Goal: Information Seeking & Learning: Learn about a topic

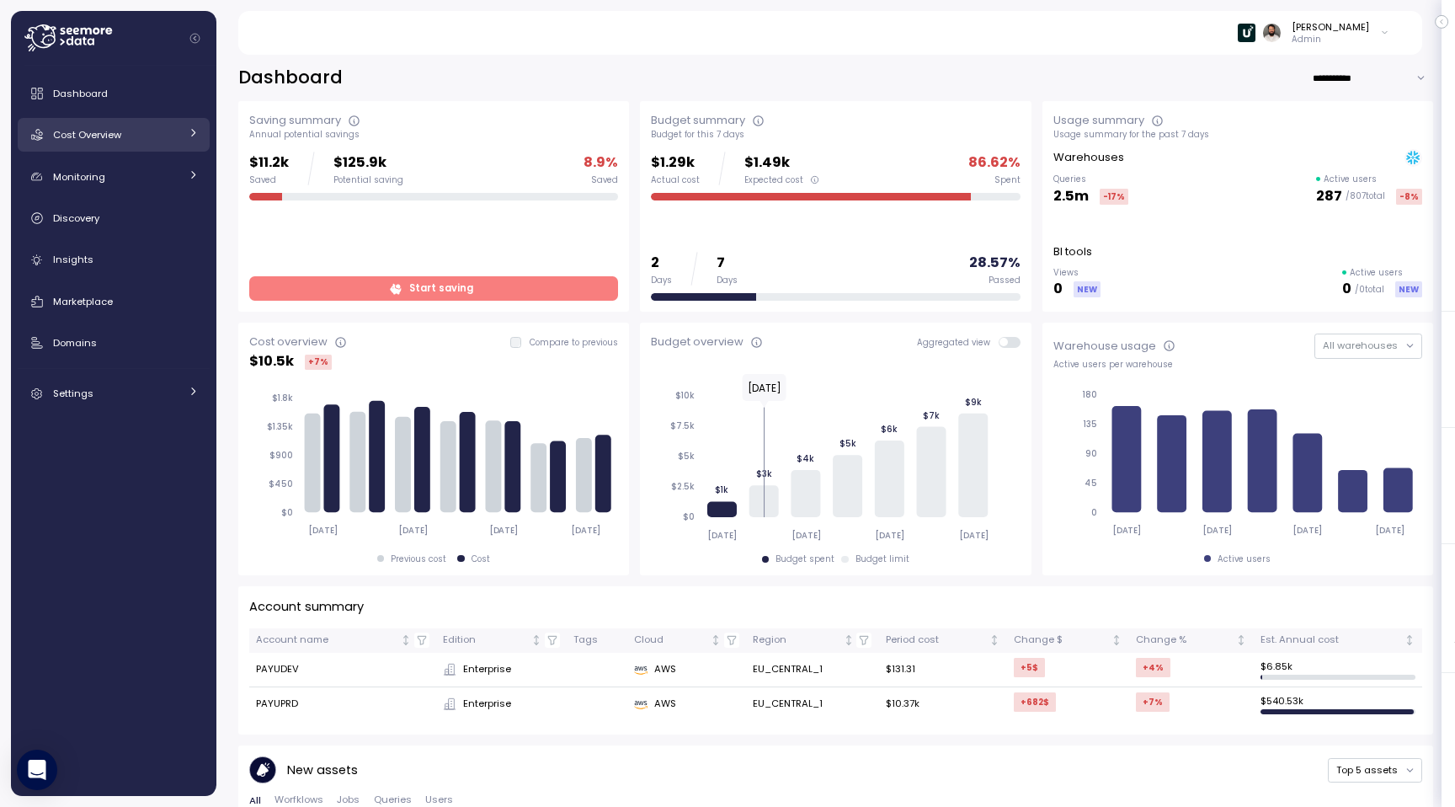
click at [147, 151] on link "Cost Overview" at bounding box center [114, 135] width 192 height 34
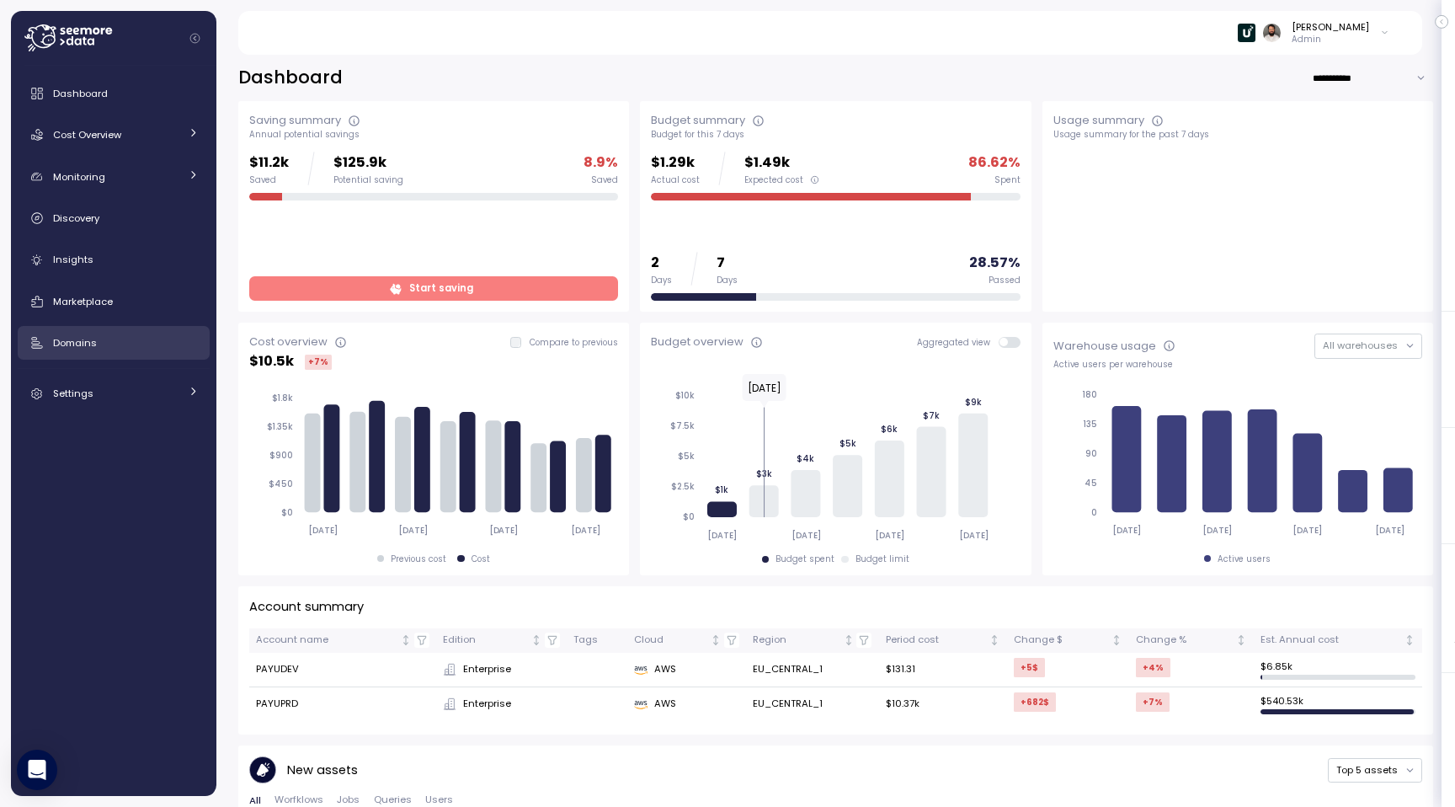
click at [109, 334] on div "Domains" at bounding box center [126, 342] width 146 height 17
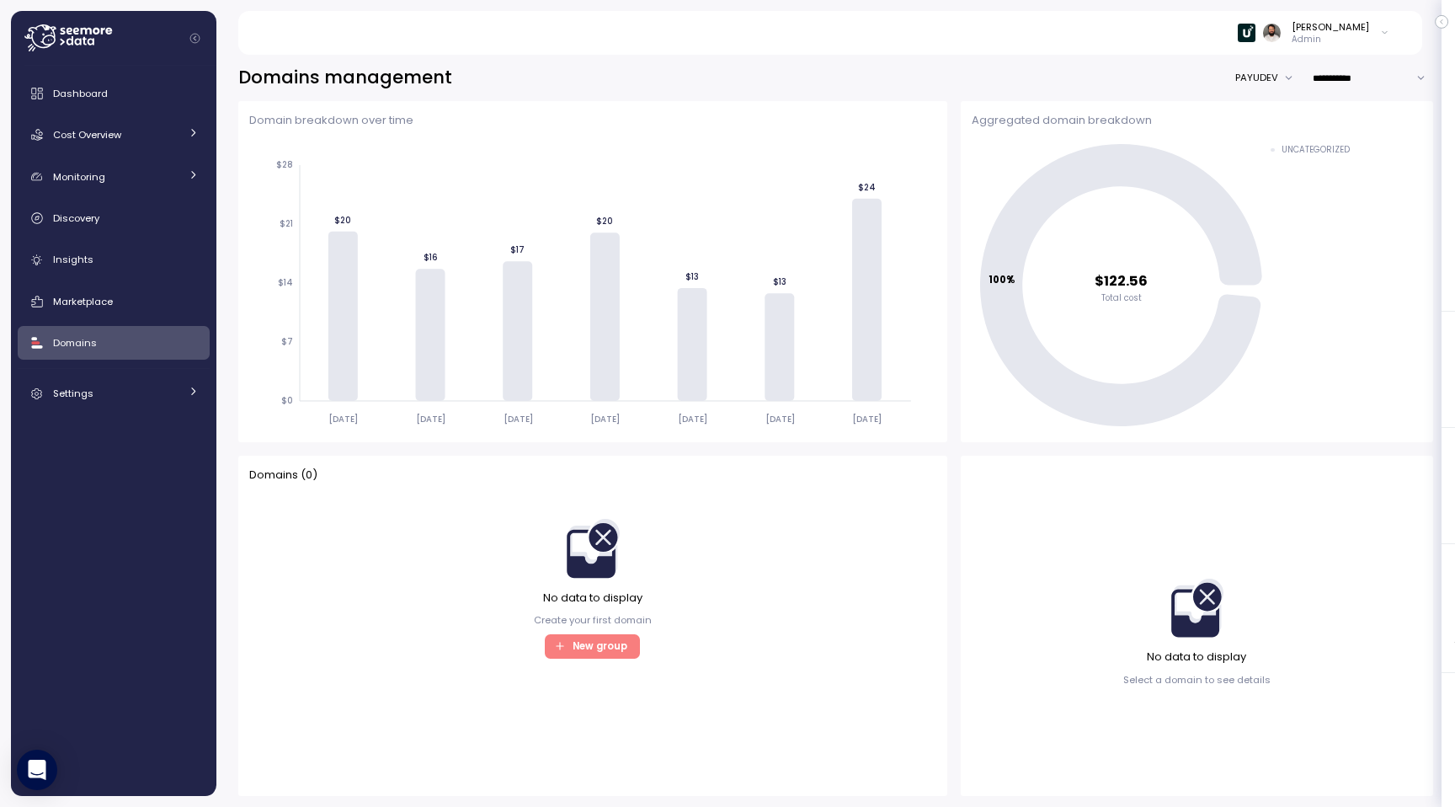
click at [1273, 73] on button "PAYUDEV" at bounding box center [1269, 78] width 67 height 24
click at [1259, 140] on div "PAYUPRD" at bounding box center [1267, 135] width 58 height 23
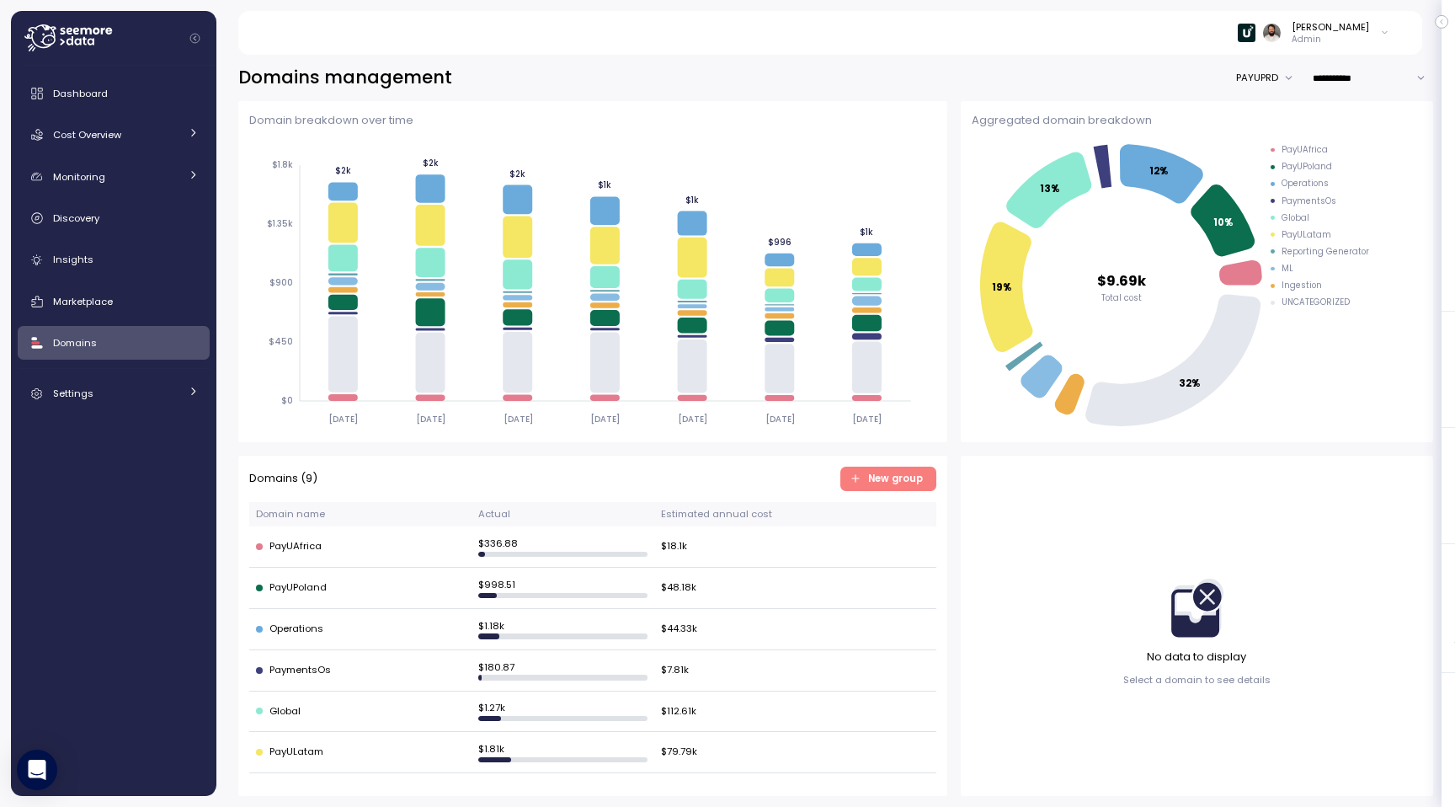
click at [1258, 77] on button "PAYUPRD" at bounding box center [1269, 78] width 66 height 24
click at [1244, 75] on button "PAYUPRD" at bounding box center [1269, 78] width 66 height 24
click at [1246, 70] on button "PAYUPRD" at bounding box center [1269, 78] width 66 height 24
click at [1182, 55] on div "**********" at bounding box center [835, 425] width 1239 height 763
click at [1255, 78] on button "PAYUPRD" at bounding box center [1269, 78] width 66 height 24
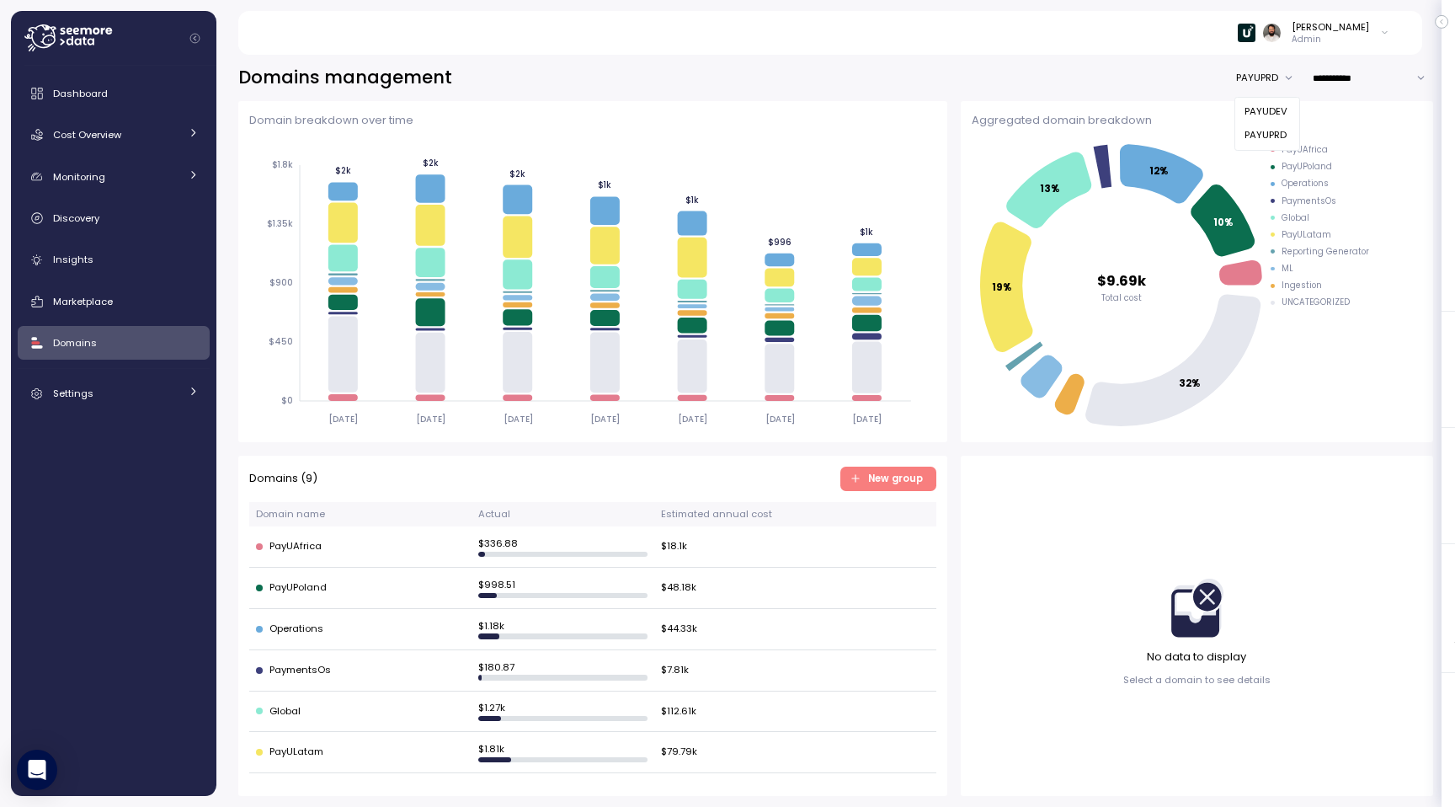
click at [1254, 128] on div "PAYUPRD" at bounding box center [1267, 135] width 58 height 23
click at [1263, 74] on button "PAYUPRD" at bounding box center [1269, 78] width 66 height 24
click at [1263, 123] on div "PAYUDEV" at bounding box center [1267, 112] width 58 height 23
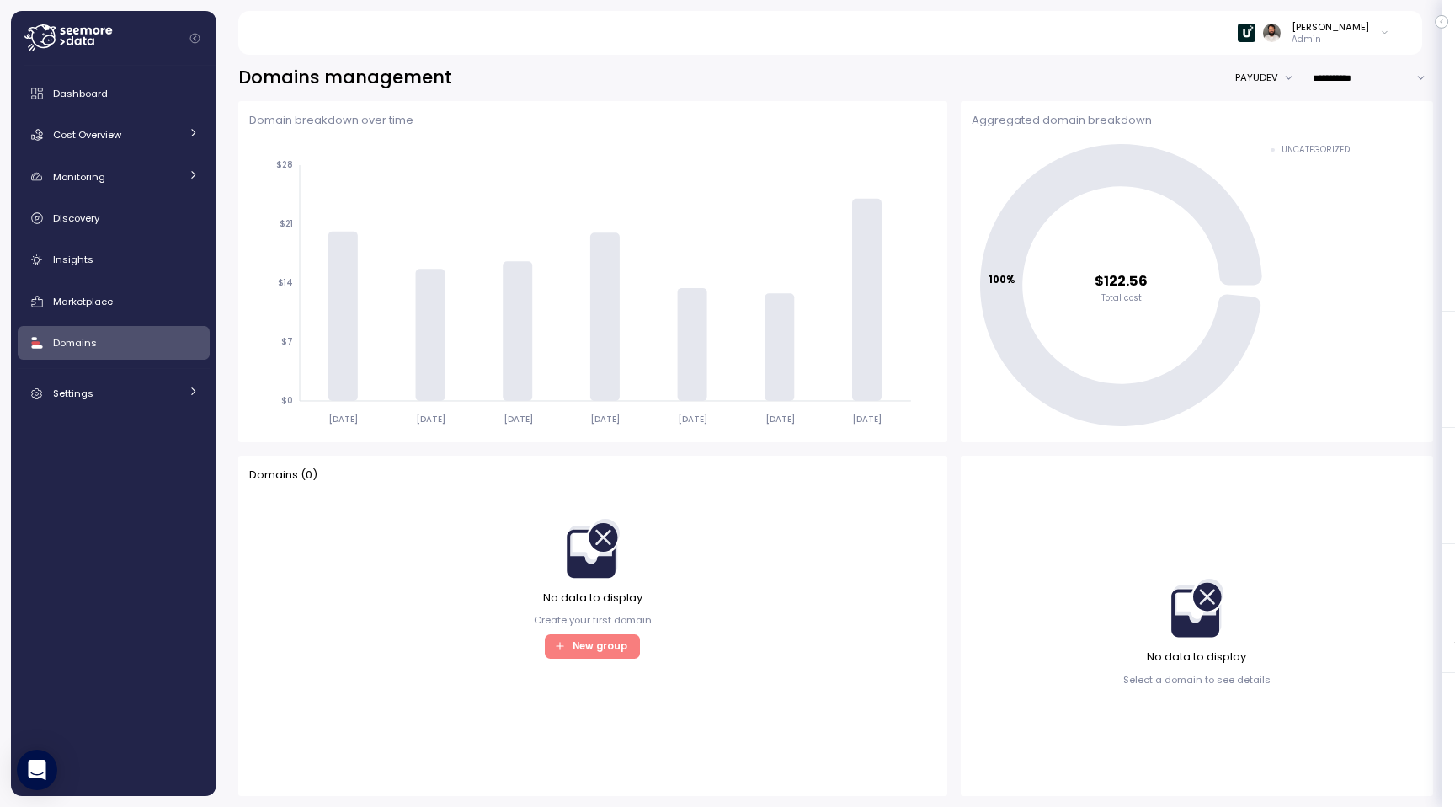
click at [1265, 60] on div "**********" at bounding box center [835, 425] width 1239 height 763
click at [1263, 81] on button "PAYUDEV" at bounding box center [1269, 78] width 67 height 24
click at [1262, 125] on div "PAYUPRD" at bounding box center [1267, 135] width 58 height 23
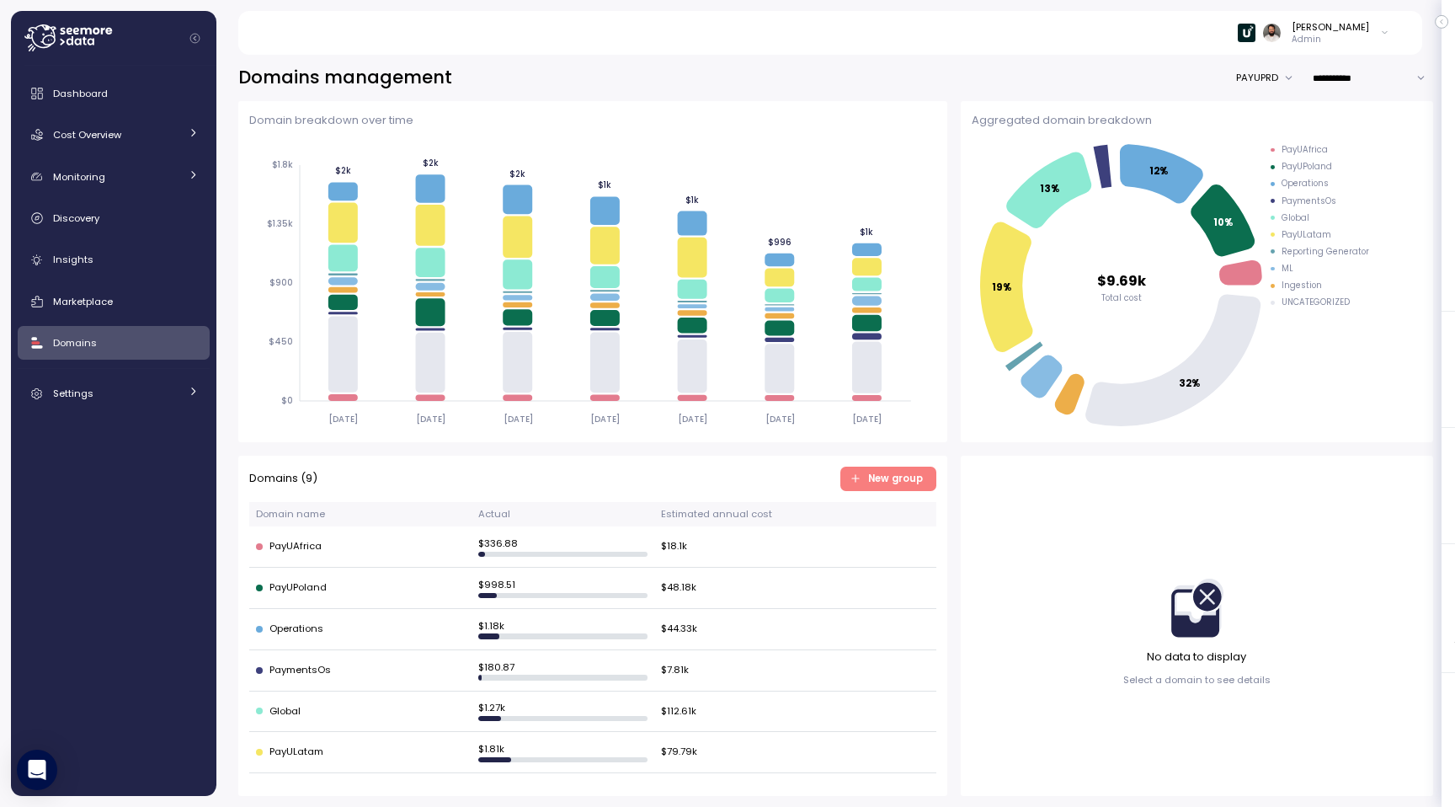
click at [1265, 78] on button "PAYUPRD" at bounding box center [1269, 78] width 66 height 24
click at [1261, 81] on button "PAYUPRD" at bounding box center [1269, 78] width 66 height 24
click at [1252, 112] on div "PAYUDEV" at bounding box center [1267, 112] width 58 height 23
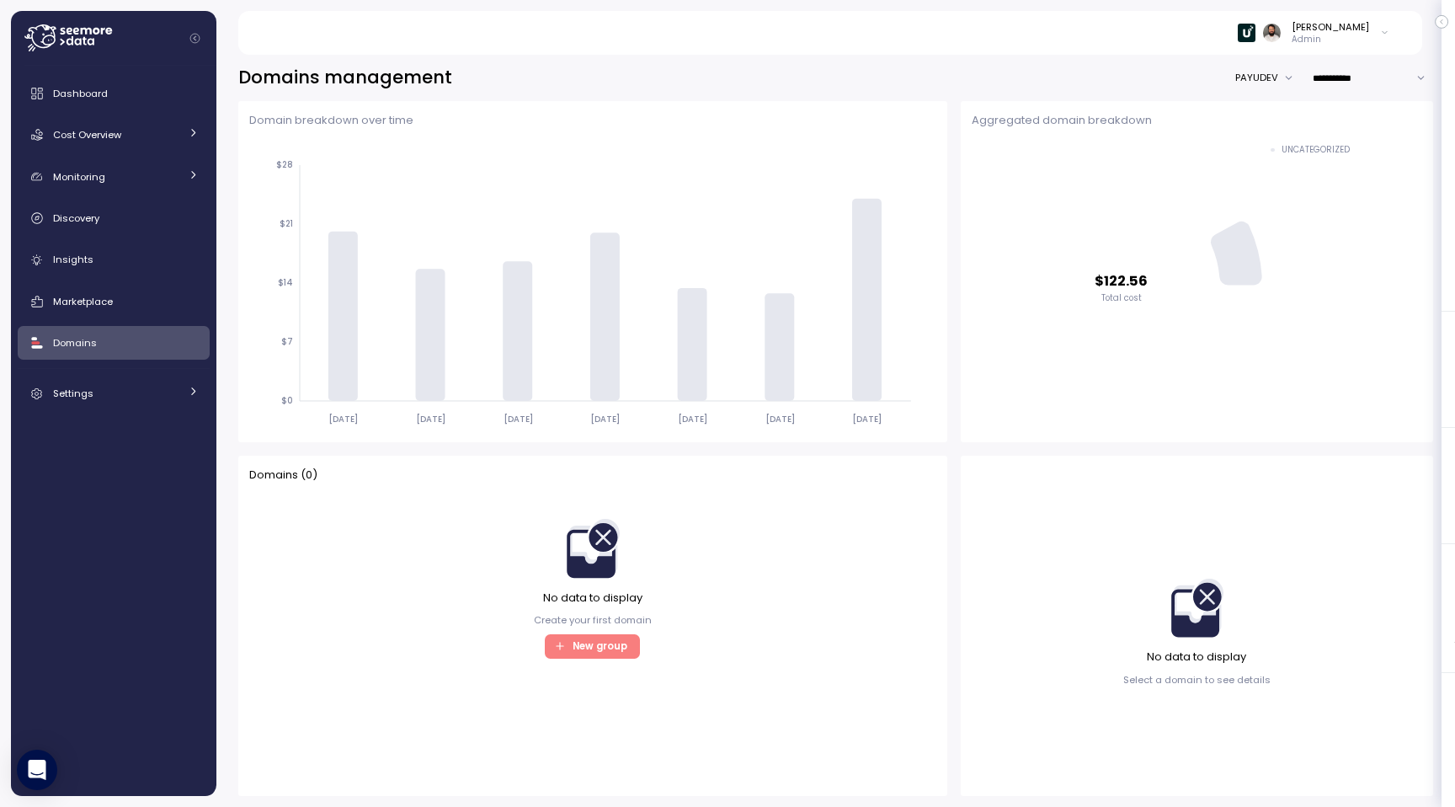
click at [1257, 75] on button "PAYUDEV" at bounding box center [1269, 78] width 67 height 24
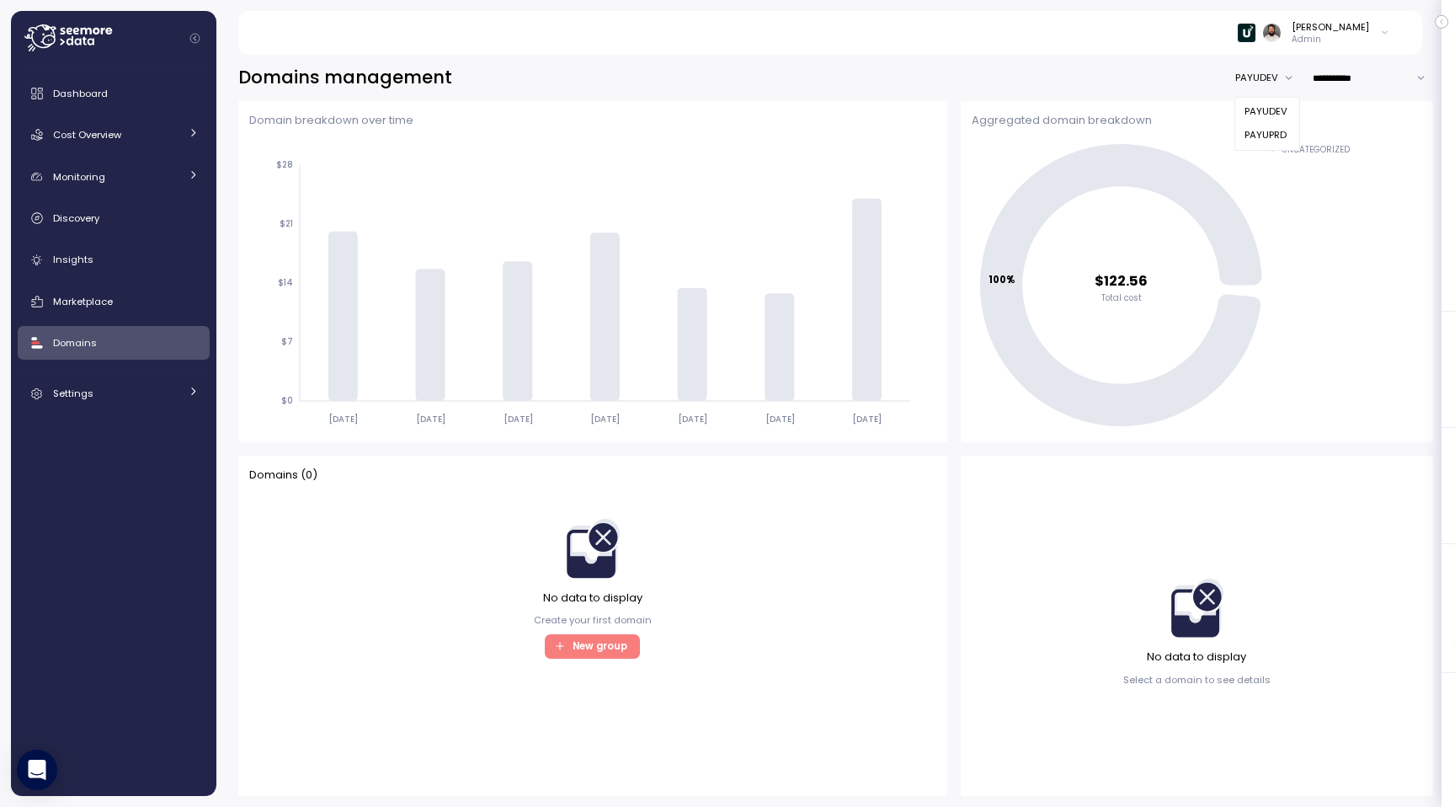
click at [1257, 132] on div "PAYUPRD" at bounding box center [1267, 135] width 58 height 23
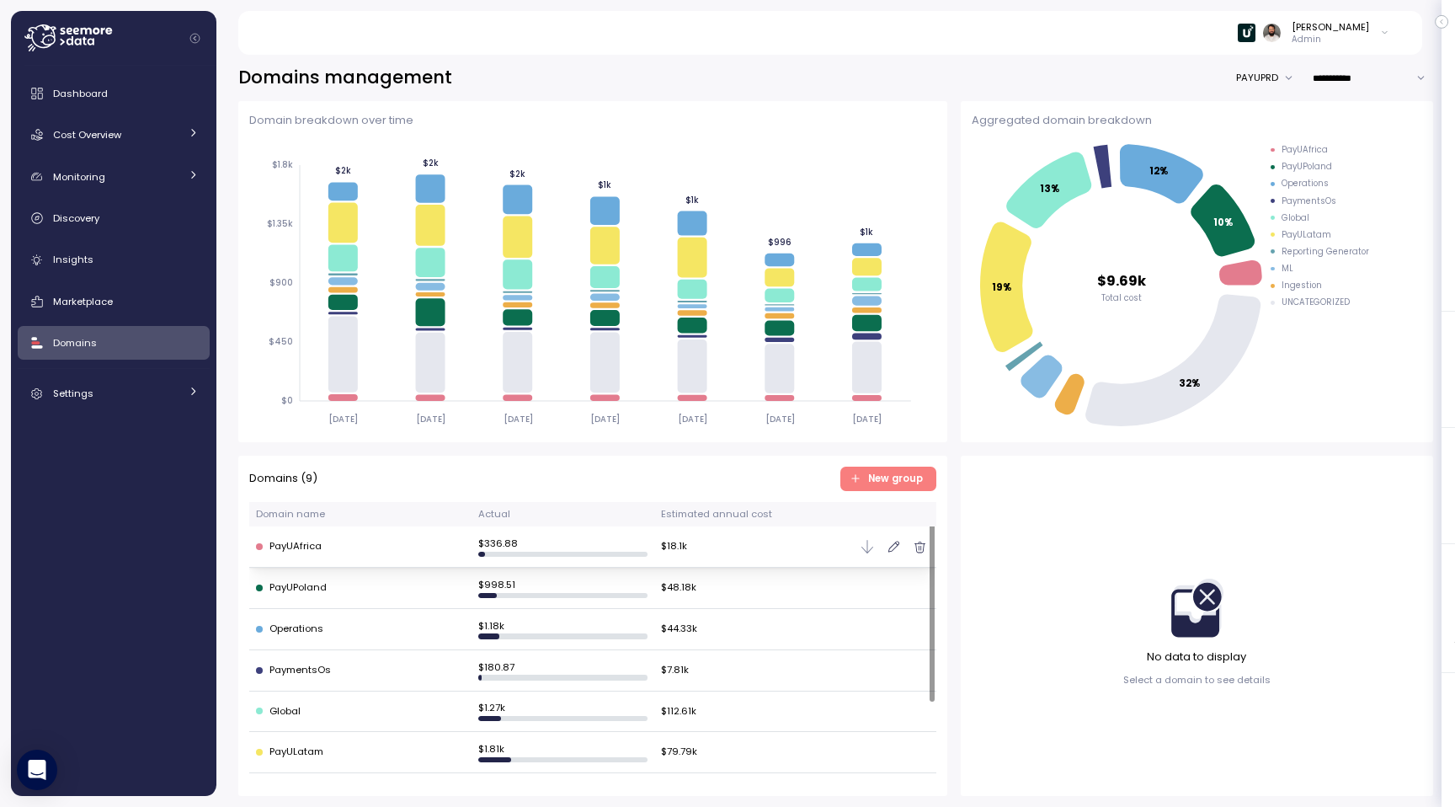
click at [424, 558] on td "PayUAfrica" at bounding box center [360, 546] width 223 height 41
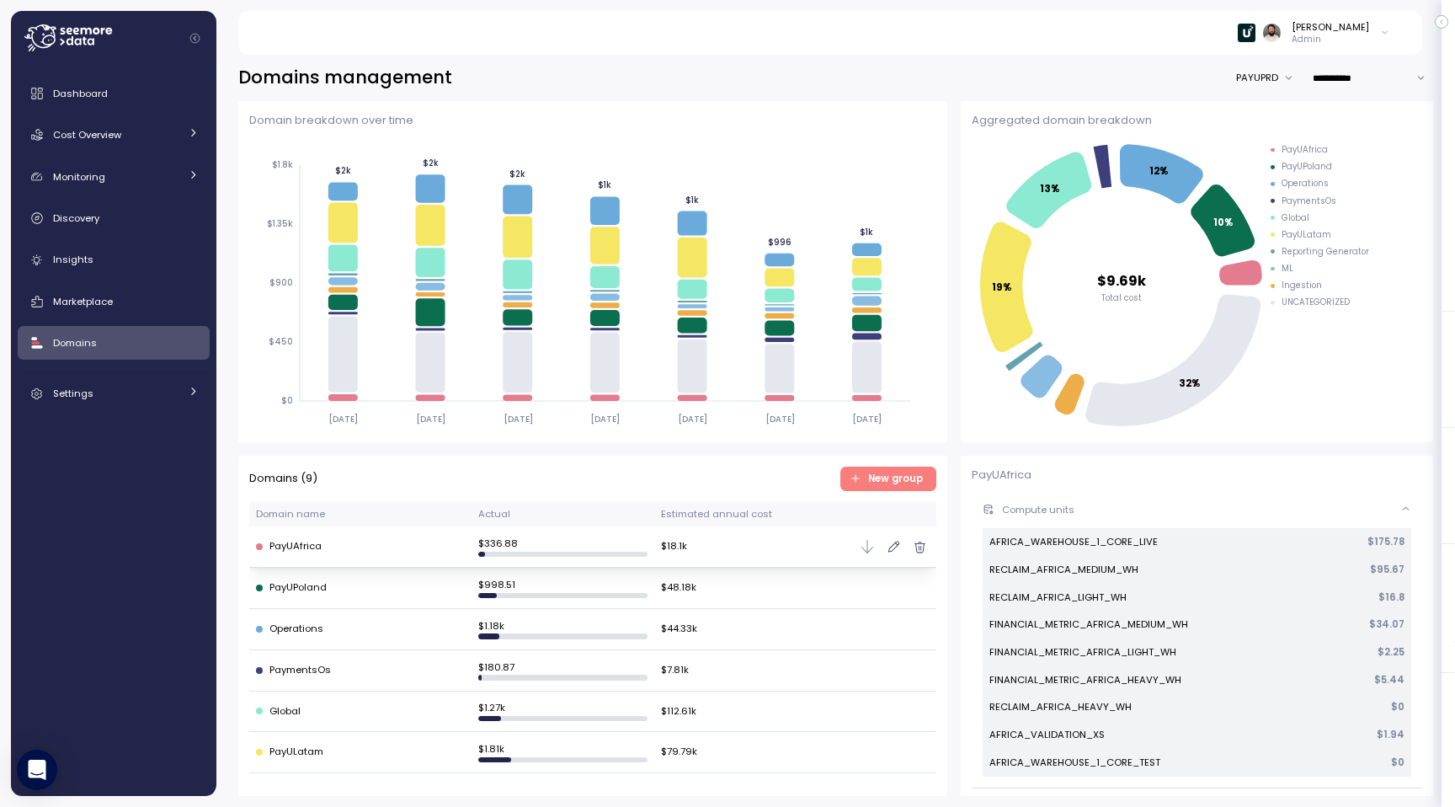
click at [1252, 88] on button "PAYUPRD" at bounding box center [1269, 78] width 66 height 24
click at [1145, 72] on div "**********" at bounding box center [835, 78] width 1195 height 24
click at [1237, 77] on button "PAYUPRD" at bounding box center [1269, 78] width 66 height 24
click at [1063, 86] on div "**********" at bounding box center [835, 78] width 1195 height 24
click at [1246, 74] on button "PAYUPRD" at bounding box center [1269, 78] width 66 height 24
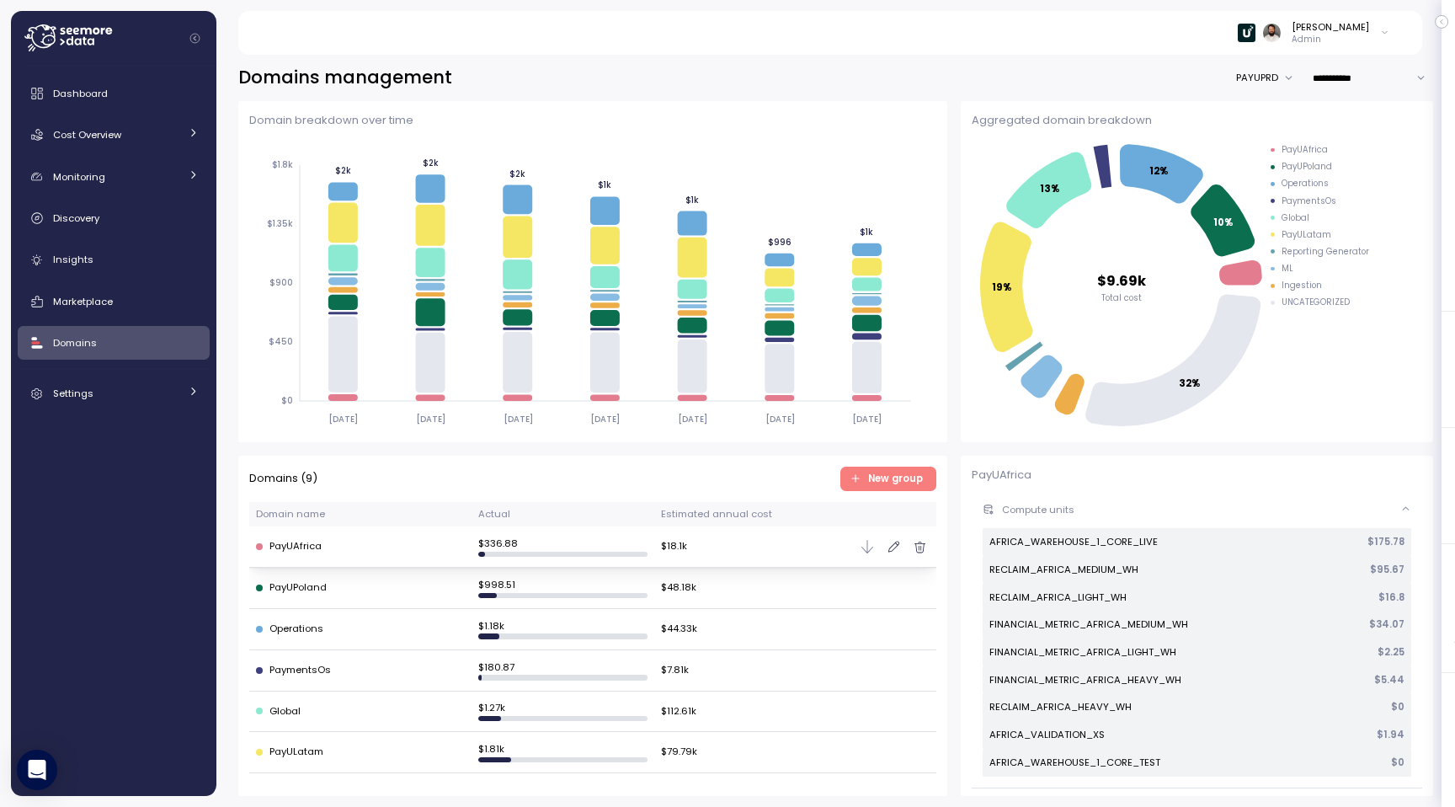
click at [1136, 90] on div "**********" at bounding box center [835, 78] width 1195 height 24
click at [1268, 69] on button "PAYUPRD" at bounding box center [1269, 78] width 66 height 24
click at [1342, 78] on input "**********" at bounding box center [1372, 78] width 121 height 24
click at [1338, 172] on div "Last 14 days" at bounding box center [1372, 181] width 115 height 23
type input "**********"
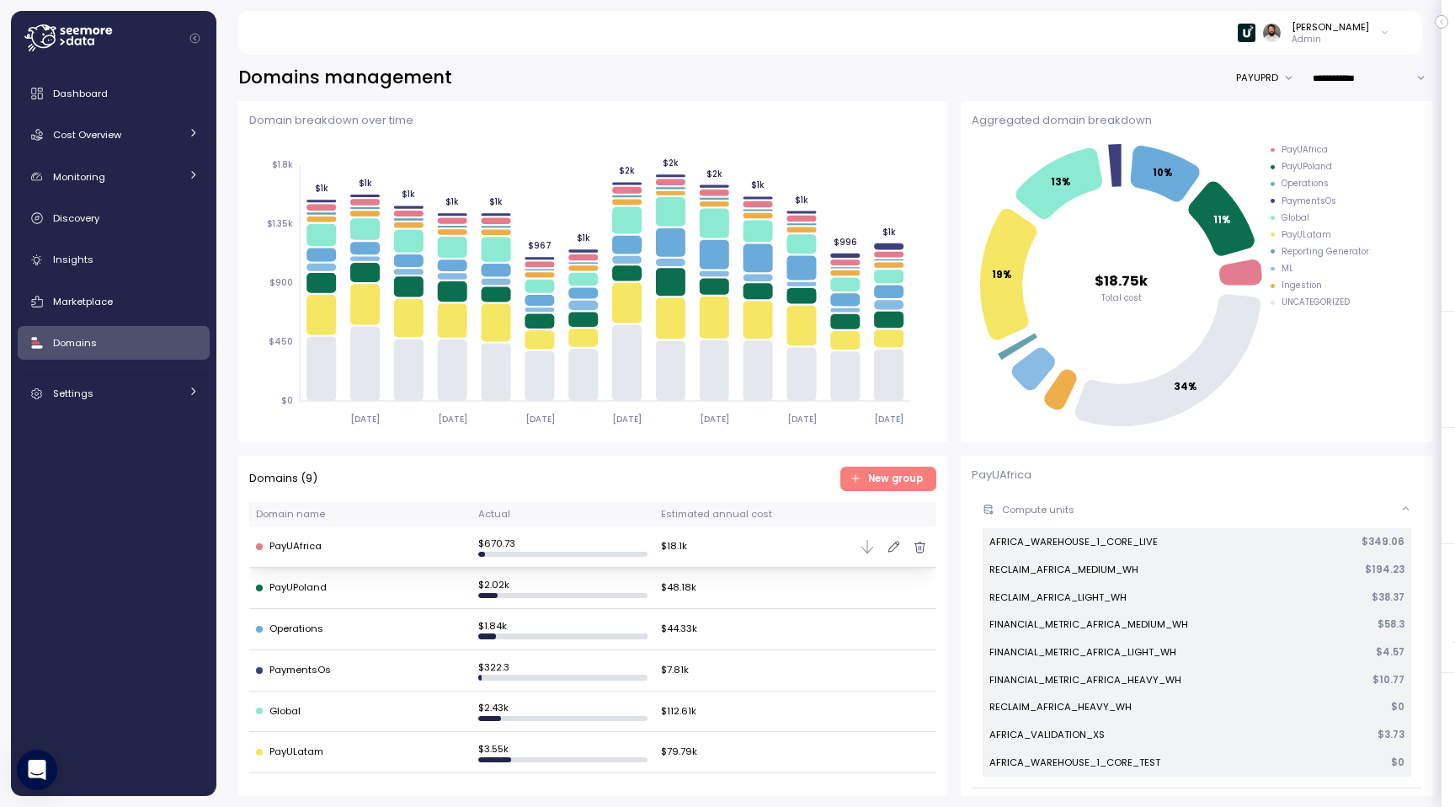
click at [1262, 88] on button "PAYUPRD" at bounding box center [1269, 78] width 66 height 24
click at [1179, 71] on div "**********" at bounding box center [835, 78] width 1195 height 24
click at [886, 549] on span "button" at bounding box center [894, 547] width 18 height 18
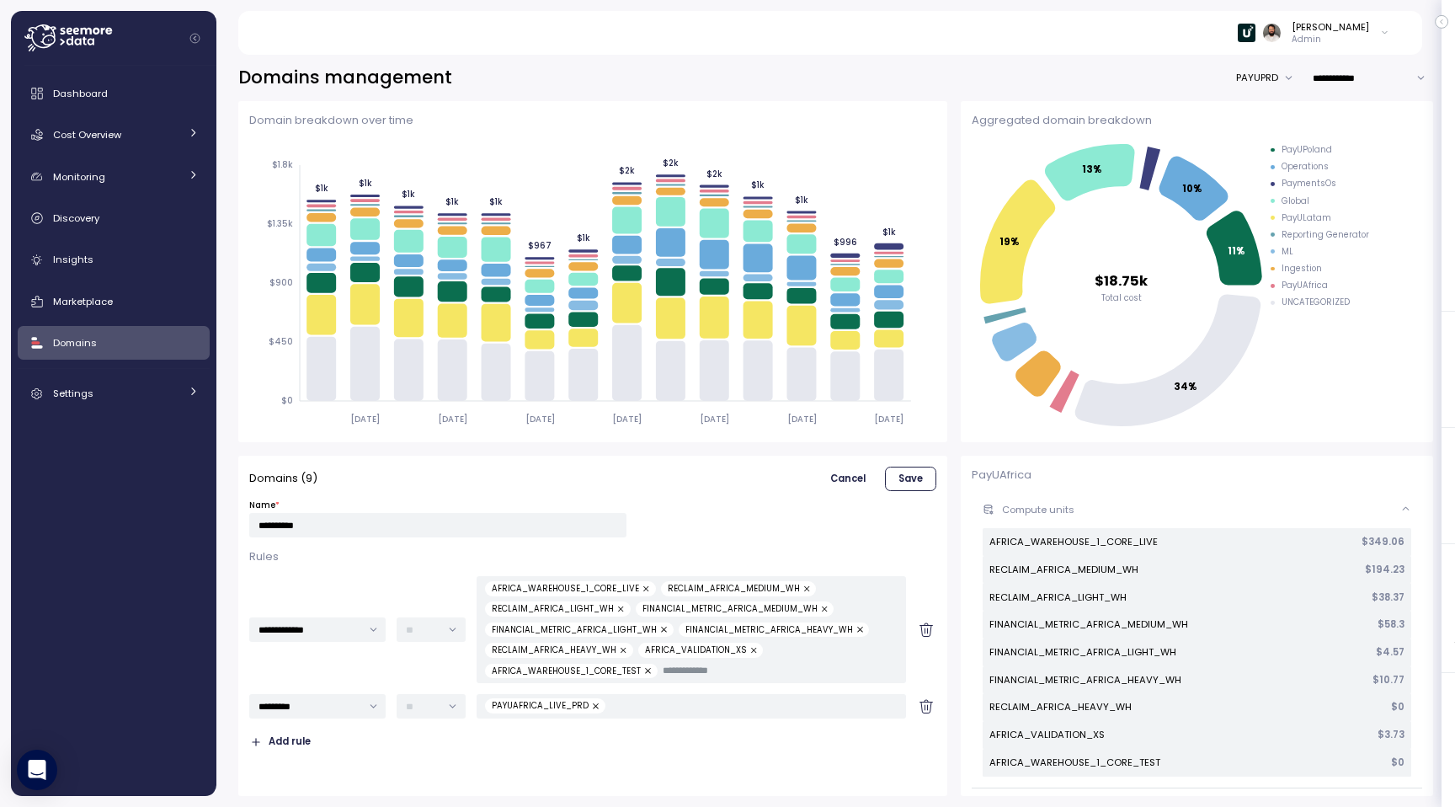
click at [1272, 90] on div "**********" at bounding box center [835, 431] width 1195 height 730
click at [1271, 78] on button "PAYUPRD" at bounding box center [1269, 78] width 66 height 24
click at [1254, 64] on div "**********" at bounding box center [835, 425] width 1239 height 763
click at [1255, 79] on button "PAYUPRD" at bounding box center [1269, 78] width 66 height 24
click at [1272, 78] on button "PAYUPRD" at bounding box center [1269, 78] width 66 height 24
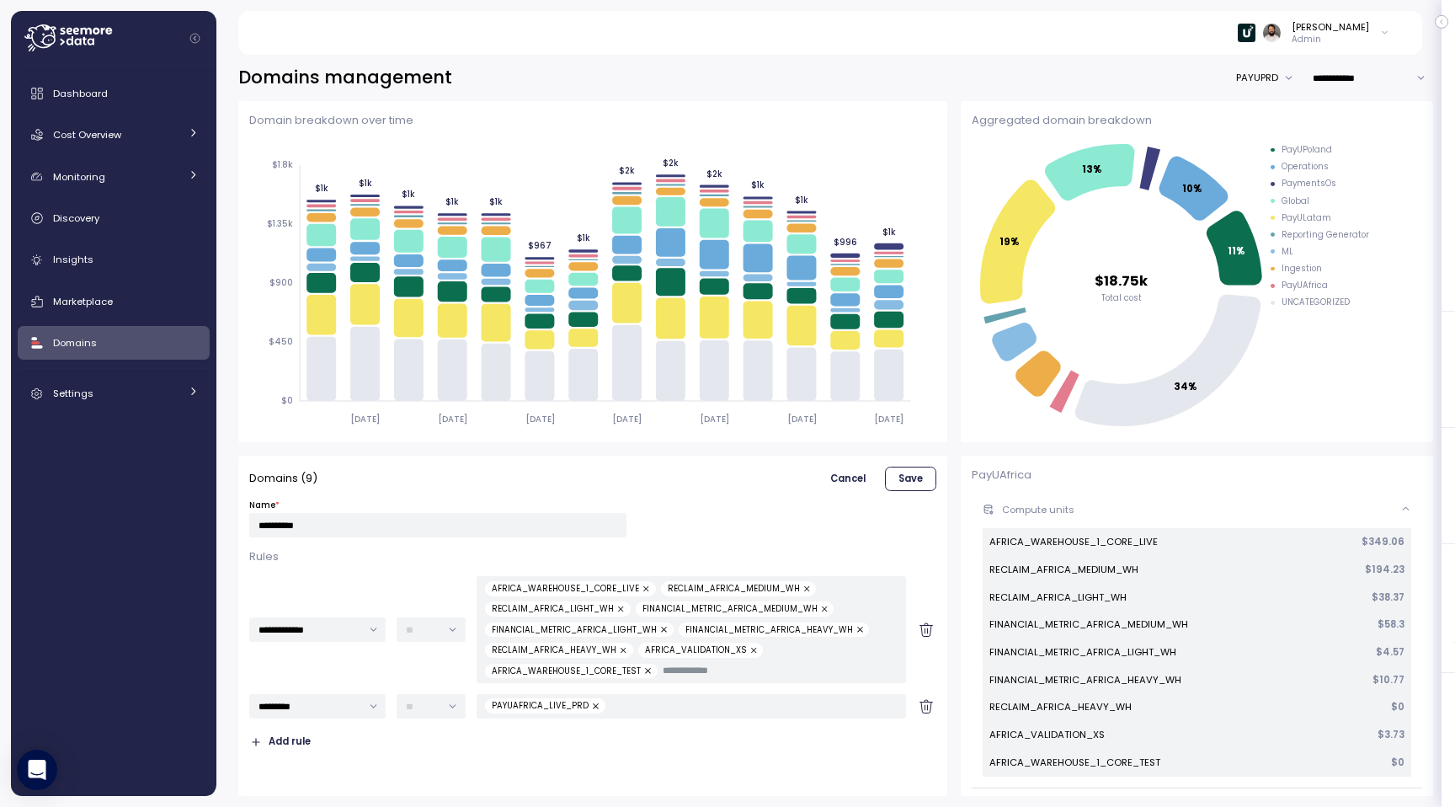
click at [1270, 83] on button "PAYUPRD" at bounding box center [1269, 78] width 66 height 24
click at [148, 127] on div "Cost Overview" at bounding box center [116, 134] width 126 height 17
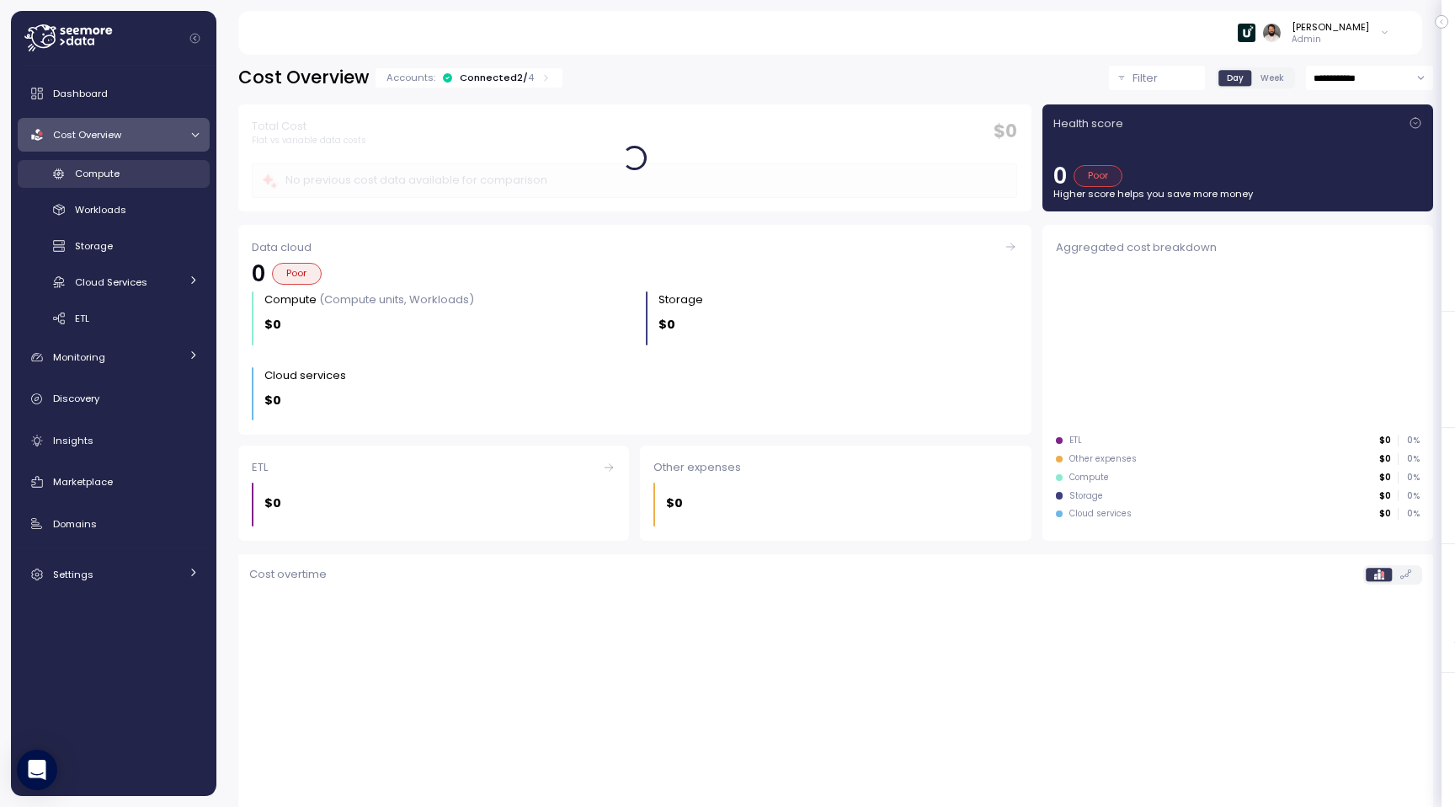
click at [135, 173] on div "Compute" at bounding box center [137, 173] width 124 height 17
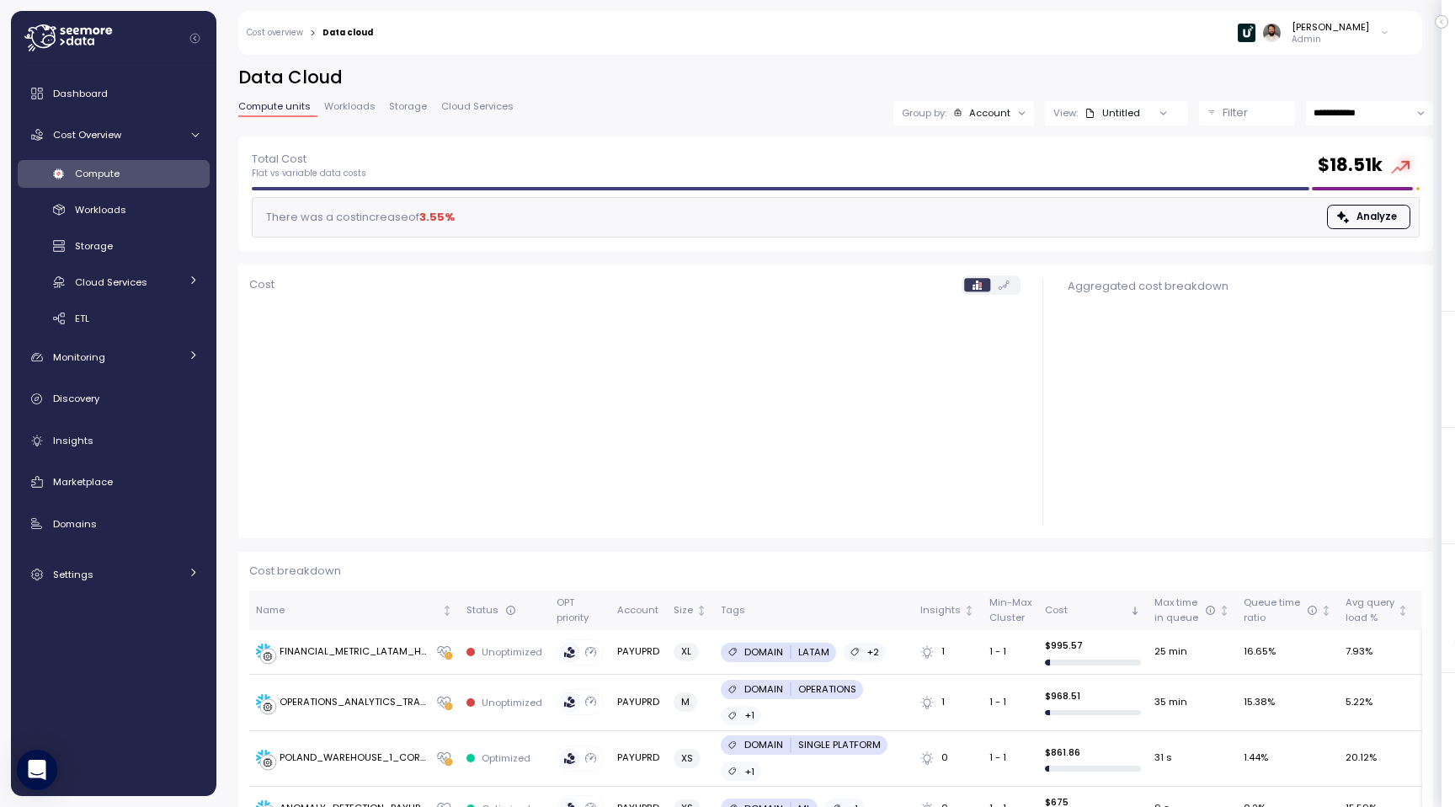
click at [1126, 119] on div "Untitled" at bounding box center [1113, 112] width 56 height 13
click at [999, 113] on div "Account" at bounding box center [989, 112] width 41 height 13
click at [992, 80] on h2 "Data Cloud" at bounding box center [835, 78] width 1195 height 24
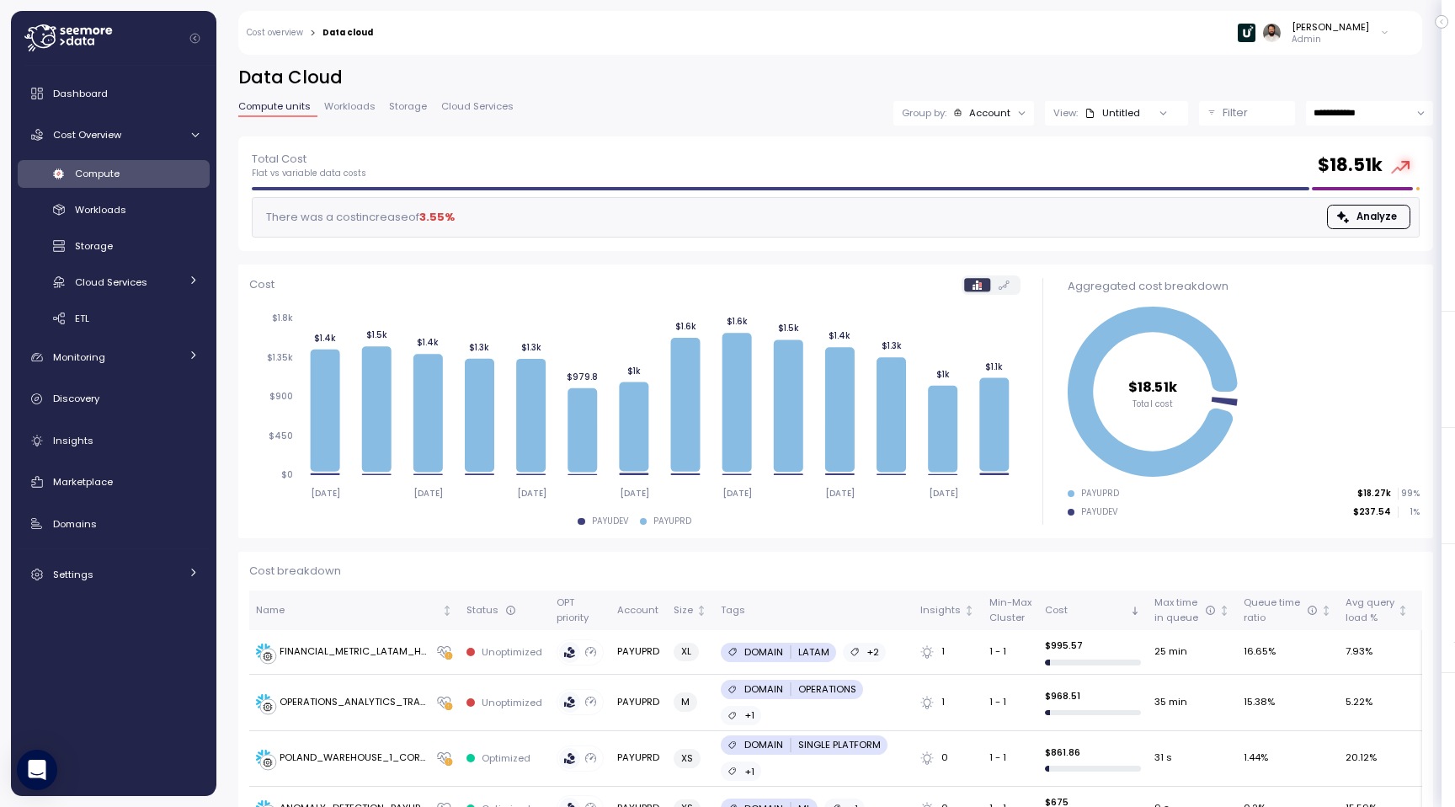
click at [942, 119] on p "Group by:" at bounding box center [924, 112] width 45 height 13
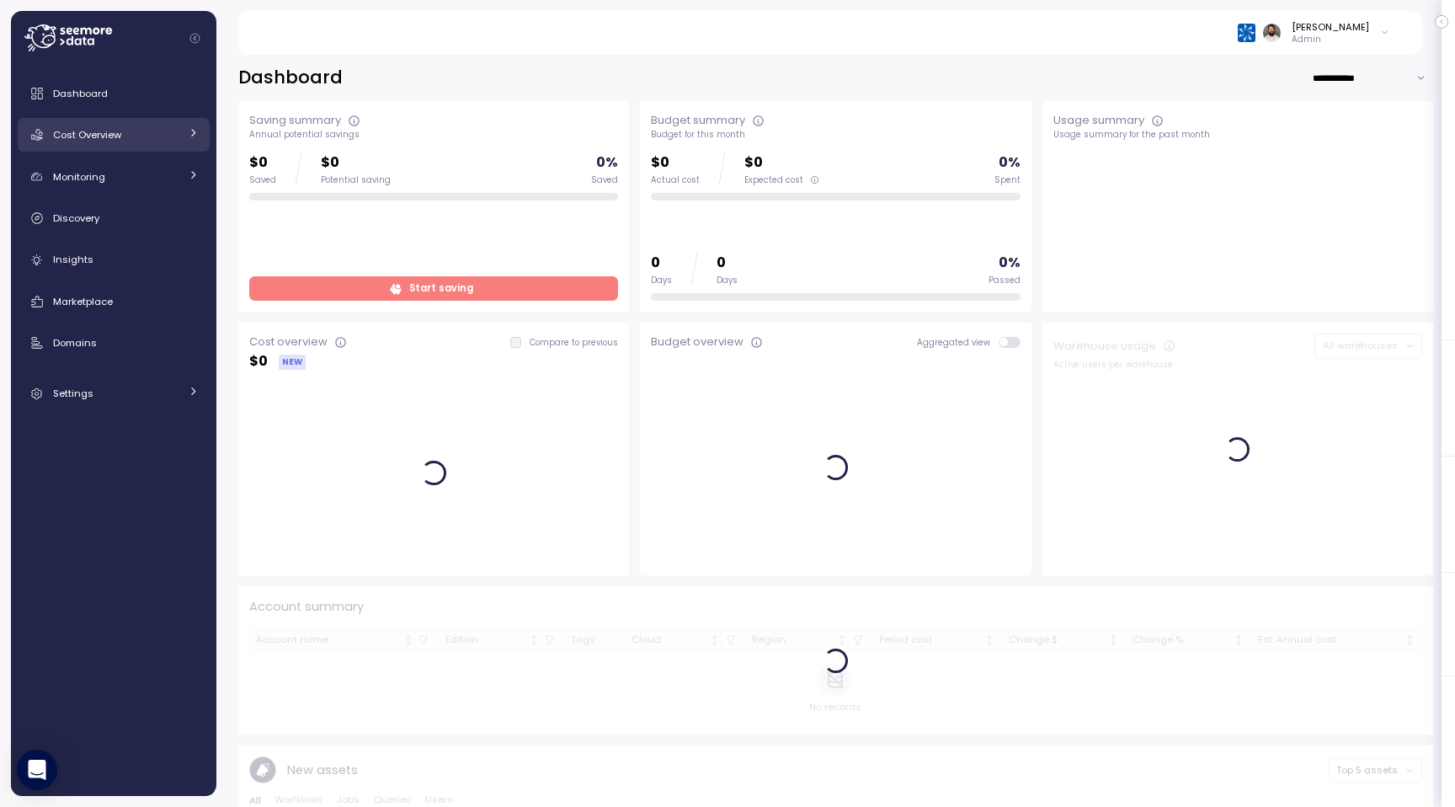
click span "Cost Overview"
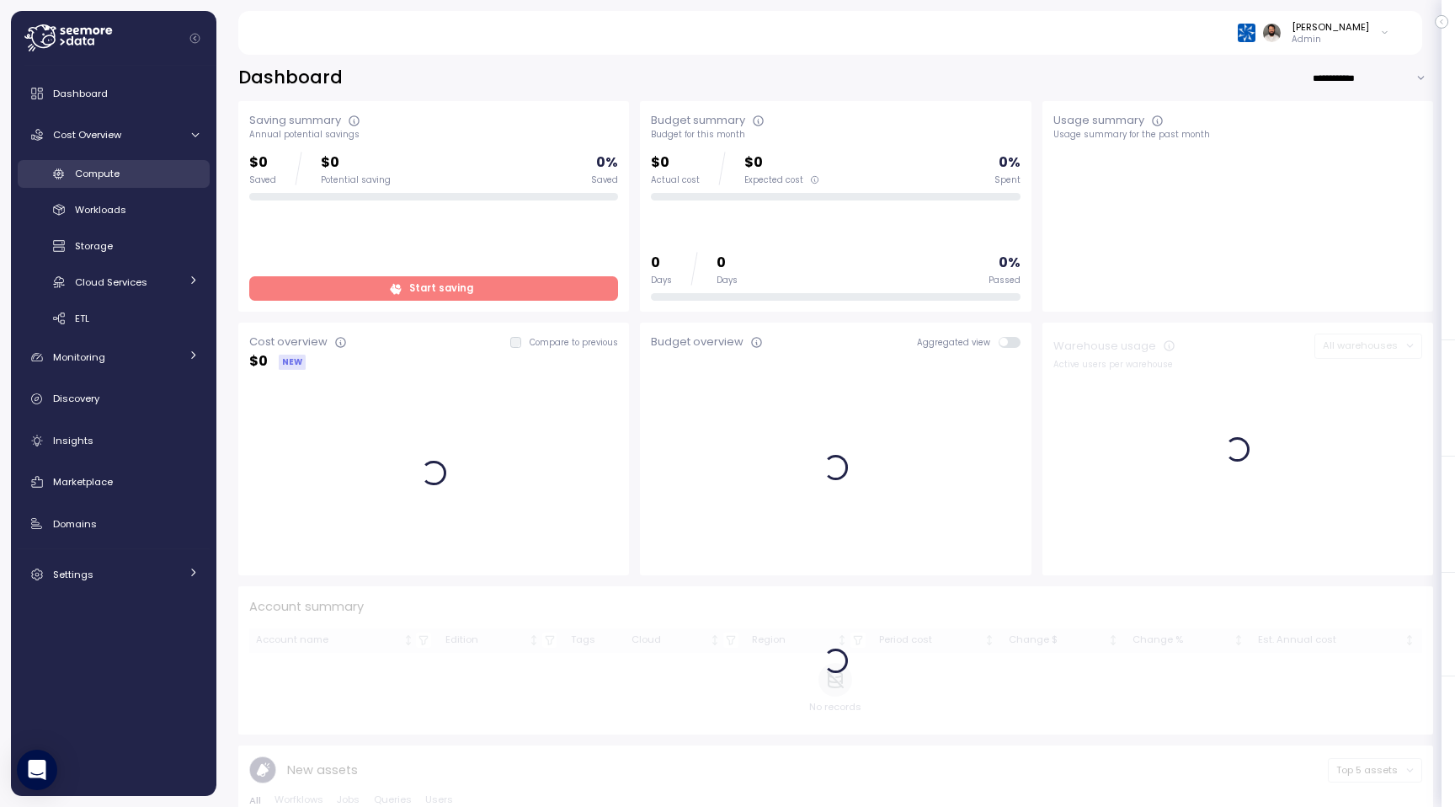
click span "Compute"
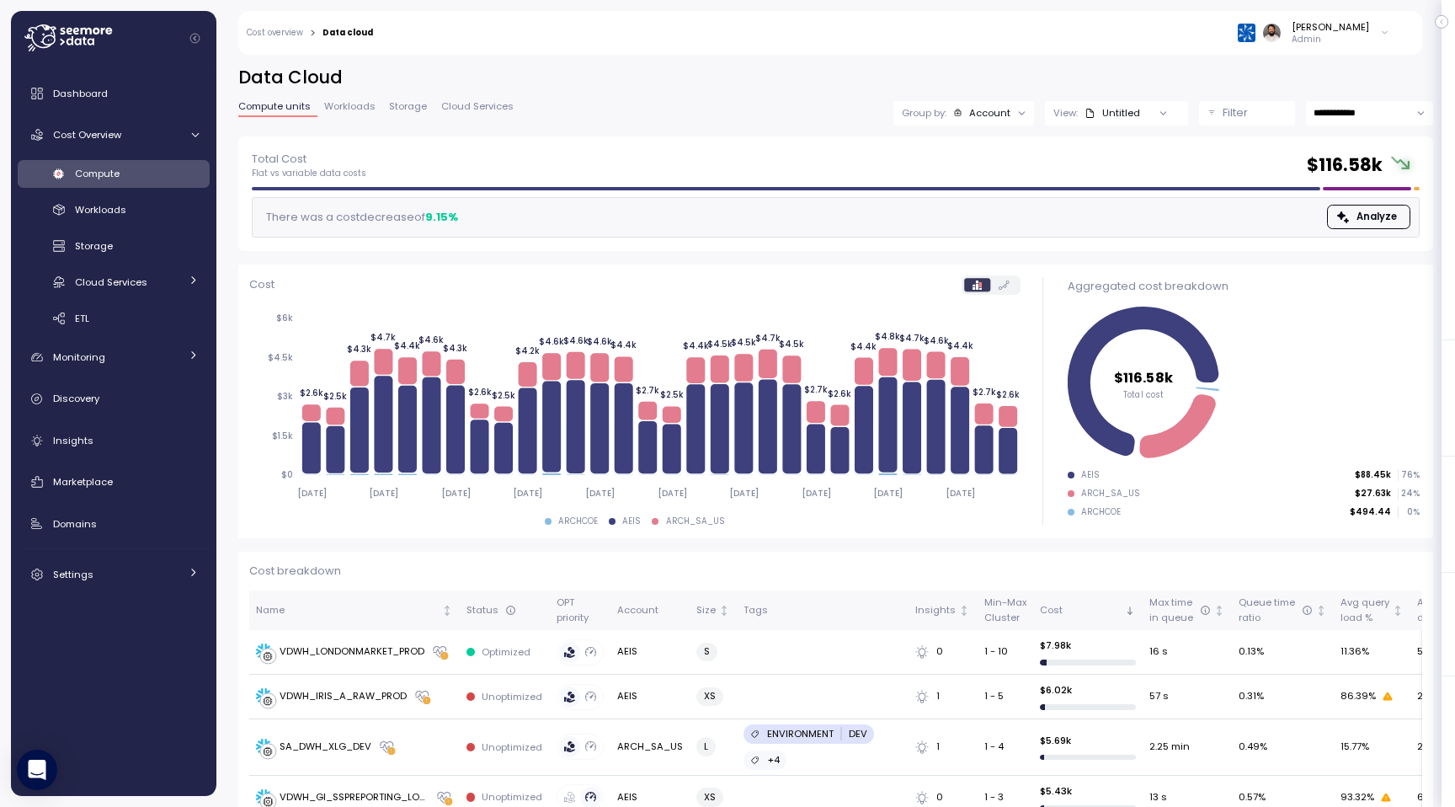
click div "Group by: Account"
click div
click button "Filter"
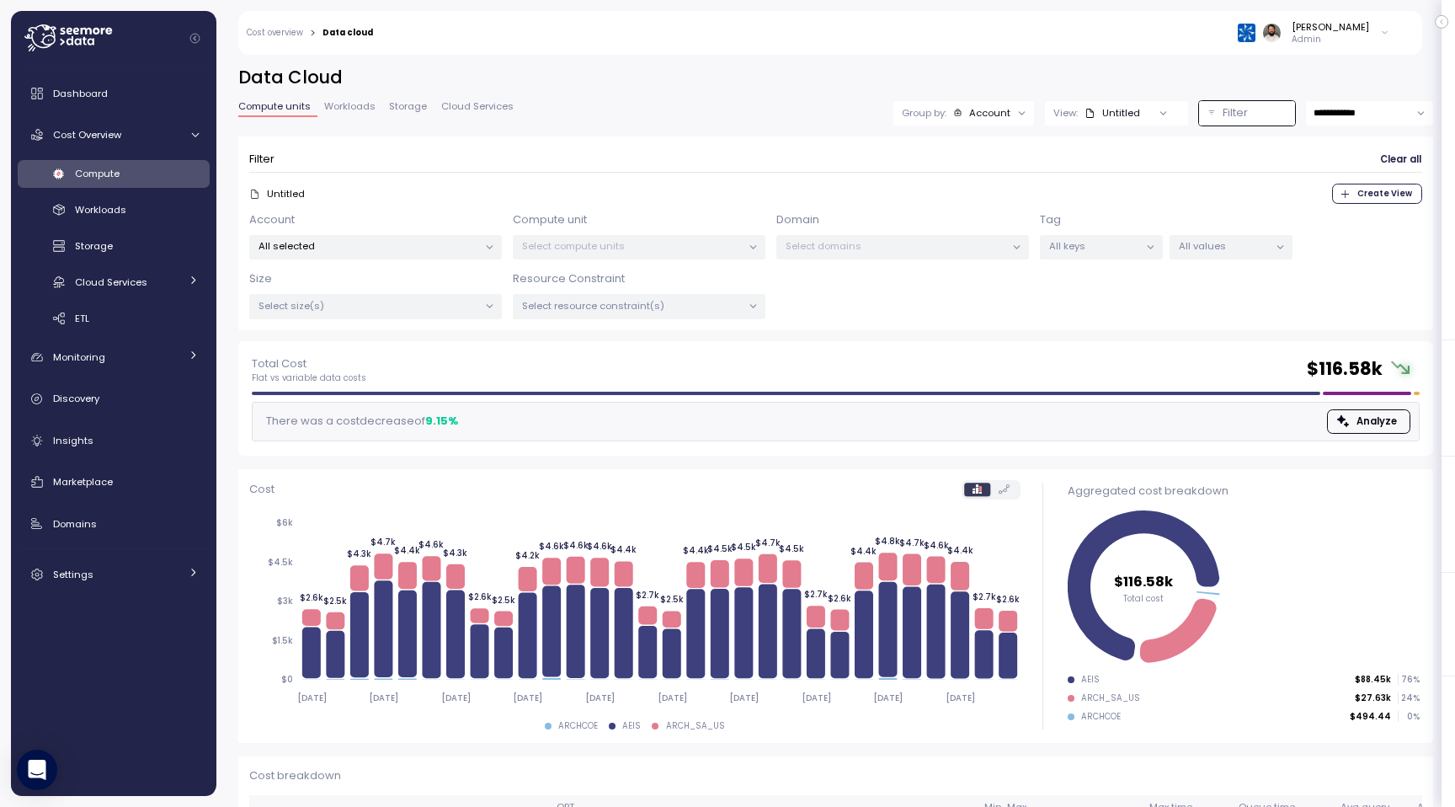
click div
click p "All selected"
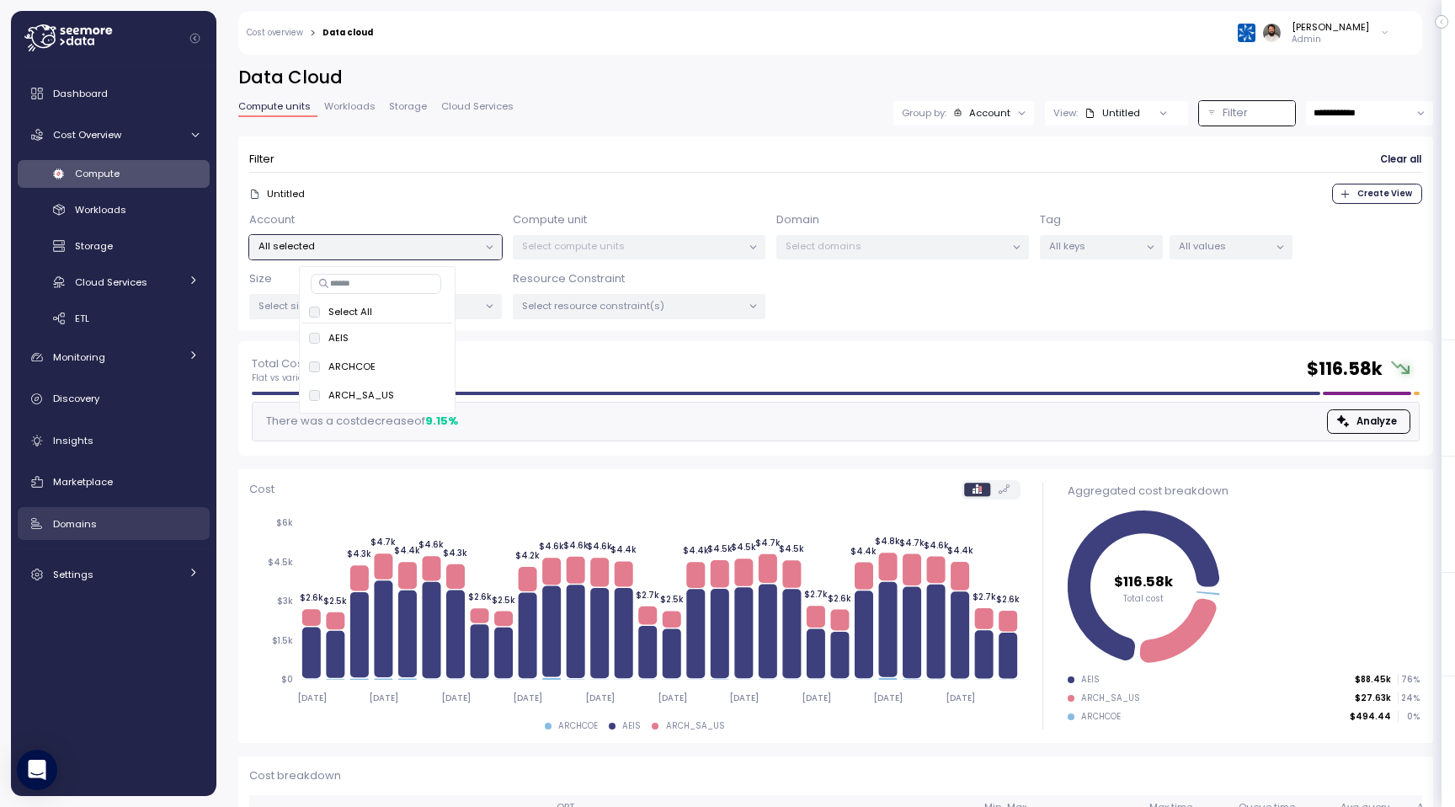
click div "Domains"
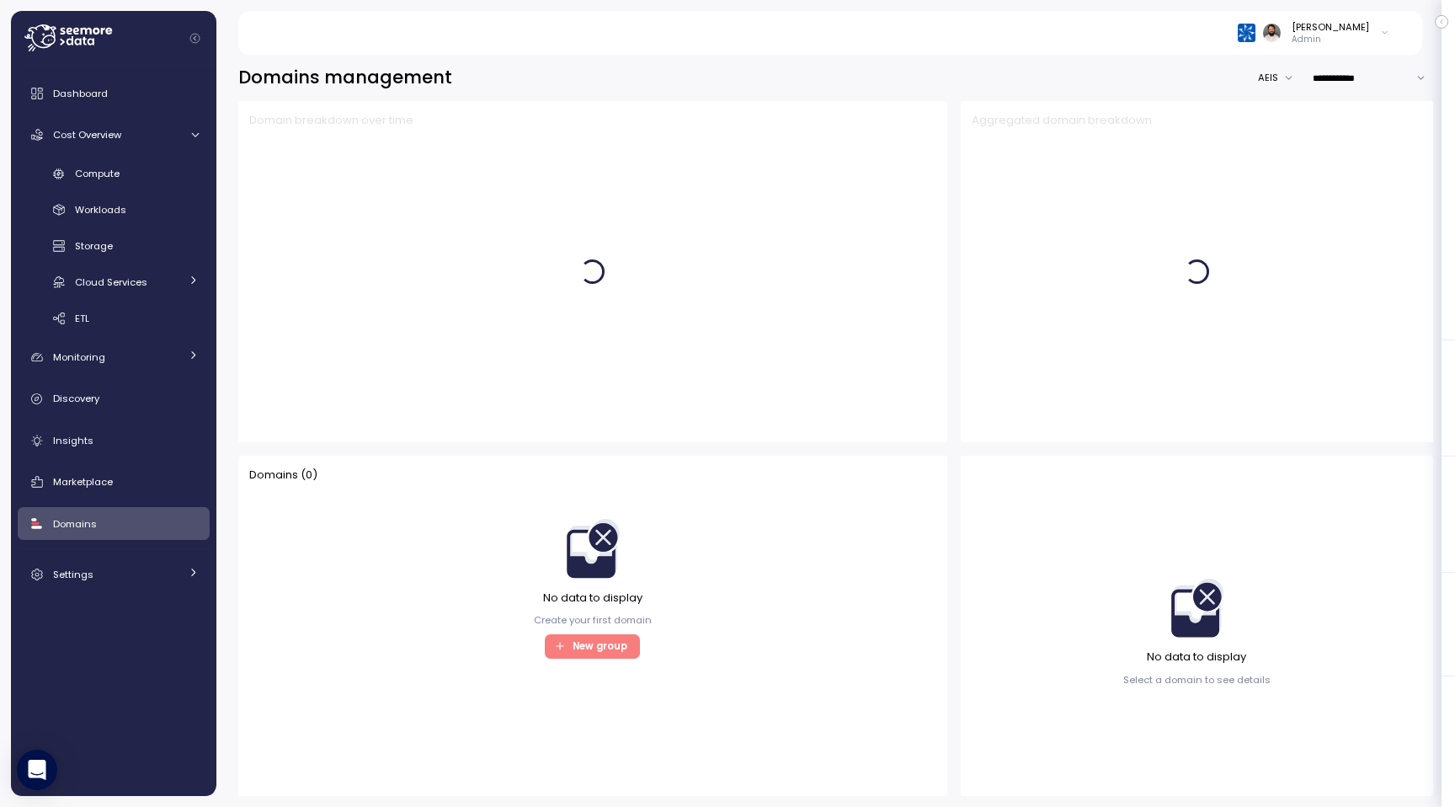
click button "AEIS"
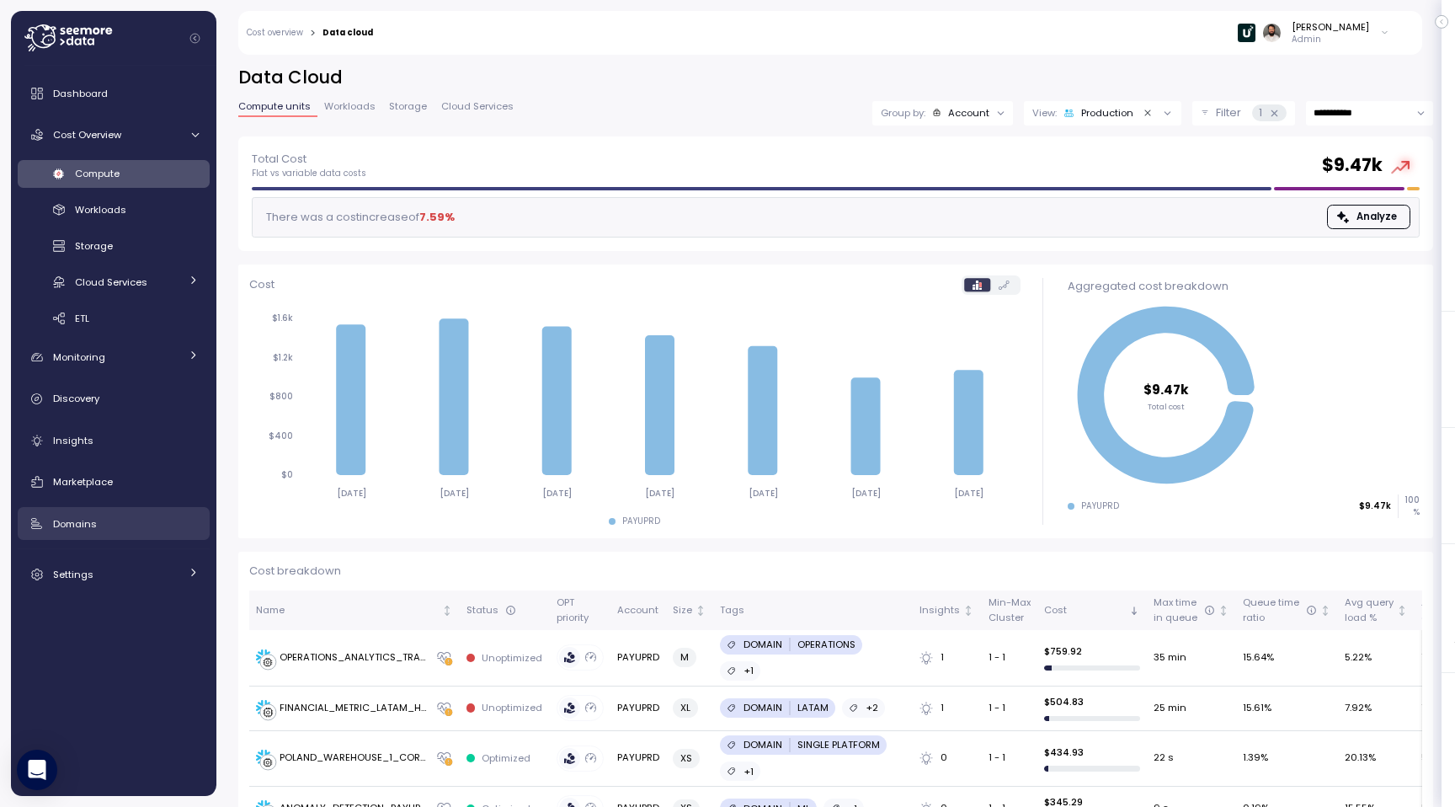
click at [123, 521] on div "Domains" at bounding box center [126, 523] width 146 height 17
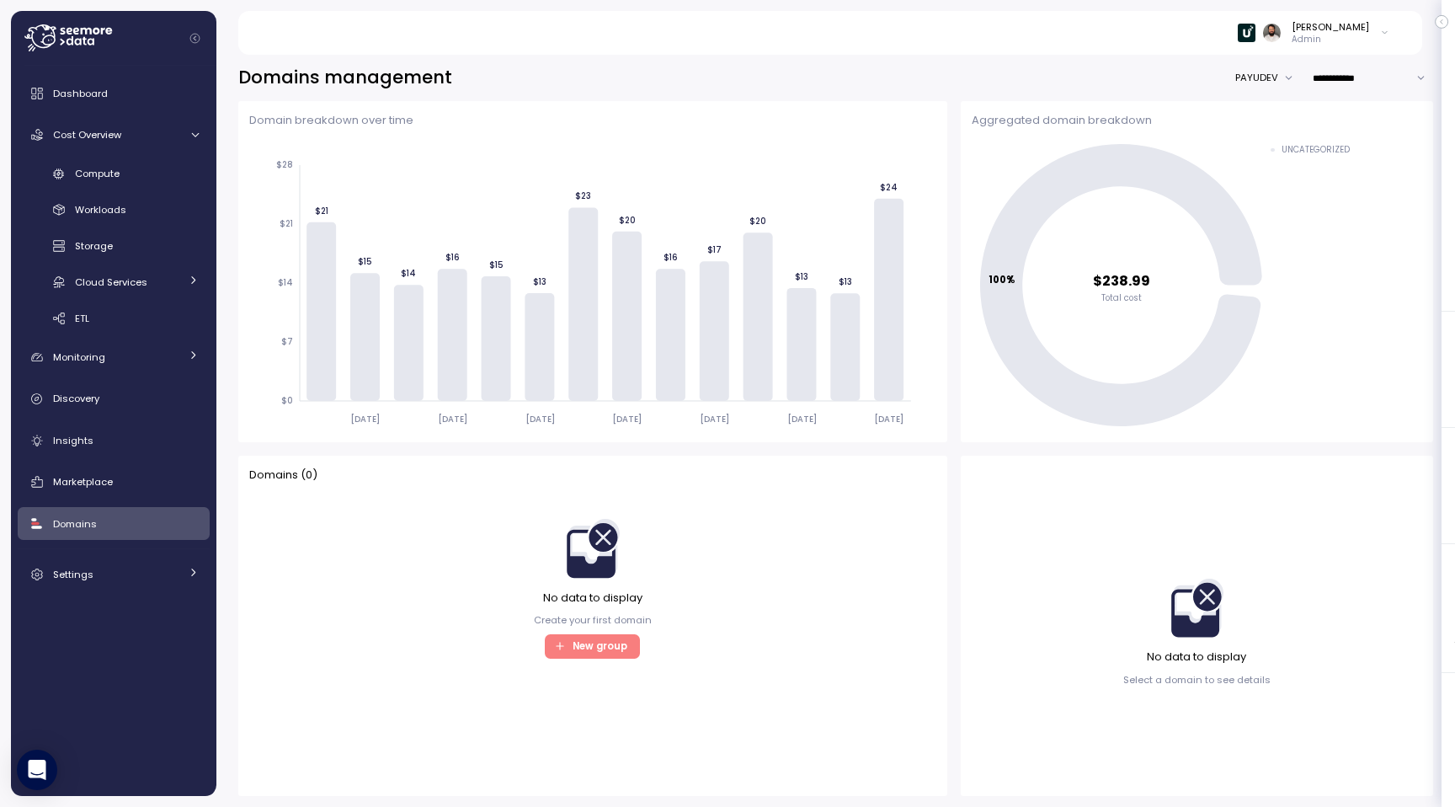
click at [1257, 72] on button "PAYUDEV" at bounding box center [1269, 78] width 67 height 24
click at [121, 138] on div "Cost Overview" at bounding box center [116, 134] width 126 height 17
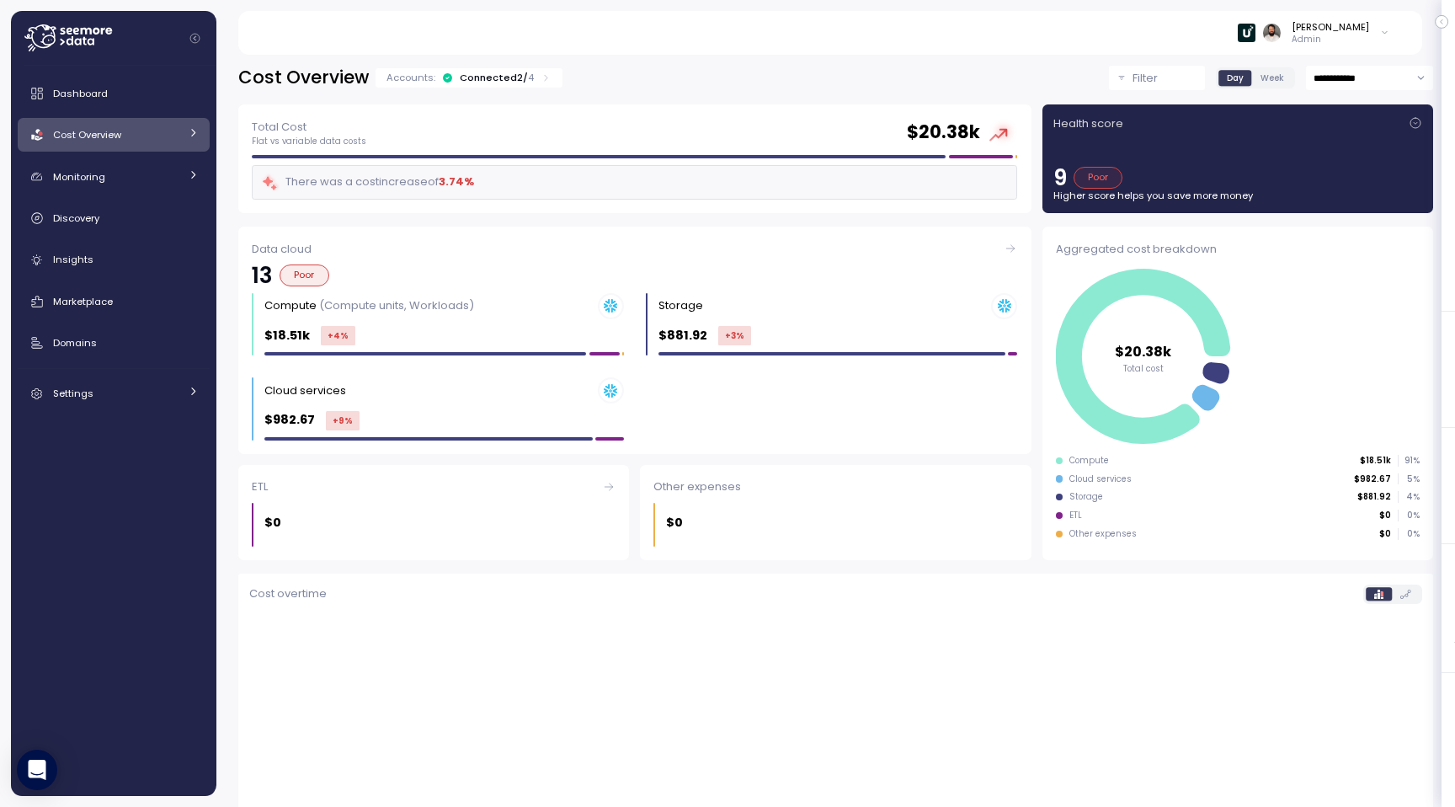
click at [117, 141] on span "Cost Overview" at bounding box center [87, 134] width 68 height 13
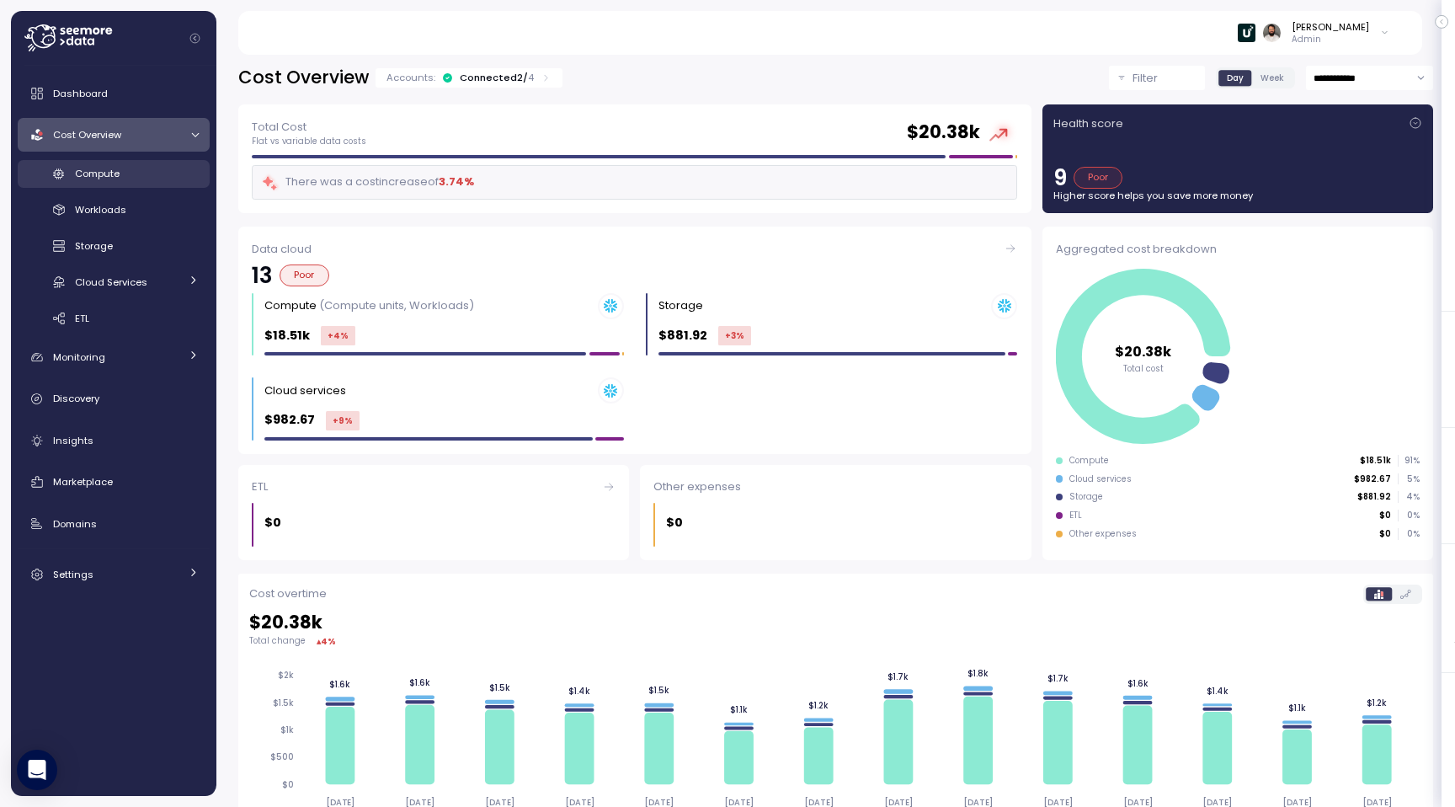
click at [113, 174] on span "Compute" at bounding box center [97, 173] width 45 height 13
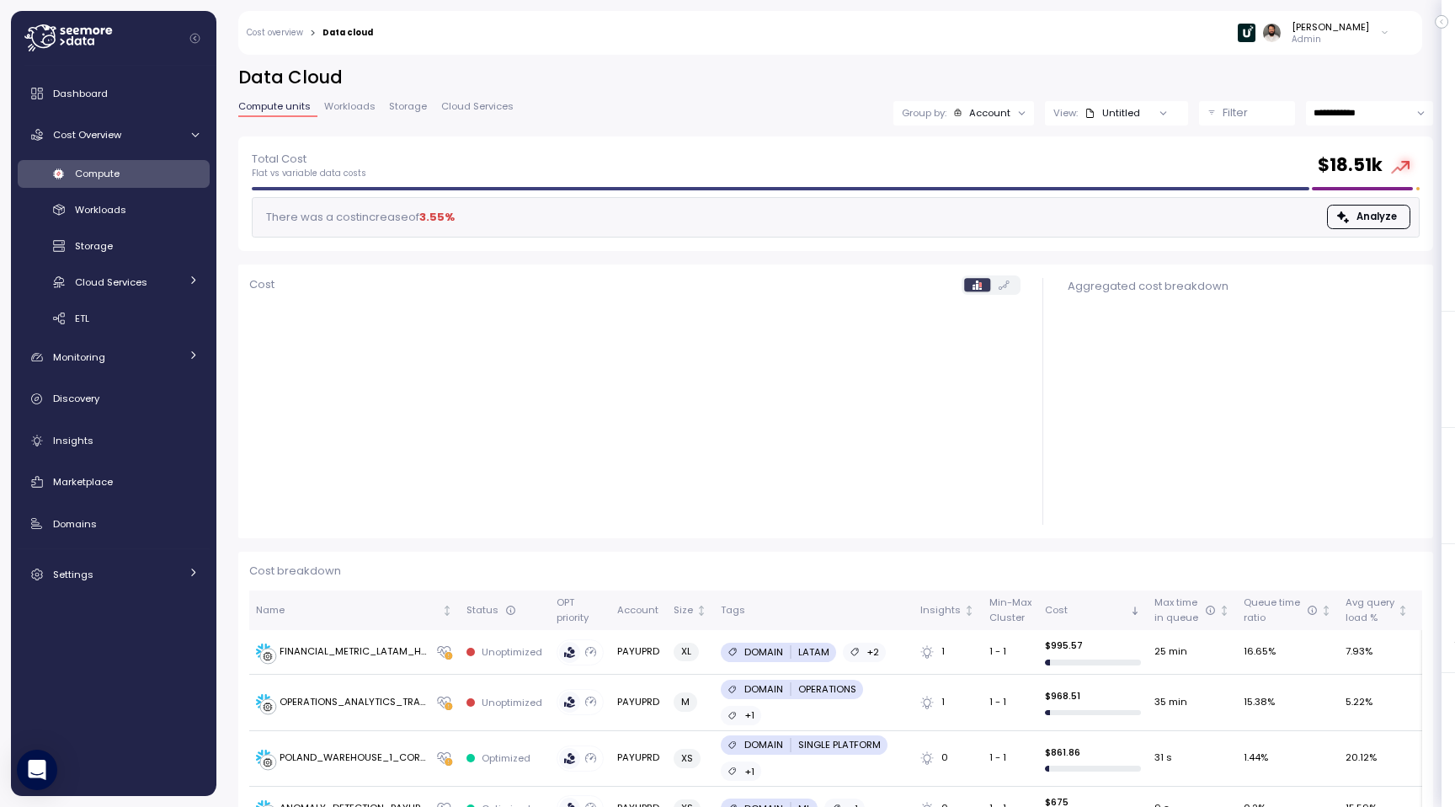
click at [995, 116] on div "Account" at bounding box center [989, 112] width 41 height 13
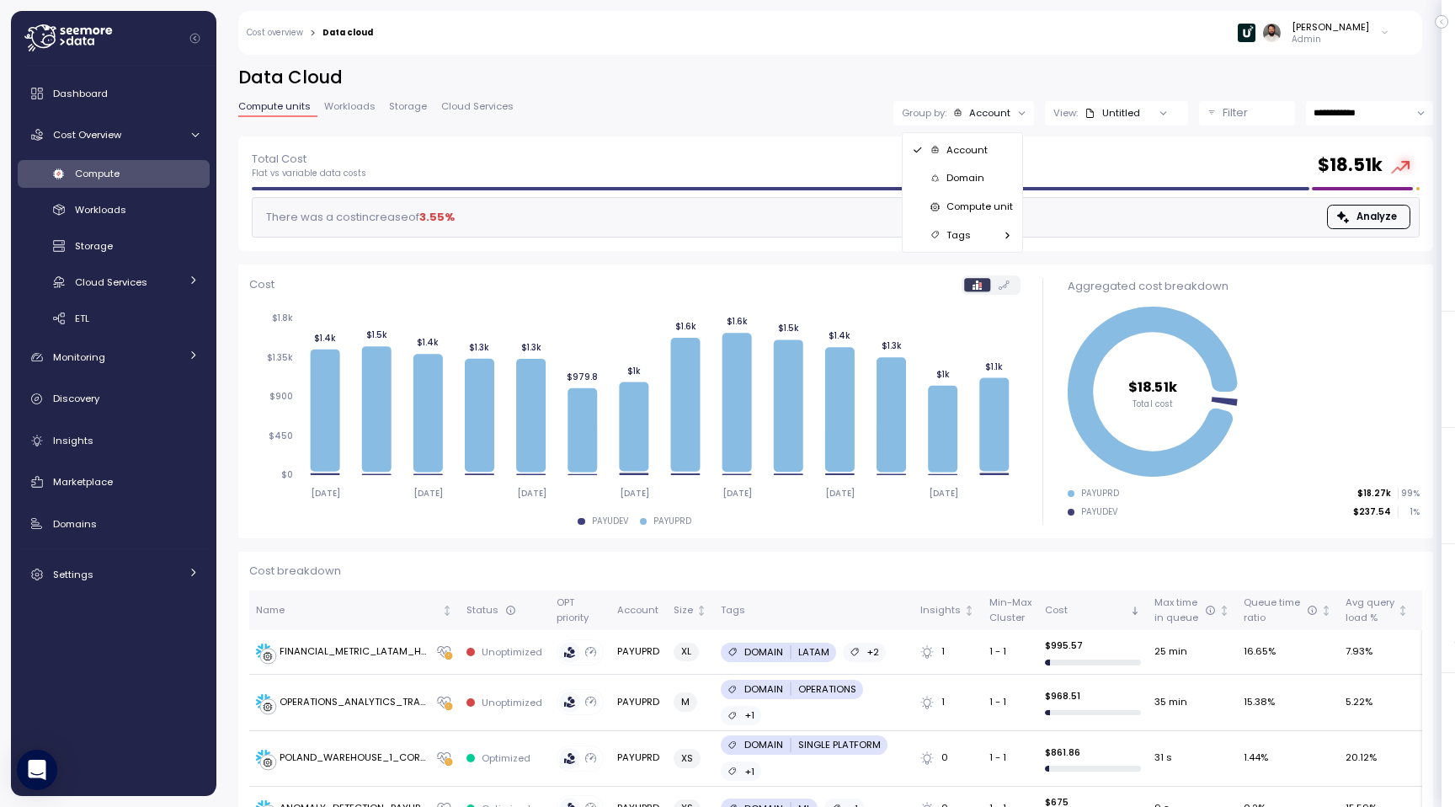
click at [964, 206] on p "Compute unit" at bounding box center [980, 206] width 67 height 13
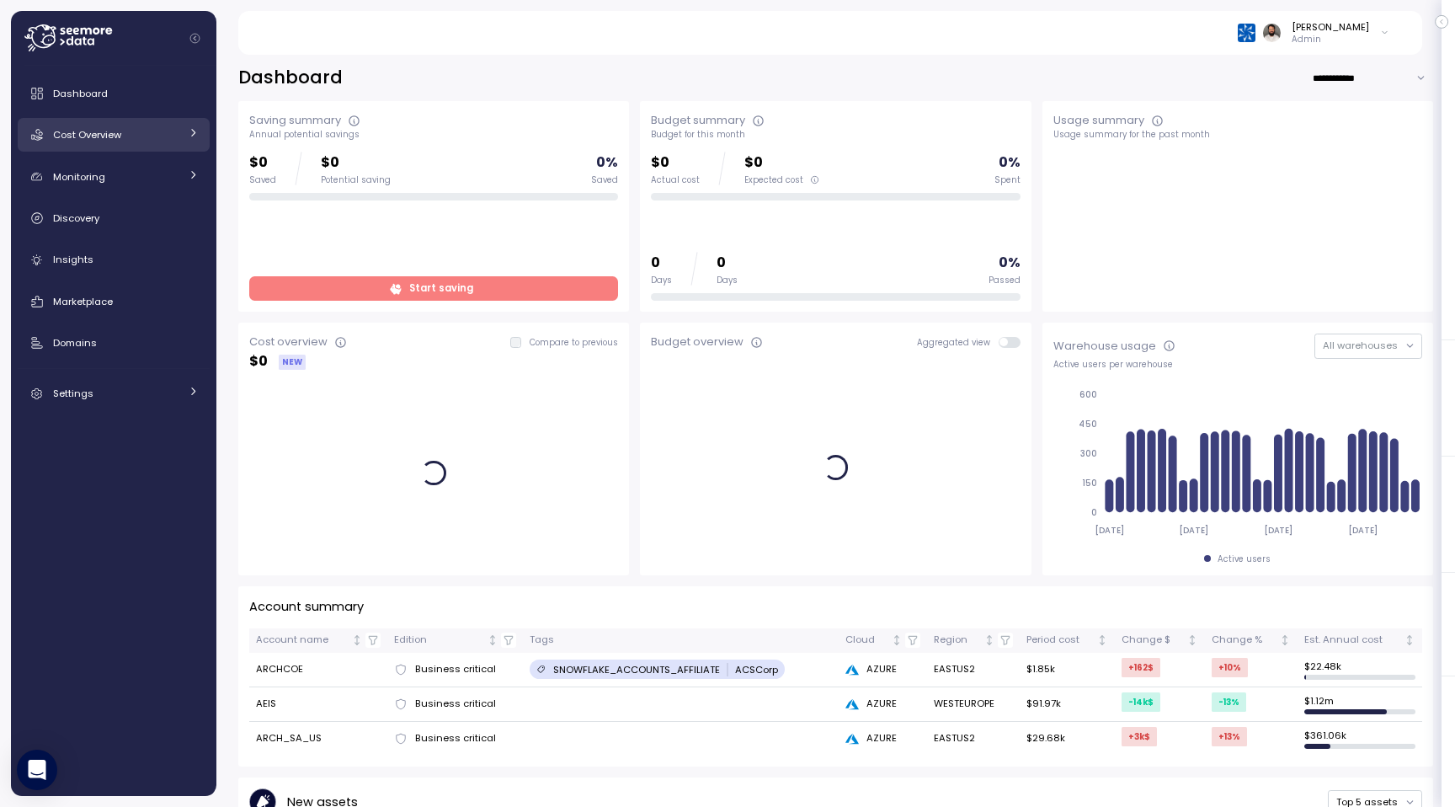
click at [105, 134] on span "Cost Overview" at bounding box center [87, 134] width 68 height 13
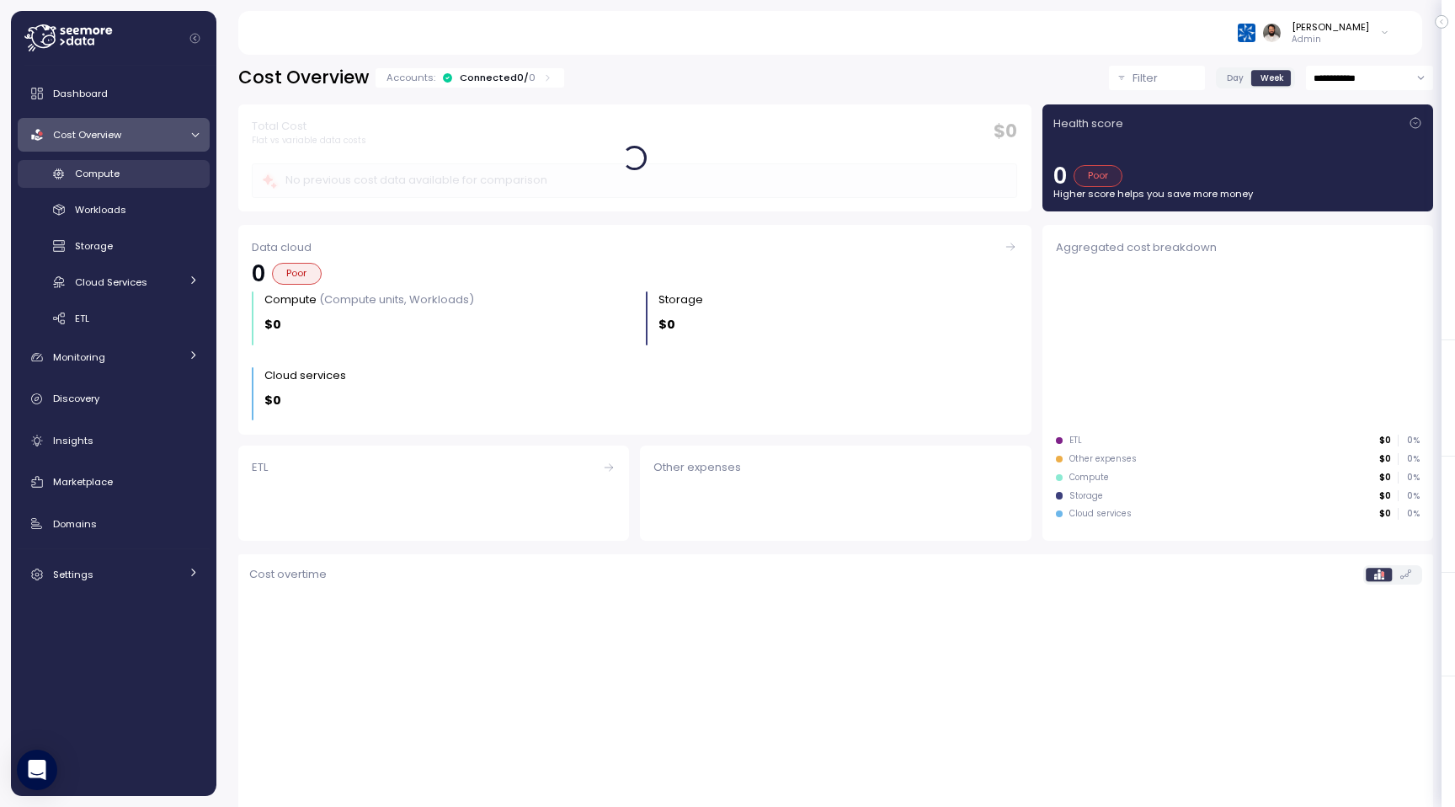
click at [115, 184] on link "Compute" at bounding box center [114, 174] width 192 height 28
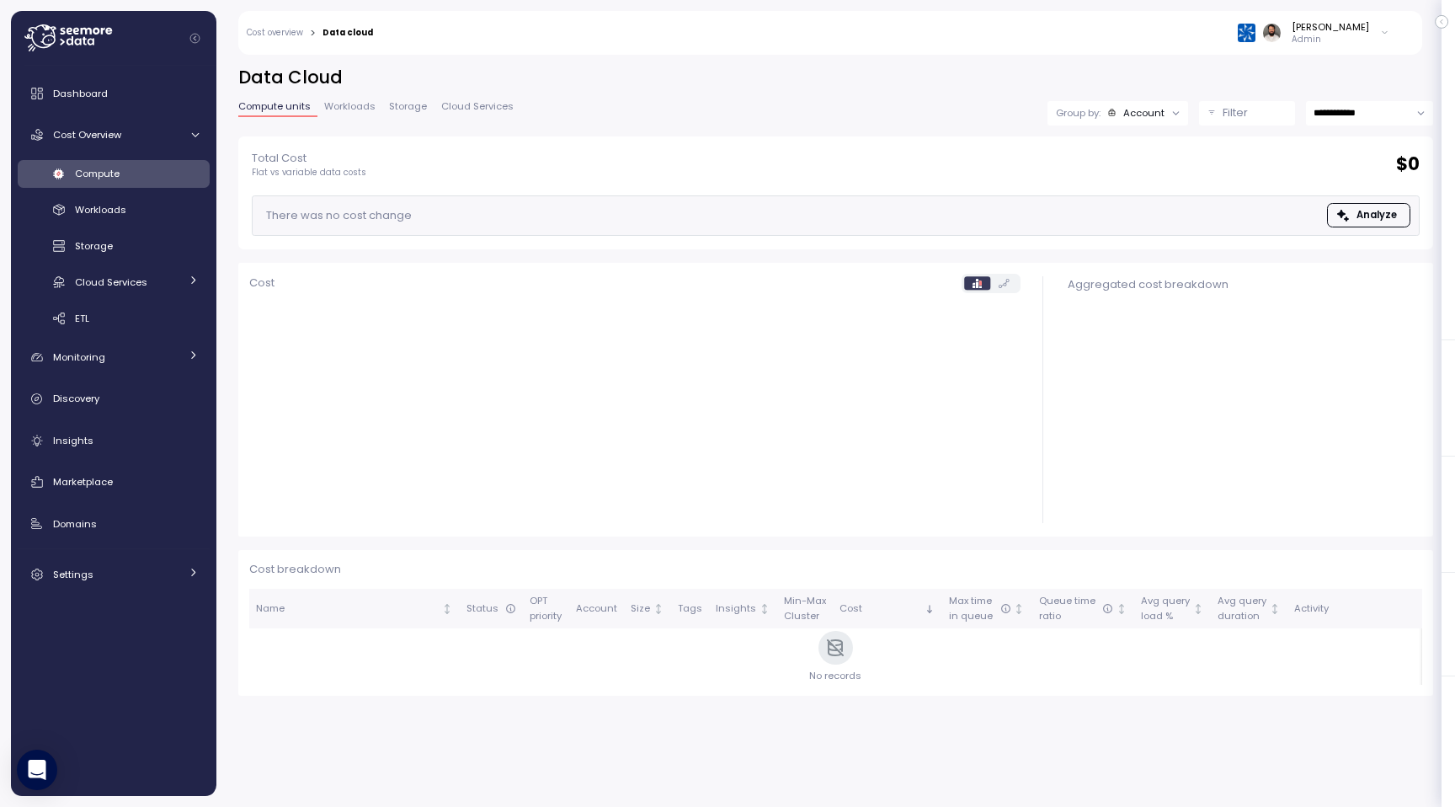
click at [1123, 119] on div "Account" at bounding box center [1143, 112] width 41 height 13
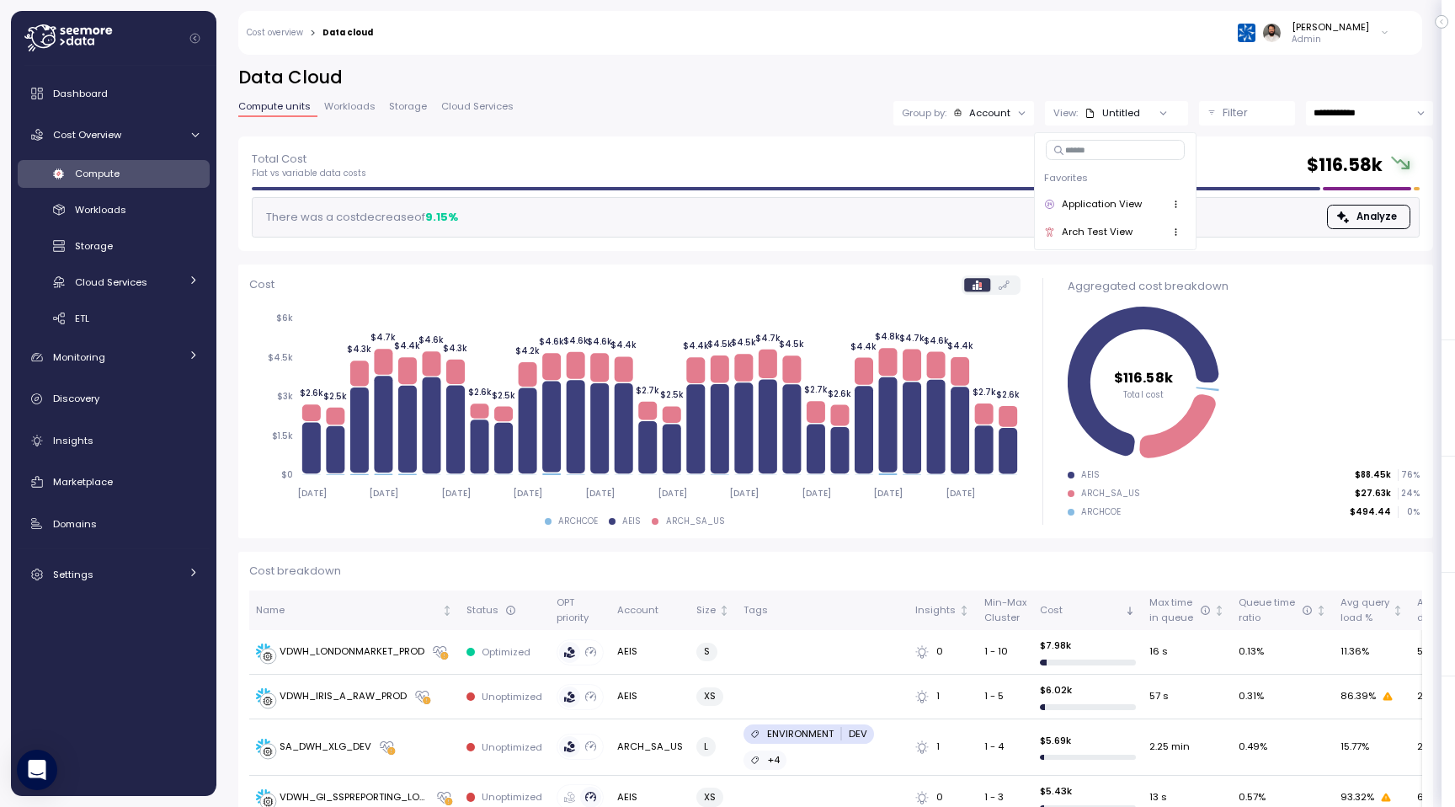
click at [1007, 111] on div "Account" at bounding box center [989, 112] width 41 height 13
click at [990, 204] on p "Compute unit" at bounding box center [980, 206] width 67 height 13
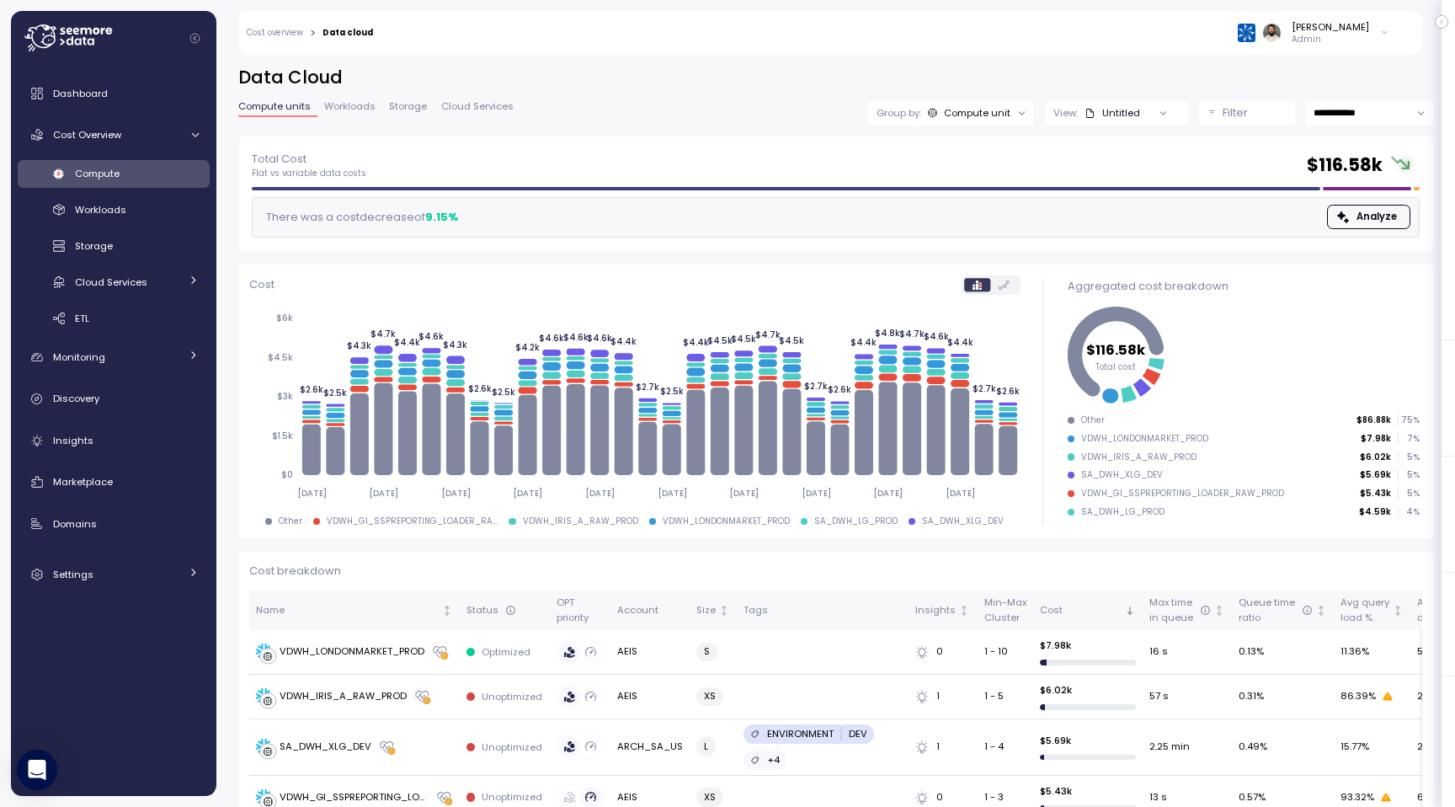
click at [988, 116] on div "Compute unit" at bounding box center [977, 112] width 67 height 13
click at [974, 148] on div "Account" at bounding box center [949, 150] width 101 height 20
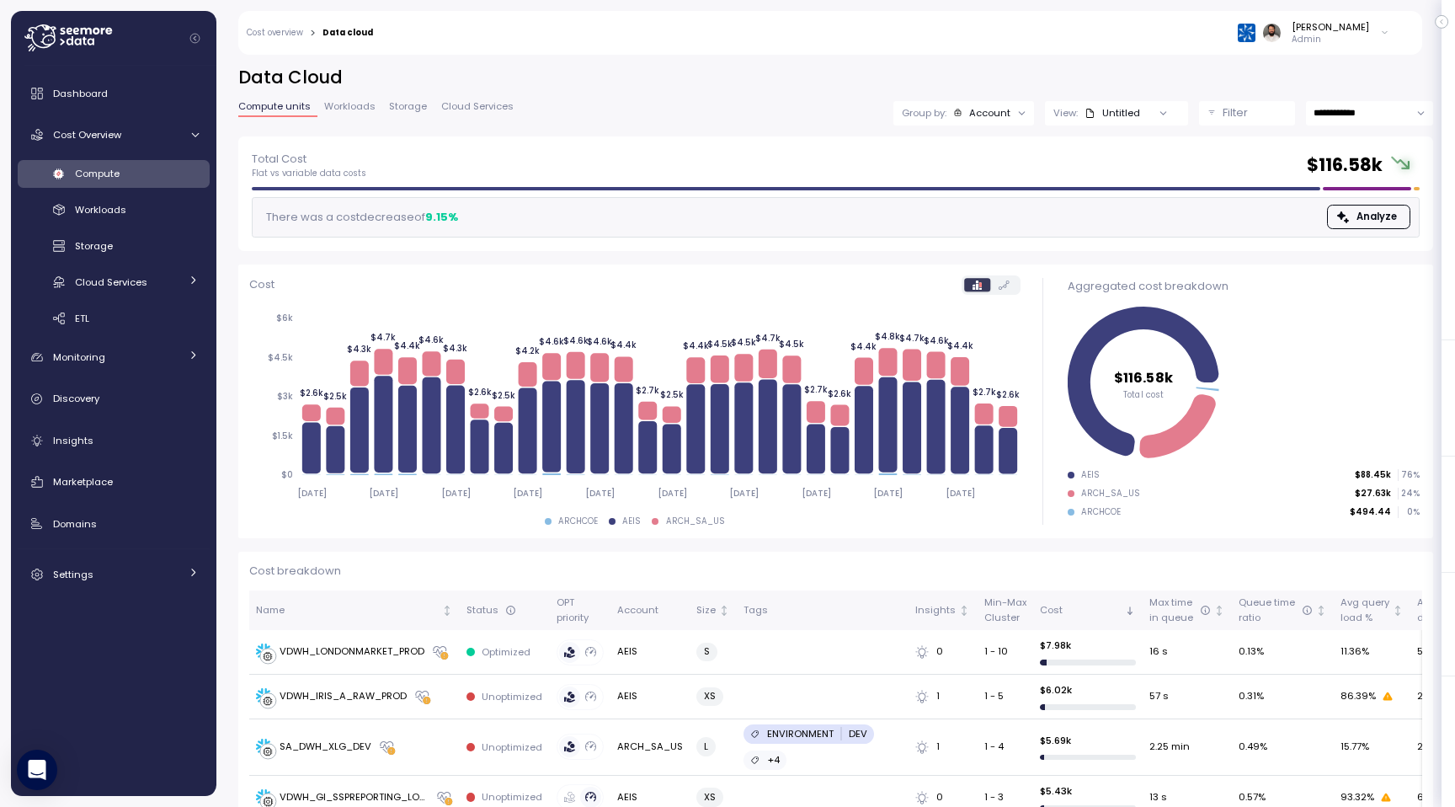
click at [1001, 108] on div "Account" at bounding box center [989, 112] width 41 height 13
click at [1236, 118] on p "Filter" at bounding box center [1235, 112] width 25 height 17
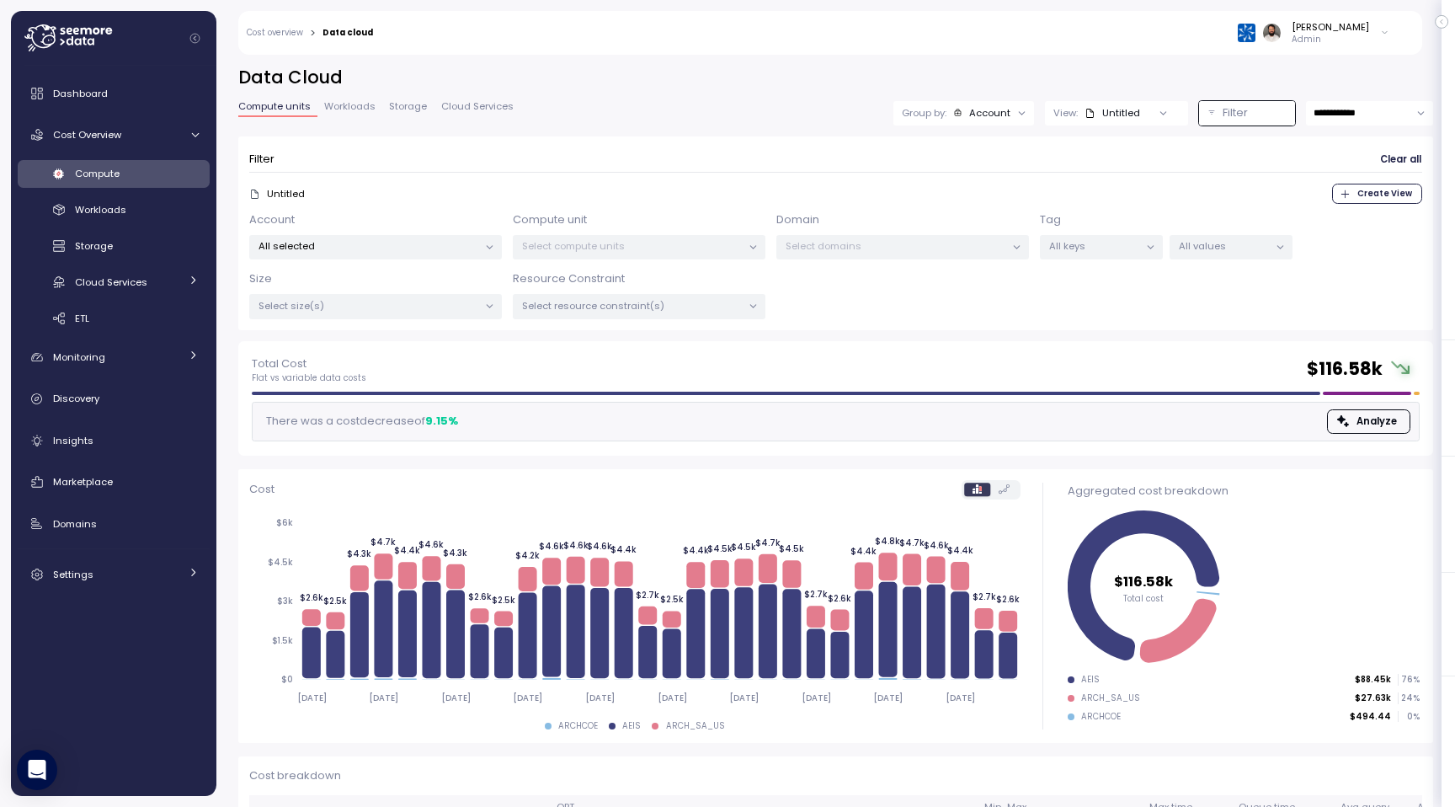
click at [401, 244] on p "All selected" at bounding box center [369, 245] width 220 height 13
click at [828, 243] on p "Select domains" at bounding box center [896, 245] width 220 height 13
click at [116, 498] on link "Marketplace" at bounding box center [114, 482] width 192 height 34
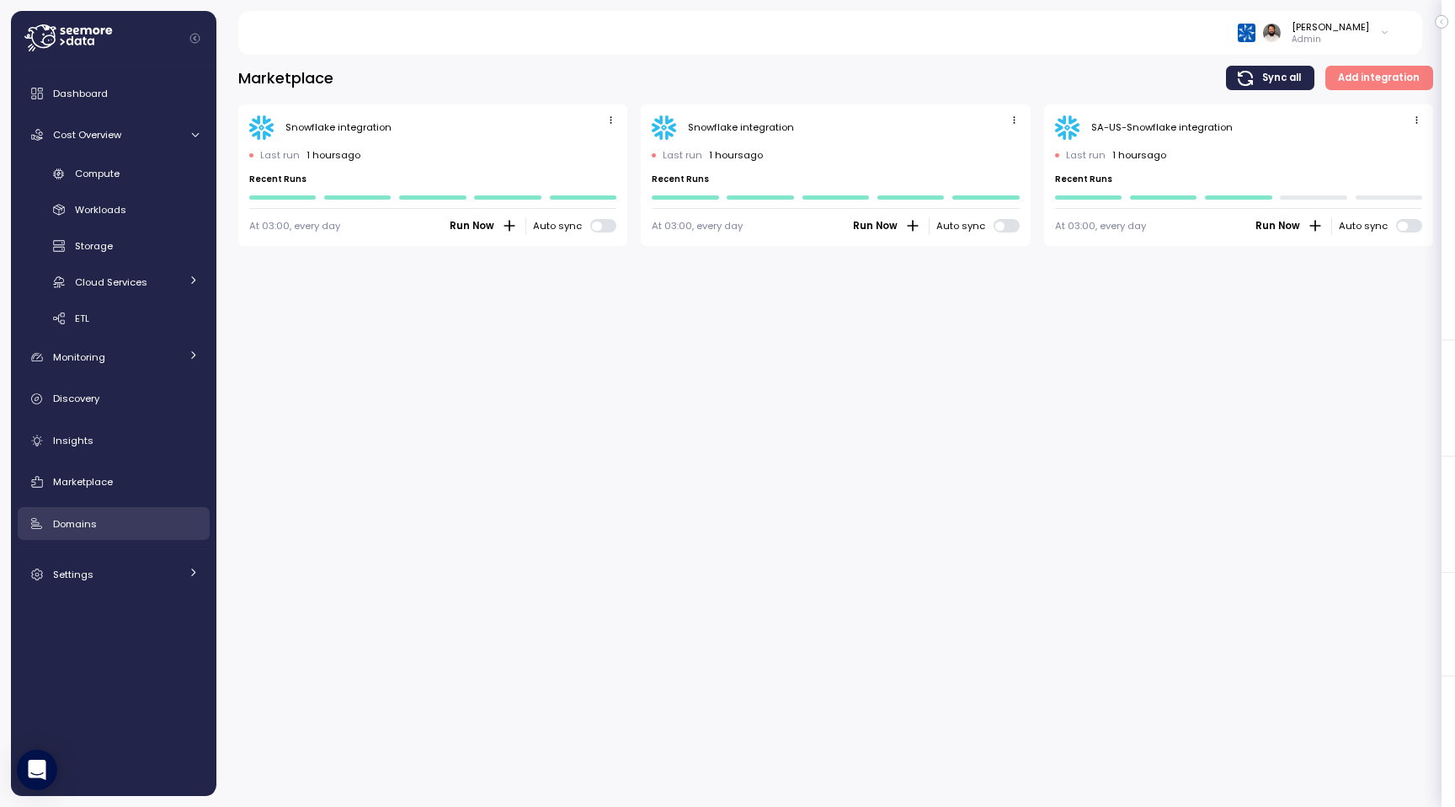
click at [113, 526] on div "Domains" at bounding box center [126, 523] width 146 height 17
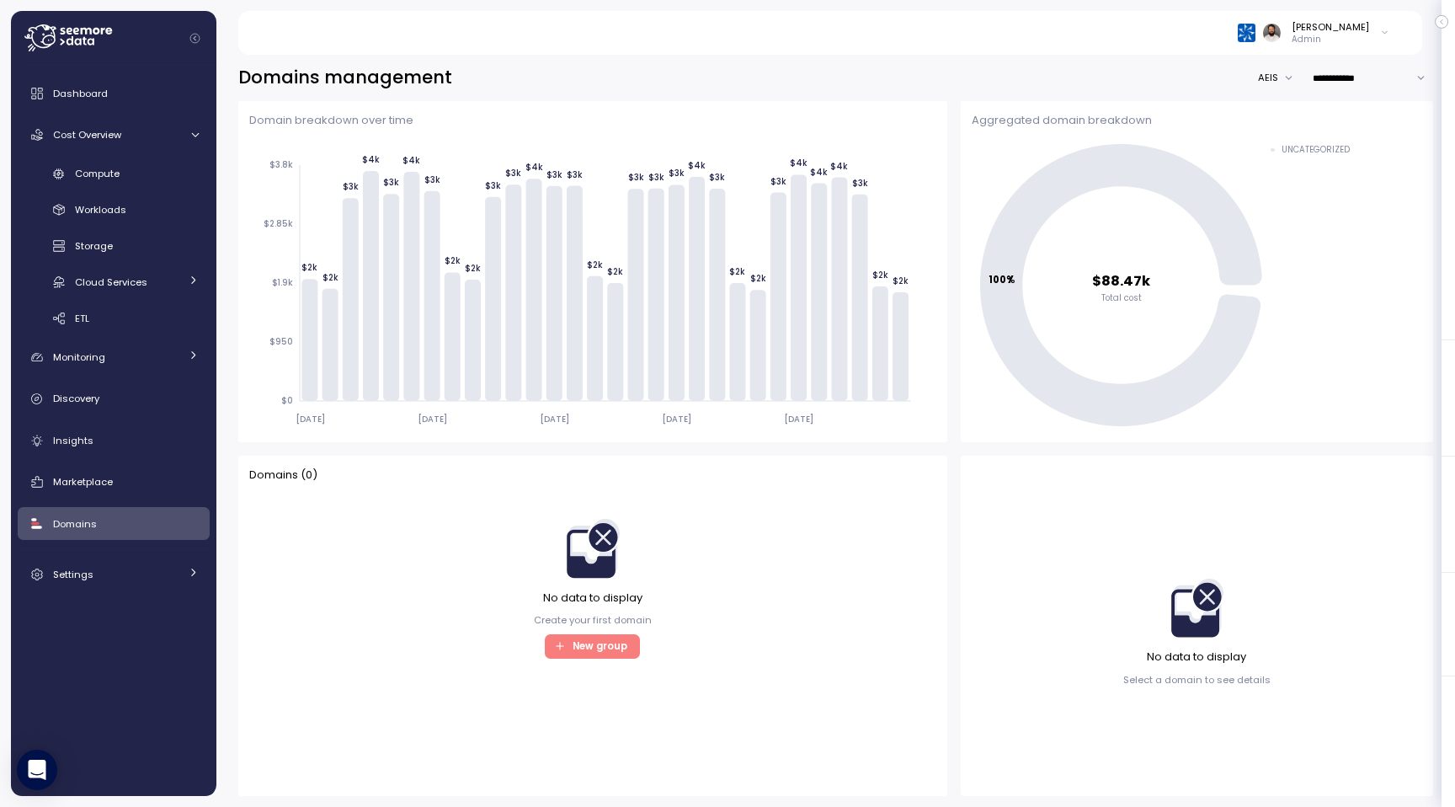
click at [1265, 81] on button "AEIS" at bounding box center [1280, 78] width 44 height 24
click at [123, 173] on div "Compute" at bounding box center [137, 173] width 124 height 17
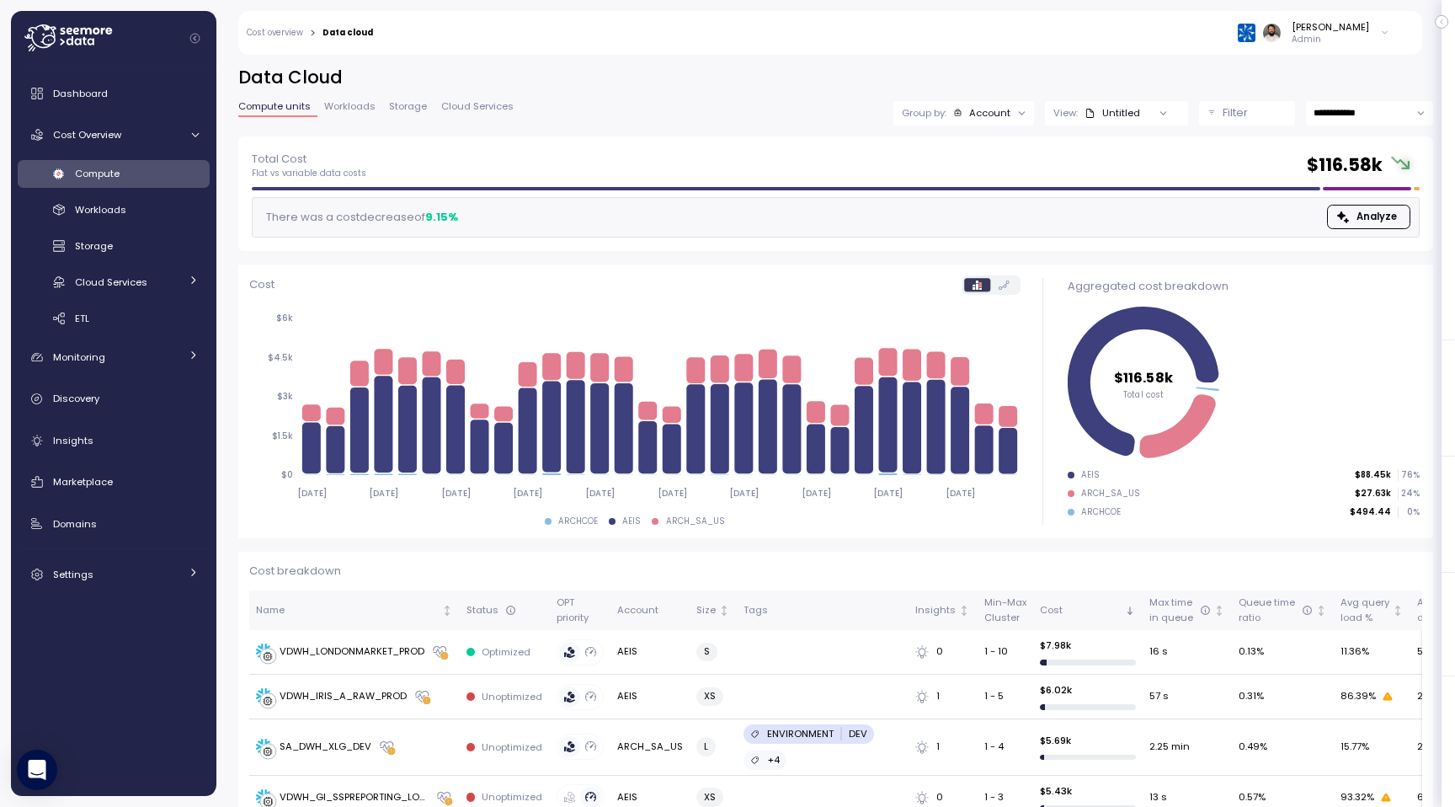
click at [1252, 125] on div "**********" at bounding box center [835, 101] width 1195 height 71
click at [1252, 119] on div "Filter" at bounding box center [1255, 112] width 64 height 17
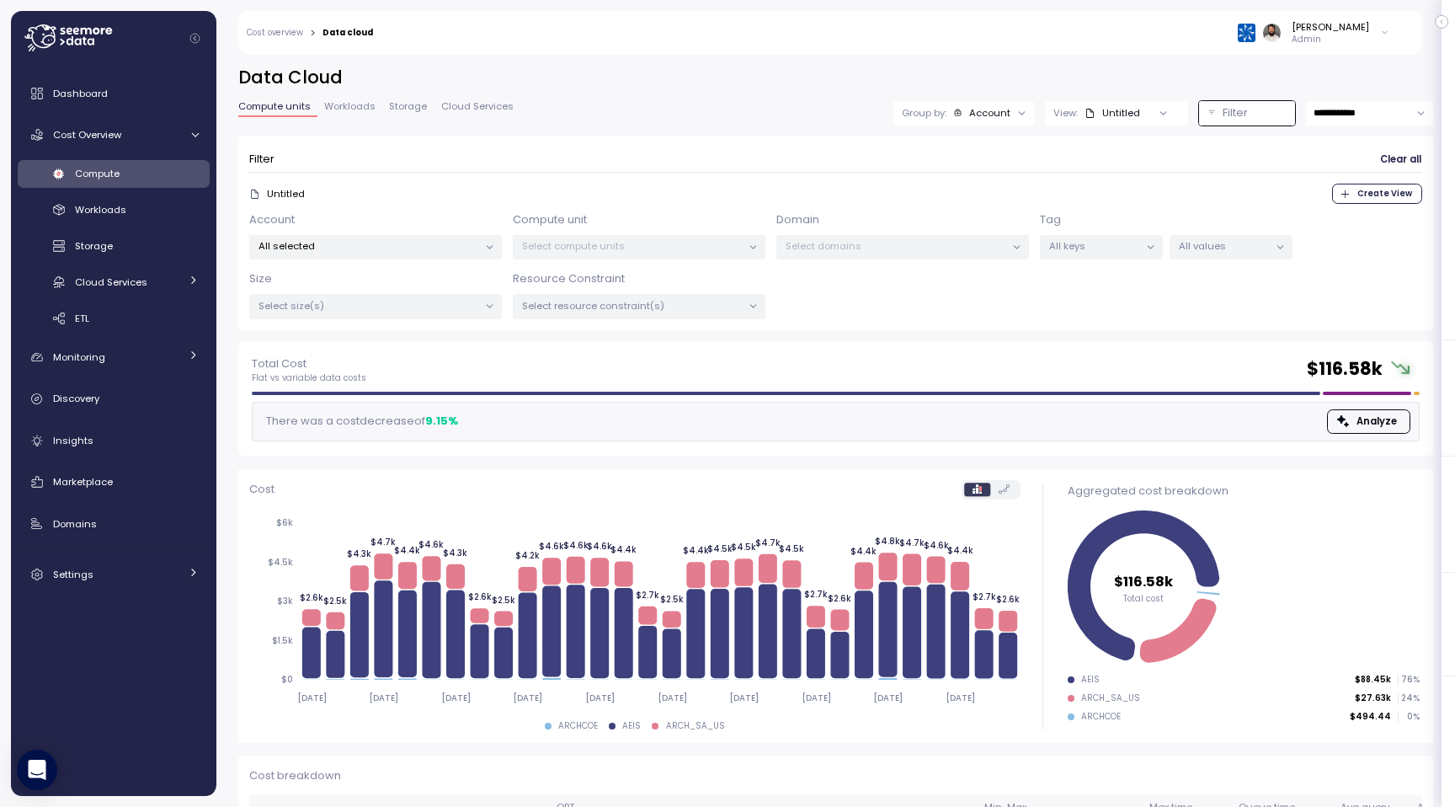
click at [1252, 119] on div "Filter" at bounding box center [1255, 112] width 64 height 17
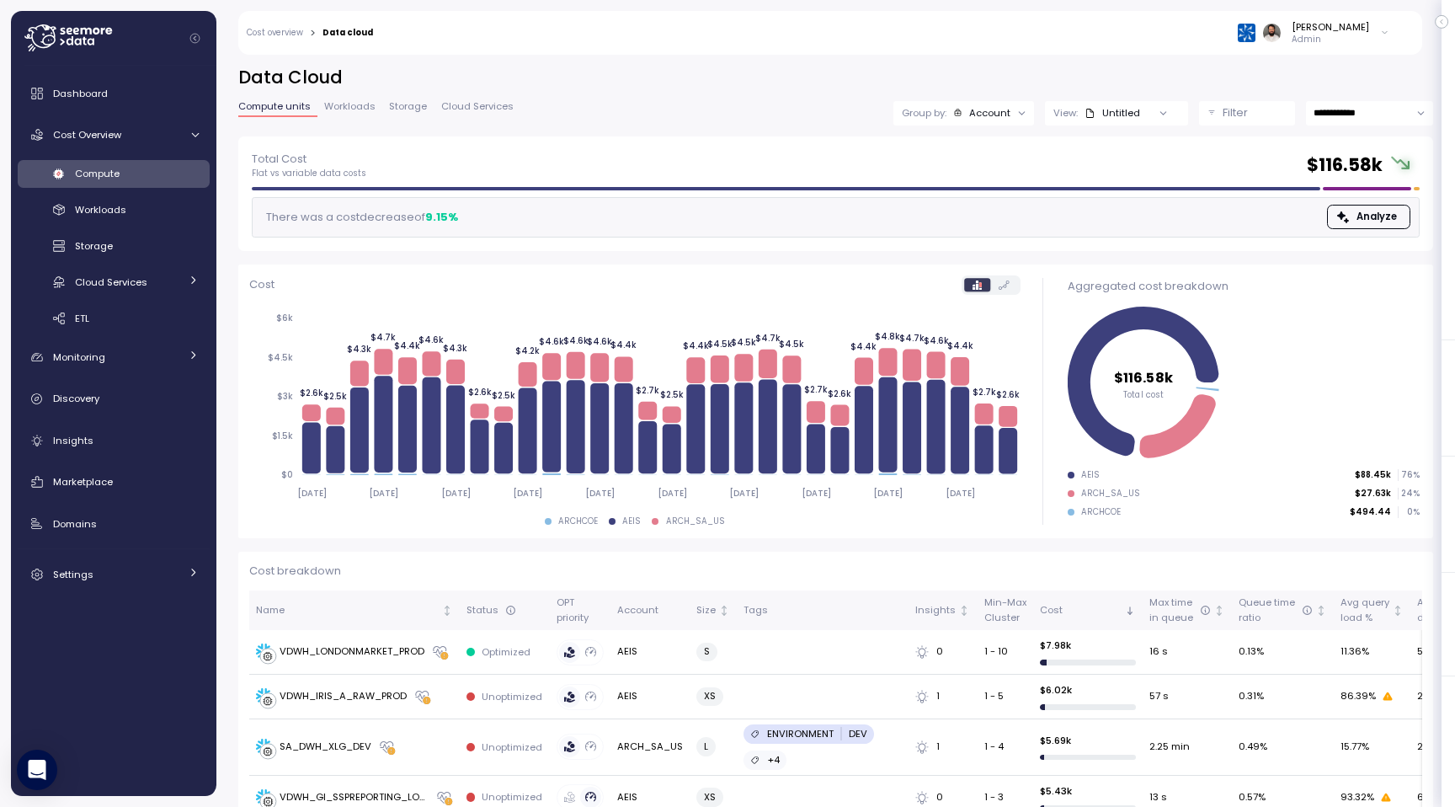
click at [329, 106] on span "Workloads" at bounding box center [349, 106] width 51 height 9
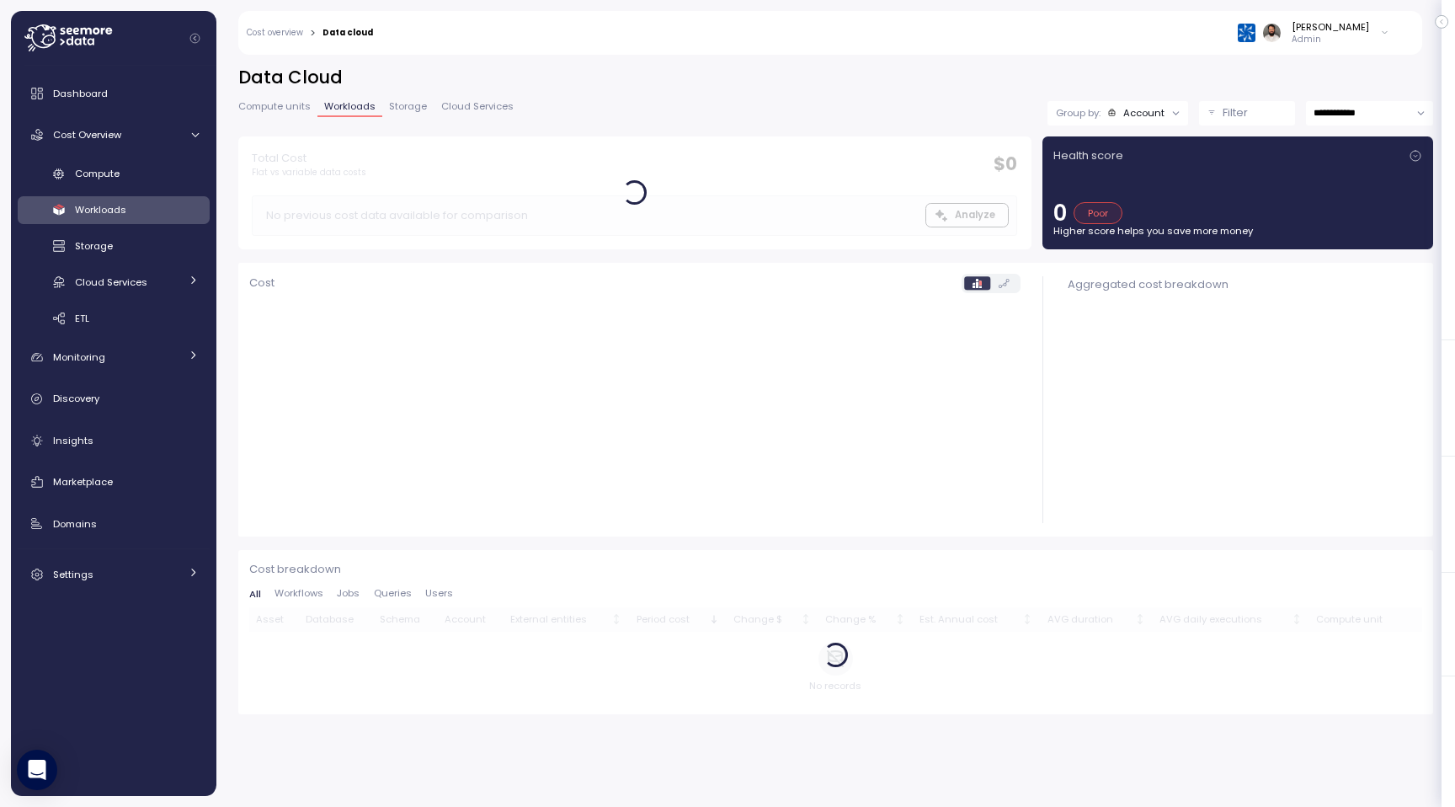
click at [1220, 123] on button "Filter" at bounding box center [1247, 113] width 96 height 24
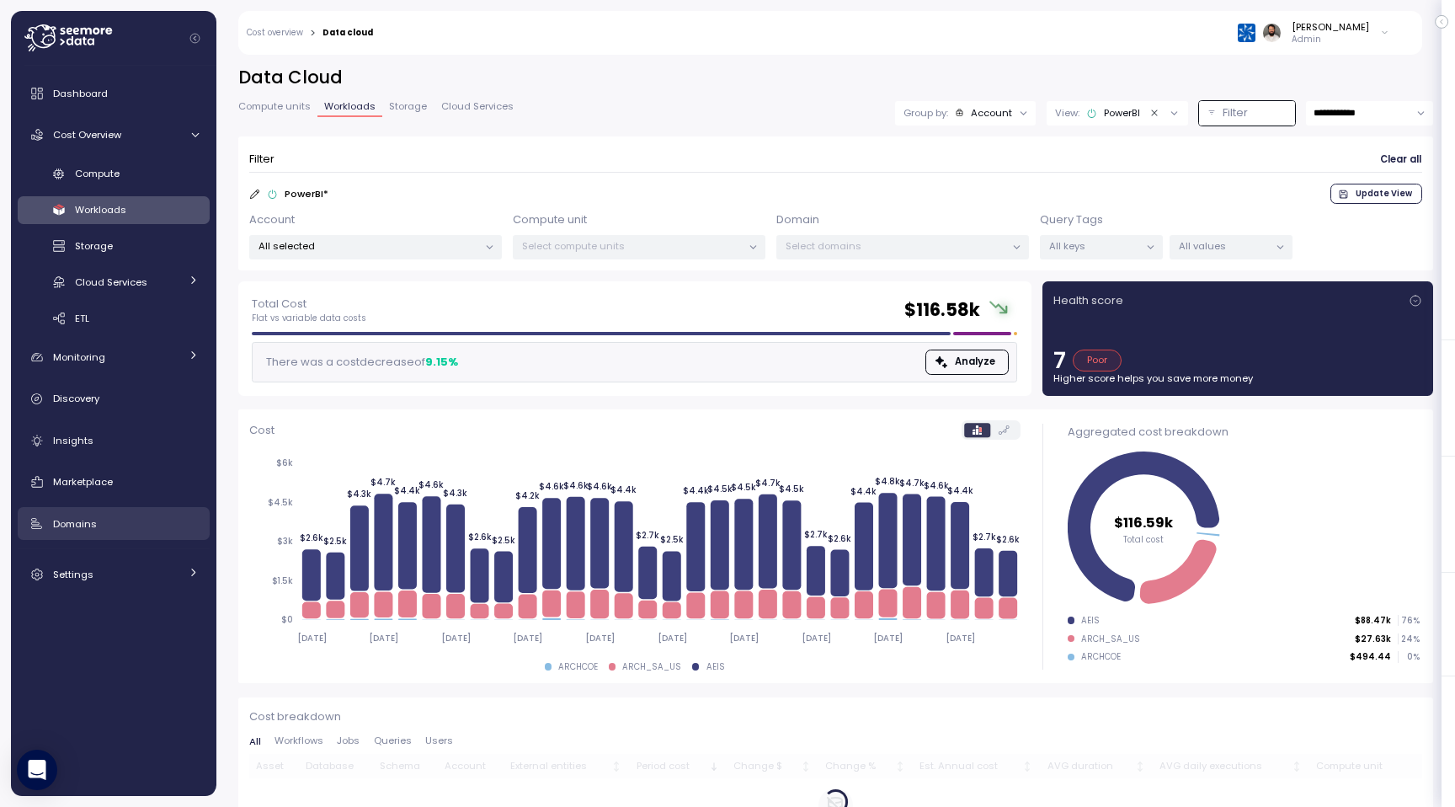
click at [108, 527] on div "Domains" at bounding box center [126, 523] width 146 height 17
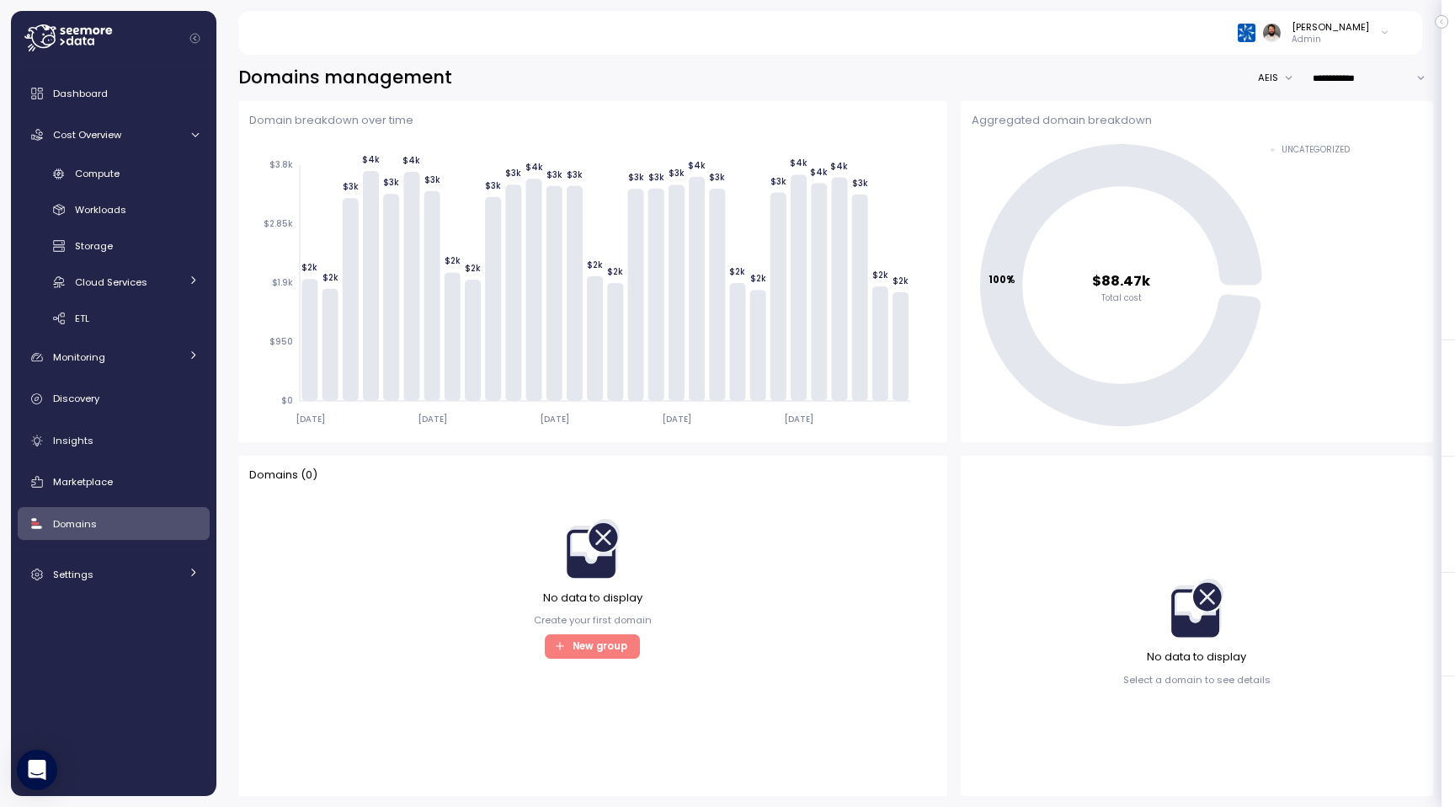
click at [1282, 80] on button "AEIS" at bounding box center [1280, 78] width 44 height 24
click at [1284, 137] on div "ARCHCOE" at bounding box center [1279, 150] width 35 height 53
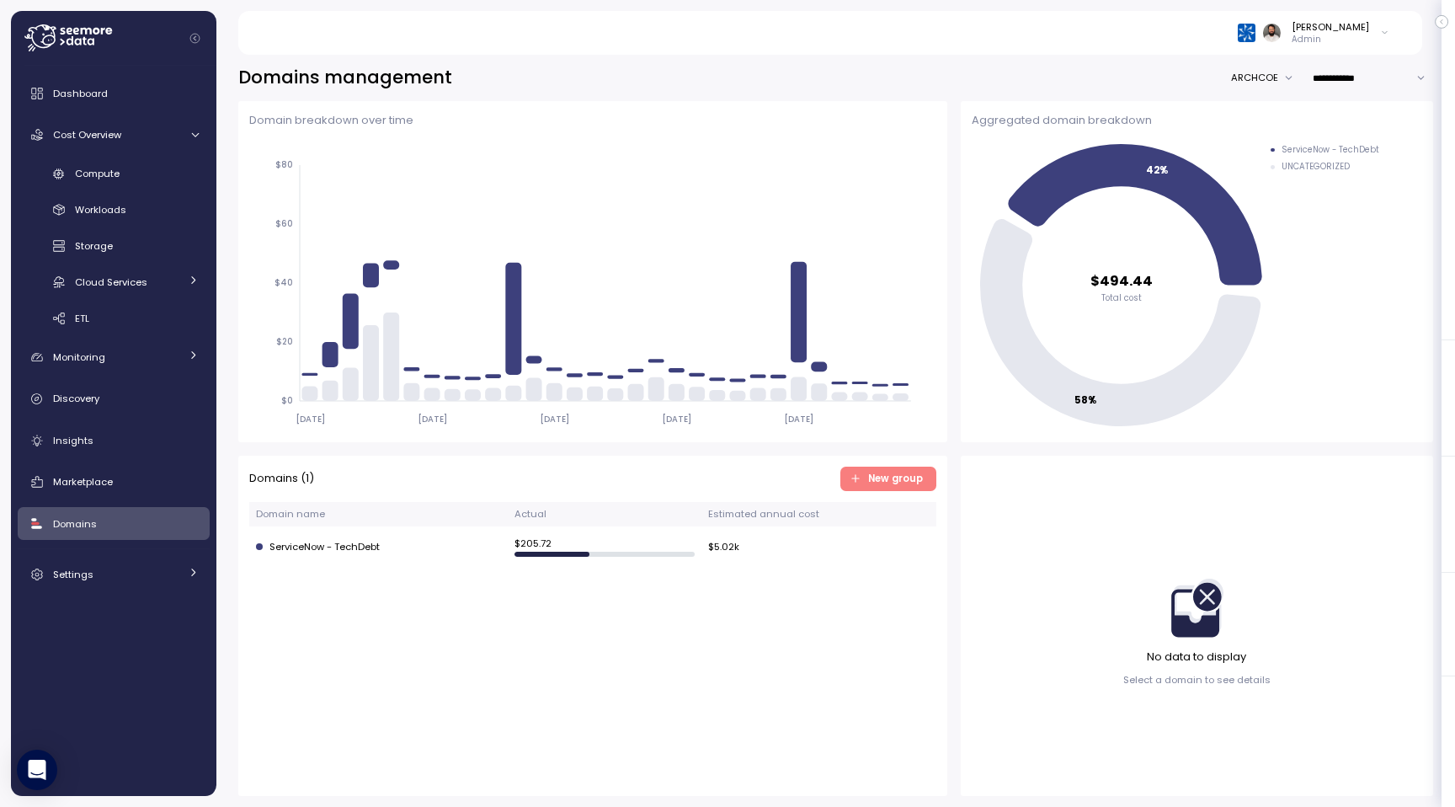
click at [1272, 74] on button "ARCHCOE" at bounding box center [1266, 78] width 71 height 24
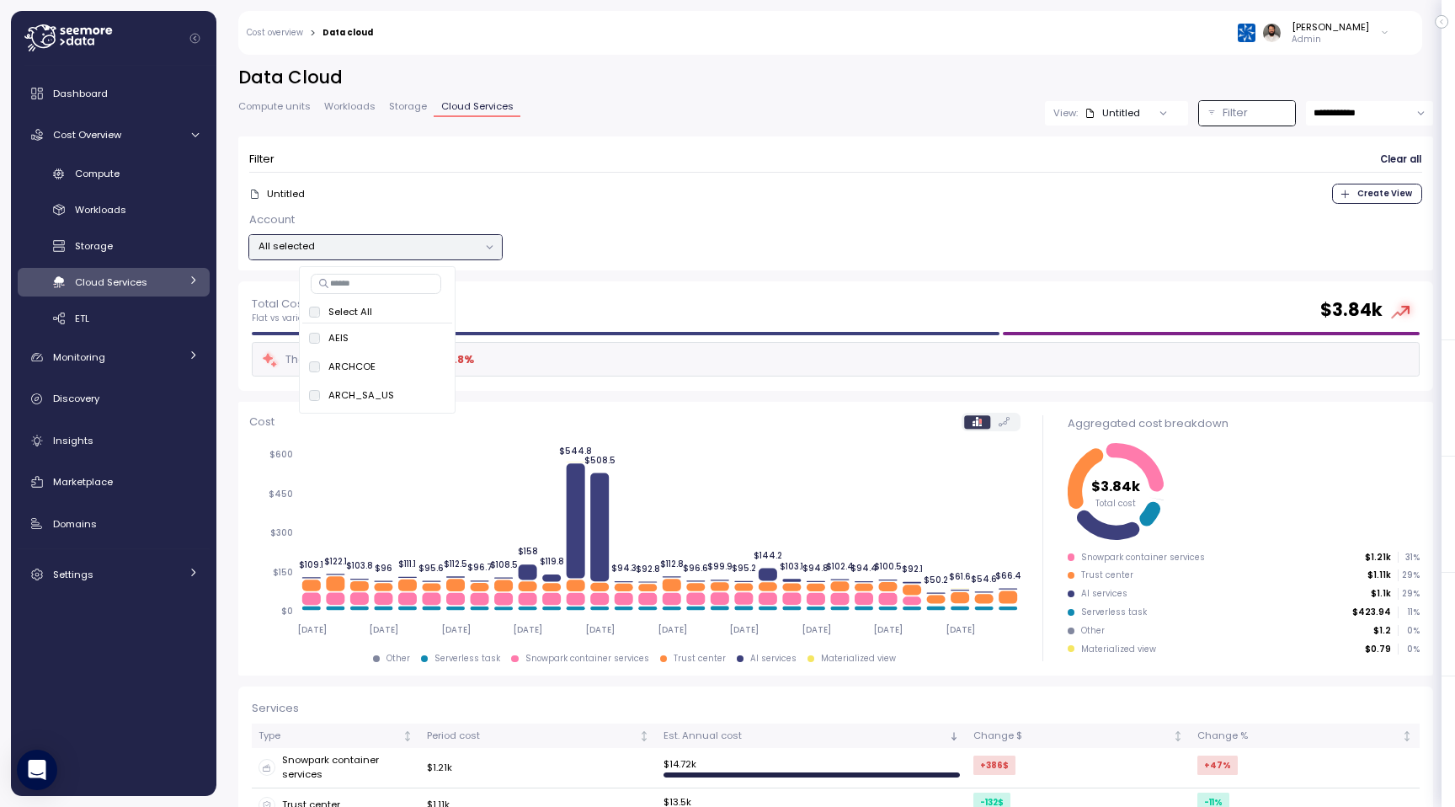
click at [515, 270] on div "Filter Clear all Untitled Create View Account All selected" at bounding box center [835, 208] width 1195 height 145
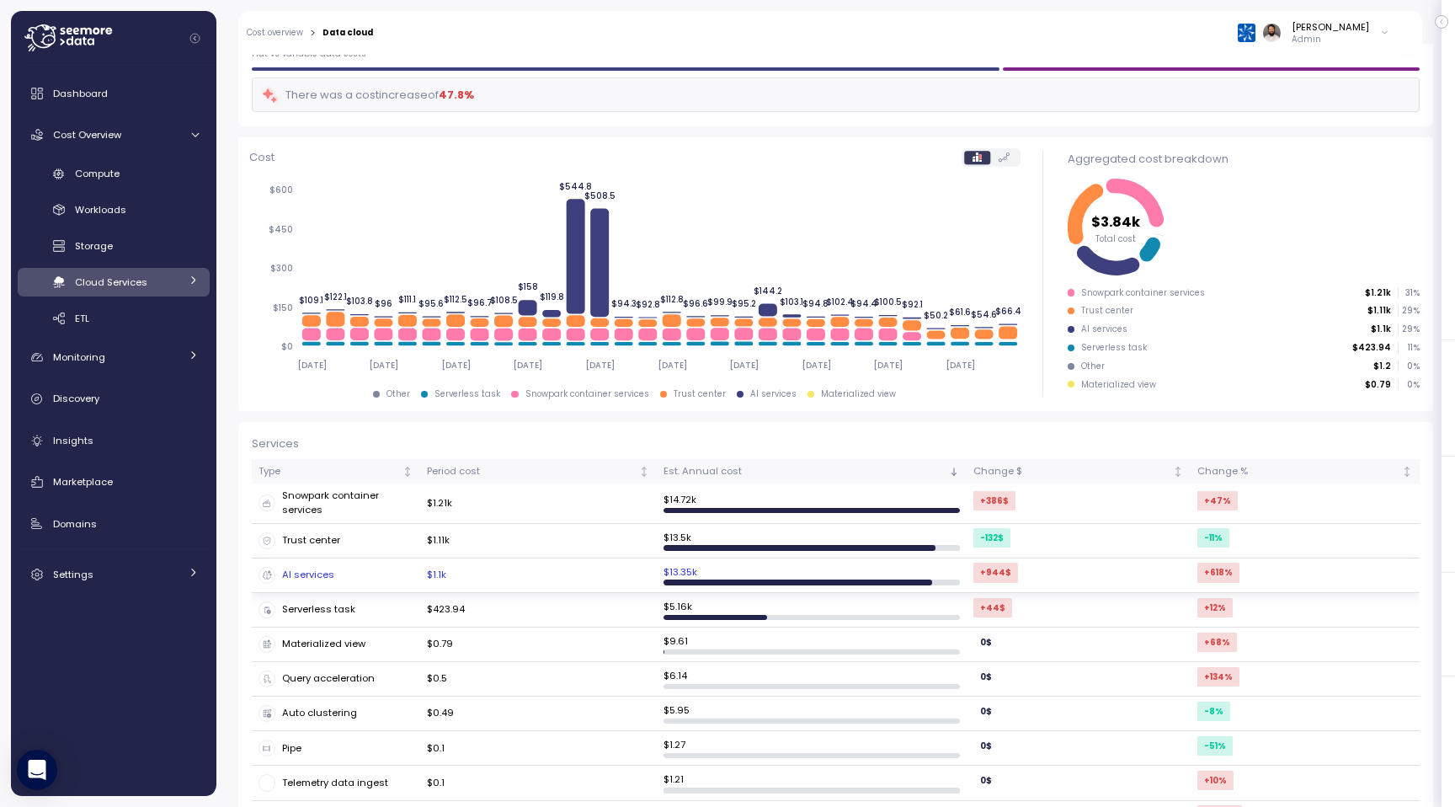
scroll to position [308, 0]
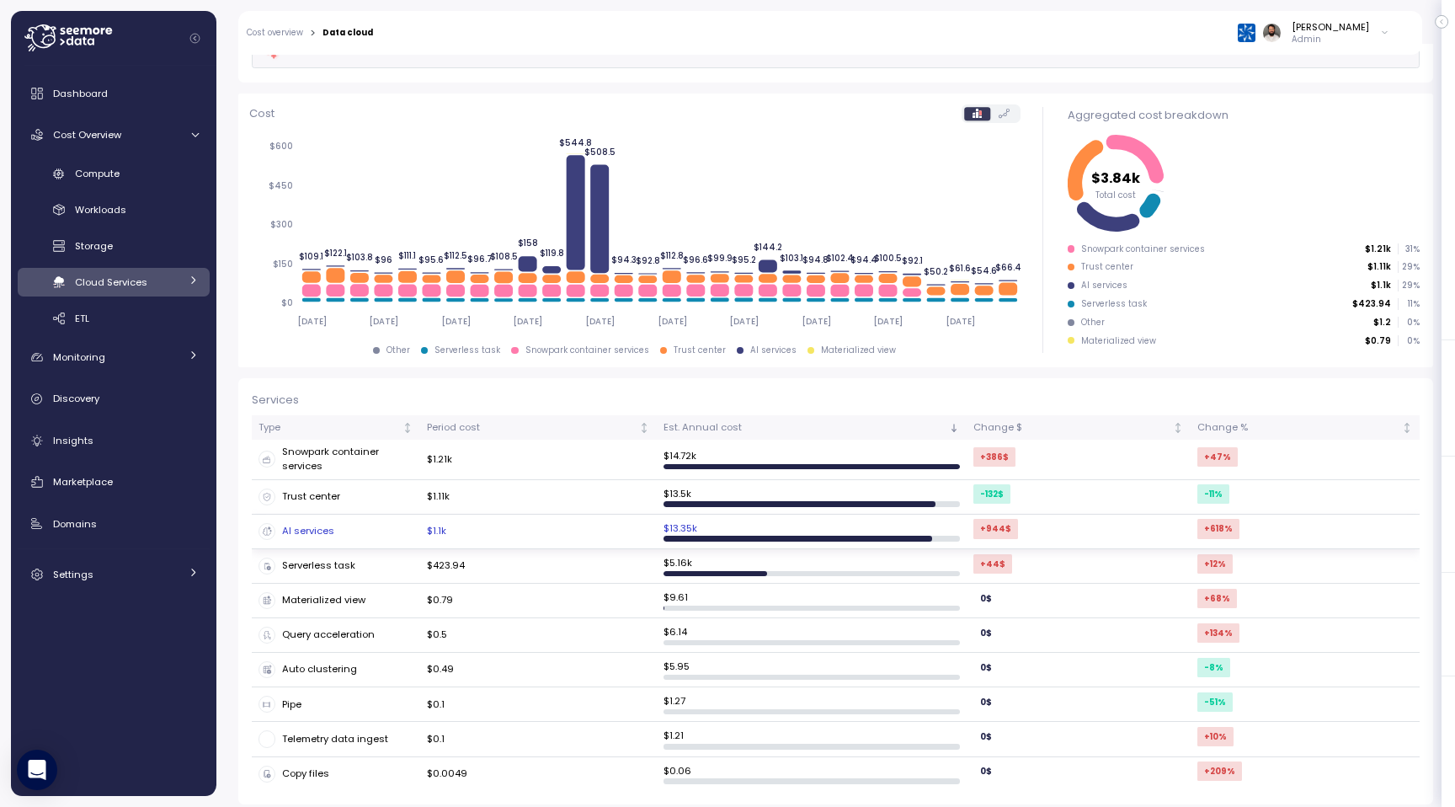
click at [365, 531] on div "AI services" at bounding box center [336, 531] width 155 height 17
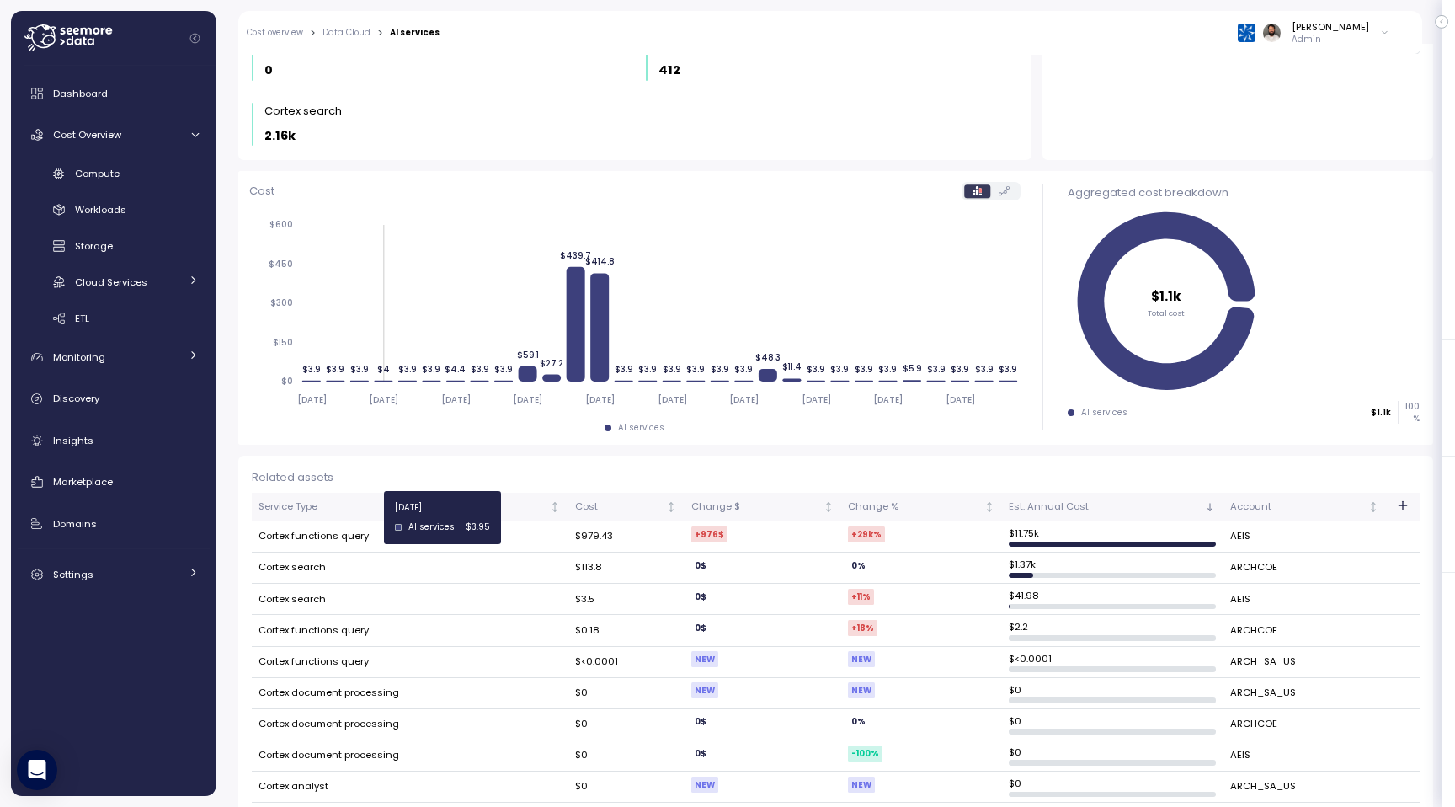
scroll to position [338, 0]
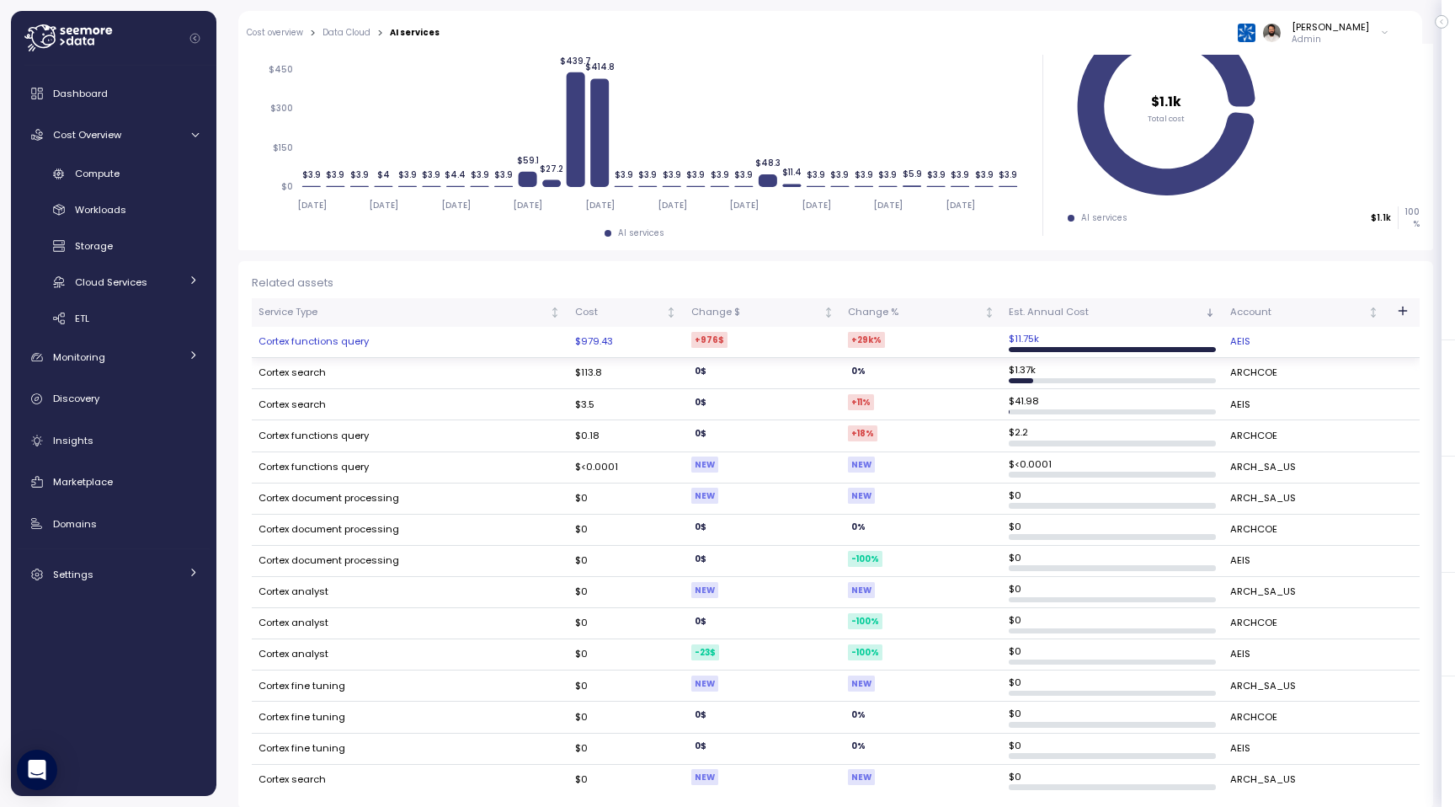
click at [360, 339] on td "Cortex functions query" at bounding box center [410, 342] width 317 height 31
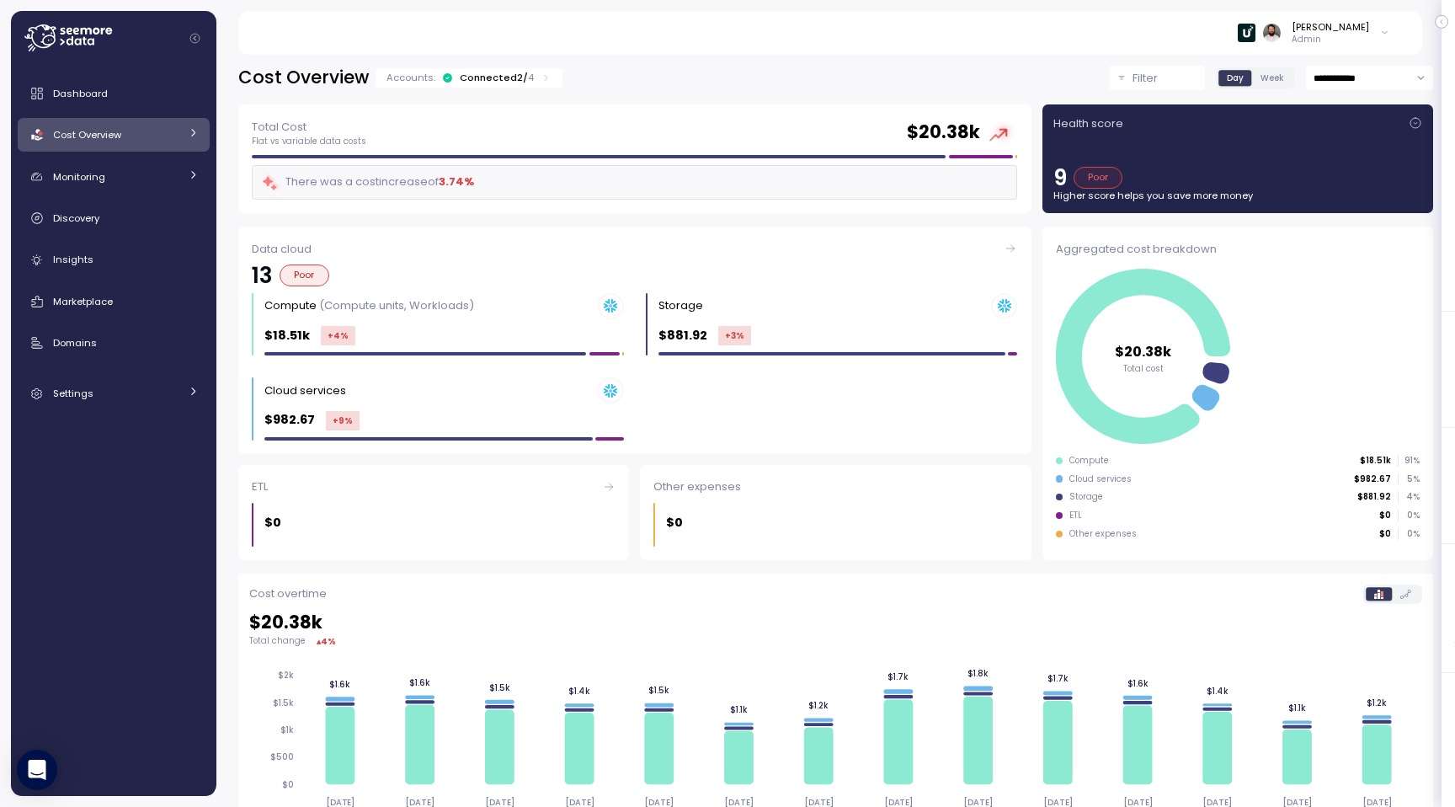
click at [526, 87] on div "Accounts: Connected 2 / 4" at bounding box center [469, 77] width 187 height 19
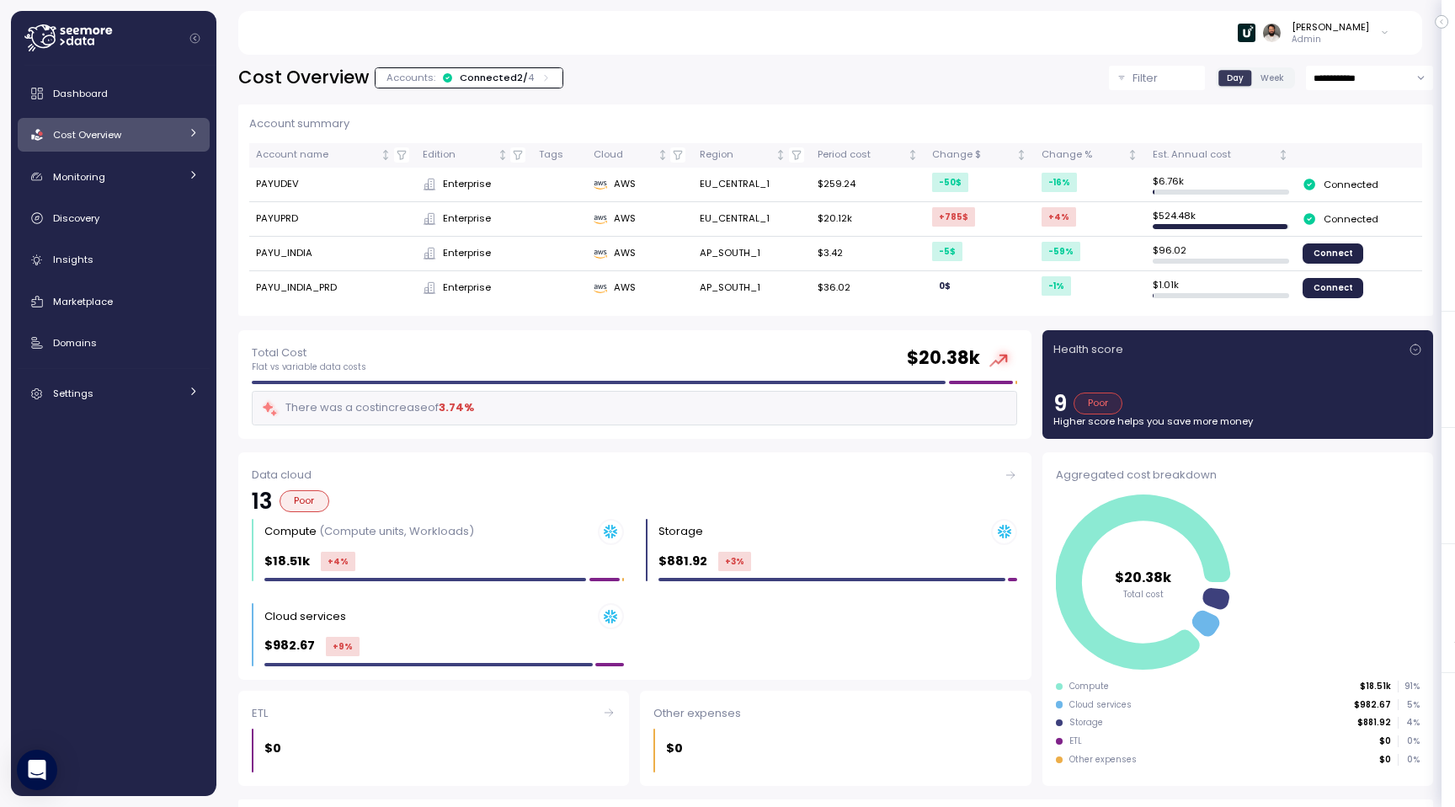
click at [526, 87] on div "Accounts: Connected 2 / 4" at bounding box center [469, 77] width 187 height 19
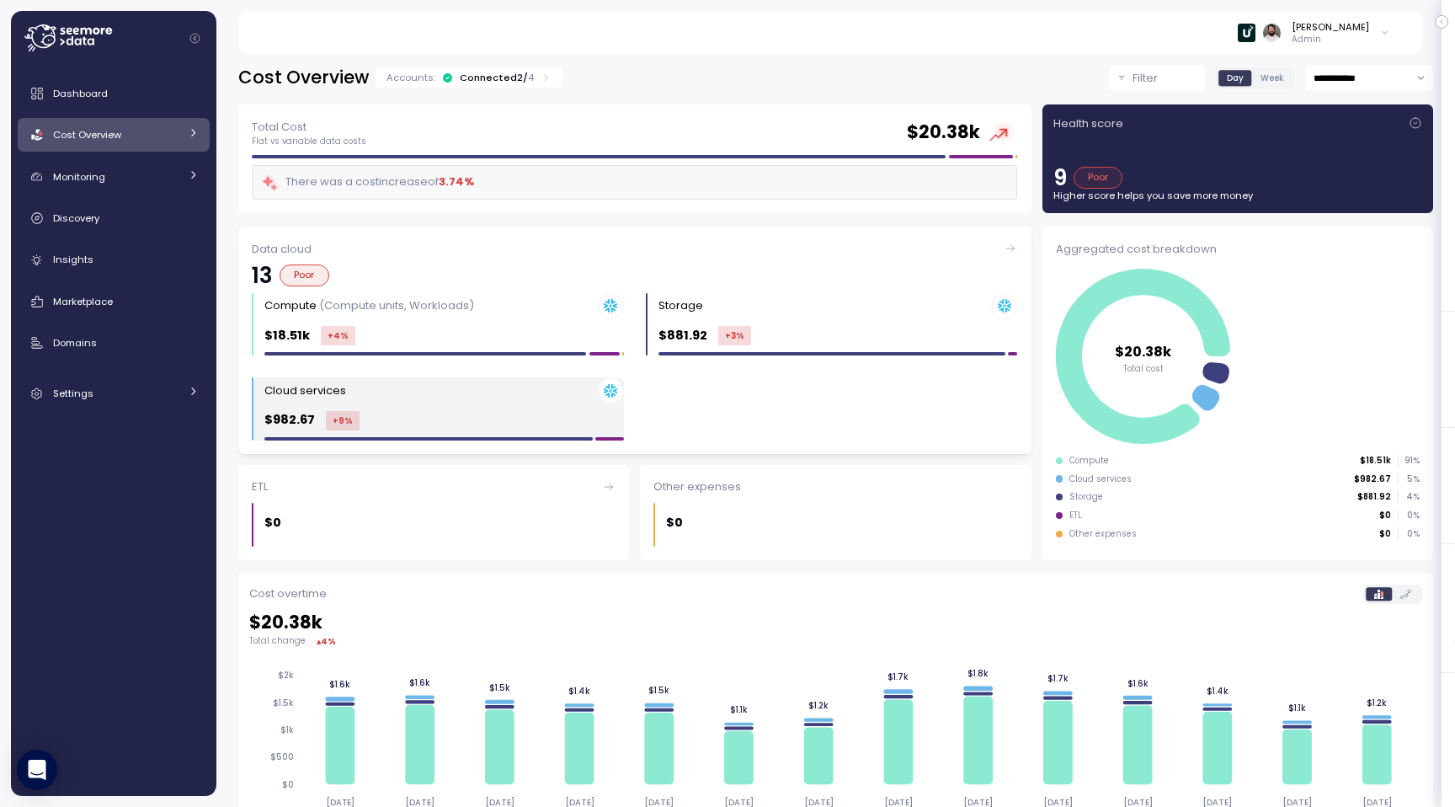
click at [530, 380] on div "Cloud services" at bounding box center [444, 390] width 360 height 26
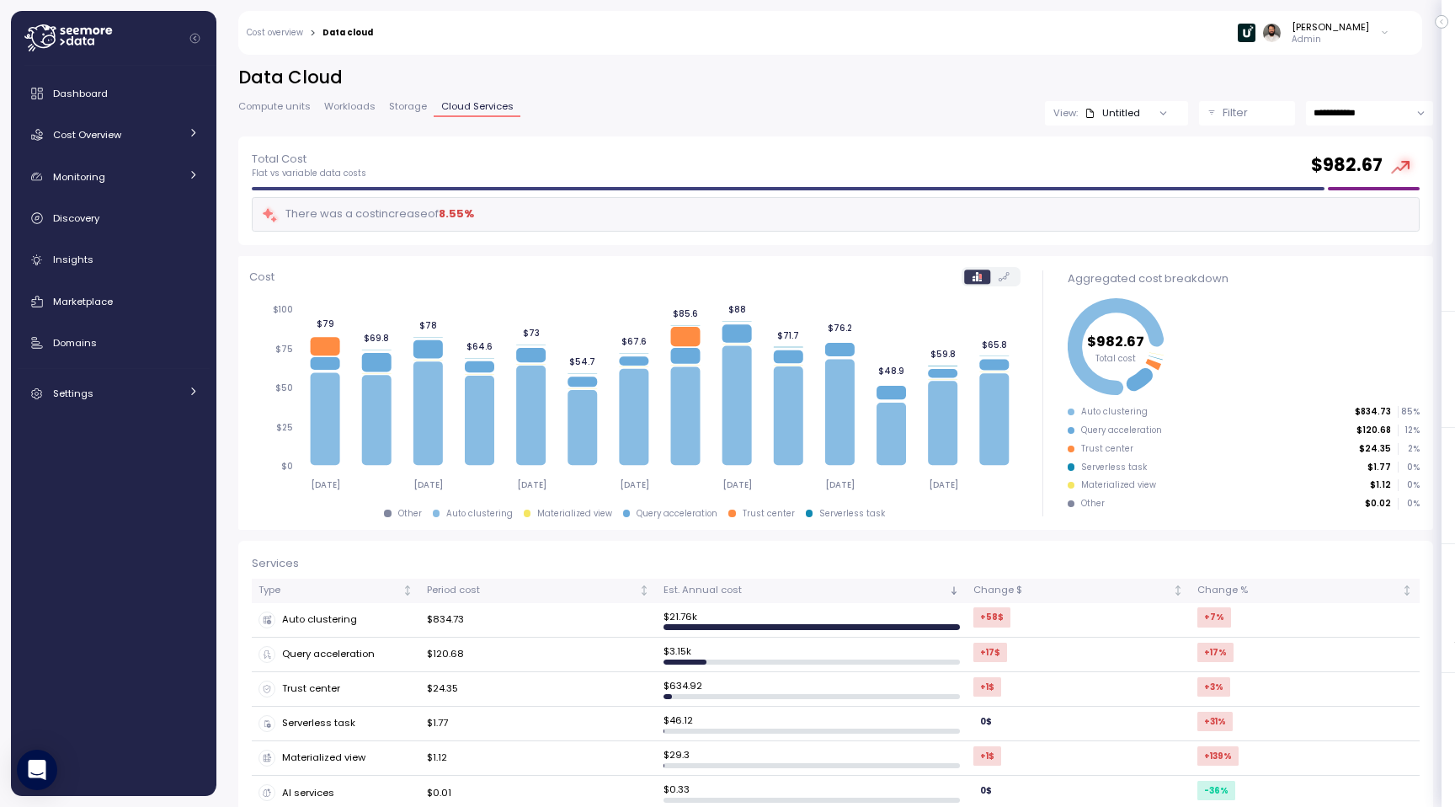
click at [403, 114] on link "Storage" at bounding box center [407, 109] width 51 height 14
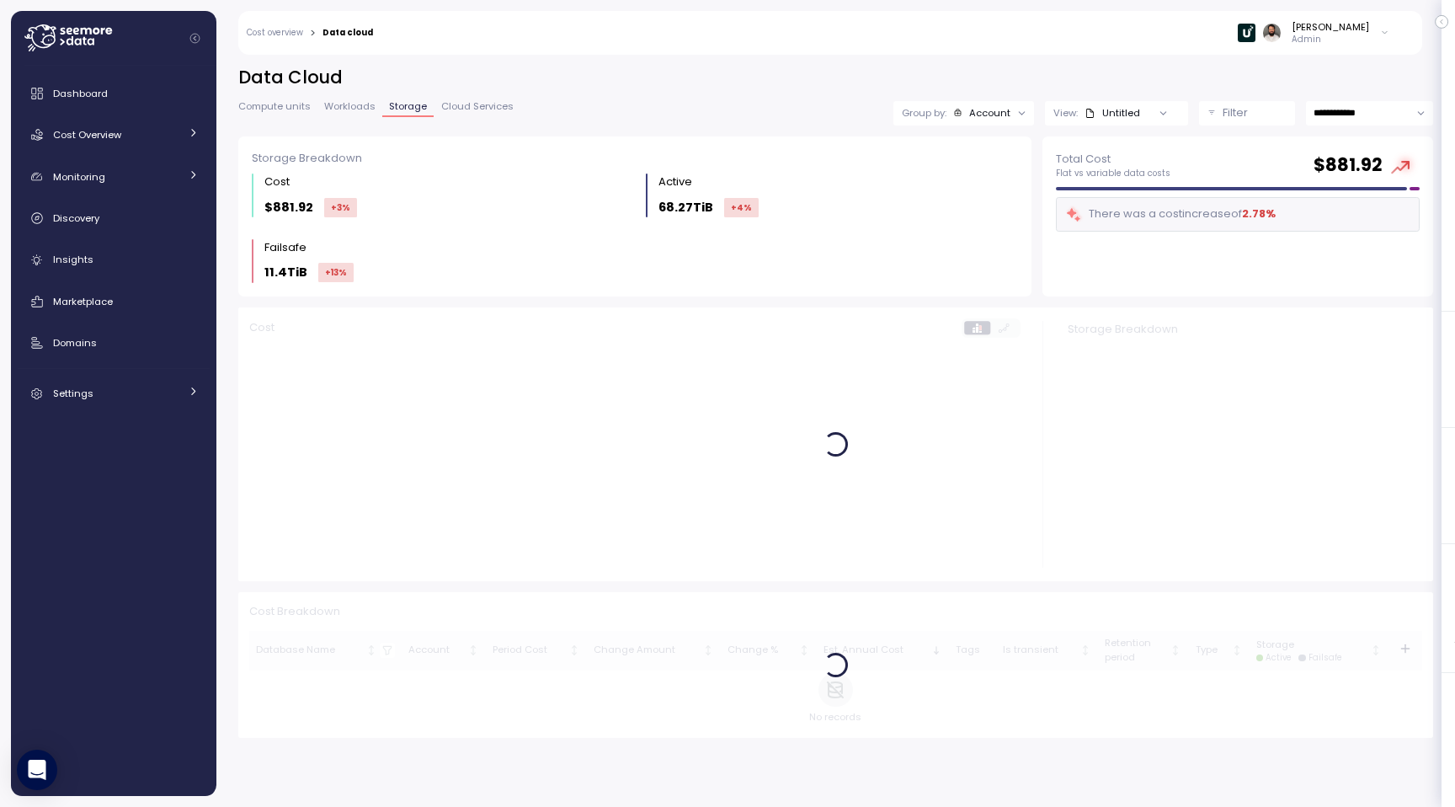
click at [492, 115] on link "Cloud Services" at bounding box center [477, 109] width 86 height 14
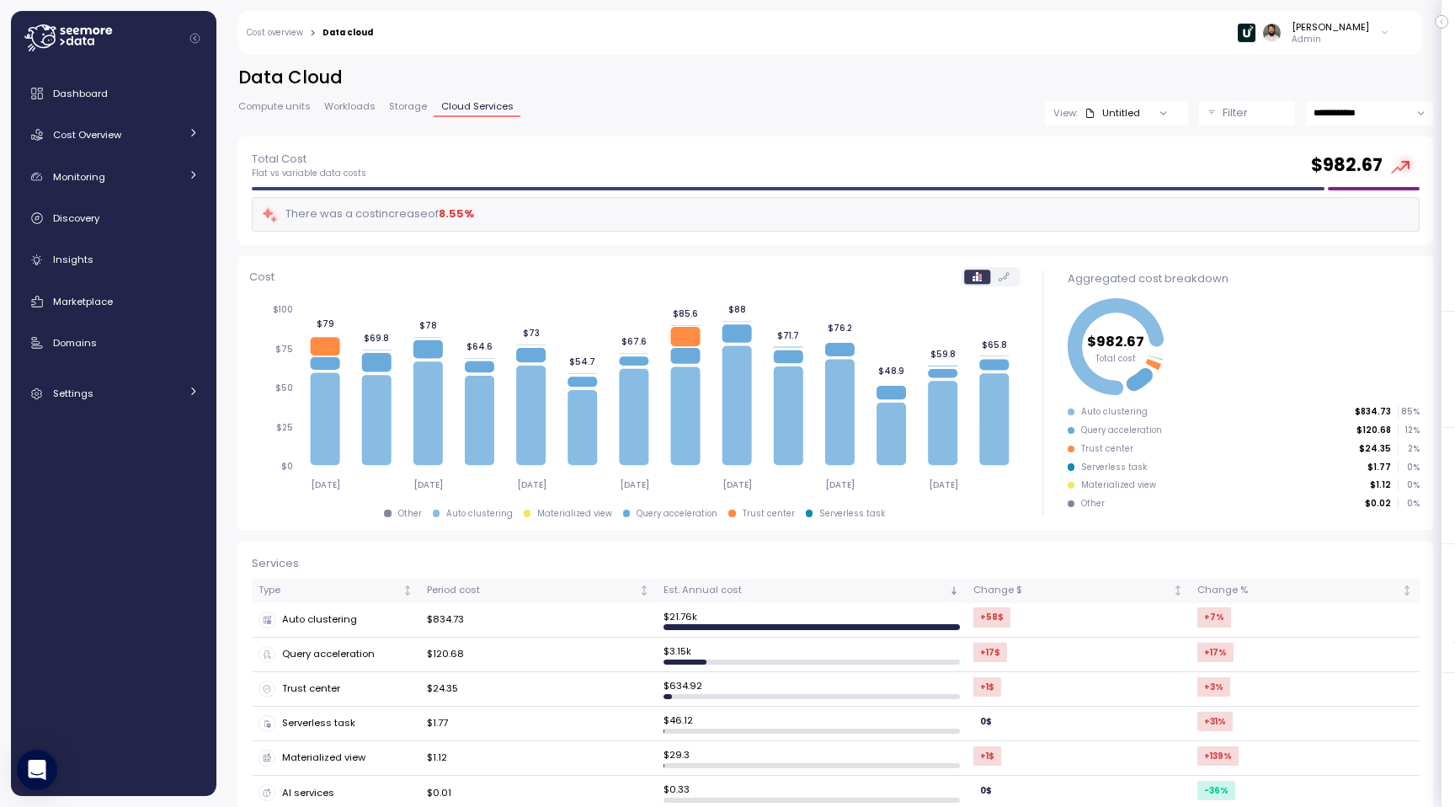
click at [401, 104] on span "Storage" at bounding box center [408, 106] width 38 height 9
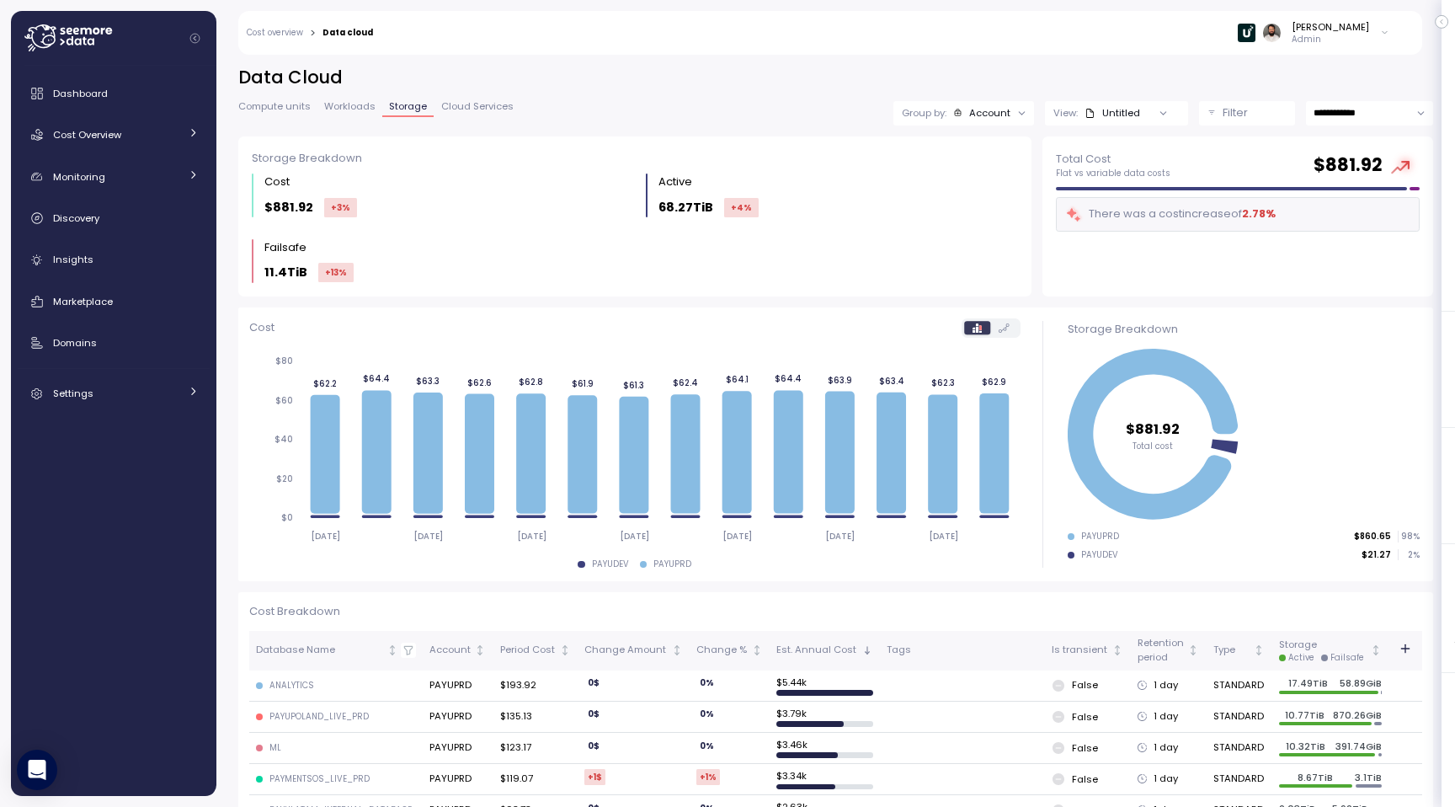
click at [1134, 111] on div "Untitled" at bounding box center [1113, 112] width 56 height 13
click at [1249, 115] on div "Filter" at bounding box center [1255, 112] width 64 height 17
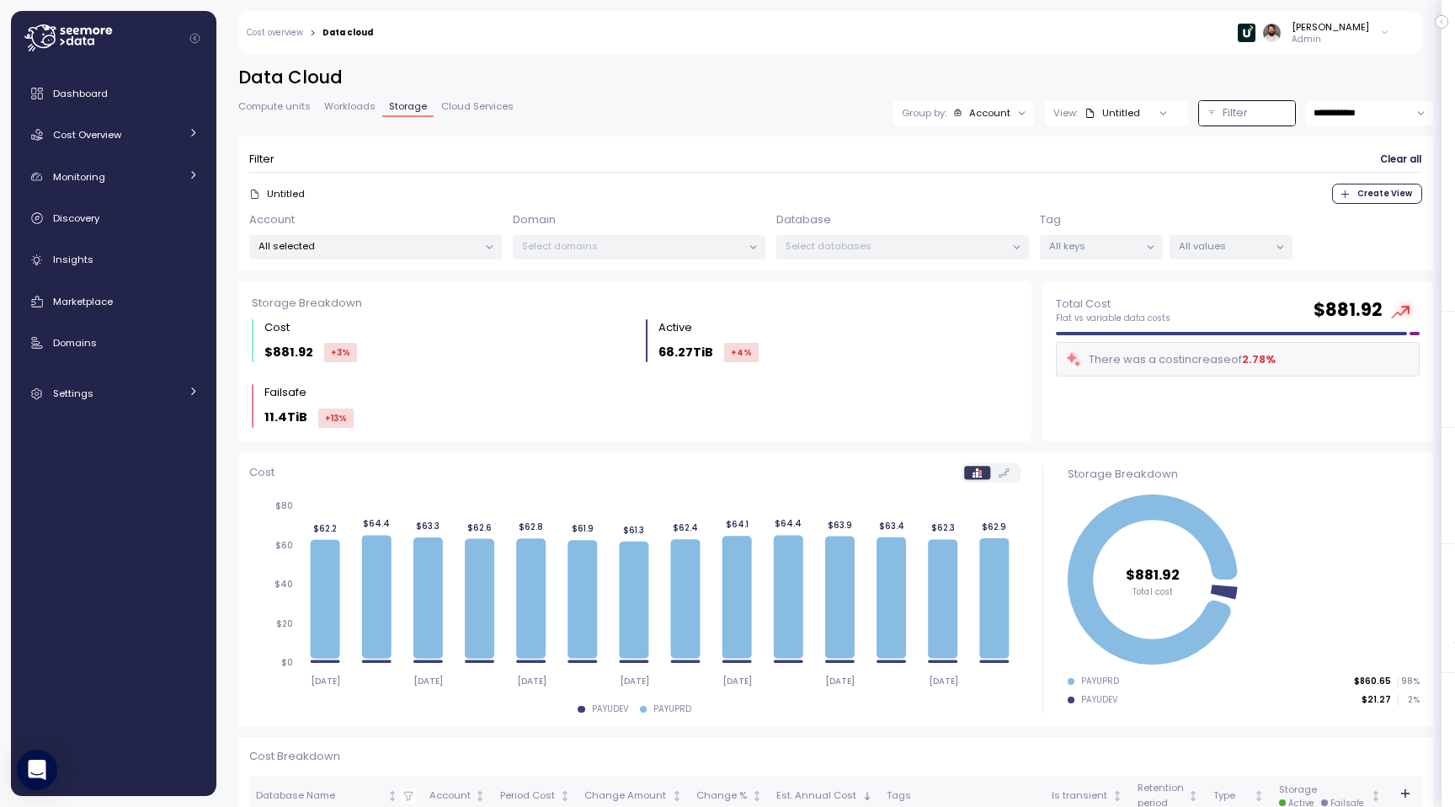
click at [1249, 115] on div "Filter" at bounding box center [1255, 112] width 64 height 17
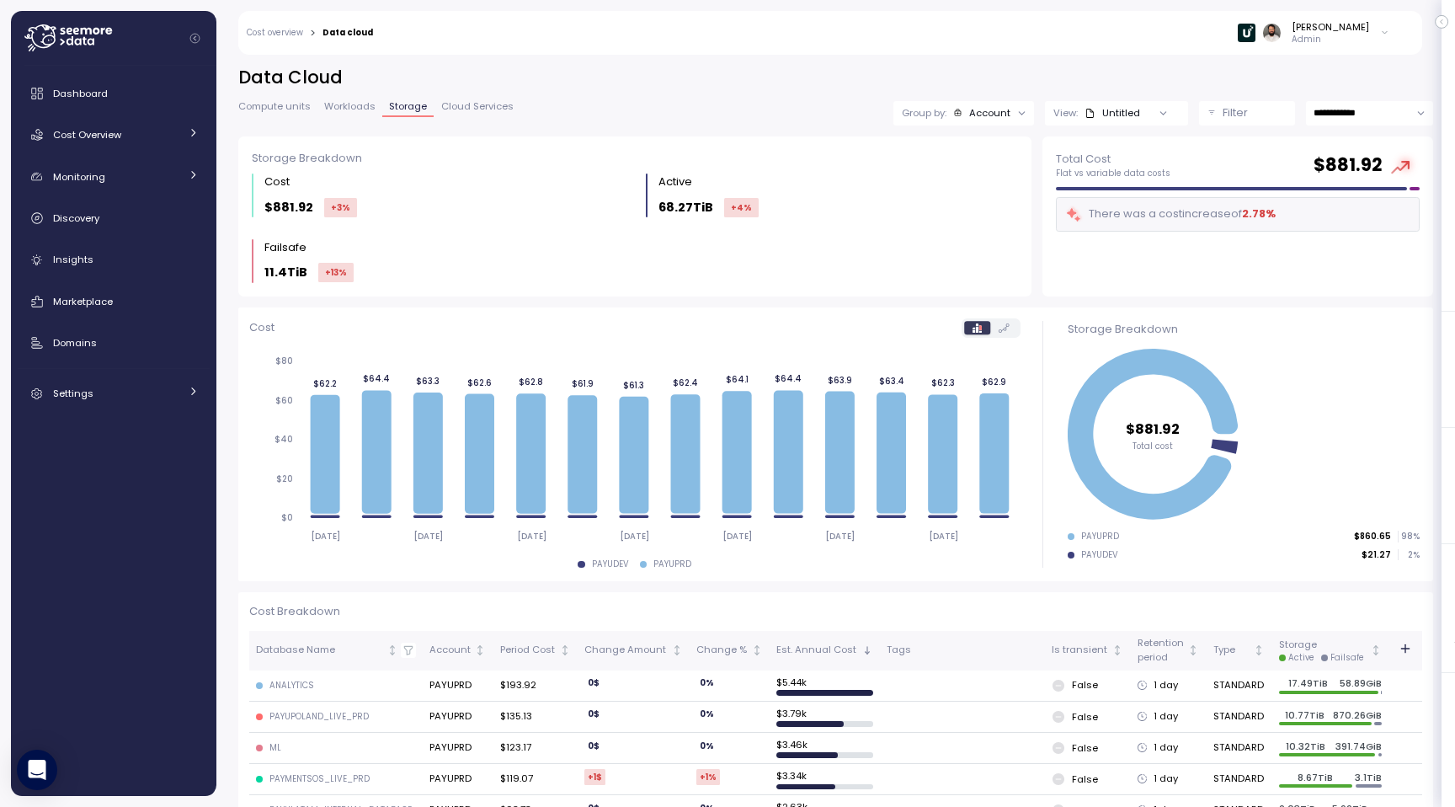
click at [1249, 115] on div "Filter" at bounding box center [1255, 112] width 64 height 17
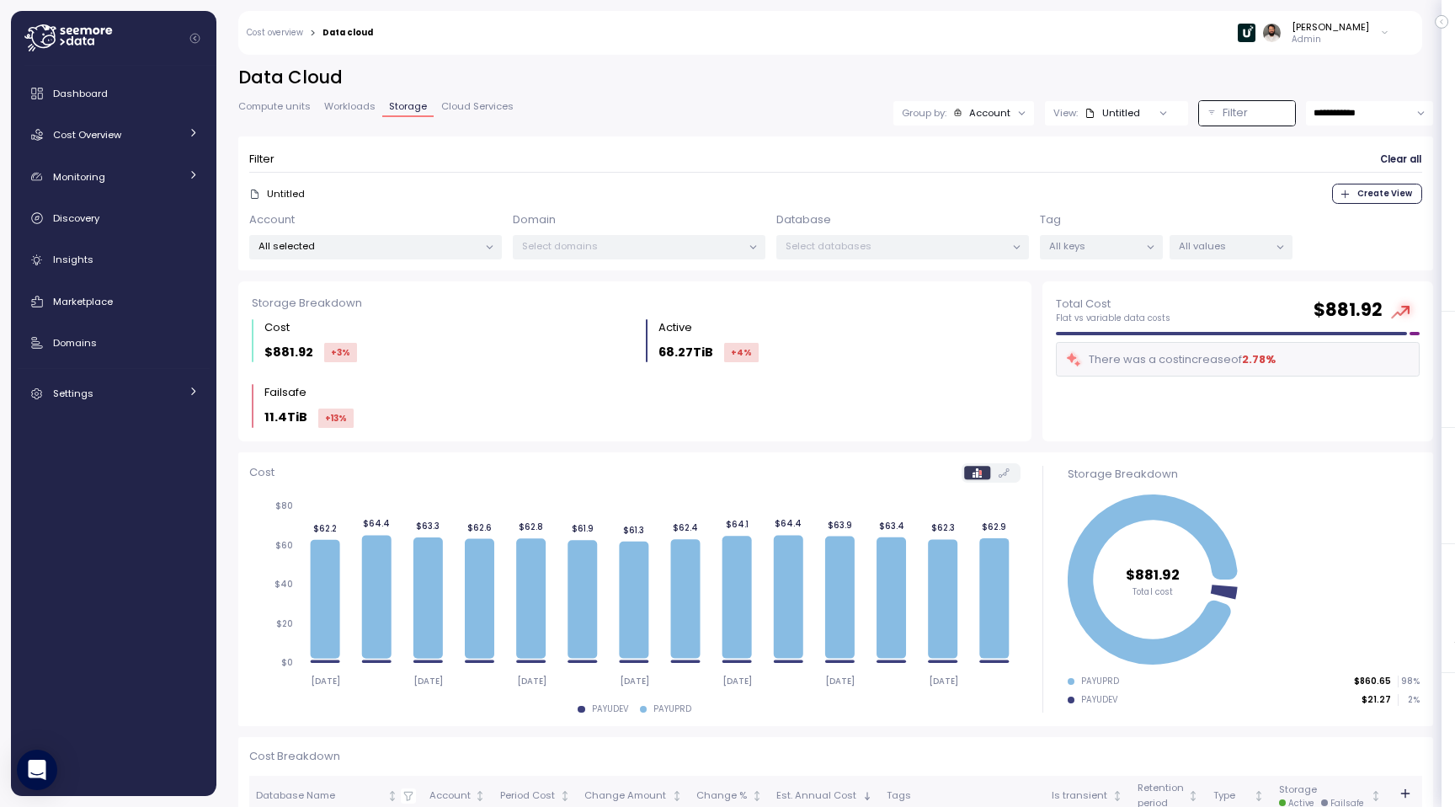
click at [462, 113] on link "Cloud Services" at bounding box center [477, 109] width 86 height 14
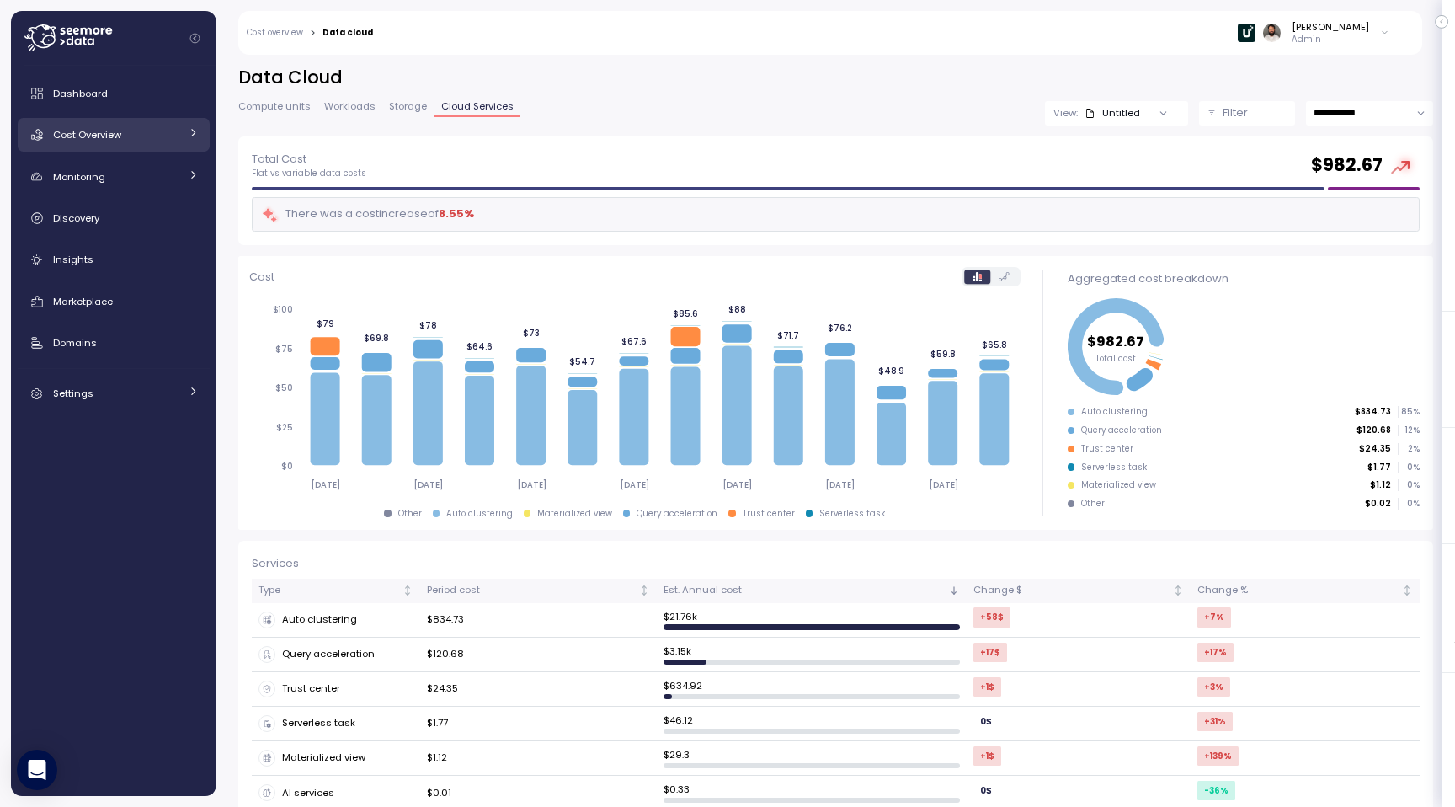
click at [122, 139] on div "Cost Overview" at bounding box center [116, 134] width 126 height 17
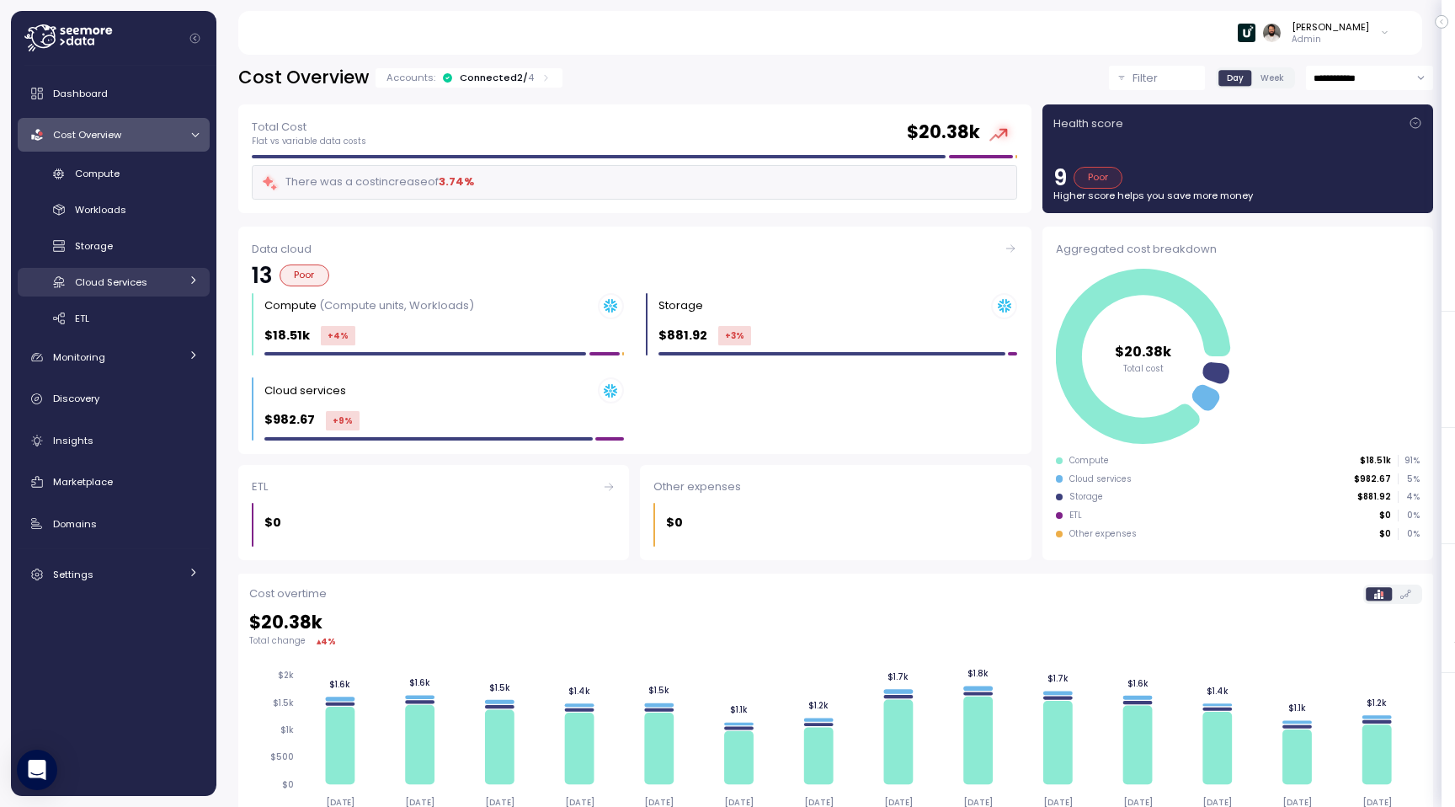
click at [131, 288] on span "Cloud Services" at bounding box center [111, 281] width 72 height 13
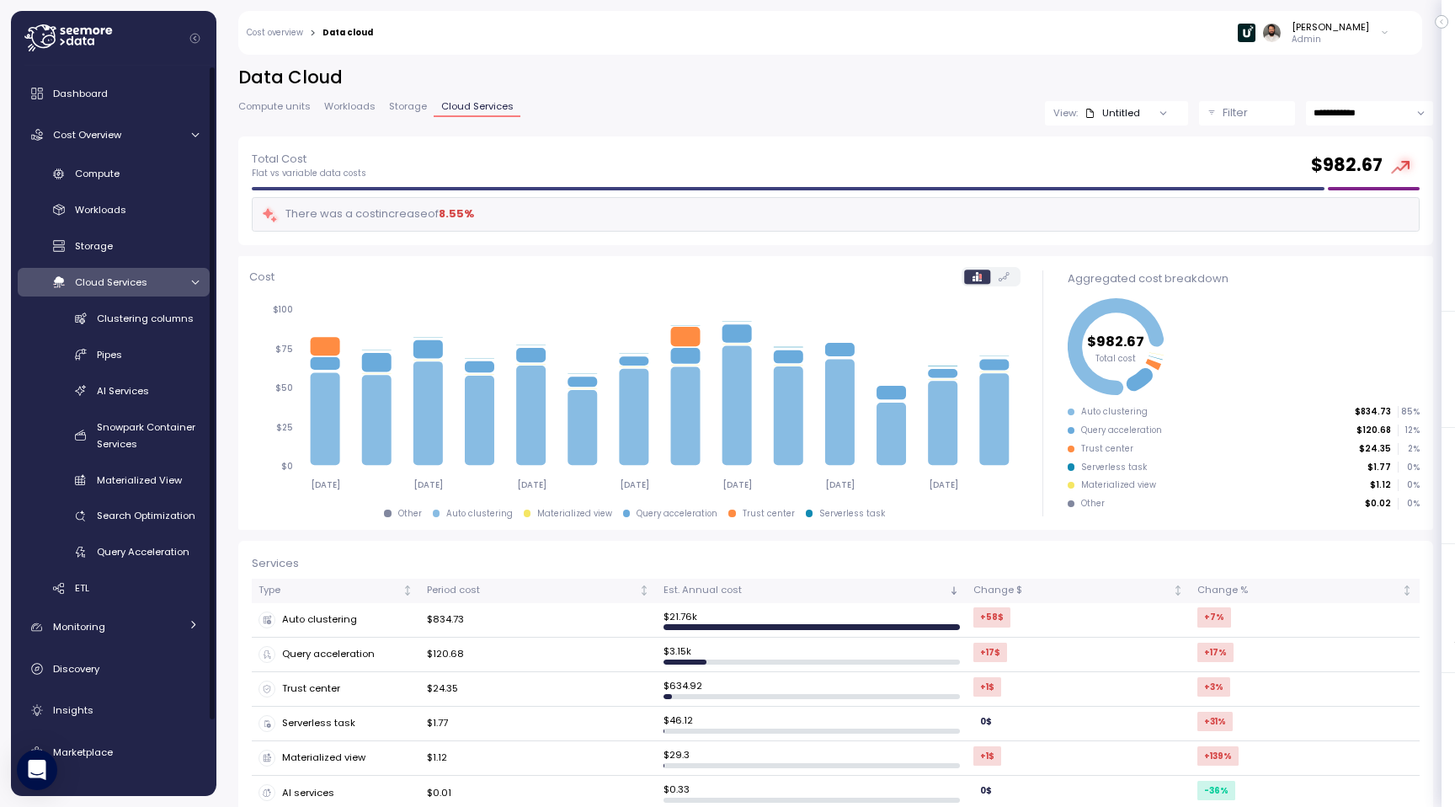
click at [131, 288] on span "Cloud Services" at bounding box center [111, 281] width 72 height 13
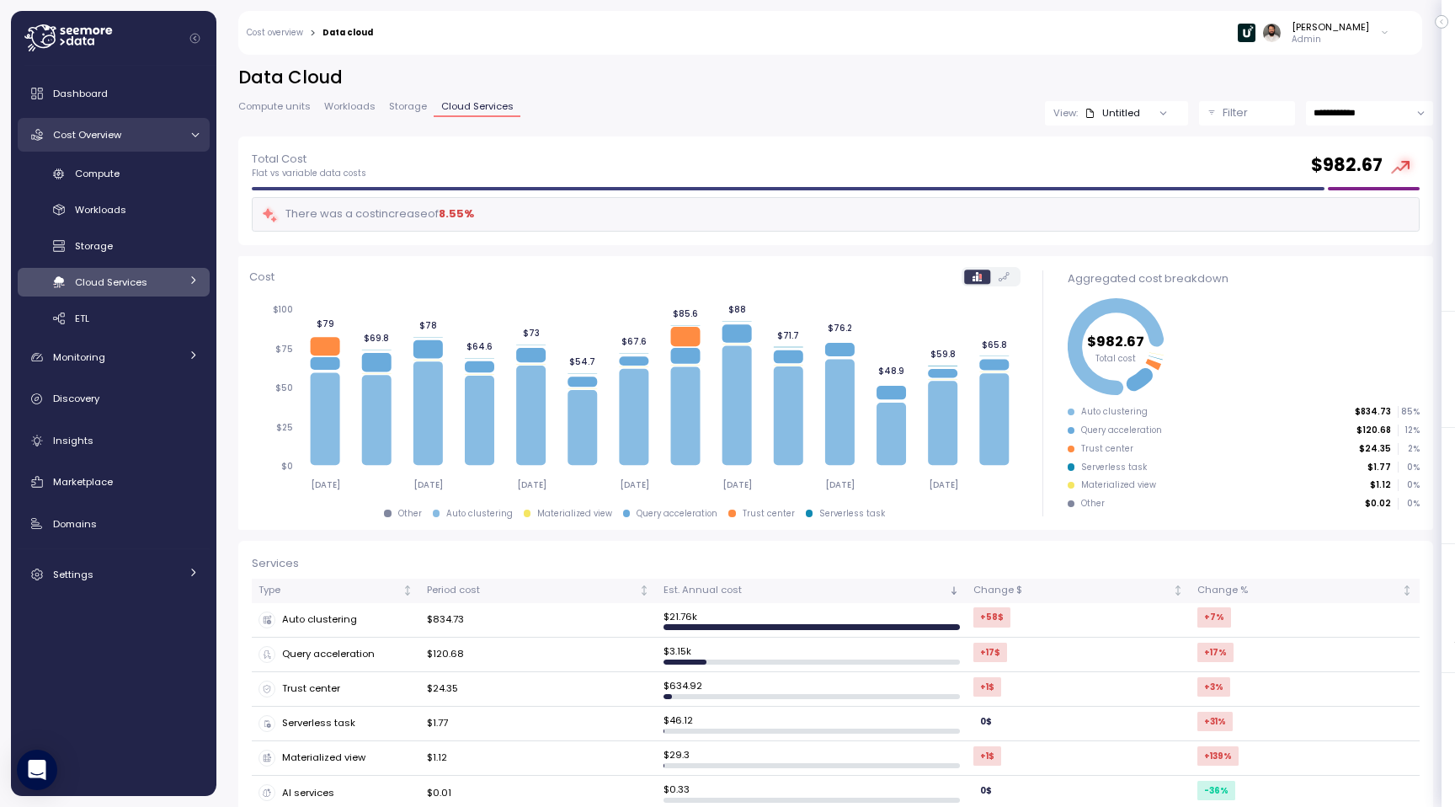
click at [113, 135] on span "Cost Overview" at bounding box center [87, 134] width 68 height 13
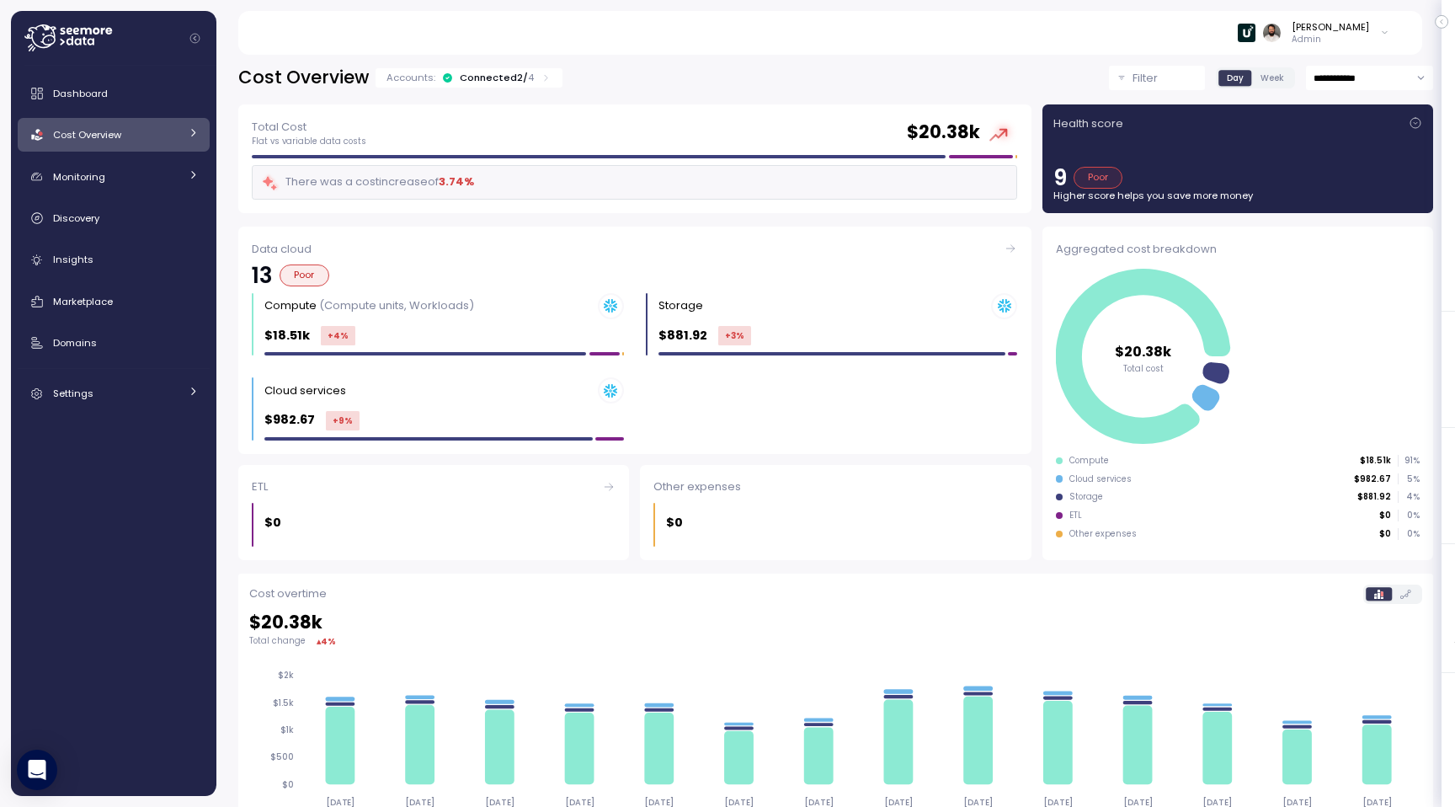
click at [103, 128] on span "Cost Overview" at bounding box center [87, 134] width 68 height 13
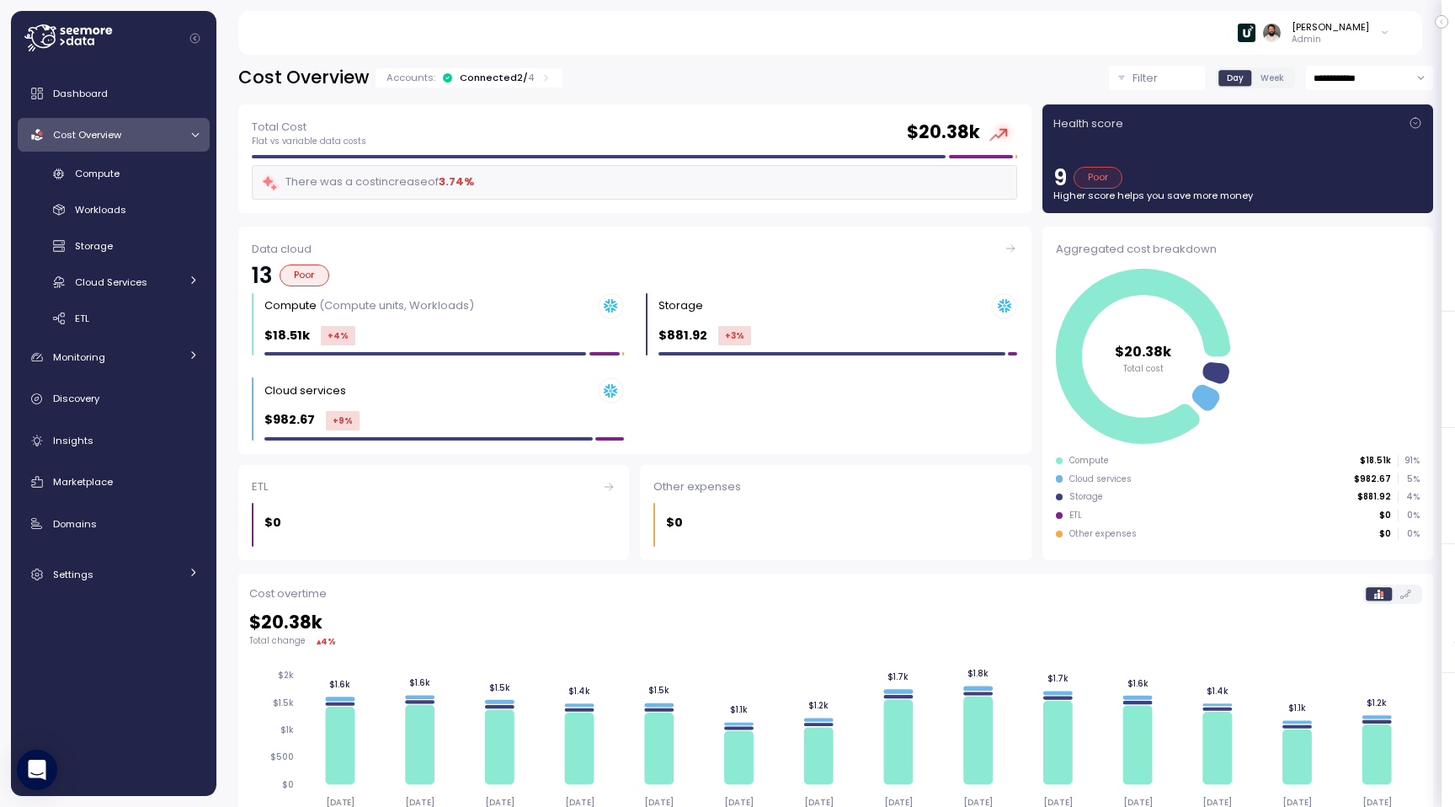
click at [113, 142] on div "Cost Overview" at bounding box center [116, 134] width 126 height 17
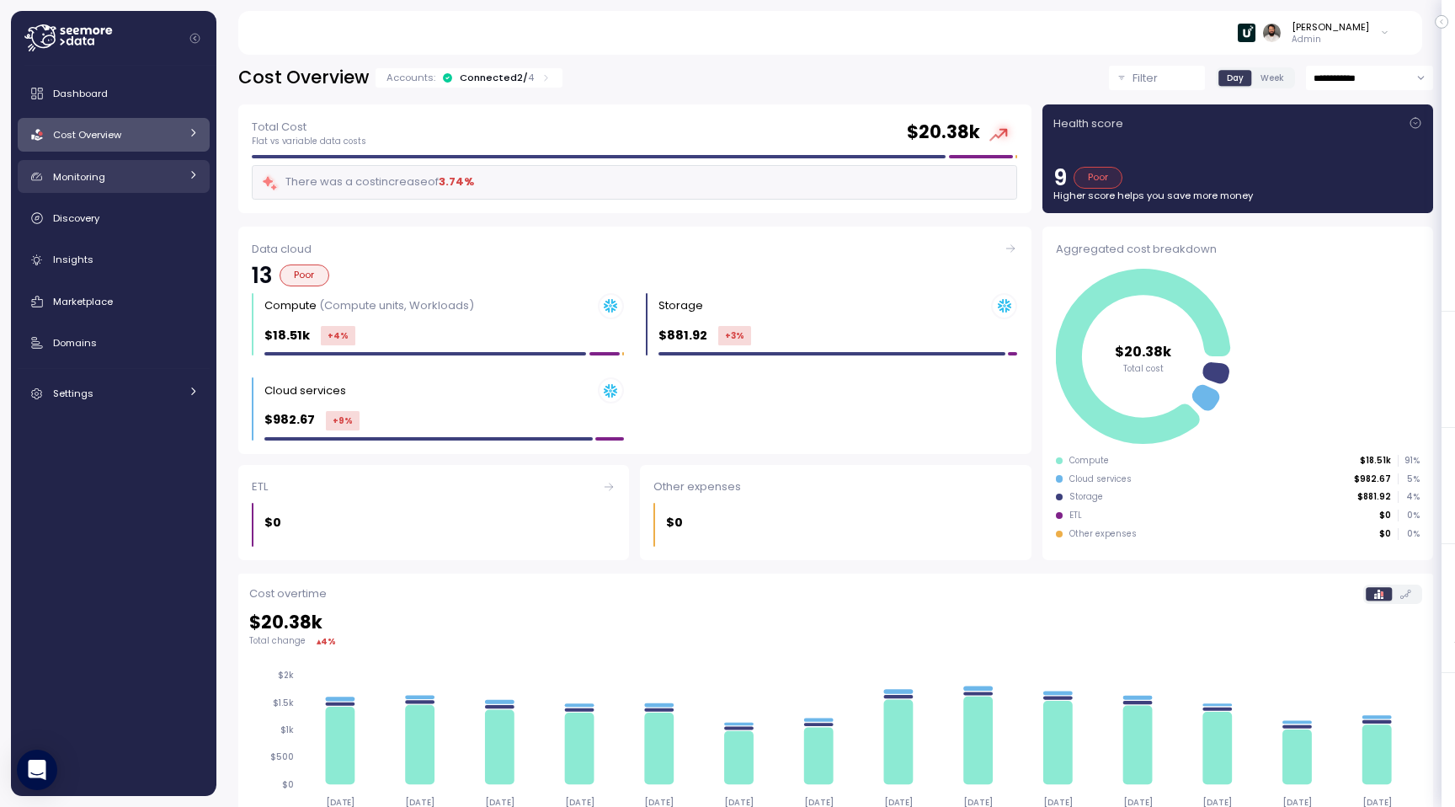
click at [110, 174] on div "Monitoring" at bounding box center [116, 176] width 126 height 17
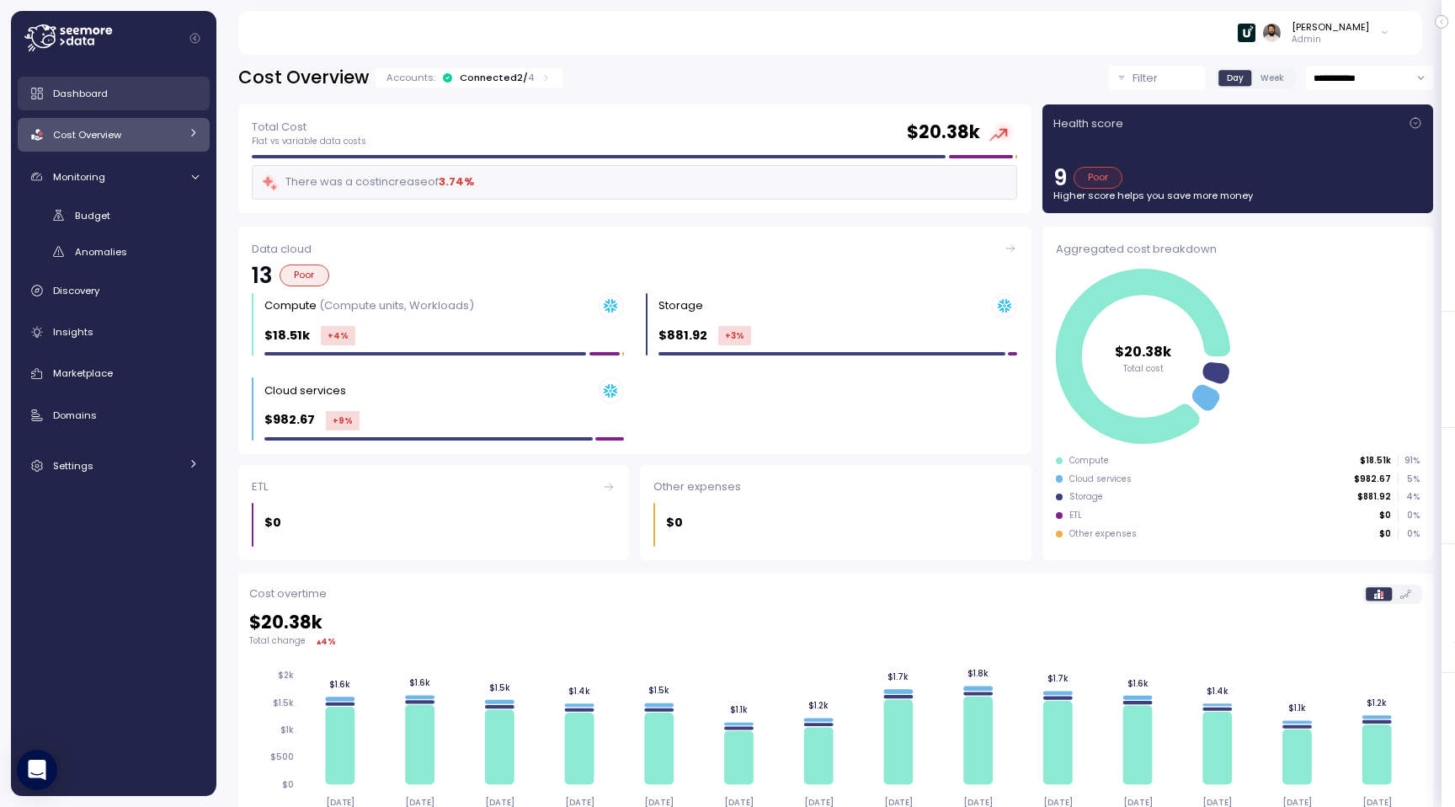
click at [116, 82] on link "Dashboard" at bounding box center [114, 94] width 192 height 34
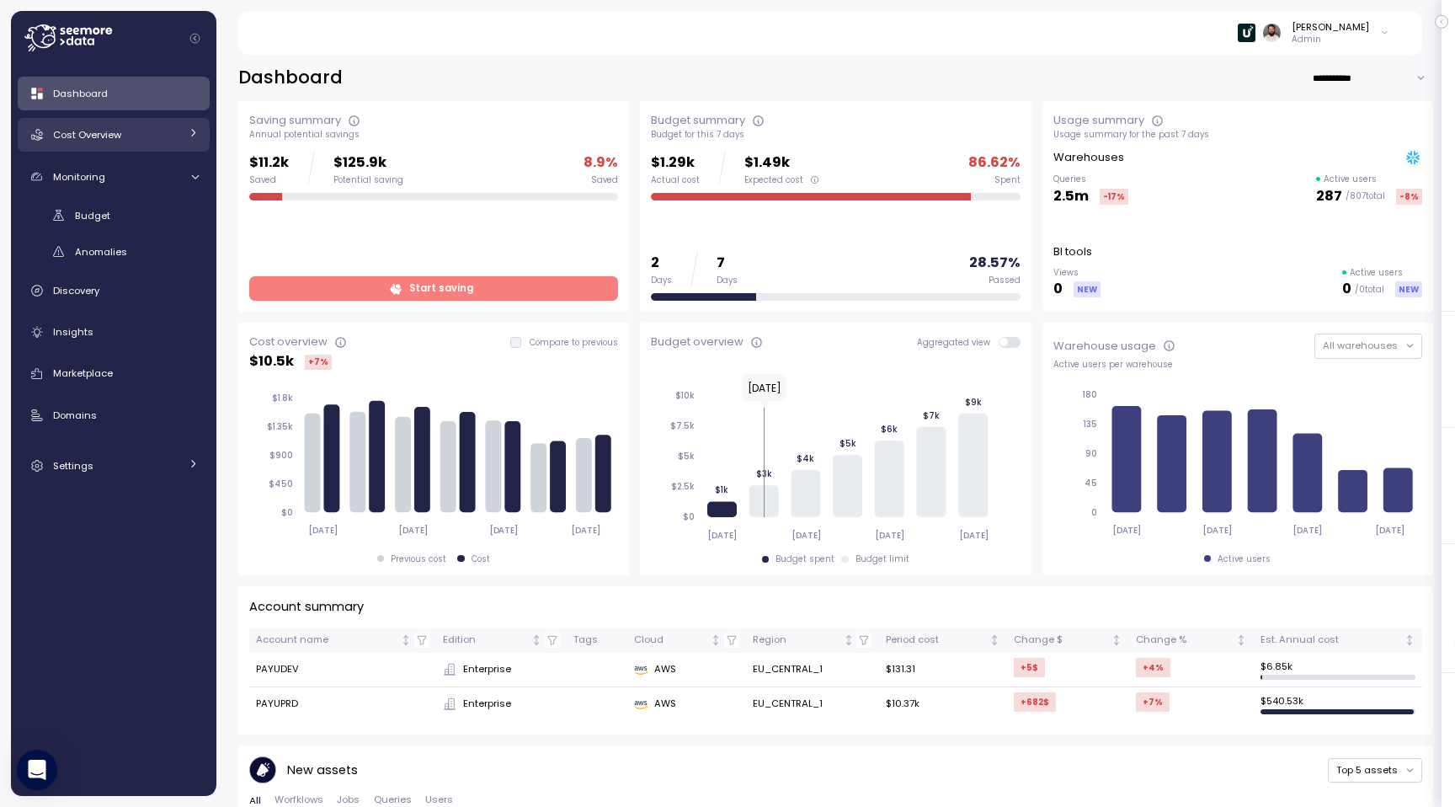
click at [182, 150] on link "Cost Overview" at bounding box center [114, 135] width 192 height 34
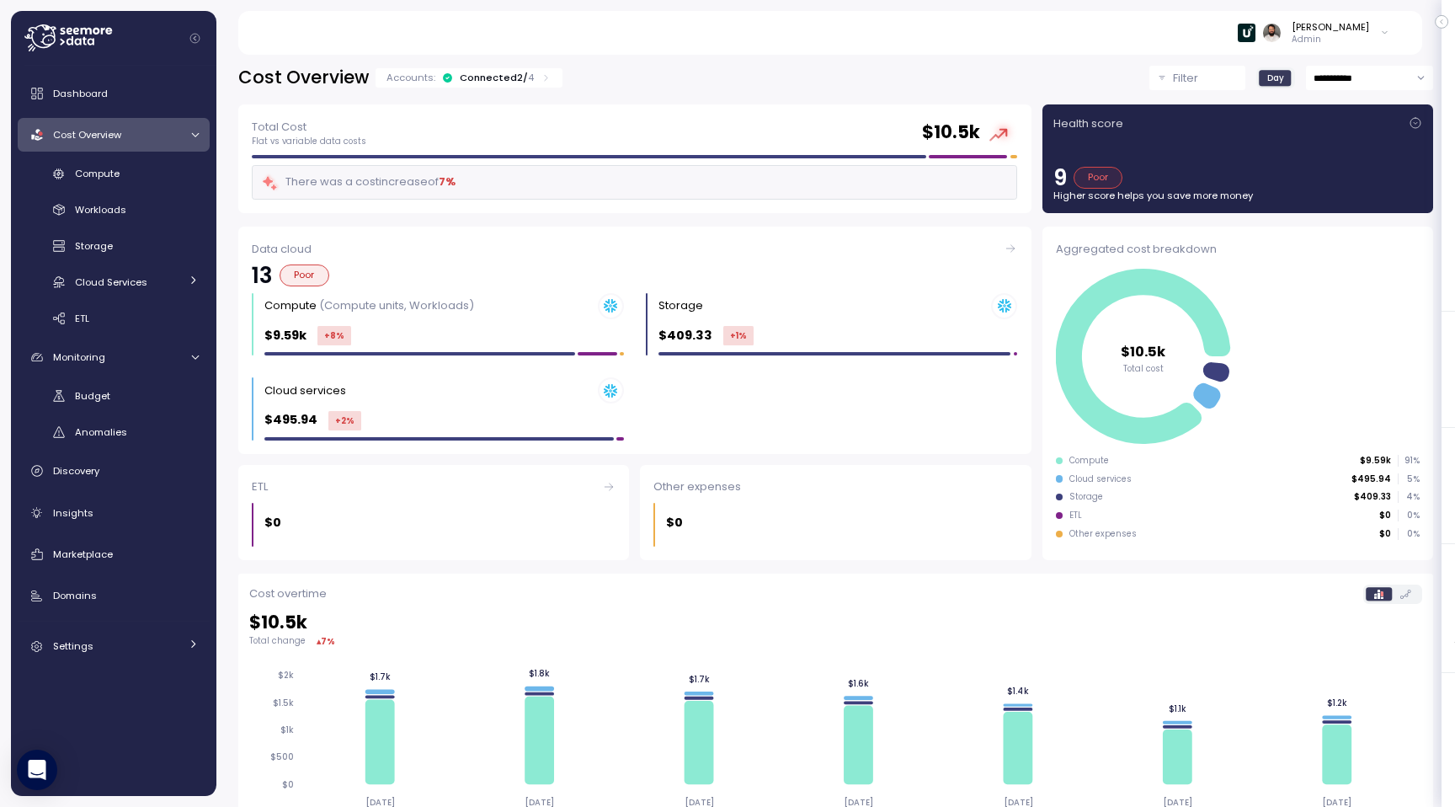
click at [1174, 89] on button "Filter" at bounding box center [1198, 78] width 96 height 24
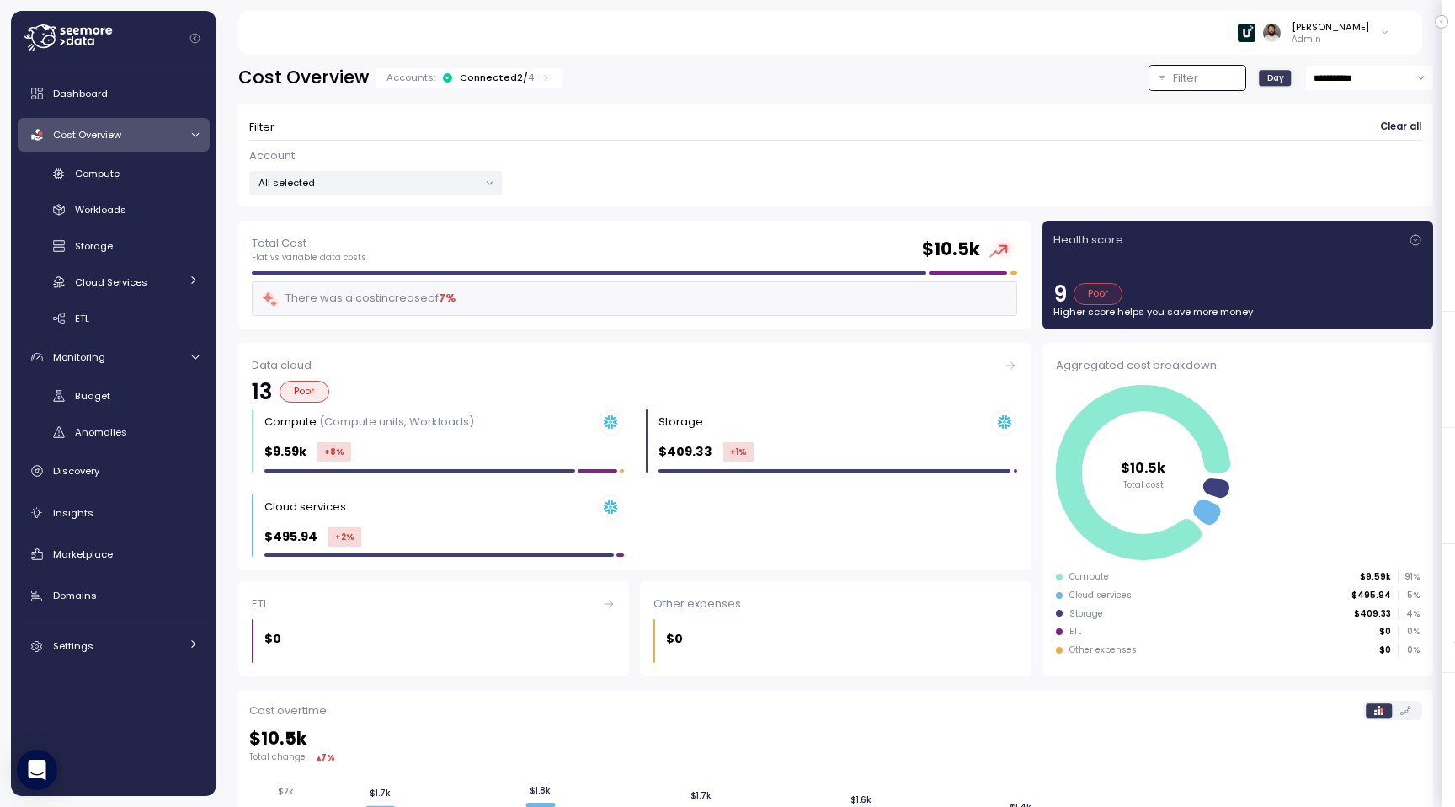
click at [448, 186] on p "All selected" at bounding box center [369, 182] width 220 height 13
click at [412, 309] on div at bounding box center [371, 313] width 119 height 8
click at [412, 304] on span "only" at bounding box center [411, 303] width 19 height 19
click at [443, 163] on div "Account 1 out of 2 selected" at bounding box center [375, 171] width 253 height 49
click at [173, 98] on div "Dashboard" at bounding box center [126, 93] width 146 height 17
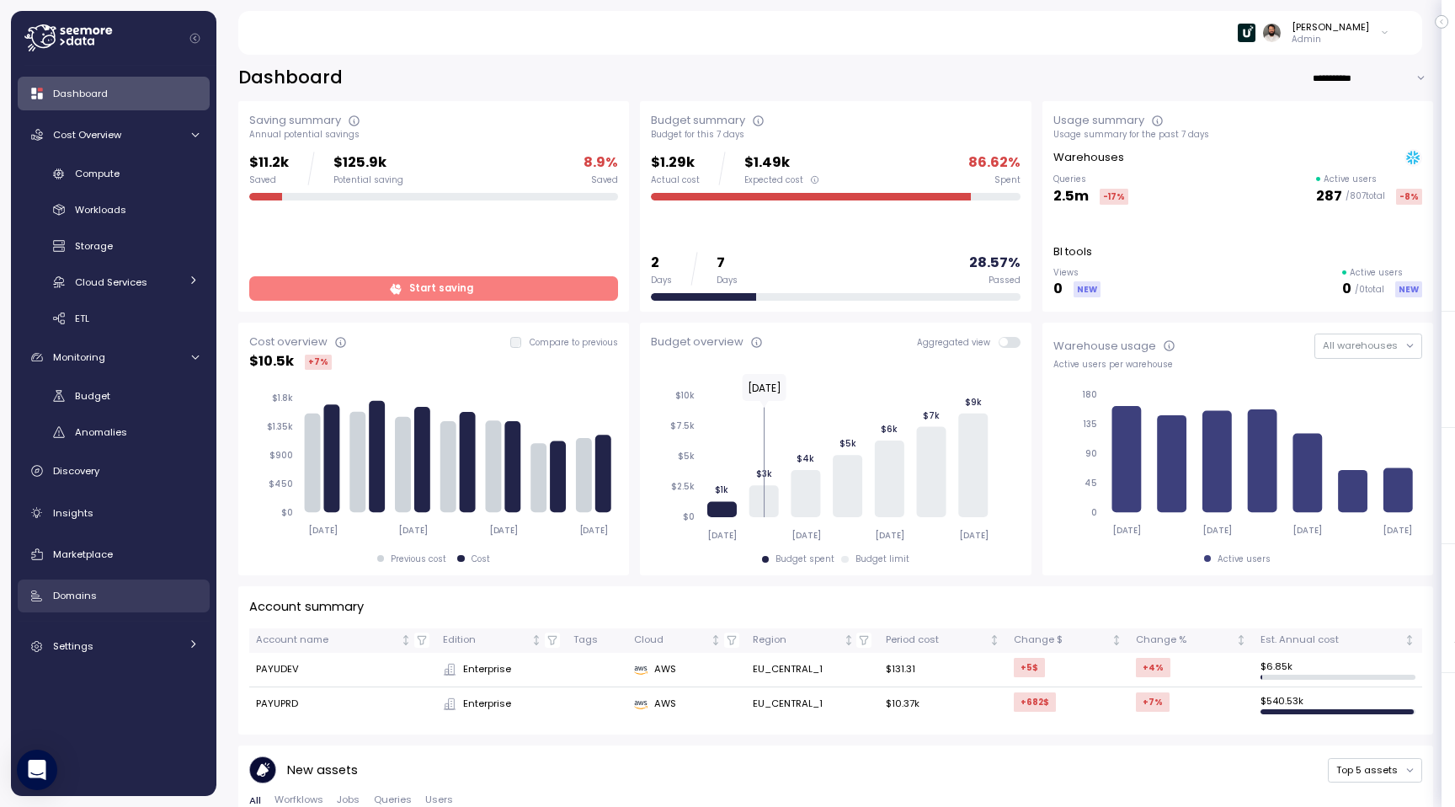
click at [173, 592] on div "Domains" at bounding box center [126, 595] width 146 height 17
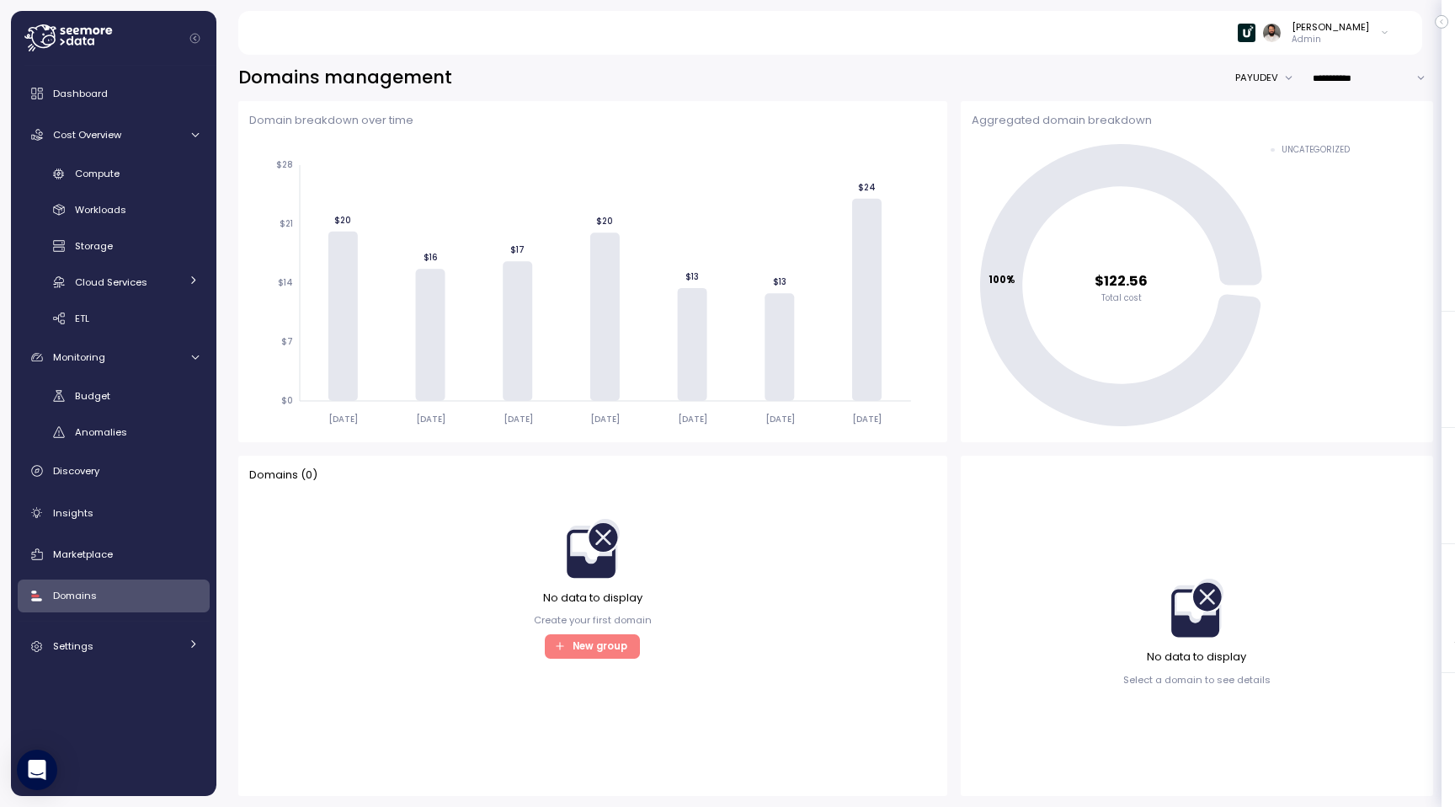
click at [1247, 73] on button "PAYUDEV" at bounding box center [1269, 78] width 67 height 24
click at [1257, 138] on div "PAYUPRD" at bounding box center [1267, 135] width 58 height 23
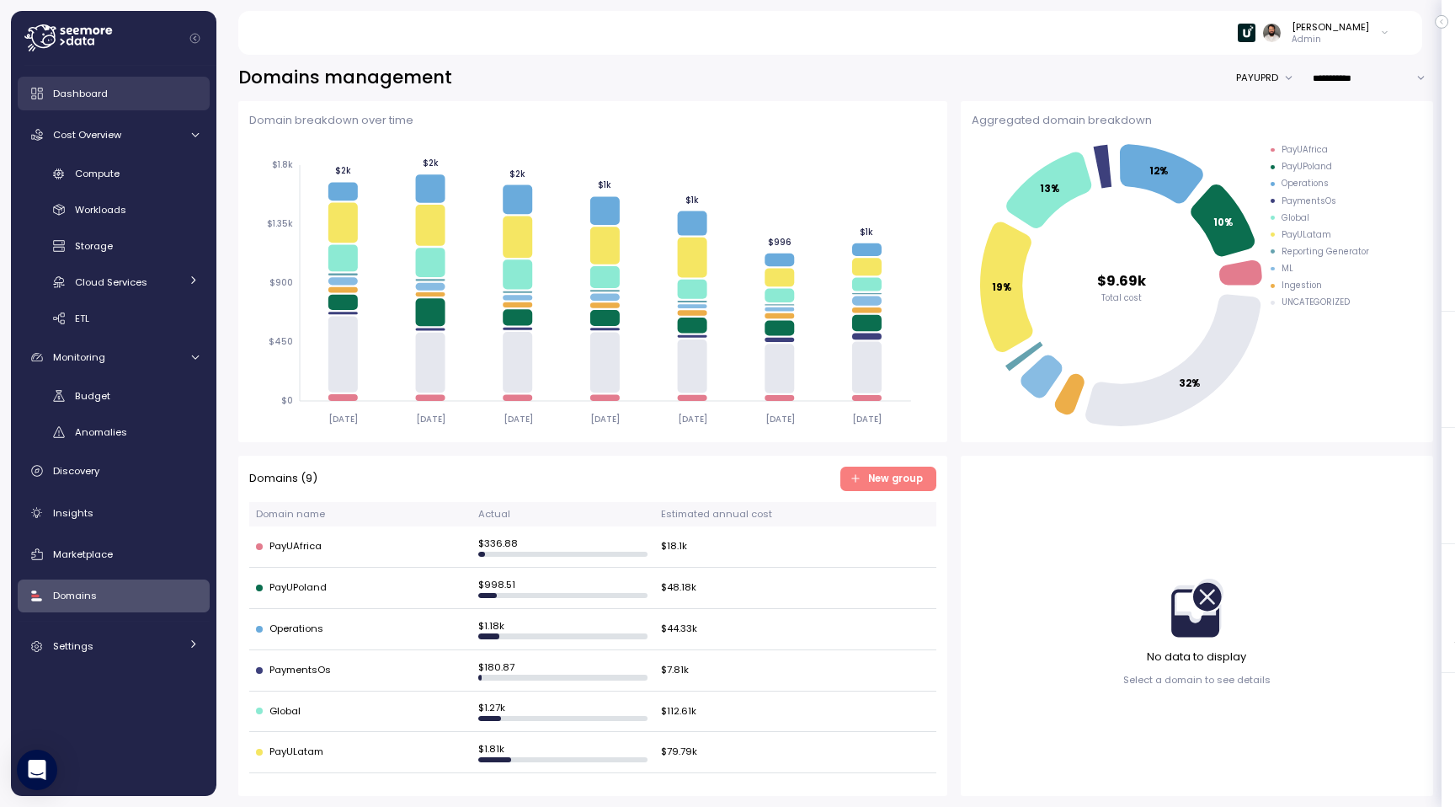
click at [136, 95] on div "Dashboard" at bounding box center [126, 93] width 146 height 17
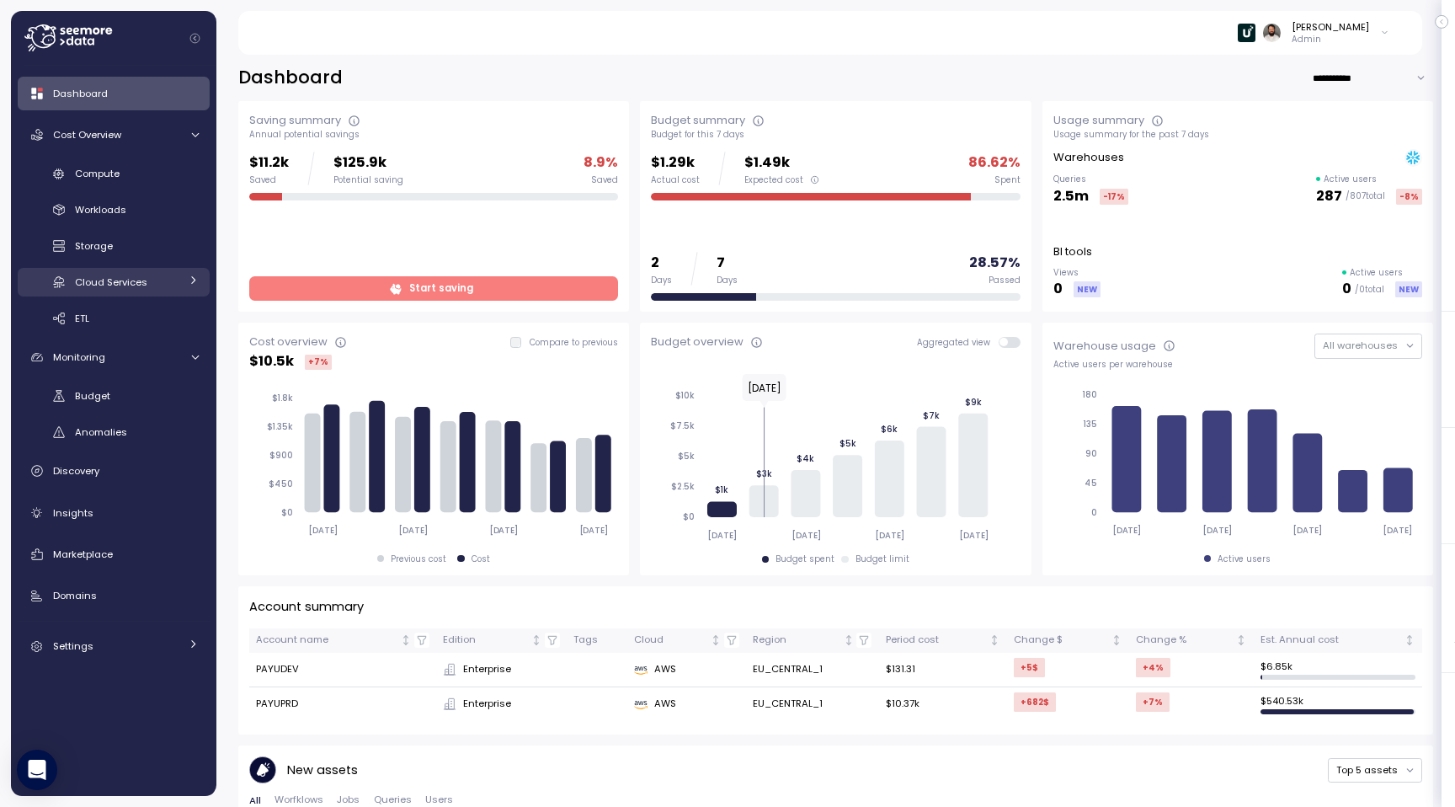
click at [163, 290] on div "Cloud Services" at bounding box center [127, 282] width 104 height 17
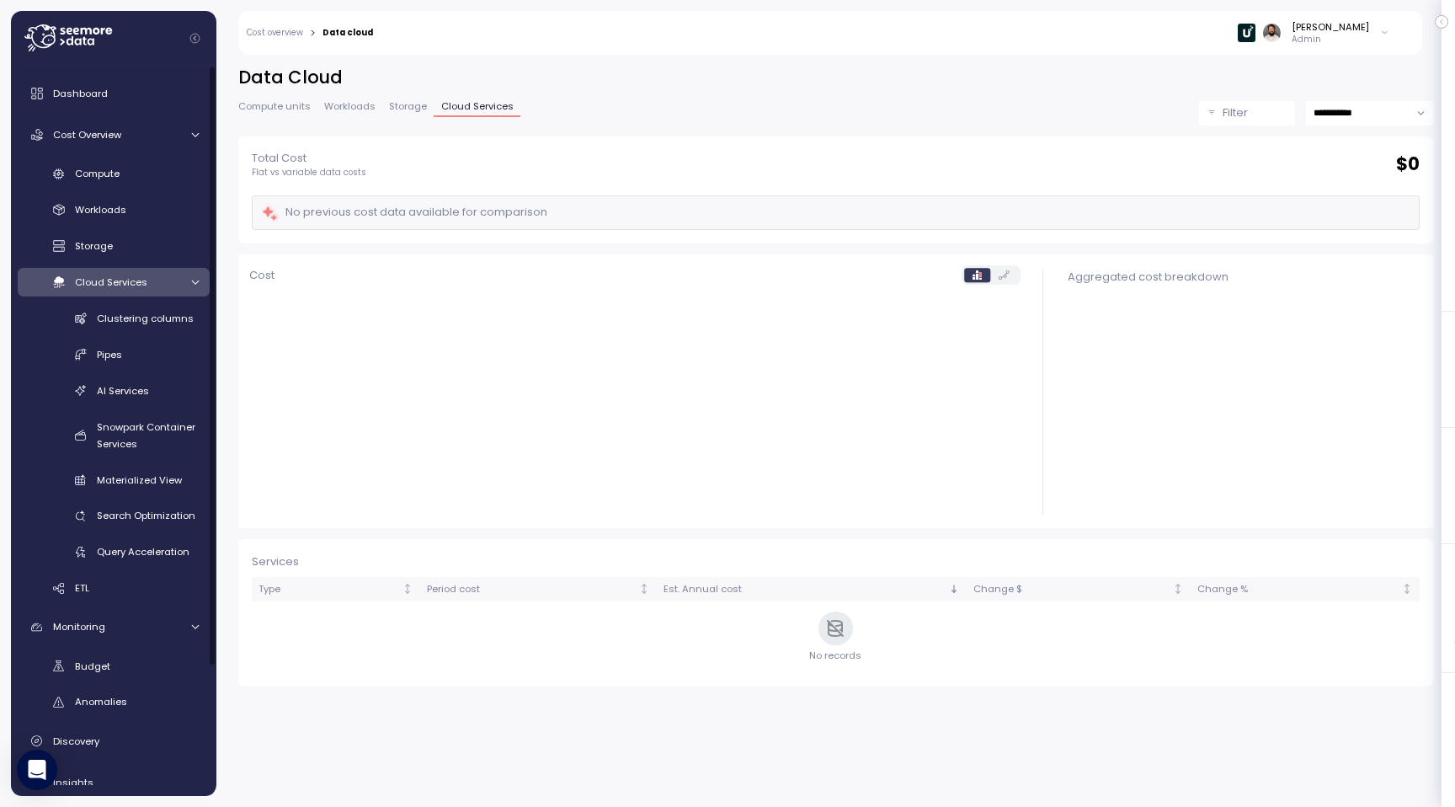
click at [163, 290] on div "Cloud Services" at bounding box center [127, 282] width 104 height 17
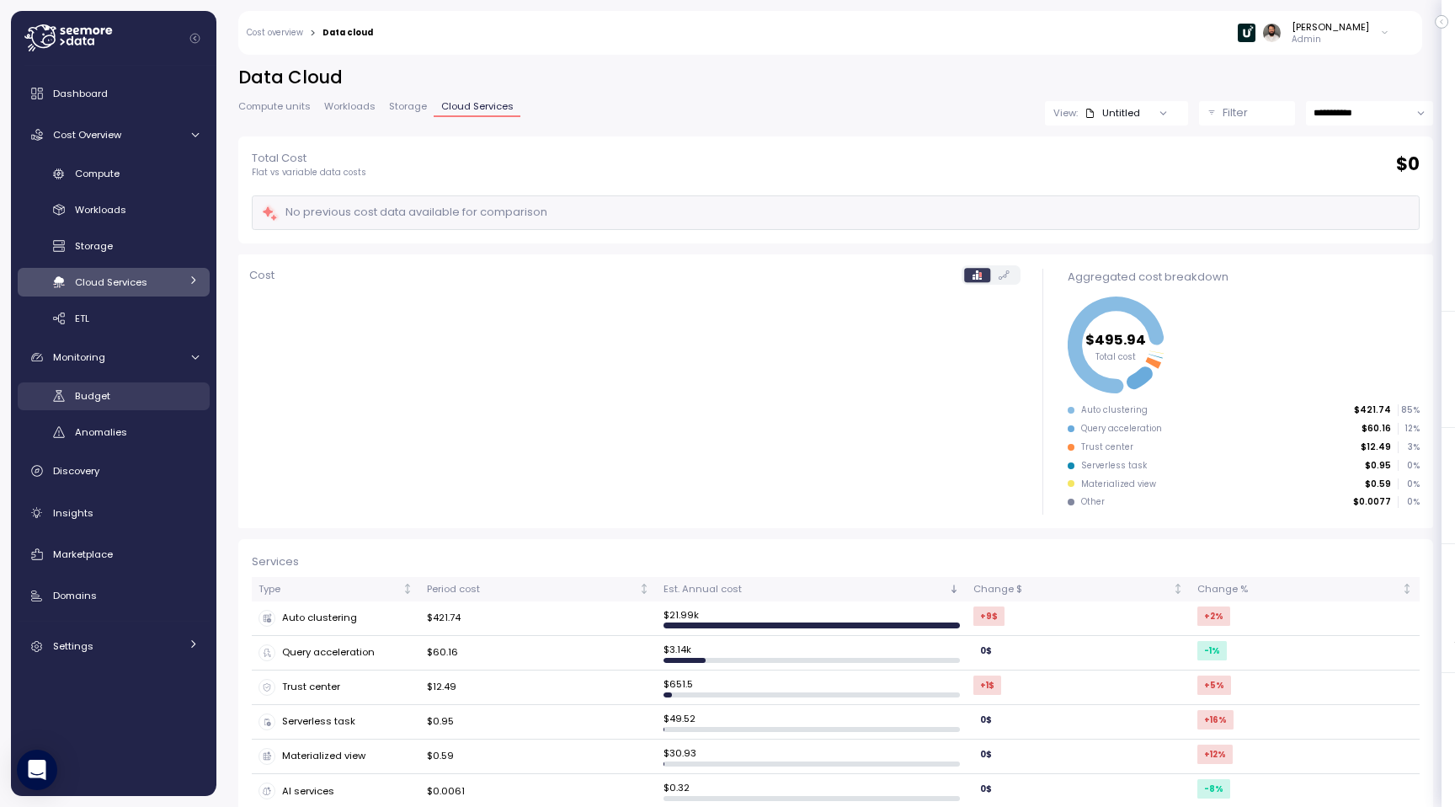
click at [154, 395] on div "Budget" at bounding box center [137, 395] width 124 height 17
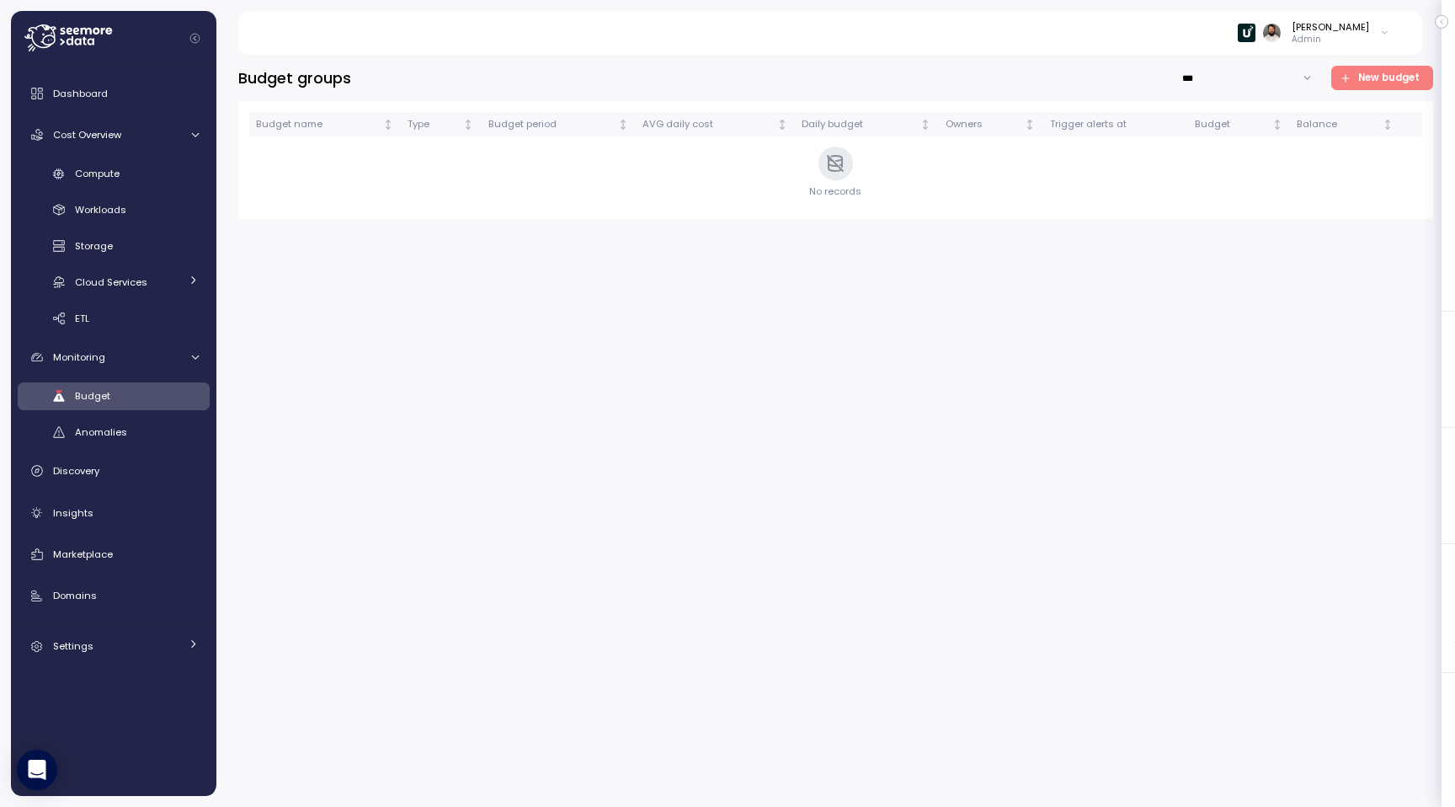
click at [1242, 77] on input "***" at bounding box center [1248, 78] width 146 height 24
click at [1115, 77] on div "Budget groups *** New budget" at bounding box center [835, 78] width 1195 height 24
click at [1363, 84] on span "New budget" at bounding box center [1388, 78] width 61 height 23
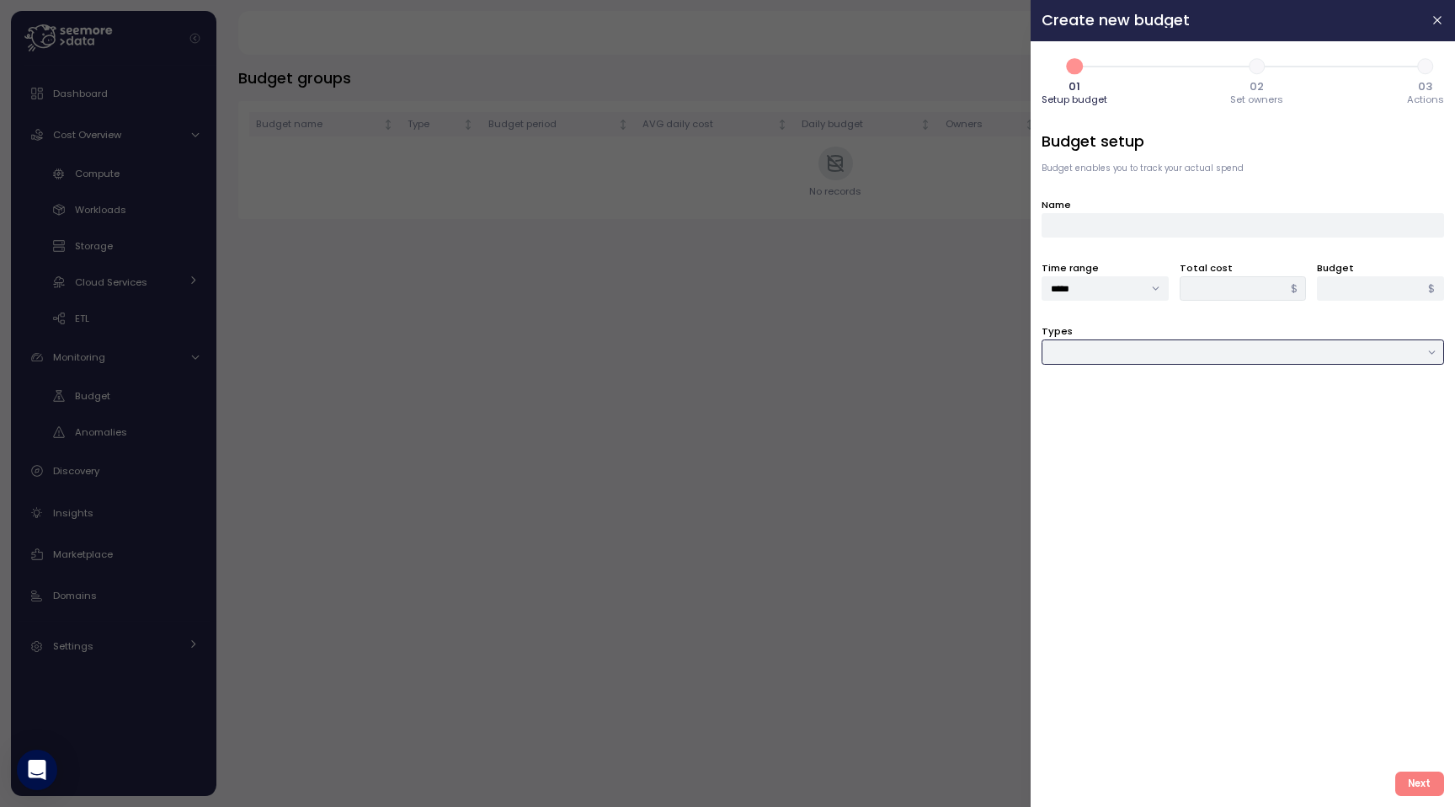
click at [1097, 350] on input "Types" at bounding box center [1243, 351] width 403 height 24
click at [1432, 28] on button "button" at bounding box center [1437, 20] width 19 height 19
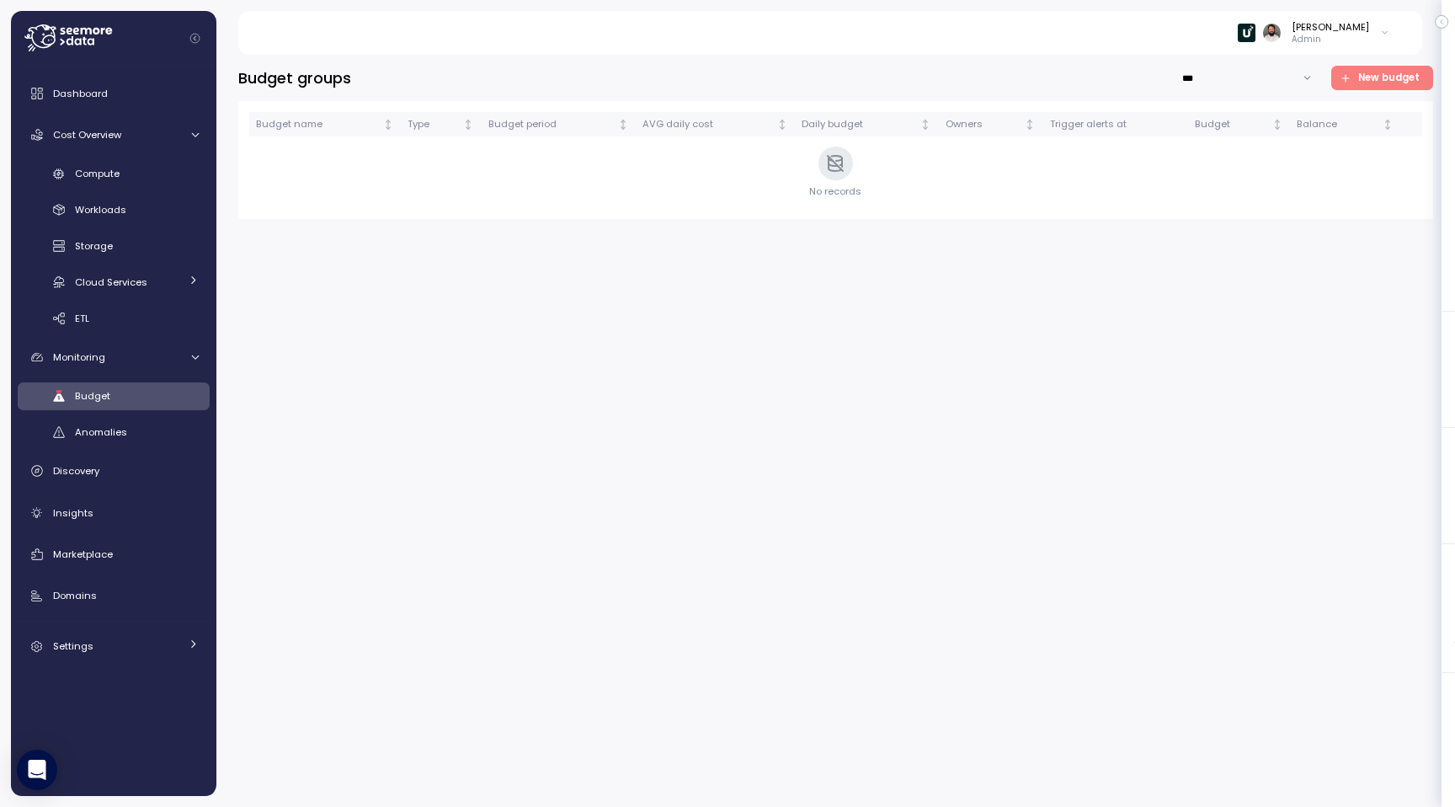
click at [1371, 83] on span "New budget" at bounding box center [1388, 78] width 61 height 23
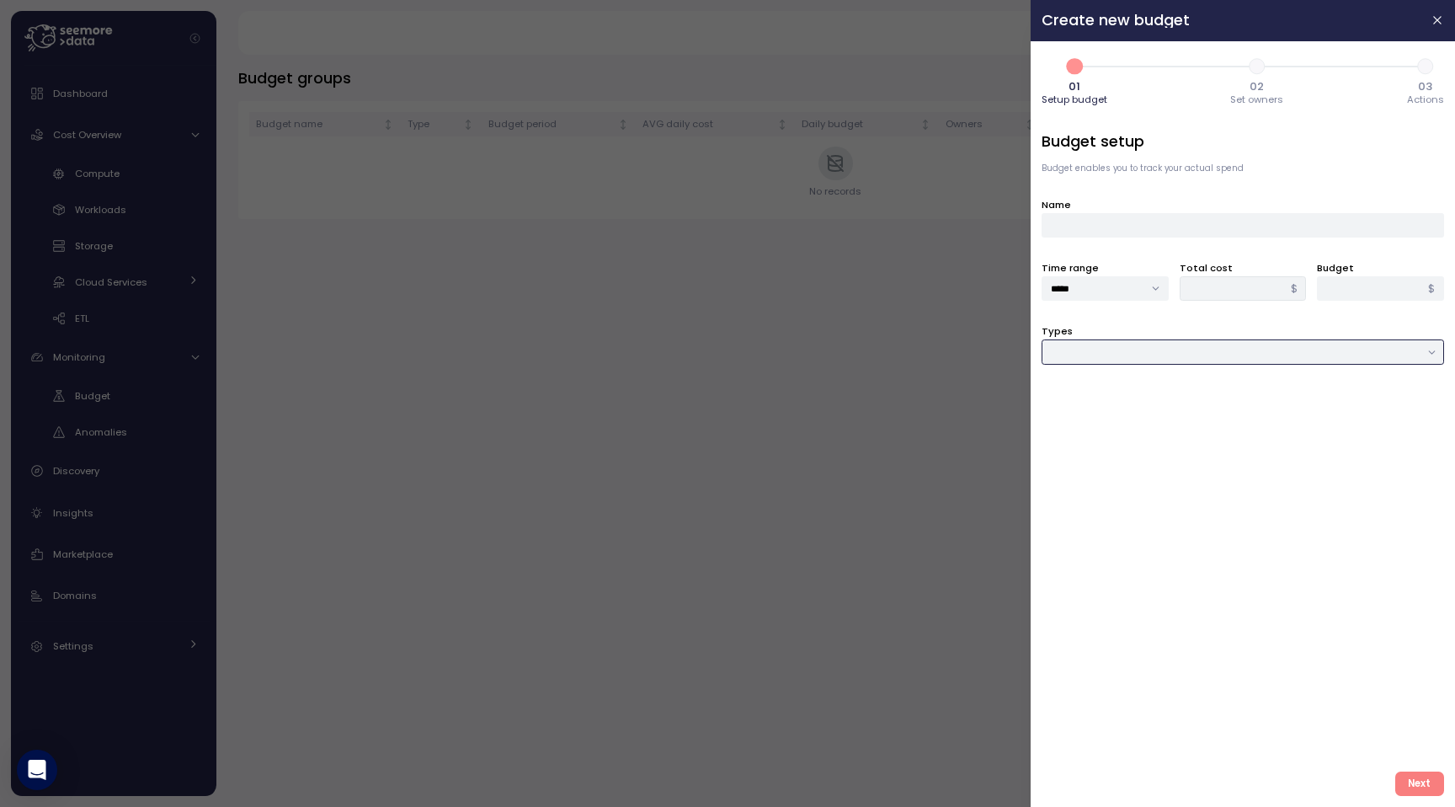
click at [1158, 352] on input "Types" at bounding box center [1243, 351] width 403 height 24
click at [830, 392] on div at bounding box center [727, 403] width 1455 height 807
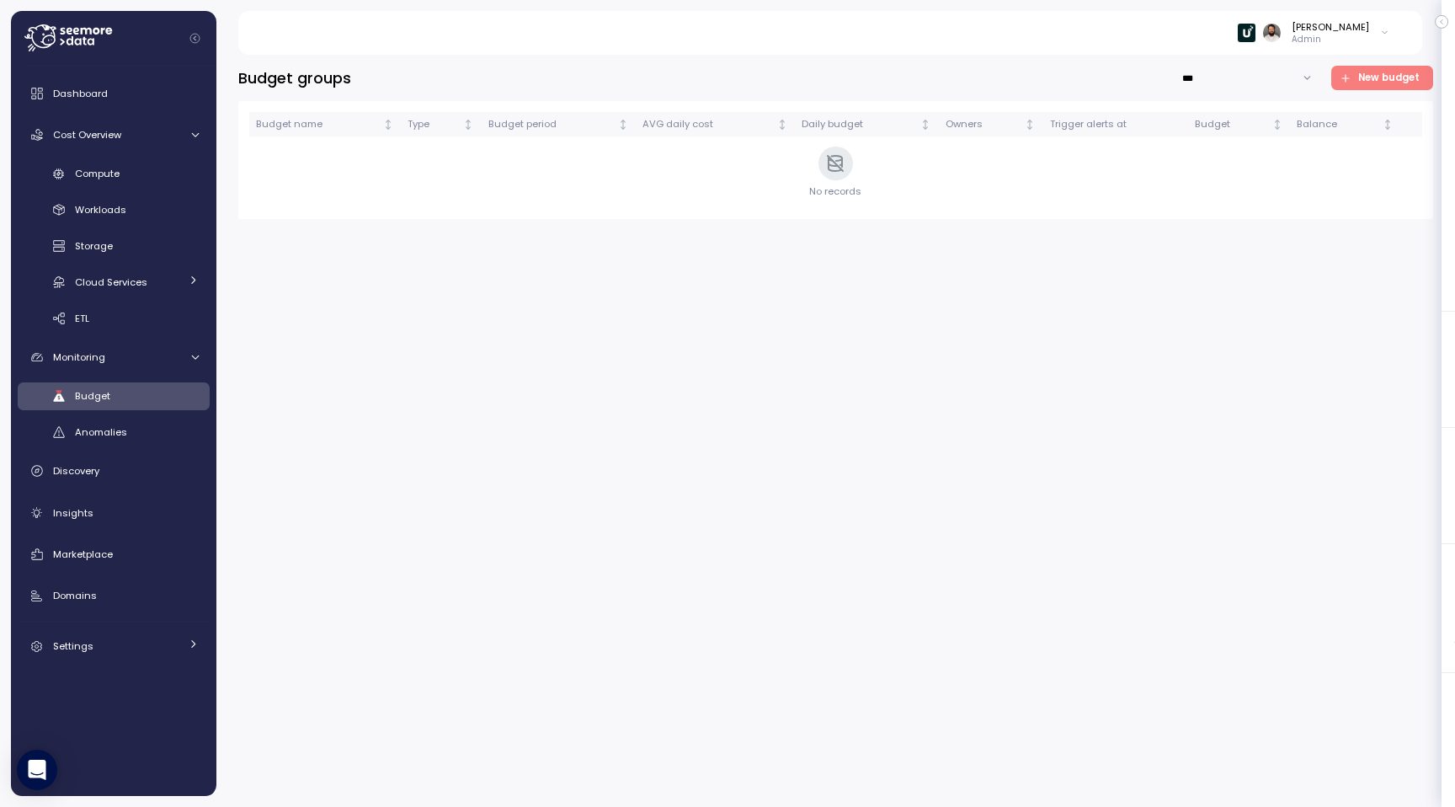
click at [1356, 75] on span "New budget" at bounding box center [1380, 78] width 80 height 23
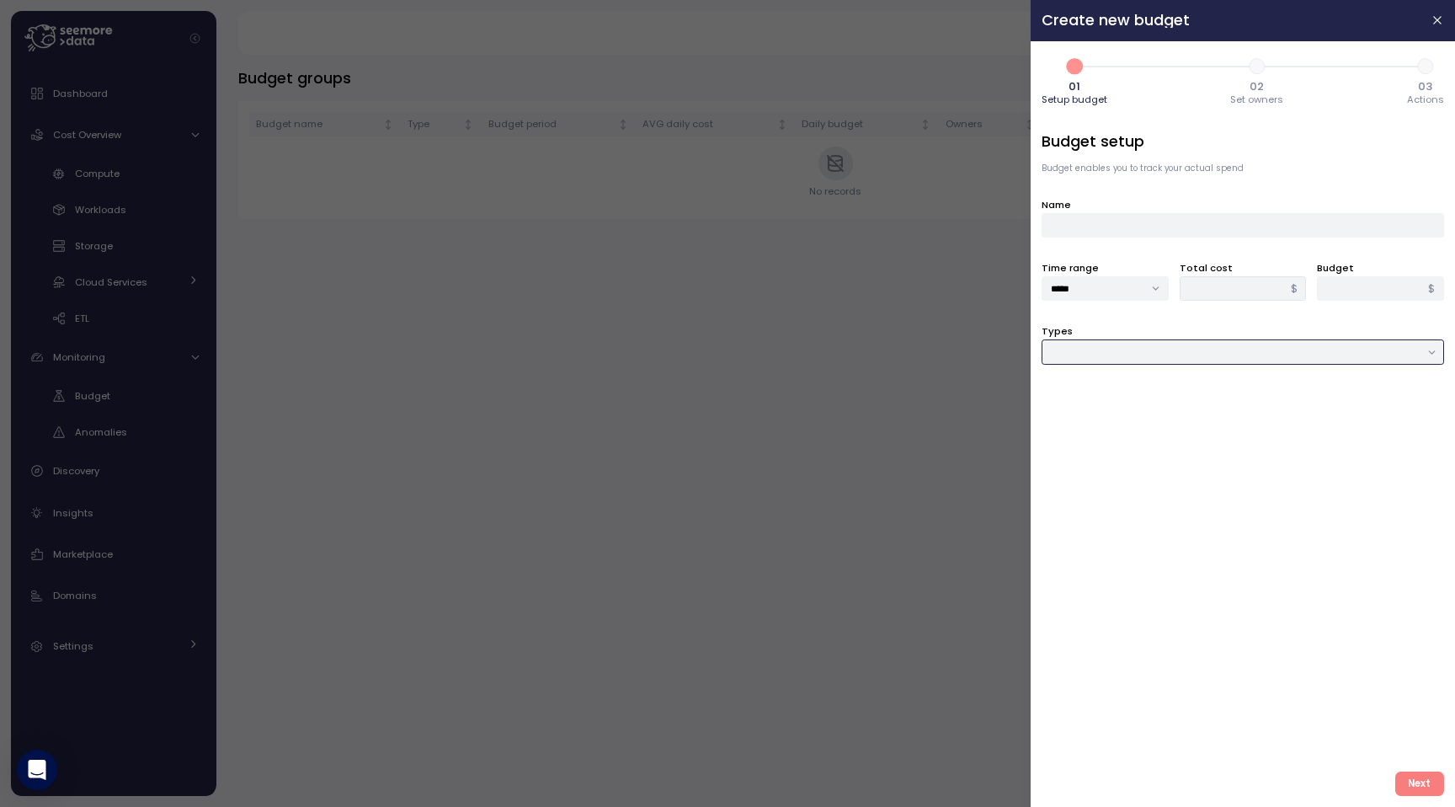
click at [1251, 350] on input "Types" at bounding box center [1243, 351] width 403 height 24
click at [1200, 471] on div "Cloud service" at bounding box center [1243, 478] width 395 height 23
type input "**********"
click at [1193, 397] on div "Resources to monitor" at bounding box center [1243, 407] width 403 height 41
click at [1193, 414] on div at bounding box center [1243, 415] width 403 height 24
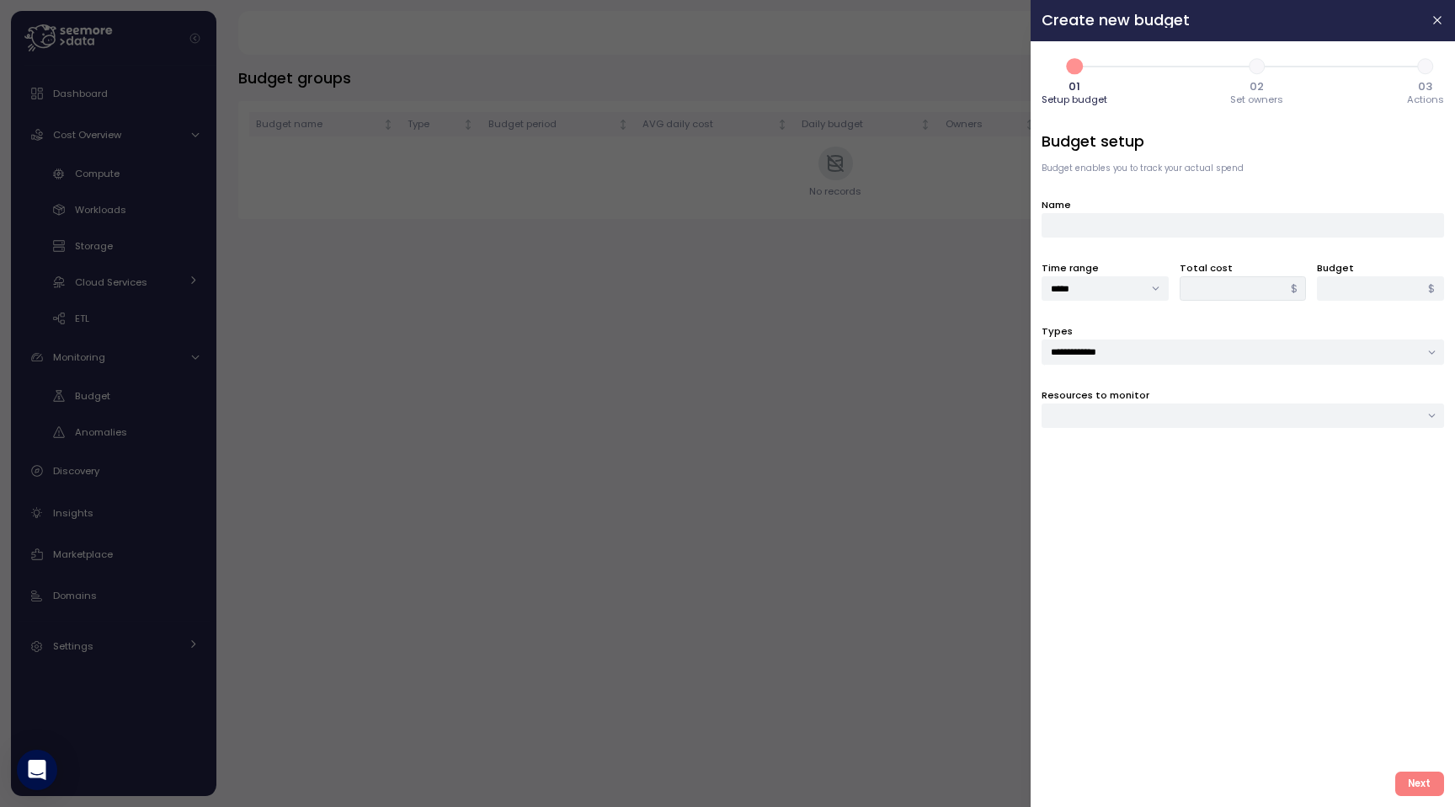
click at [1193, 414] on div at bounding box center [1243, 415] width 403 height 24
click at [1102, 422] on div at bounding box center [1243, 415] width 403 height 24
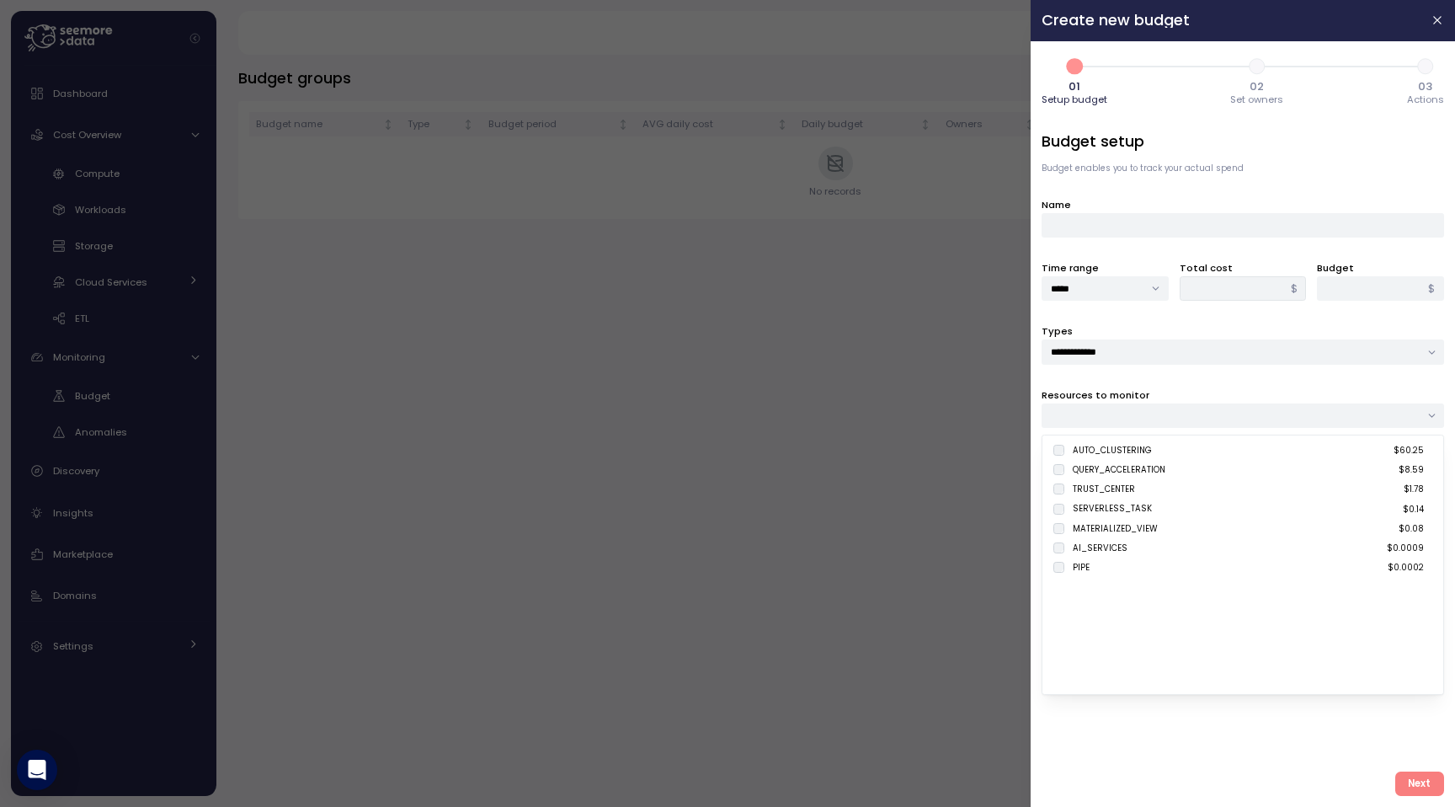
click at [1161, 410] on div at bounding box center [1243, 415] width 403 height 24
click at [1005, 555] on div at bounding box center [727, 403] width 1455 height 807
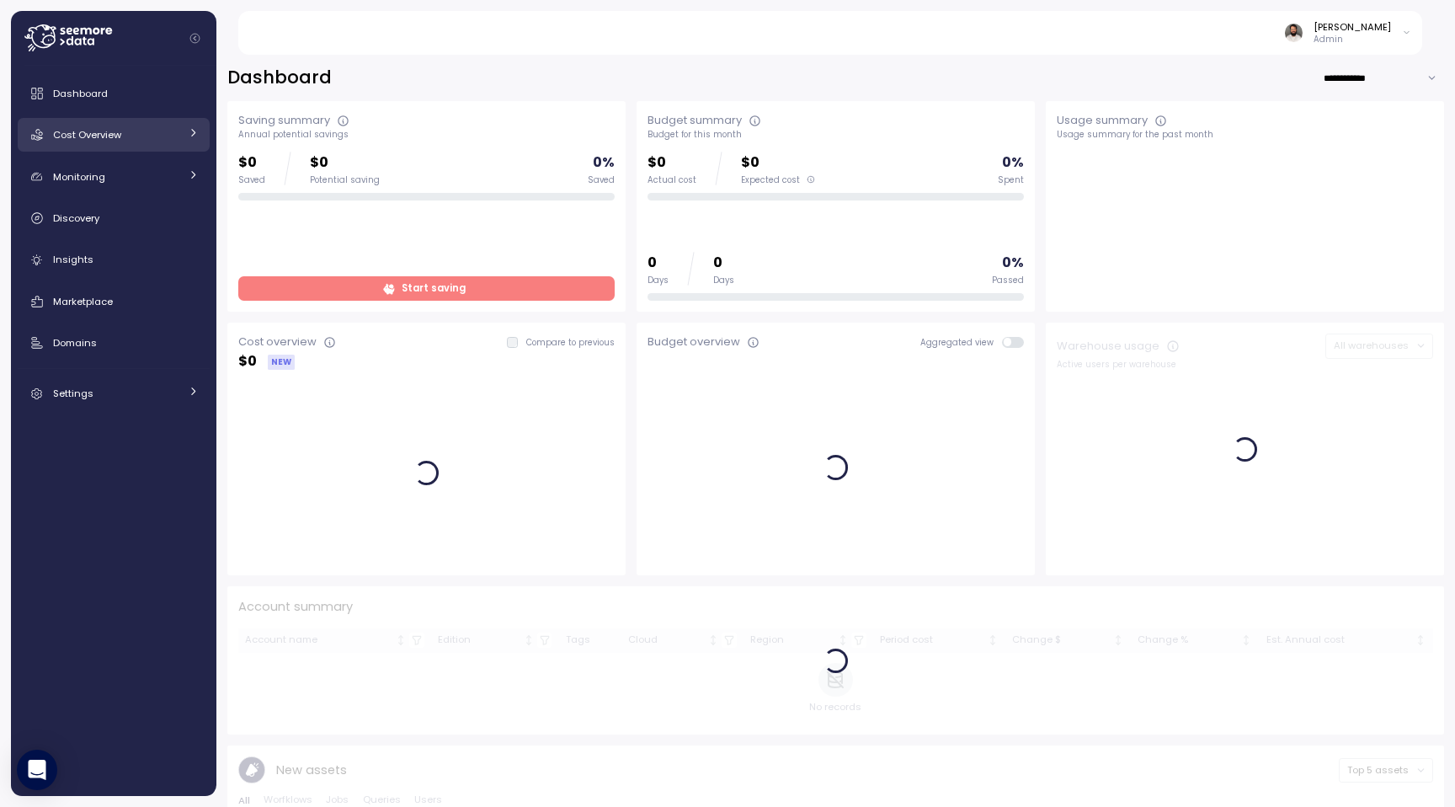
click at [165, 141] on div "Cost Overview" at bounding box center [116, 134] width 126 height 17
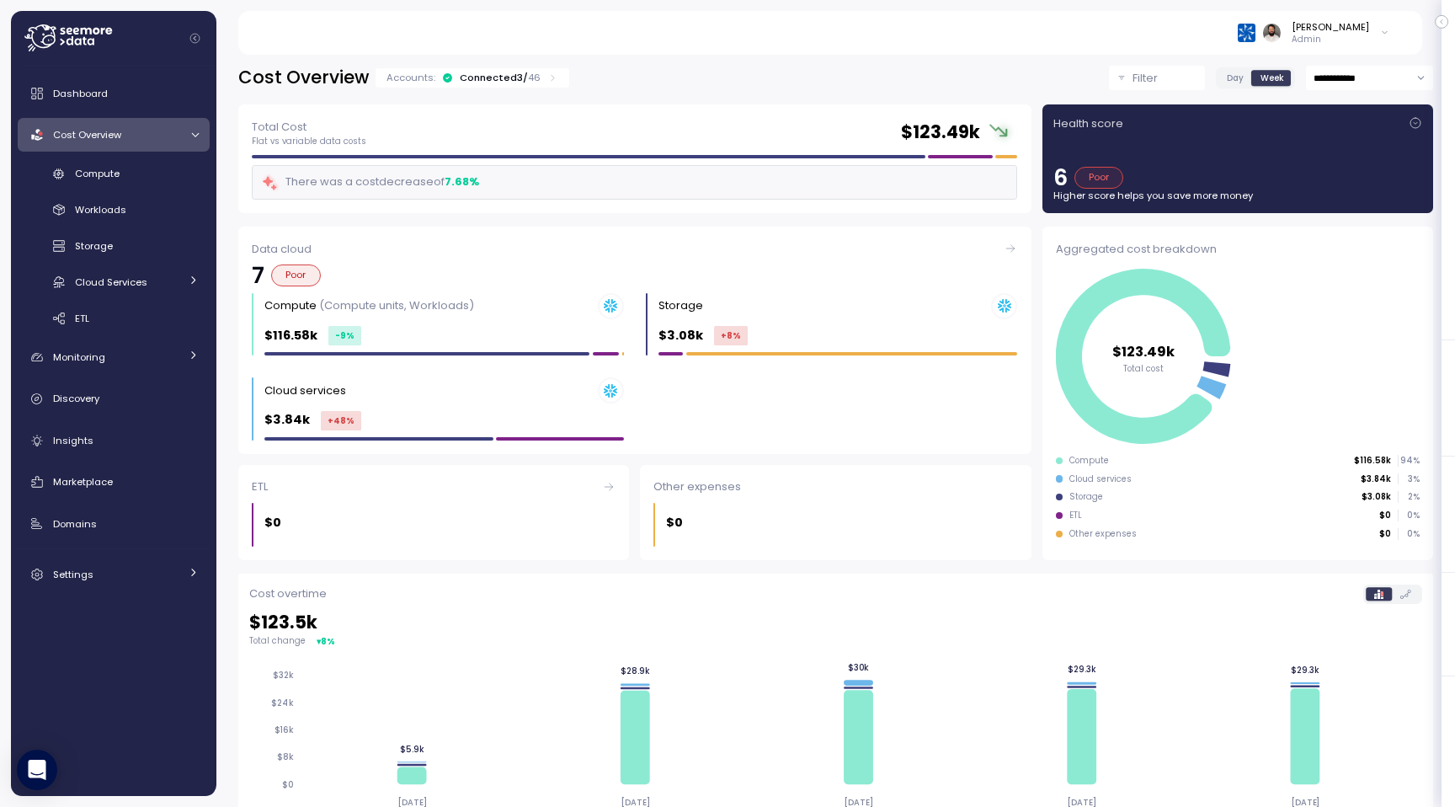
click at [168, 376] on div "Dashboard Cost Overview Compute Workloads Storage Cloud Services Clustering col…" at bounding box center [114, 334] width 192 height 515
click at [168, 355] on div "Monitoring" at bounding box center [116, 357] width 126 height 17
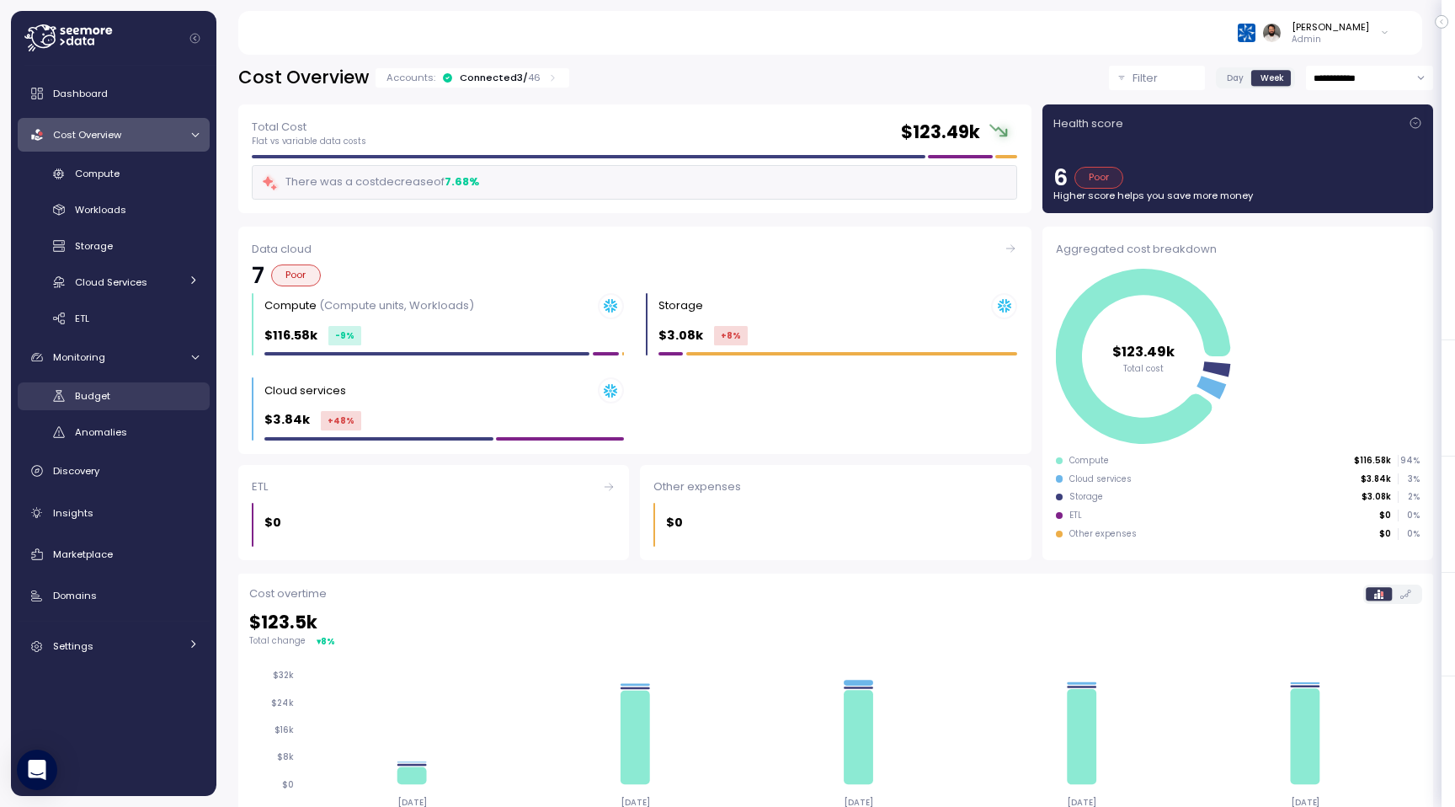
click at [168, 391] on div "Budget" at bounding box center [137, 395] width 124 height 17
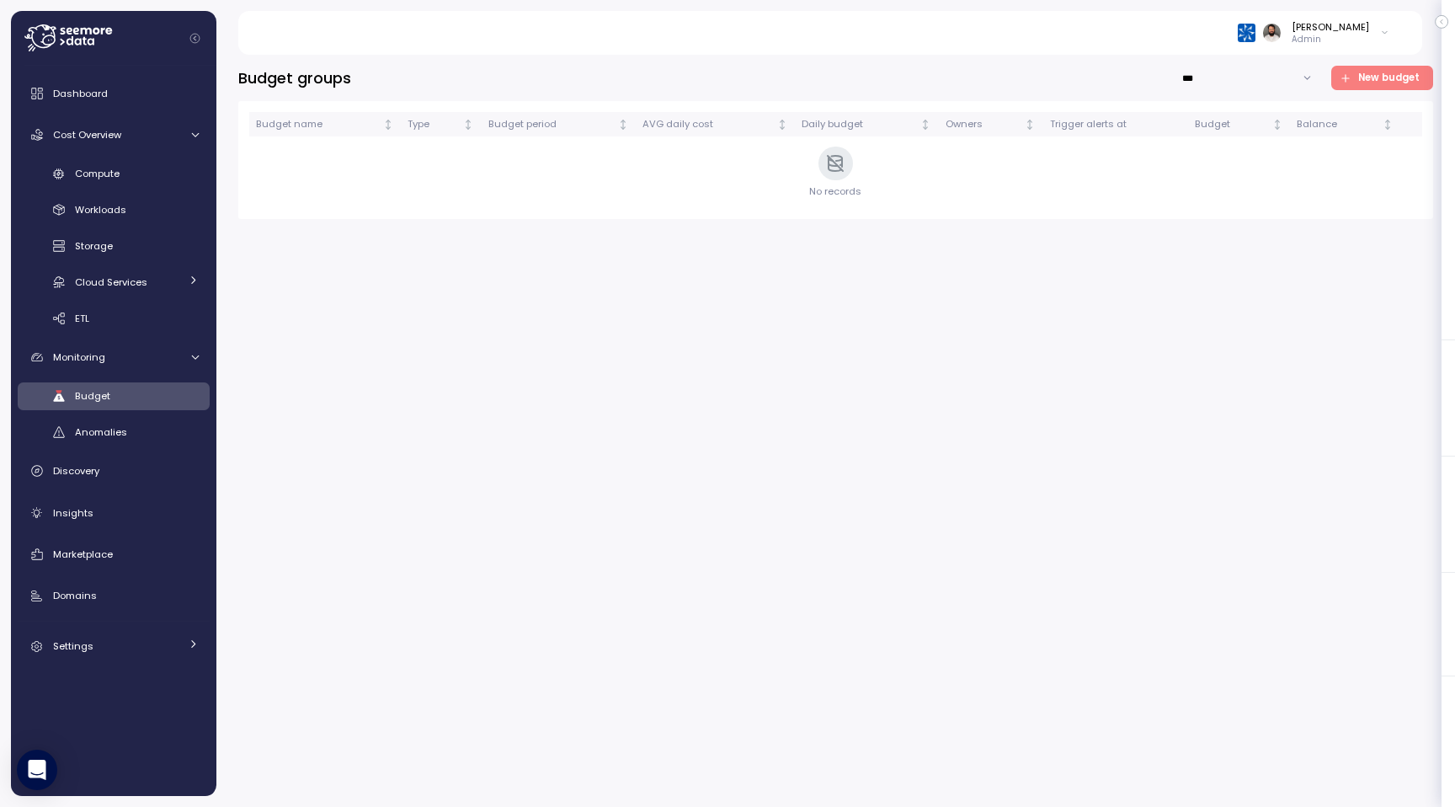
click at [1361, 77] on span "New budget" at bounding box center [1380, 78] width 80 height 23
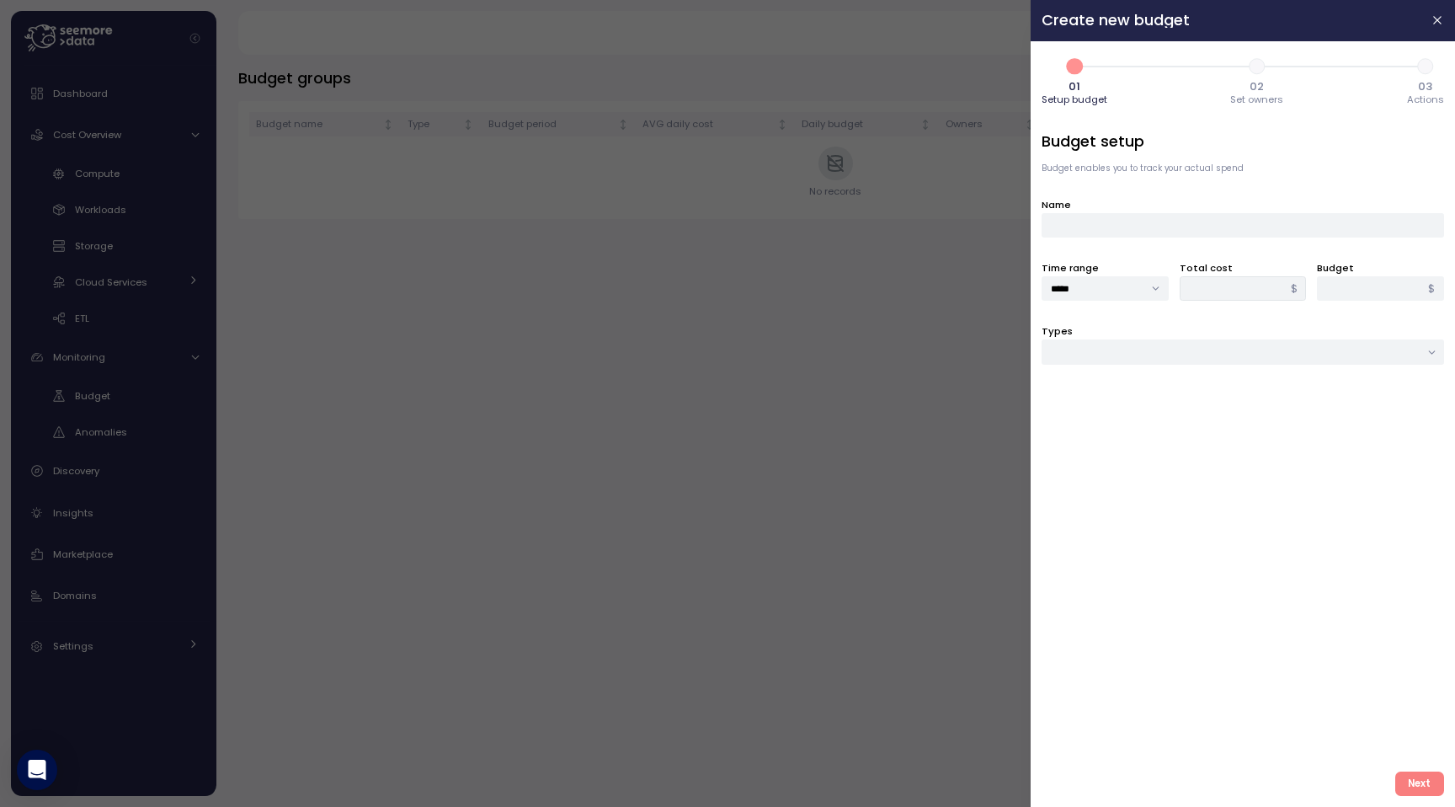
click at [1201, 375] on div "Budget setup Budget enables you to track your actual spend Name Time range ****…" at bounding box center [1243, 444] width 403 height 627
click at [1201, 353] on input "Types" at bounding box center [1243, 351] width 403 height 24
click at [1186, 385] on div "Compute unit & Database" at bounding box center [1243, 386] width 395 height 23
type input "**********"
click at [1179, 419] on div at bounding box center [1243, 415] width 403 height 24
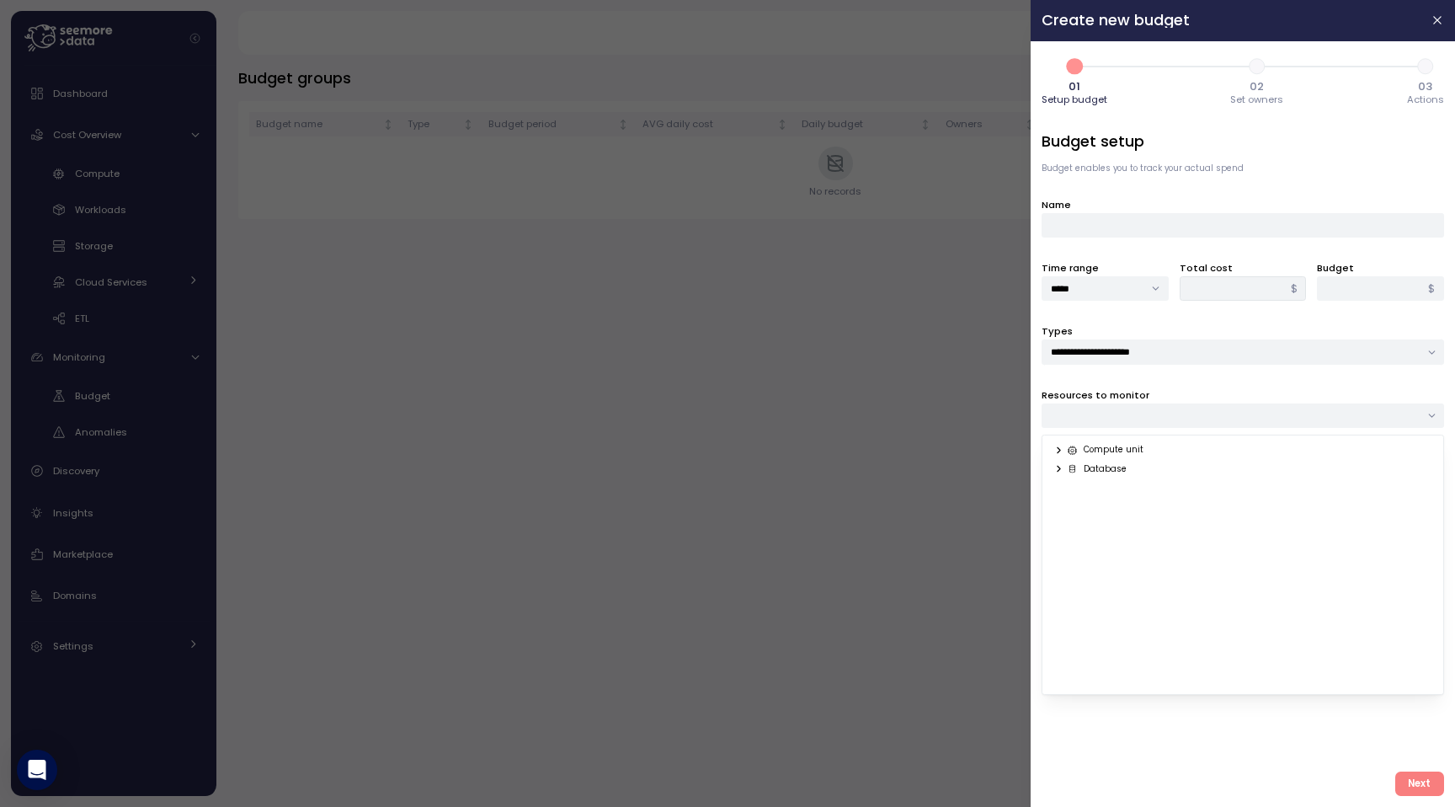
click at [1129, 455] on div "Compute unit" at bounding box center [1106, 451] width 77 height 12
click at [1064, 448] on icon at bounding box center [1059, 450] width 11 height 11
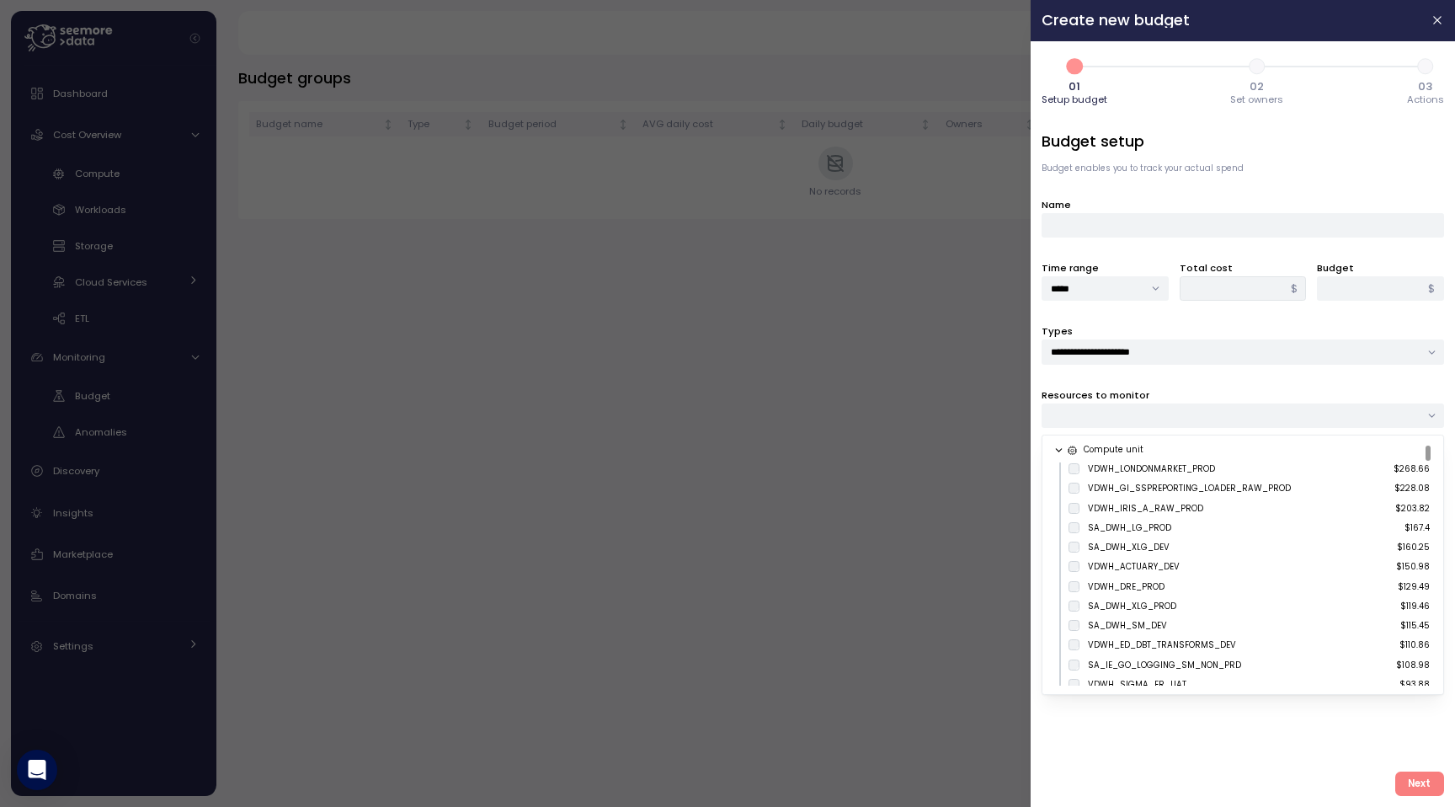
click at [1060, 451] on icon at bounding box center [1059, 450] width 11 height 11
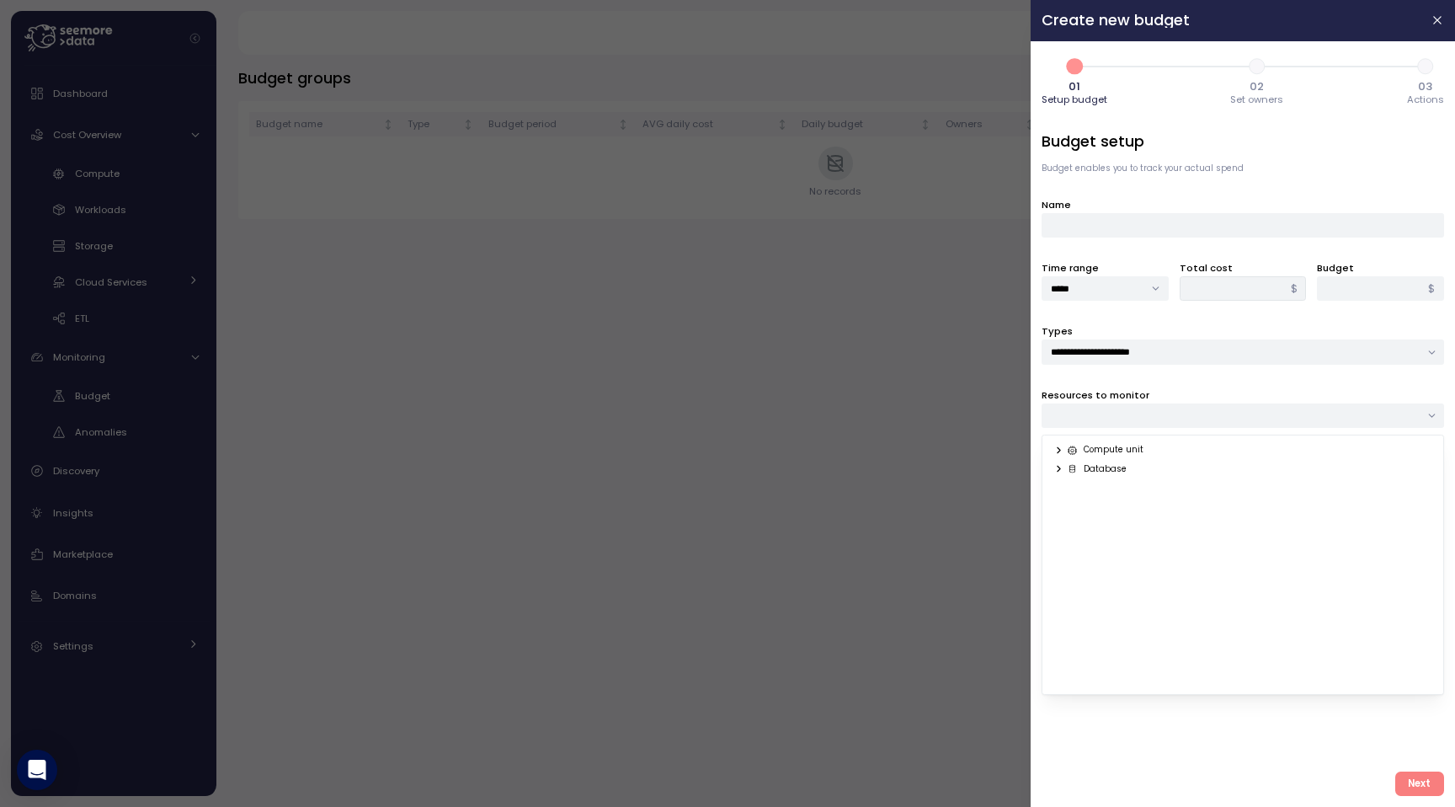
click at [1060, 451] on icon at bounding box center [1059, 450] width 11 height 11
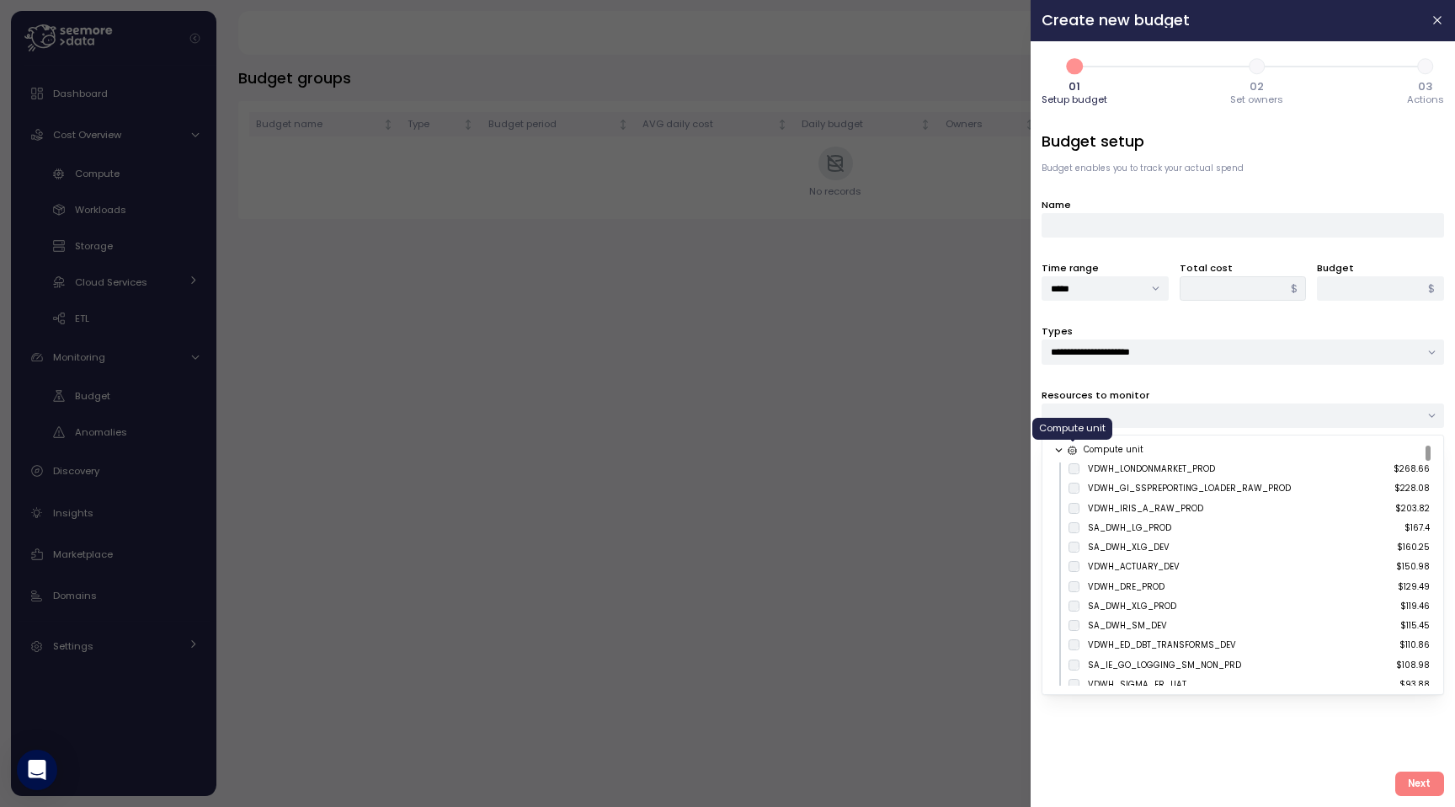
click at [1060, 452] on icon at bounding box center [1059, 450] width 11 height 11
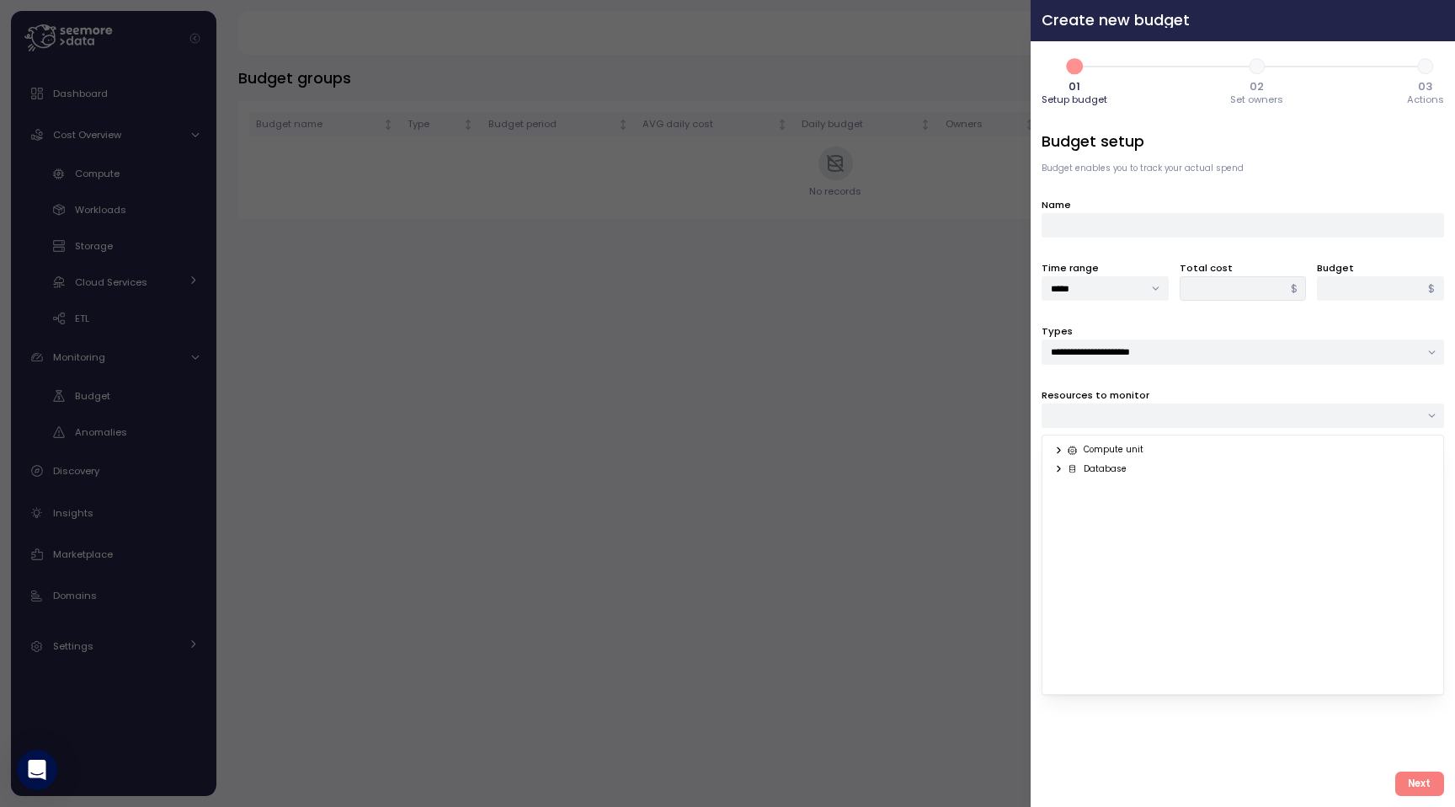
click at [1444, 16] on icon "button" at bounding box center [1438, 19] width 13 height 13
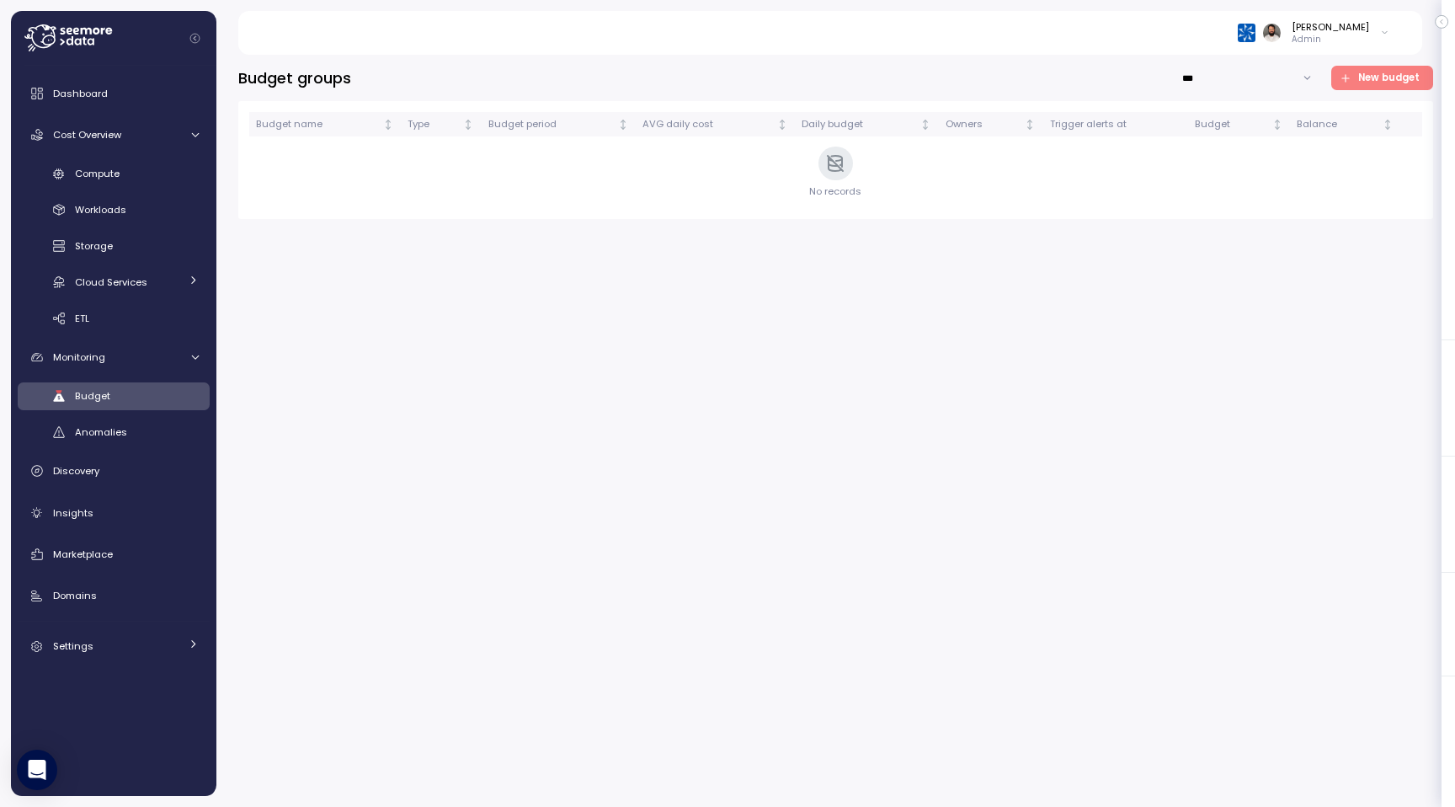
click at [1406, 85] on span "New budget" at bounding box center [1388, 78] width 61 height 23
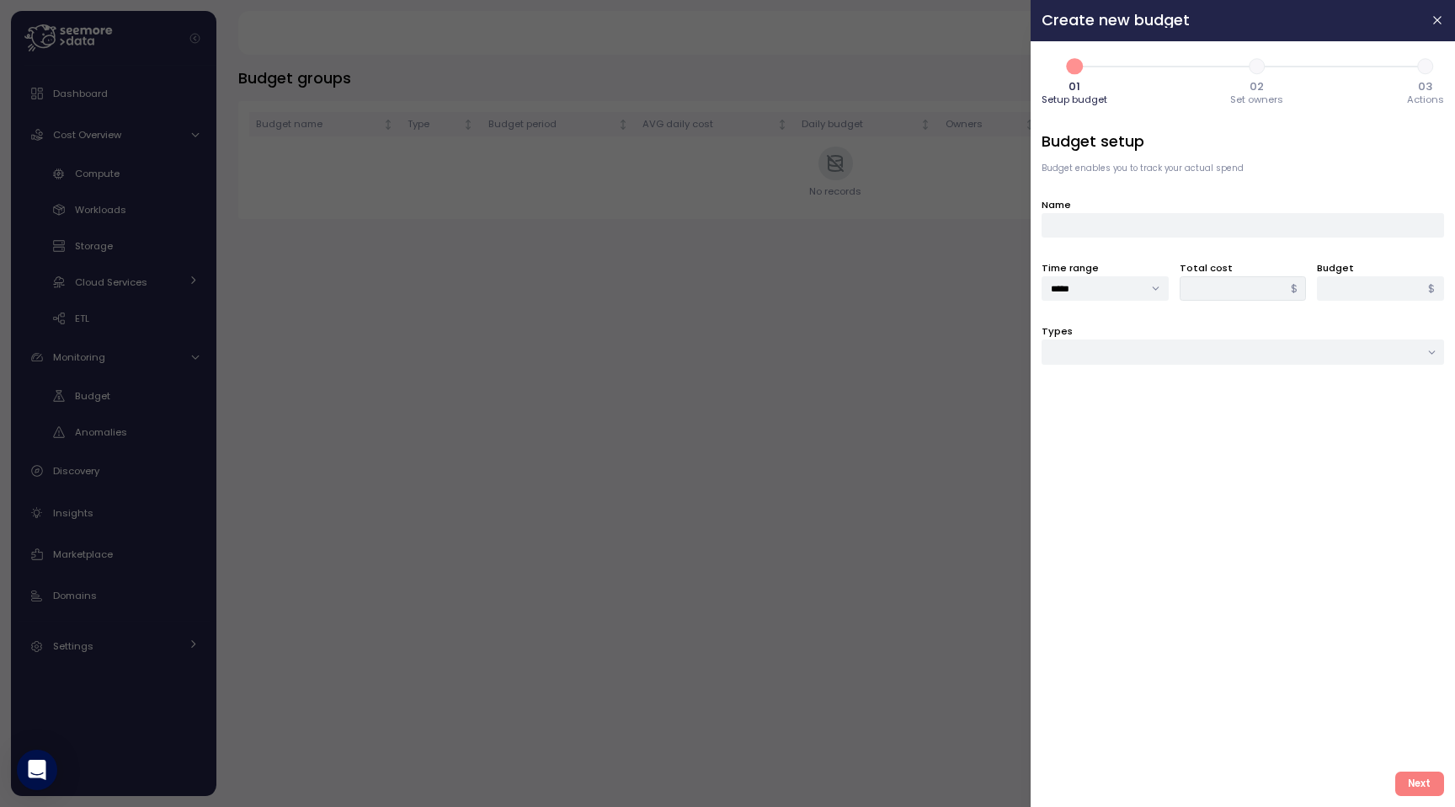
click at [957, 347] on div at bounding box center [727, 403] width 1455 height 807
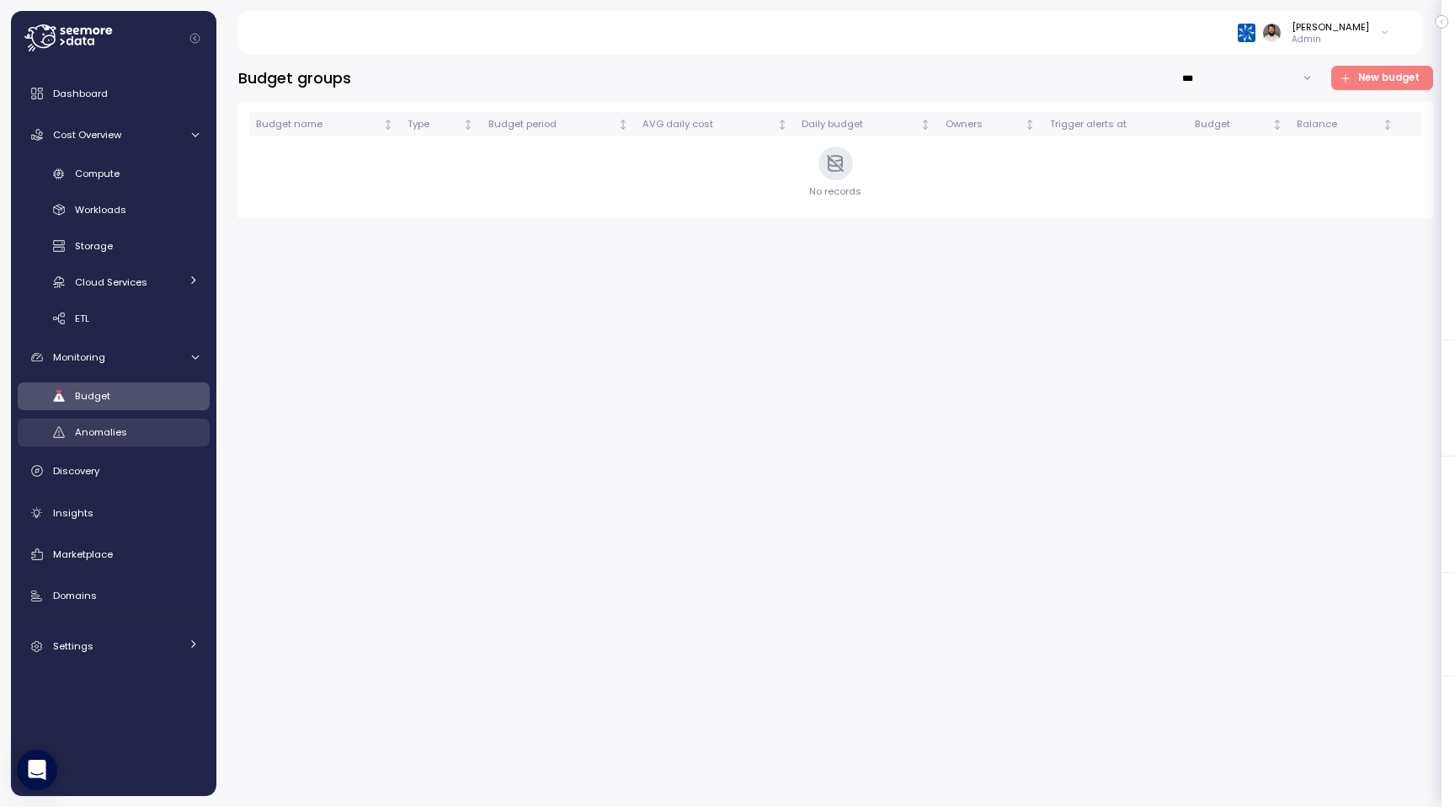
click at [156, 437] on div "Anomalies" at bounding box center [137, 432] width 124 height 17
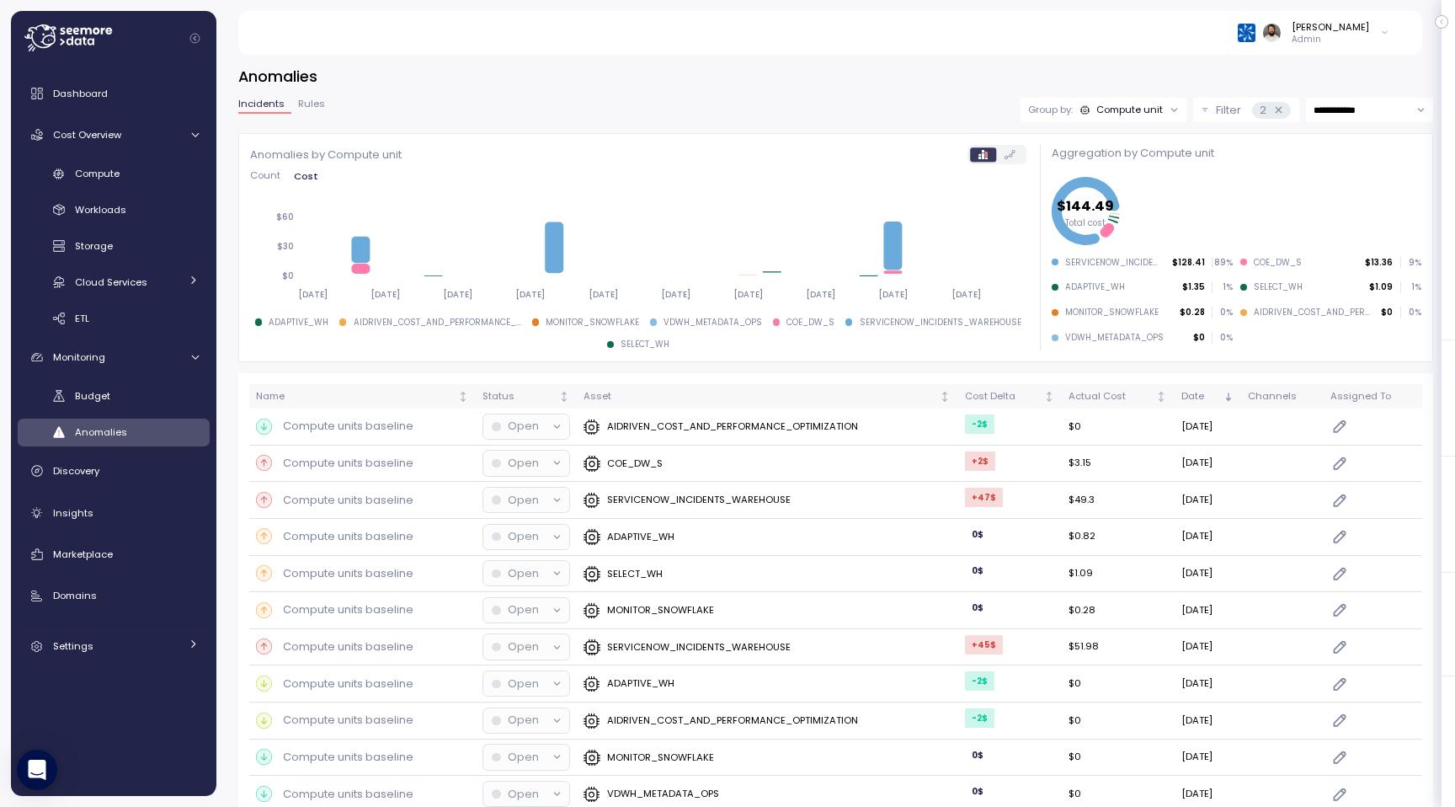
click at [1081, 115] on div "Compute unit" at bounding box center [1122, 109] width 83 height 13
click at [1095, 153] on div "Account" at bounding box center [1100, 146] width 101 height 20
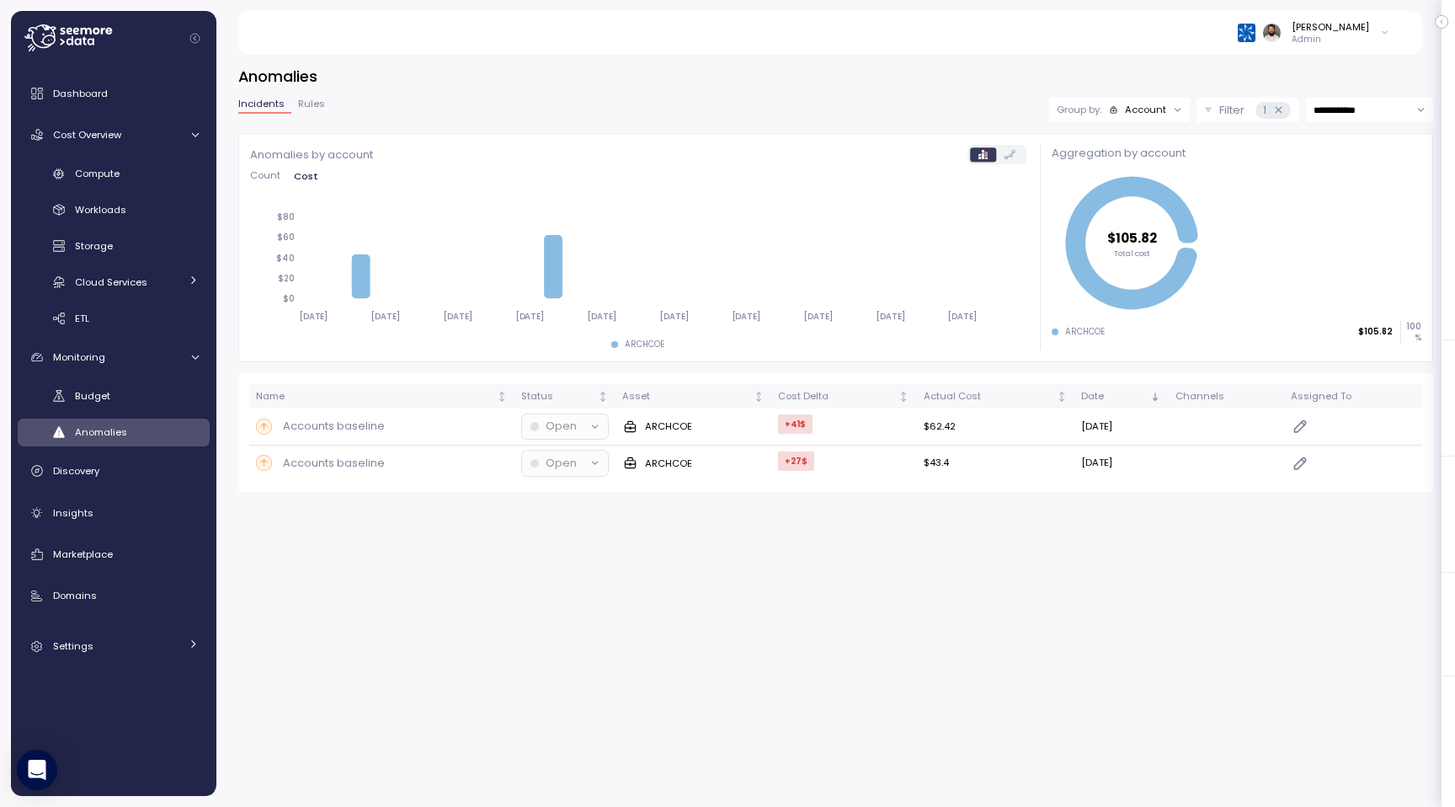
click at [1125, 111] on div "Account" at bounding box center [1145, 109] width 41 height 13
click at [1123, 170] on p "Compute unit" at bounding box center [1134, 174] width 67 height 13
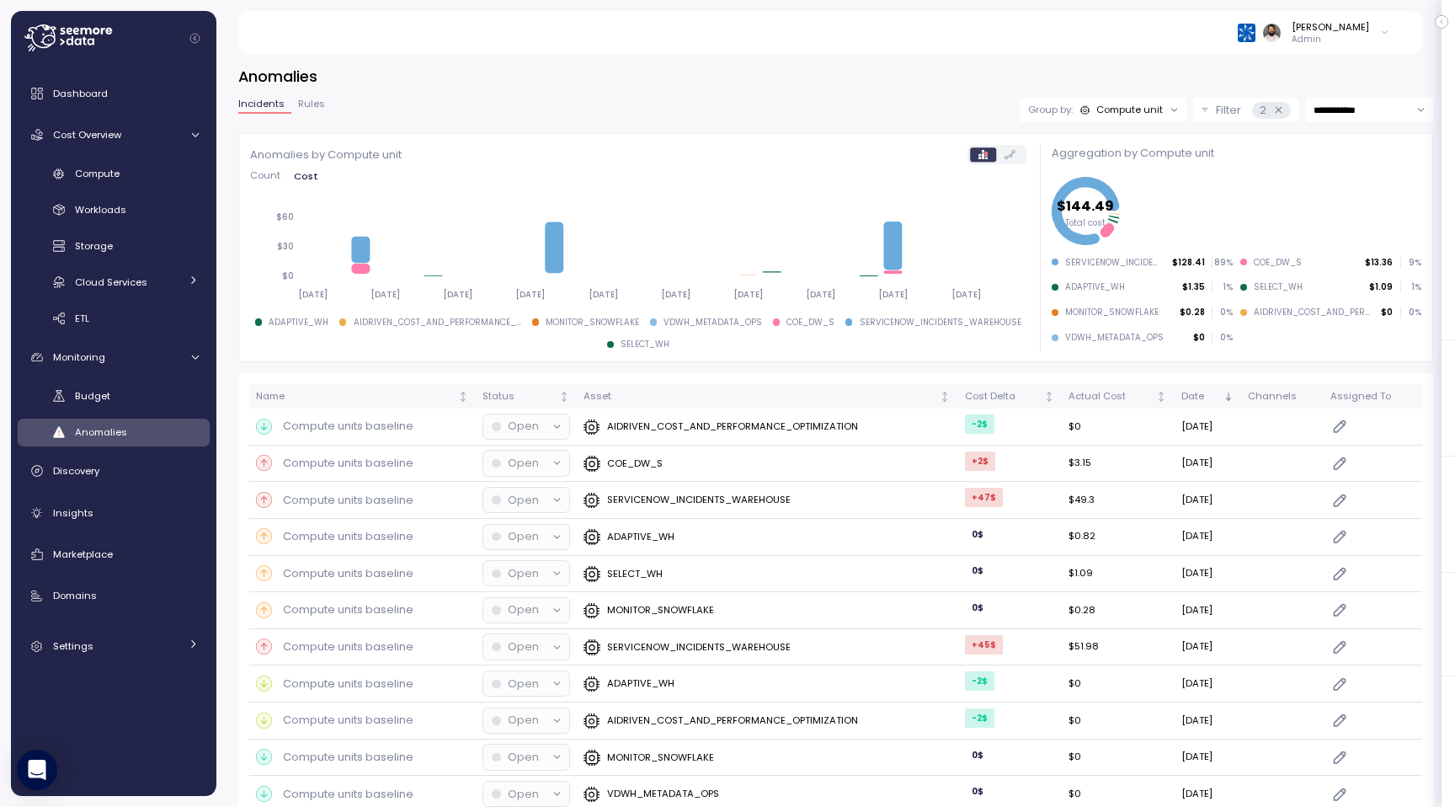
click at [1210, 116] on button "Filter 2" at bounding box center [1246, 110] width 106 height 24
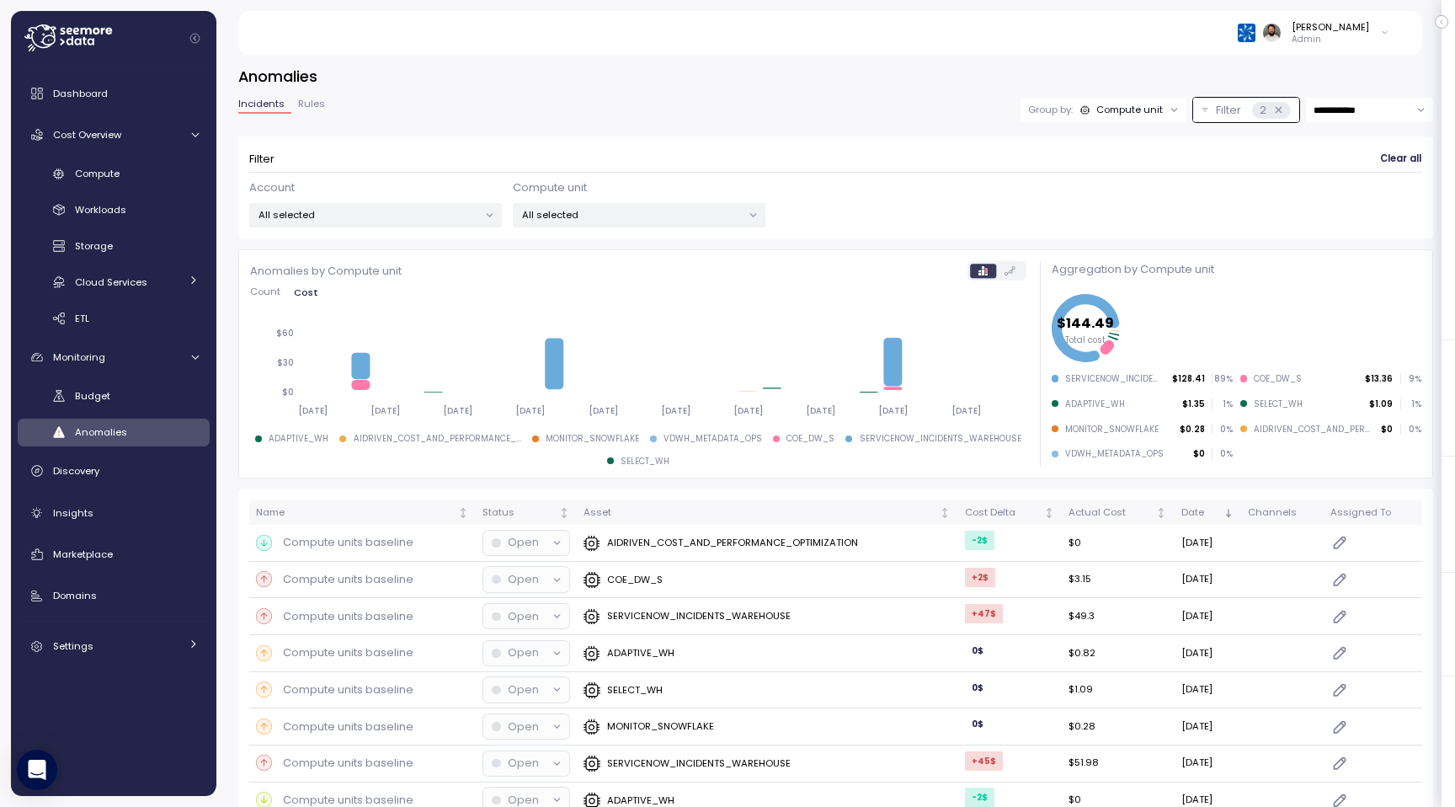
click at [419, 208] on p "All selected" at bounding box center [369, 214] width 220 height 13
click at [616, 184] on div "Compute unit All selected" at bounding box center [639, 203] width 253 height 49
click at [115, 468] on div "Discovery" at bounding box center [126, 470] width 146 height 17
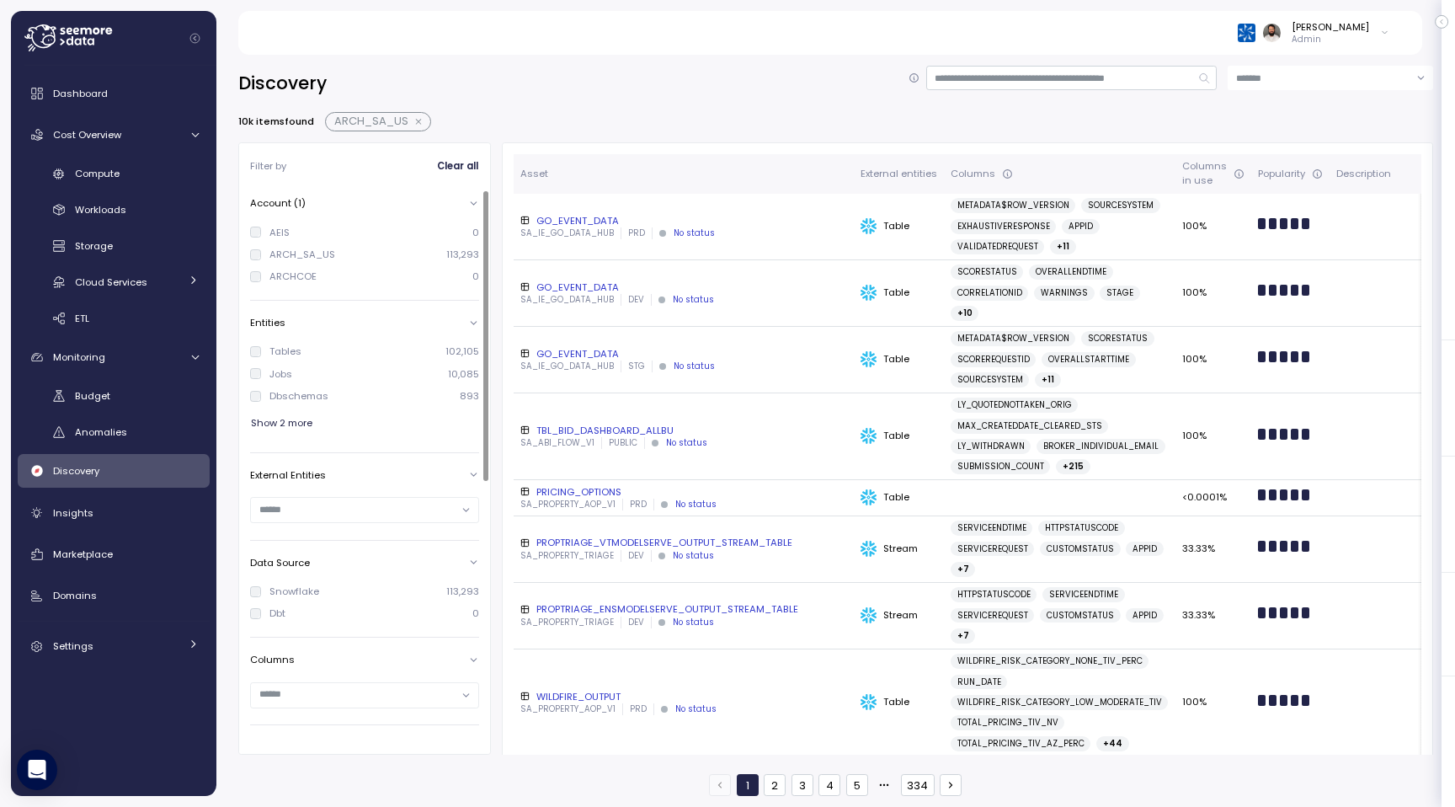
click at [419, 124] on button "button" at bounding box center [419, 121] width 22 height 13
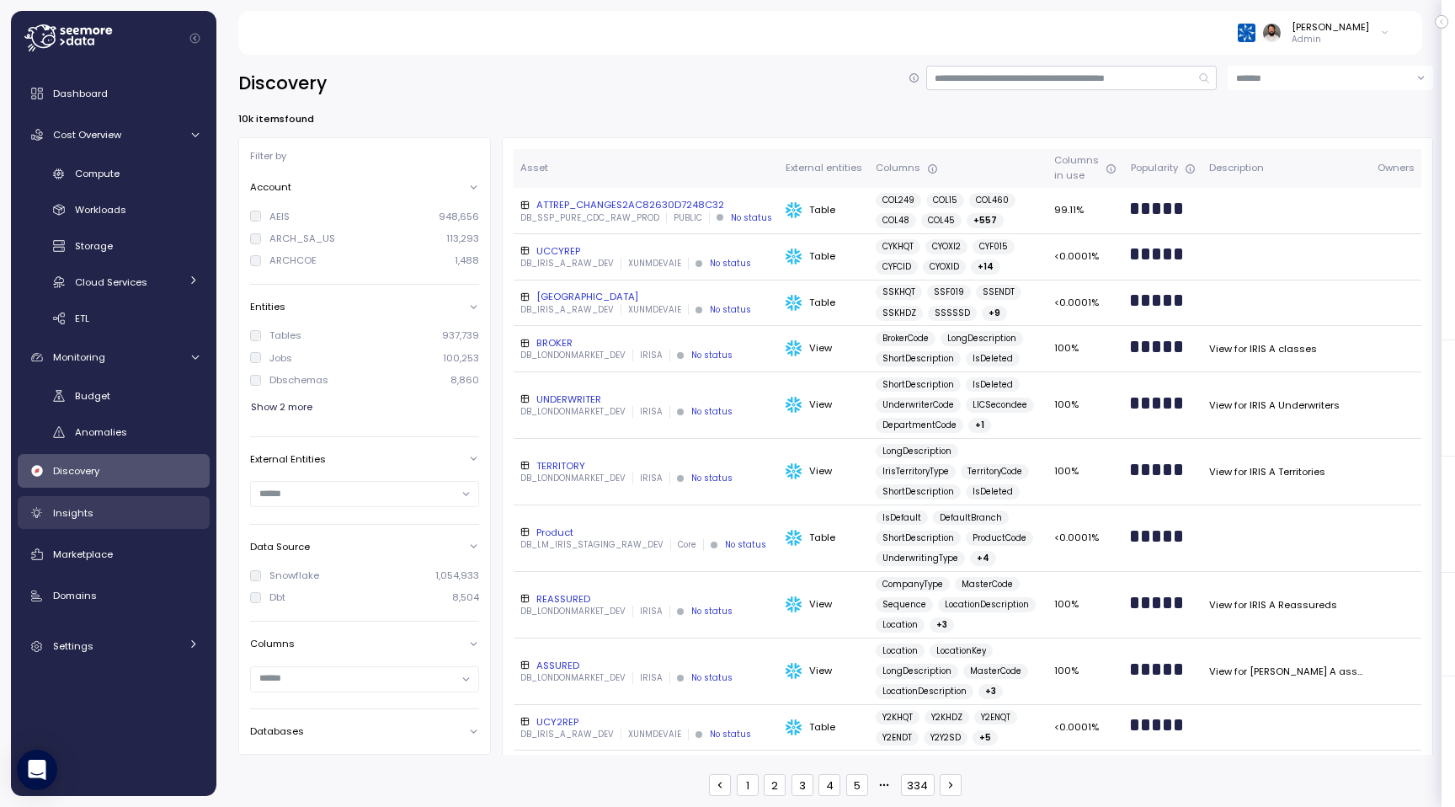
click at [84, 515] on span "Insights" at bounding box center [73, 512] width 40 height 13
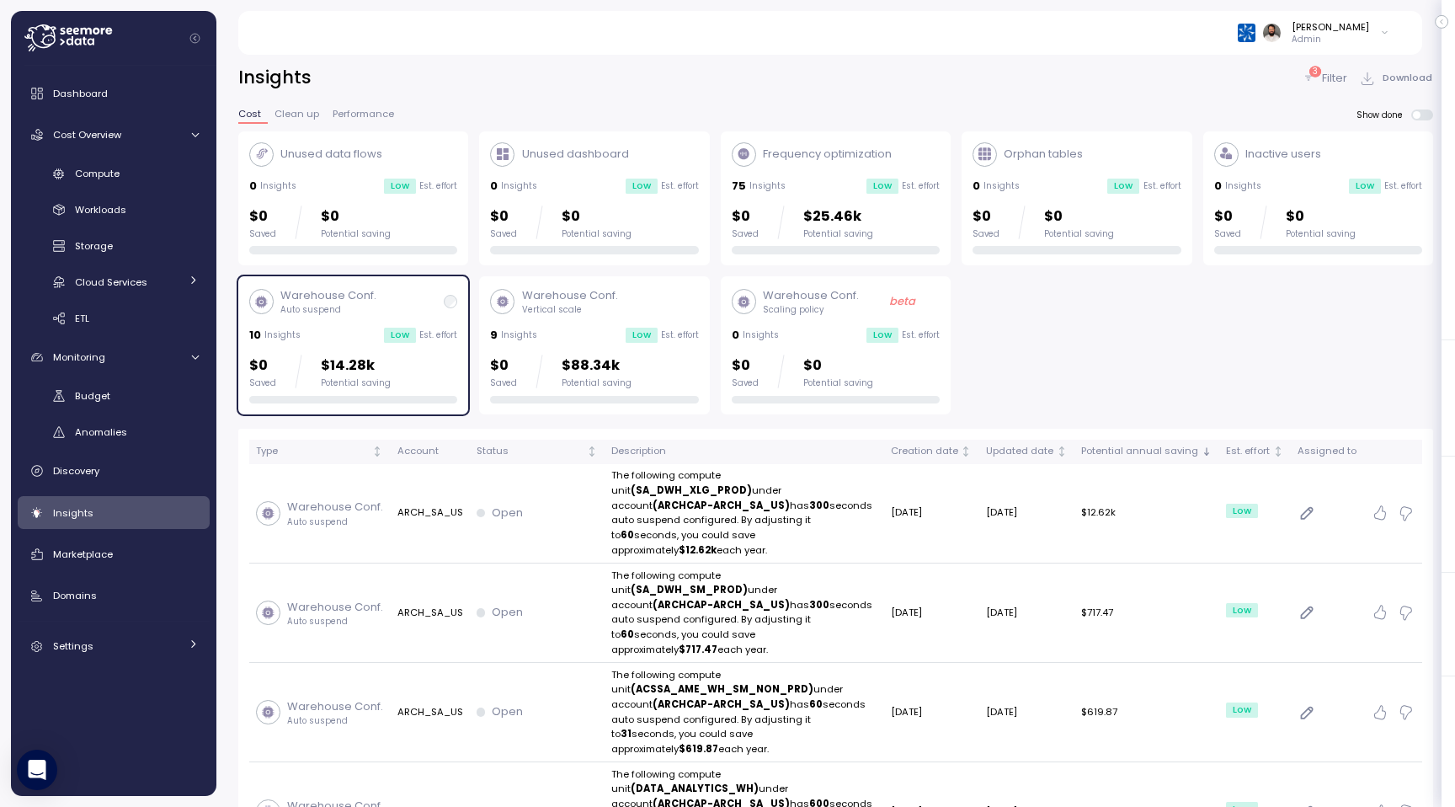
click at [1300, 71] on div "Insights 3 Filter Download" at bounding box center [835, 78] width 1195 height 24
click at [1310, 76] on icon at bounding box center [1308, 77] width 7 height 5
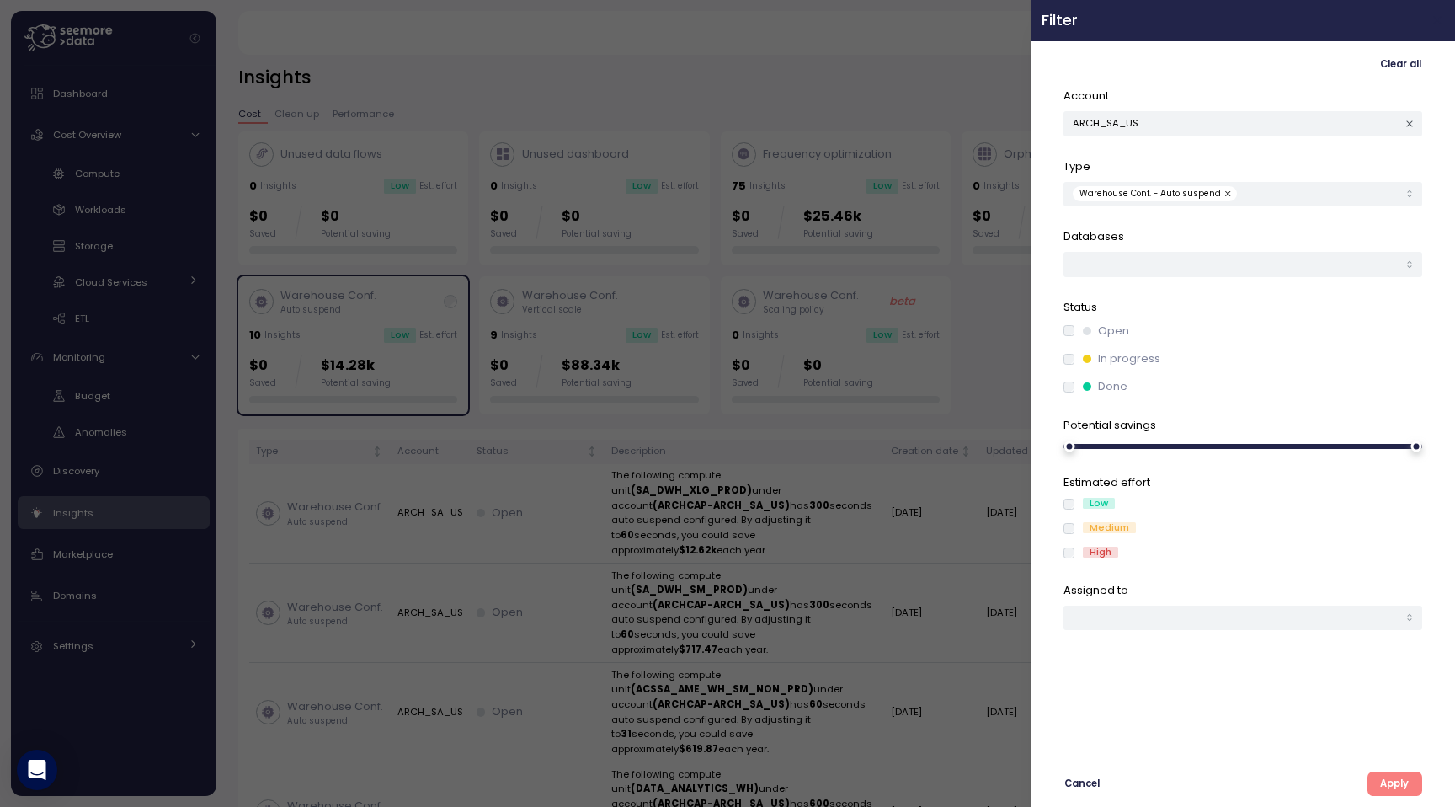
click at [1429, 19] on button "button" at bounding box center [1437, 20] width 19 height 19
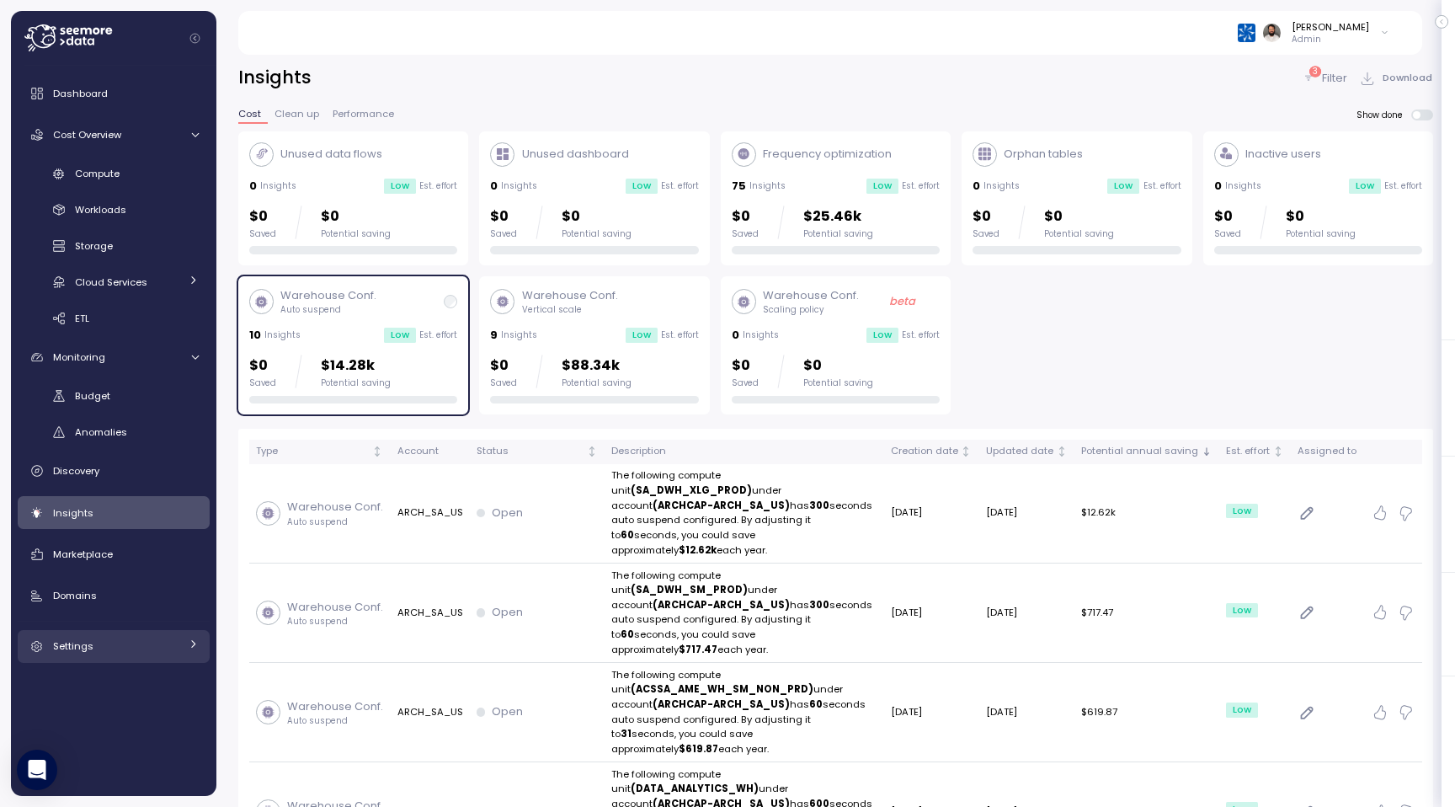
click at [199, 632] on link "Settings" at bounding box center [114, 647] width 192 height 34
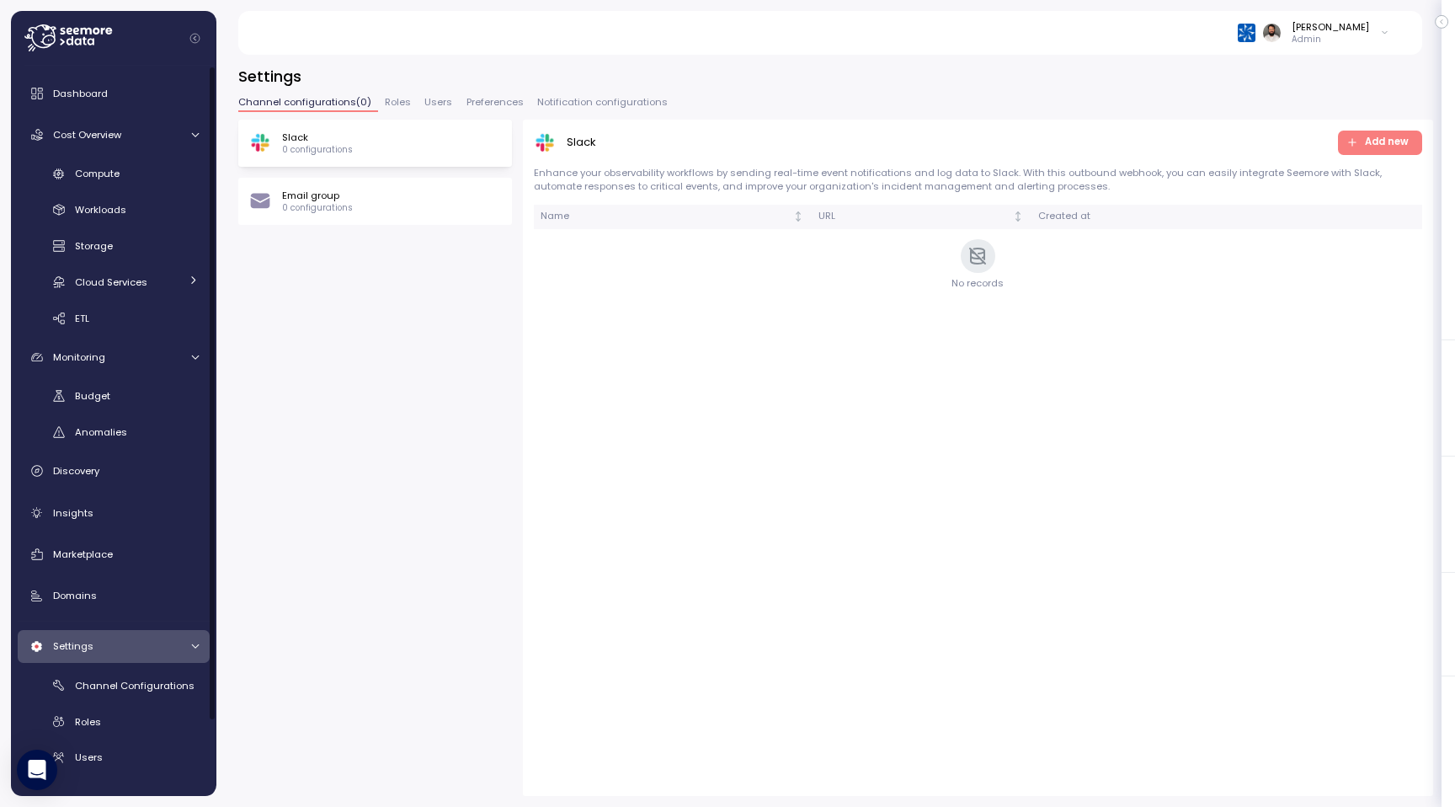
scroll to position [83, 0]
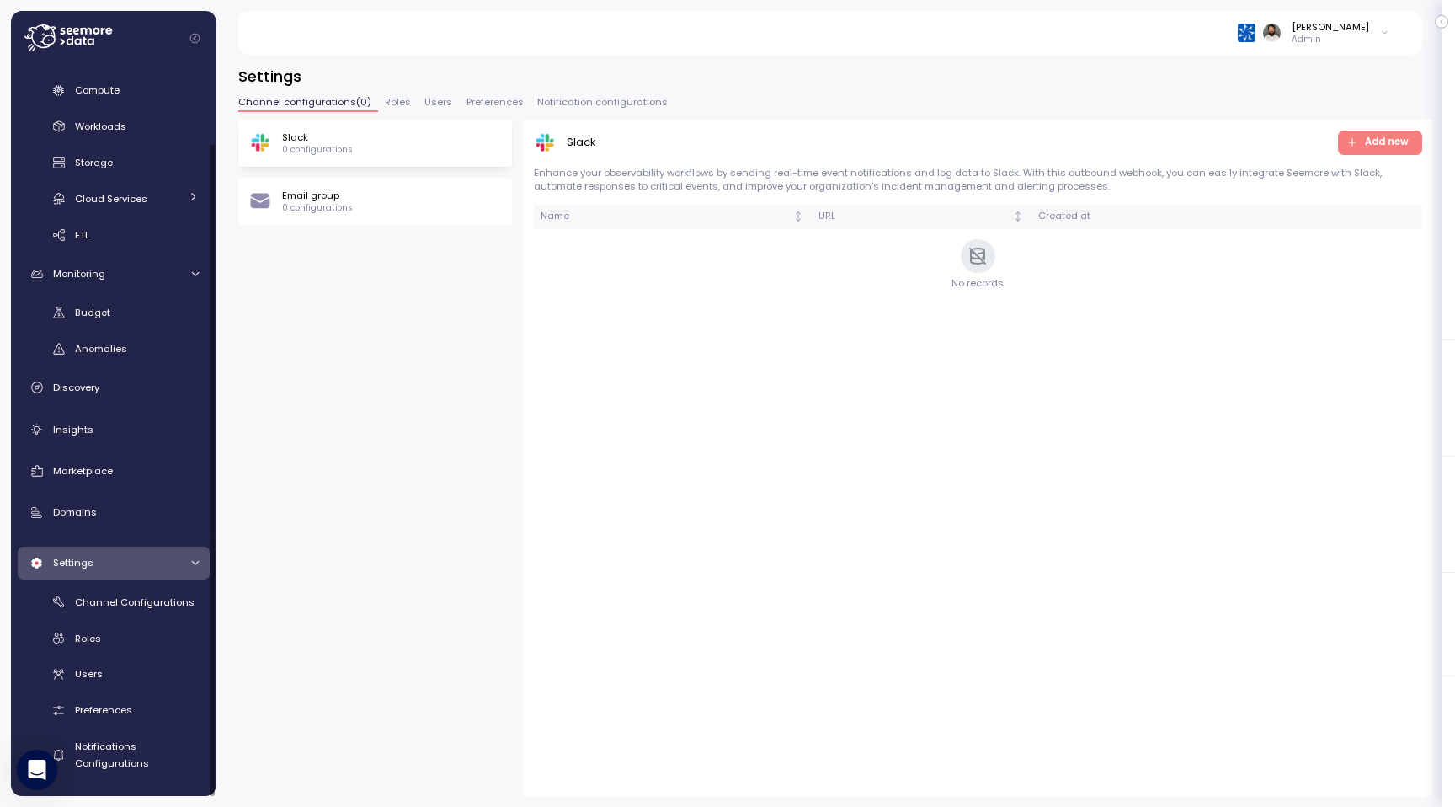
click at [579, 99] on span "Notification configurations" at bounding box center [602, 102] width 131 height 9
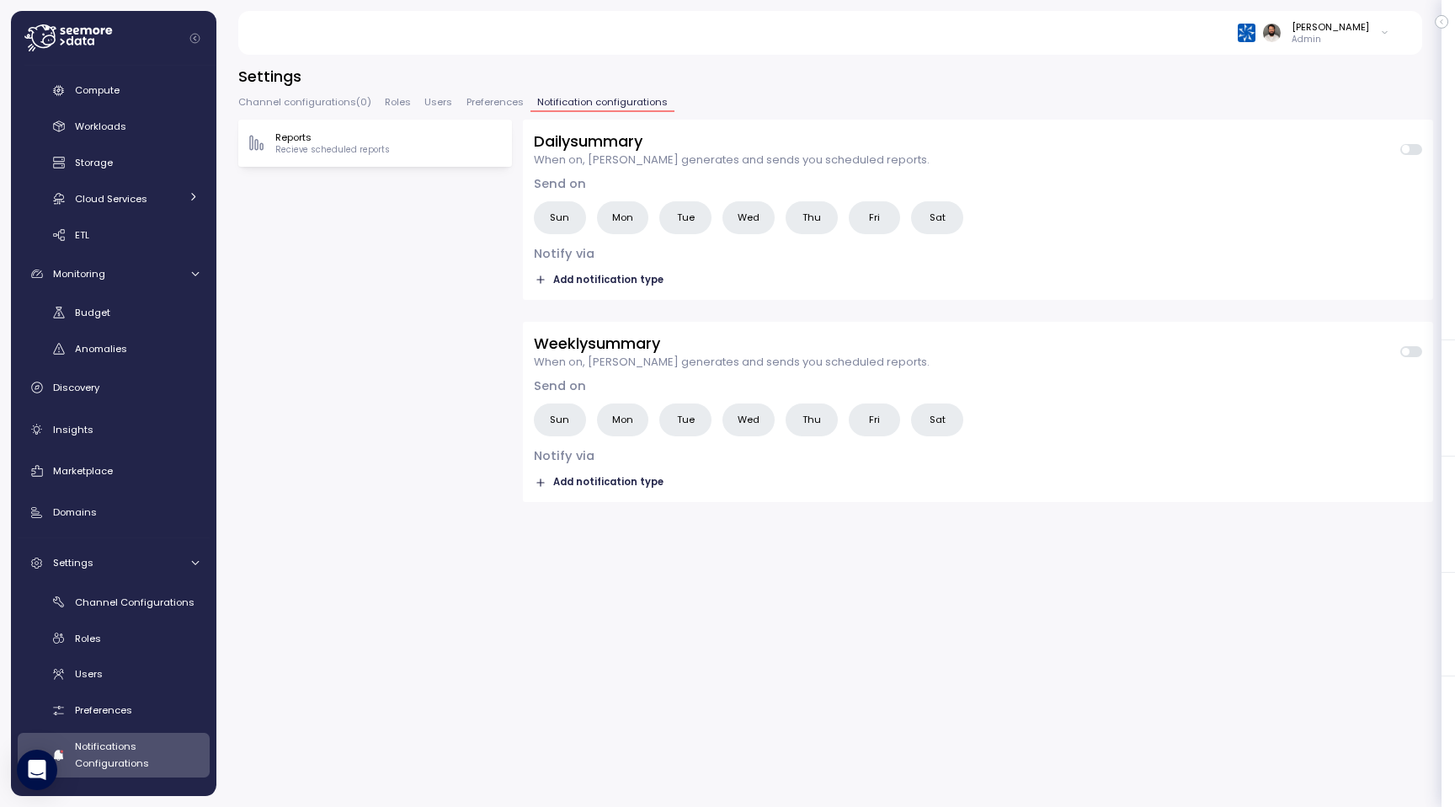
click at [478, 99] on span "Preferences" at bounding box center [495, 102] width 57 height 9
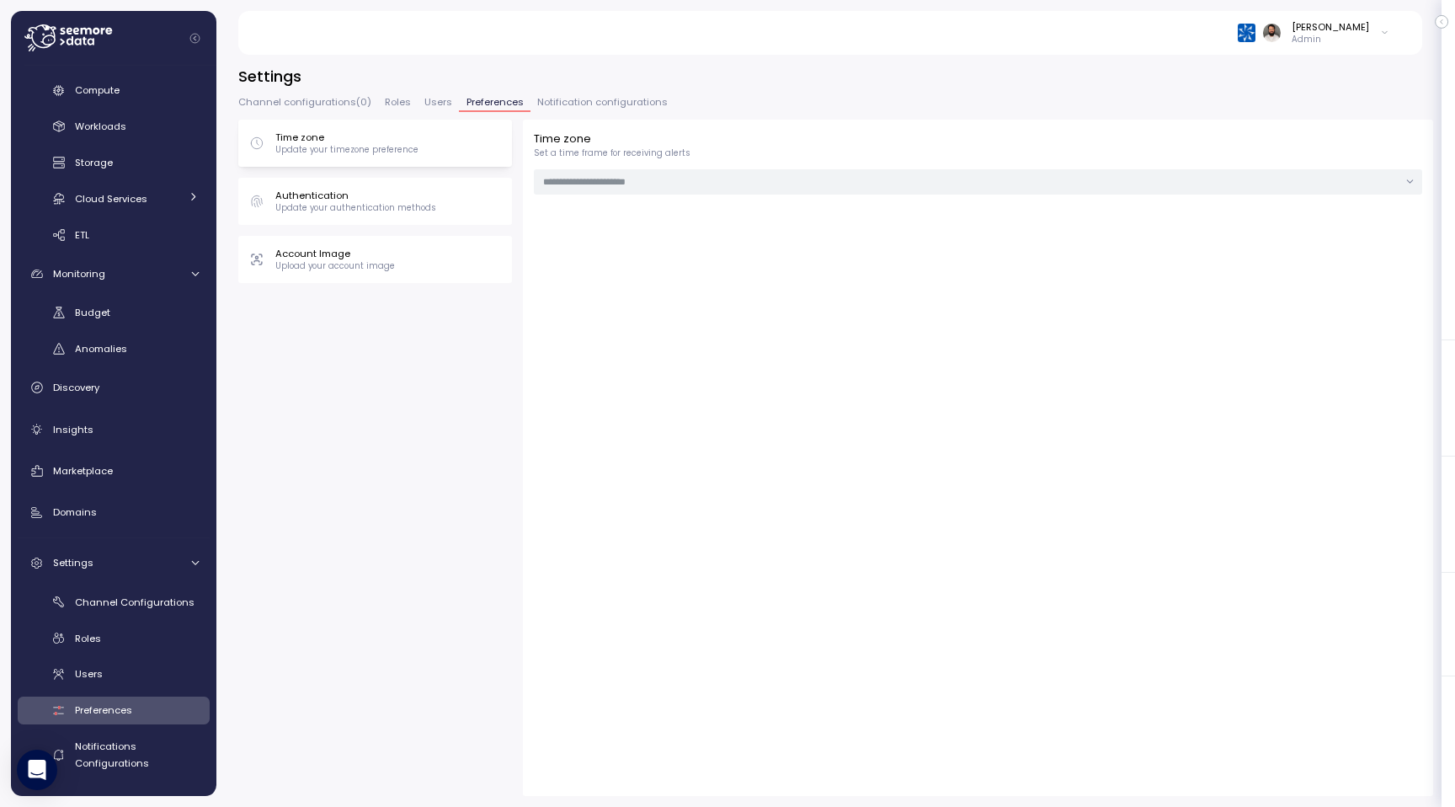
type input "***"
click at [558, 109] on button "Notification configurations" at bounding box center [603, 105] width 144 height 14
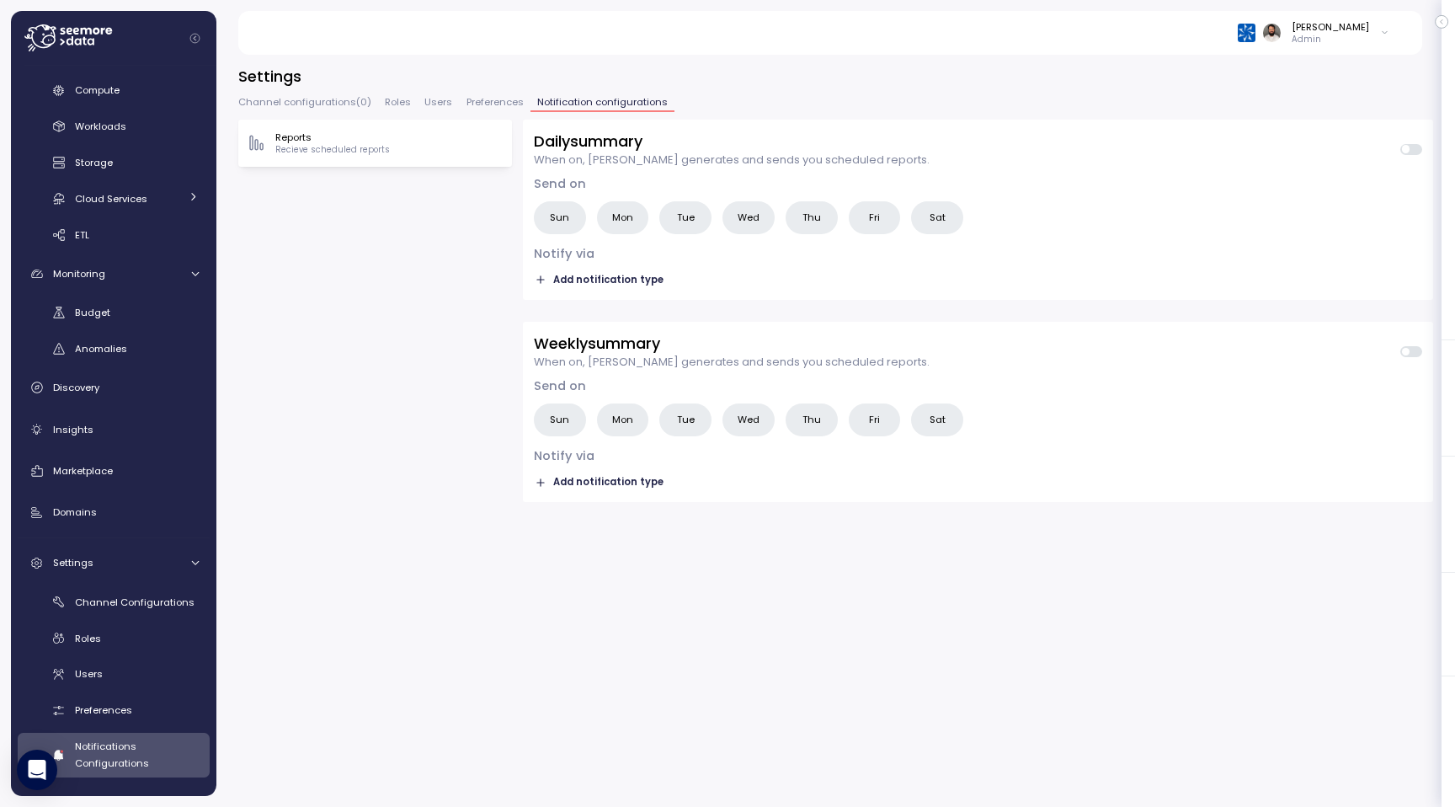
click at [510, 109] on button "Preferences" at bounding box center [494, 105] width 71 height 14
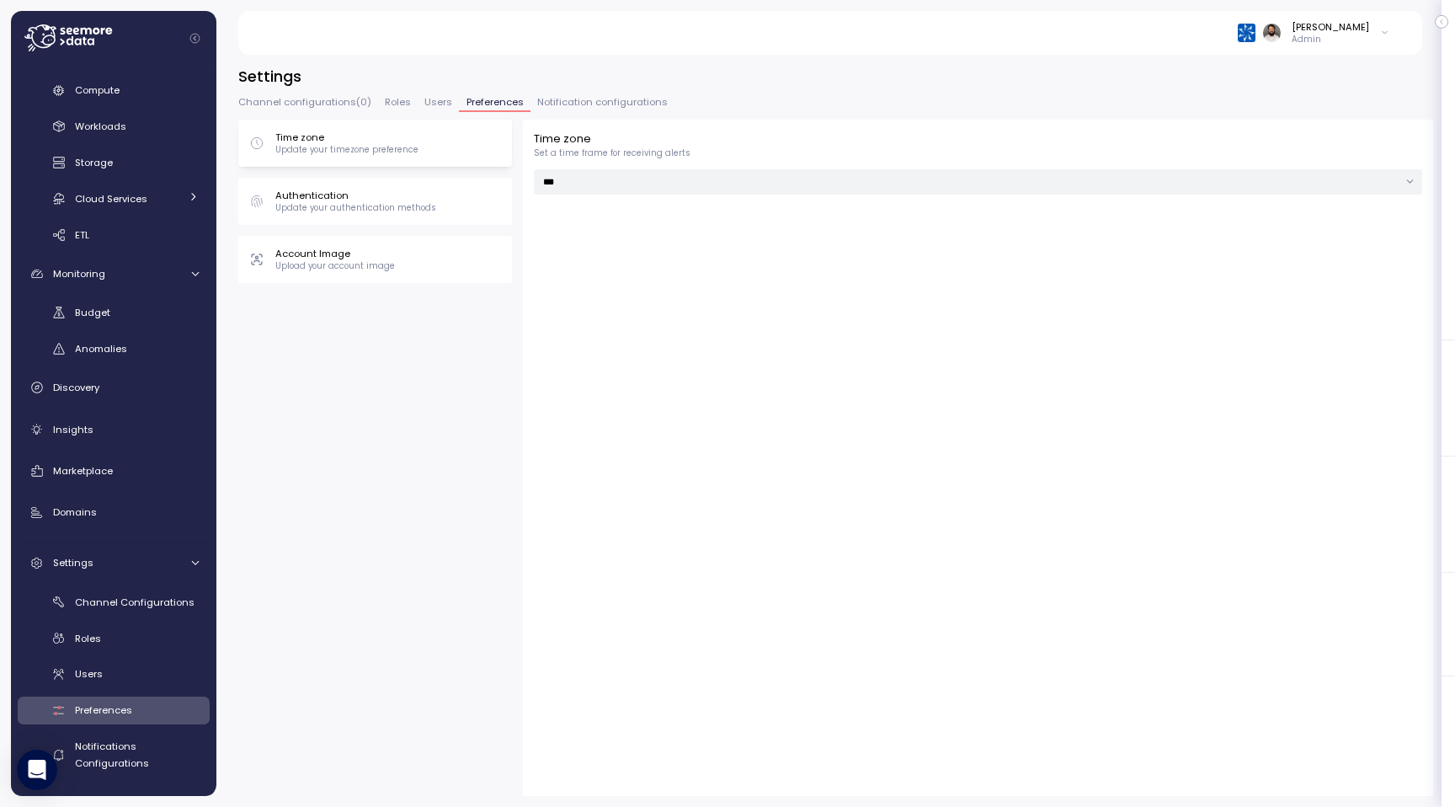
click at [429, 103] on span "Users" at bounding box center [438, 102] width 28 height 9
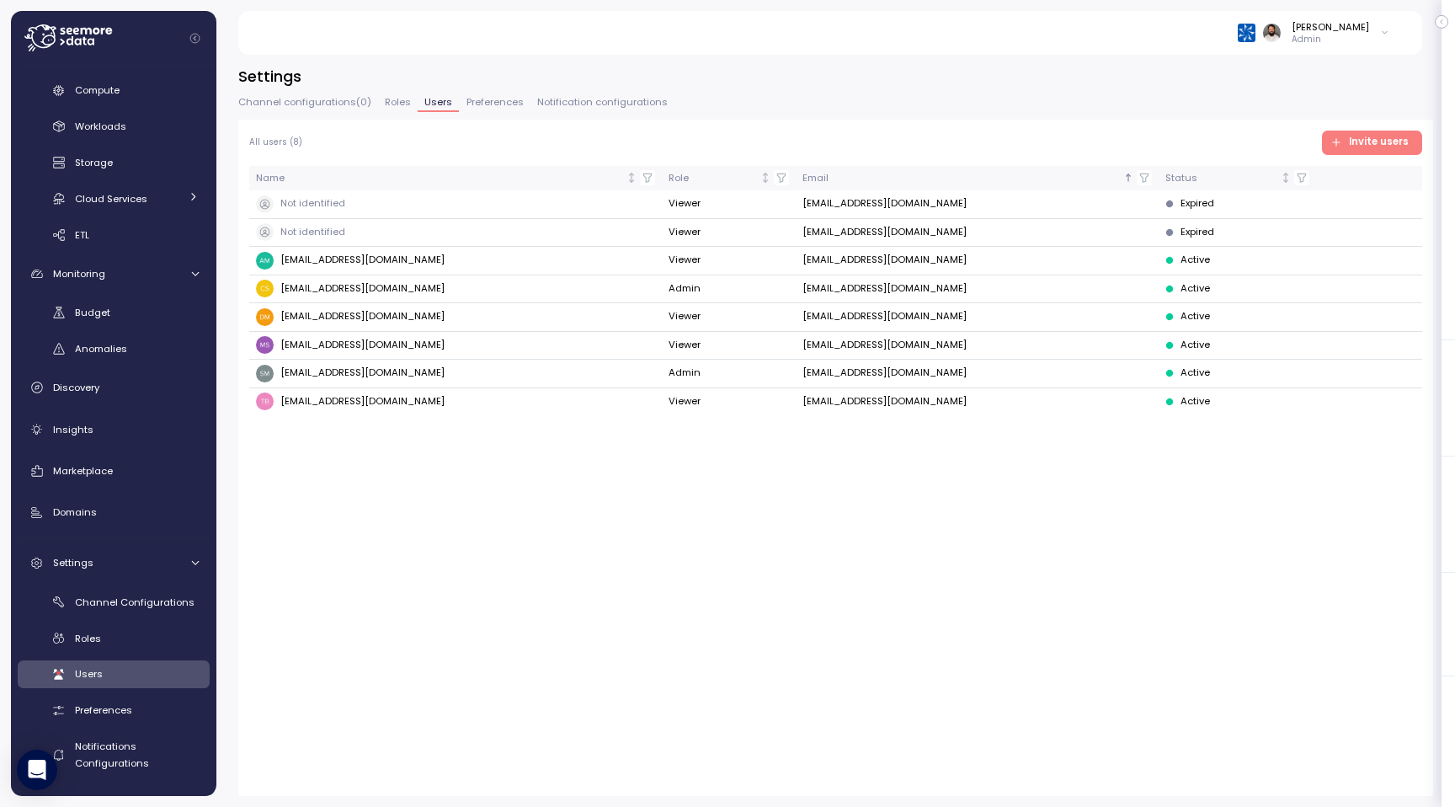
click at [574, 102] on span "Notification configurations" at bounding box center [602, 102] width 131 height 9
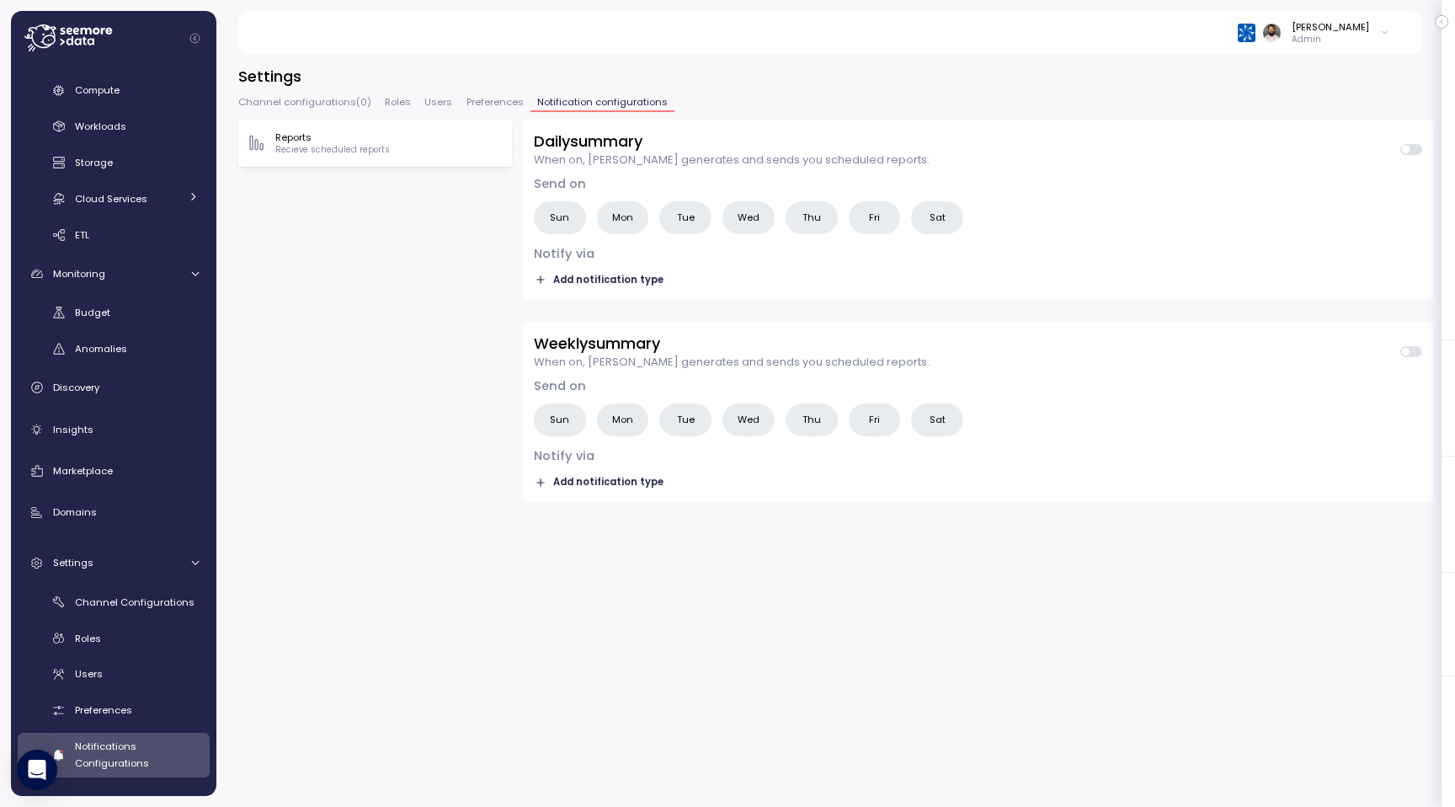
click at [296, 99] on span "Channel configurations ( 0 )" at bounding box center [304, 102] width 133 height 9
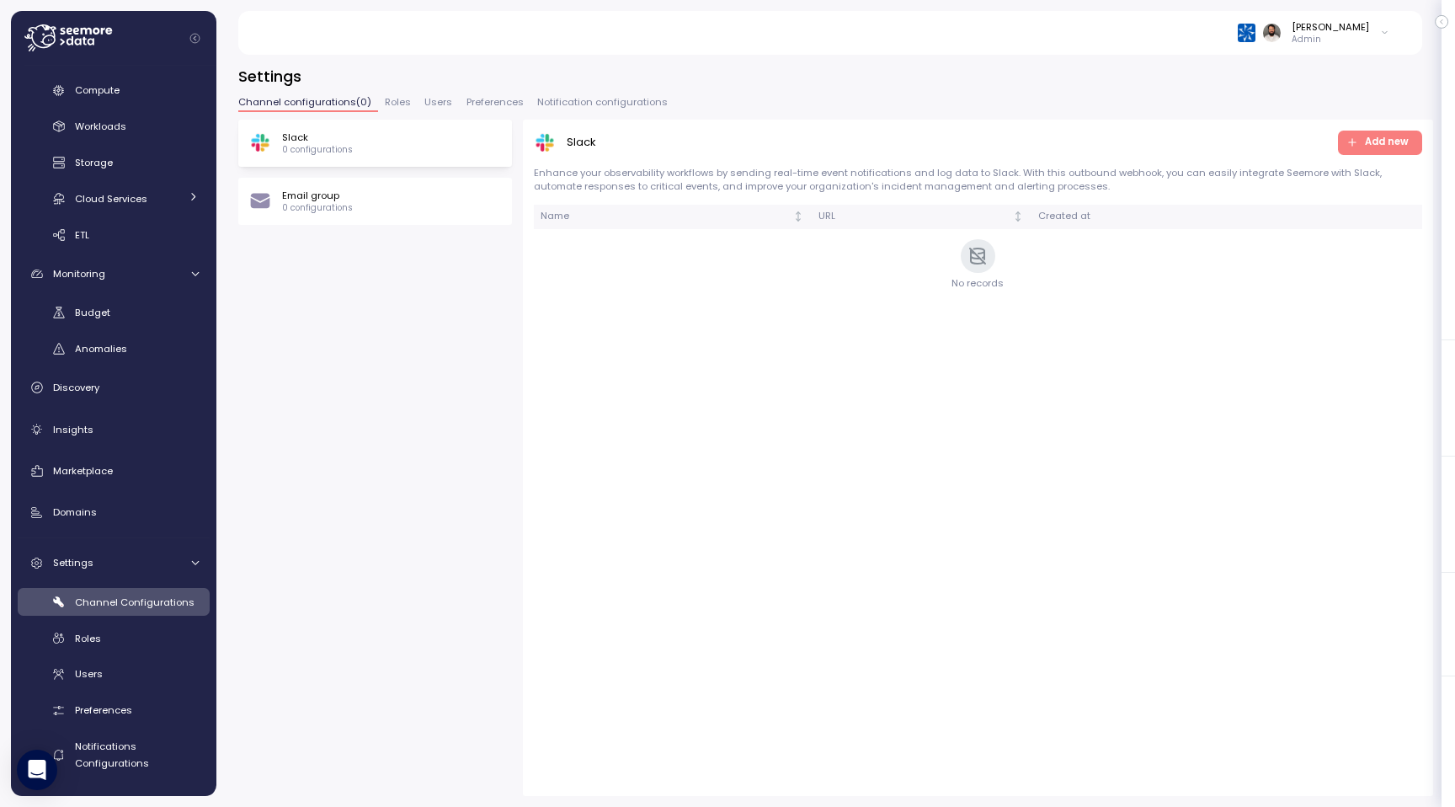
click at [577, 93] on div "Settings Channel configurations ( 0 ) Roles Users Preferences Notification conf…" at bounding box center [835, 431] width 1195 height 730
click at [575, 99] on span "Notification configurations" at bounding box center [602, 102] width 131 height 9
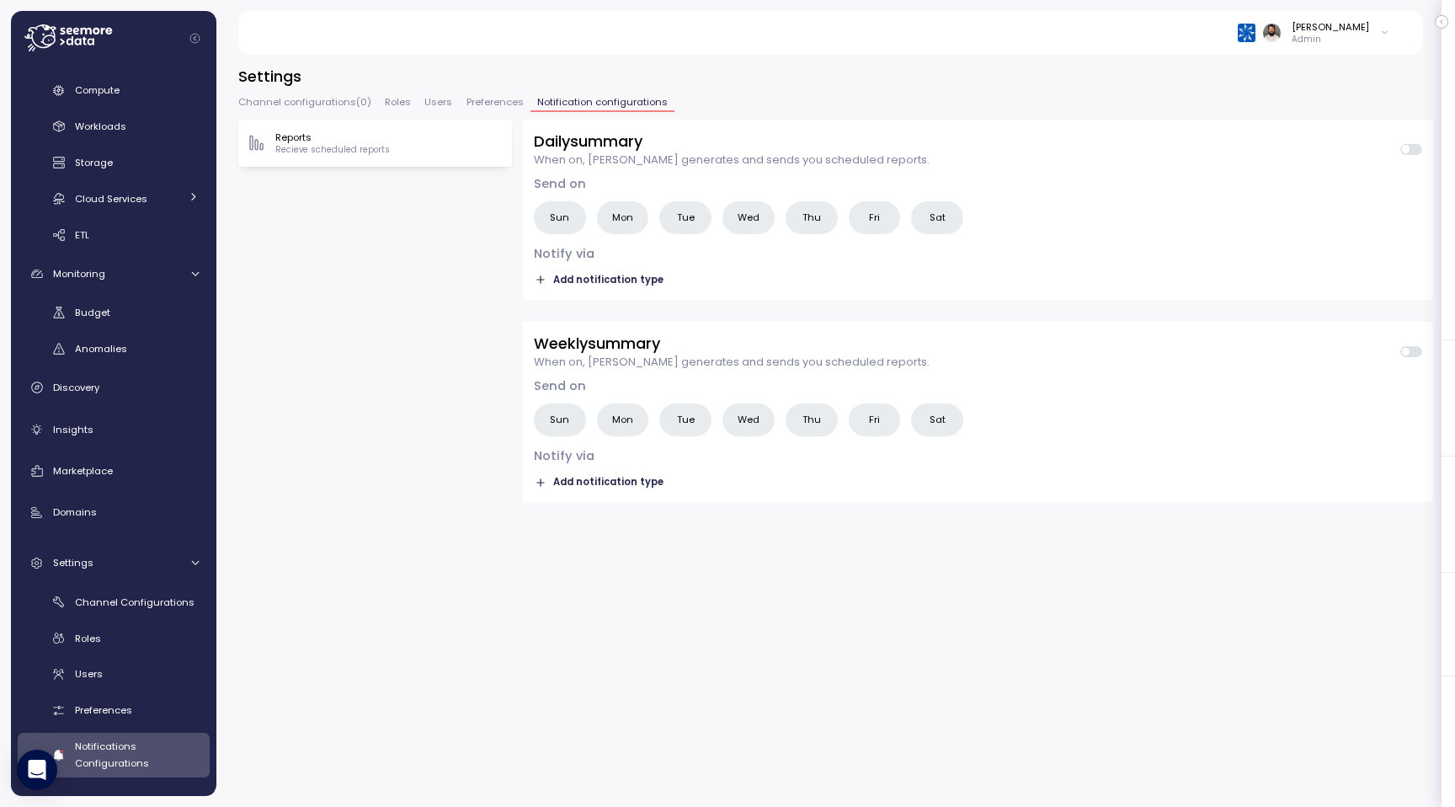
click at [499, 98] on span "Preferences" at bounding box center [495, 102] width 57 height 9
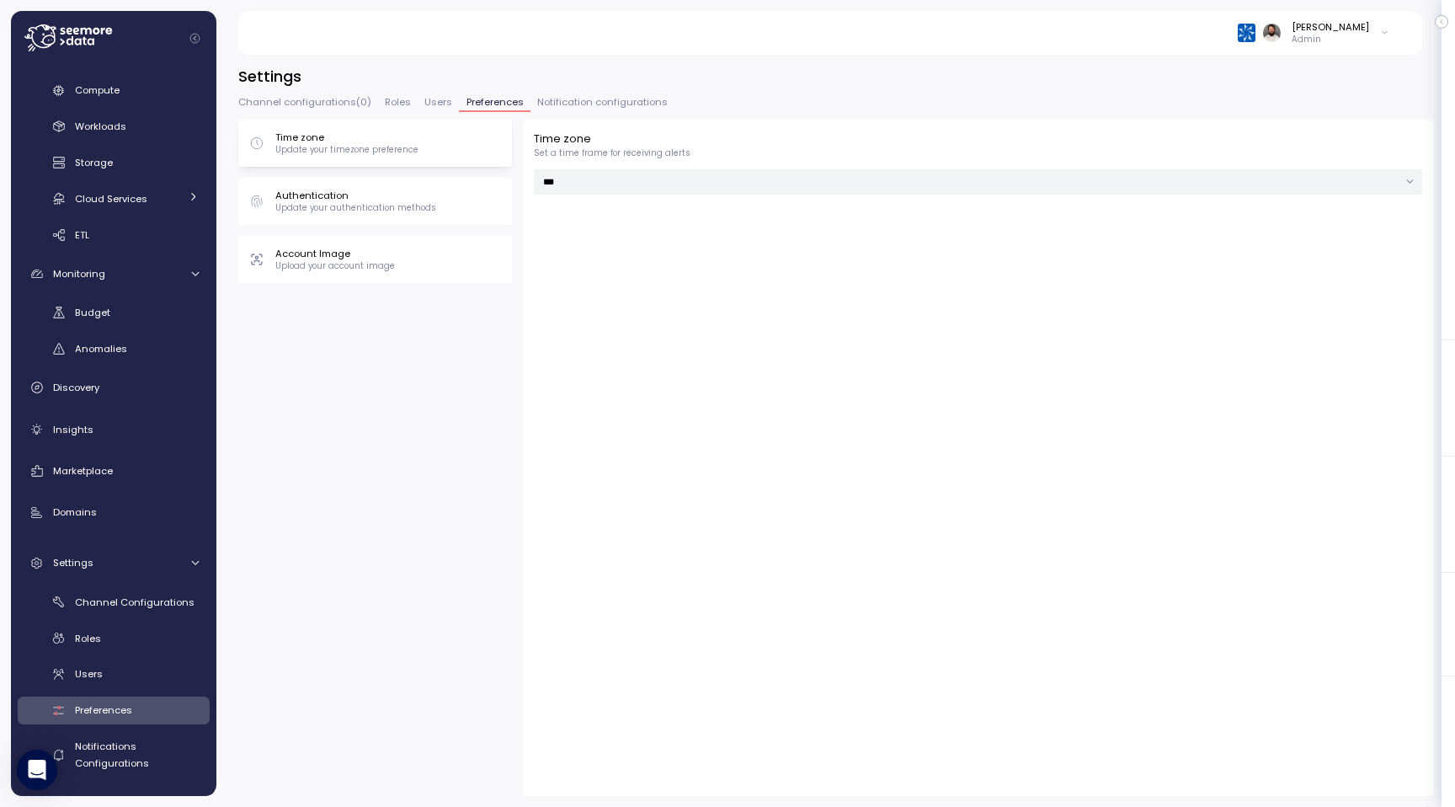
click at [426, 209] on p "Update your authentication methods" at bounding box center [355, 208] width 161 height 12
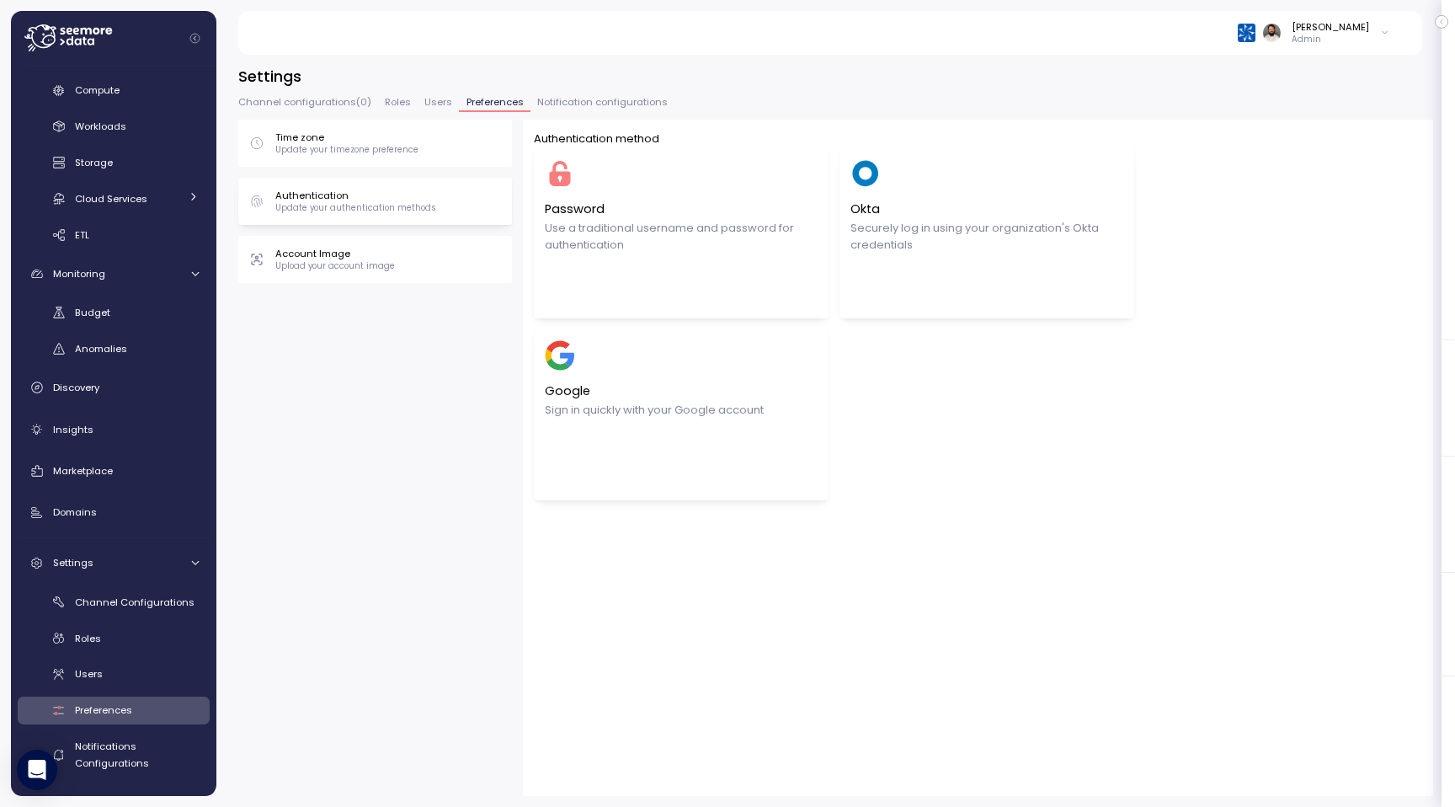
click at [425, 152] on div "Time zone Update your timezone preference" at bounding box center [375, 143] width 252 height 25
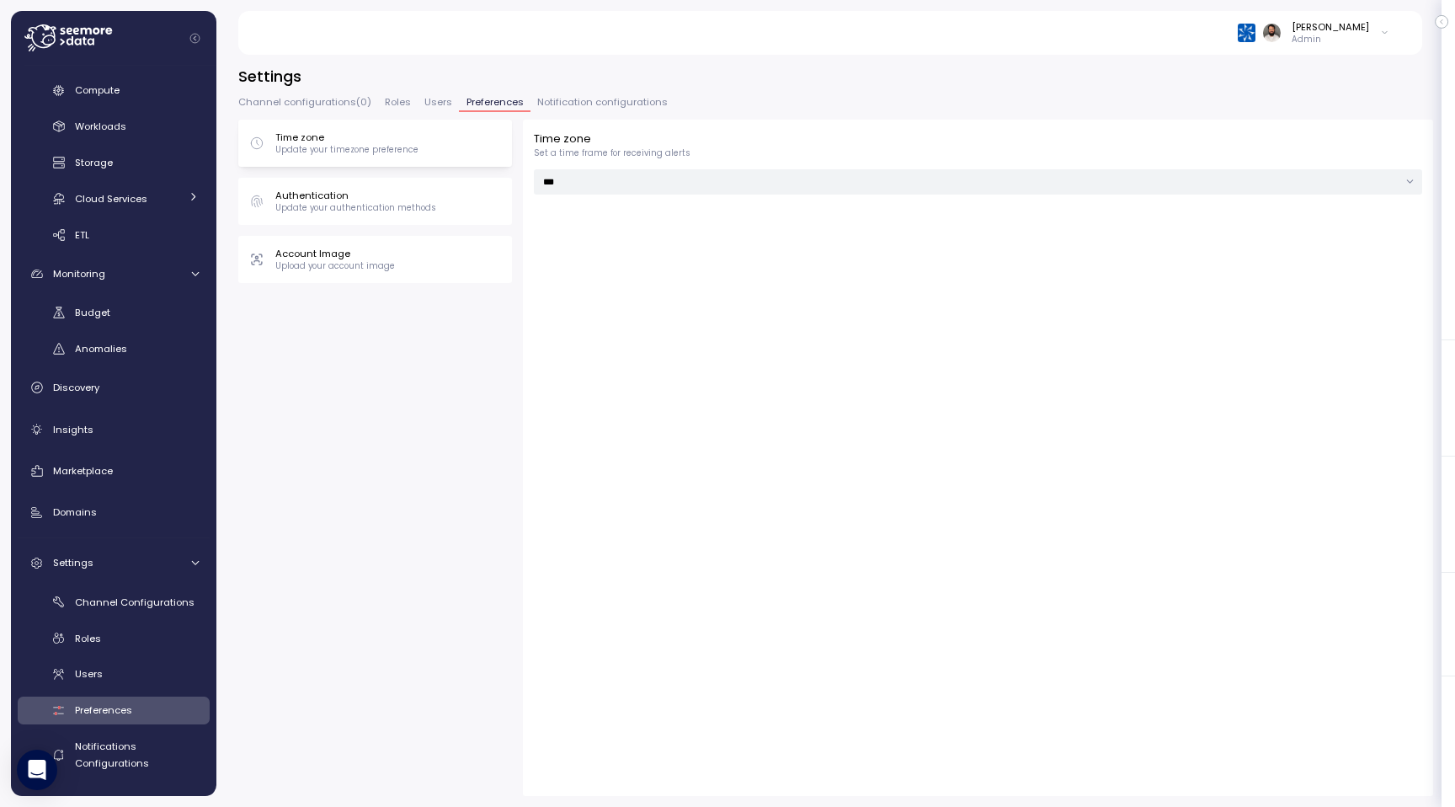
click at [423, 231] on div "Time zone Update your timezone preference Authentication Update your authentica…" at bounding box center [375, 201] width 274 height 163
click at [423, 256] on div "Account Image Upload your account image" at bounding box center [375, 259] width 252 height 25
click at [426, 223] on div "Authentication Update your authentication methods" at bounding box center [375, 201] width 274 height 47
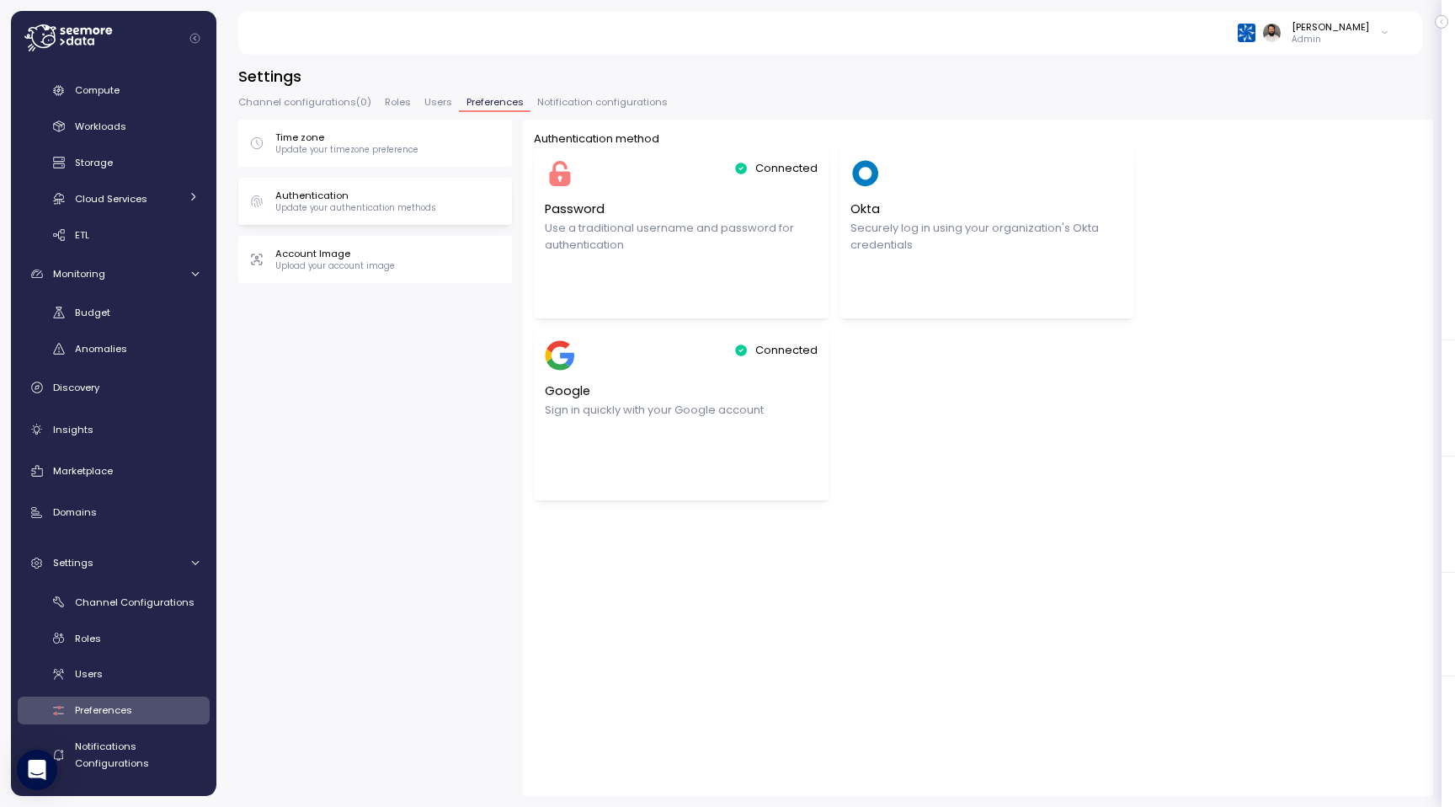
click at [425, 173] on div "Time zone Update your timezone preference Authentication Update your authentica…" at bounding box center [375, 201] width 274 height 163
click at [131, 753] on div "Notifications Configurations" at bounding box center [137, 755] width 124 height 34
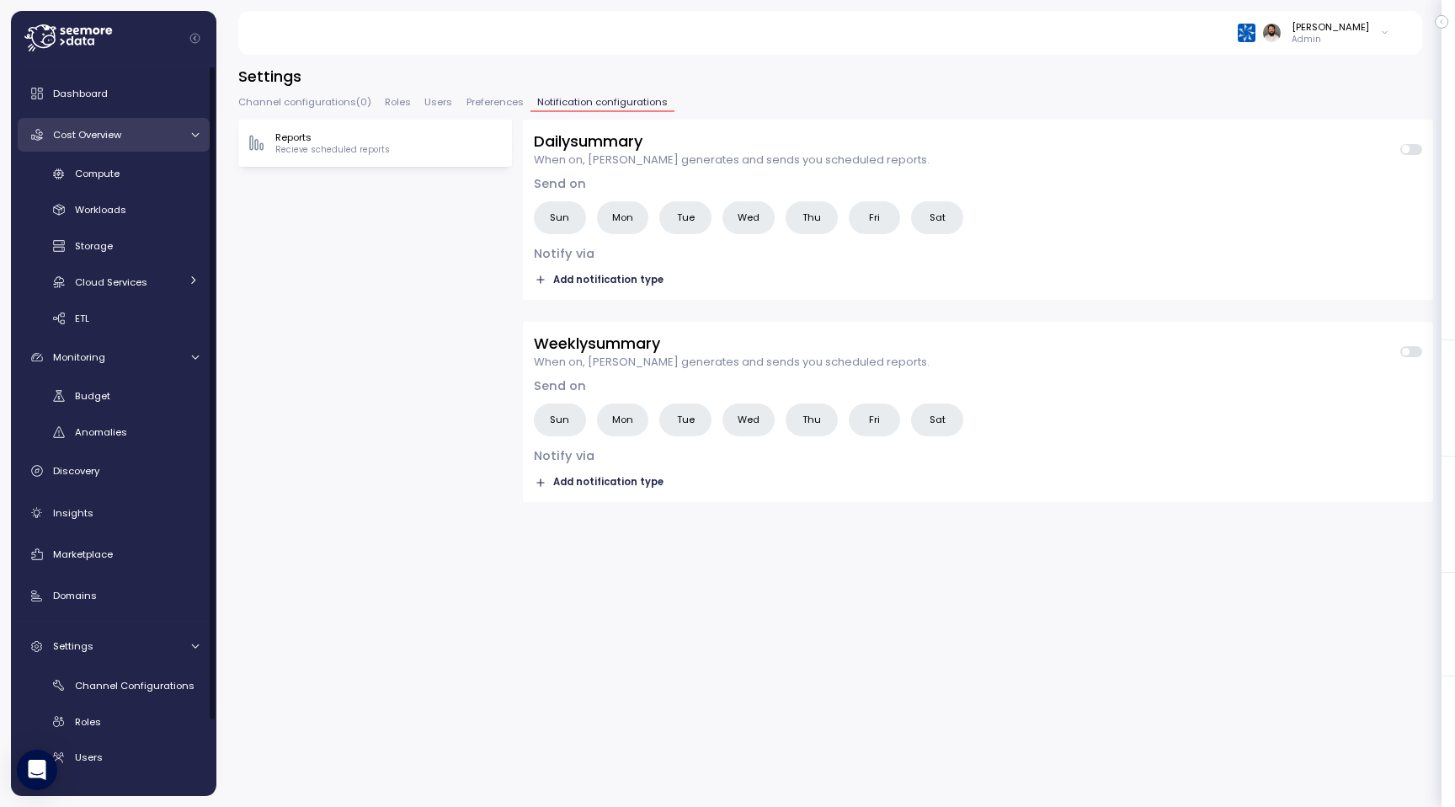
click at [171, 132] on div "Cost Overview" at bounding box center [116, 134] width 126 height 17
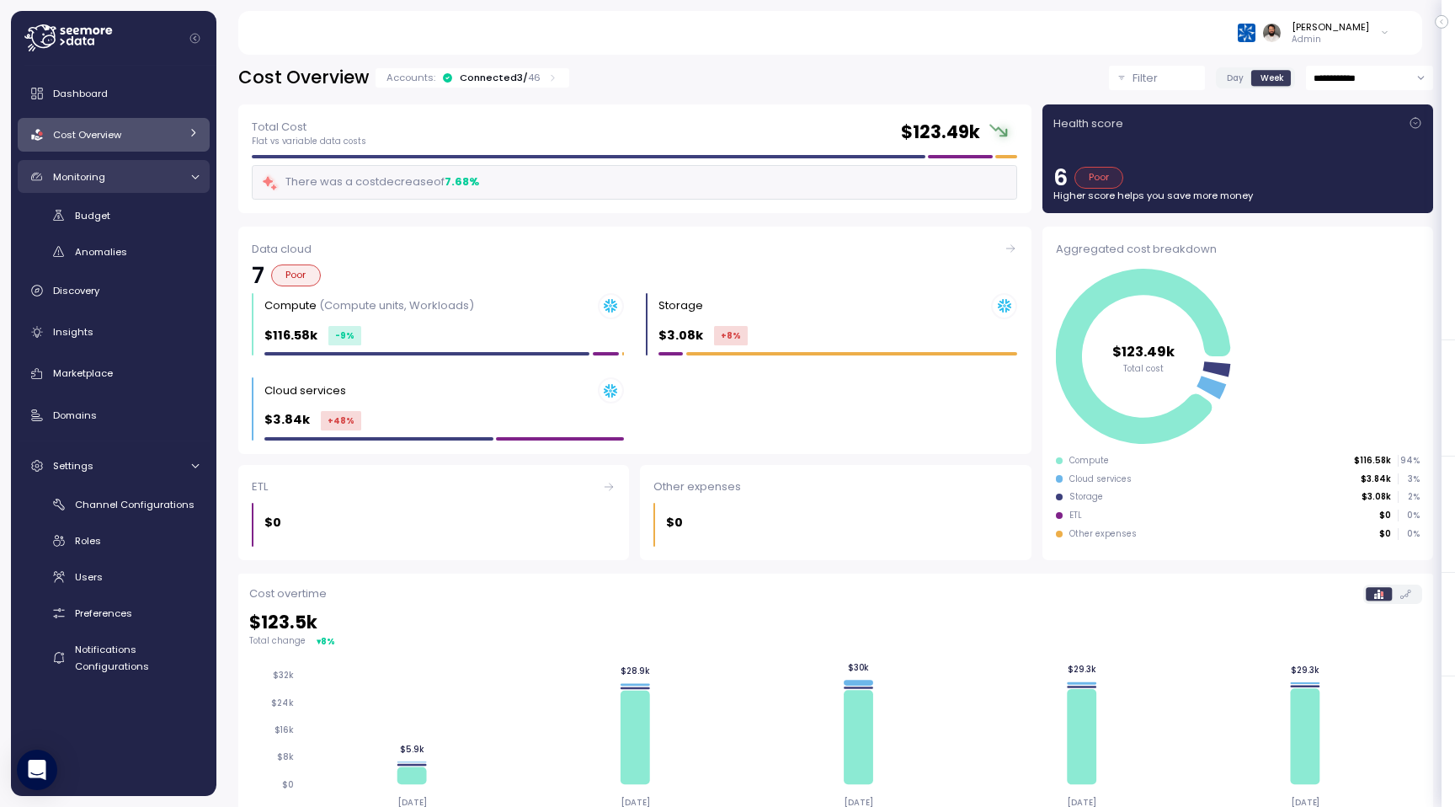
click at [167, 167] on link "Monitoring" at bounding box center [114, 177] width 192 height 34
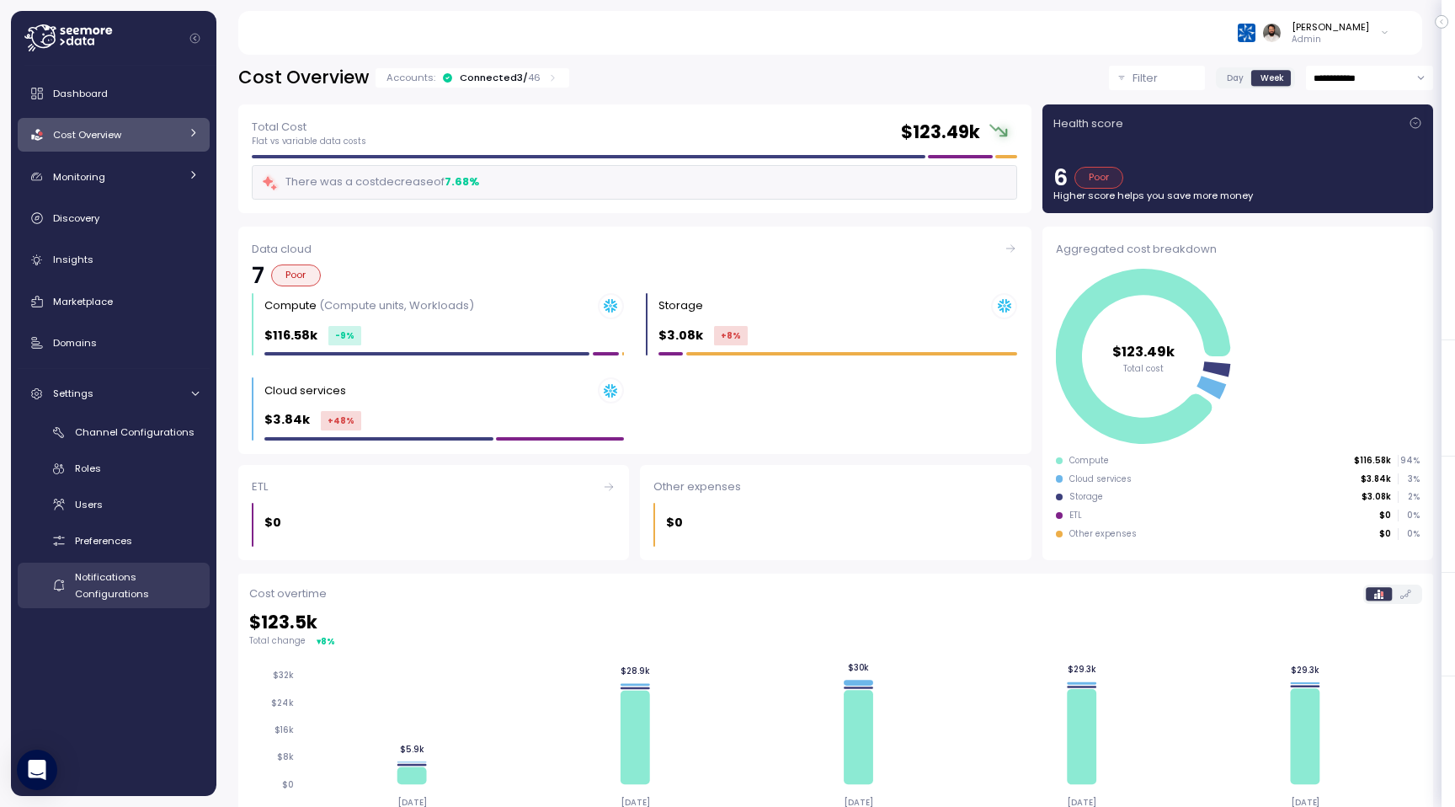
click at [117, 590] on span "Notifications Configurations" at bounding box center [112, 585] width 74 height 30
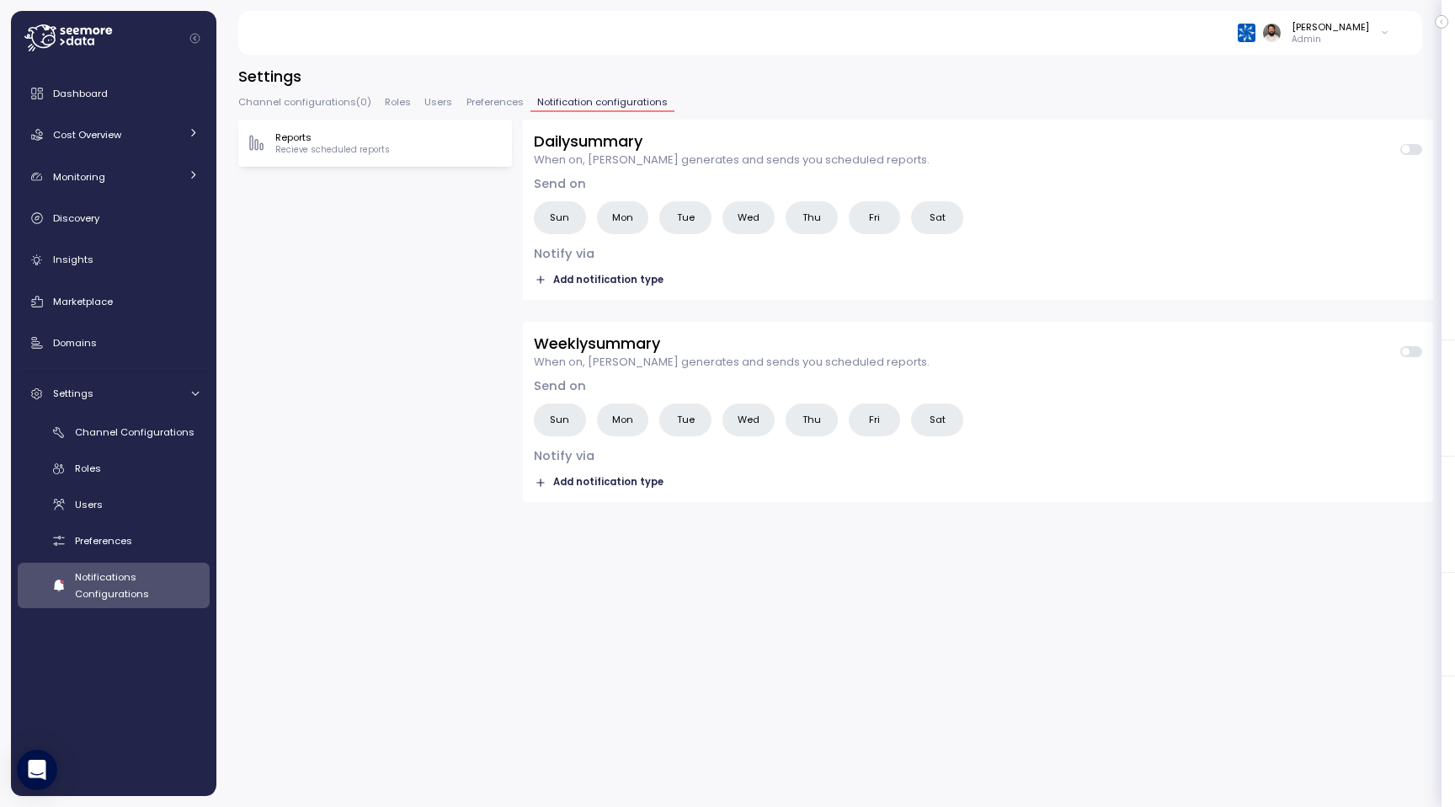
click at [498, 101] on span "Preferences" at bounding box center [495, 102] width 57 height 9
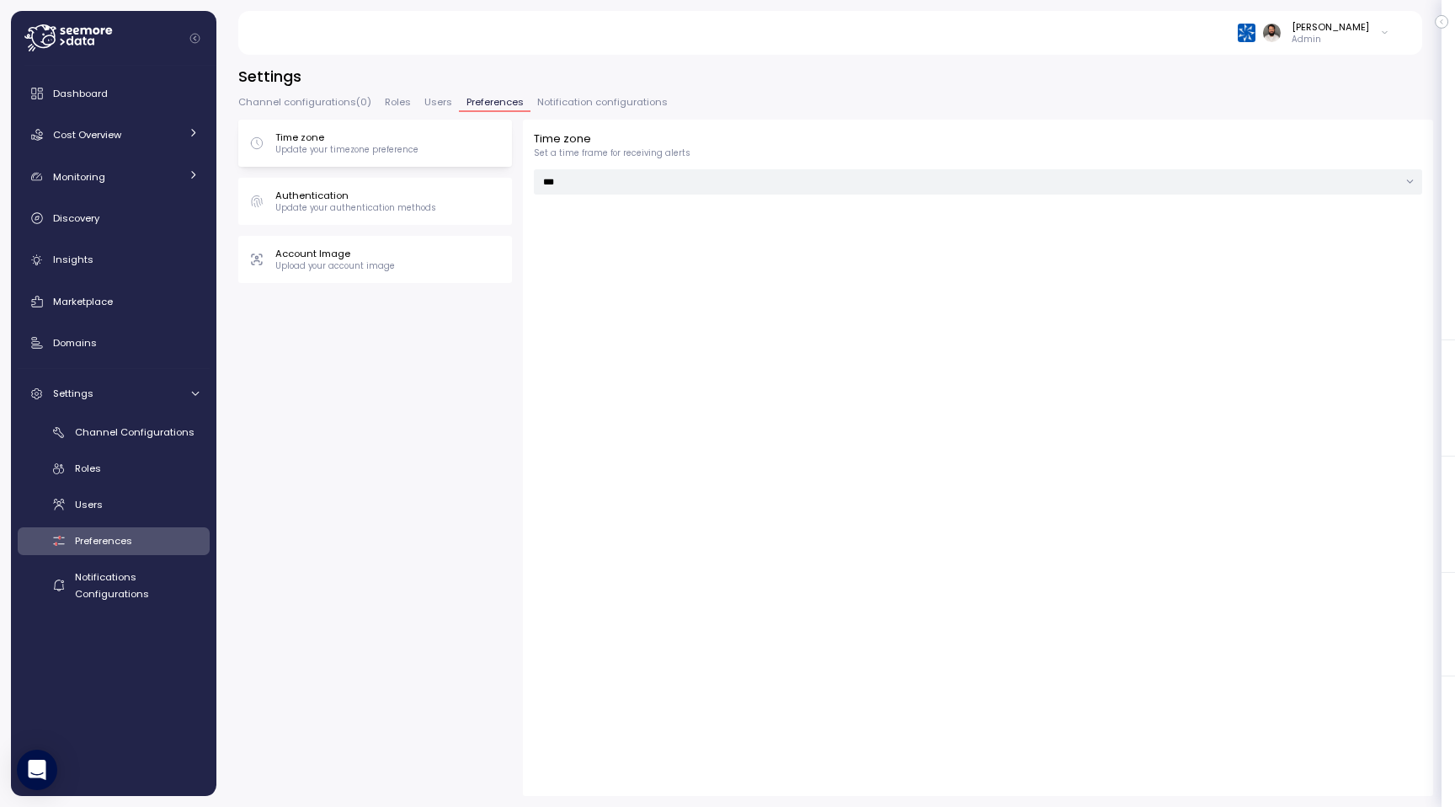
click at [437, 103] on span "Users" at bounding box center [438, 102] width 28 height 9
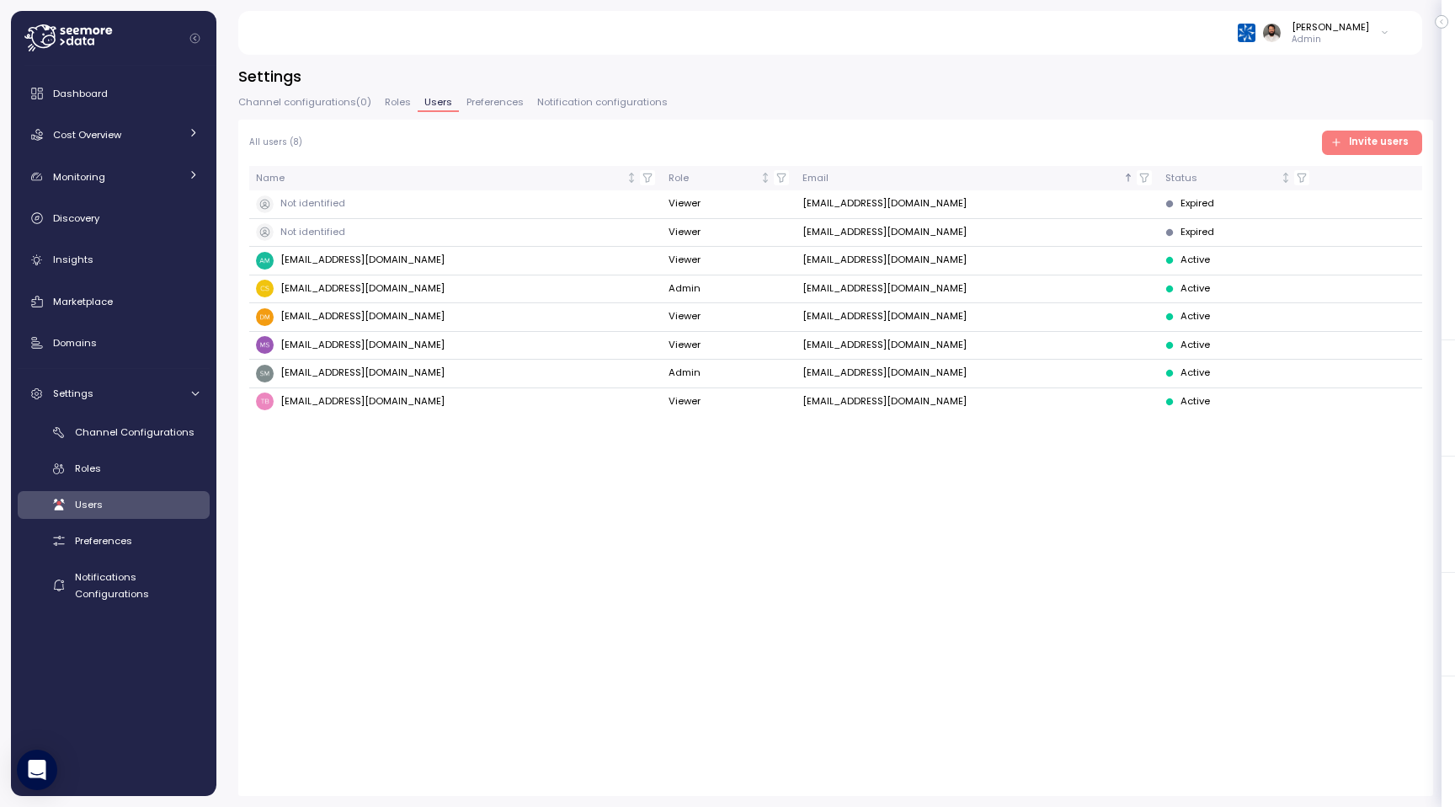
click at [385, 106] on span "Roles" at bounding box center [398, 102] width 26 height 9
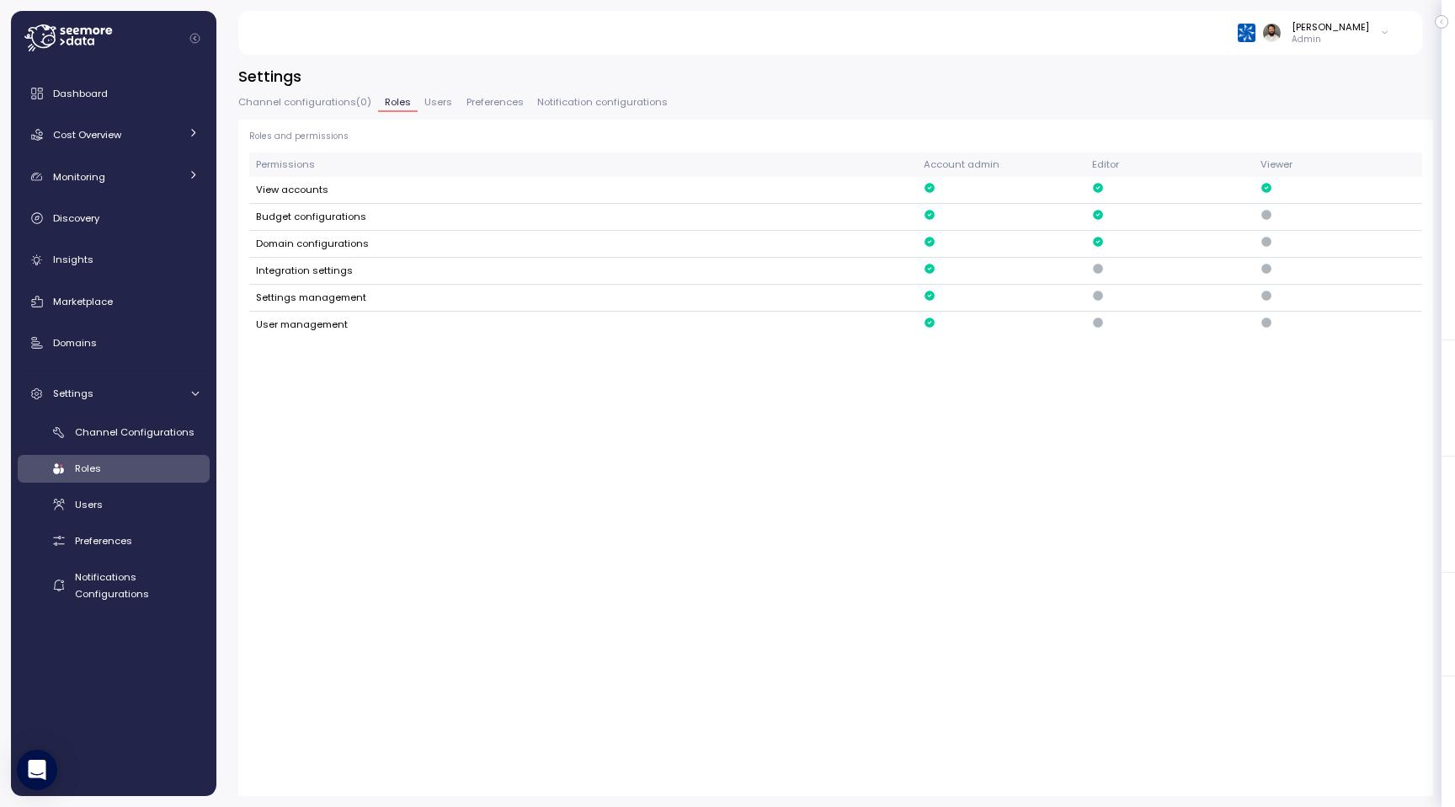
click at [308, 107] on span "Channel configurations ( 0 )" at bounding box center [304, 102] width 133 height 9
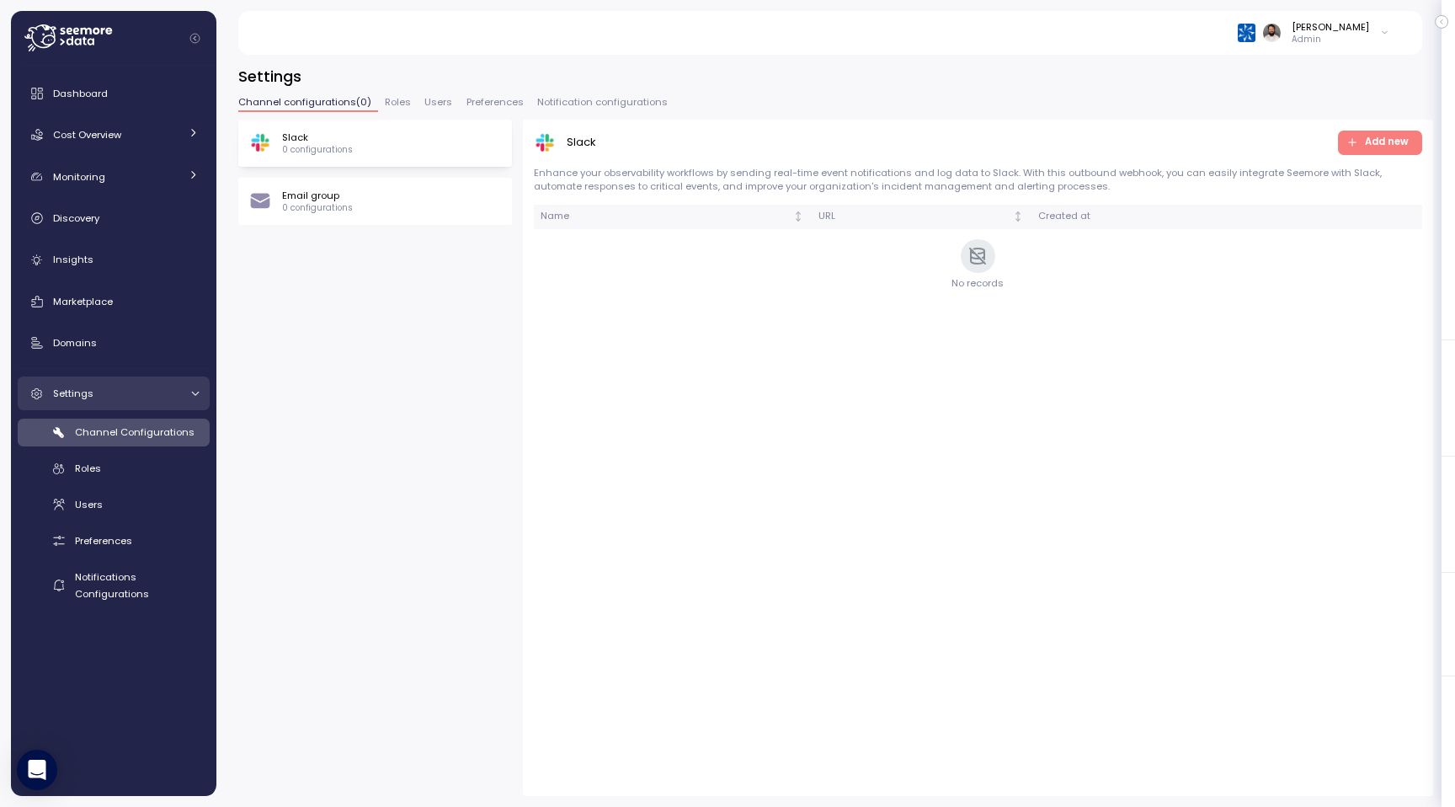
click at [173, 404] on link "Settings" at bounding box center [114, 393] width 192 height 34
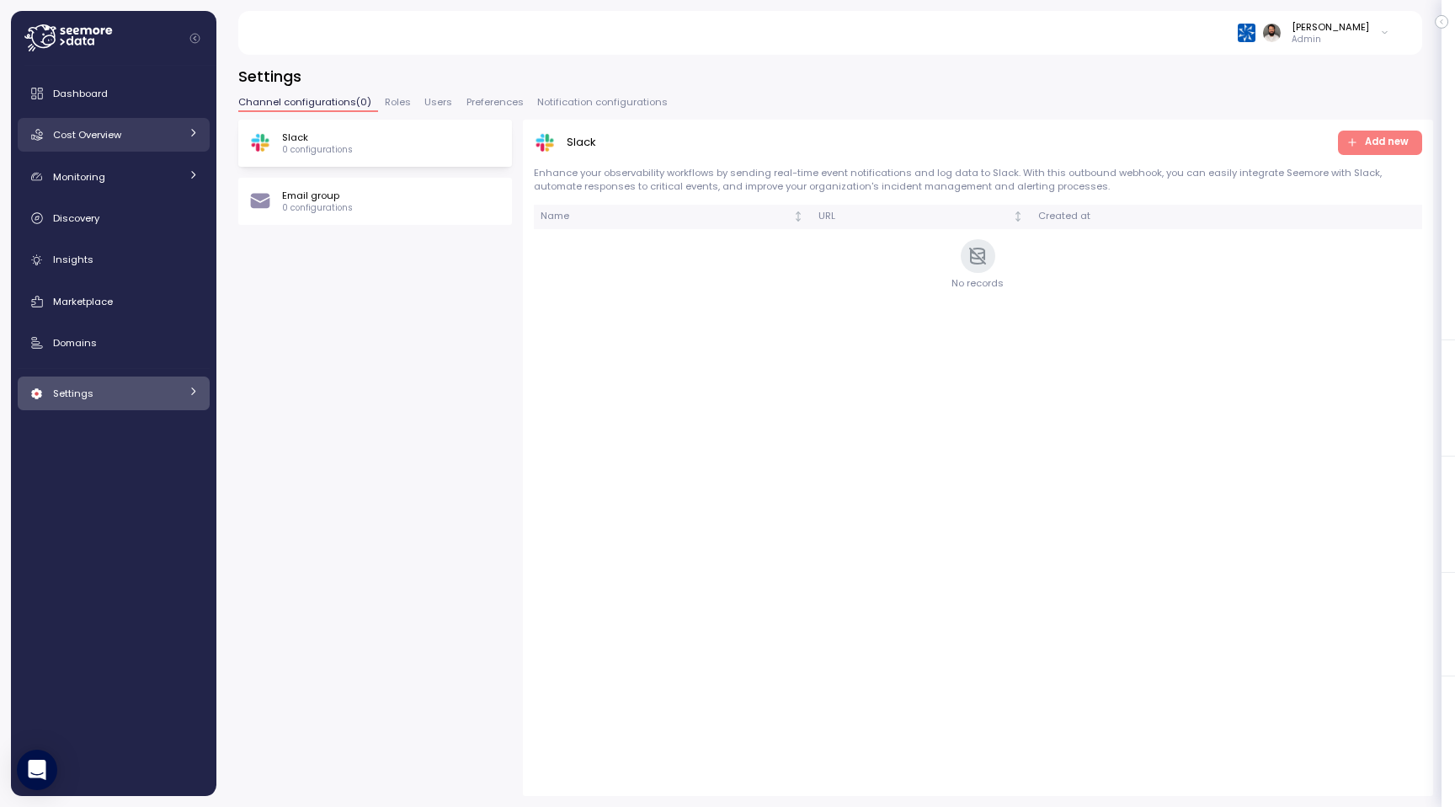
click at [179, 139] on div "Cost Overview" at bounding box center [116, 134] width 126 height 17
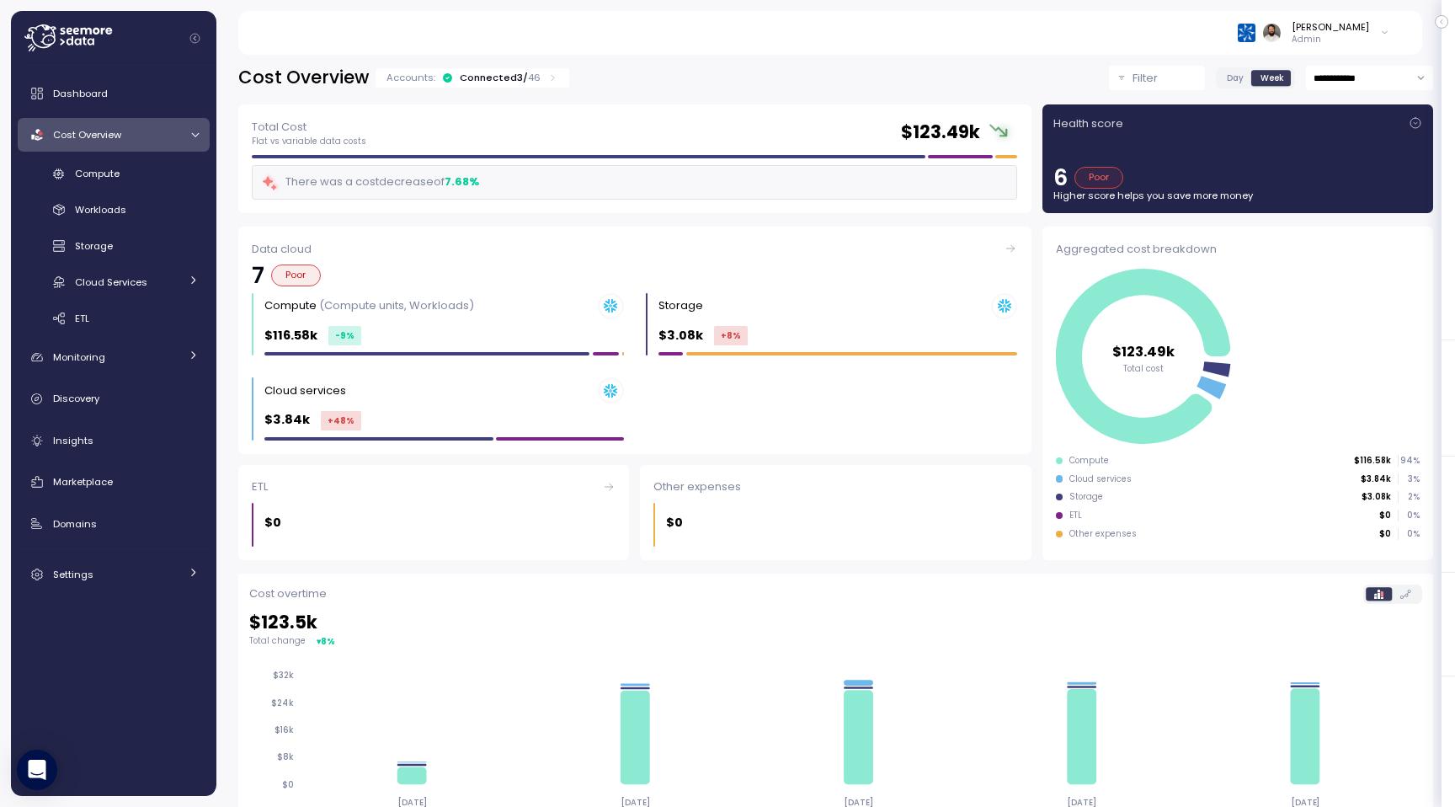
click at [179, 139] on div "Cost Overview" at bounding box center [116, 134] width 126 height 17
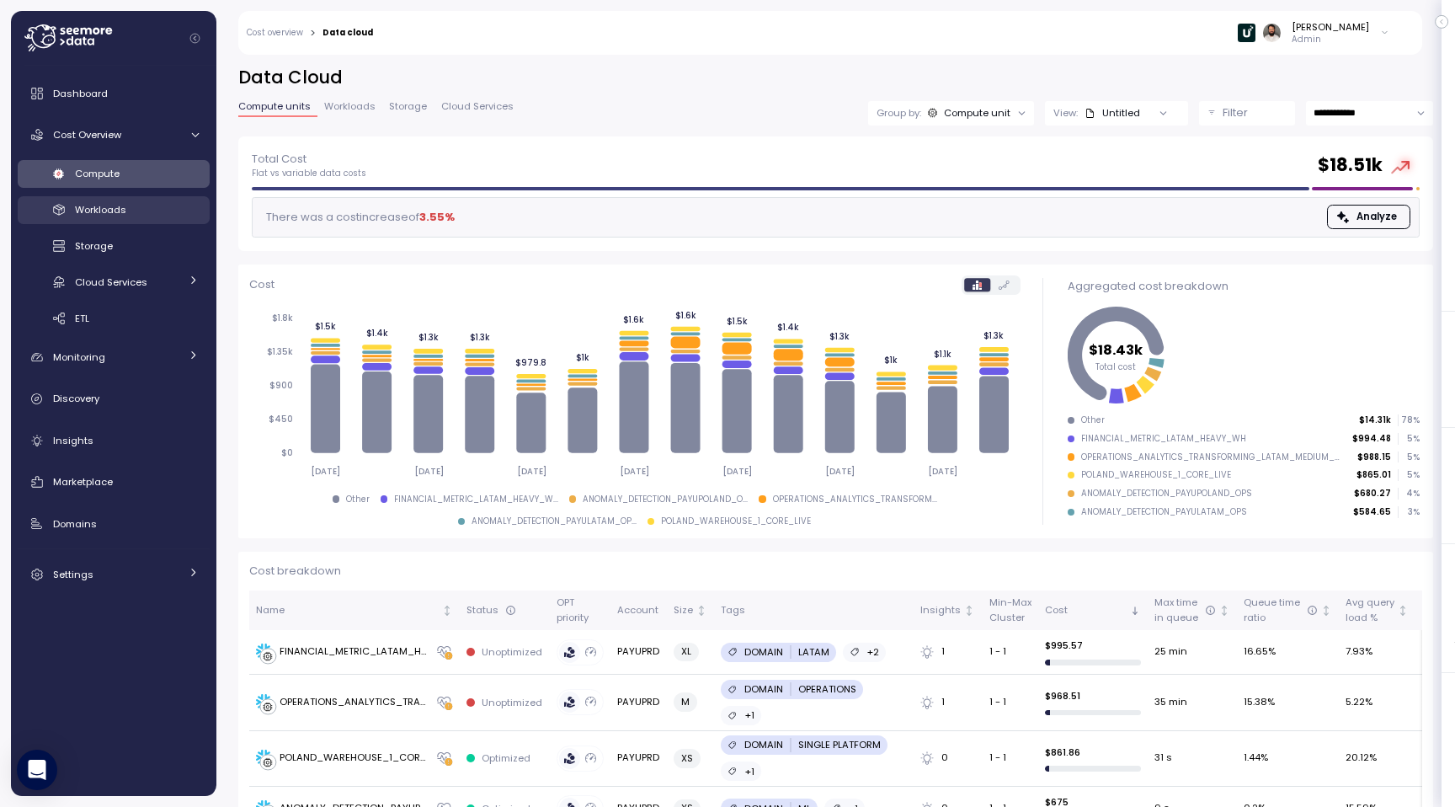
click at [134, 209] on div "Workloads" at bounding box center [137, 209] width 124 height 17
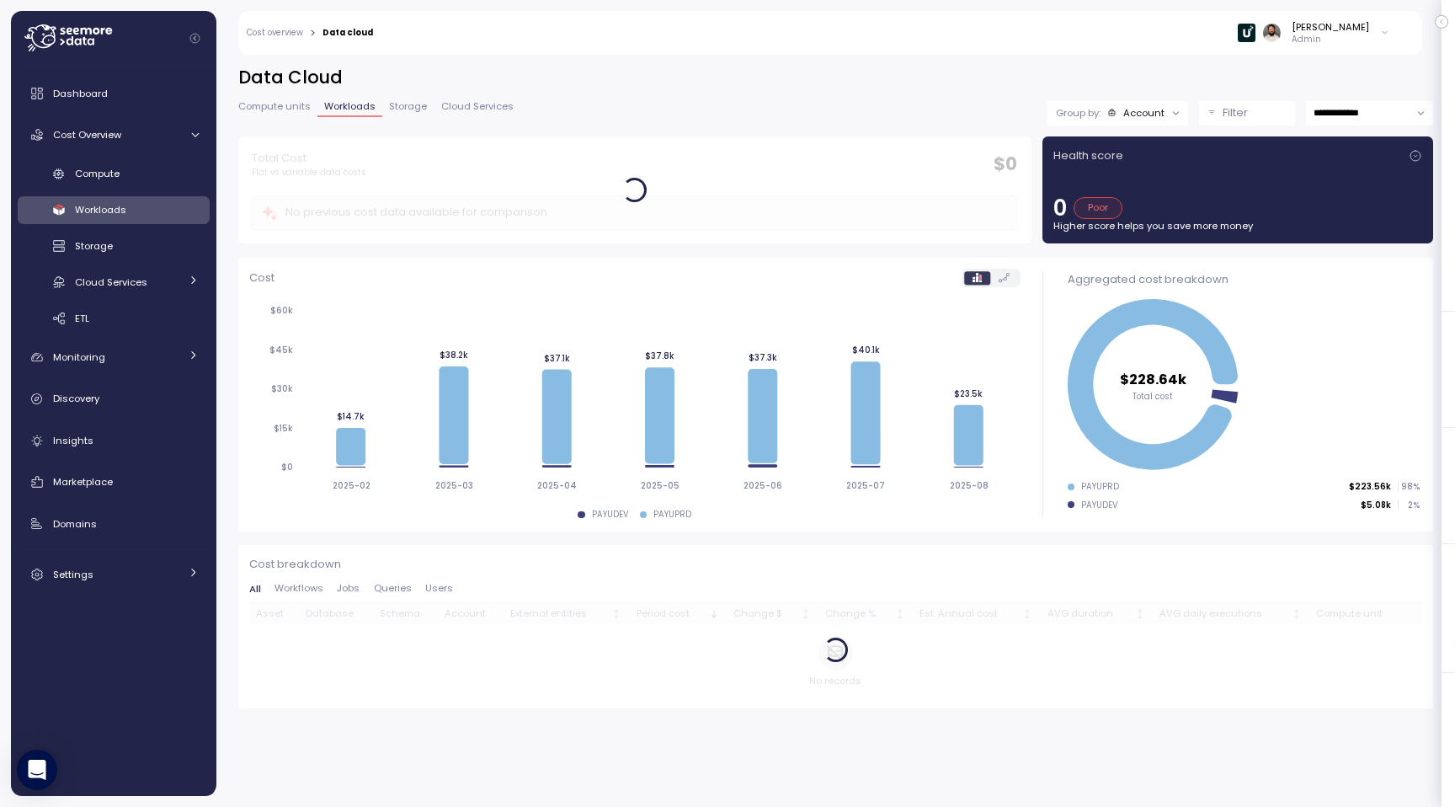
click at [1122, 109] on div "Account" at bounding box center [1136, 112] width 58 height 13
click at [1226, 79] on h2 "Data Cloud" at bounding box center [835, 78] width 1195 height 24
click at [979, 113] on div "Account" at bounding box center [988, 112] width 41 height 13
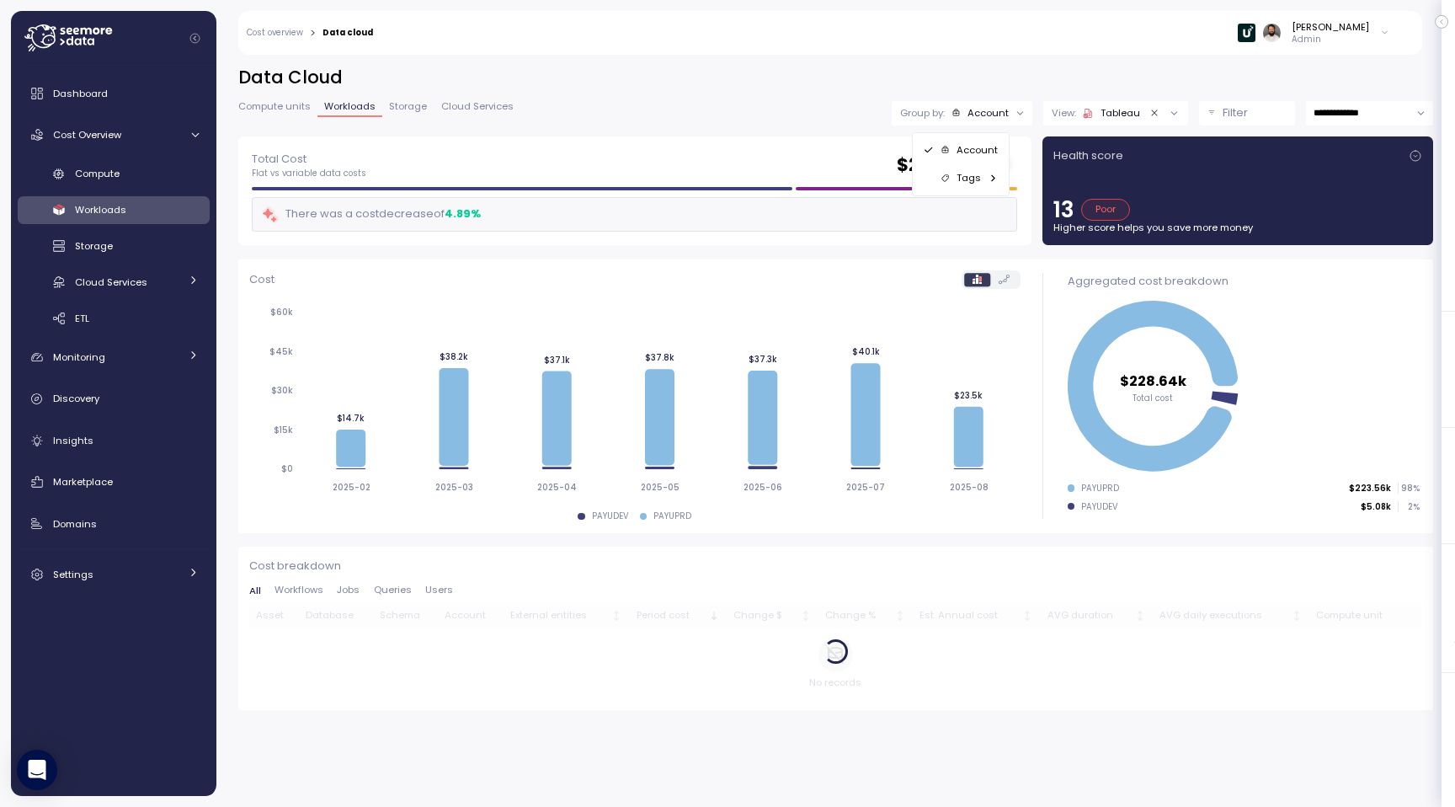
click at [1088, 116] on icon at bounding box center [1088, 113] width 11 height 11
click at [1098, 81] on h2 "Data Cloud" at bounding box center [835, 78] width 1195 height 24
click at [1230, 115] on p "Filter" at bounding box center [1235, 112] width 25 height 17
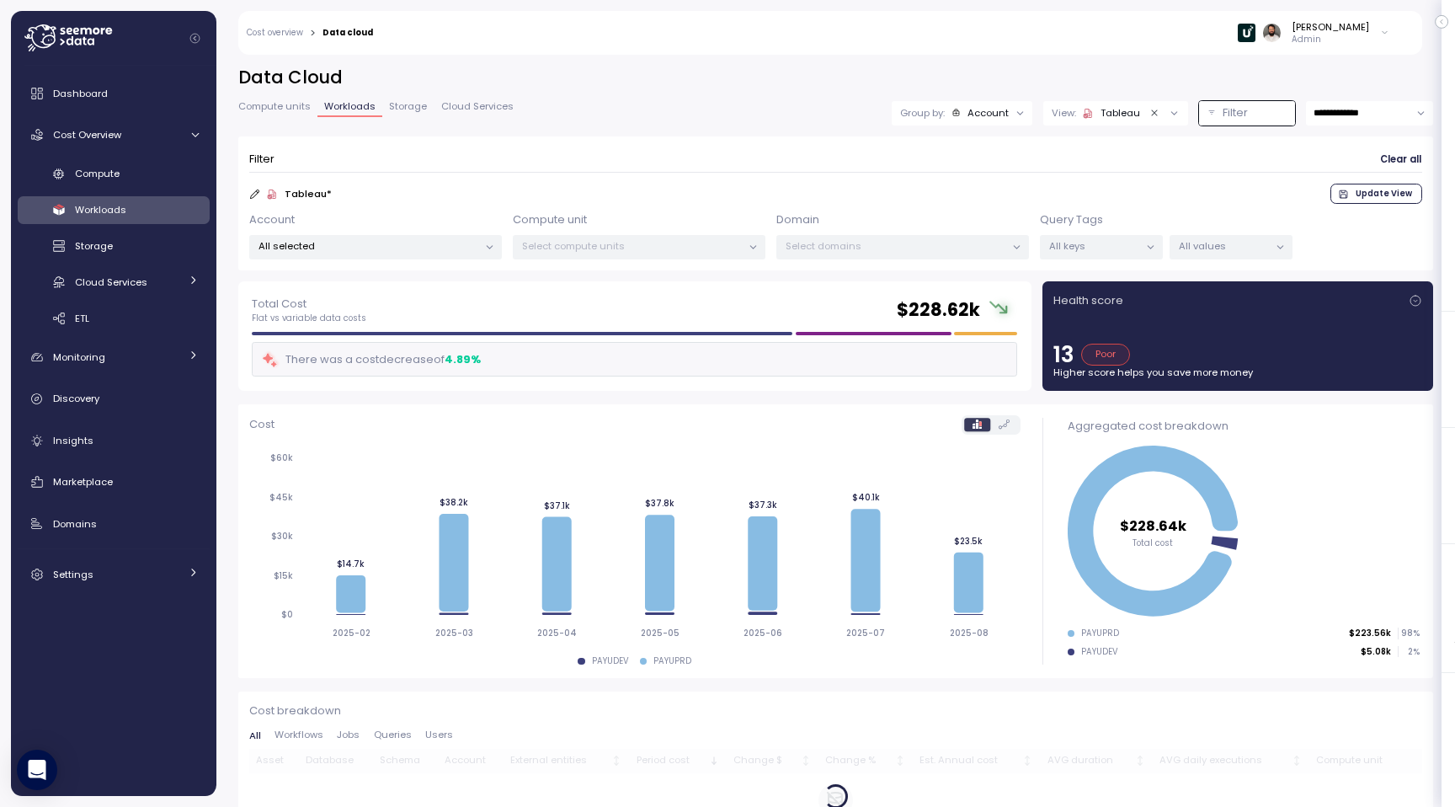
click at [1106, 248] on p "All keys" at bounding box center [1094, 245] width 90 height 13
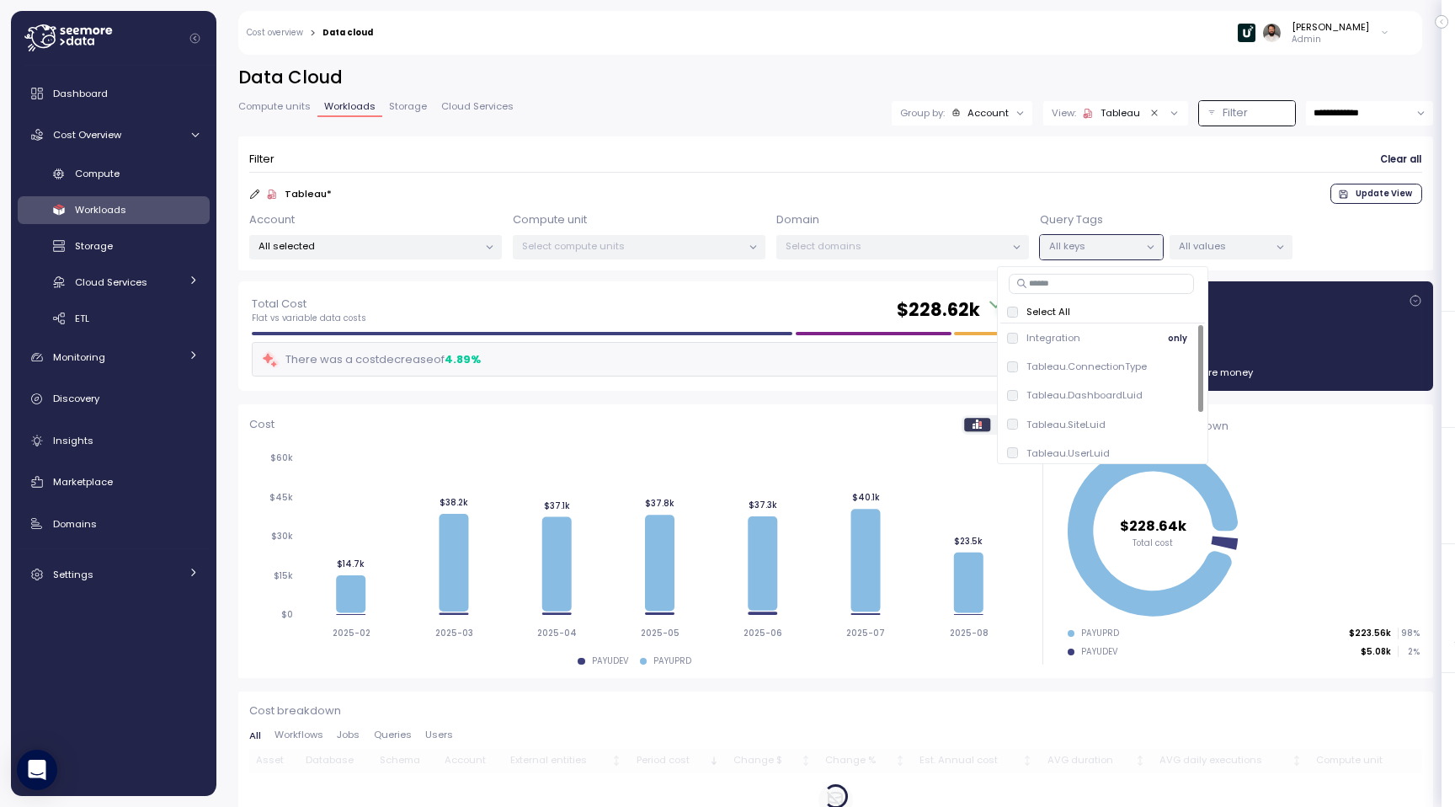
click at [1073, 338] on p "Integration" at bounding box center [1054, 337] width 54 height 13
click at [1193, 243] on p "All values" at bounding box center [1224, 245] width 90 height 13
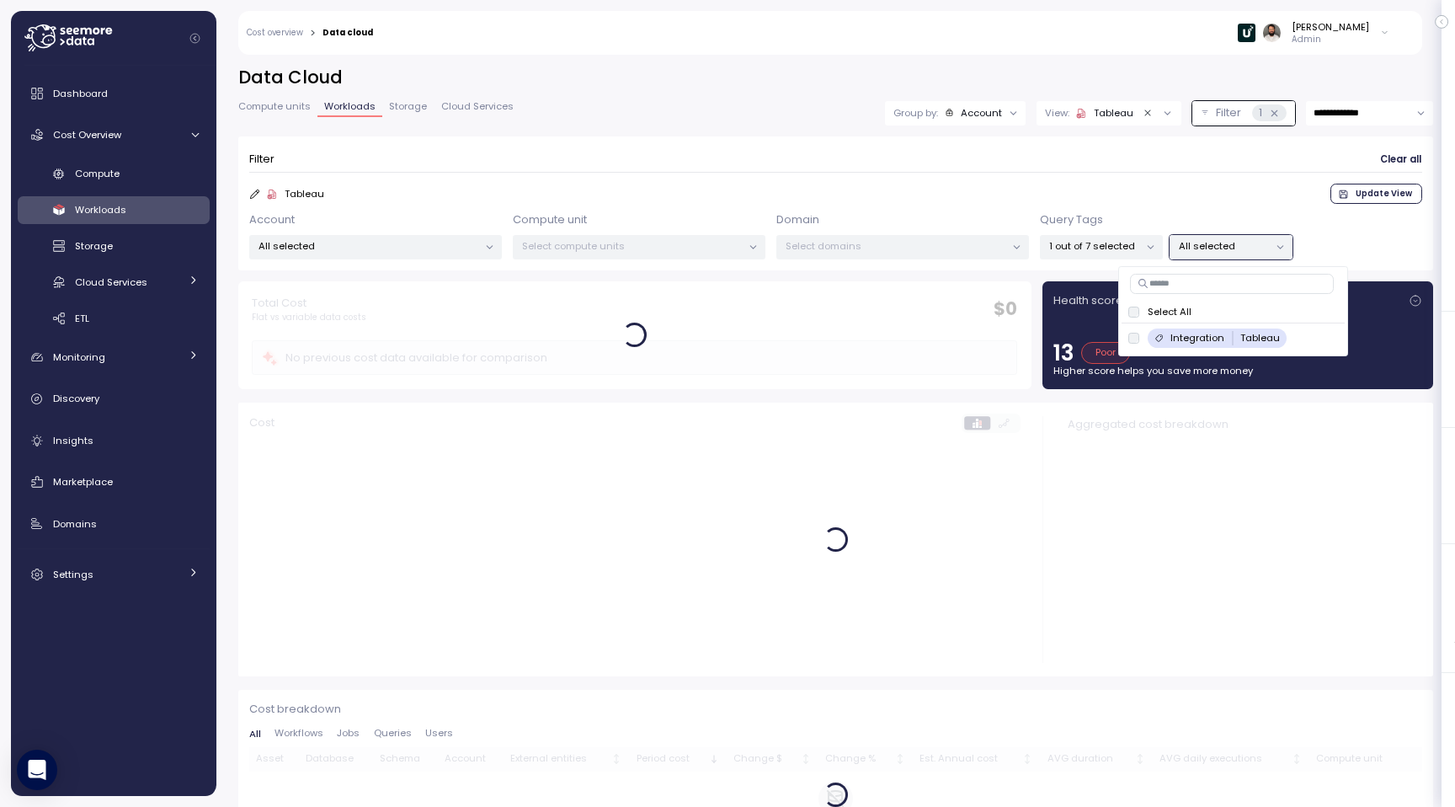
click at [1125, 267] on div "Select All Integration Tableau only" at bounding box center [1233, 311] width 230 height 90
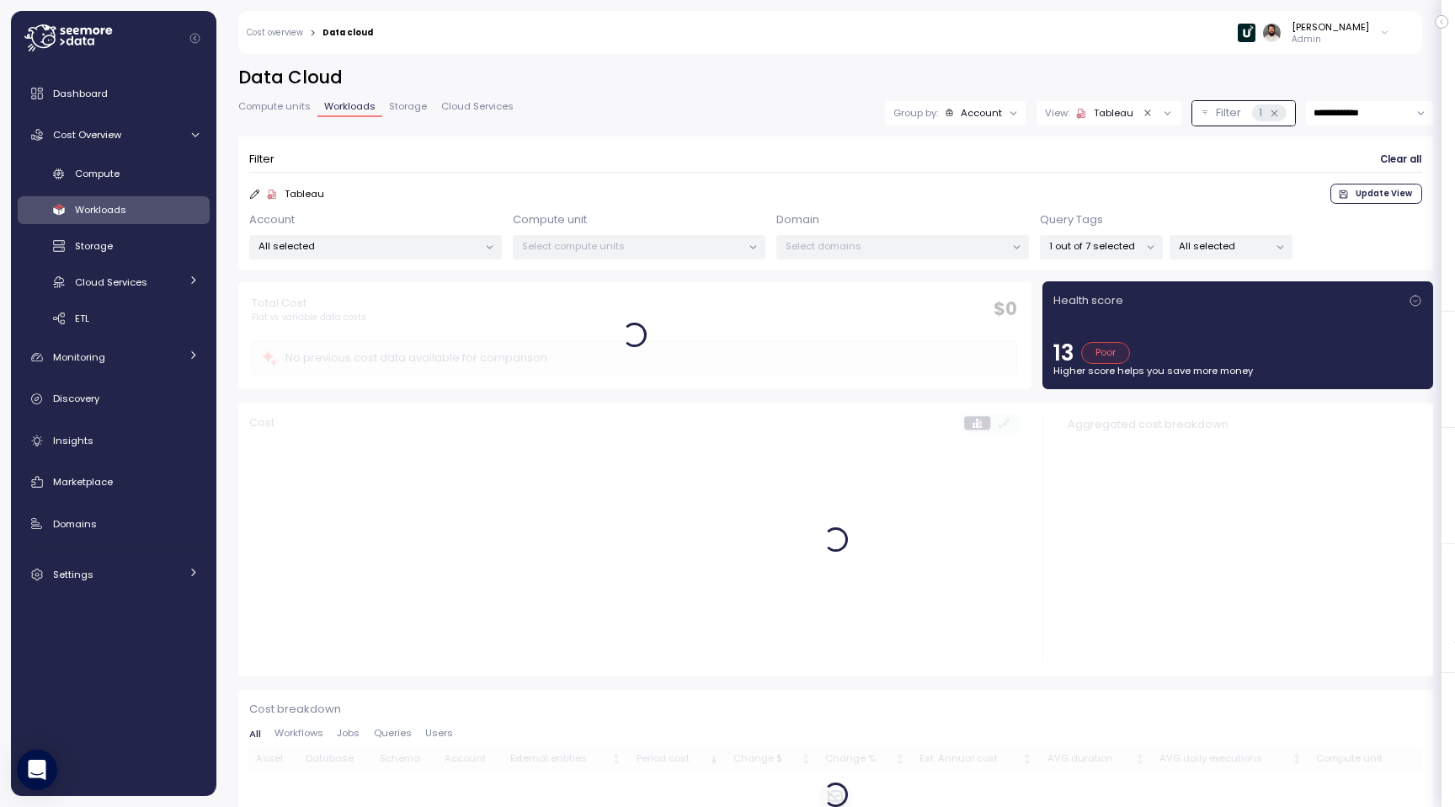
click at [1125, 259] on div "Filter Clear all Tableau Update View Account All selected Compute unit Select c…" at bounding box center [835, 203] width 1195 height 134
click at [1125, 250] on p "1 out of 7 selected" at bounding box center [1094, 245] width 90 height 13
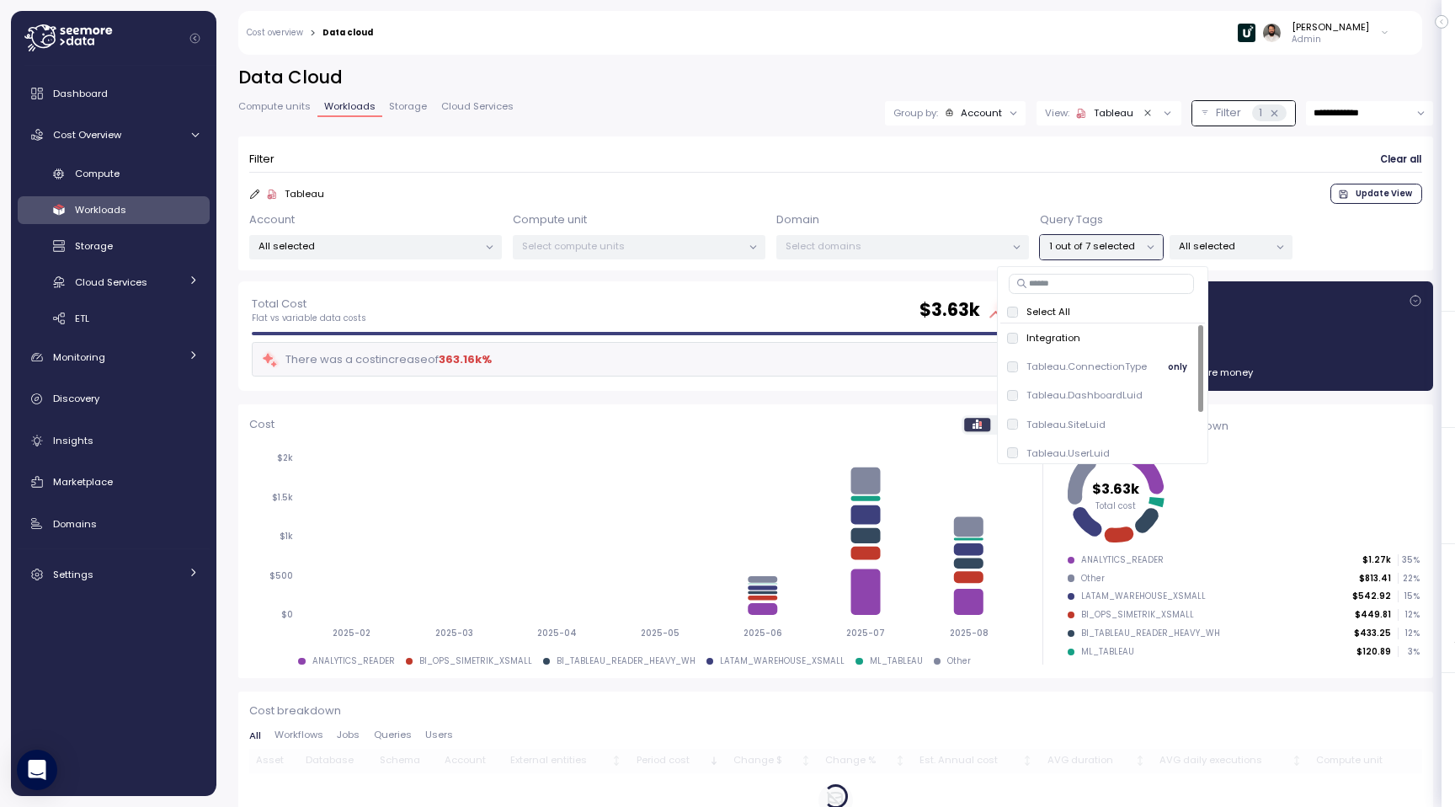
click at [1081, 364] on p "Tableau.ConnectionType" at bounding box center [1087, 366] width 120 height 13
click at [1347, 116] on input "**********" at bounding box center [1369, 113] width 127 height 24
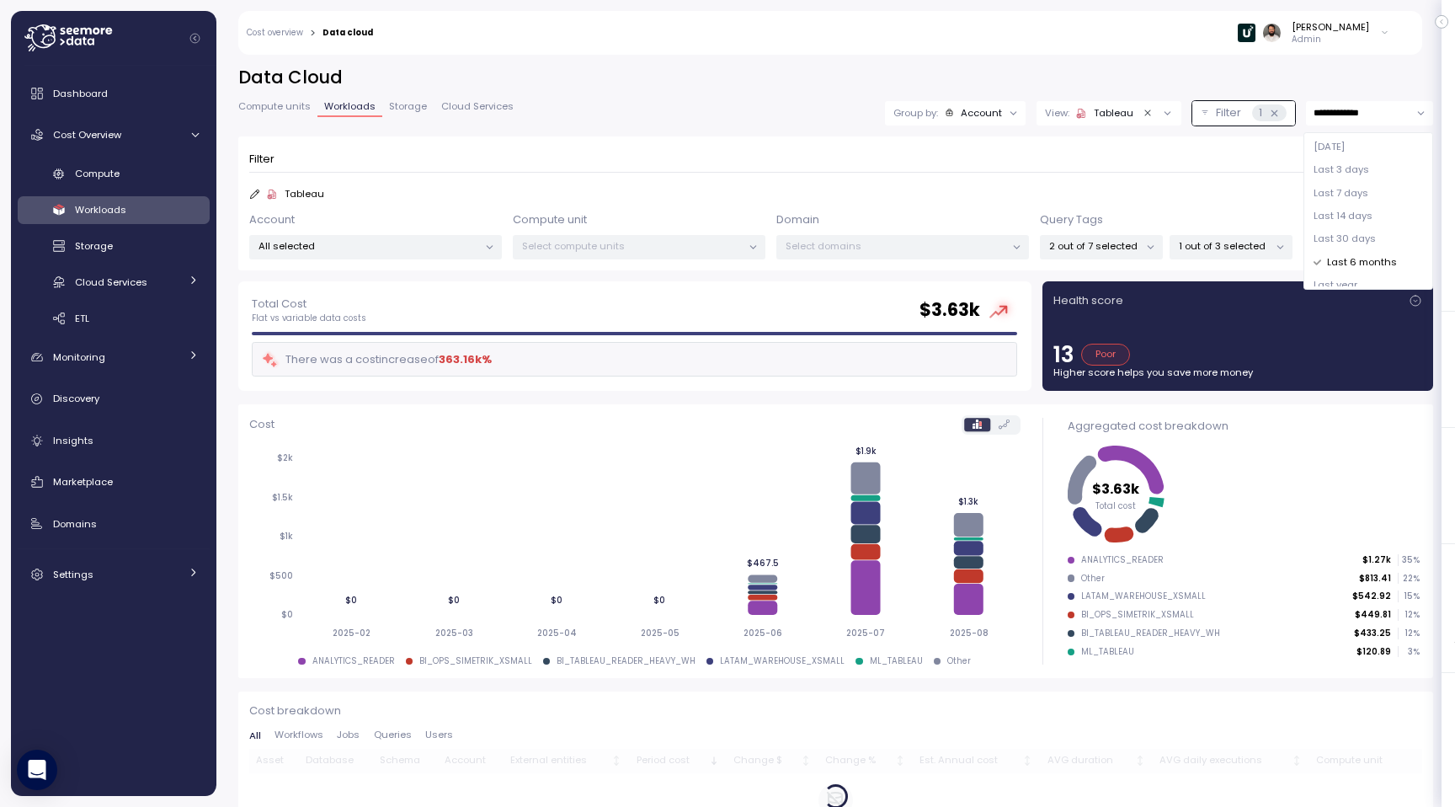
click at [1350, 203] on div "Last 7 days" at bounding box center [1368, 193] width 122 height 23
type input "**********"
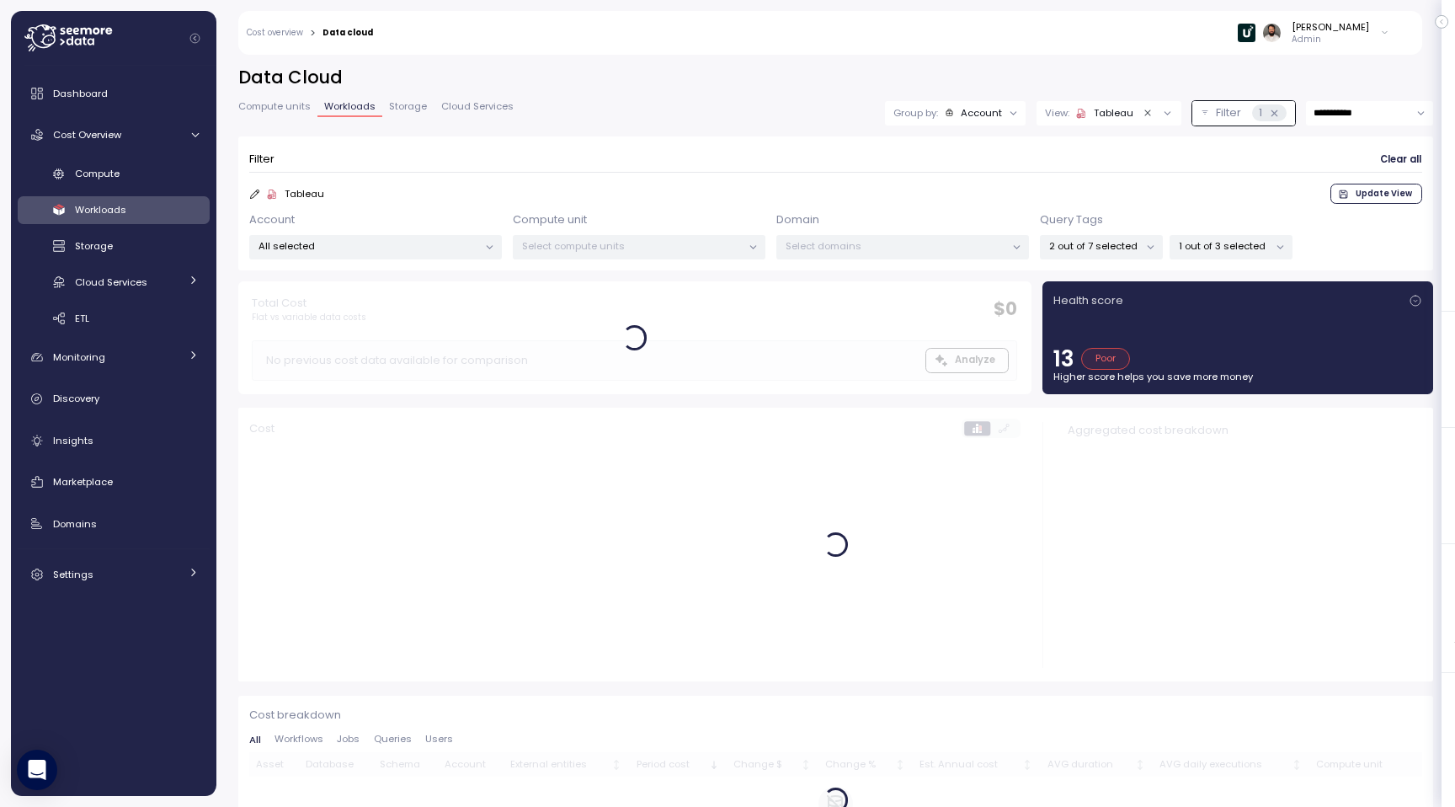
click at [1104, 254] on div "2 out of 7 selected" at bounding box center [1101, 247] width 123 height 24
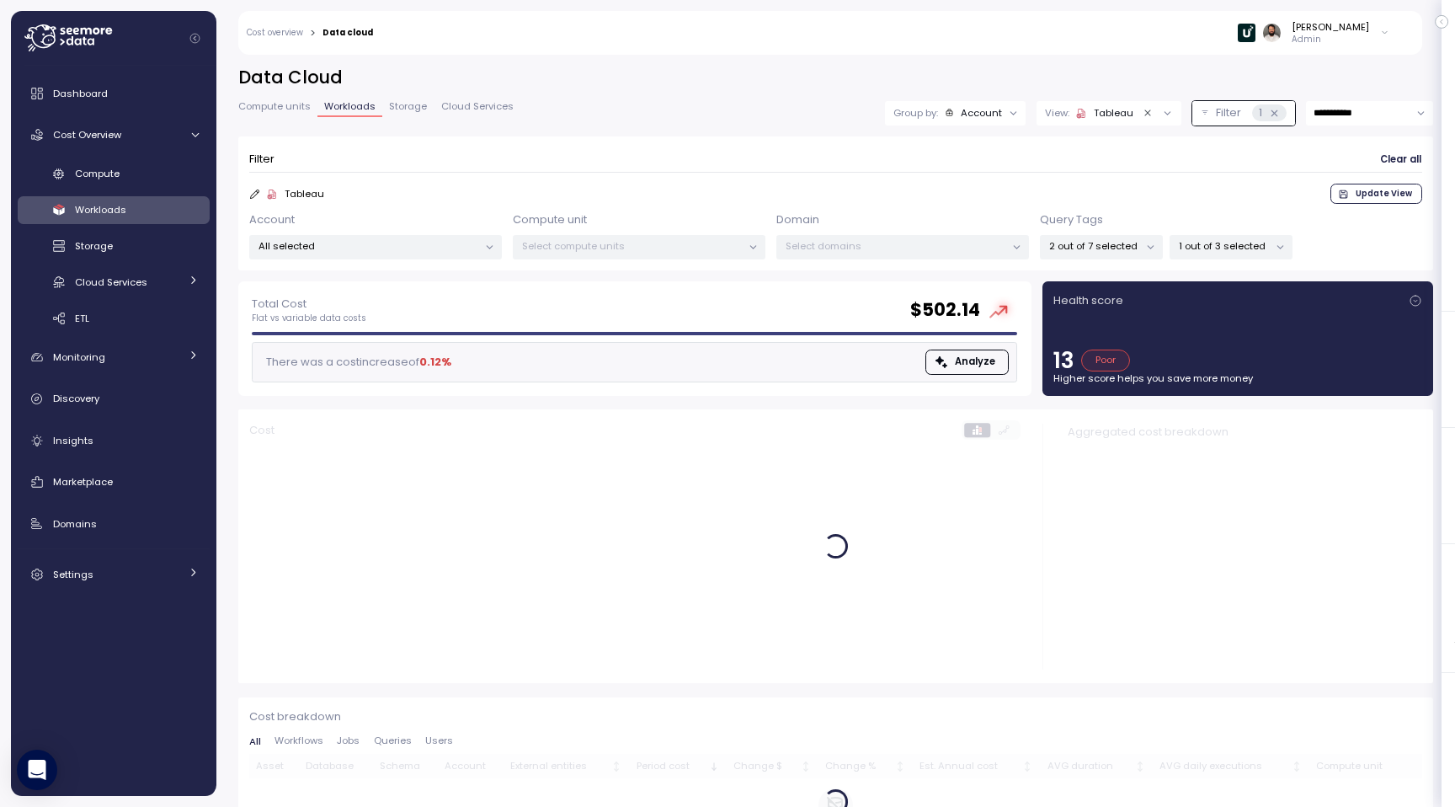
click at [1224, 248] on p "1 out of 3 selected" at bounding box center [1224, 245] width 90 height 13
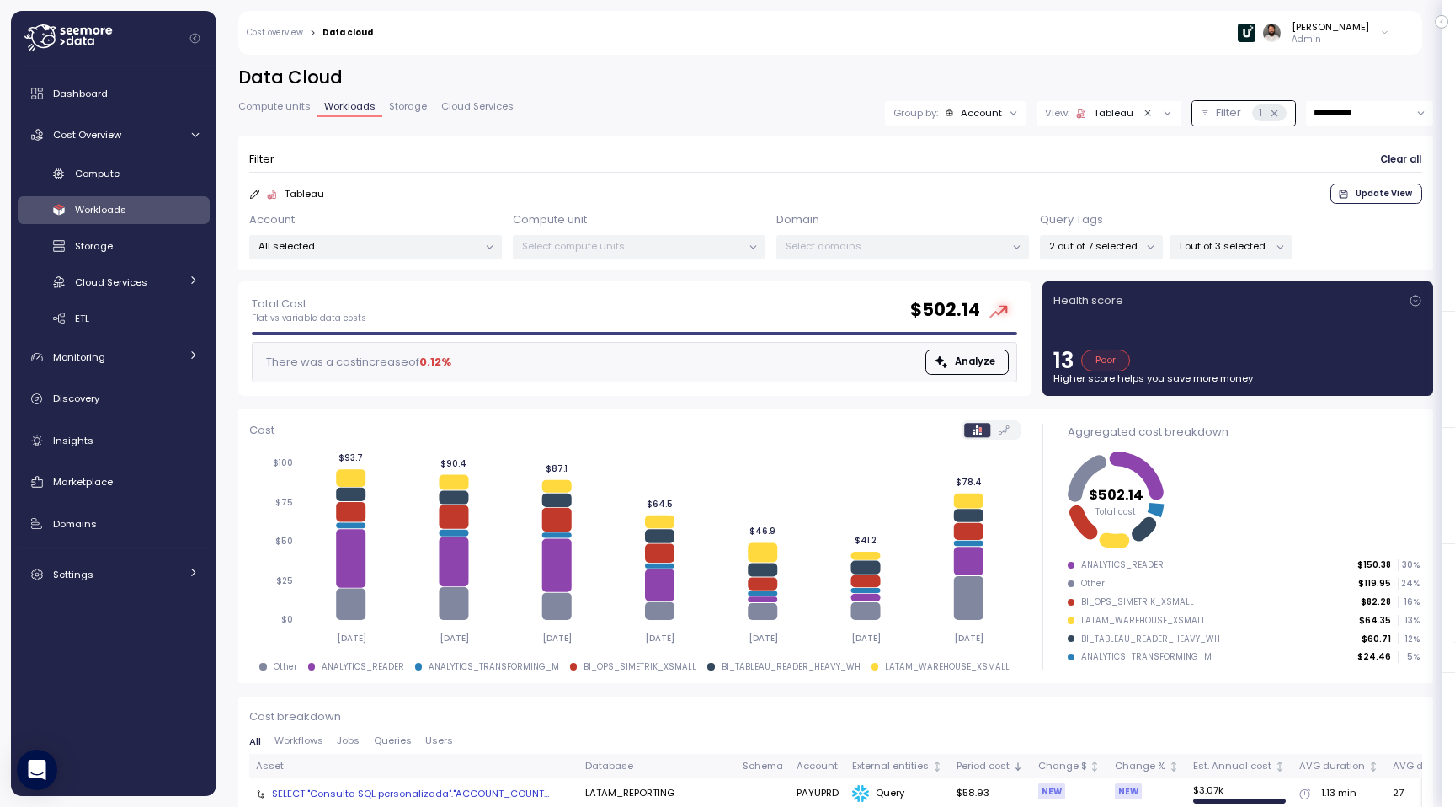
click at [976, 118] on div "Account" at bounding box center [981, 112] width 41 height 13
click at [985, 179] on icon at bounding box center [986, 178] width 3 height 6
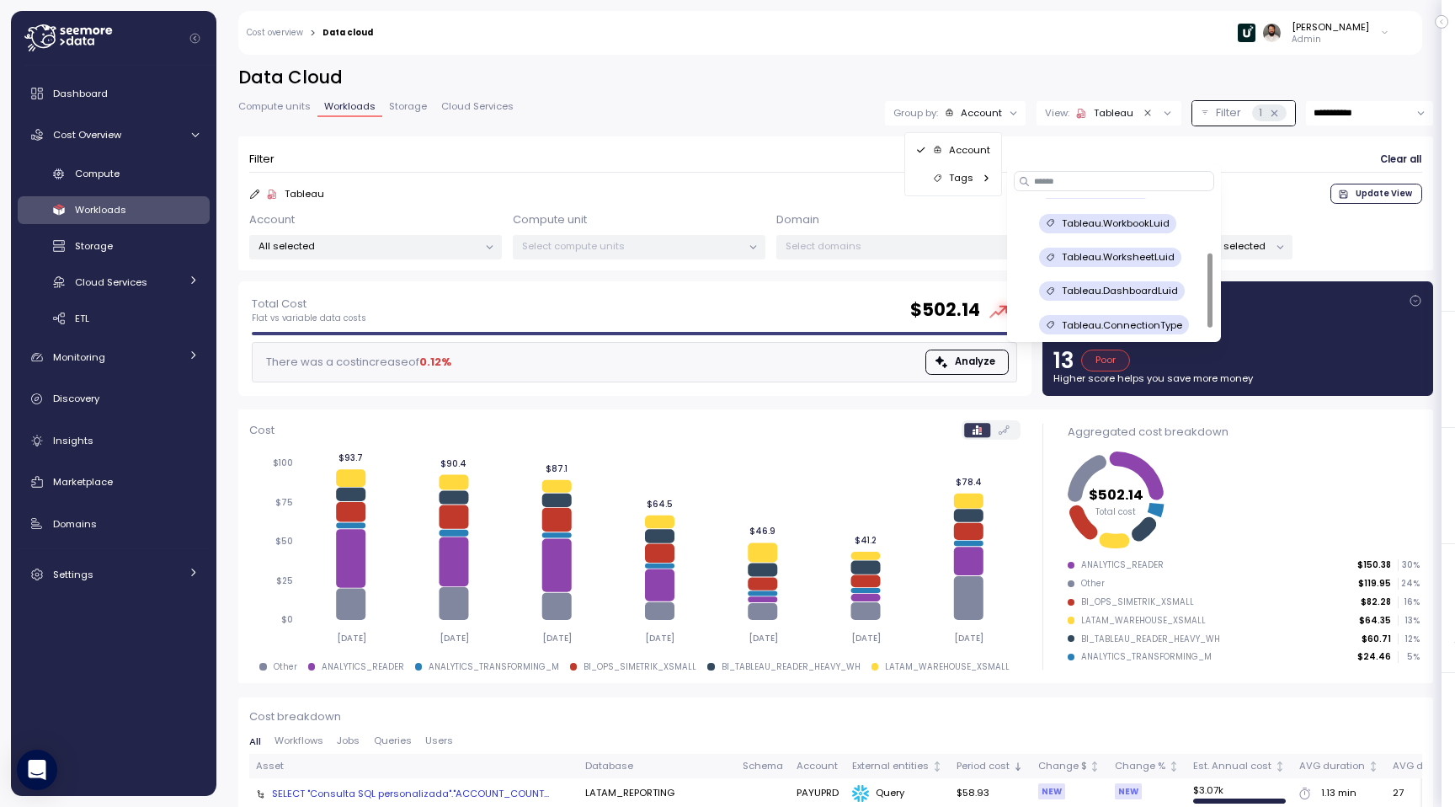
scroll to position [100, 0]
click at [1163, 318] on p "Tableau.ConnectionType" at bounding box center [1122, 318] width 120 height 13
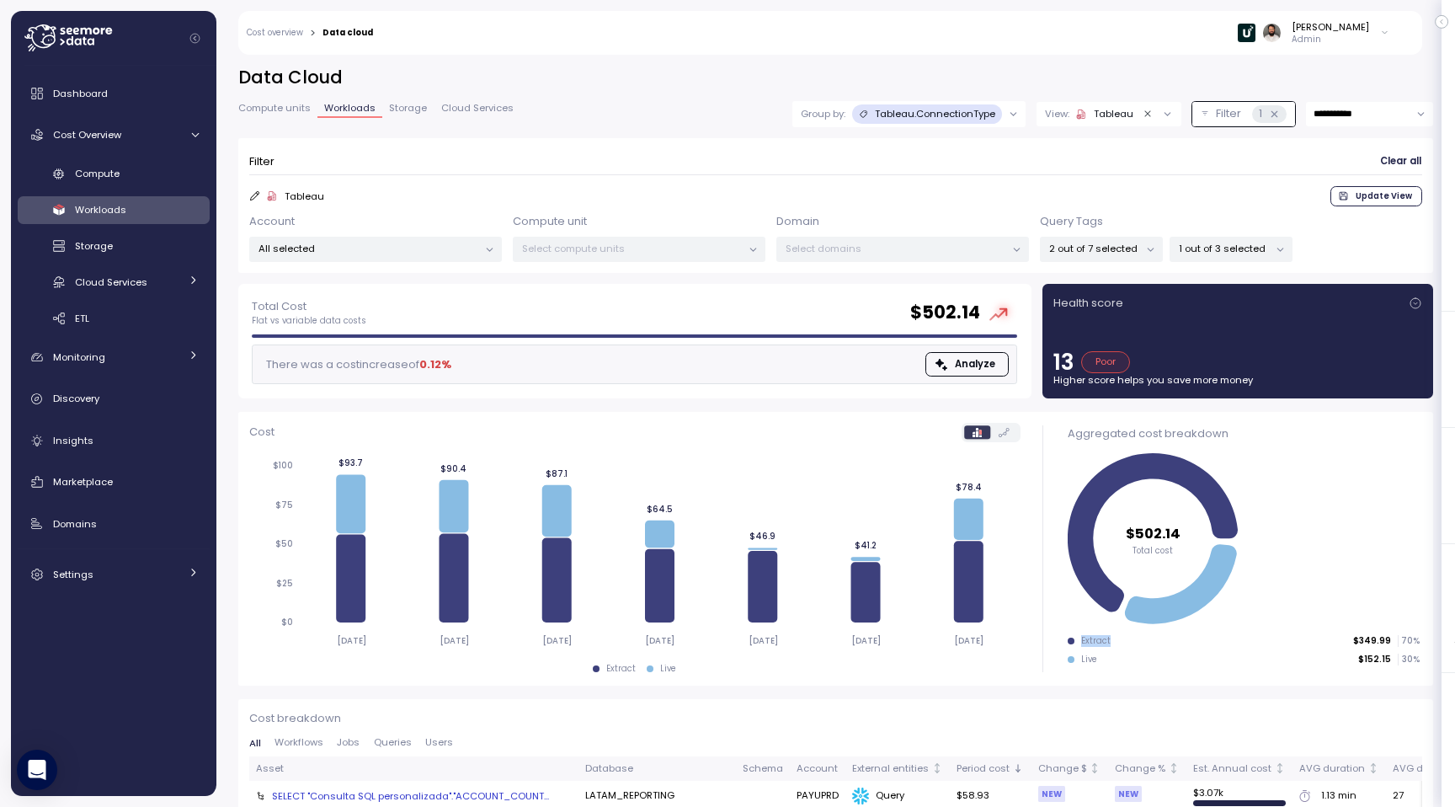
drag, startPoint x: 1075, startPoint y: 644, endPoint x: 1159, endPoint y: 645, distance: 84.2
click at [1157, 645] on div "Extract $349.99 70 %" at bounding box center [1244, 641] width 352 height 12
drag, startPoint x: 1403, startPoint y: 643, endPoint x: 1433, endPoint y: 643, distance: 29.5
click at [1432, 643] on div "Aggregated cost breakdown $502.14 Total cost Extract $349.99 70 % Live $152.15 …" at bounding box center [1243, 549] width 379 height 274
drag, startPoint x: 1055, startPoint y: 655, endPoint x: 1280, endPoint y: 656, distance: 224.9
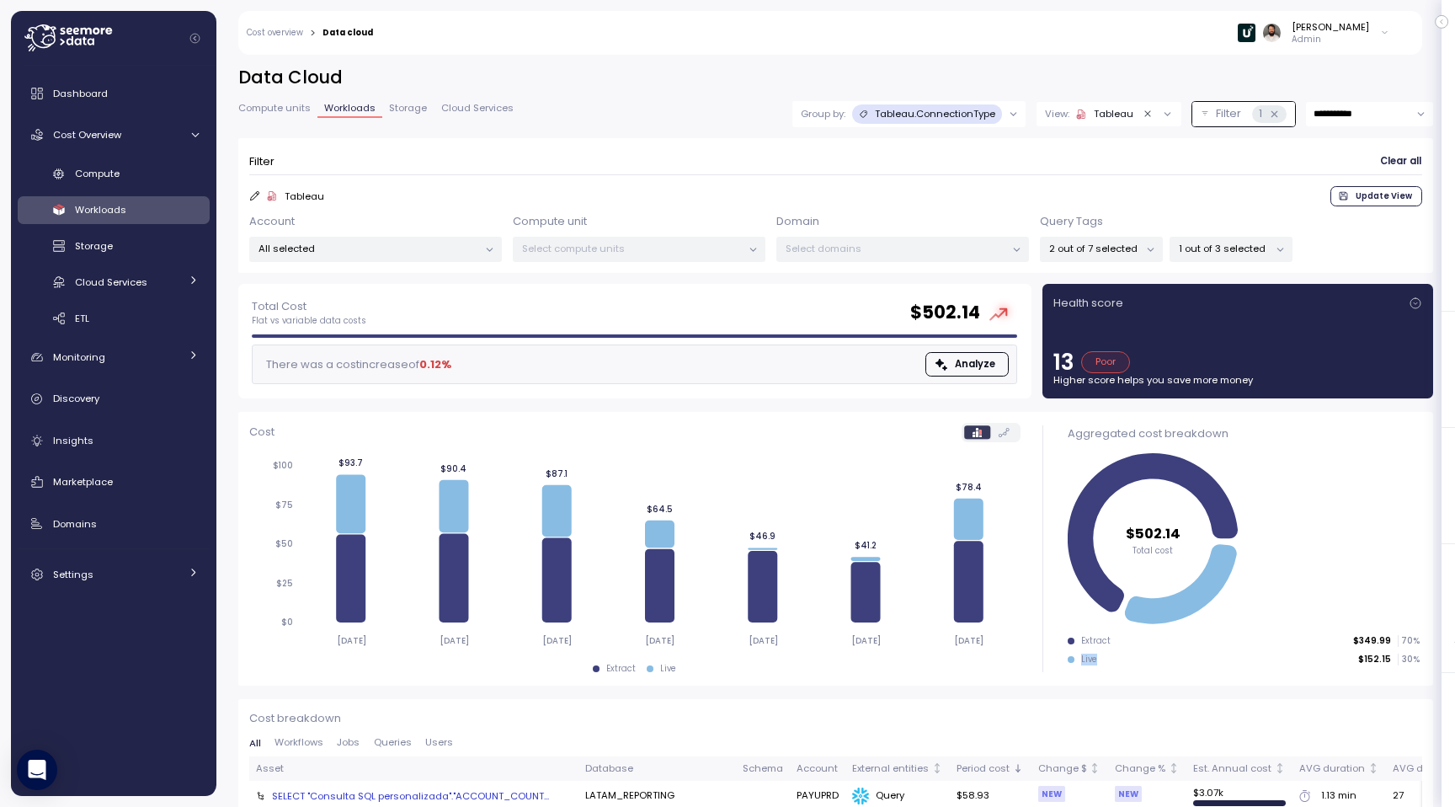
click at [1280, 656] on div "Aggregated cost breakdown $502.14 Total cost Extract $349.99 70 % Live $152.15 …" at bounding box center [1243, 549] width 379 height 274
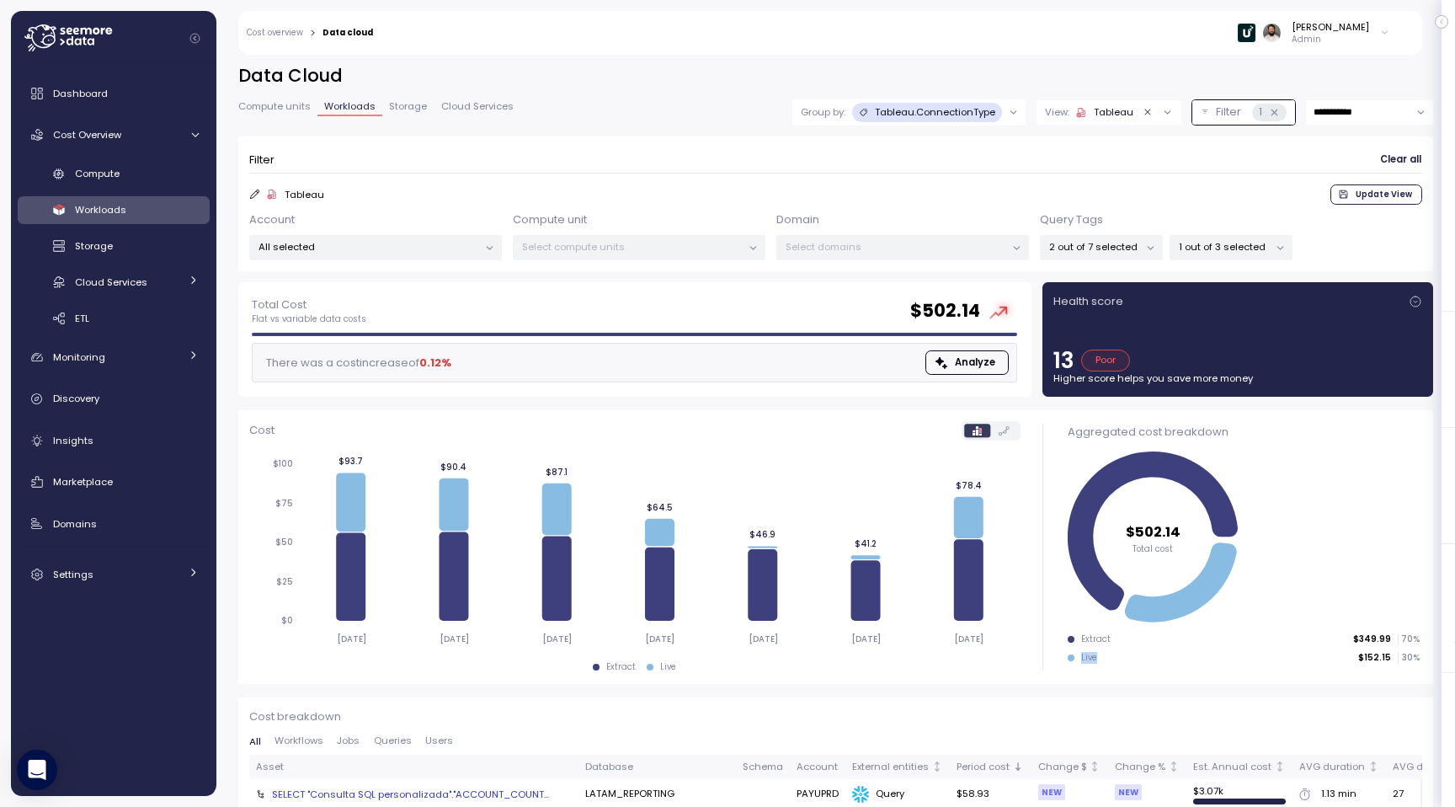
click at [1095, 119] on div "View: Tableau" at bounding box center [1109, 112] width 145 height 24
click at [1375, 195] on span "Update View" at bounding box center [1384, 194] width 56 height 19
click at [321, 243] on p "All selected" at bounding box center [369, 246] width 220 height 13
click at [91, 435] on div "Insights" at bounding box center [126, 440] width 146 height 17
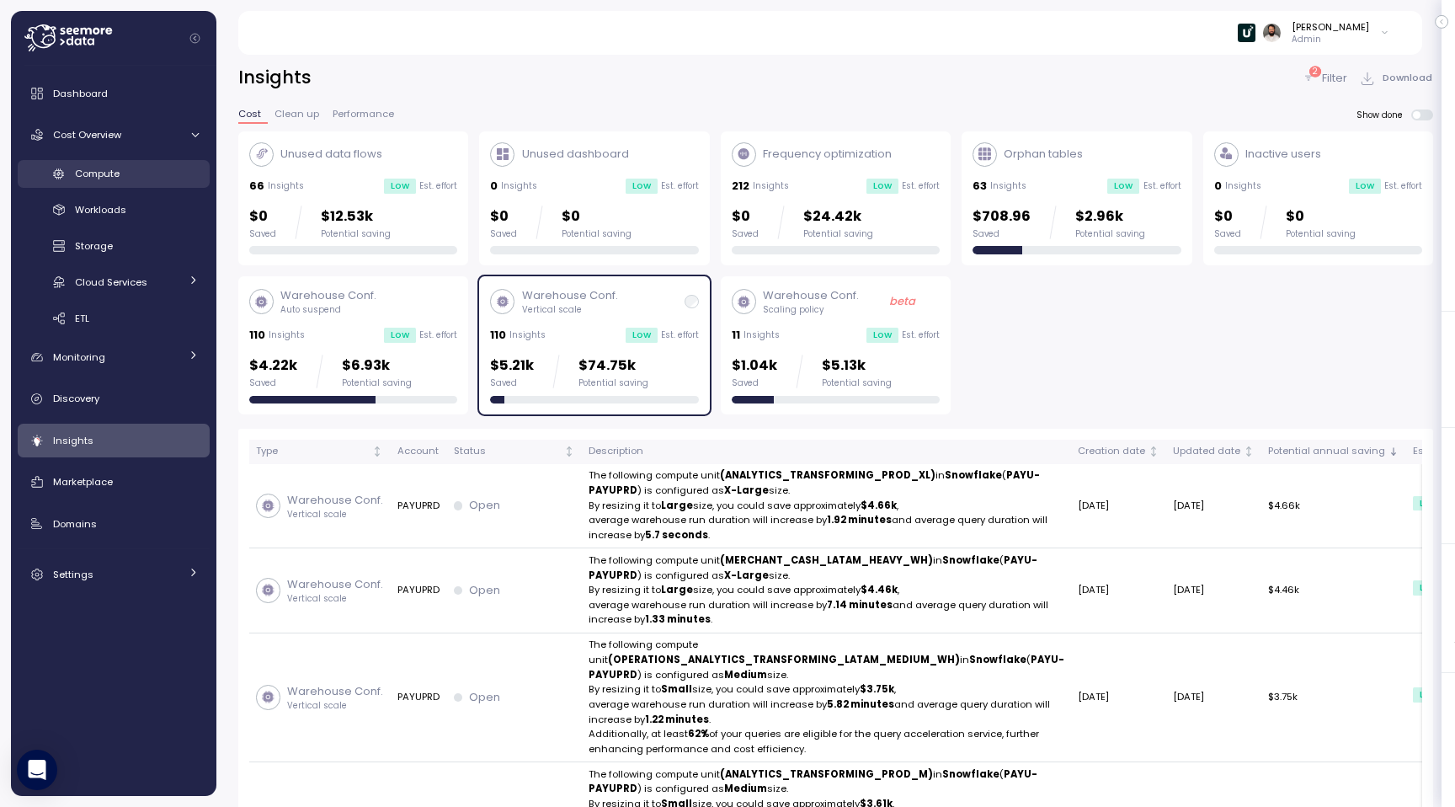
click at [133, 168] on div "Compute" at bounding box center [137, 173] width 124 height 17
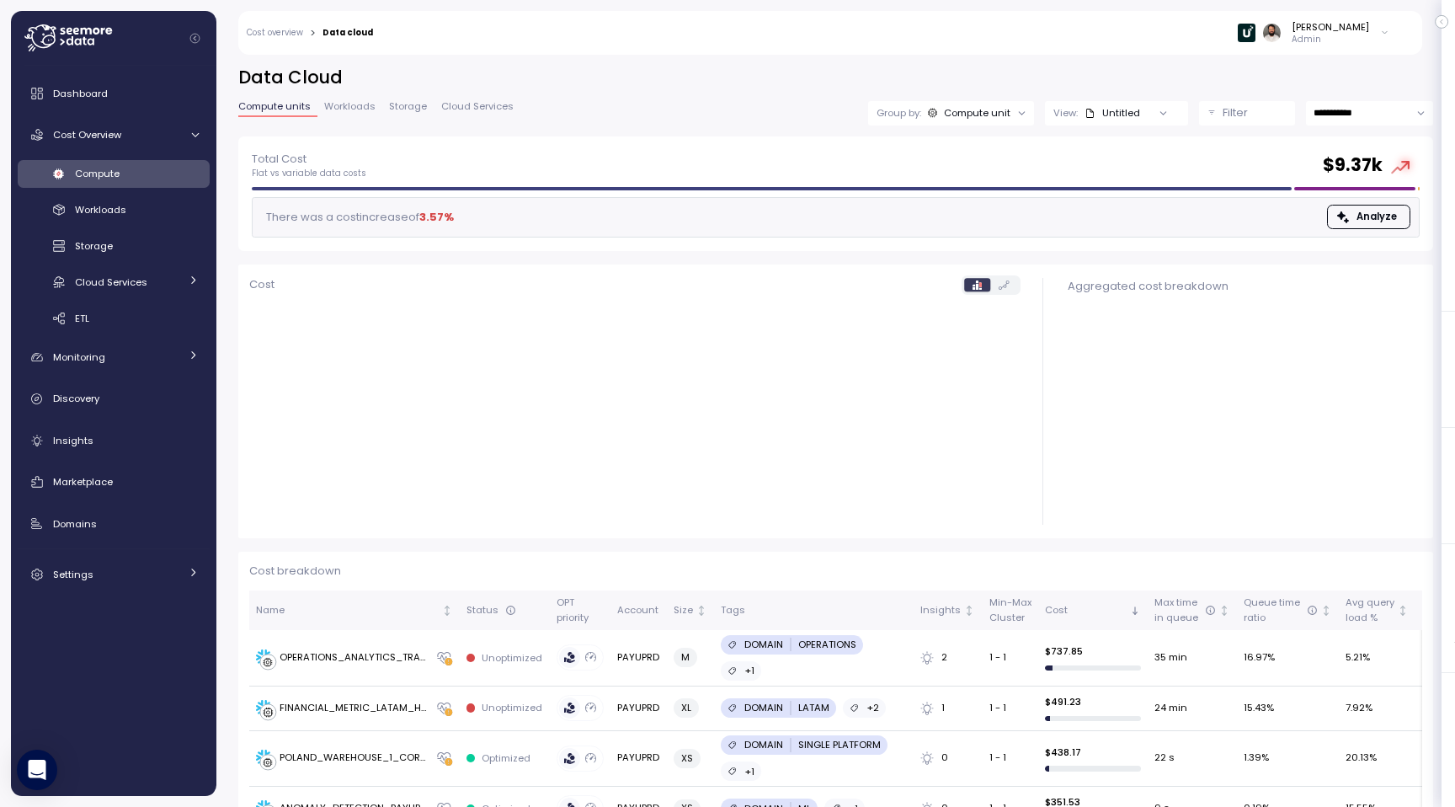
click at [1219, 105] on button "Filter" at bounding box center [1247, 113] width 96 height 24
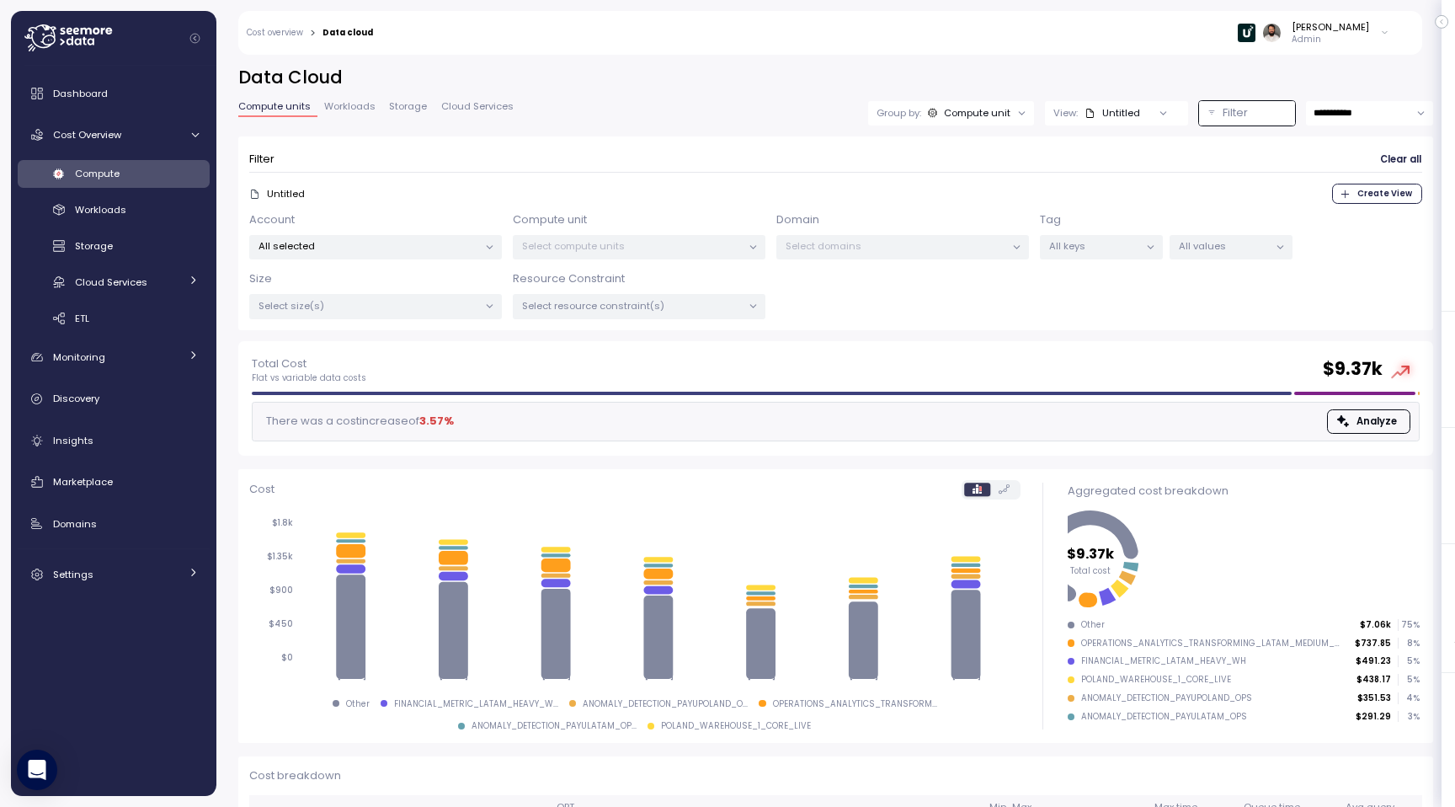
click at [1102, 247] on p "All keys" at bounding box center [1094, 245] width 90 height 13
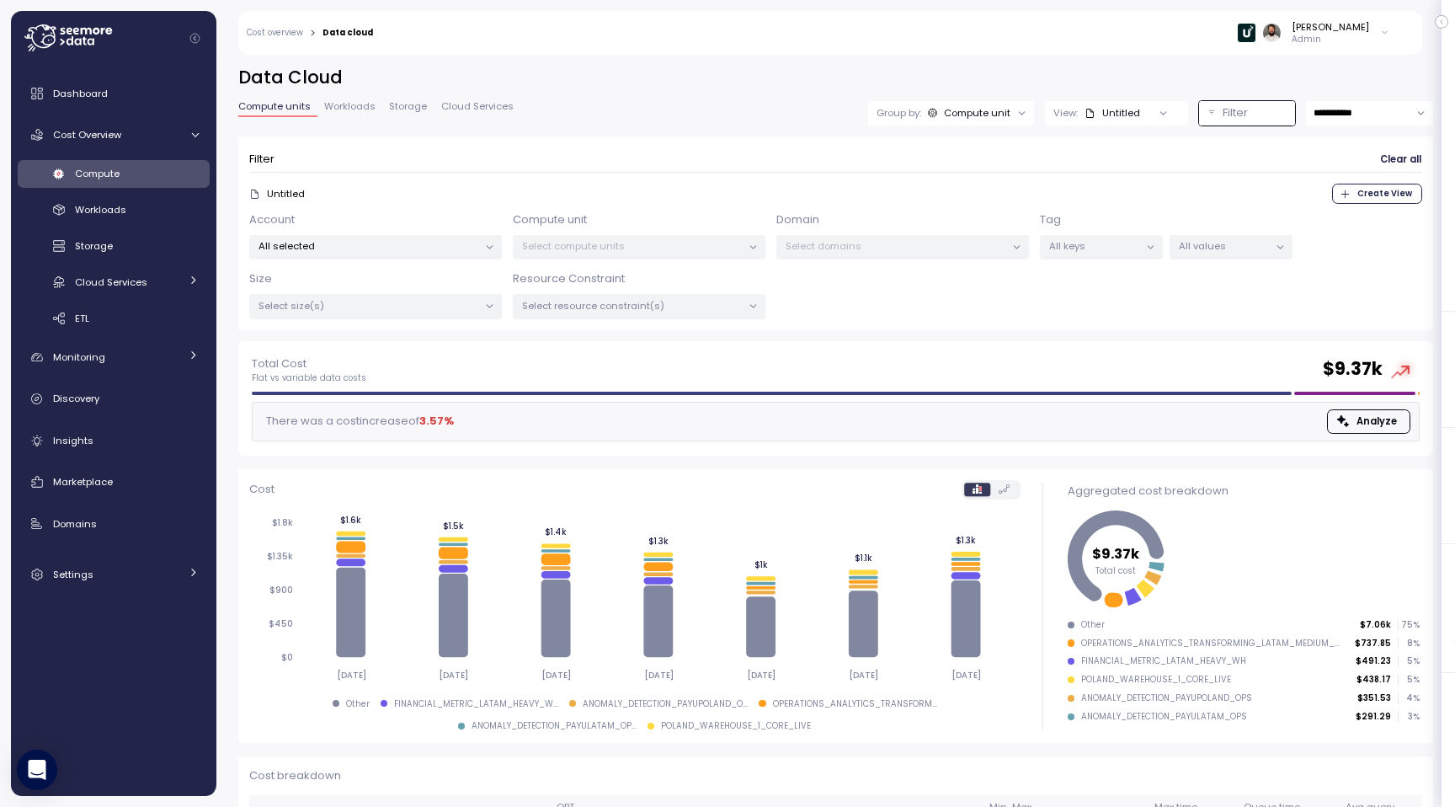
click at [1231, 227] on div "Tag All keys All values" at bounding box center [1166, 235] width 253 height 49
click at [1227, 239] on p "All values" at bounding box center [1224, 245] width 90 height 13
click at [400, 111] on span "Storage" at bounding box center [408, 106] width 38 height 9
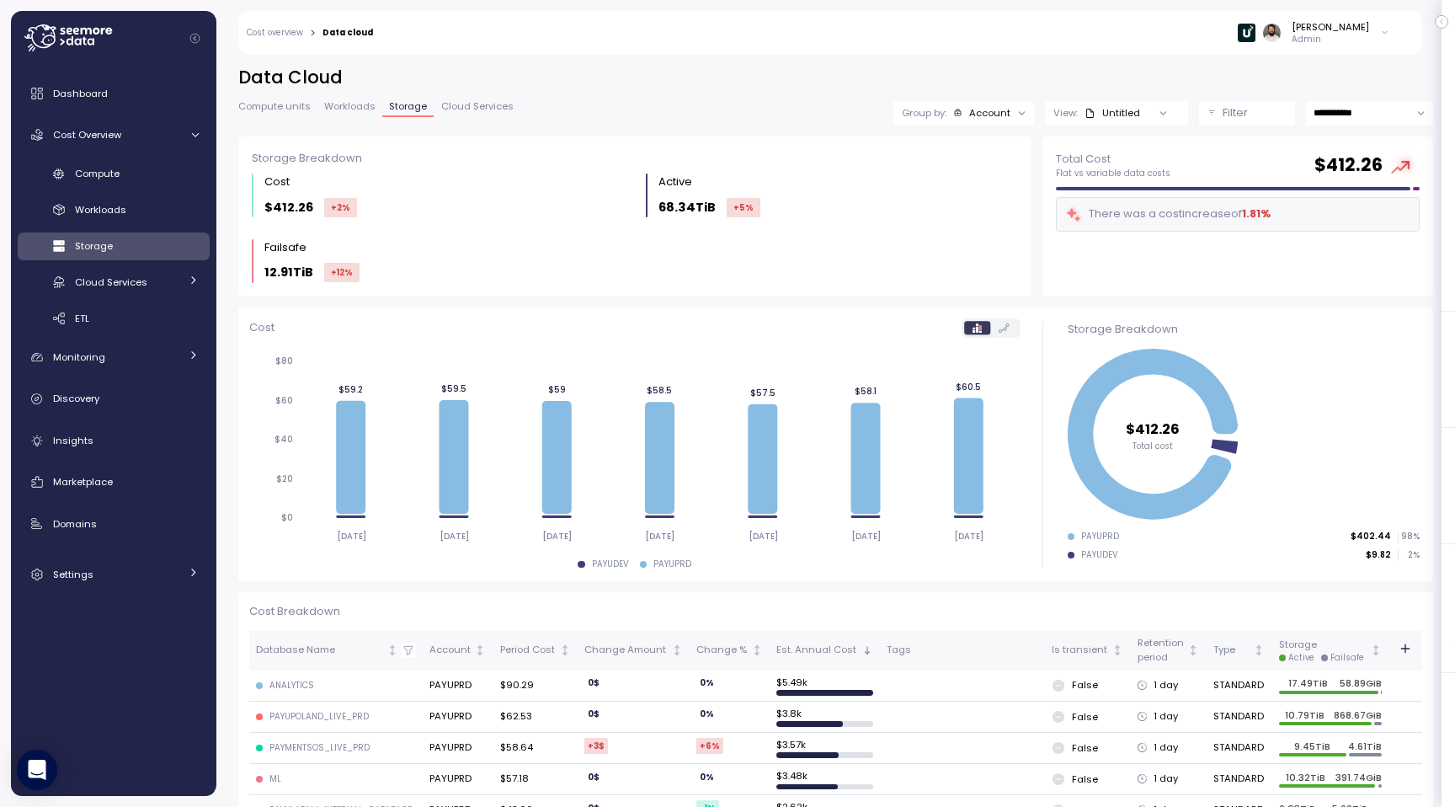
click at [1217, 115] on button "Filter" at bounding box center [1247, 113] width 96 height 24
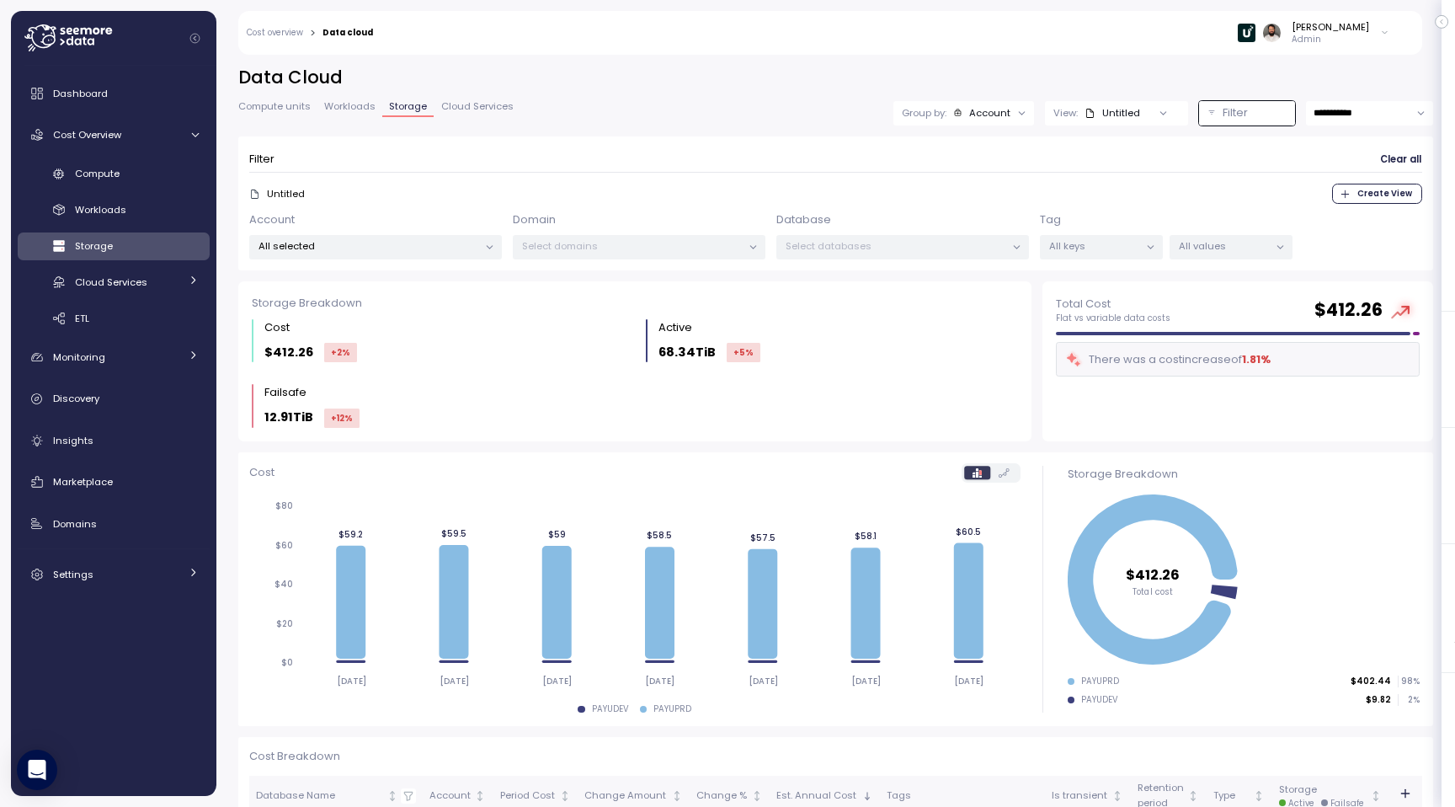
click at [1097, 254] on div "All keys" at bounding box center [1101, 247] width 123 height 24
click at [1214, 243] on p "All values" at bounding box center [1224, 245] width 90 height 13
click at [1114, 243] on p "All keys" at bounding box center [1094, 245] width 90 height 13
click at [1102, 341] on p "DATA_PRODUCT" at bounding box center [1087, 337] width 77 height 13
click at [1220, 250] on p "All values" at bounding box center [1224, 245] width 90 height 13
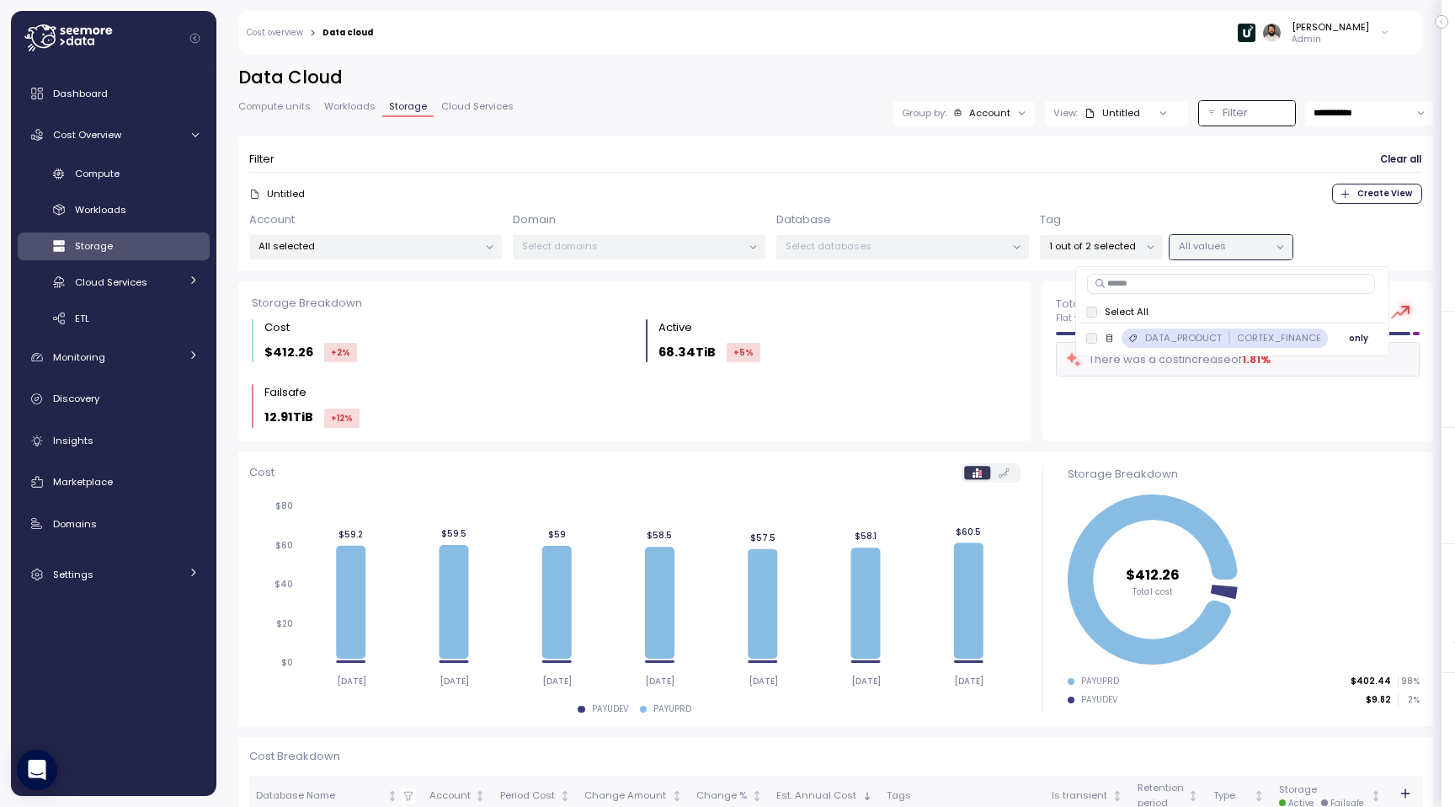
click at [1226, 337] on div "DATA_PRODUCT CORTEX_FINANCE" at bounding box center [1233, 337] width 176 height 13
click at [1180, 205] on form "Filter Clear all Untitled Create View Account All selected Domain Select domain…" at bounding box center [835, 203] width 1173 height 112
click at [280, 109] on span "Compute units" at bounding box center [274, 106] width 72 height 9
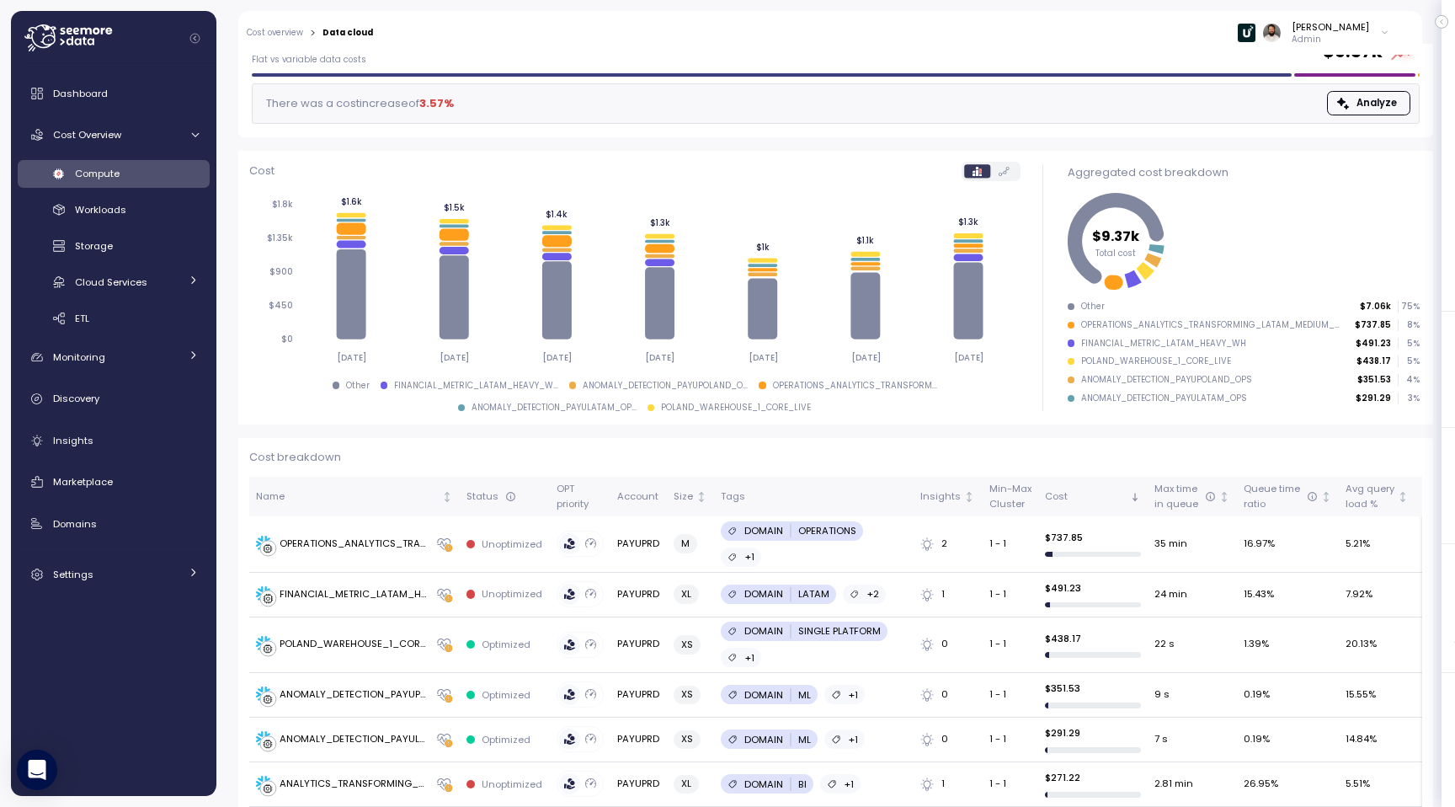
scroll to position [126, 0]
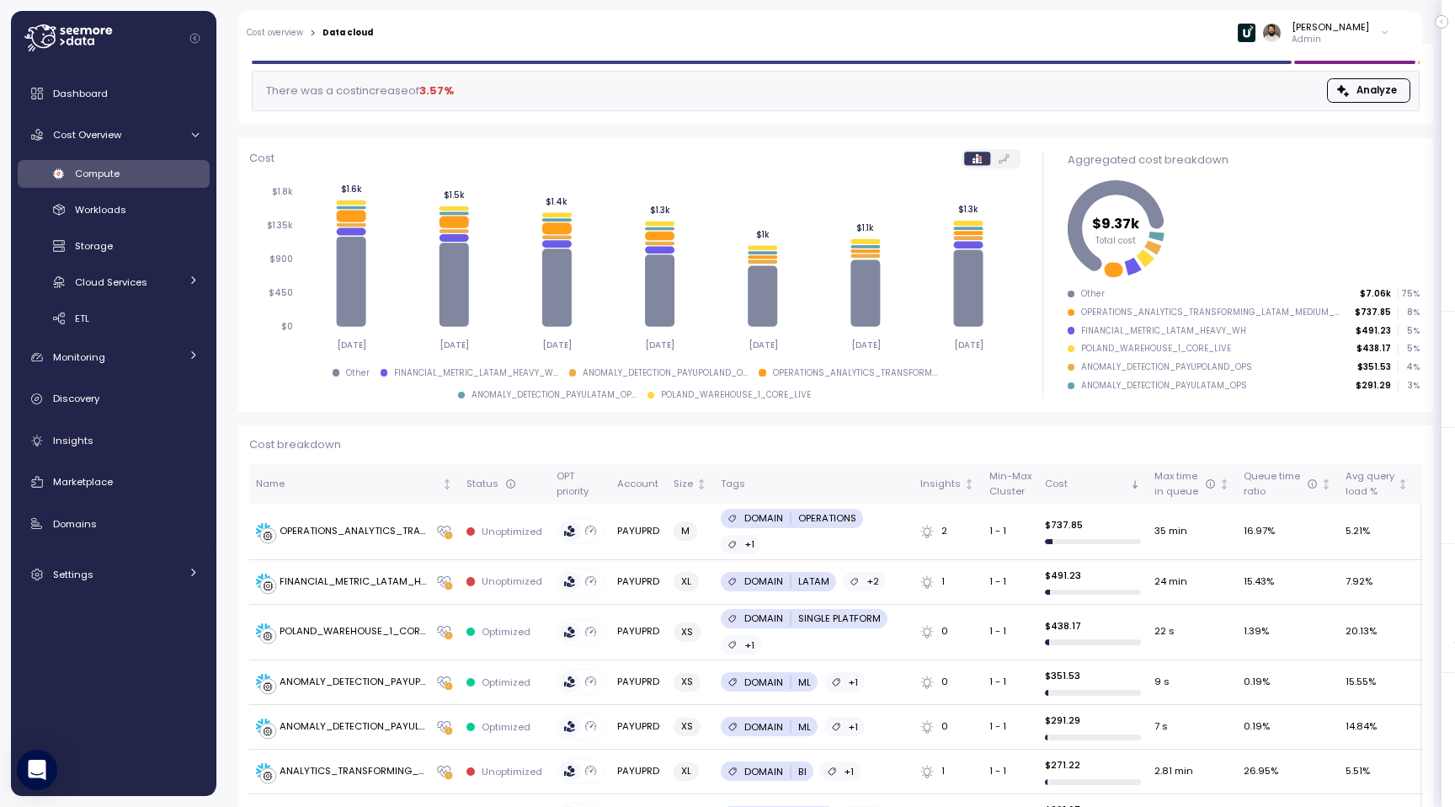
click at [100, 462] on div "Dashboard Cost Overview Compute Workloads Storage Cloud Services Clustering col…" at bounding box center [114, 334] width 192 height 515
click at [100, 446] on div "Insights" at bounding box center [126, 440] width 146 height 17
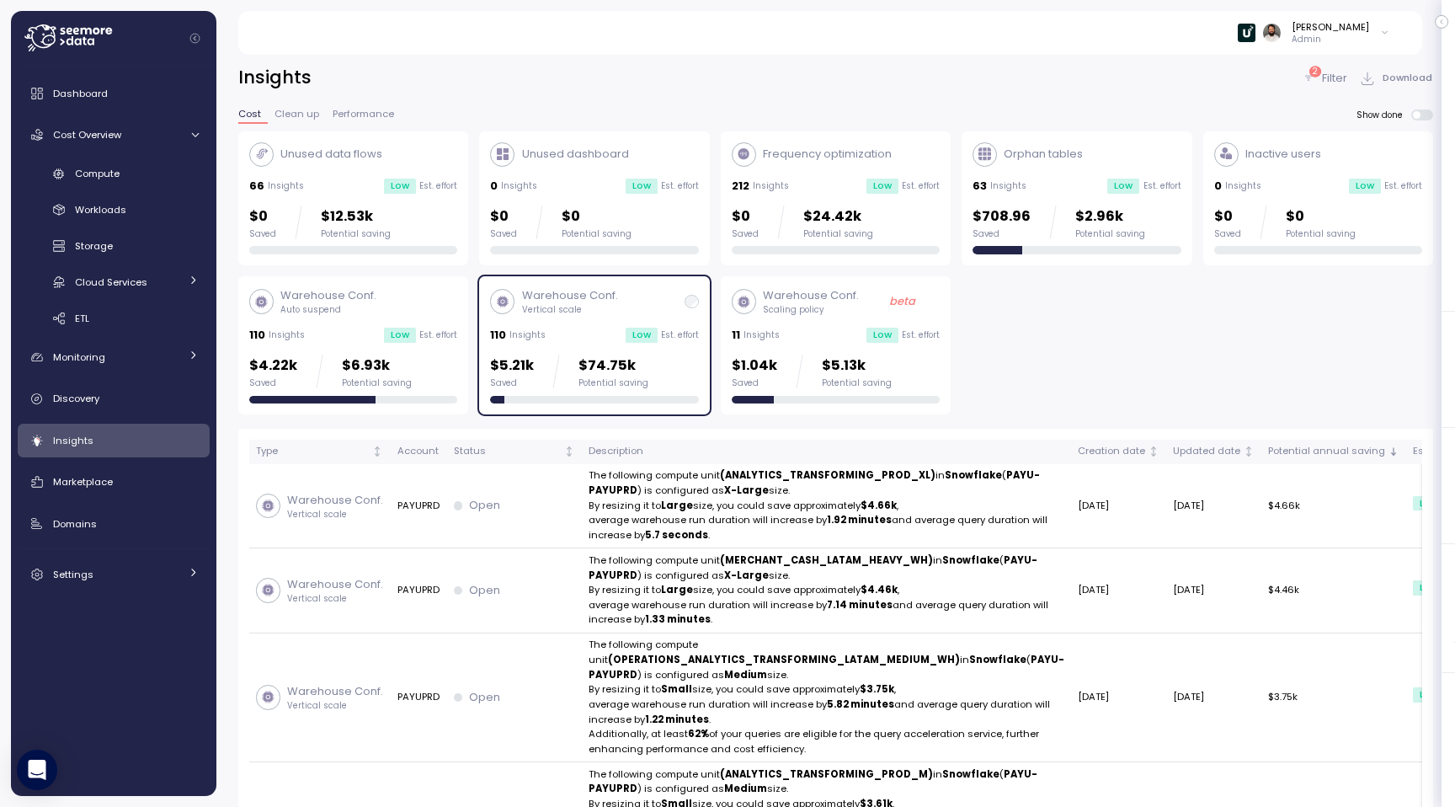
click at [601, 374] on p "$74.75k" at bounding box center [614, 366] width 70 height 23
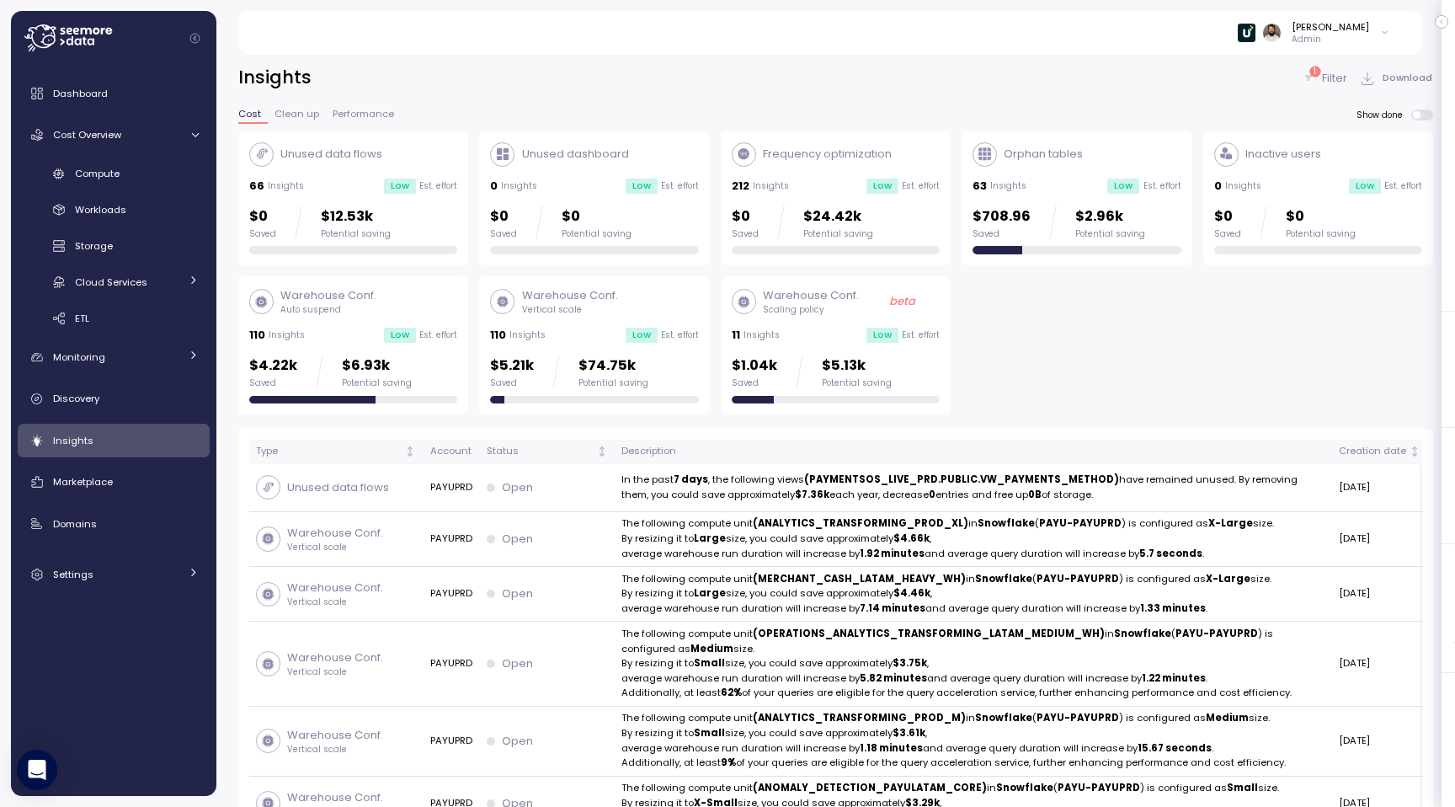
click at [534, 366] on div "$5.21k Saved $74.75k Potential saving" at bounding box center [569, 372] width 158 height 34
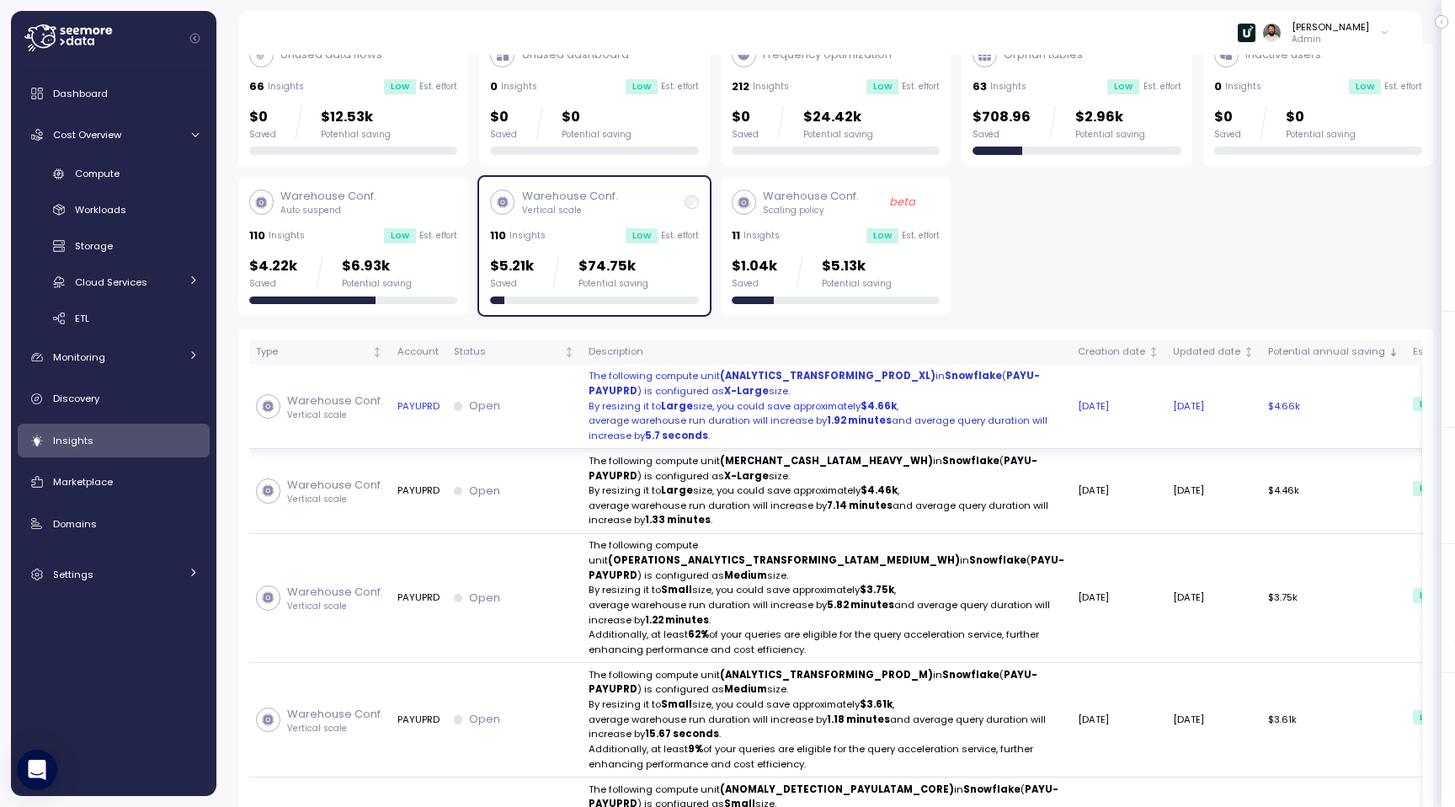
scroll to position [113, 0]
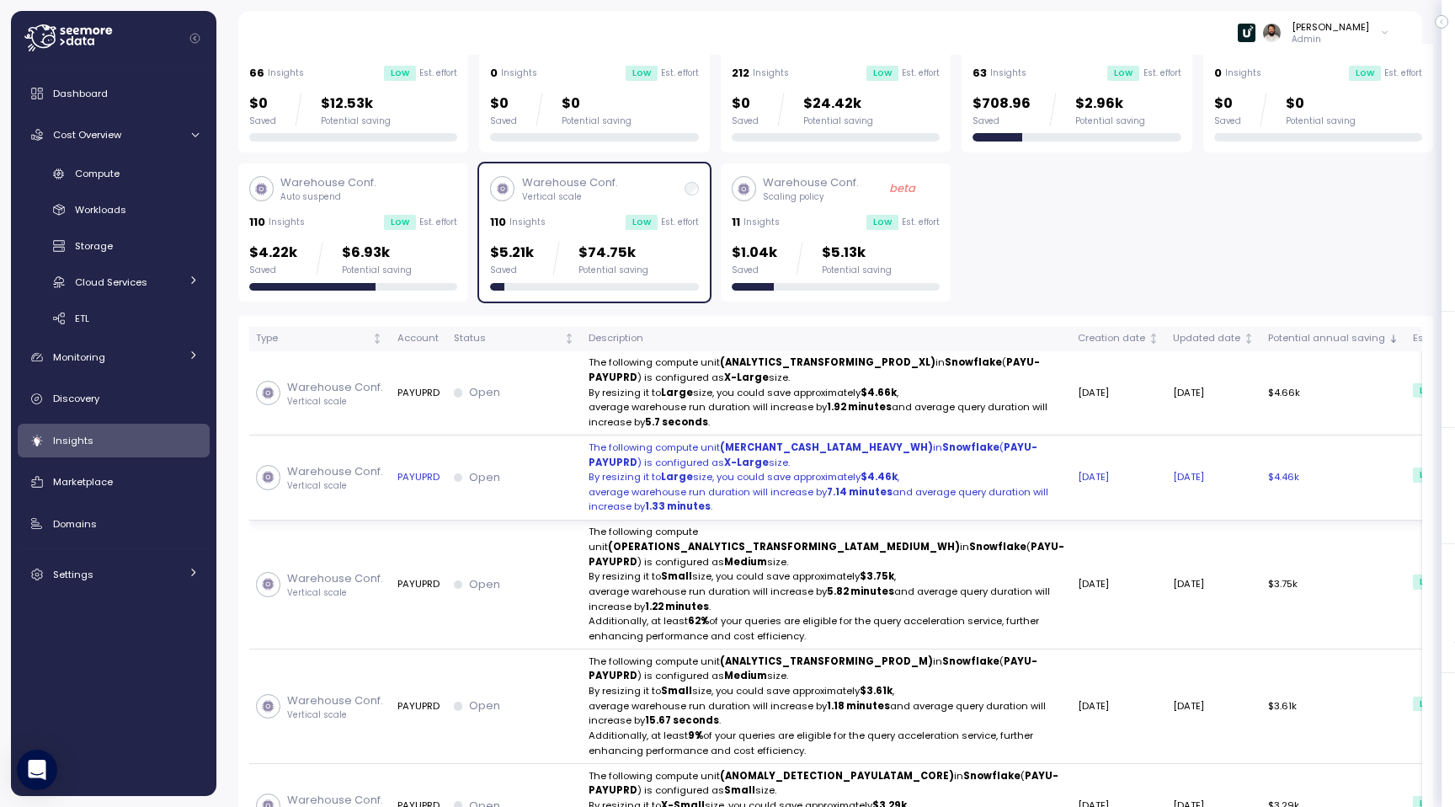
click at [568, 486] on div "Open" at bounding box center [514, 477] width 121 height 17
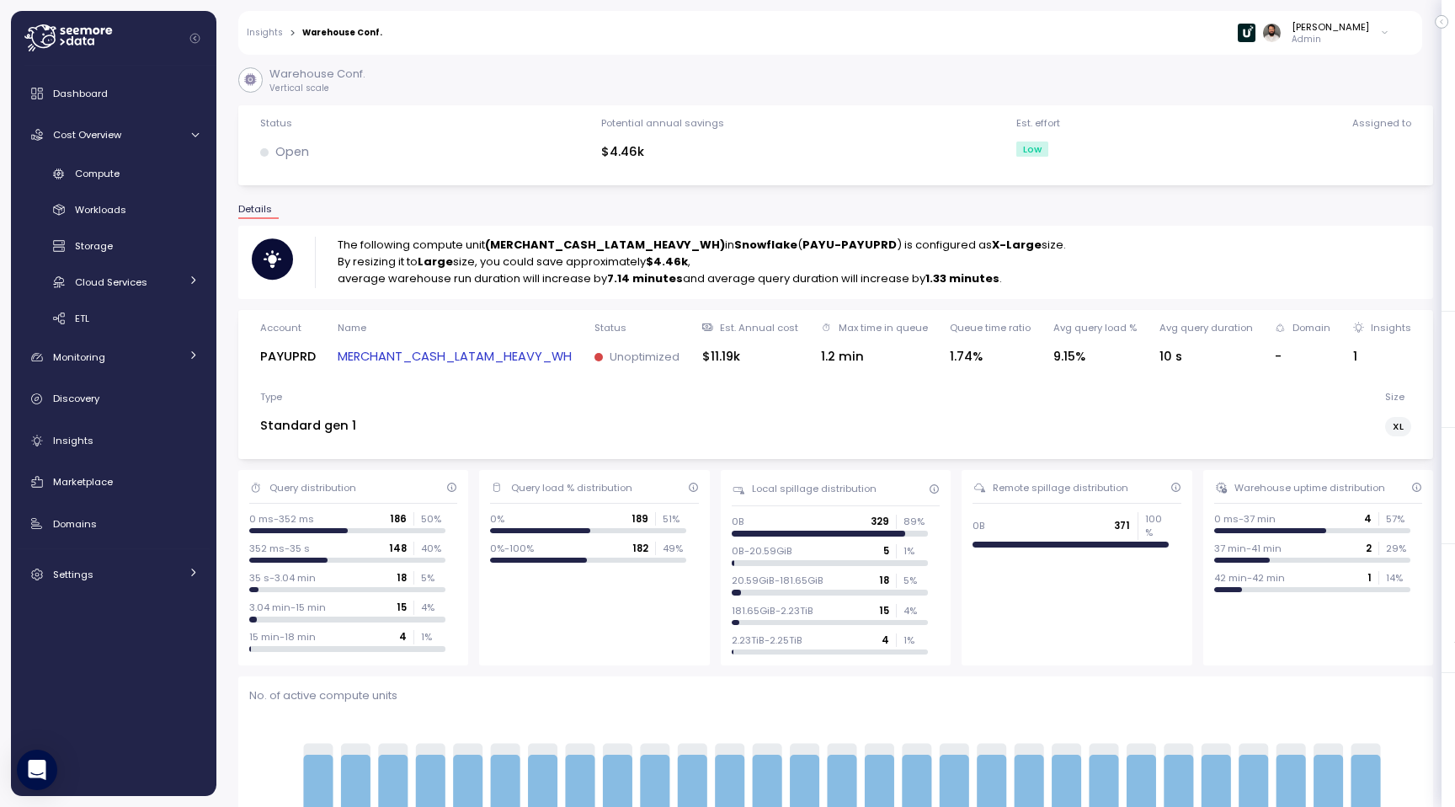
drag, startPoint x: 398, startPoint y: 264, endPoint x: 692, endPoint y: 269, distance: 294.0
click at [692, 269] on p "By resizing it to Large size, you could save approximately $4.46k ," at bounding box center [702, 262] width 729 height 17
drag, startPoint x: 657, startPoint y: 270, endPoint x: 715, endPoint y: 270, distance: 58.1
click at [715, 270] on p "By resizing it to Large size, you could save approximately $4.46k ," at bounding box center [702, 262] width 729 height 17
click at [430, 254] on strong "Large" at bounding box center [435, 262] width 35 height 16
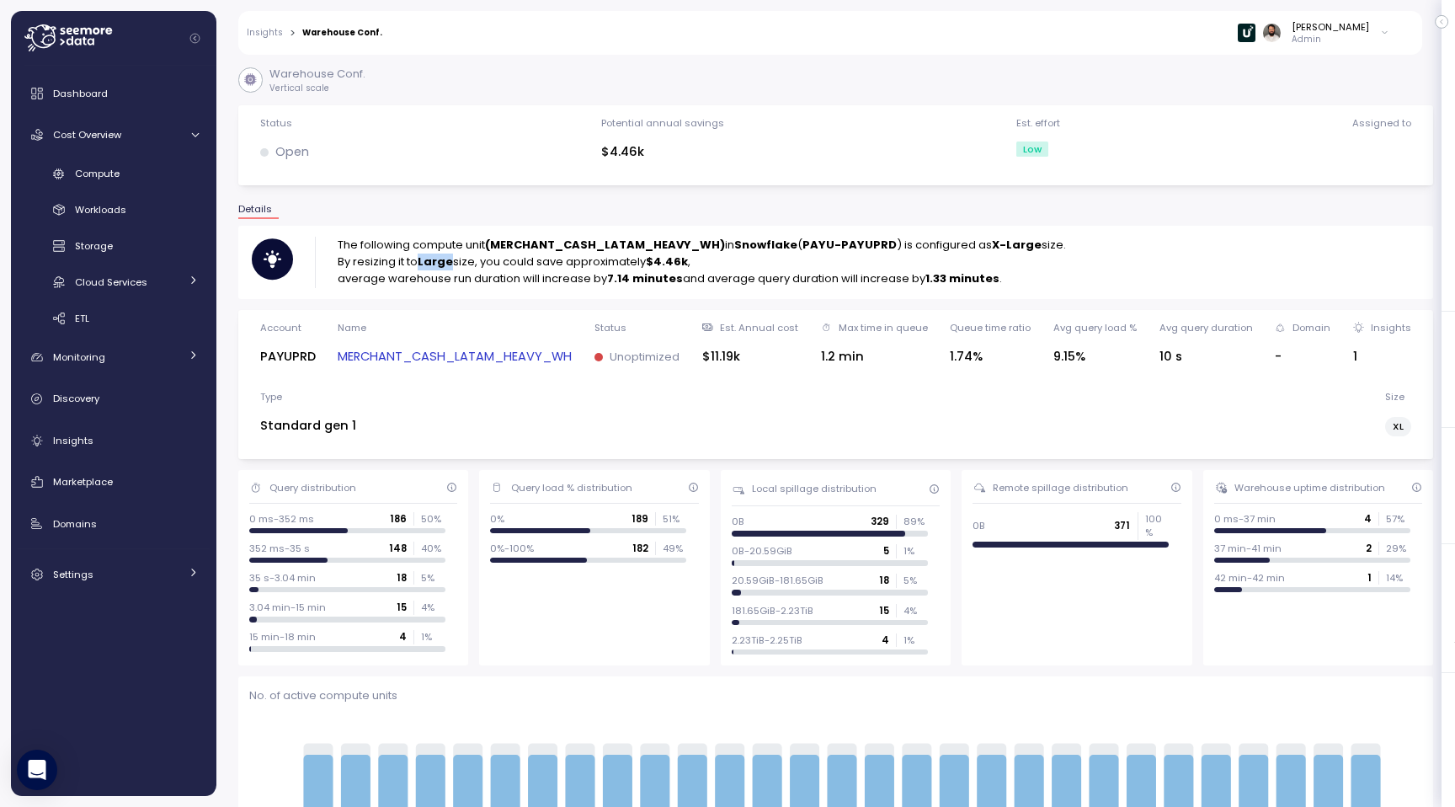
click at [430, 254] on strong "Large" at bounding box center [435, 262] width 35 height 16
drag, startPoint x: 921, startPoint y: 289, endPoint x: 970, endPoint y: 288, distance: 49.7
click at [971, 288] on div "The following compute unit (MERCHANT_CASH_LATAM_HEAVY_WH) in Snowflake ( PAYU-P…" at bounding box center [835, 262] width 1195 height 72
click at [452, 366] on div "MERCHANT_CASH_LATAM_HEAVY_WH" at bounding box center [455, 357] width 234 height 24
click at [453, 351] on link "MERCHANT_CASH_LATAM_HEAVY_WH" at bounding box center [455, 356] width 234 height 19
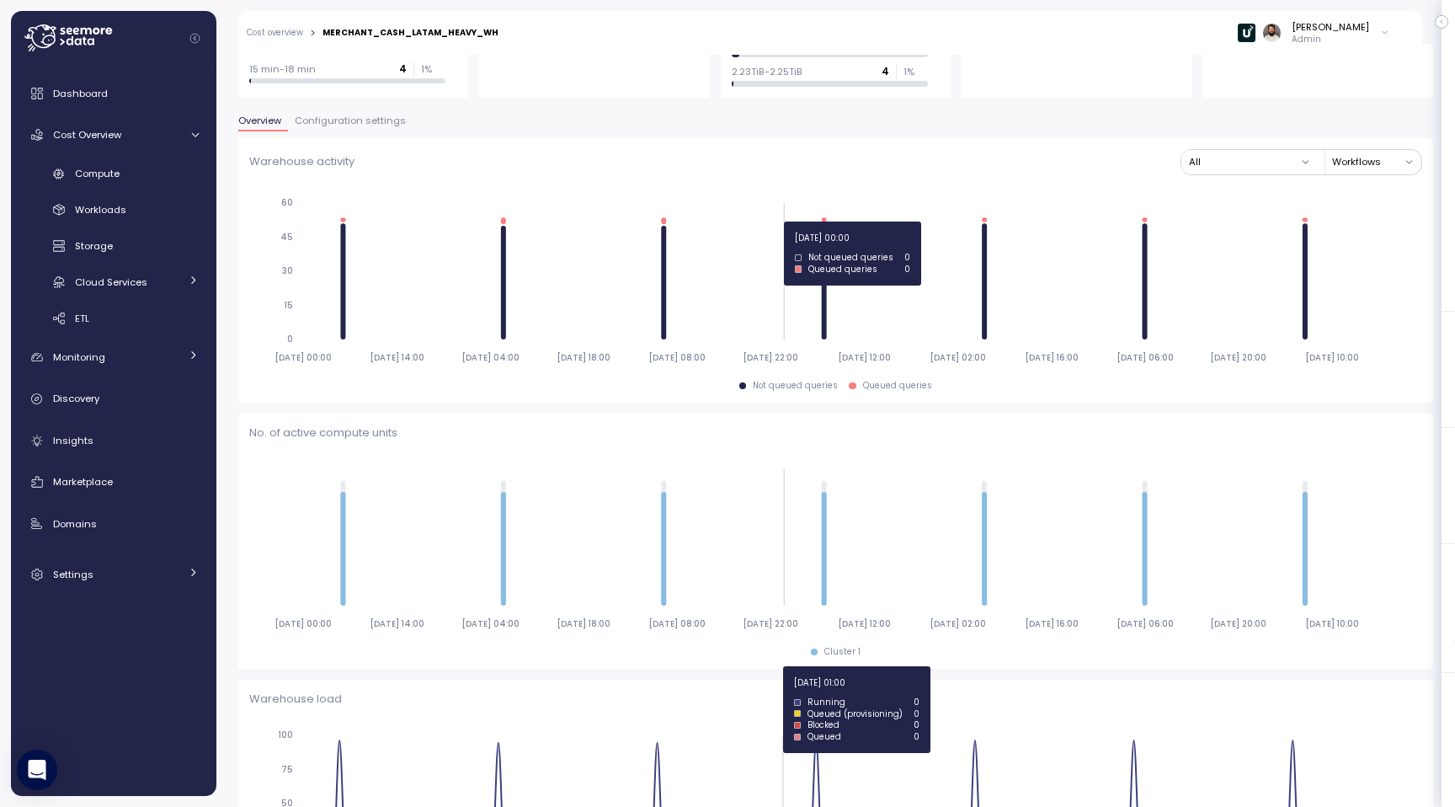
scroll to position [287, 0]
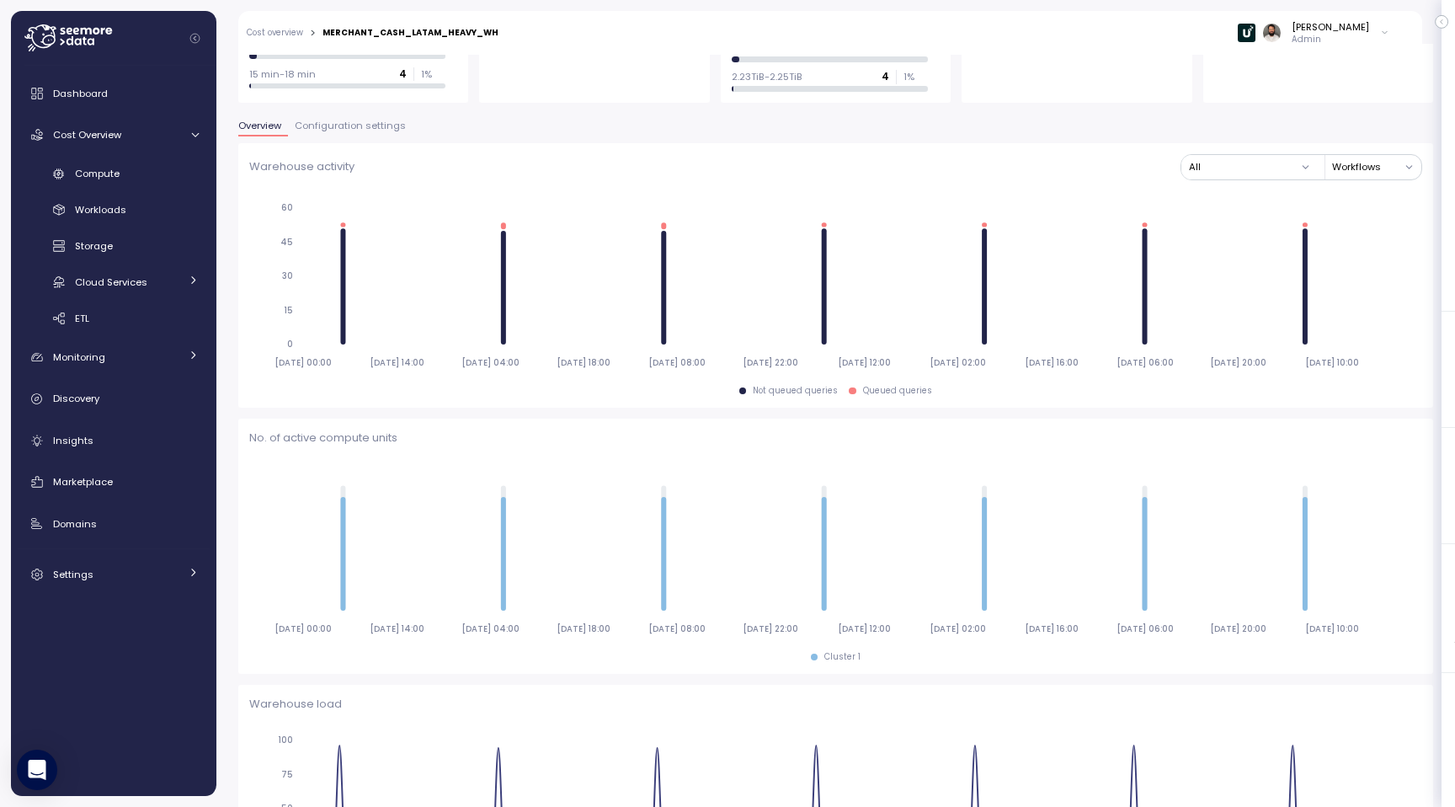
click at [356, 132] on button "Configuration settings" at bounding box center [350, 128] width 125 height 14
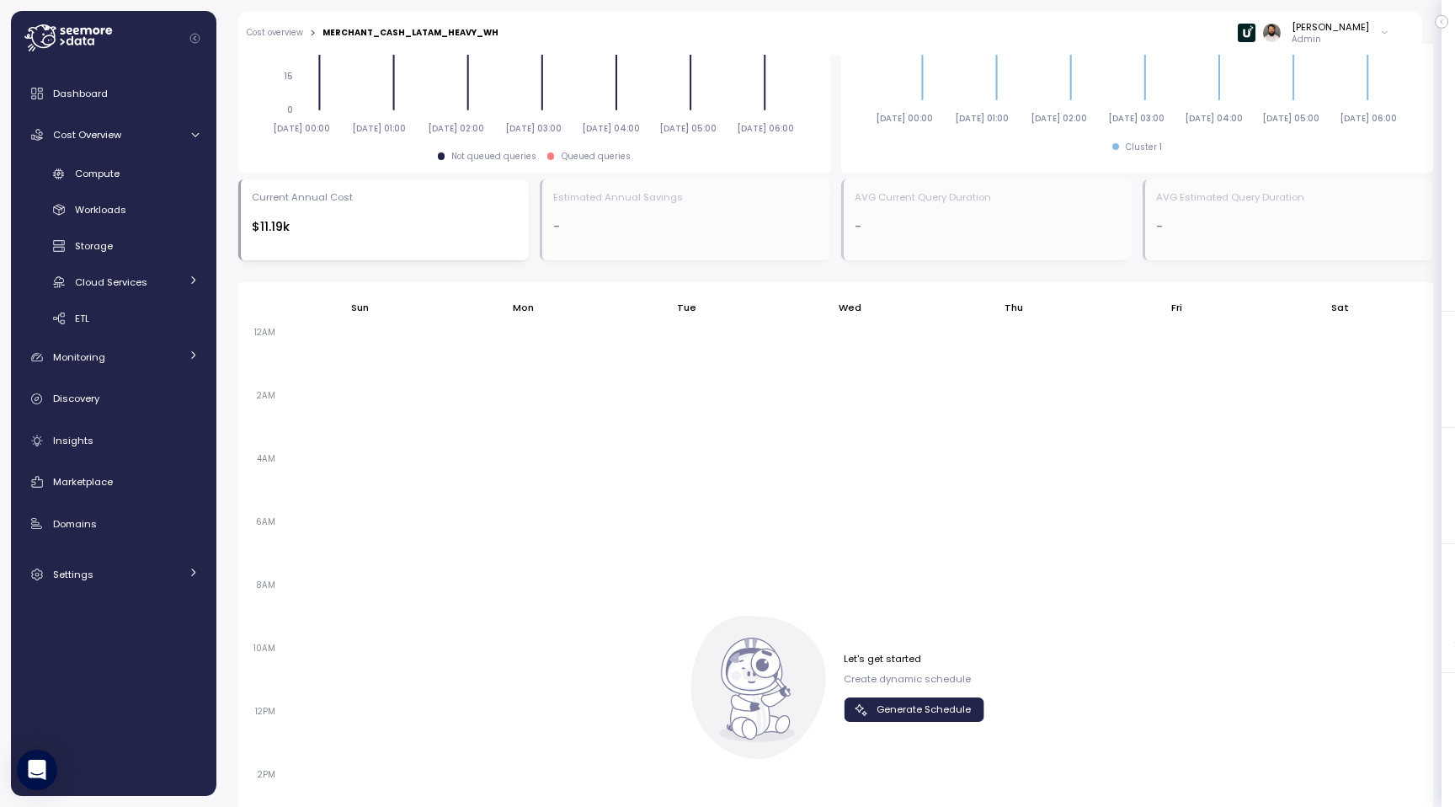
scroll to position [1128, 0]
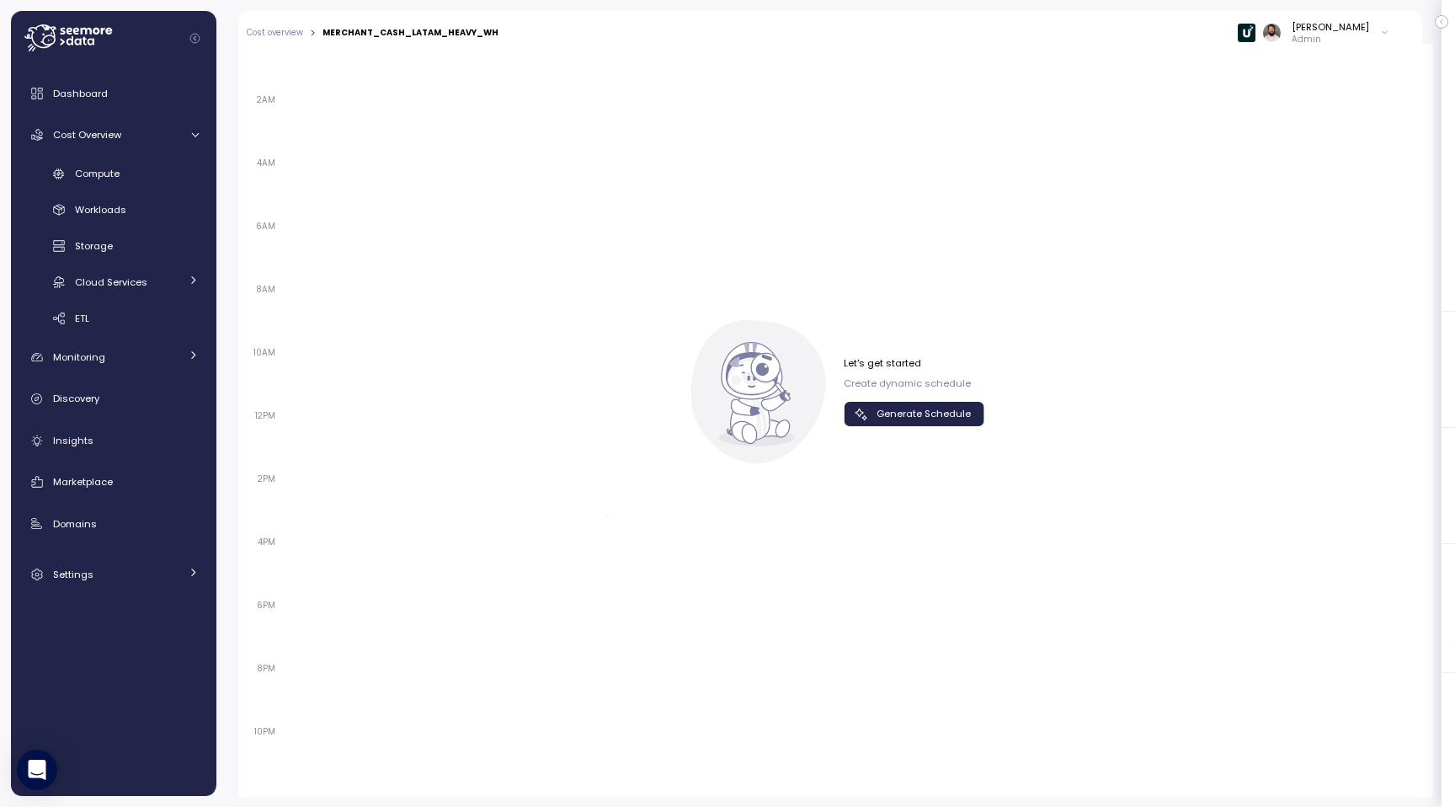
click at [951, 419] on span "Generate Schedule" at bounding box center [924, 414] width 94 height 23
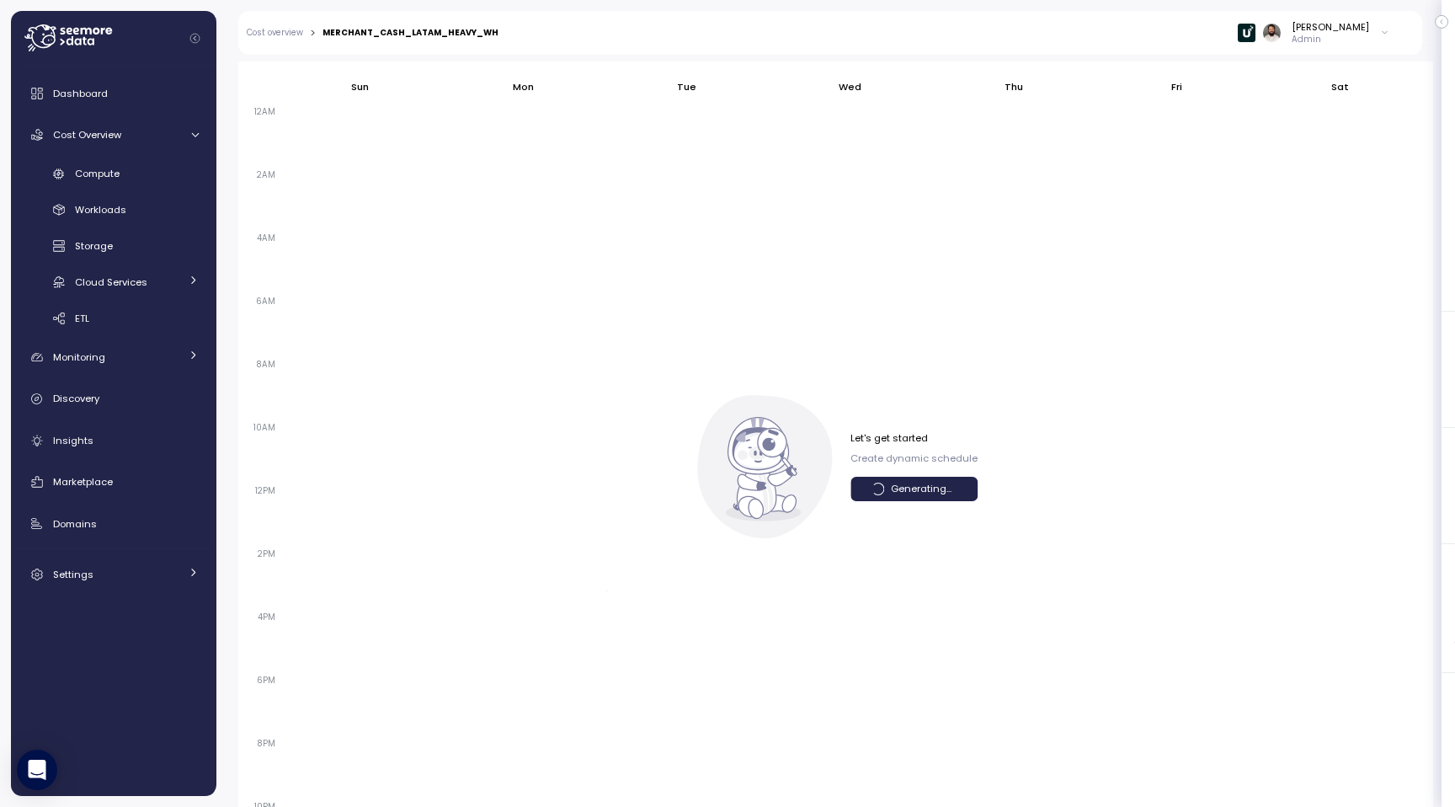
scroll to position [1054, 0]
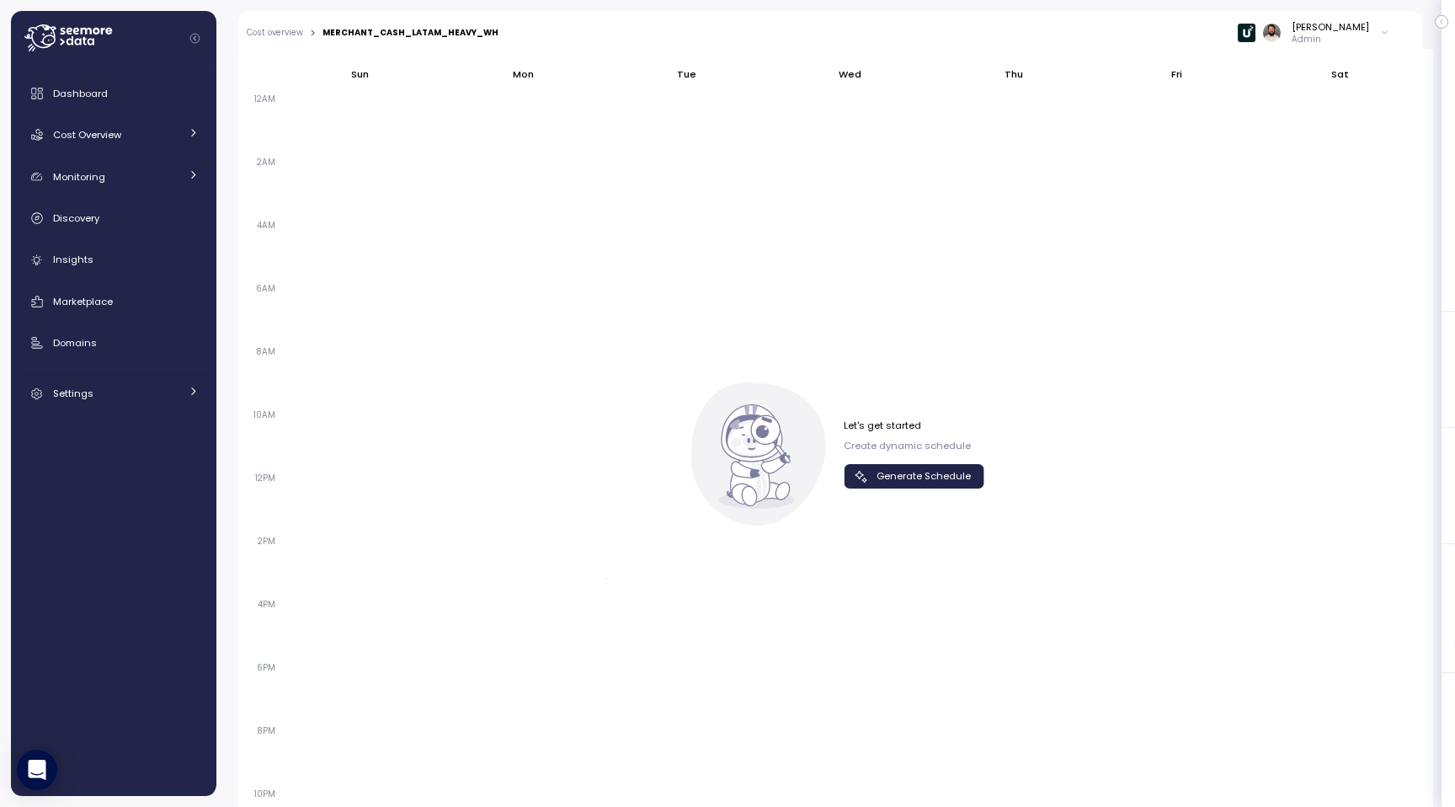
scroll to position [1128, 0]
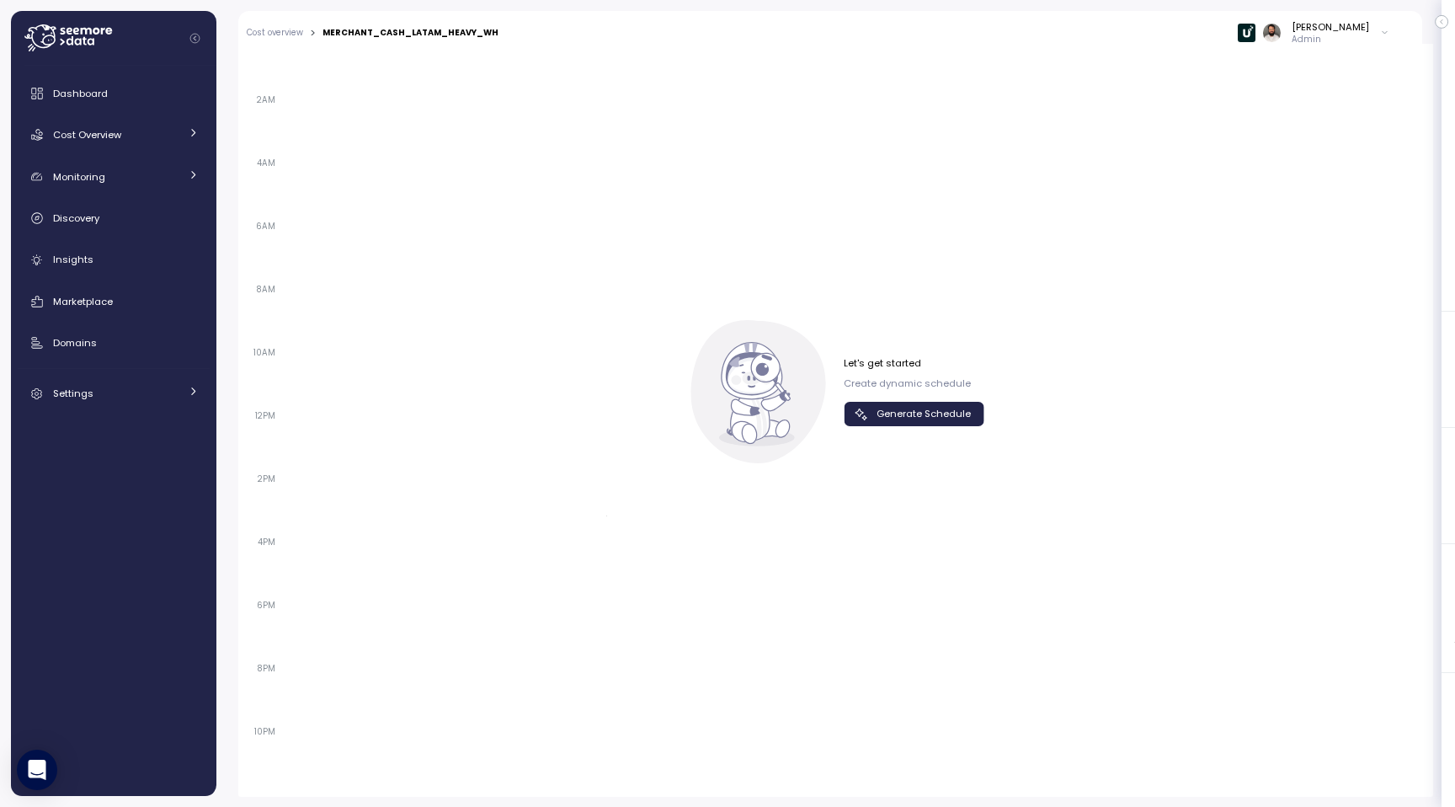
click at [894, 419] on span "Generate Schedule" at bounding box center [924, 414] width 94 height 23
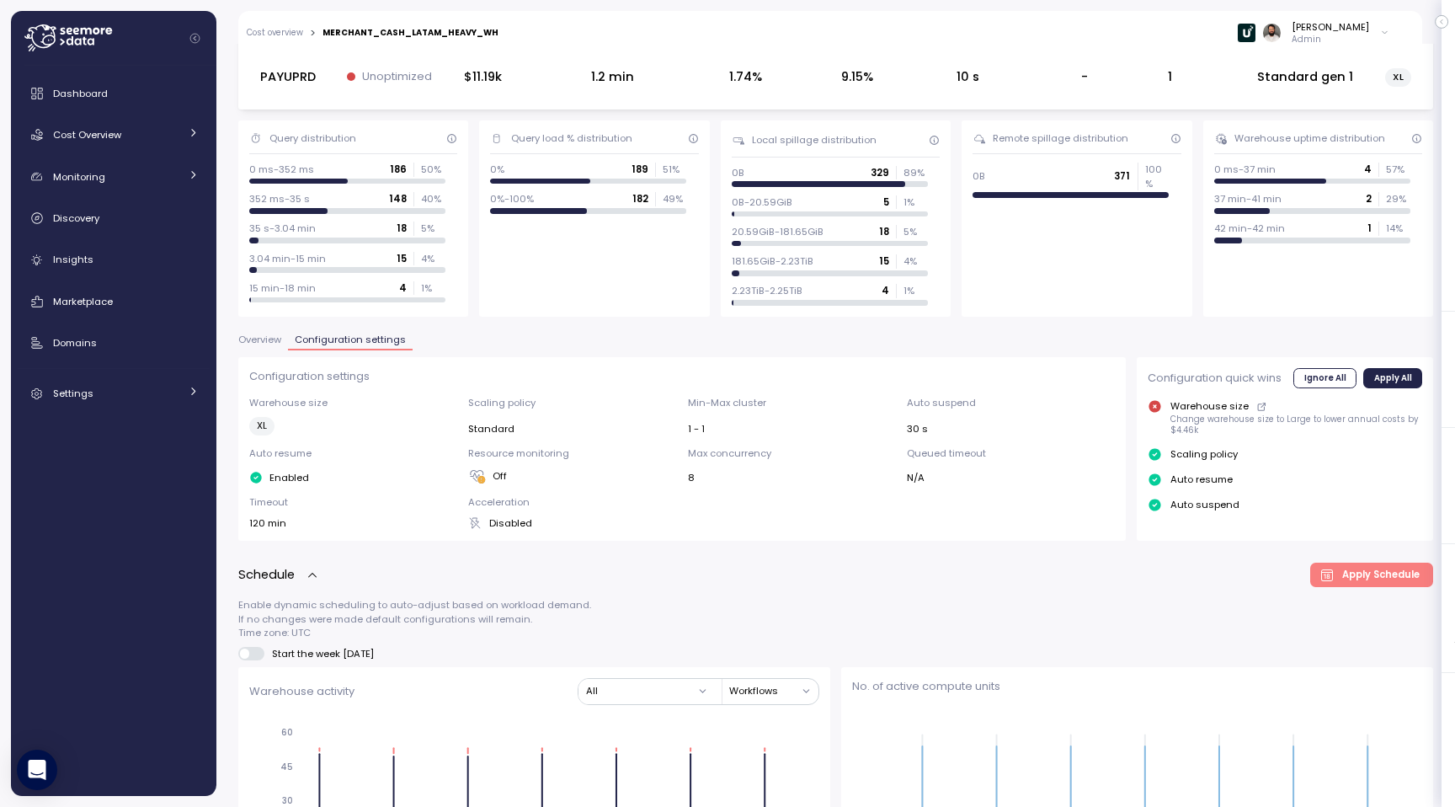
scroll to position [0, 0]
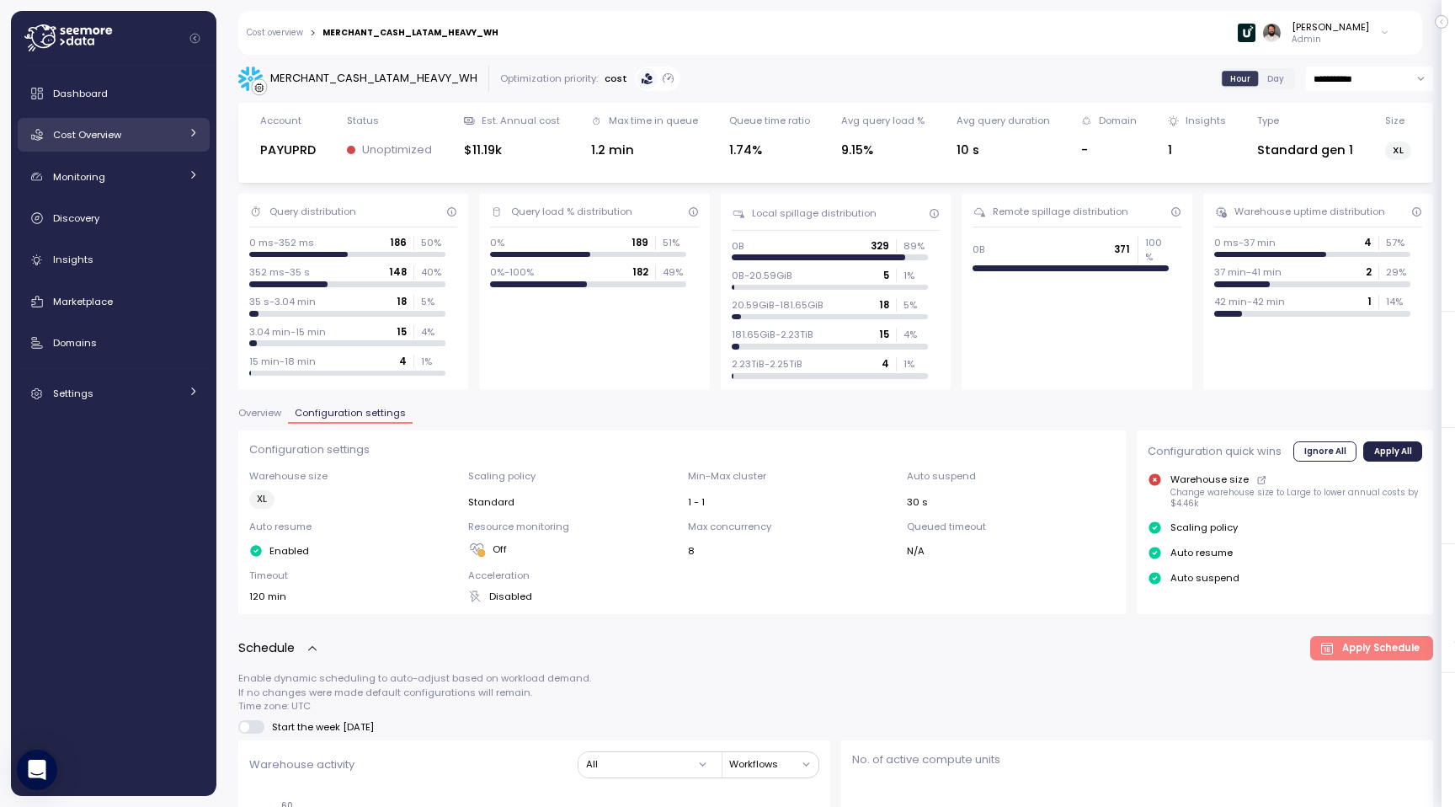
click at [115, 138] on span "Cost Overview" at bounding box center [87, 134] width 68 height 13
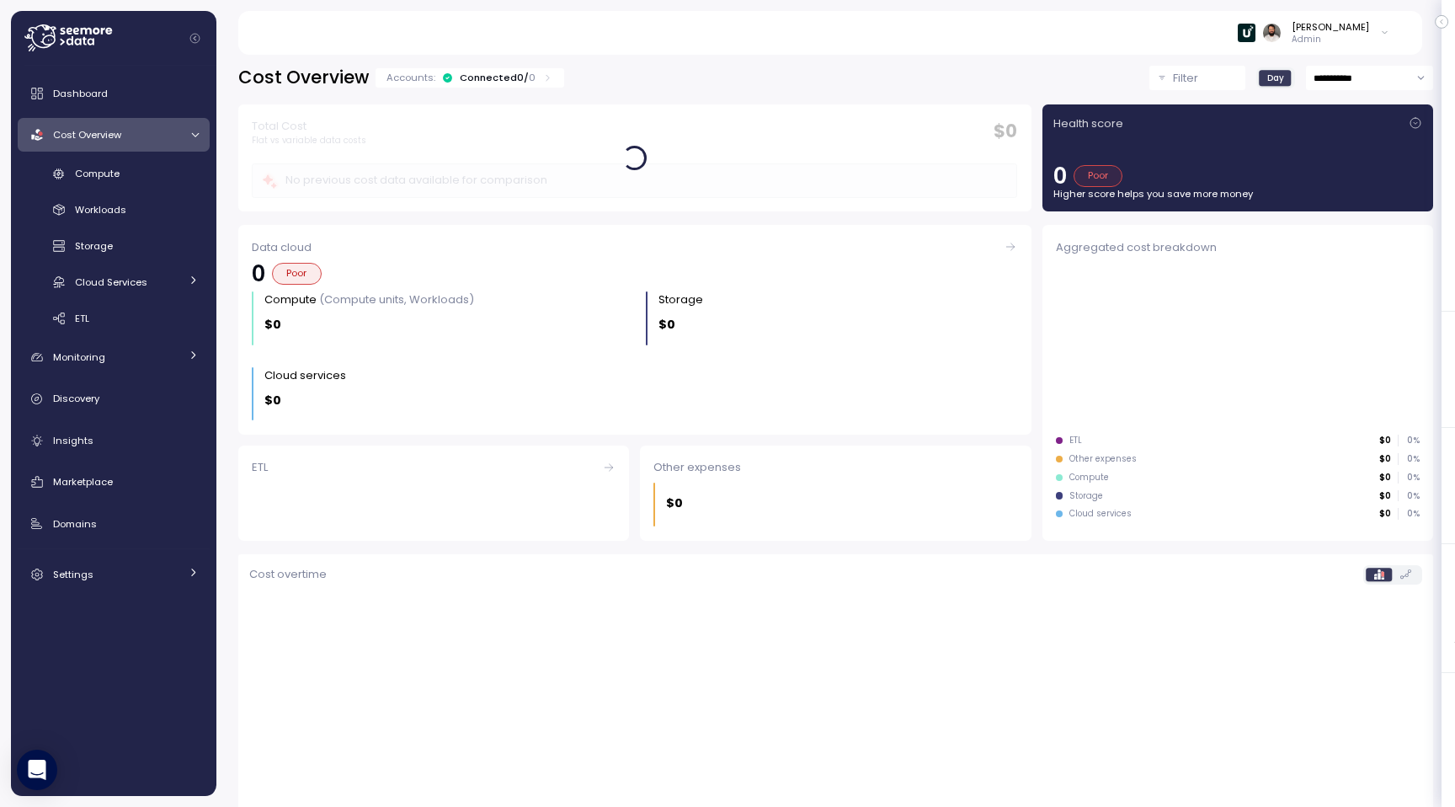
click at [498, 78] on div "Connected 0 / 0" at bounding box center [498, 77] width 76 height 13
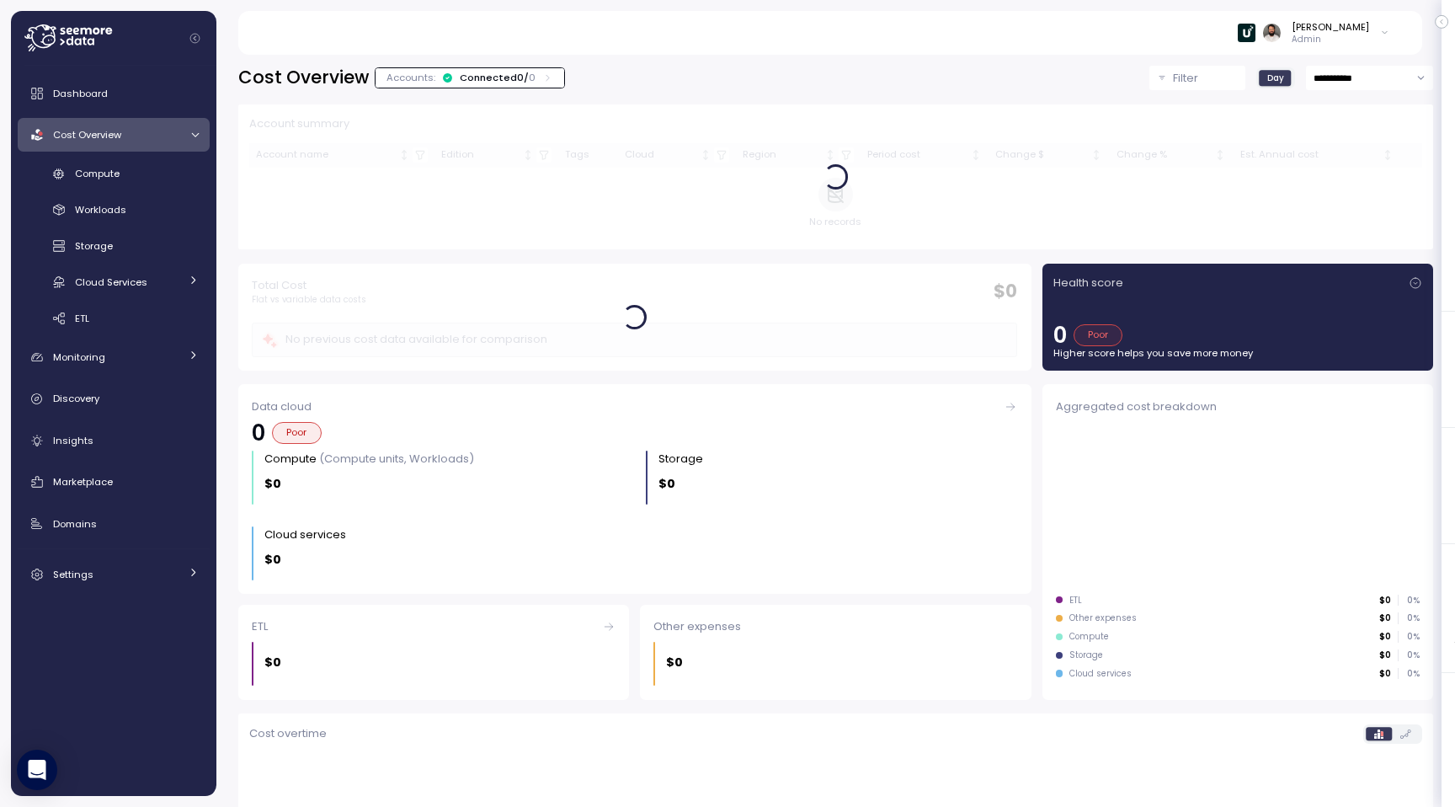
click at [498, 78] on div "Connected 0 / 0" at bounding box center [498, 77] width 76 height 13
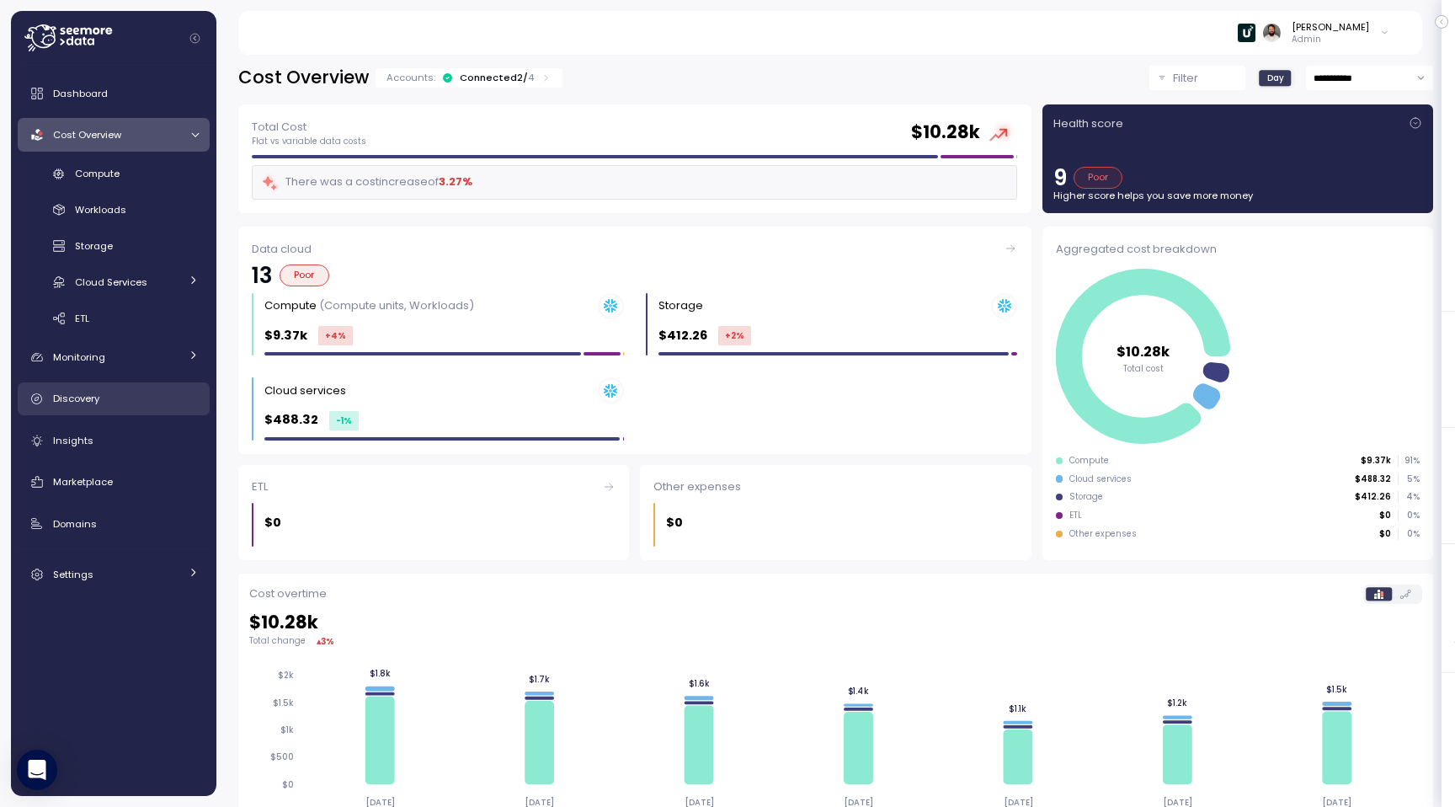
click at [125, 383] on link "Discovery" at bounding box center [114, 399] width 192 height 34
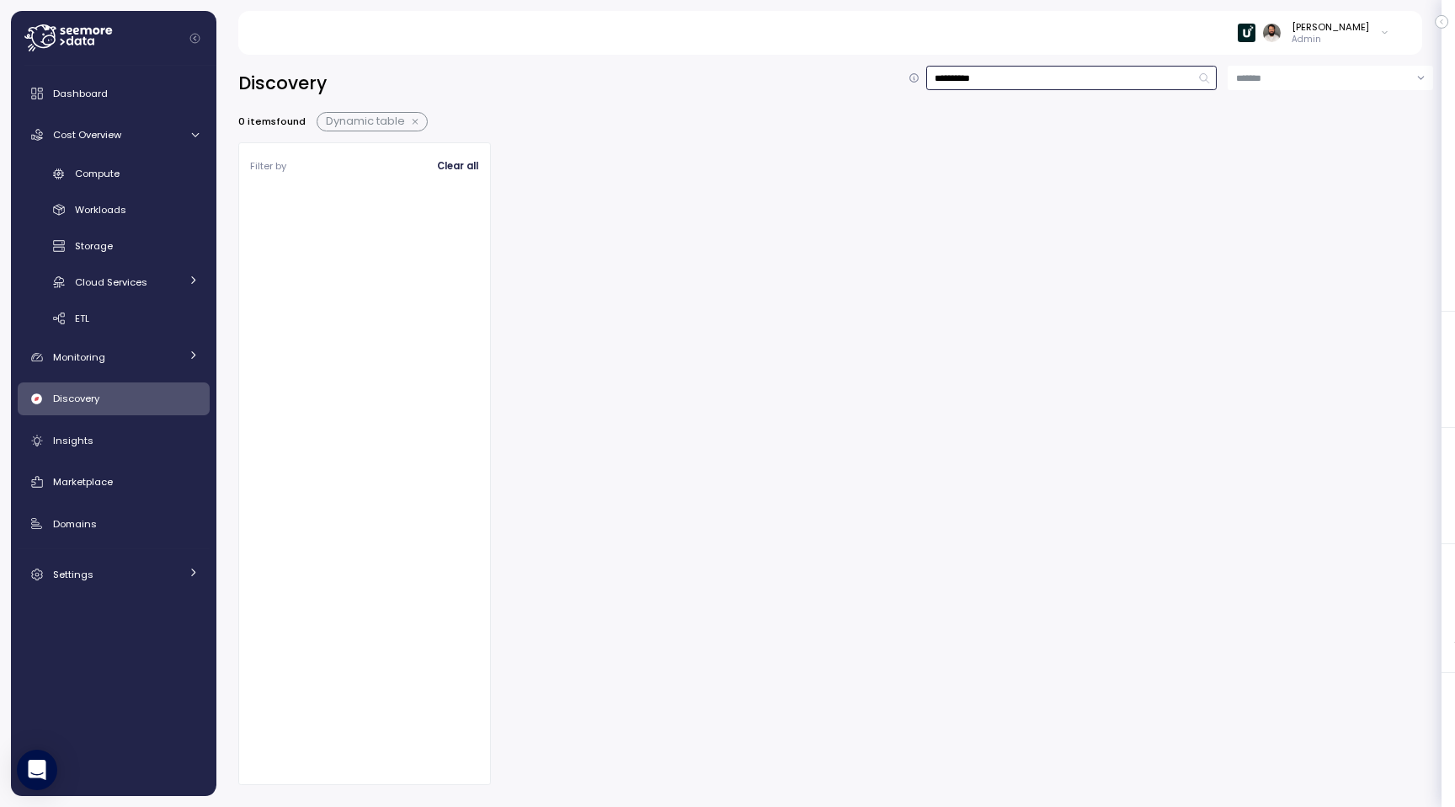
click at [949, 77] on input "**********" at bounding box center [1071, 78] width 291 height 24
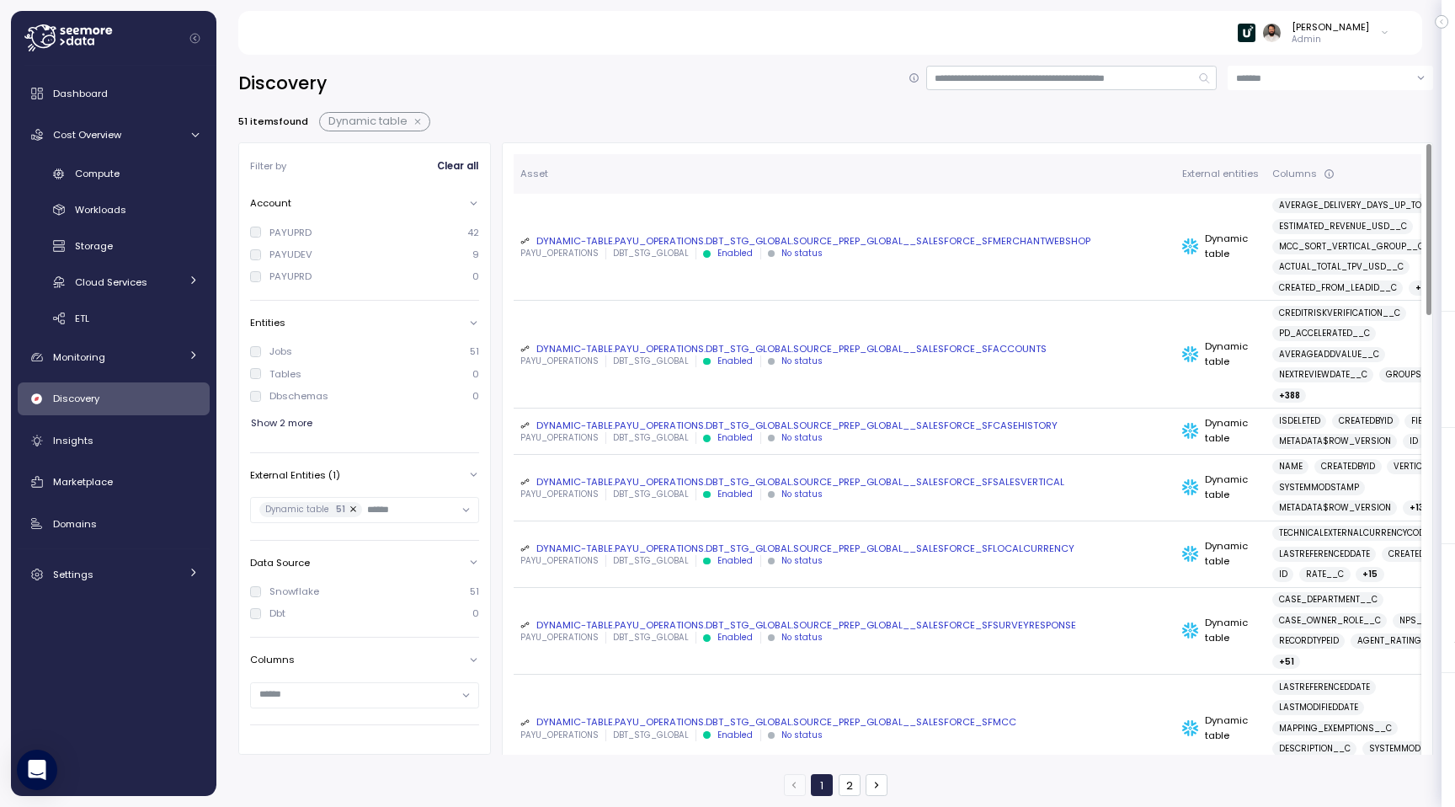
click at [993, 258] on div "PAYU_OPERATIONS DBT_STG_GLOBAL Enabled No status" at bounding box center [844, 254] width 648 height 12
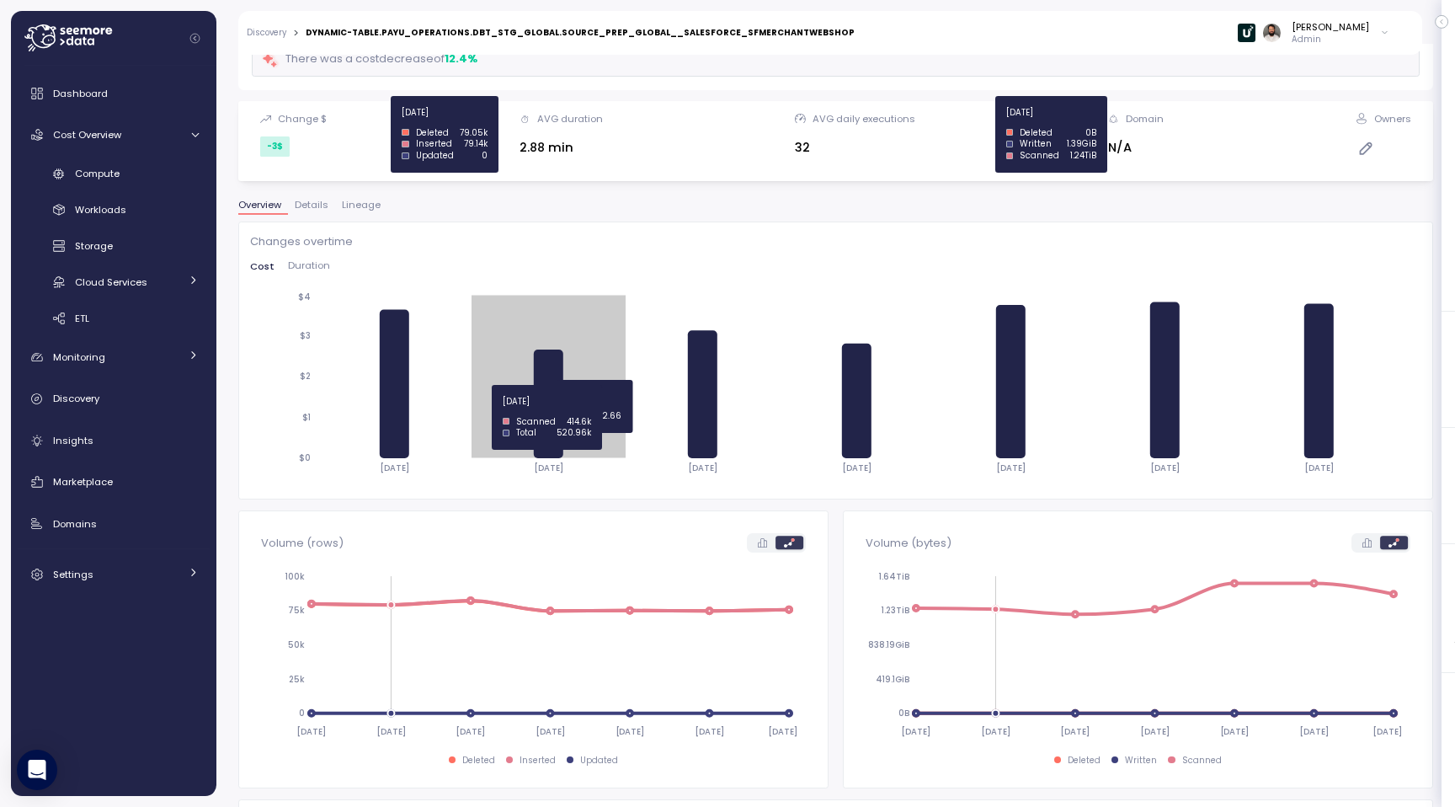
scroll to position [124, 0]
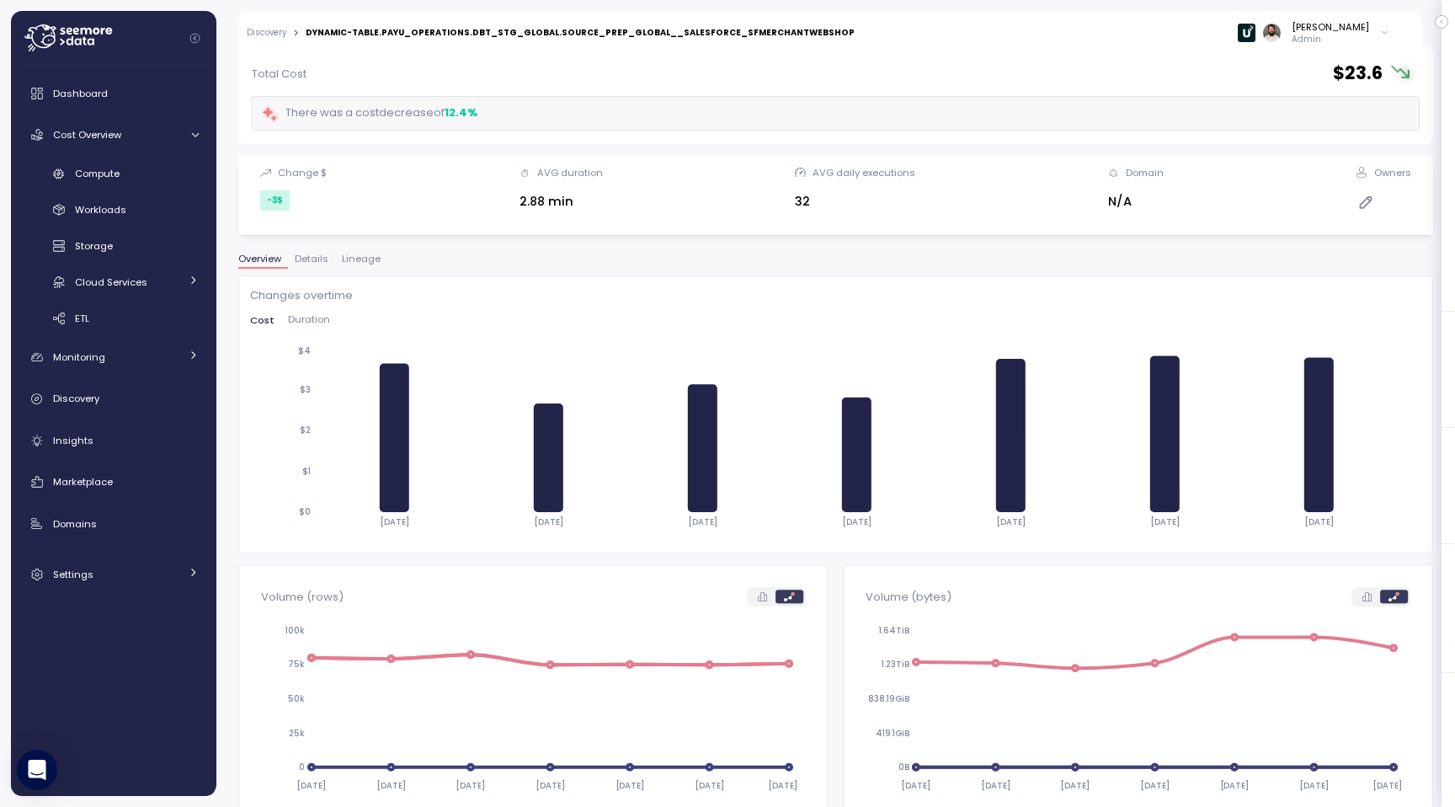
click at [360, 255] on span "Lineage" at bounding box center [361, 258] width 39 height 9
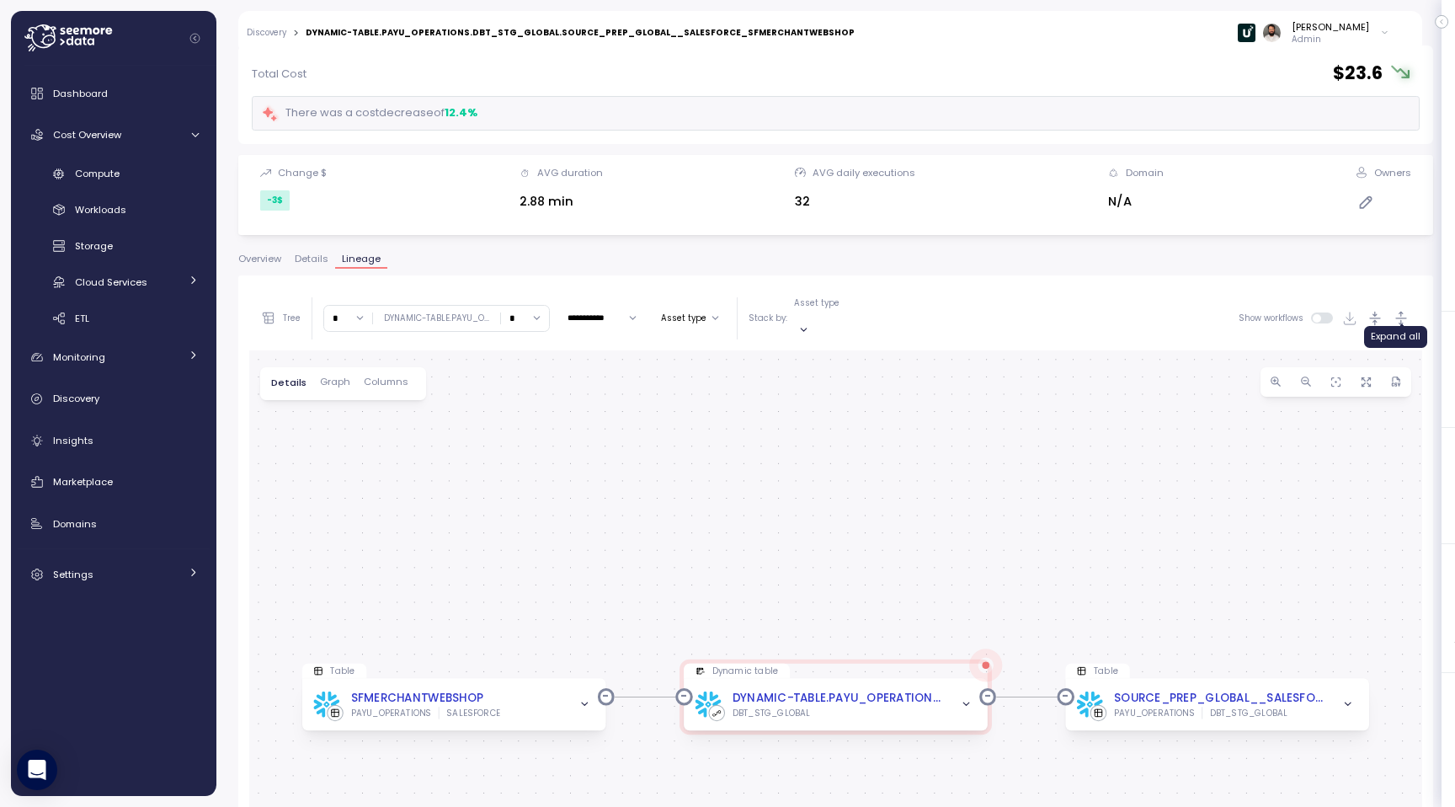
click at [1400, 312] on icon "button" at bounding box center [1402, 319] width 18 height 18
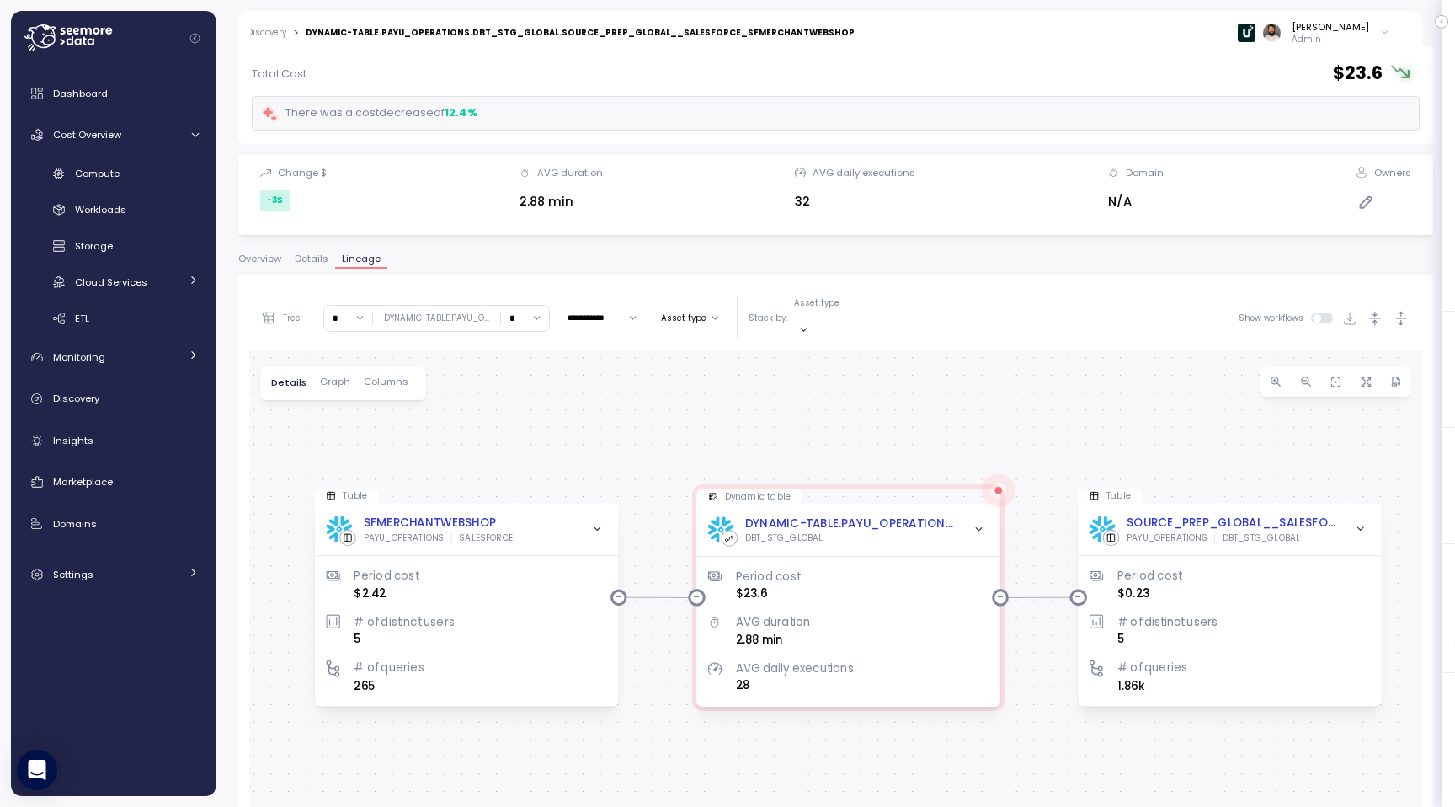
drag, startPoint x: 1044, startPoint y: 571, endPoint x: 1056, endPoint y: 396, distance: 175.6
click at [1057, 395] on div "Table SFMERCHANTWEBSHOP PAYU_OPERATIONS SALESFORCE Period cost $2.42 # of disti…" at bounding box center [835, 689] width 1173 height 678
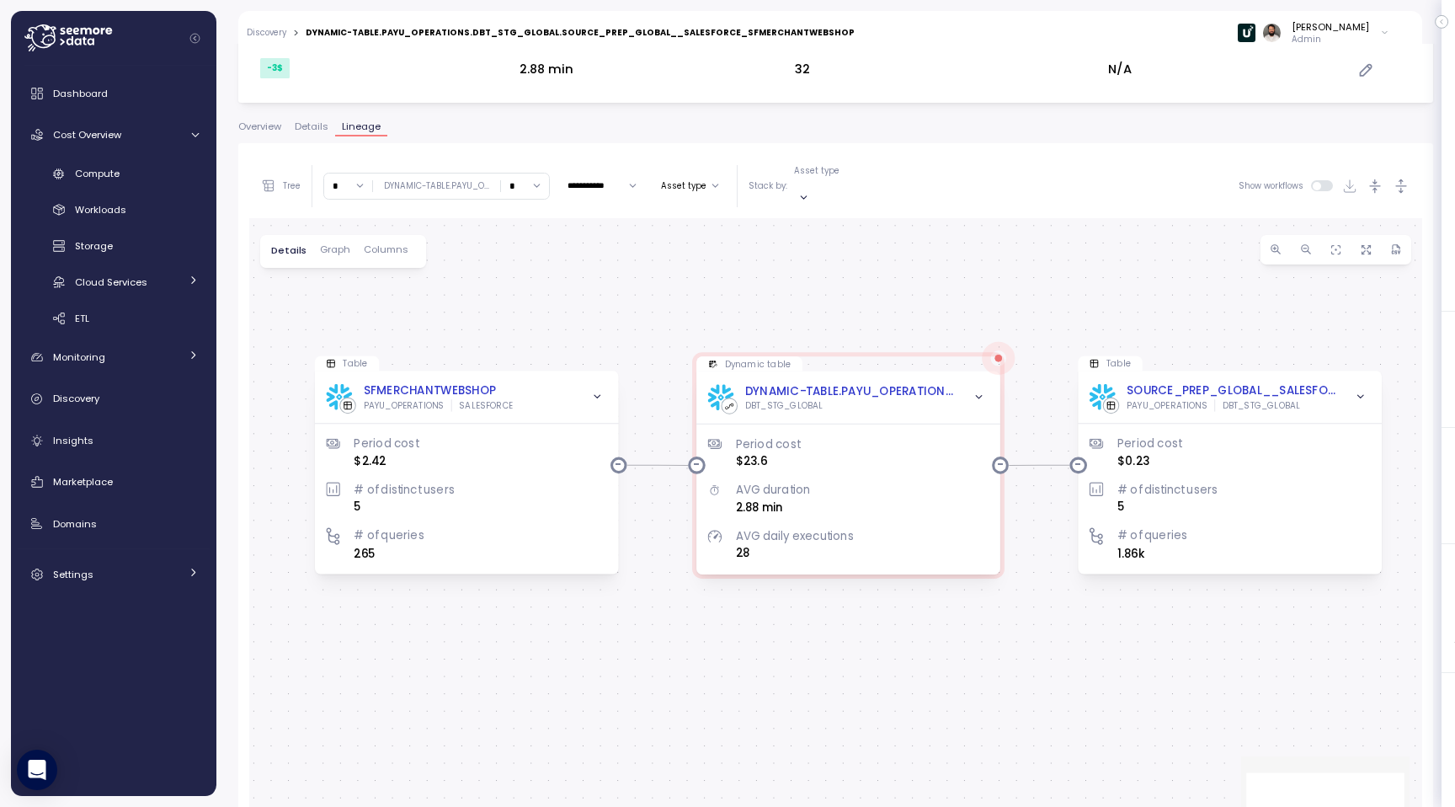
scroll to position [271, 0]
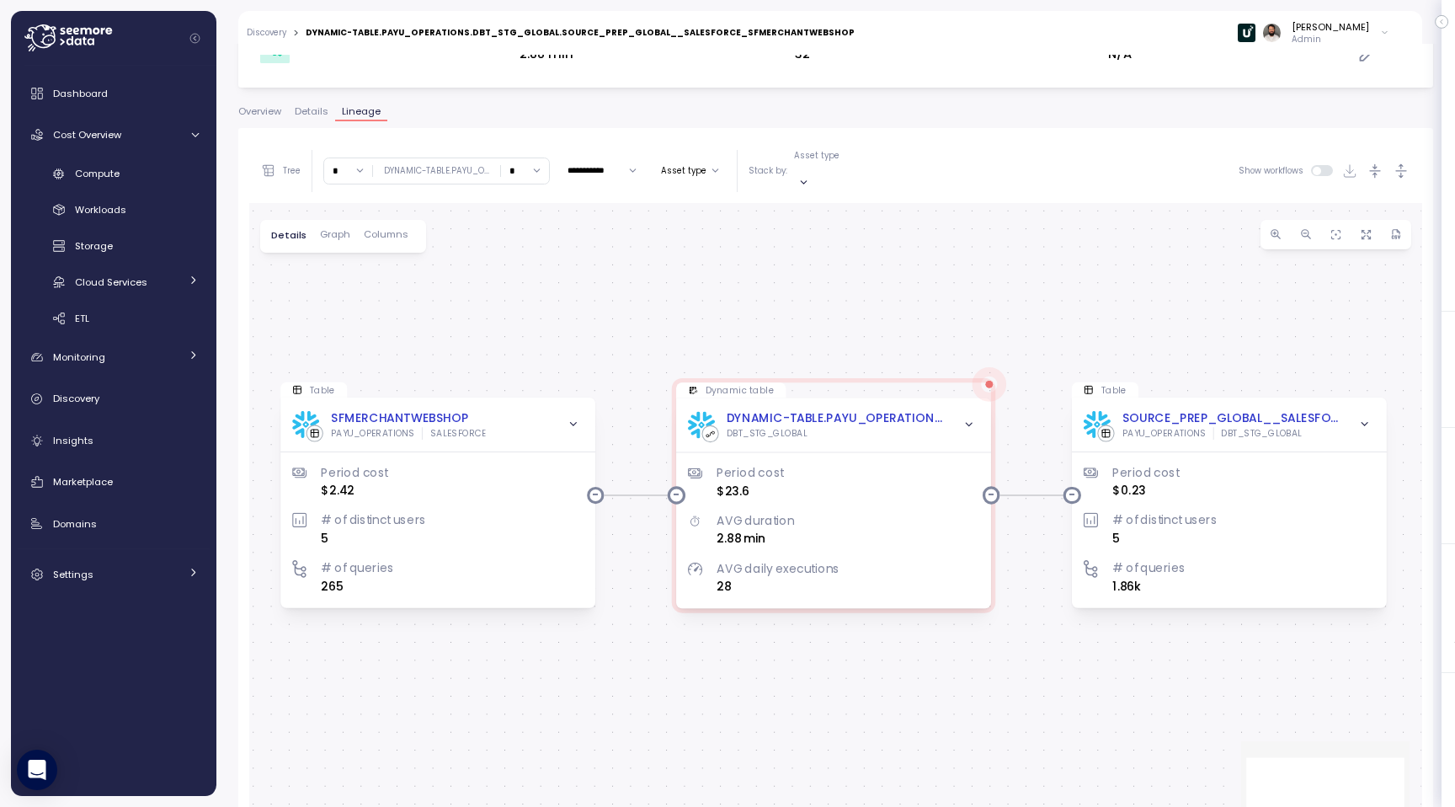
drag, startPoint x: 836, startPoint y: 213, endPoint x: 821, endPoint y: 250, distance: 40.0
click at [821, 250] on div "Table SFMERCHANTWEBSHOP PAYU_OPERATIONS SALESFORCE Period cost $2.42 # of disti…" at bounding box center [835, 542] width 1173 height 678
click at [524, 173] on input "*" at bounding box center [525, 170] width 48 height 24
click at [522, 299] on div "3" at bounding box center [524, 289] width 40 height 23
type input "*"
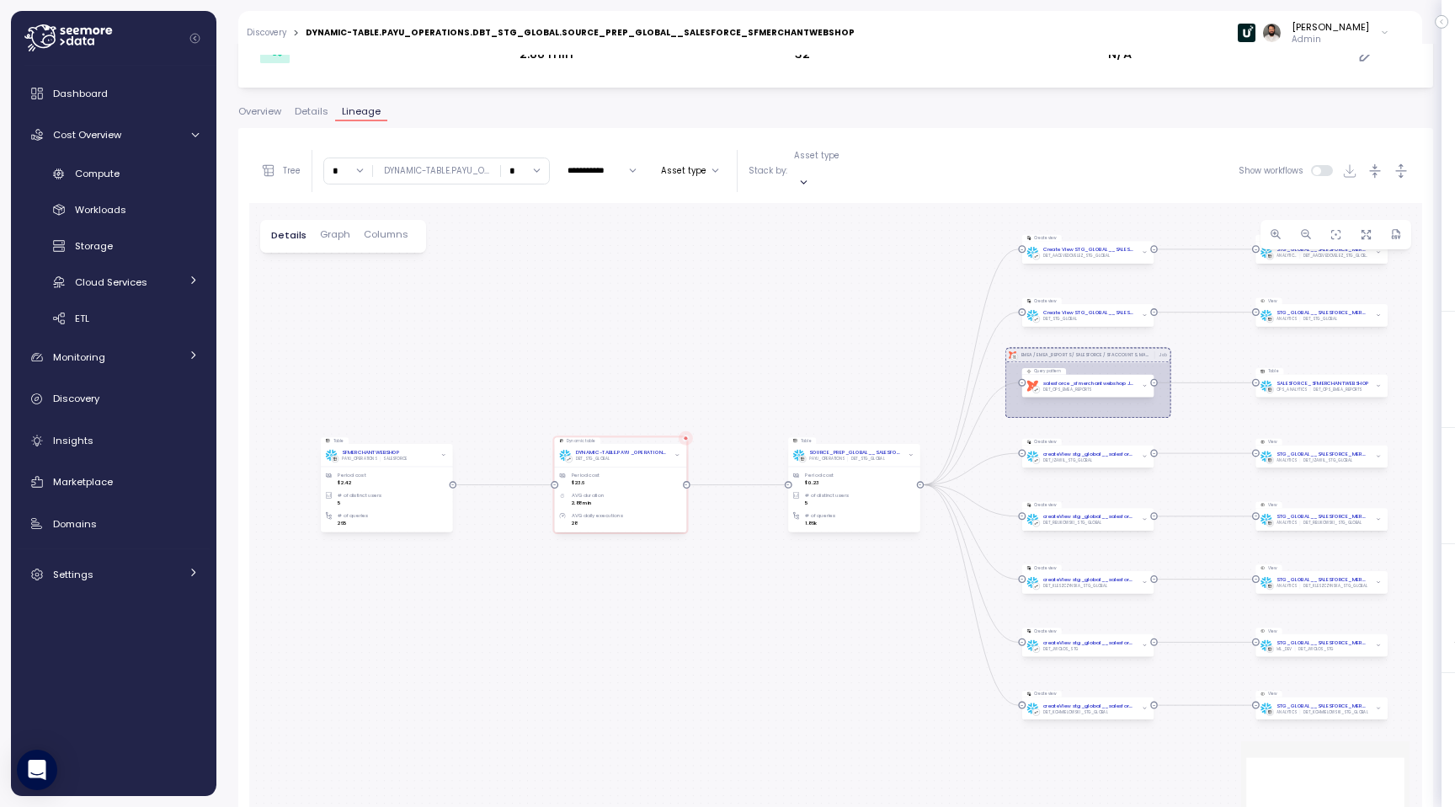
drag, startPoint x: 824, startPoint y: 382, endPoint x: 842, endPoint y: 308, distance: 75.6
click at [842, 308] on div "dbt EMEA / EMEA_REPORTS / SALESFORCE / SFACCOUNTS, MAINACCOUNT_SUBACCOUNTS_COUN…" at bounding box center [835, 542] width 1173 height 678
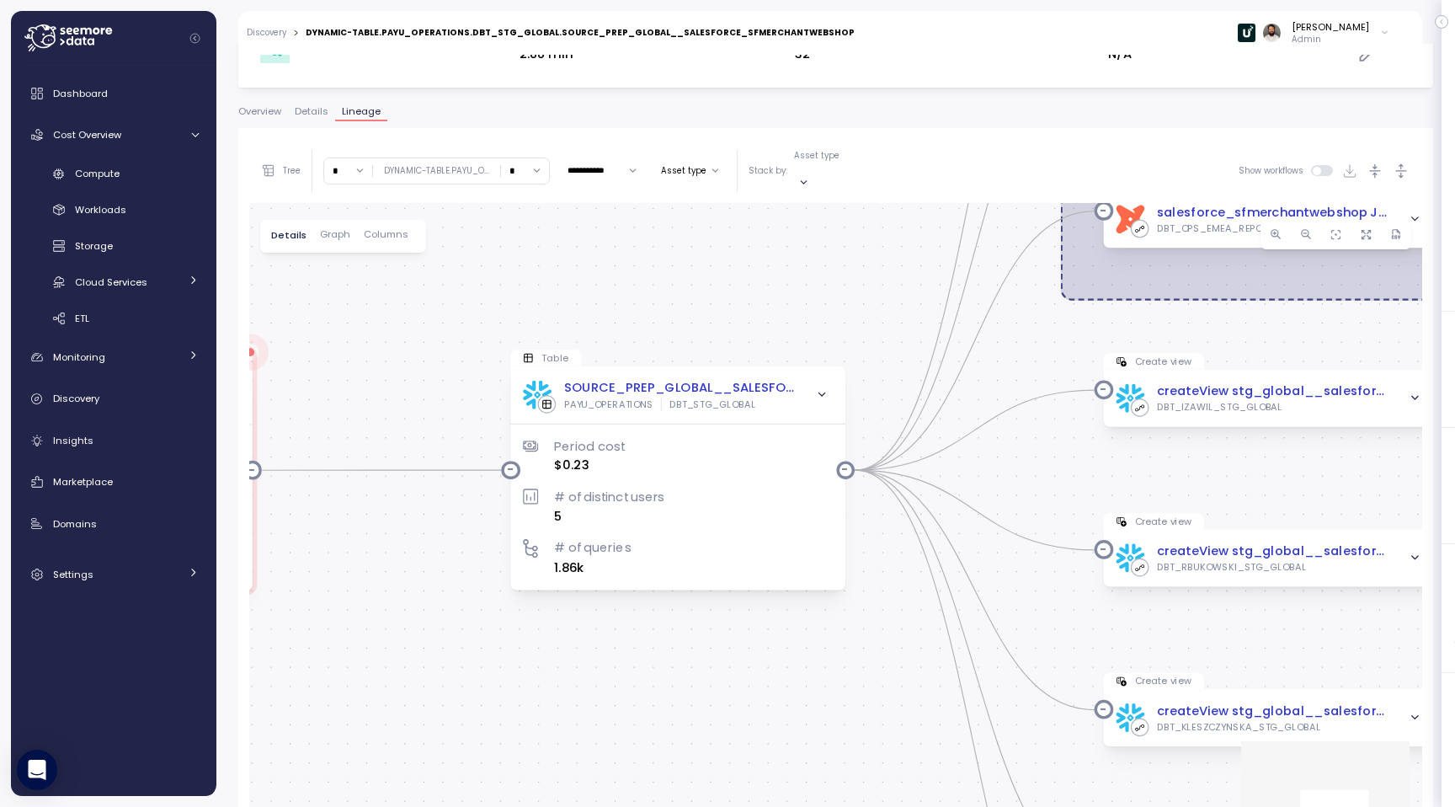
drag, startPoint x: 1051, startPoint y: 425, endPoint x: 996, endPoint y: 340, distance: 101.2
click at [996, 340] on div "dbt EMEA / EMEA_REPORTS / SALESFORCE / SFACCOUNTS, MAINACCOUNT_SUBACCOUNTS_COUN…" at bounding box center [835, 542] width 1173 height 678
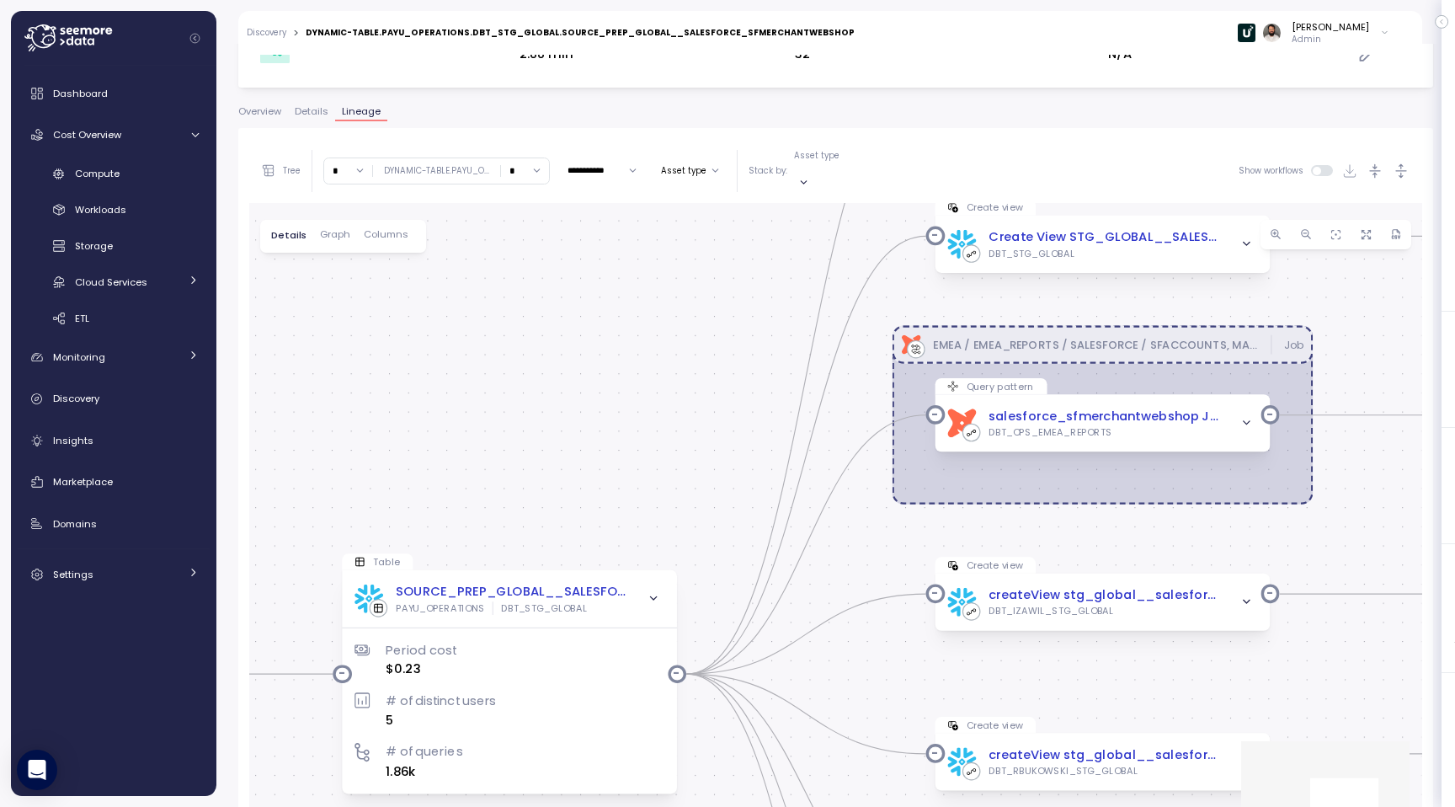
drag, startPoint x: 995, startPoint y: 344, endPoint x: 835, endPoint y: 579, distance: 284.8
click at [835, 580] on div "dbt EMEA / EMEA_REPORTS / SALESFORCE / SFACCOUNTS, MAINACCOUNT_SUBACCOUNTS_COUN…" at bounding box center [835, 542] width 1173 height 678
click at [1410, 163] on icon "button" at bounding box center [1402, 172] width 18 height 18
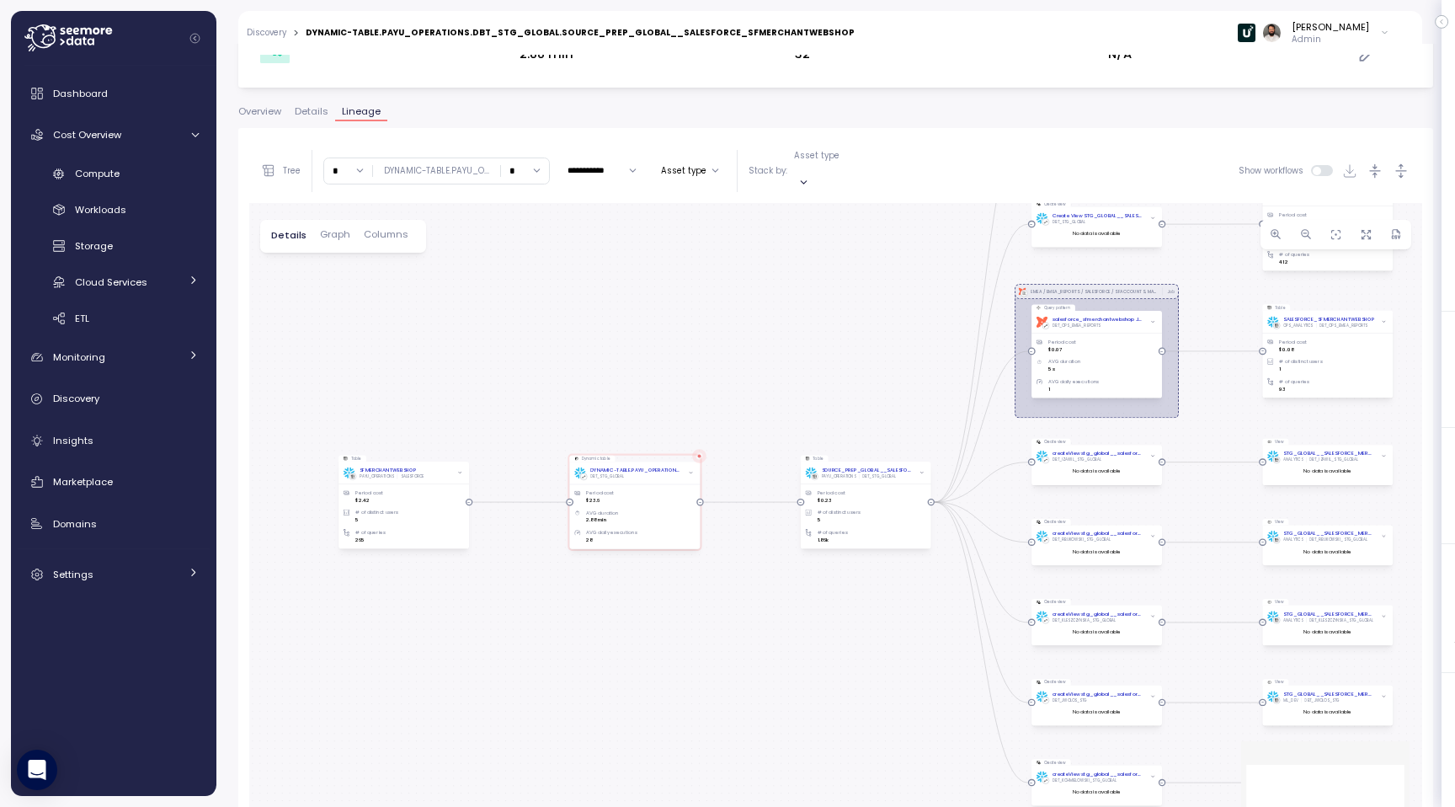
drag, startPoint x: 895, startPoint y: 519, endPoint x: 894, endPoint y: 324, distance: 194.6
click at [894, 323] on div "dbt EMEA / EMEA_REPORTS / SALESFORCE / SFACCOUNTS, MAINACCOUNT_SUBACCOUNTS_COUN…" at bounding box center [835, 542] width 1173 height 678
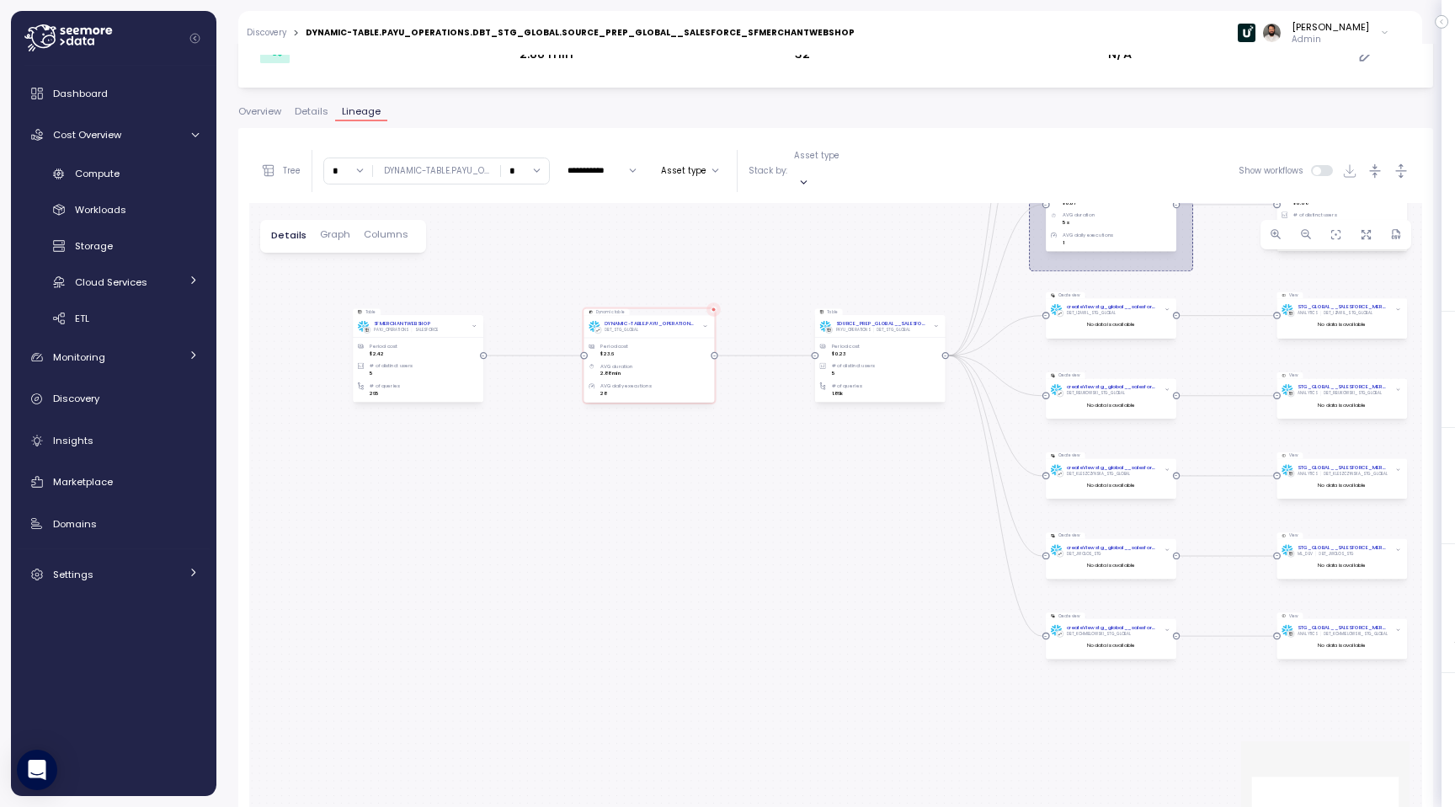
drag, startPoint x: 858, startPoint y: 425, endPoint x: 928, endPoint y: 277, distance: 163.9
click at [925, 277] on div "dbt EMEA / EMEA_REPORTS / SALESFORCE / SFACCOUNTS, MAINACCOUNT_SUBACCOUNTS_COUN…" at bounding box center [835, 542] width 1173 height 678
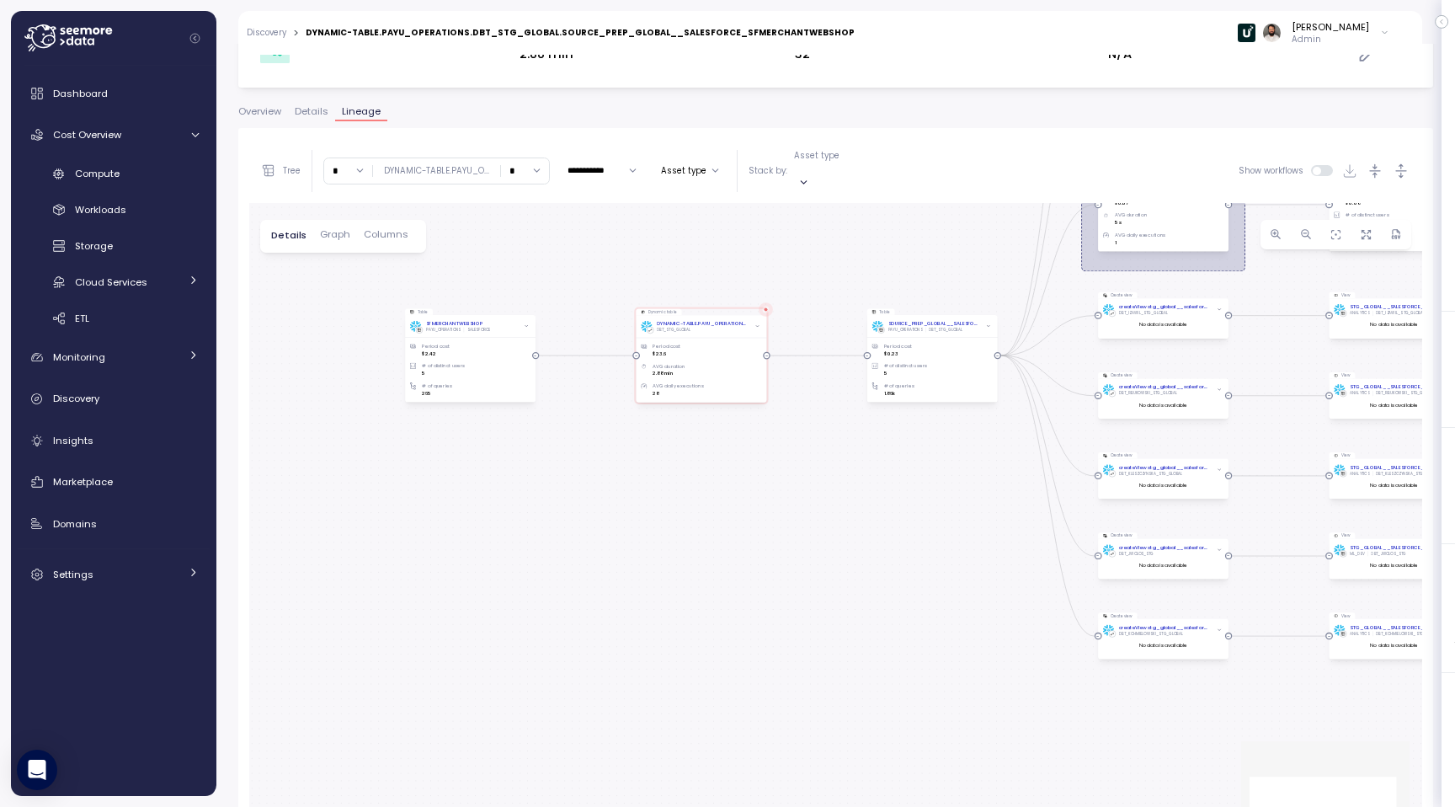
click at [344, 158] on input "*" at bounding box center [348, 170] width 48 height 24
click at [349, 320] on div "4" at bounding box center [348, 313] width 40 height 23
type input "*"
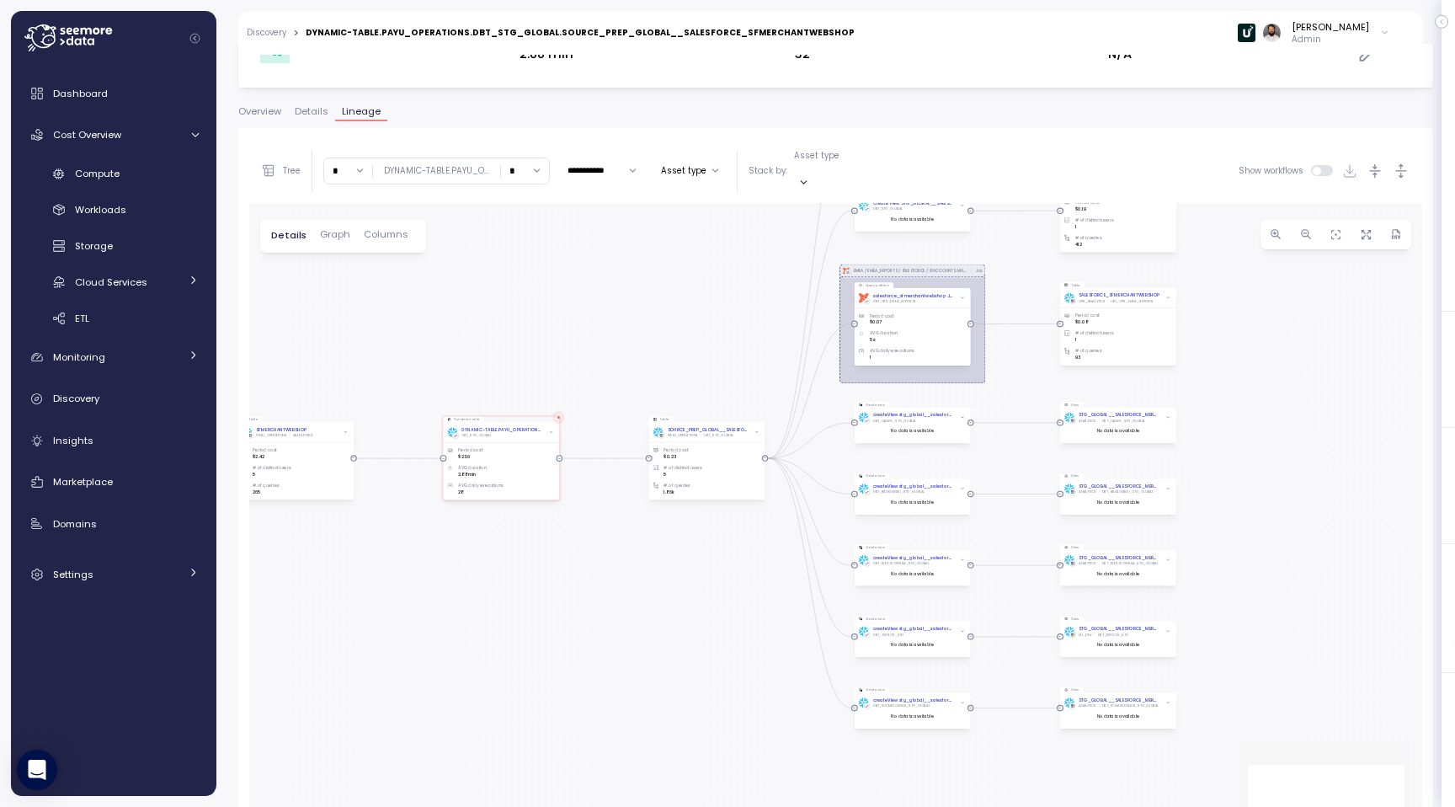
drag, startPoint x: 708, startPoint y: 432, endPoint x: 579, endPoint y: 294, distance: 189.5
click at [579, 294] on div "dbt EMEA / EMEA_REPORTS / SALESFORCE / SFACCOUNTS, MAINACCOUNT_SUBACCOUNTS_COUN…" at bounding box center [835, 542] width 1173 height 678
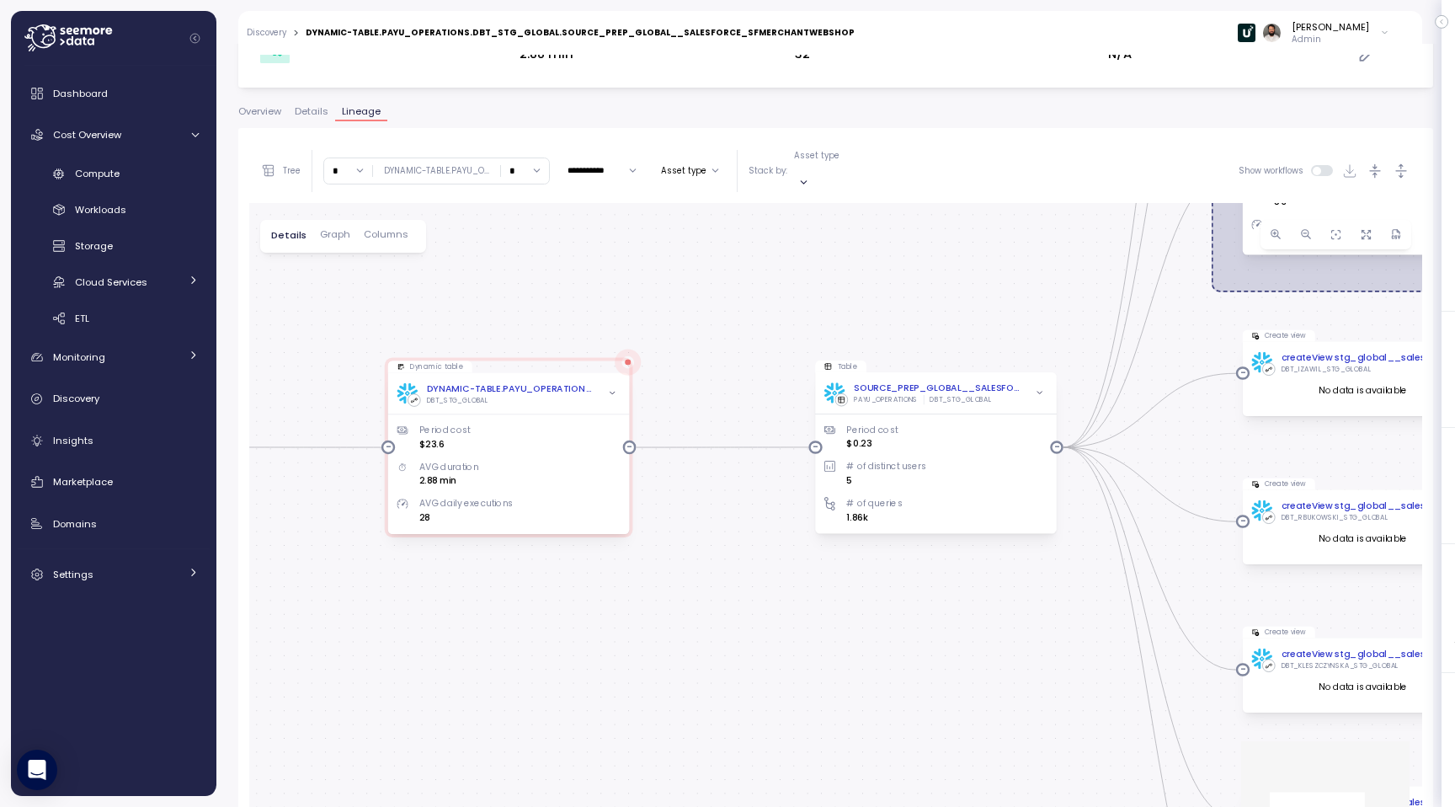
drag, startPoint x: 558, startPoint y: 357, endPoint x: 710, endPoint y: 355, distance: 152.5
click at [710, 355] on div "dbt EMEA / EMEA_REPORTS / SALESFORCE / SFACCOUNTS, MAINACCOUNT_SUBACCOUNTS_COUN…" at bounding box center [835, 542] width 1173 height 678
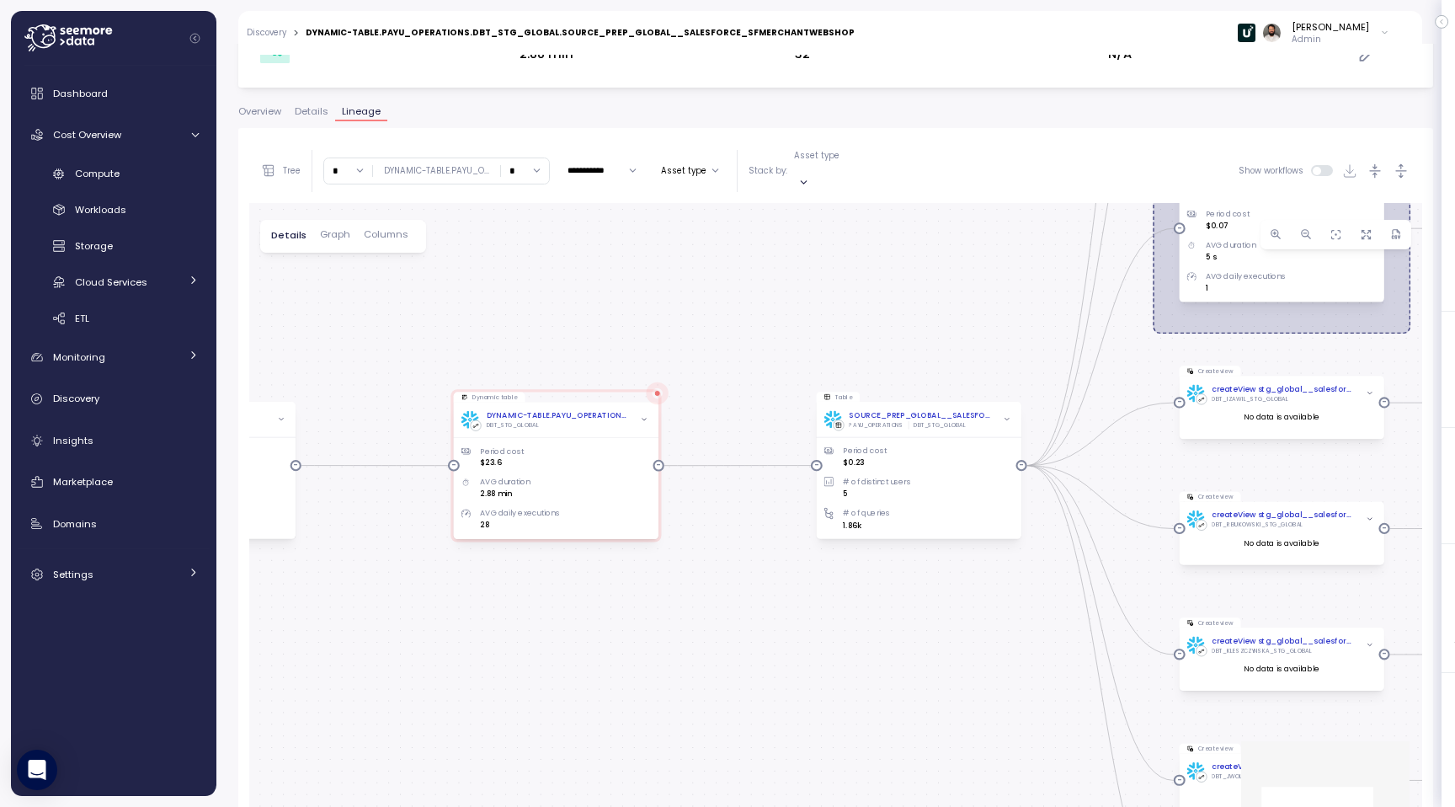
drag, startPoint x: 781, startPoint y: 563, endPoint x: 919, endPoint y: 559, distance: 138.2
click at [919, 561] on div "dbt EMEA / EMEA_REPORTS / SALESFORCE / SFACCOUNTS, MAINACCOUNT_SUBACCOUNTS_COUN…" at bounding box center [835, 542] width 1173 height 678
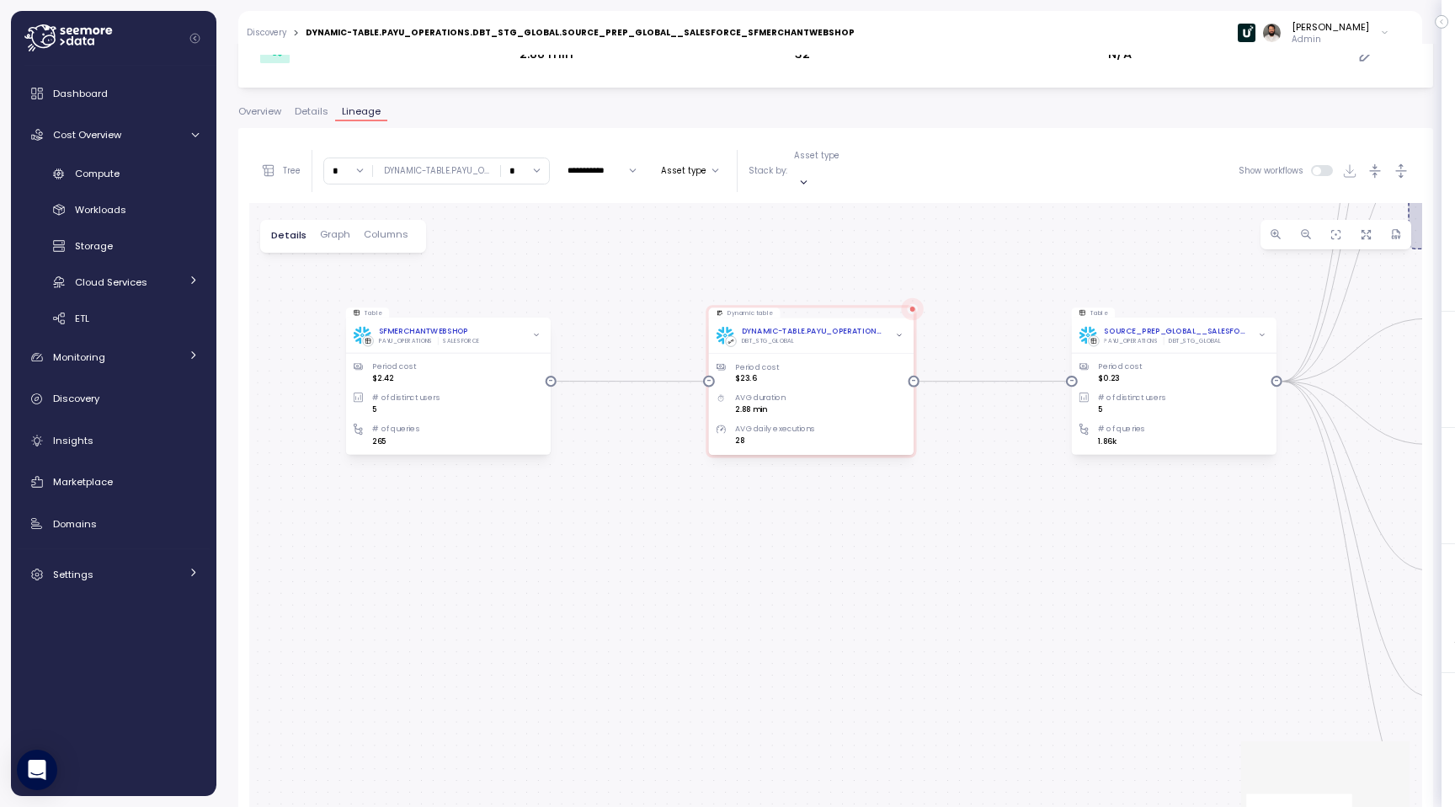
drag, startPoint x: 629, startPoint y: 339, endPoint x: 745, endPoint y: 258, distance: 141.6
click at [745, 258] on div "dbt EMEA / EMEA_REPORTS / SALESFORCE / SFACCOUNTS, MAINACCOUNT_SUBACCOUNTS_COUN…" at bounding box center [835, 542] width 1173 height 678
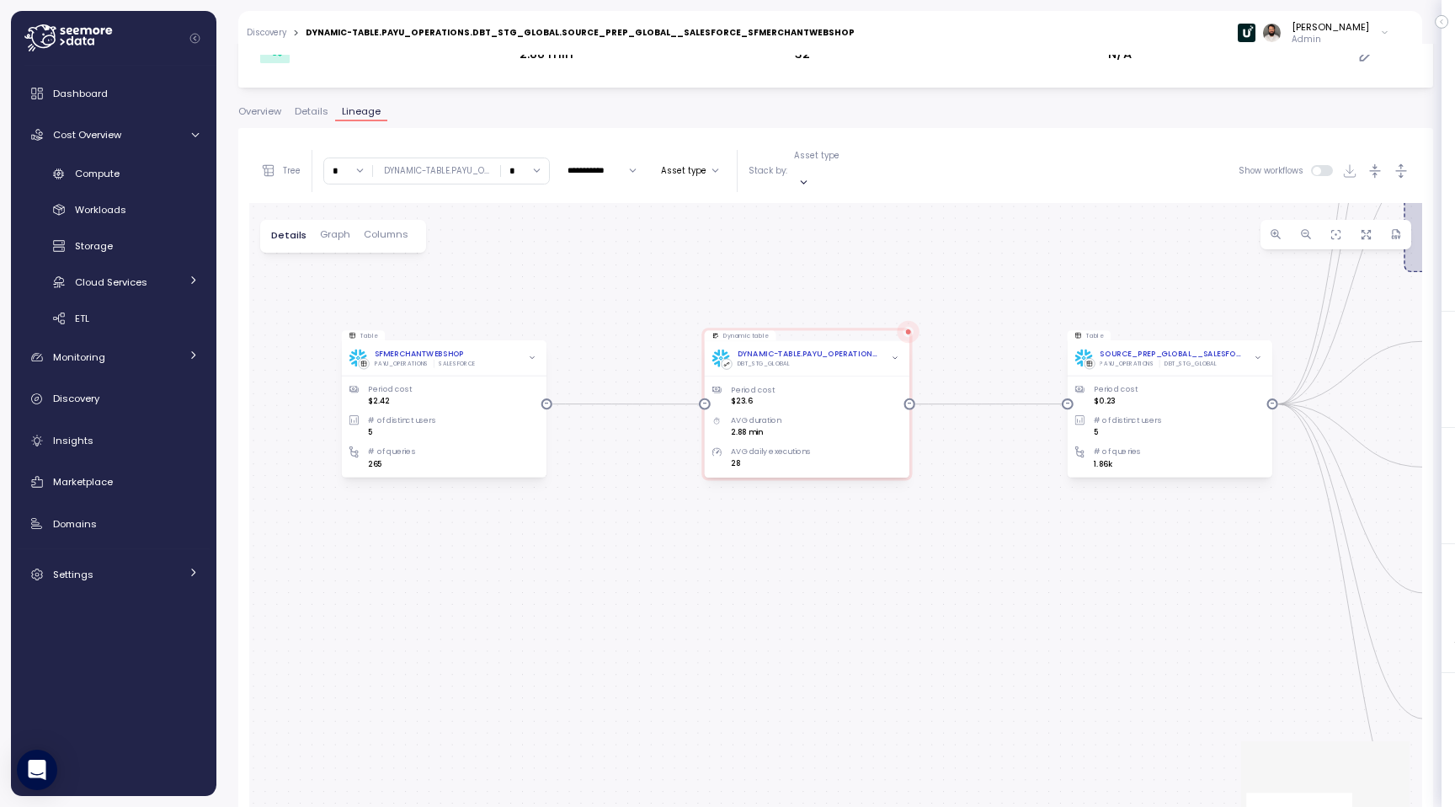
drag, startPoint x: 679, startPoint y: 446, endPoint x: 648, endPoint y: 525, distance: 84.8
click at [648, 525] on div "dbt EMEA / EMEA_REPORTS / SALESFORCE / SFACCOUNTS, MAINACCOUNT_SUBACCOUNTS_COUN…" at bounding box center [835, 542] width 1173 height 678
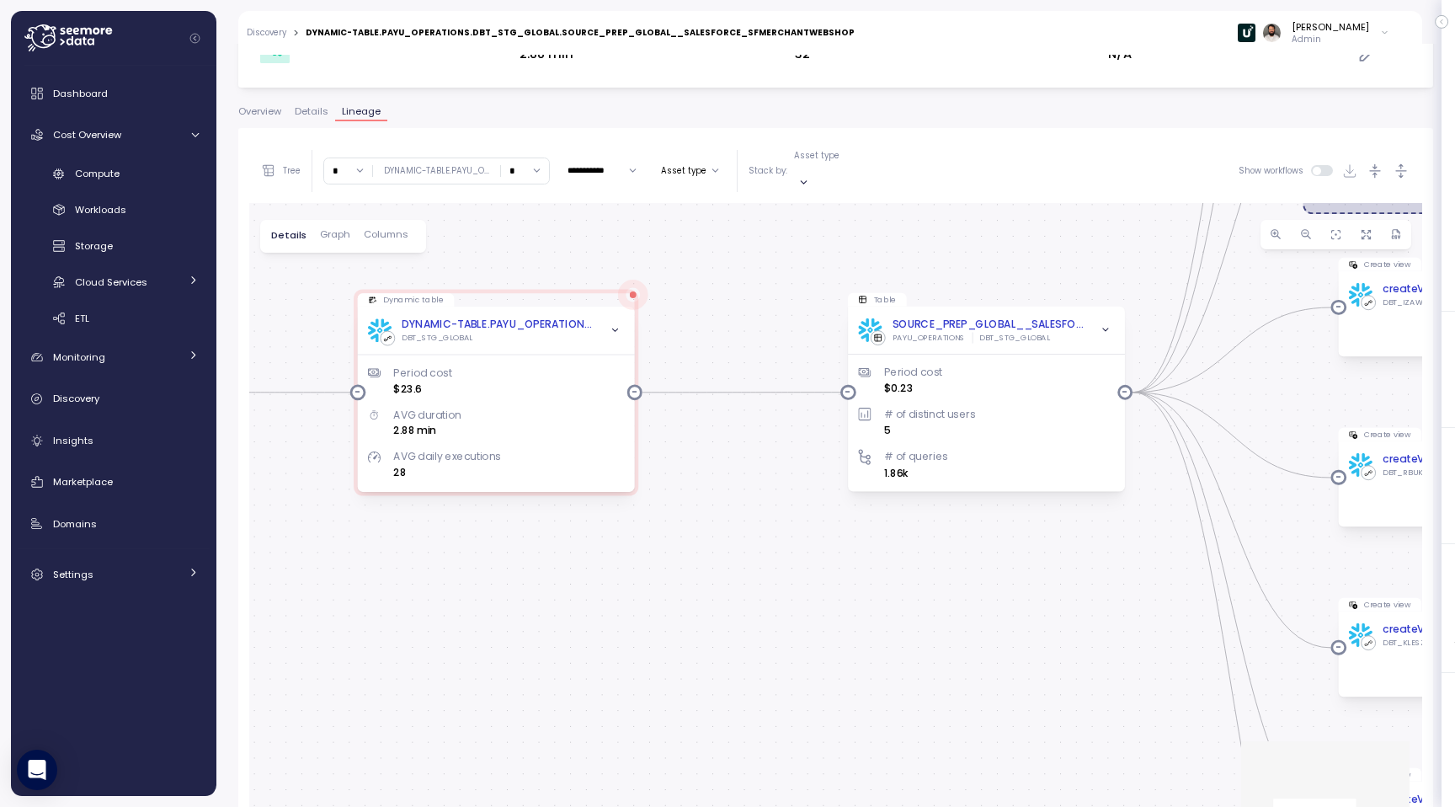
drag, startPoint x: 1108, startPoint y: 343, endPoint x: 777, endPoint y: 302, distance: 334.3
click at [777, 302] on div "dbt EMEA / EMEA_REPORTS / SALESFORCE / SFACCOUNTS, MAINACCOUNT_SUBACCOUNTS_COUN…" at bounding box center [835, 542] width 1173 height 678
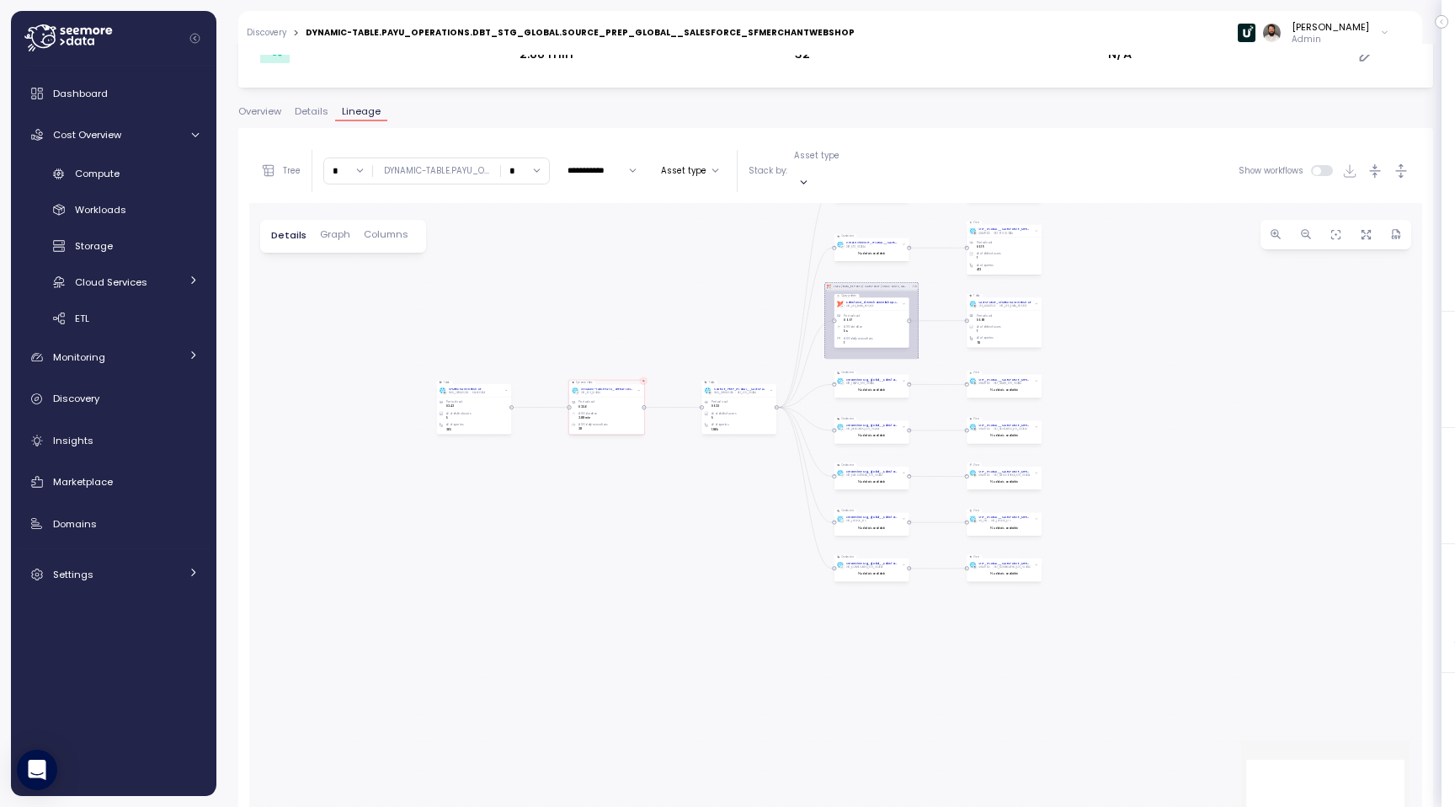
drag, startPoint x: 804, startPoint y: 237, endPoint x: 705, endPoint y: 312, distance: 124.5
click at [705, 312] on div "dbt EMEA / EMEA_REPORTS / SALESFORCE / SFACCOUNTS, MAINACCOUNT_SUBACCOUNTS_COUN…" at bounding box center [835, 542] width 1173 height 678
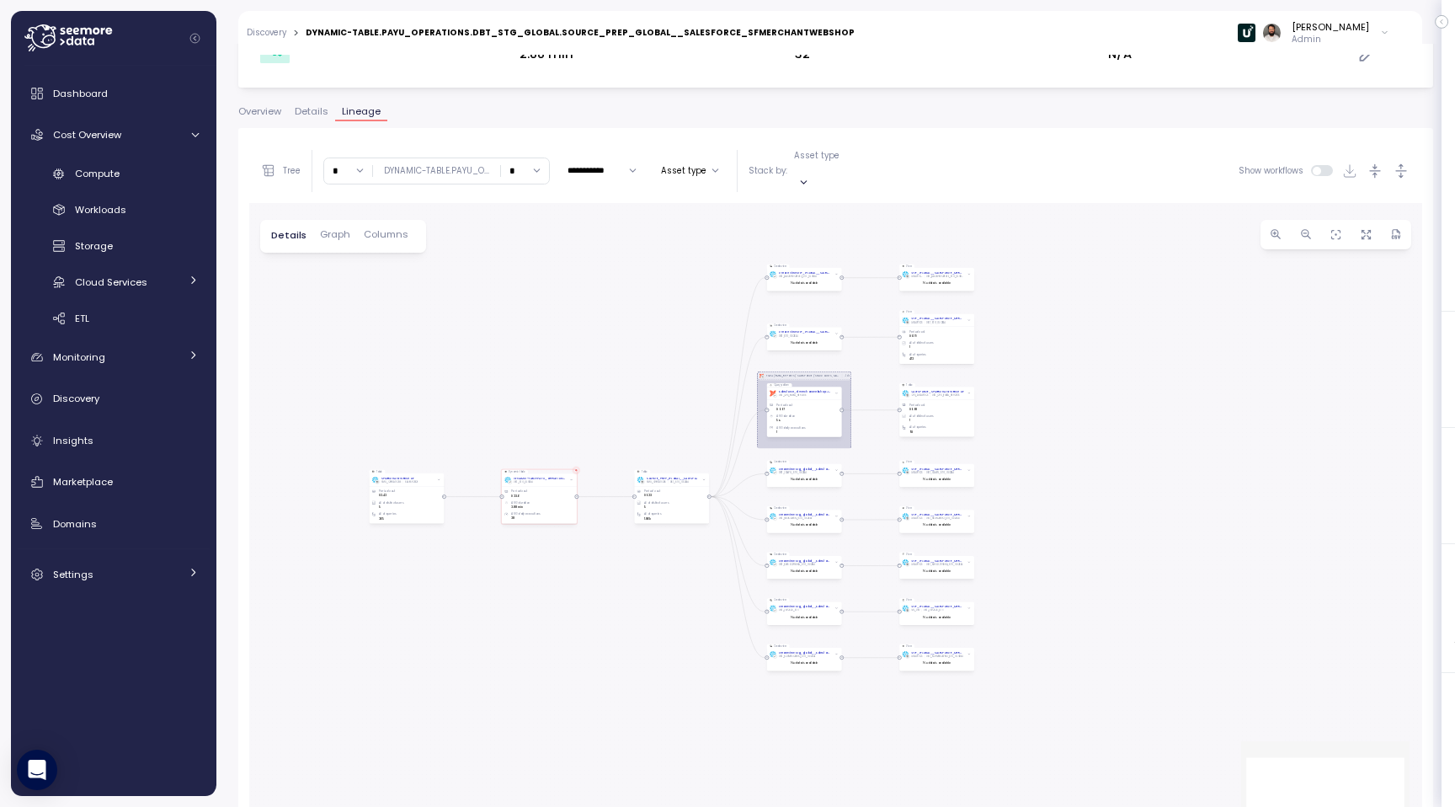
drag, startPoint x: 705, startPoint y: 312, endPoint x: 641, endPoint y: 402, distance: 110.5
click at [641, 403] on div "dbt EMEA / EMEA_REPORTS / SALESFORCE / SFACCOUNTS, MAINACCOUNT_SUBACCOUNTS_COUN…" at bounding box center [835, 542] width 1173 height 678
click at [523, 161] on input "*" at bounding box center [525, 170] width 48 height 24
click at [522, 347] on div "dbt EMEA / EMEA_REPORTS / SALESFORCE / SFACCOUNTS, MAINACCOUNT_SUBACCOUNTS_COUN…" at bounding box center [835, 542] width 1173 height 678
click at [522, 335] on div "5" at bounding box center [524, 335] width 40 height 23
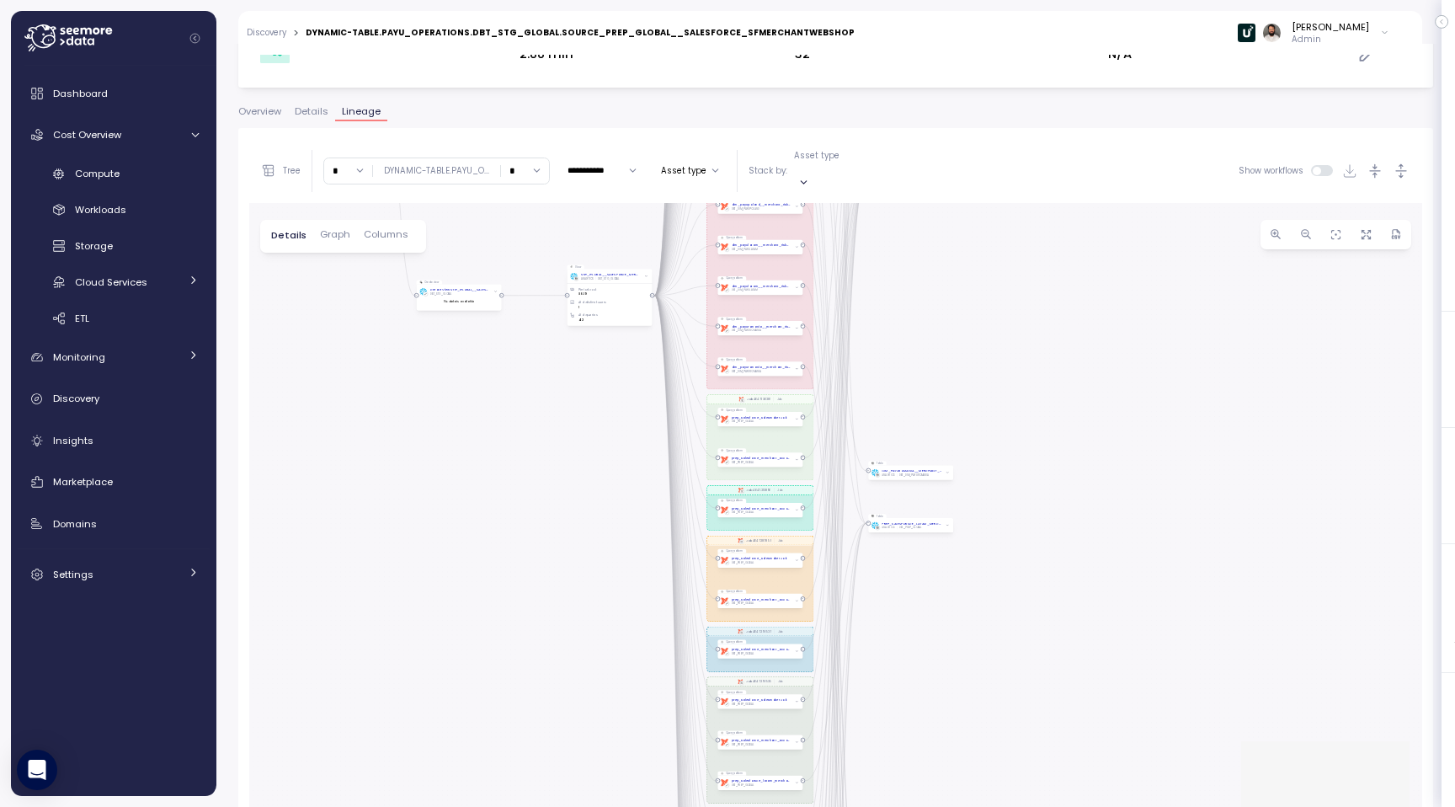
drag, startPoint x: 836, startPoint y: 676, endPoint x: 937, endPoint y: 280, distance: 408.5
click at [937, 280] on div "dbt EMEA / EMEA_REPORTS / SALESFORCE / SFACCOUNTS, MAINACCOUNT_SUBACCOUNTS_COUN…" at bounding box center [835, 542] width 1173 height 678
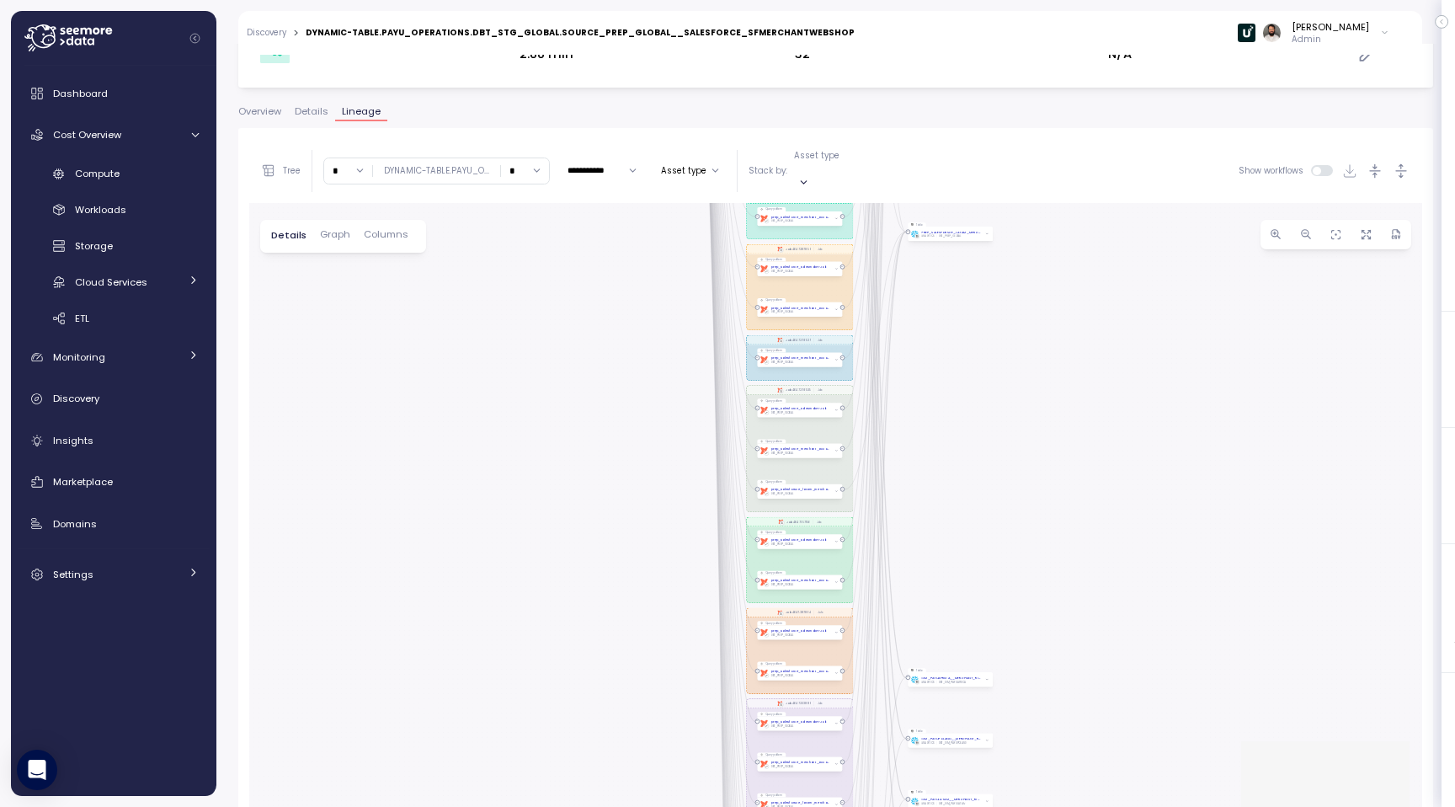
click at [936, 305] on div "dbt EMEA / EMEA_REPORTS / SALESFORCE / SFACCOUNTS, MAINACCOUNT_SUBACCOUNTS_COUN…" at bounding box center [835, 542] width 1173 height 678
drag, startPoint x: 931, startPoint y: 410, endPoint x: 931, endPoint y: 617, distance: 207.2
click at [931, 617] on div "dbt EMEA / EMEA_REPORTS / SALESFORCE / SFACCOUNTS, MAINACCOUNT_SUBACCOUNTS_COUN…" at bounding box center [835, 542] width 1173 height 678
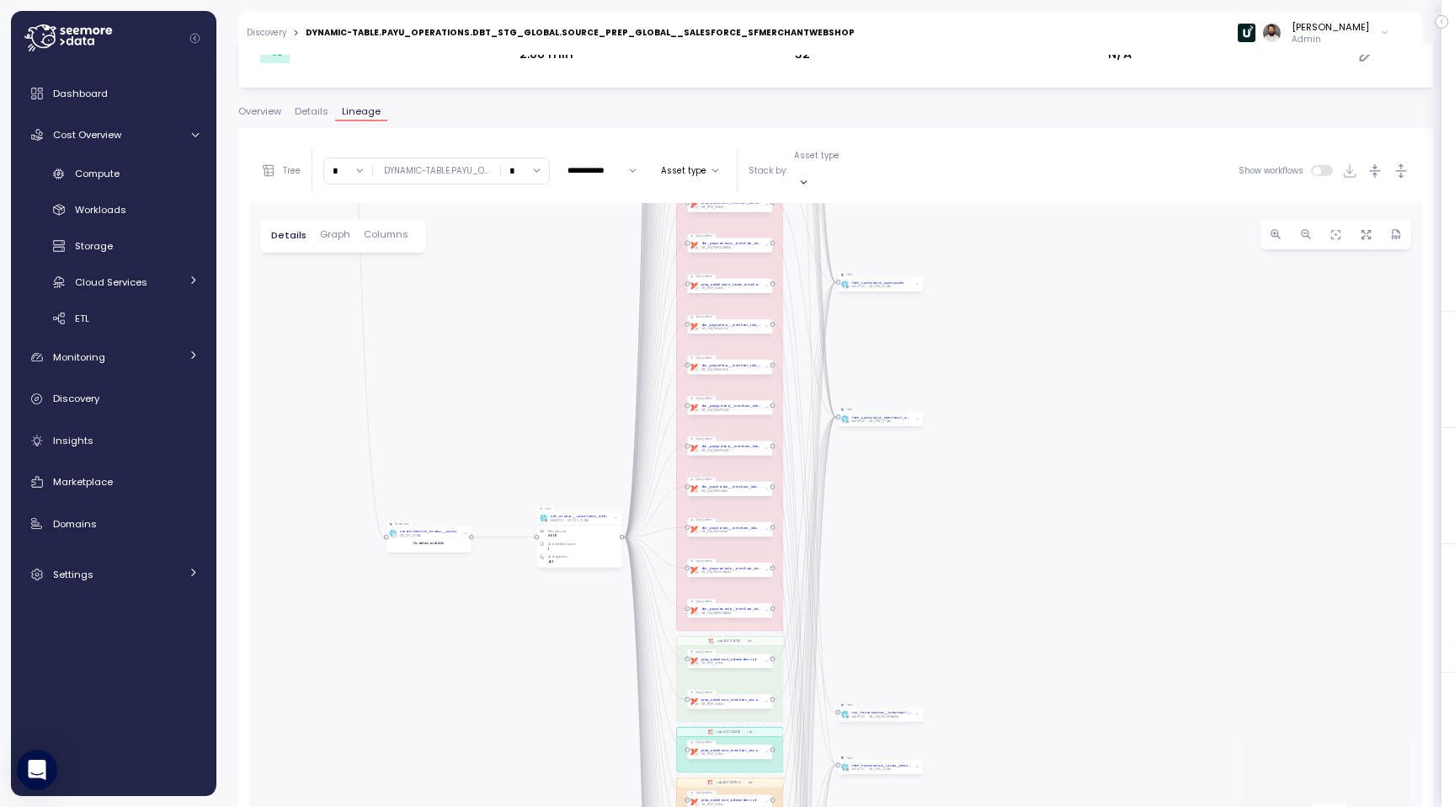
drag, startPoint x: 937, startPoint y: 565, endPoint x: 927, endPoint y: 624, distance: 59.7
click at [927, 623] on div "dbt EMEA / EMEA_REPORTS / SALESFORCE / SFACCOUNTS, MAINACCOUNT_SUBACCOUNTS_COUN…" at bounding box center [835, 542] width 1173 height 678
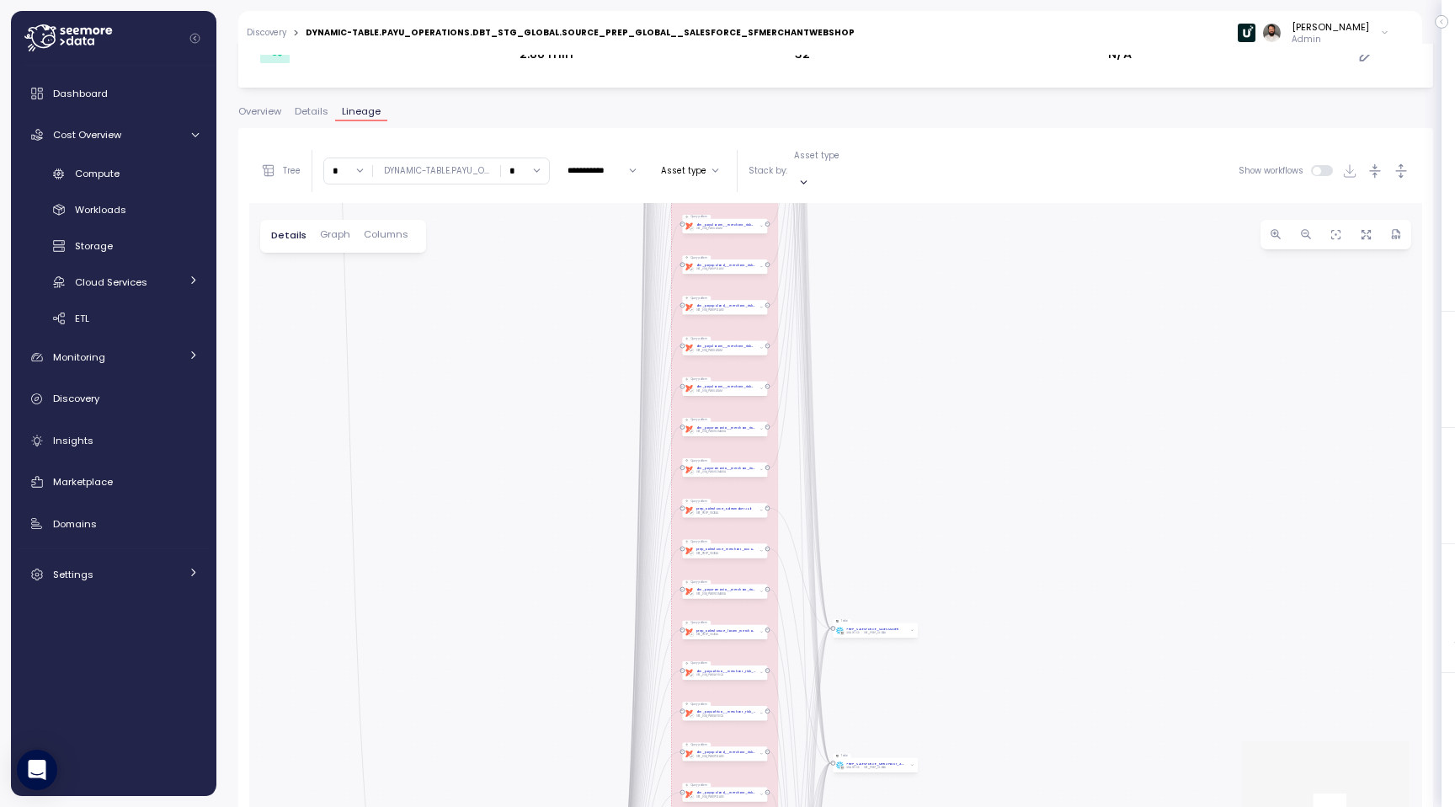
drag, startPoint x: 967, startPoint y: 526, endPoint x: 966, endPoint y: 763, distance: 237.5
click at [966, 761] on div "dbt EMEA / EMEA_REPORTS / SALESFORCE / SFACCOUNTS, MAINACCOUNT_SUBACCOUNTS_COUN…" at bounding box center [835, 542] width 1173 height 678
drag, startPoint x: 942, startPoint y: 378, endPoint x: 939, endPoint y: 710, distance: 331.8
click at [939, 710] on div "dbt EMEA / EMEA_REPORTS / SALESFORCE / SFACCOUNTS, MAINACCOUNT_SUBACCOUNTS_COUN…" at bounding box center [835, 542] width 1173 height 678
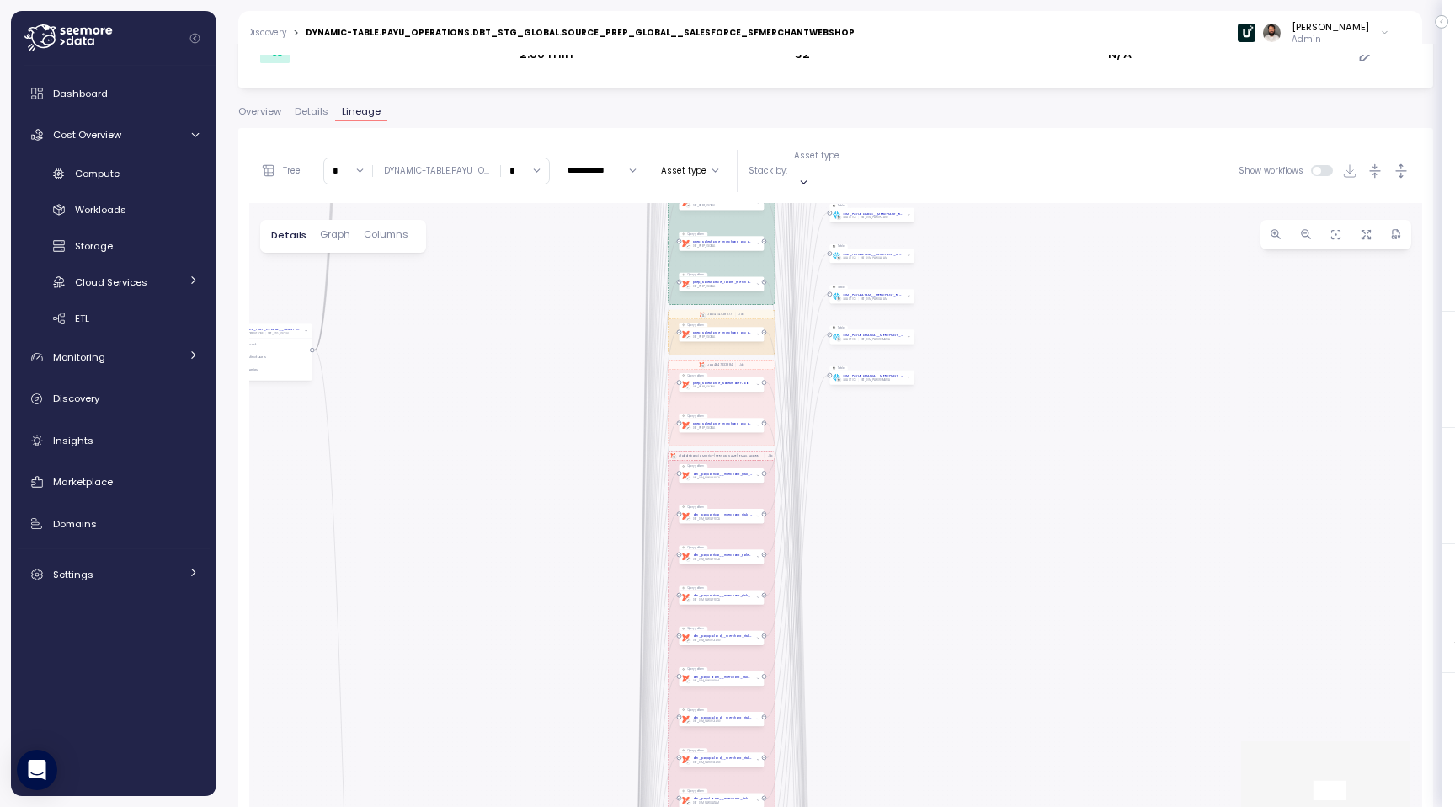
drag, startPoint x: 950, startPoint y: 462, endPoint x: 919, endPoint y: 710, distance: 250.4
click at [919, 710] on div "dbt EMEA / EMEA_REPORTS / SALESFORCE / SFACCOUNTS, MAINACCOUNT_SUBACCOUNTS_COUN…" at bounding box center [835, 542] width 1173 height 678
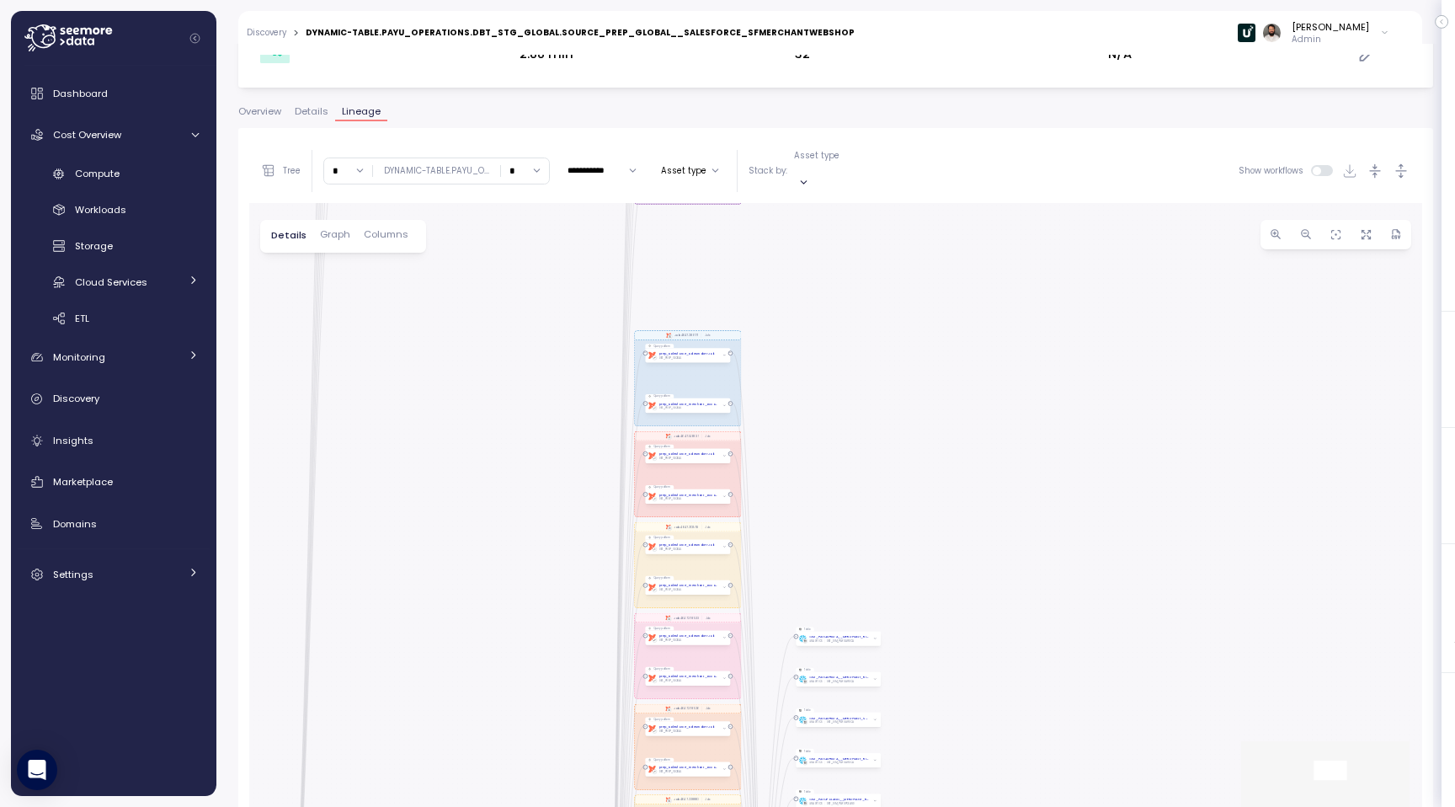
drag, startPoint x: 900, startPoint y: 218, endPoint x: 895, endPoint y: 682, distance: 464.1
click at [895, 681] on div "dbt EMEA / EMEA_REPORTS / SALESFORCE / SFACCOUNTS, MAINACCOUNT_SUBACCOUNTS_COUN…" at bounding box center [835, 542] width 1173 height 678
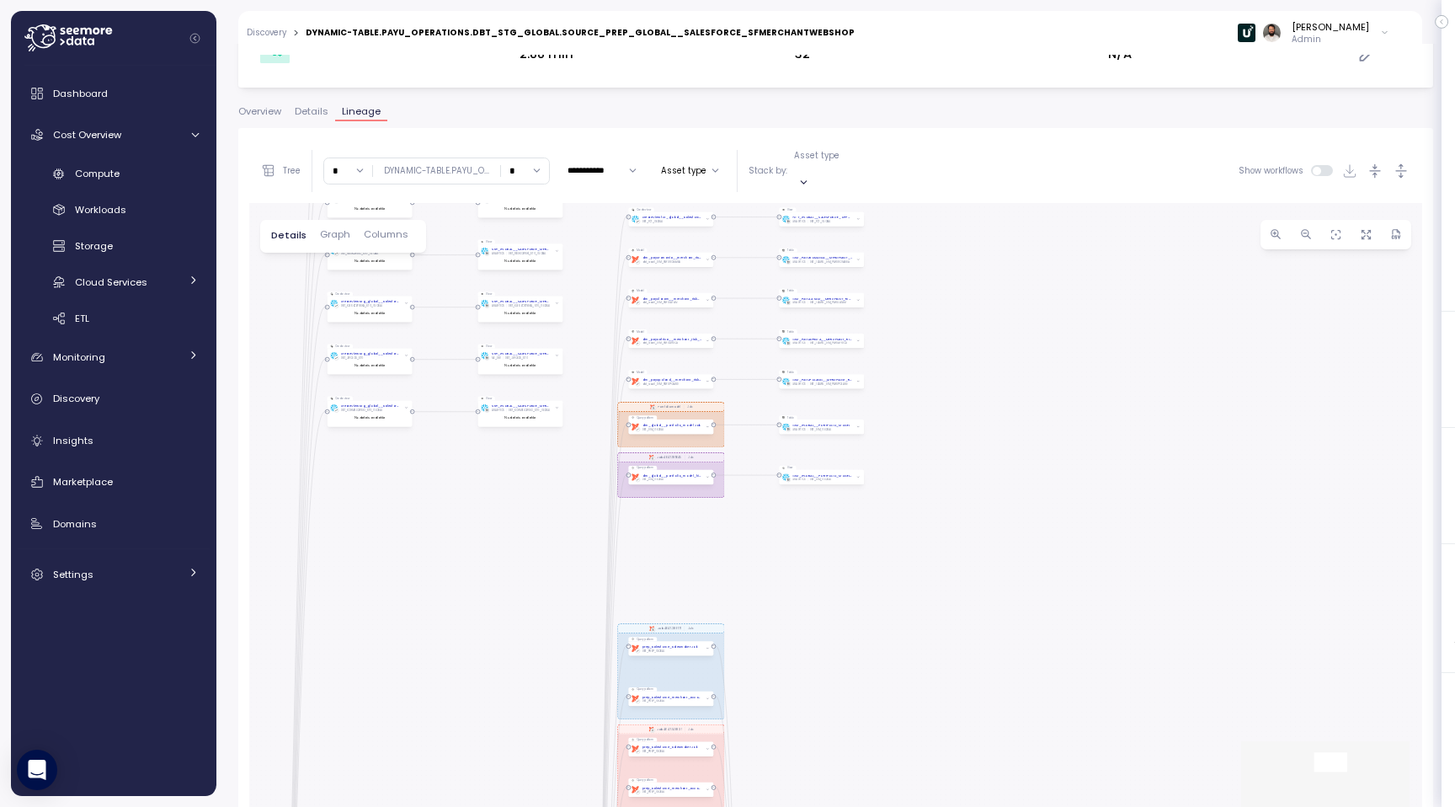
drag, startPoint x: 832, startPoint y: 334, endPoint x: 817, endPoint y: 596, distance: 263.2
click at [817, 596] on div "dbt EMEA / EMEA_REPORTS / SALESFORCE / SFACCOUNTS, MAINACCOUNT_SUBACCOUNTS_COUN…" at bounding box center [835, 542] width 1173 height 678
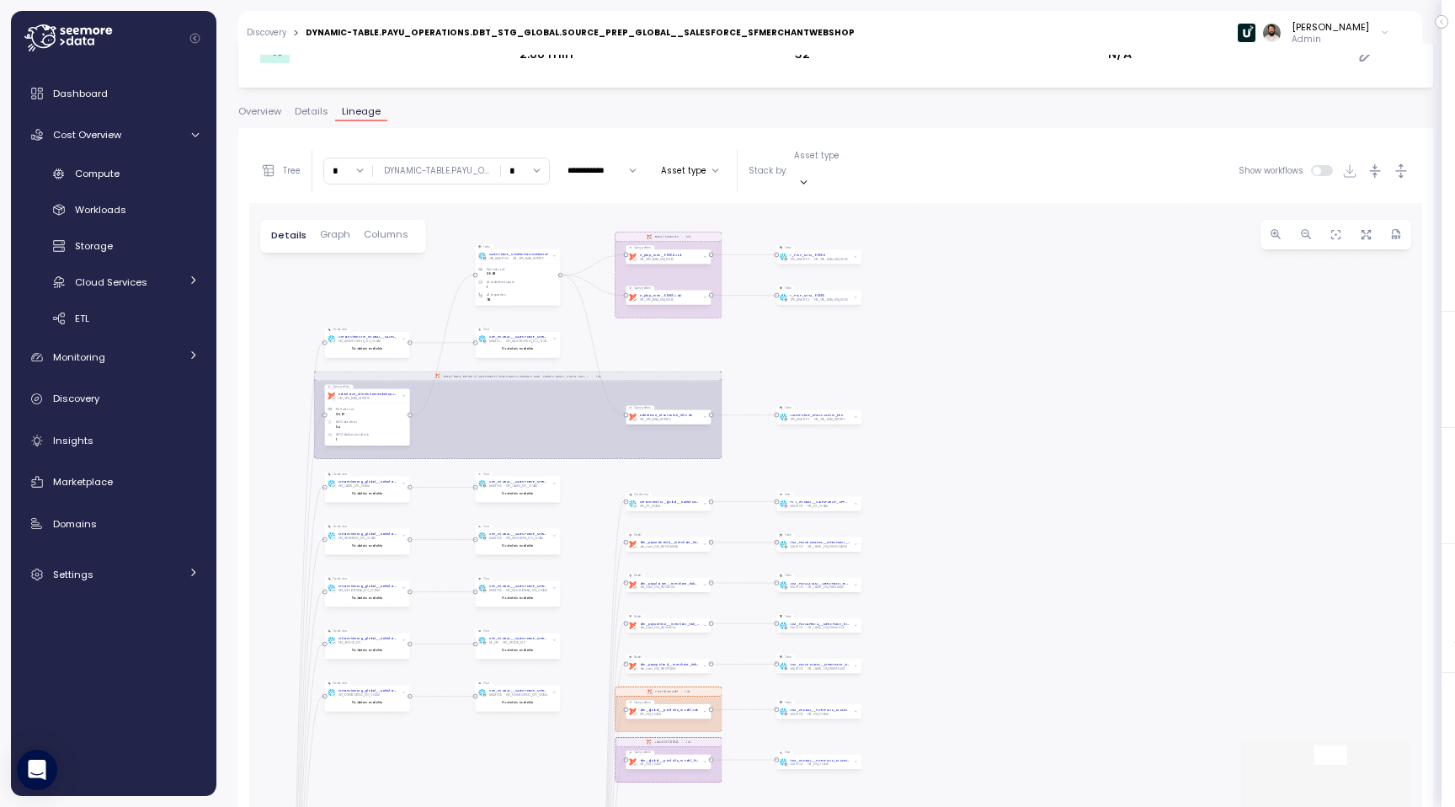
drag, startPoint x: 931, startPoint y: 504, endPoint x: 929, endPoint y: 515, distance: 12.1
click at [929, 516] on div "dbt EMEA / EMEA_REPORTS / SALESFORCE / SFACCOUNTS, MAINACCOUNT_SUBACCOUNTS_COUN…" at bounding box center [835, 542] width 1173 height 678
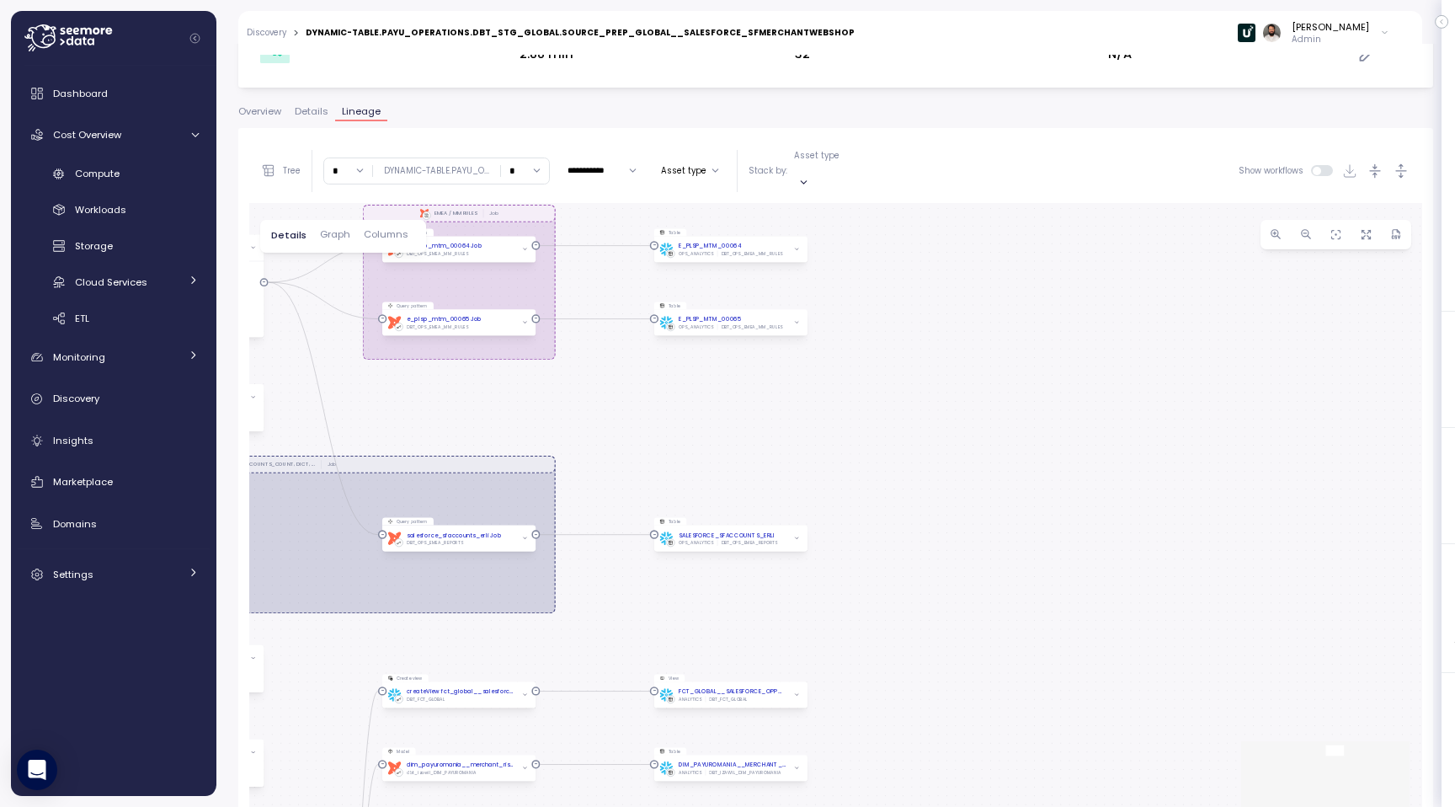
drag, startPoint x: 944, startPoint y: 398, endPoint x: 944, endPoint y: 575, distance: 177.7
click at [944, 575] on div "dbt EMEA / EMEA_REPORTS / SALESFORCE / SFACCOUNTS, MAINACCOUNT_SUBACCOUNTS_COUN…" at bounding box center [835, 542] width 1173 height 678
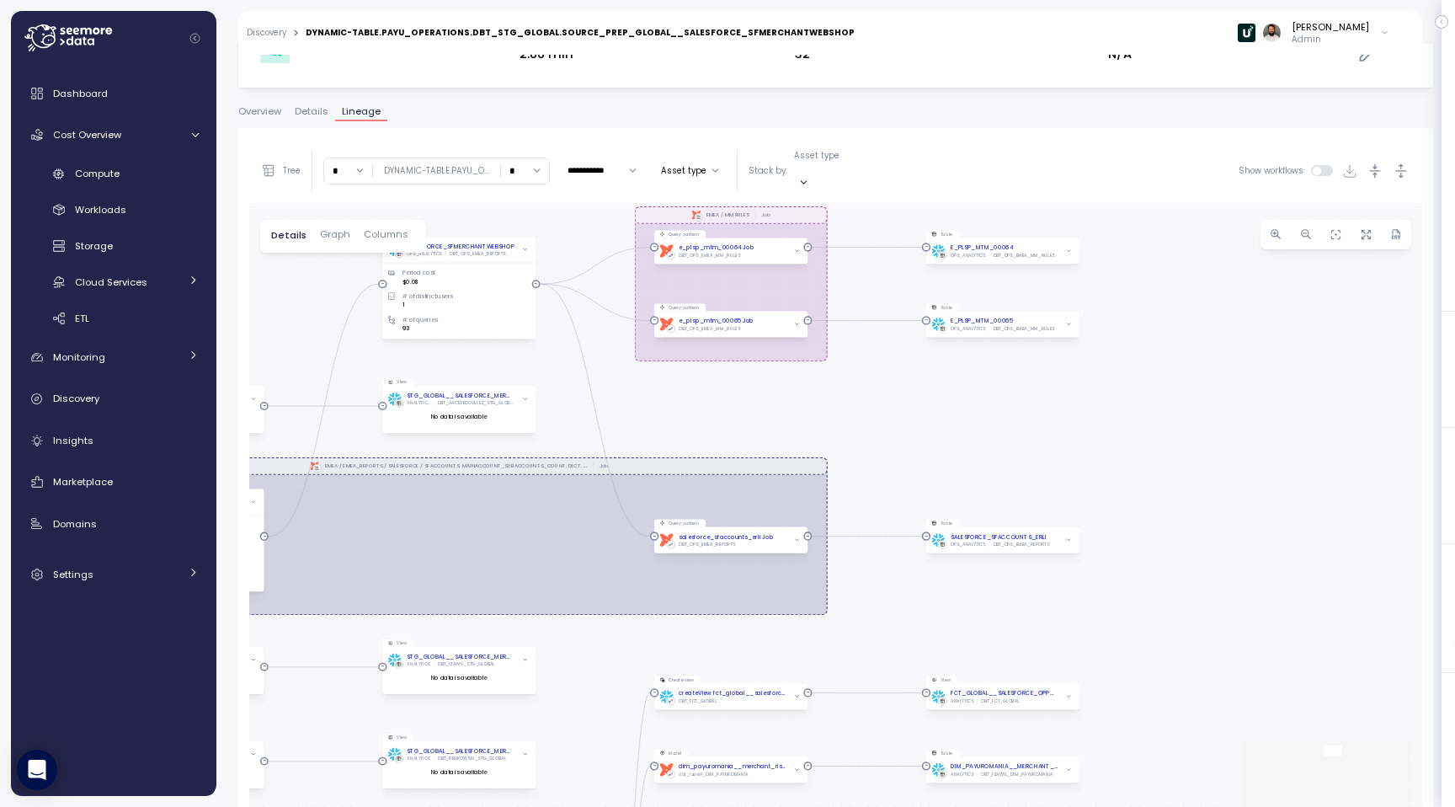
drag, startPoint x: 862, startPoint y: 444, endPoint x: 1134, endPoint y: 446, distance: 272.0
click at [1134, 446] on div "dbt EMEA / EMEA_REPORTS / SALESFORCE / SFACCOUNTS, MAINACCOUNT_SUBACCOUNTS_COUN…" at bounding box center [835, 542] width 1173 height 678
click at [515, 158] on input "*" at bounding box center [525, 170] width 48 height 24
click at [522, 284] on div "3" at bounding box center [524, 278] width 40 height 23
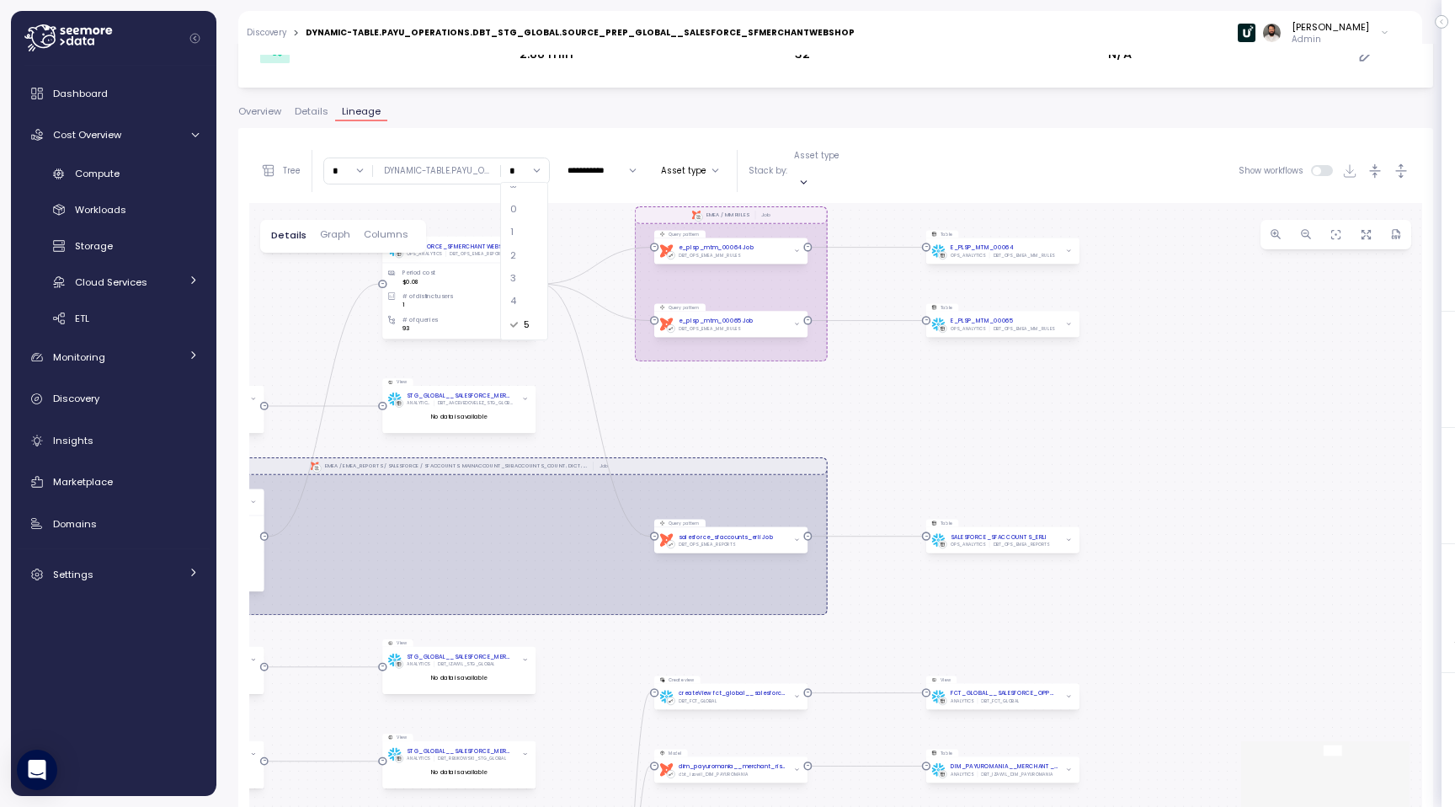
type input "*"
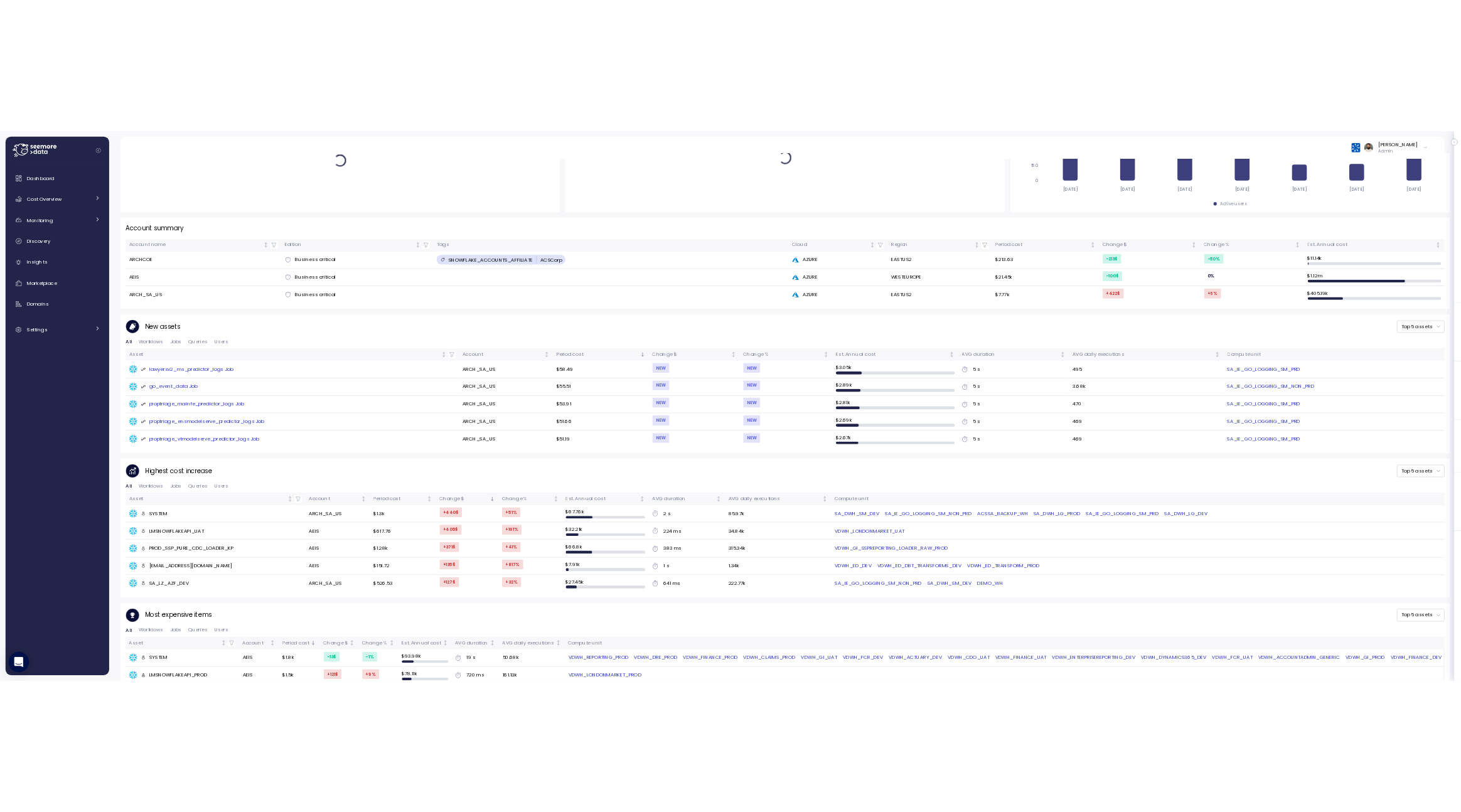
scroll to position [407, 0]
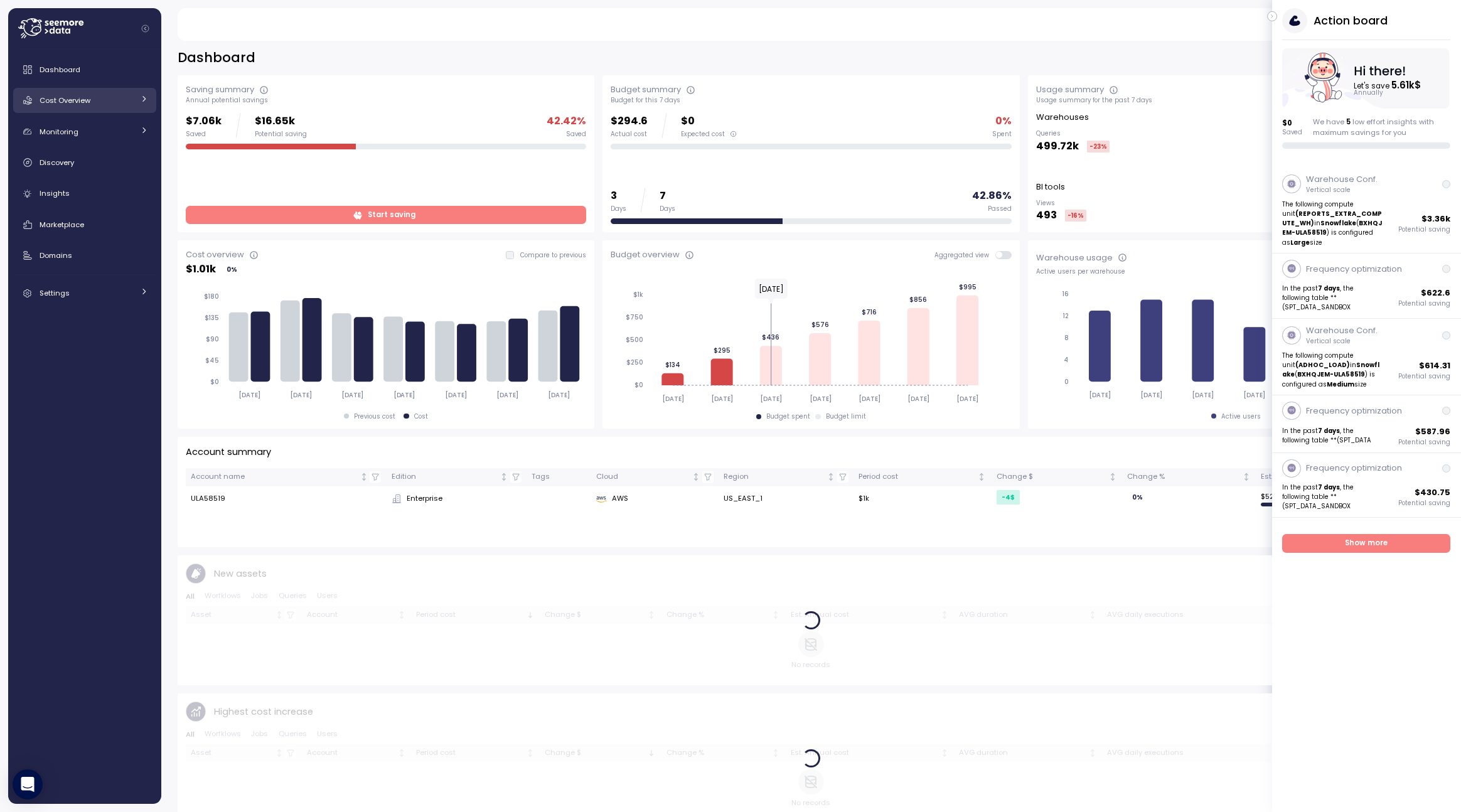
click at [113, 88] on link "Cost Overview" at bounding box center [85, 101] width 143 height 25
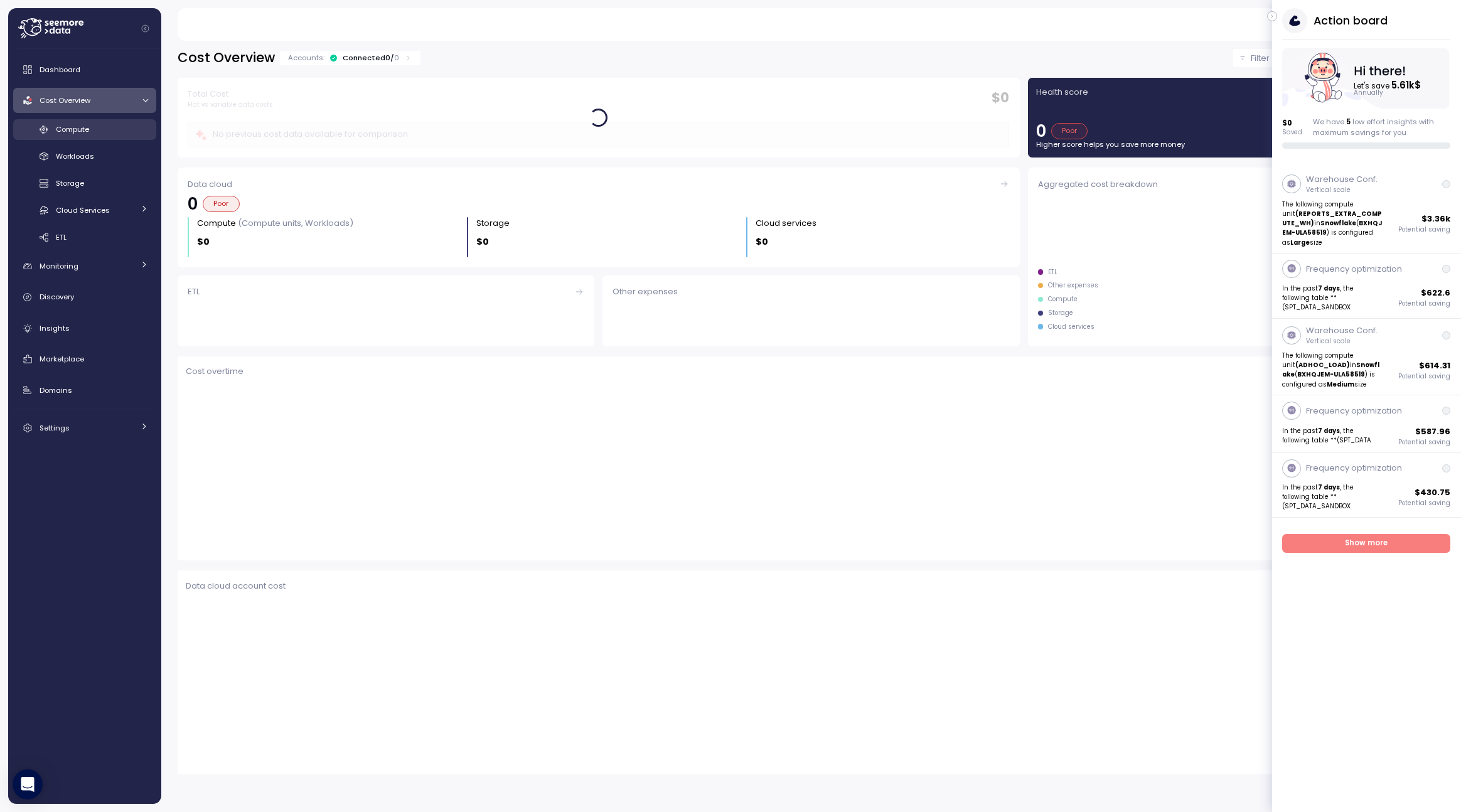
click at [113, 125] on div "Compute" at bounding box center [102, 129] width 92 height 13
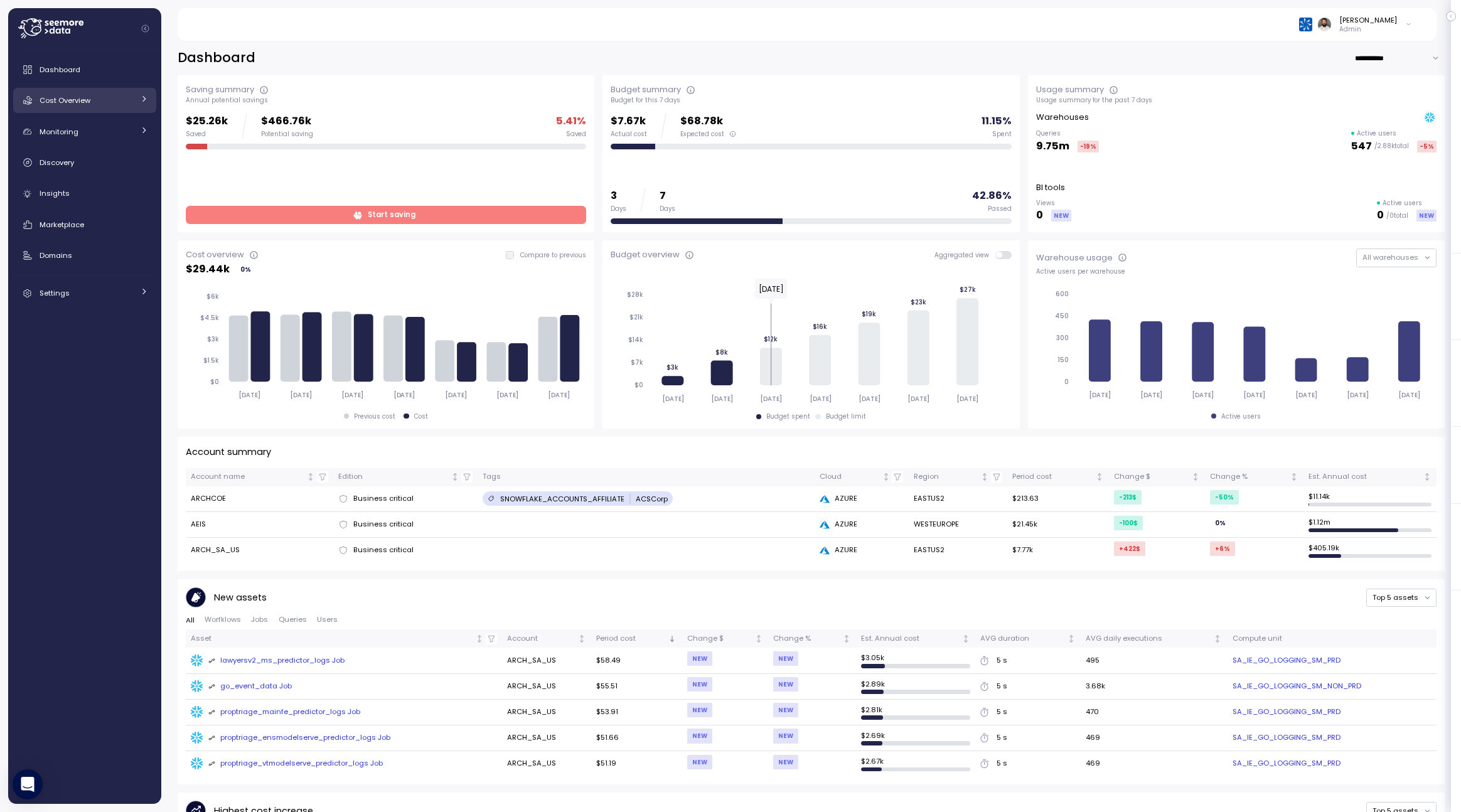
click at [77, 105] on span "Cost Overview" at bounding box center [65, 100] width 51 height 10
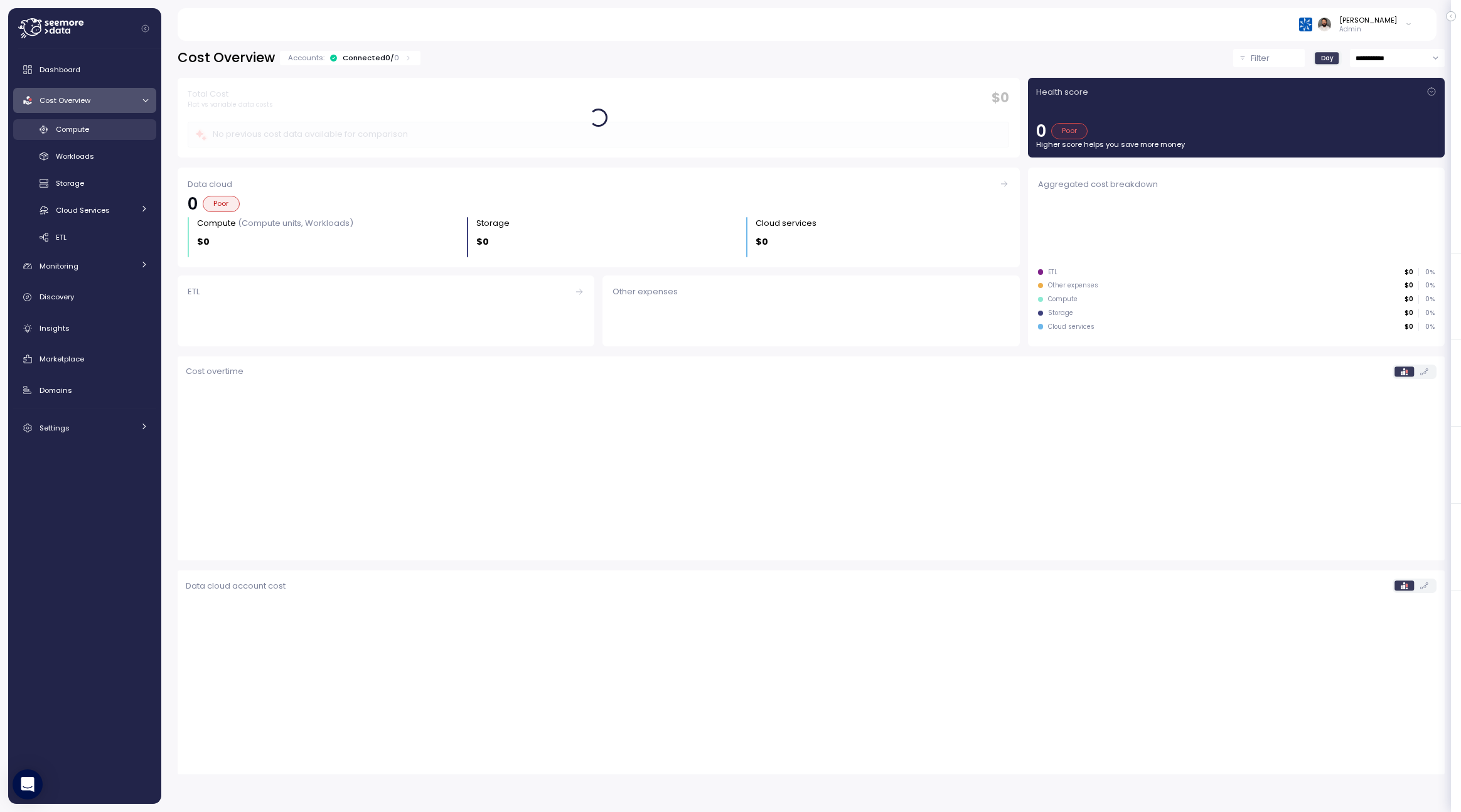
click at [91, 127] on div "Compute" at bounding box center [102, 129] width 92 height 13
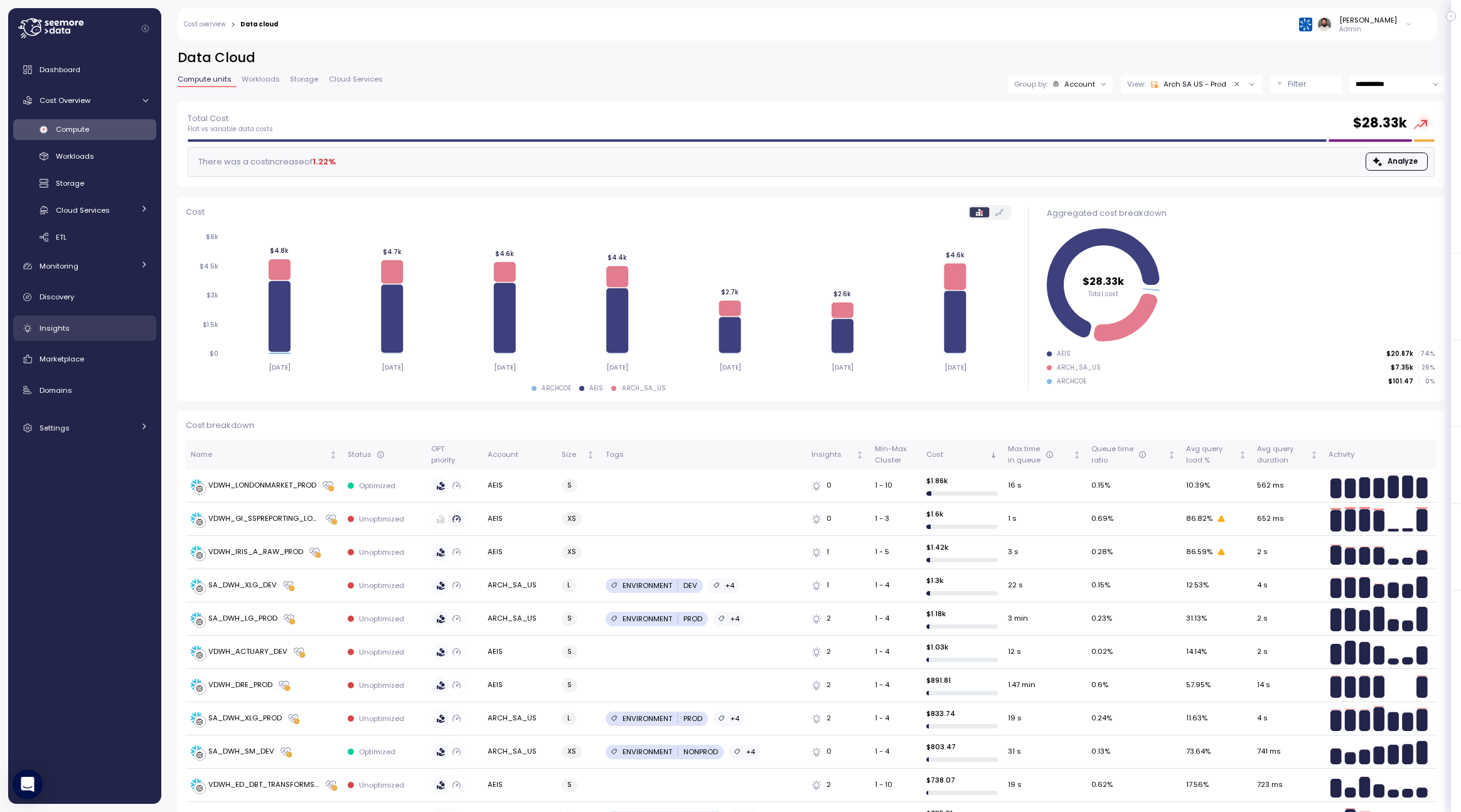
click at [112, 325] on div "Insights" at bounding box center [94, 328] width 109 height 13
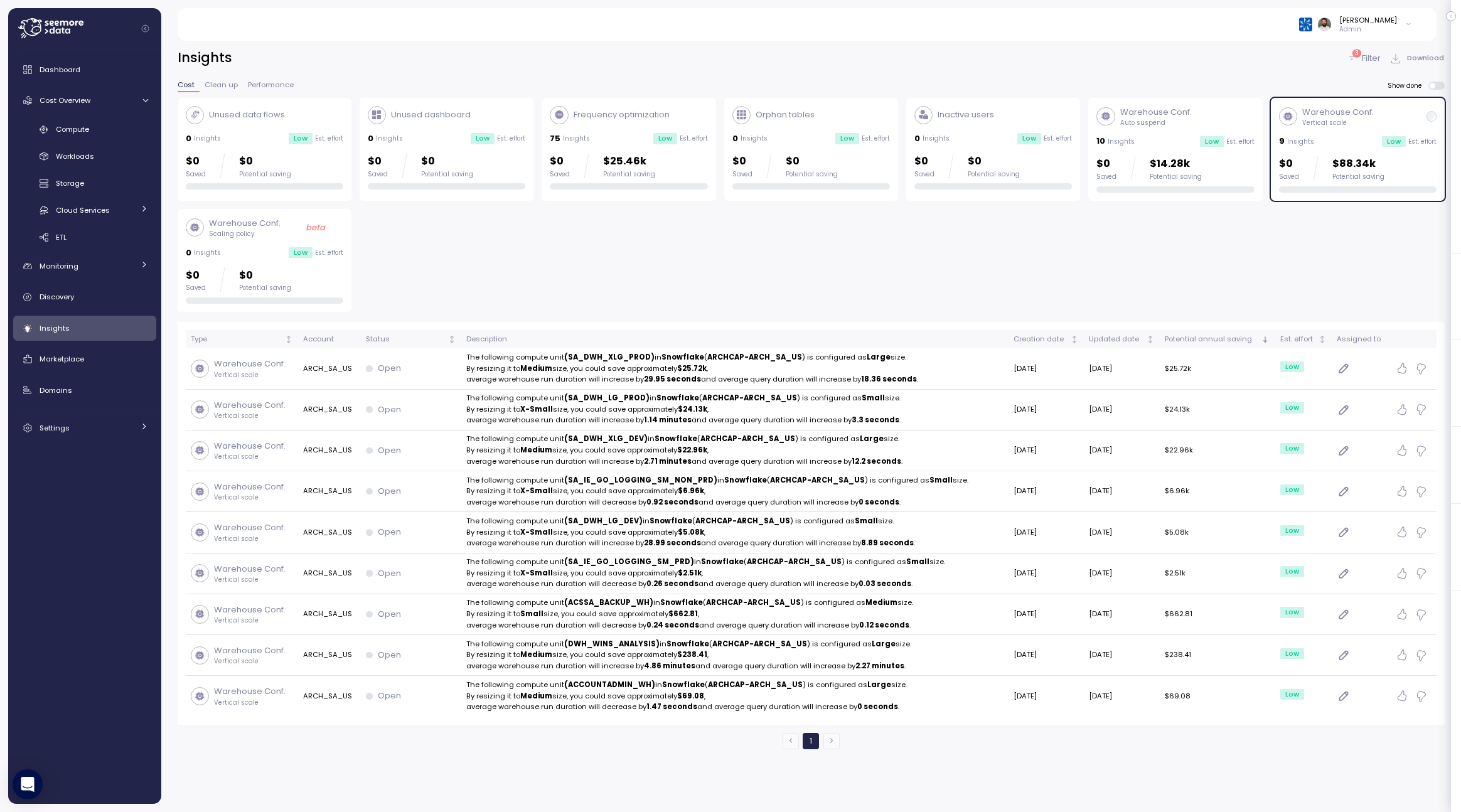
click at [1351, 57] on icon at bounding box center [1351, 58] width 10 height 10
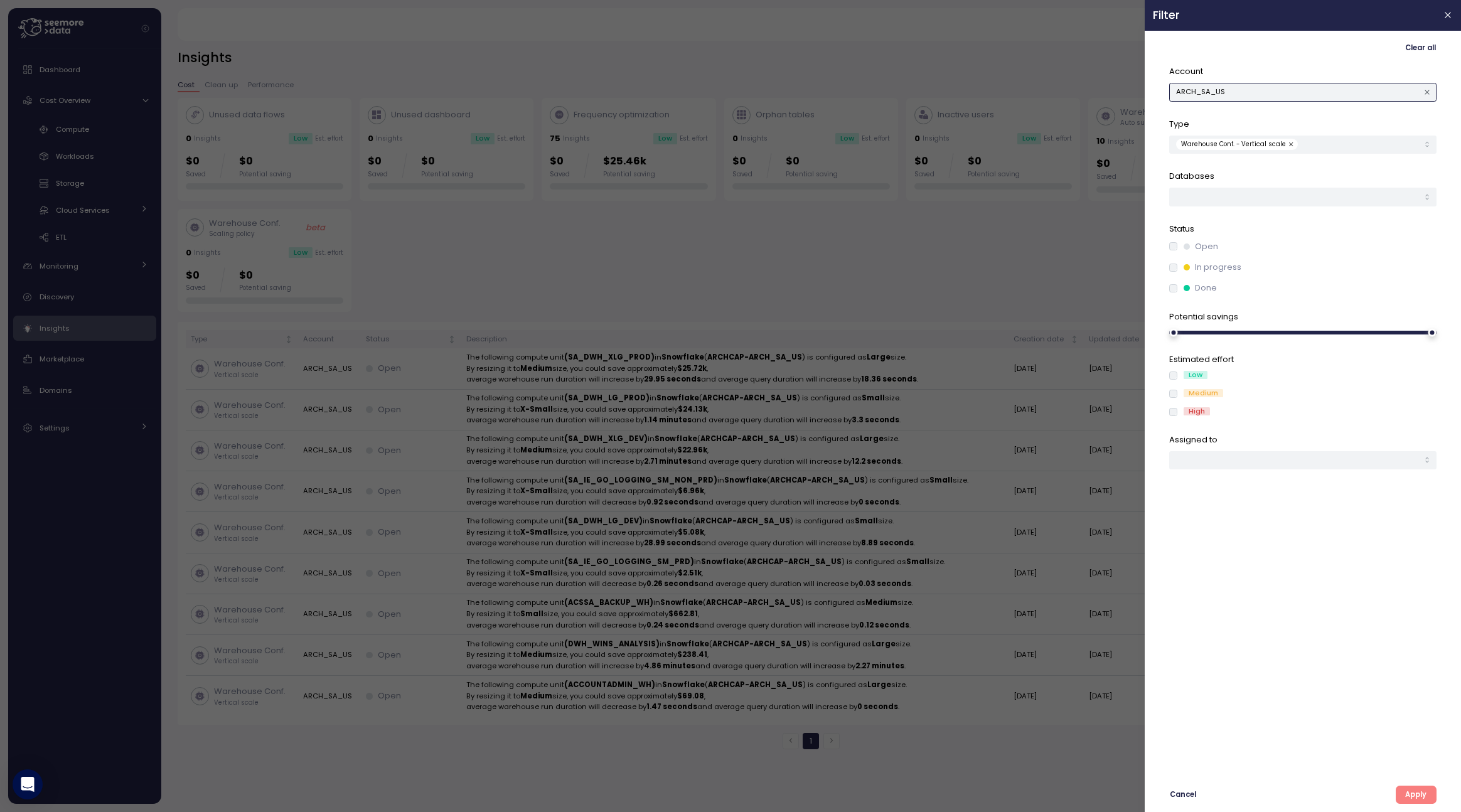
click at [1293, 97] on button "ARCH_SA_US" at bounding box center [1302, 92] width 267 height 18
click at [1424, 90] on icon "button" at bounding box center [1427, 92] width 8 height 8
click at [1421, 791] on span "Apply" at bounding box center [1416, 794] width 22 height 17
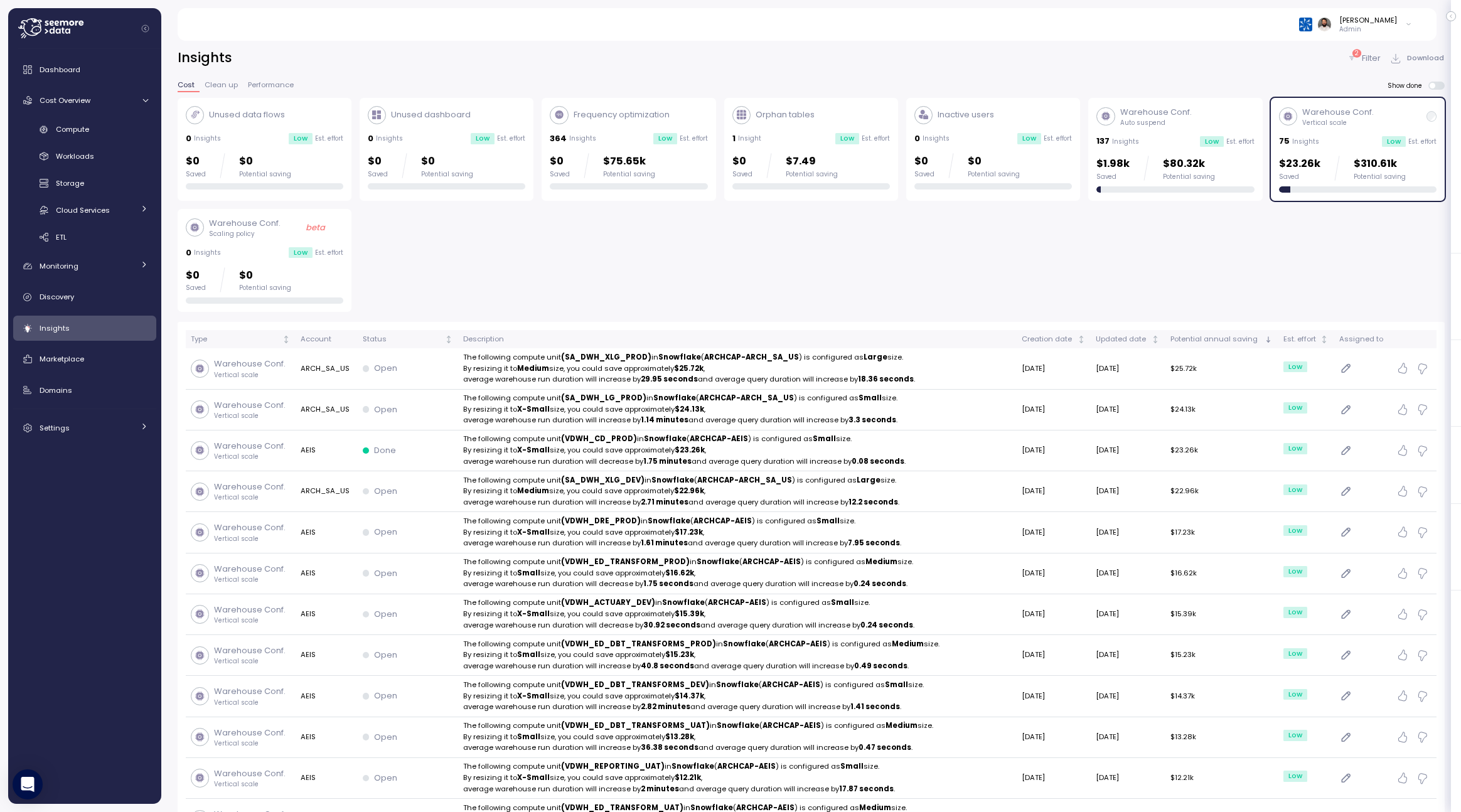
click at [1209, 201] on div "Unused data flows 0 Insights Low Est. effort $0 Saved $0 Potential saving Unuse…" at bounding box center [811, 205] width 1267 height 215
click at [1209, 184] on div "$1.98k Saved $80.32k Potential saving" at bounding box center [1174, 174] width 157 height 37
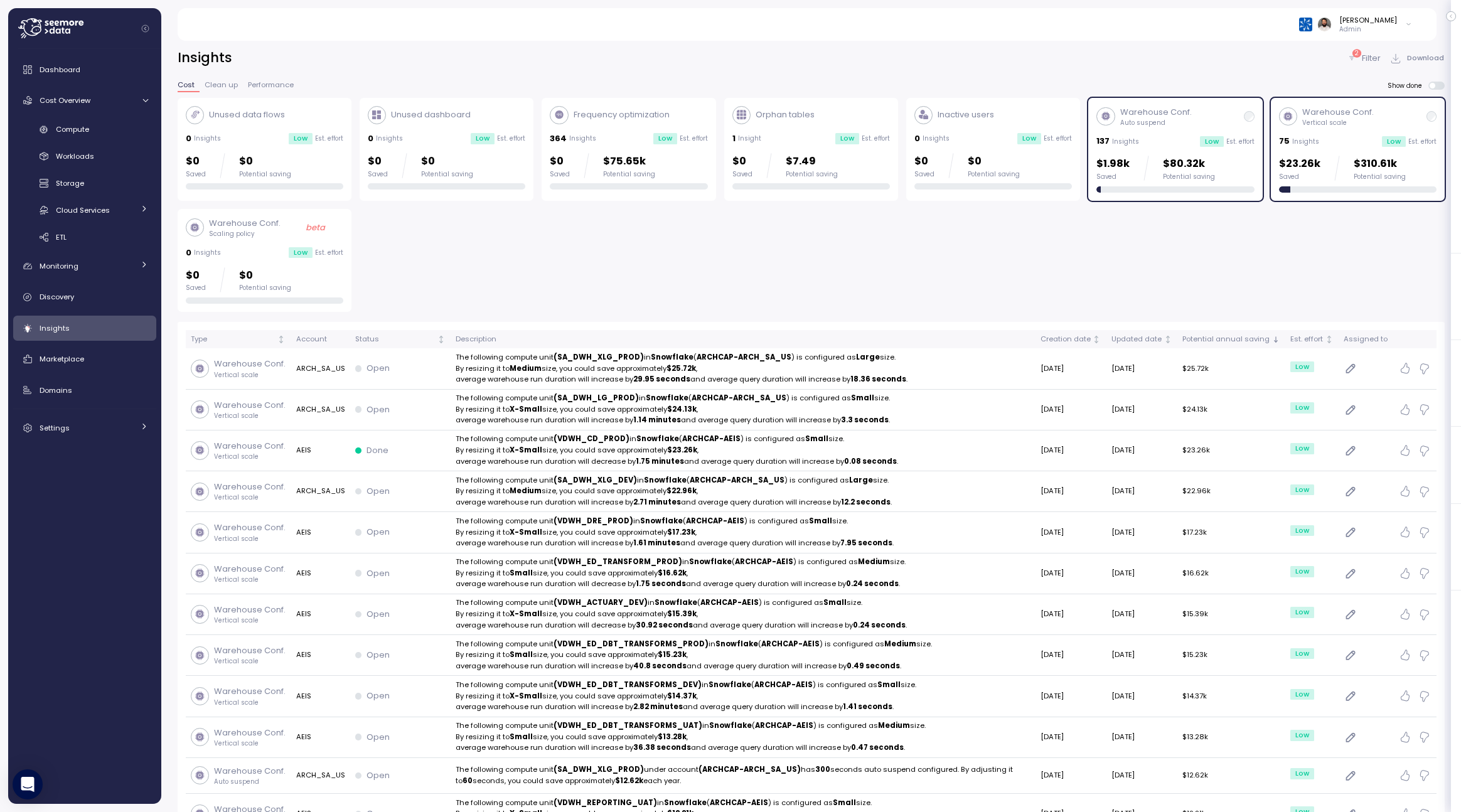
click at [1209, 184] on div "$1.98k Saved $80.32k Potential saving" at bounding box center [1174, 174] width 157 height 37
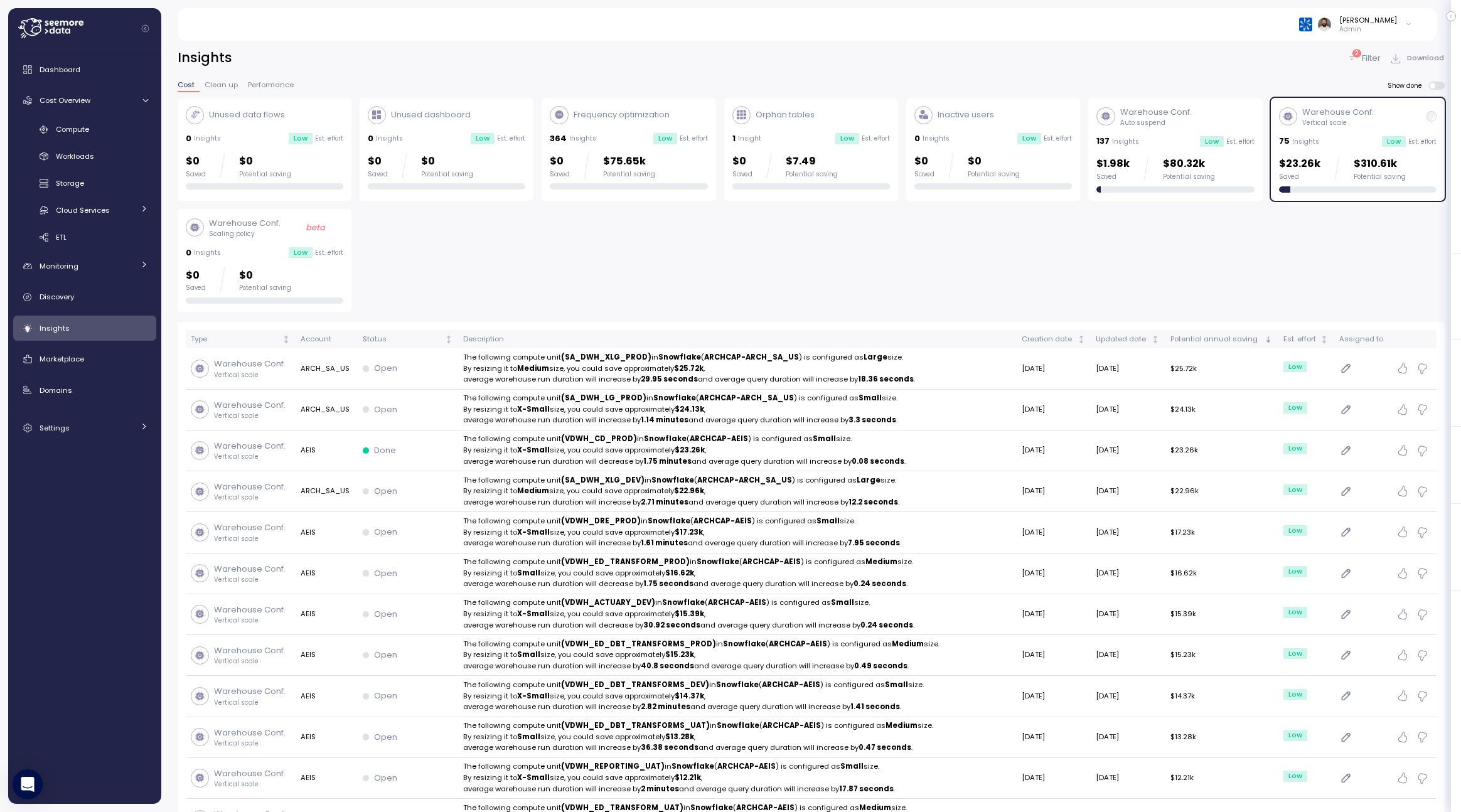
click at [1402, 148] on div "Warehouse Conf. Vertical scale 75 Insights Low Est. effort $23.26k Saved $310.6…" at bounding box center [1357, 149] width 157 height 86
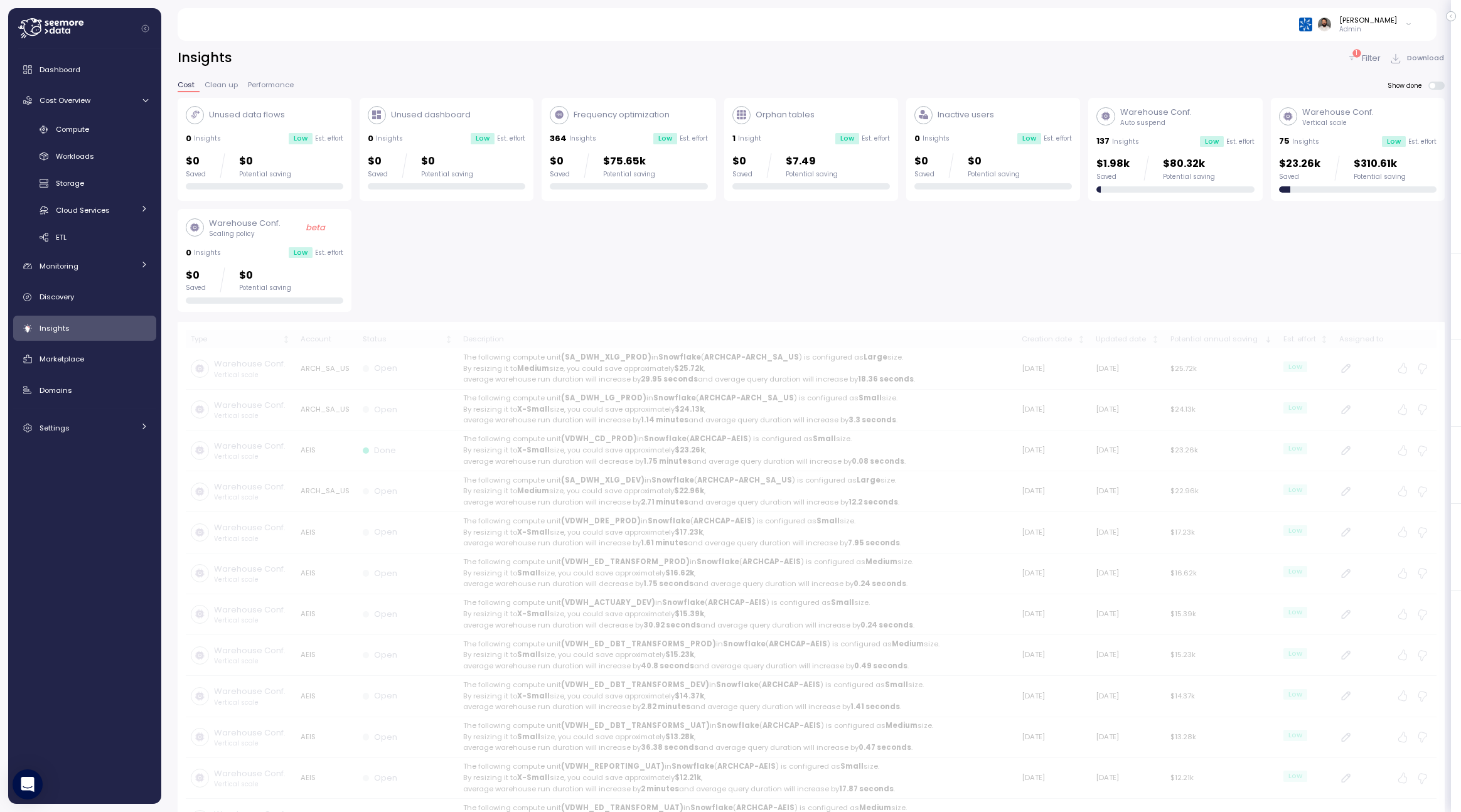
click at [1200, 165] on p "$80.32k" at bounding box center [1189, 164] width 52 height 17
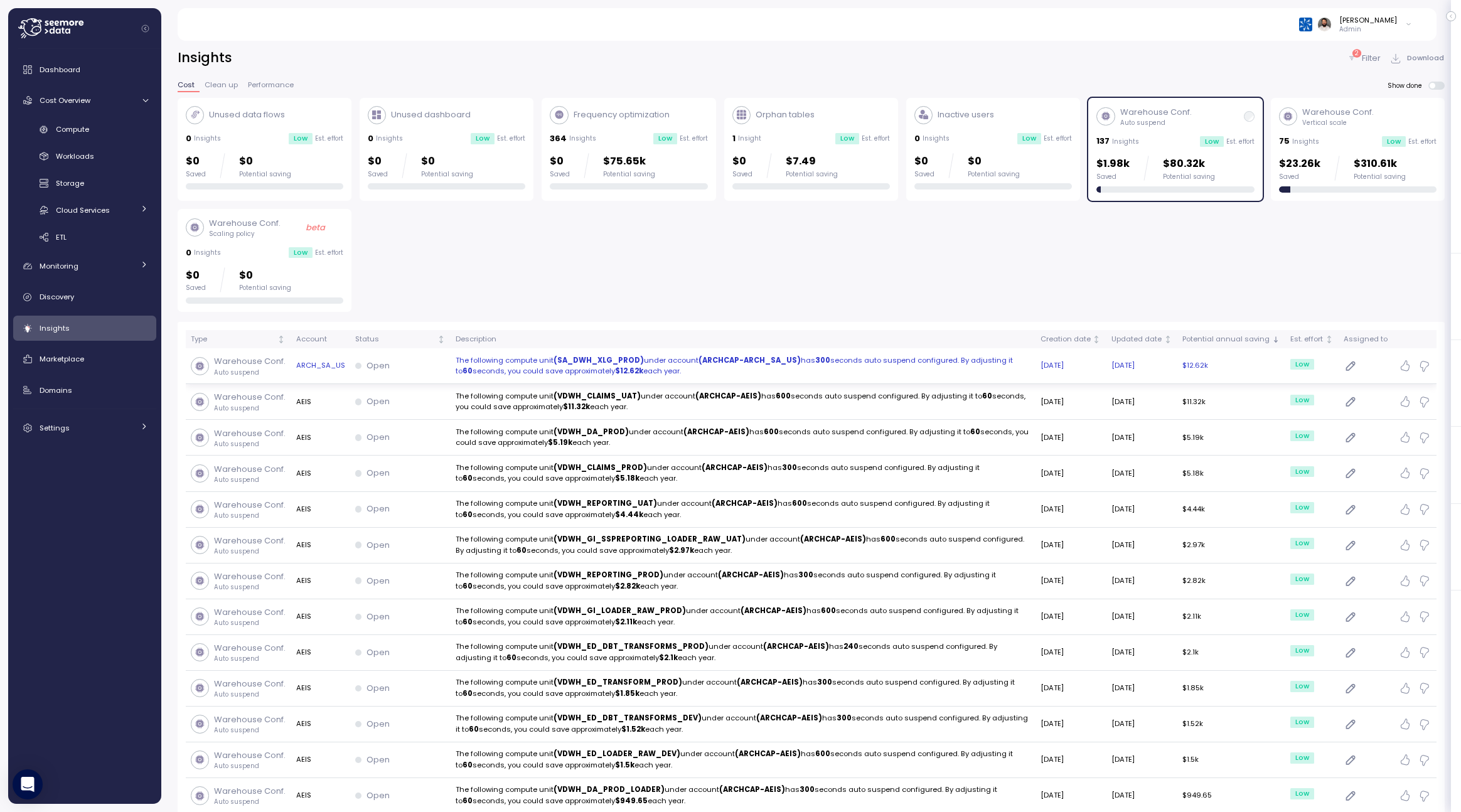
click at [839, 363] on p "The following compute unit (SA_DWH_XLG_PROD) under account (ARCHCAP-ARCH_SA_US)…" at bounding box center [742, 366] width 574 height 22
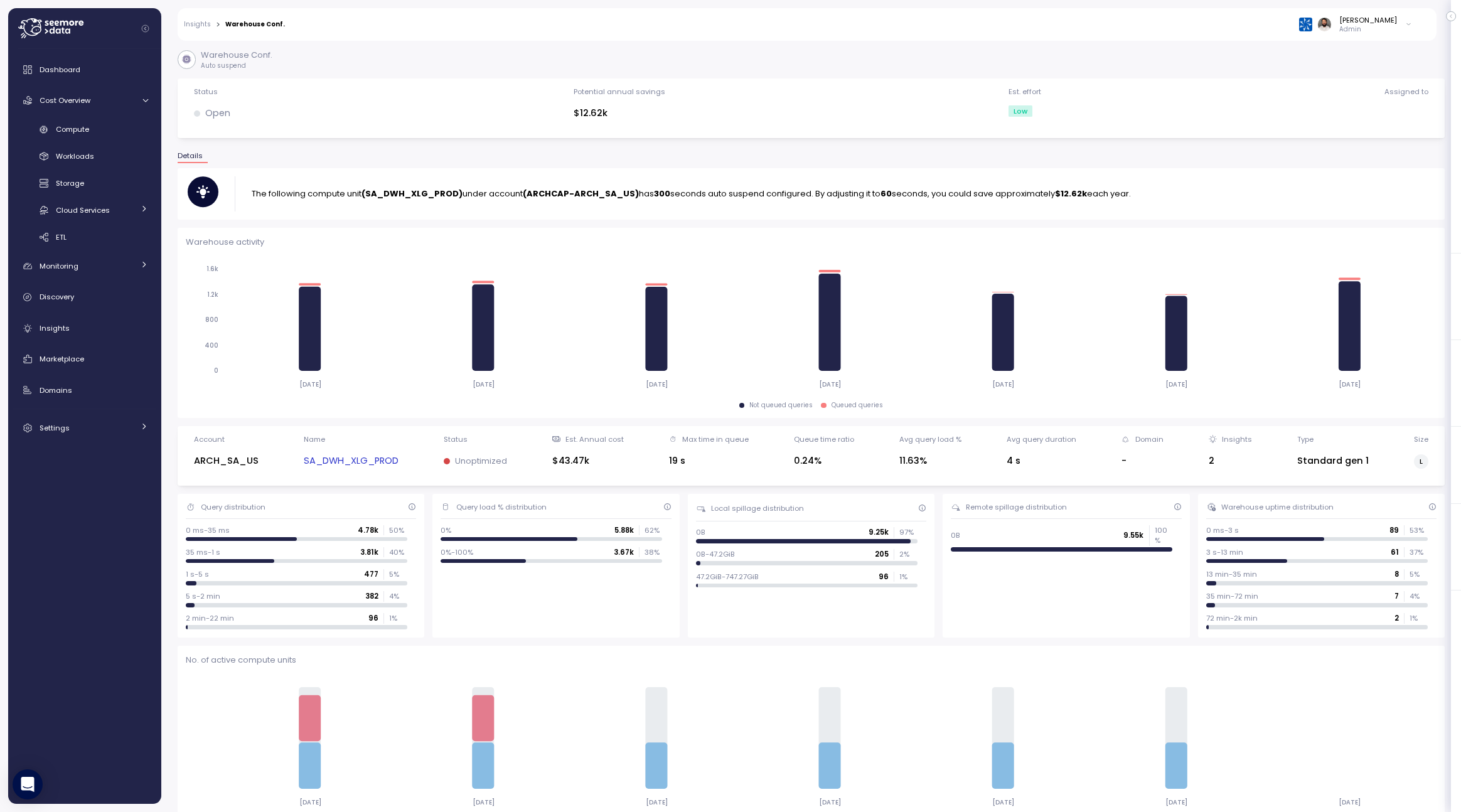
click at [376, 467] on link "SA_DWH_XLG_PROD" at bounding box center [351, 460] width 95 height 14
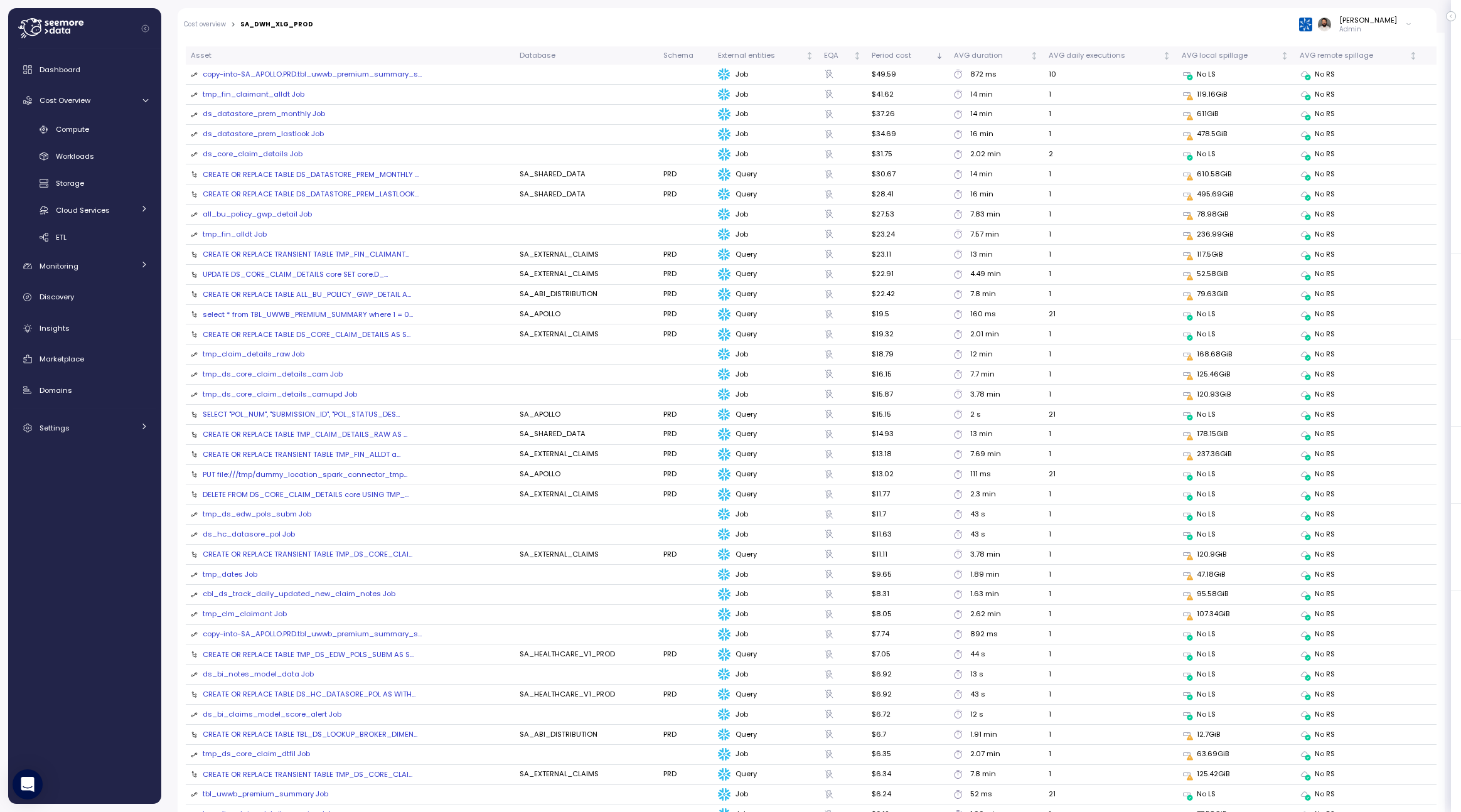
scroll to position [1359, 0]
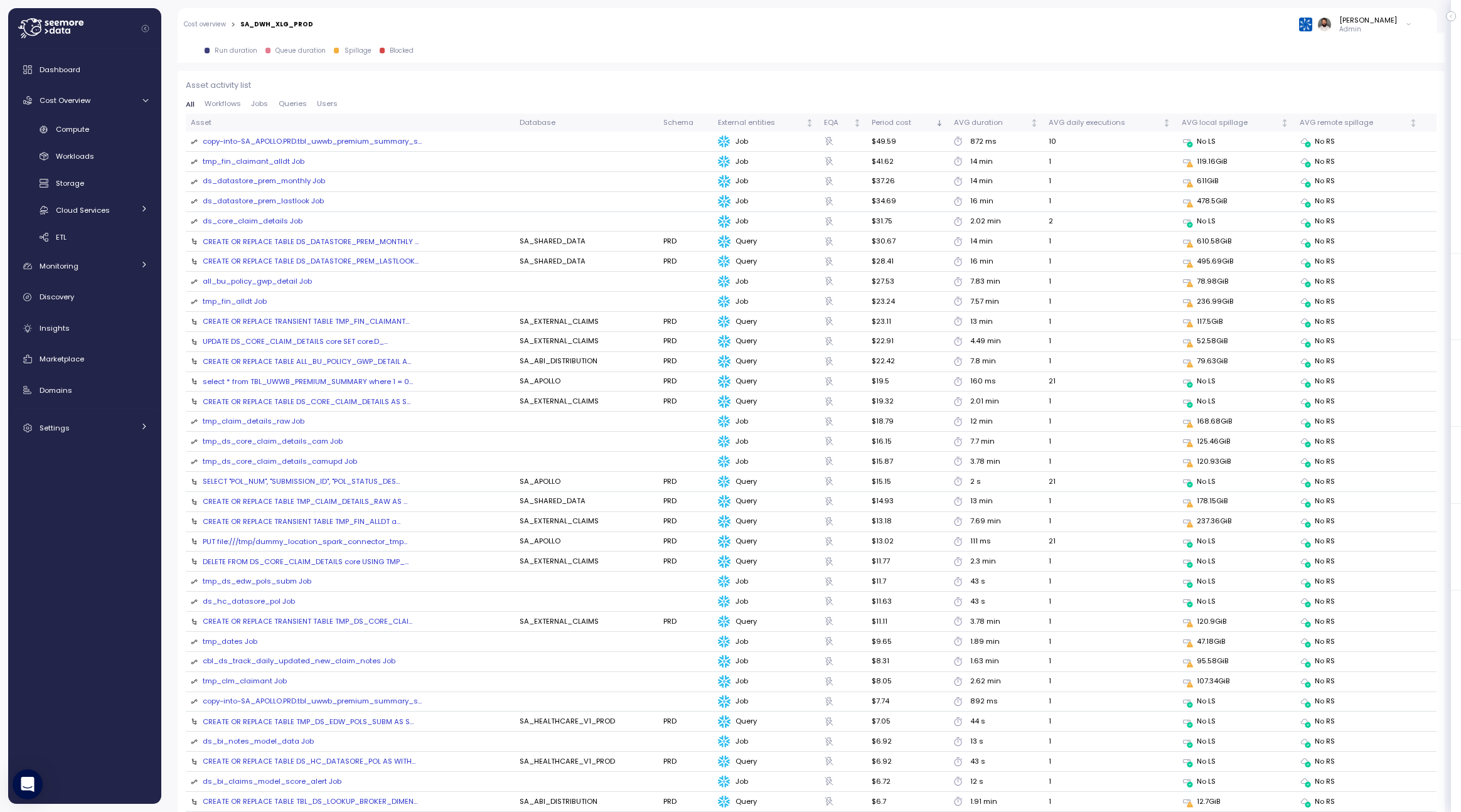
click at [290, 165] on div "tmp_fin_claimant_alldt Job" at bounding box center [253, 162] width 101 height 11
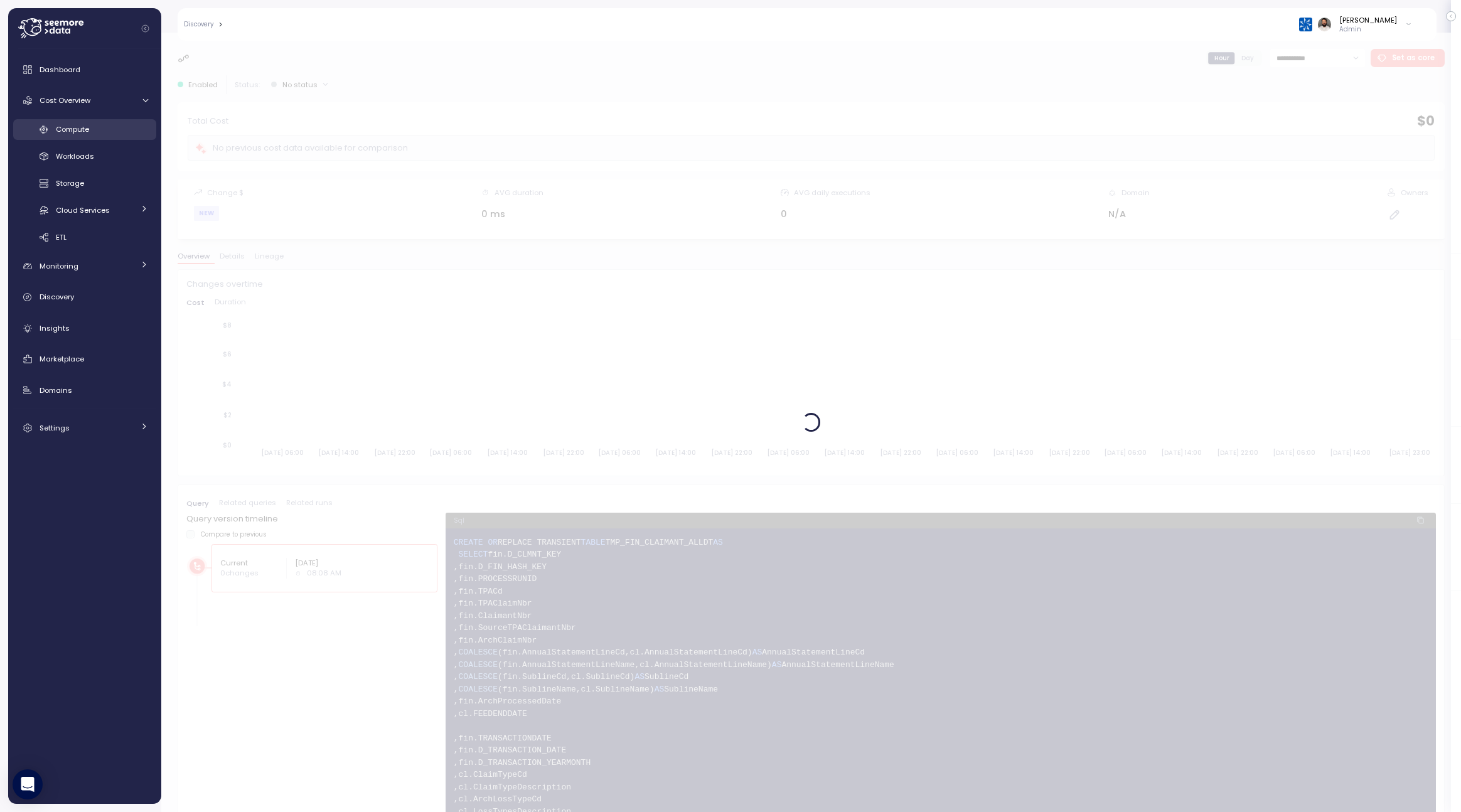
click at [95, 126] on div "Compute" at bounding box center [102, 129] width 92 height 13
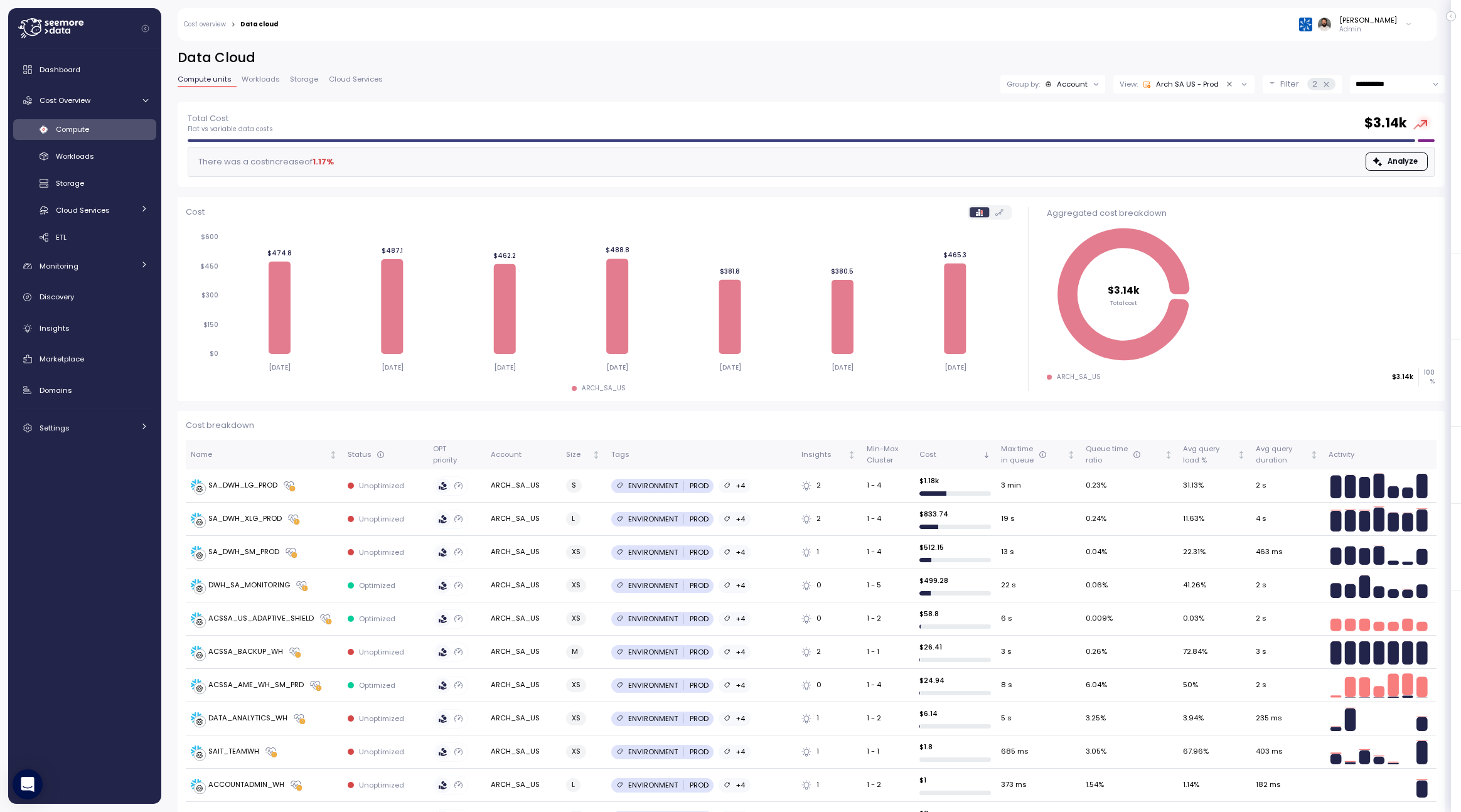
click at [1155, 77] on div "View: Arch SA [GEOGRAPHIC_DATA] - Prod" at bounding box center [1183, 84] width 141 height 18
click at [1271, 212] on span "button" at bounding box center [1278, 212] width 13 height 13
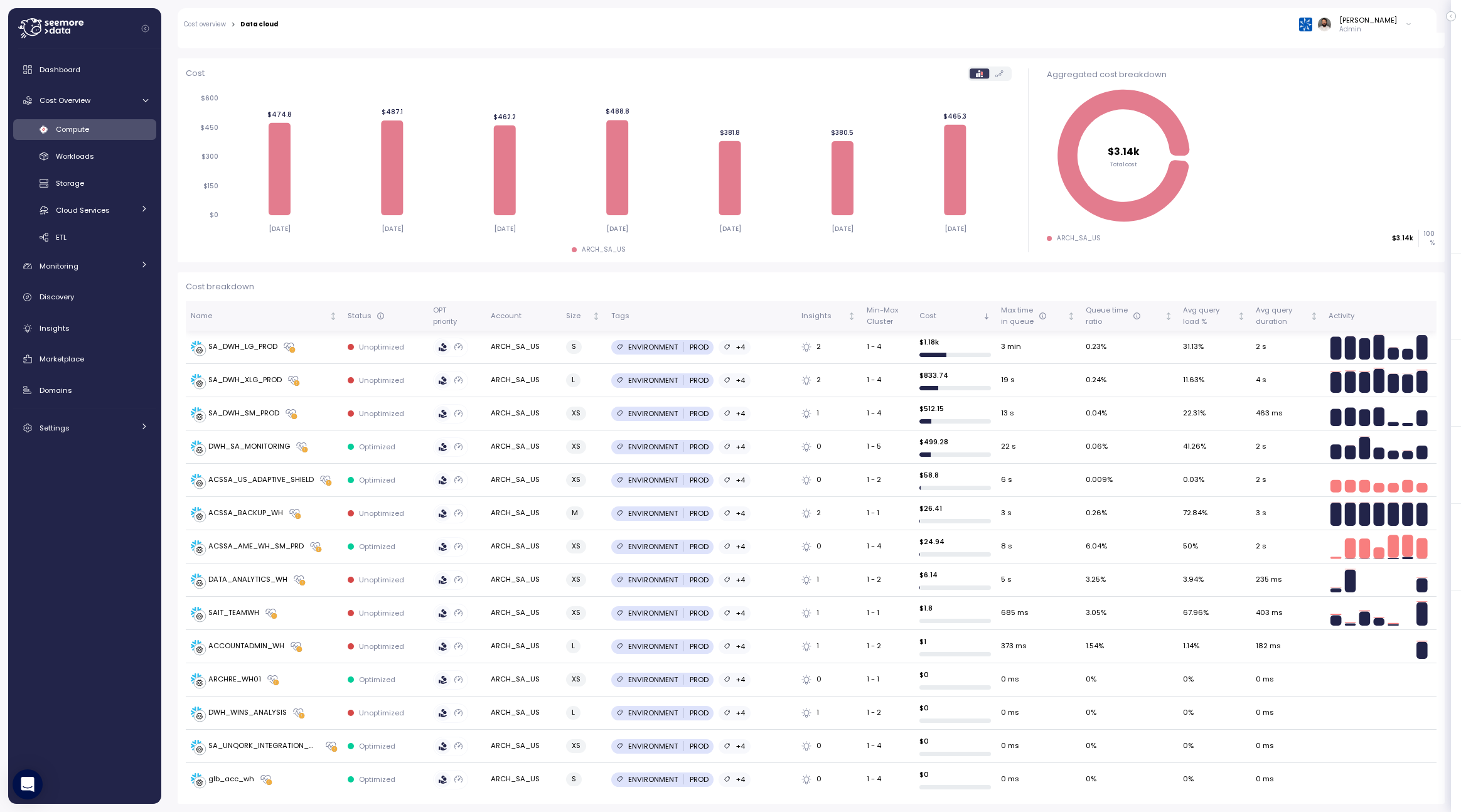
scroll to position [135, 0]
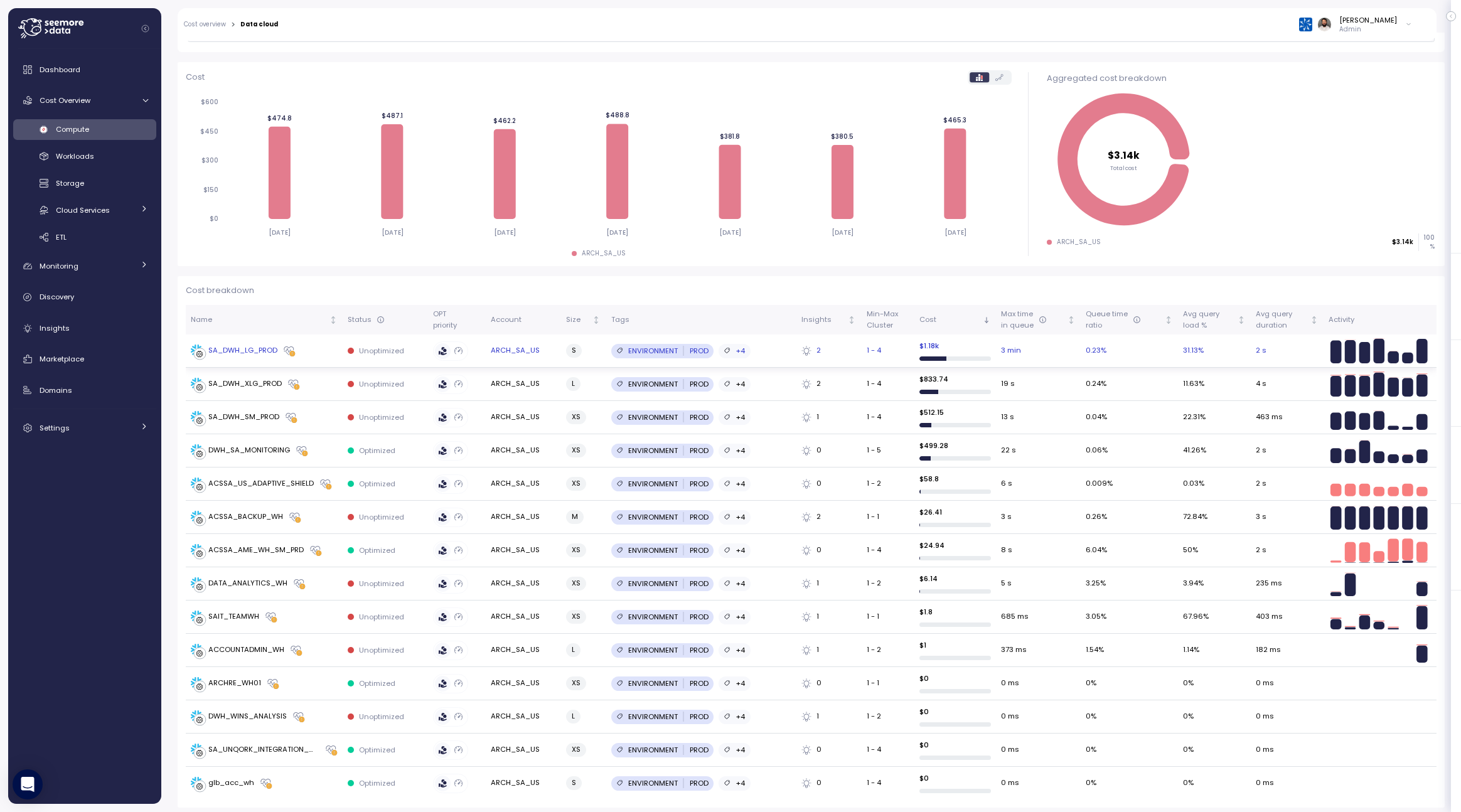
click at [337, 355] on td "SA_DWH_LG_PROD" at bounding box center [264, 351] width 157 height 34
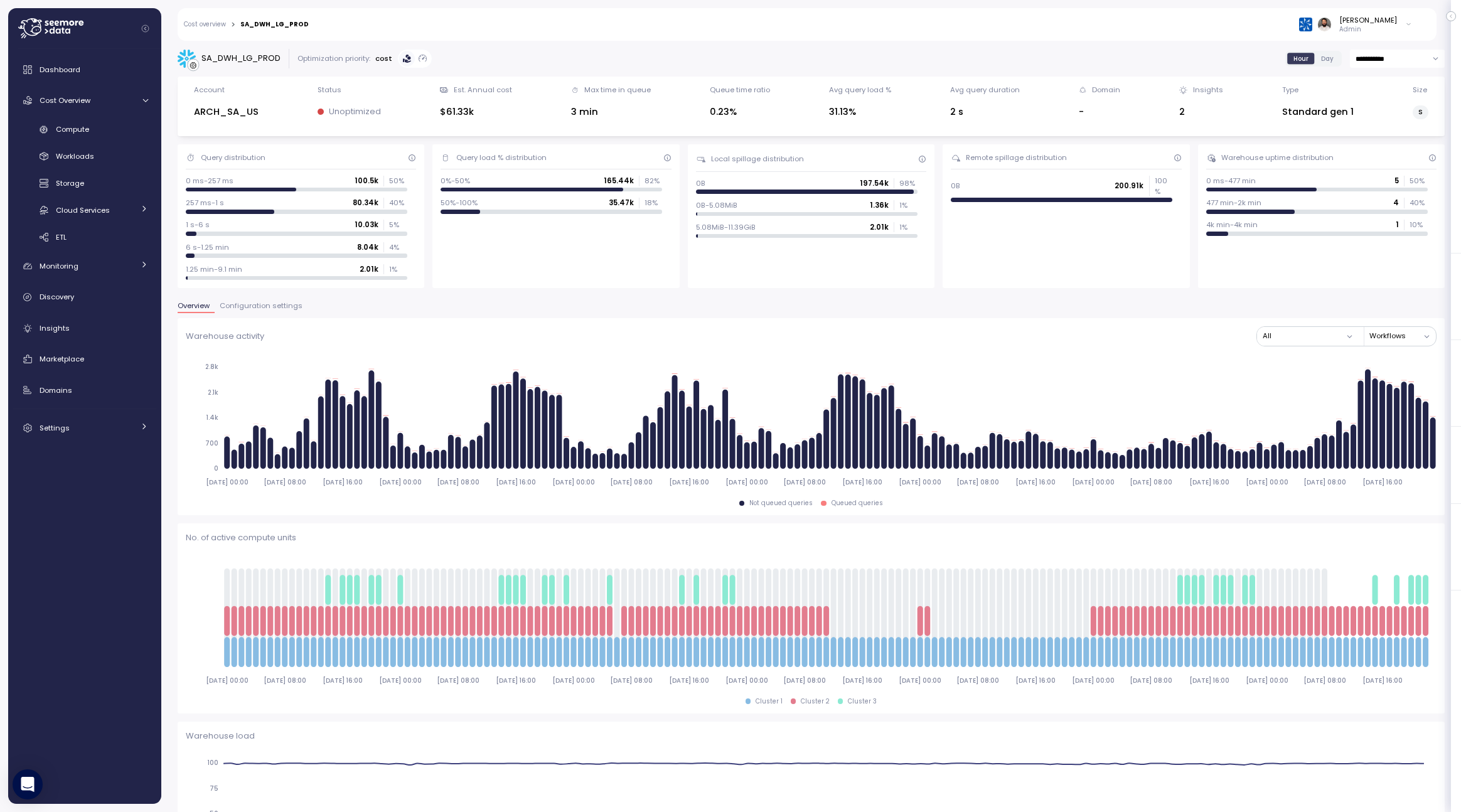
click at [292, 302] on span "Configuration settings" at bounding box center [261, 305] width 83 height 7
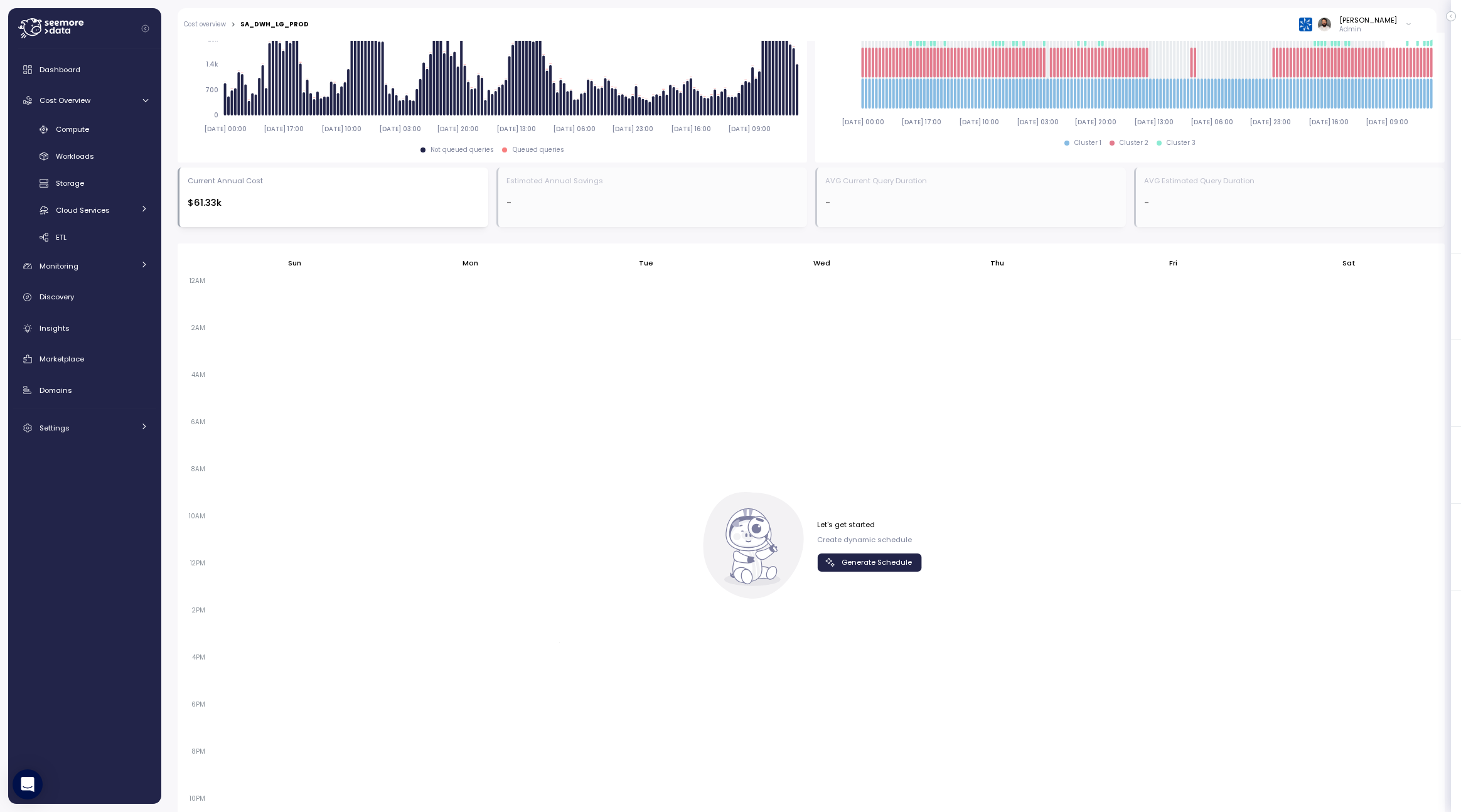
scroll to position [614, 0]
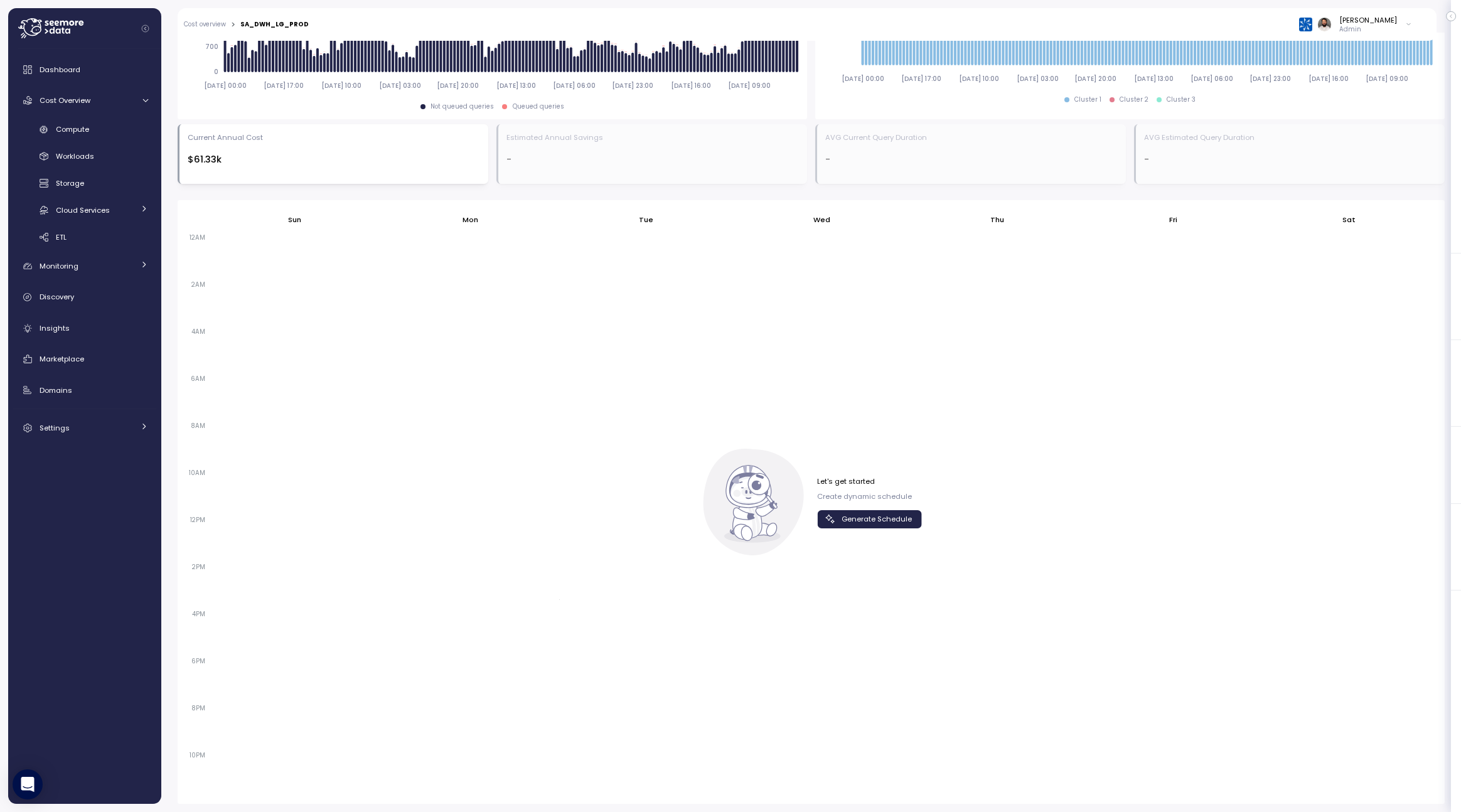
click at [833, 521] on icon "button" at bounding box center [830, 518] width 13 height 13
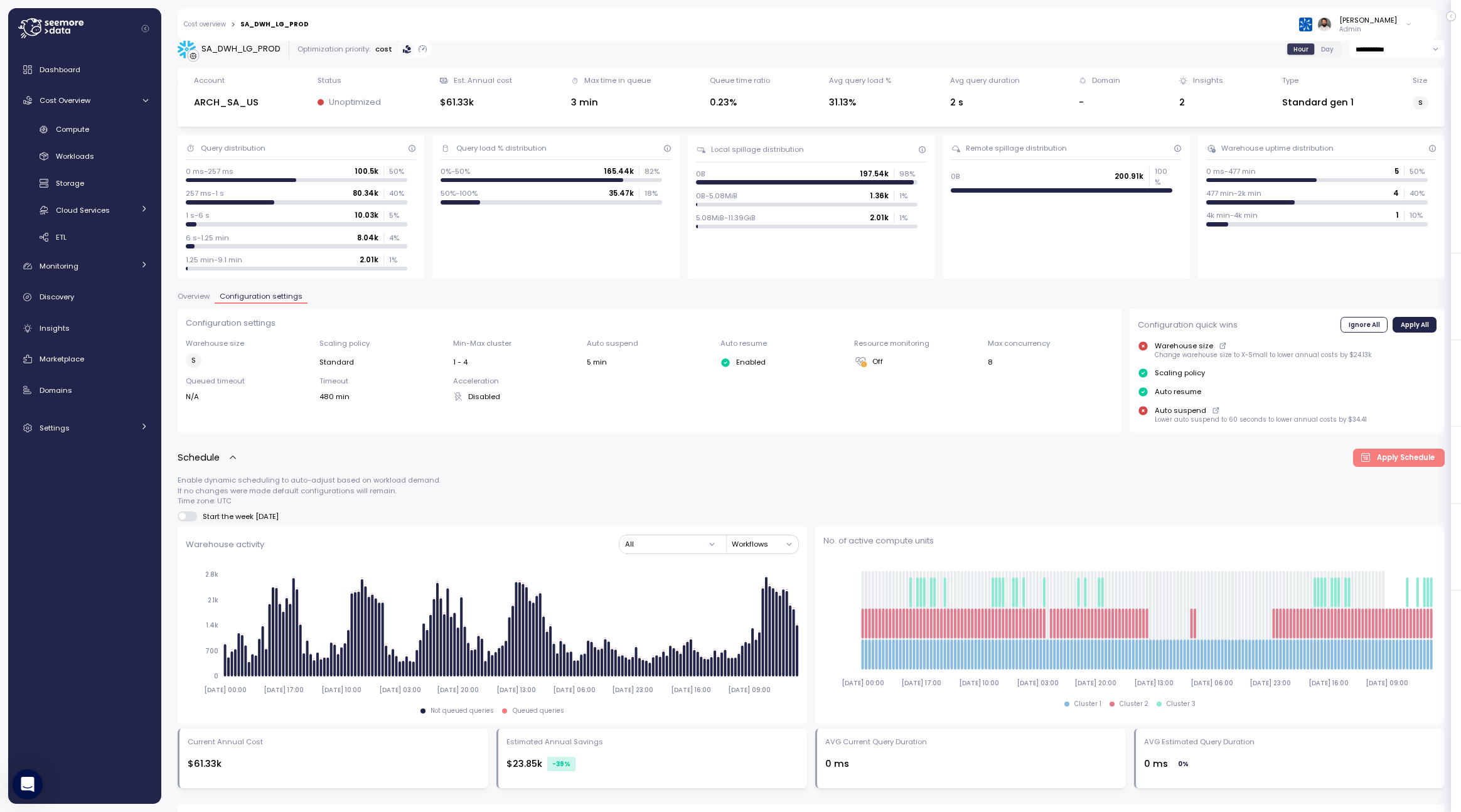
scroll to position [0, 0]
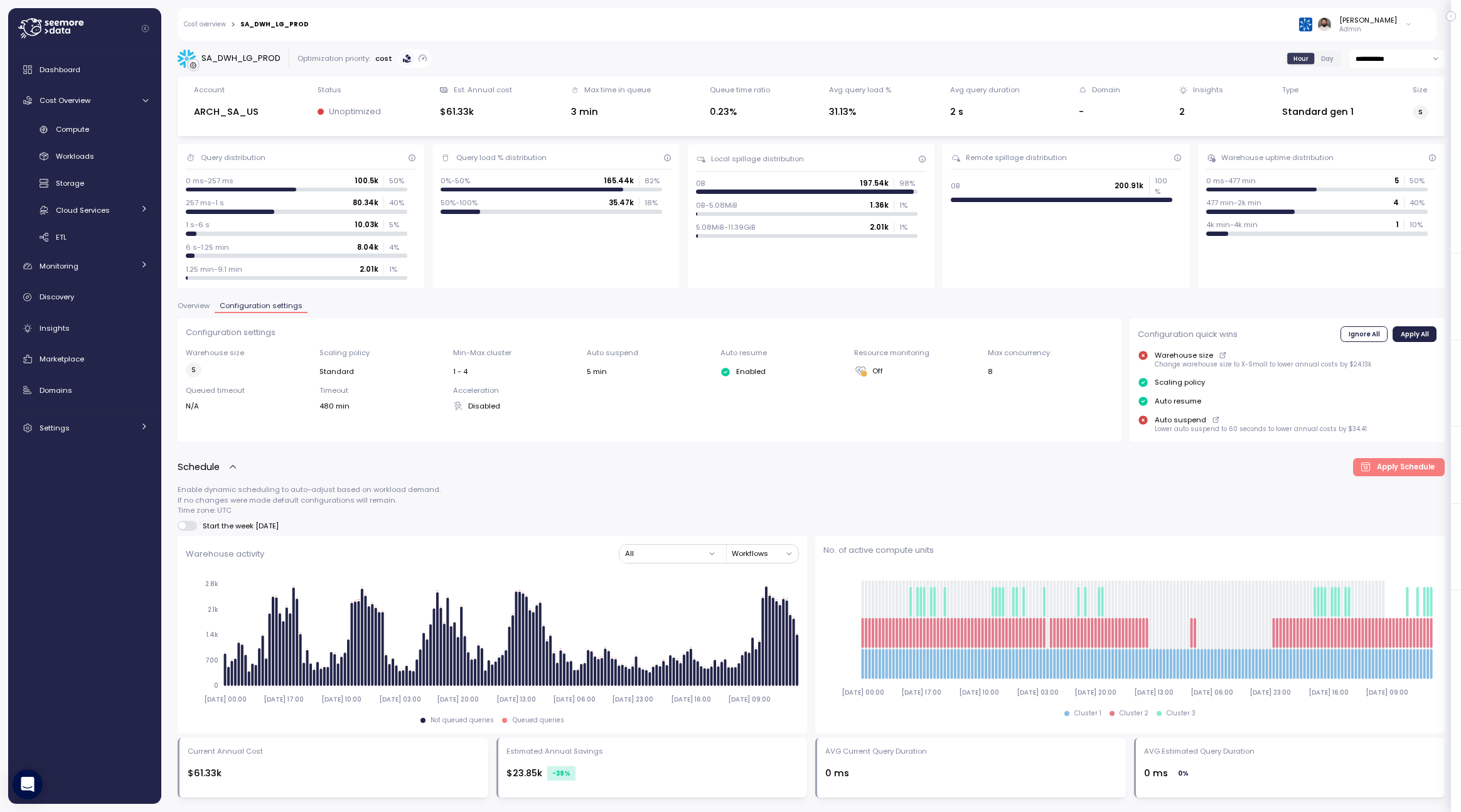
click at [250, 58] on div "SA_DWH_LG_PROD" at bounding box center [241, 58] width 79 height 13
drag, startPoint x: 182, startPoint y: 163, endPoint x: 224, endPoint y: 277, distance: 121.5
click at [224, 277] on div "Query distribution 0 ms-257 ms 100.5k 50 % 257 ms-1 s 80.34k 40 % 1 s-6 s 10.03…" at bounding box center [300, 216] width 247 height 144
click at [224, 277] on div at bounding box center [296, 279] width 221 height 4
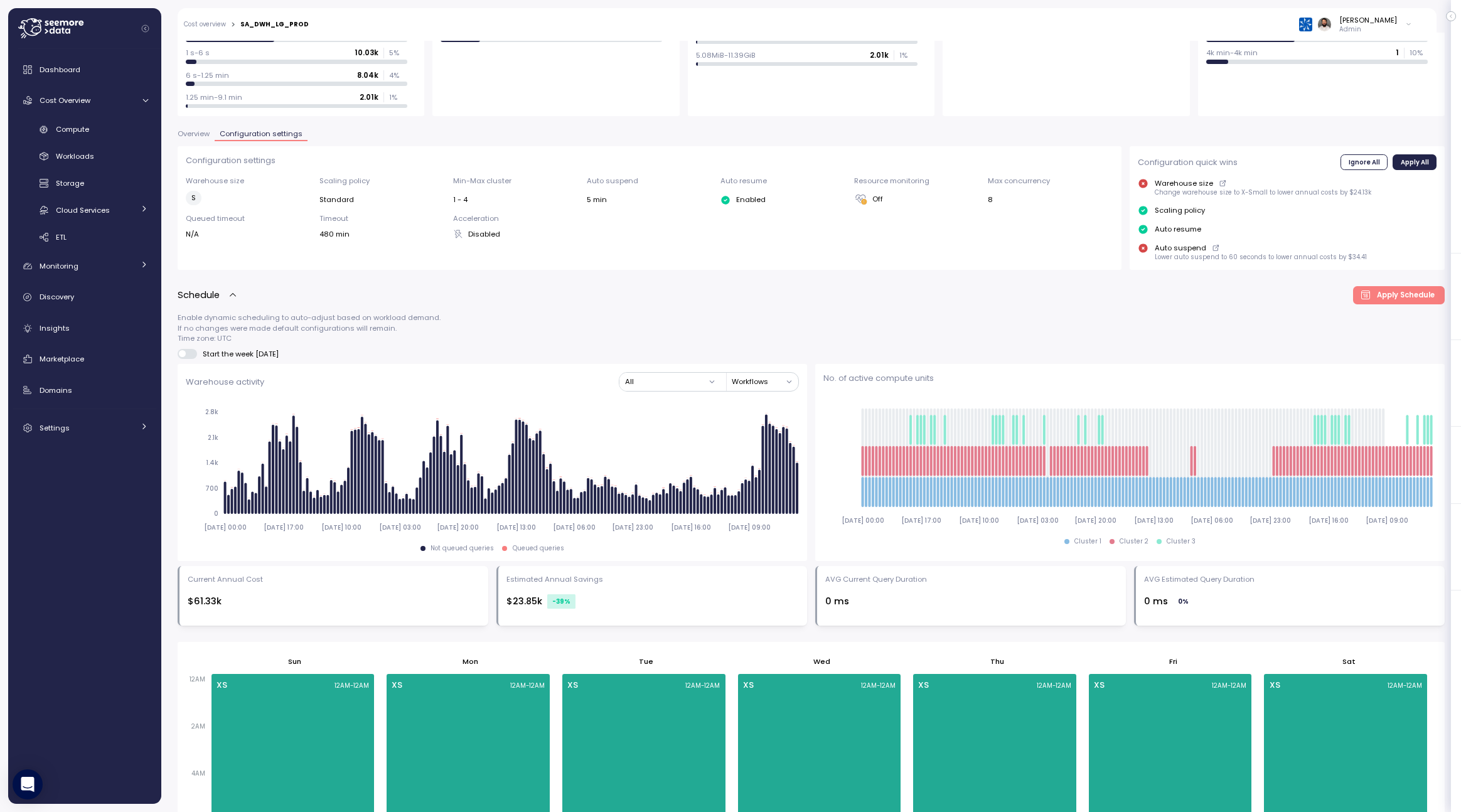
scroll to position [168, 0]
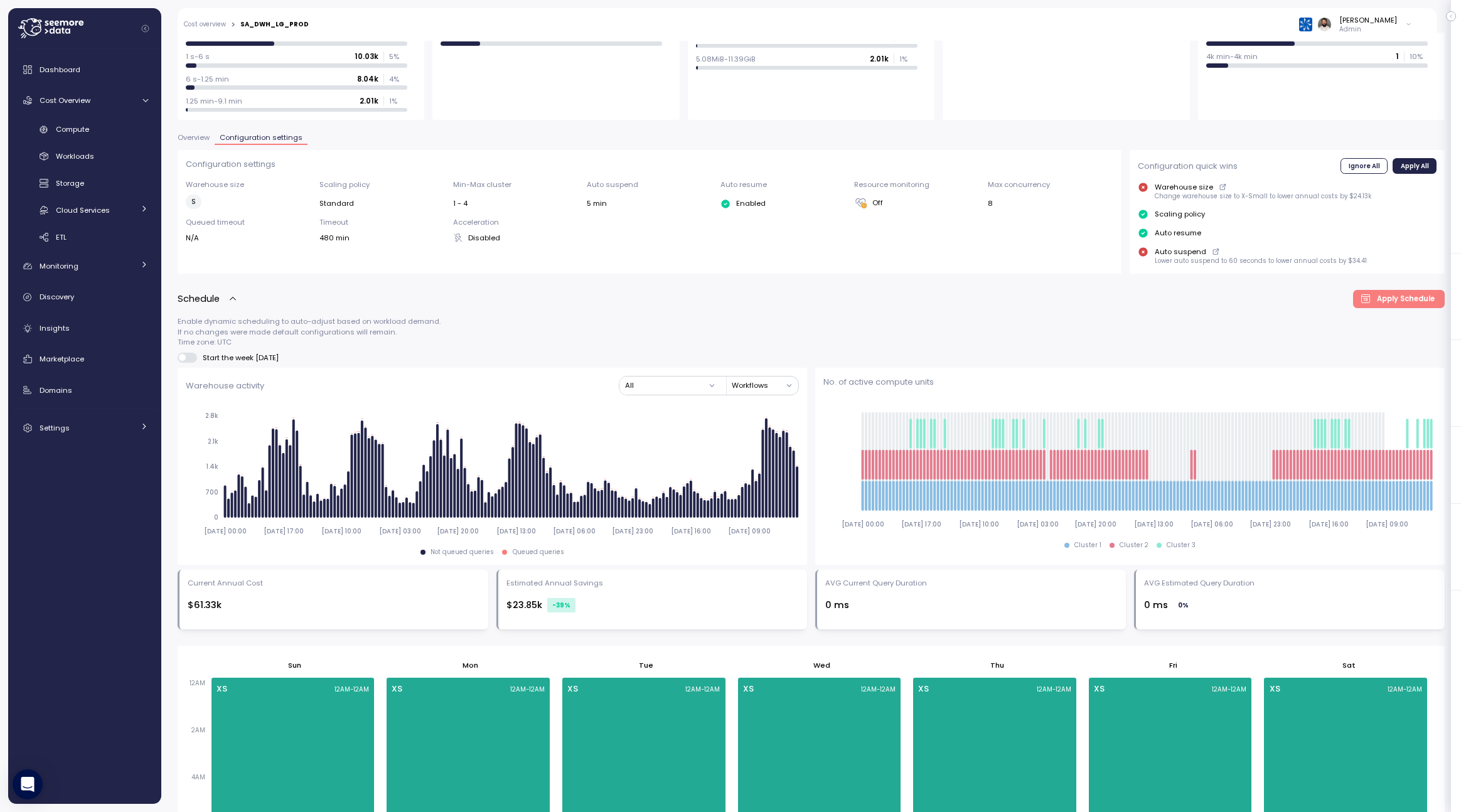
click at [201, 139] on span "Overview" at bounding box center [193, 137] width 32 height 7
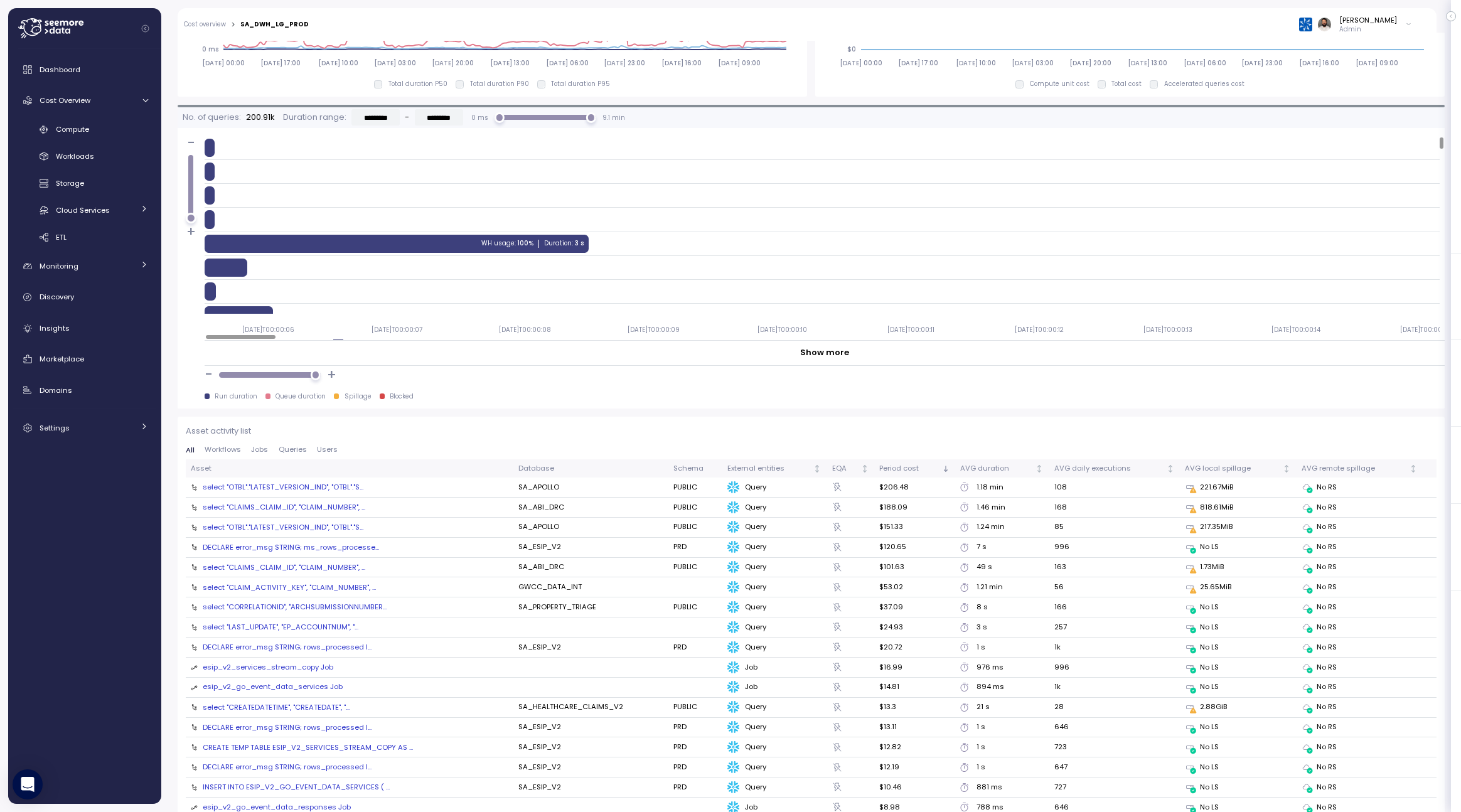
scroll to position [1012, 0]
click at [356, 487] on div "select "OTBL"."LATEST_VERSION_IND", "OTBL"."S..." at bounding box center [283, 487] width 161 height 10
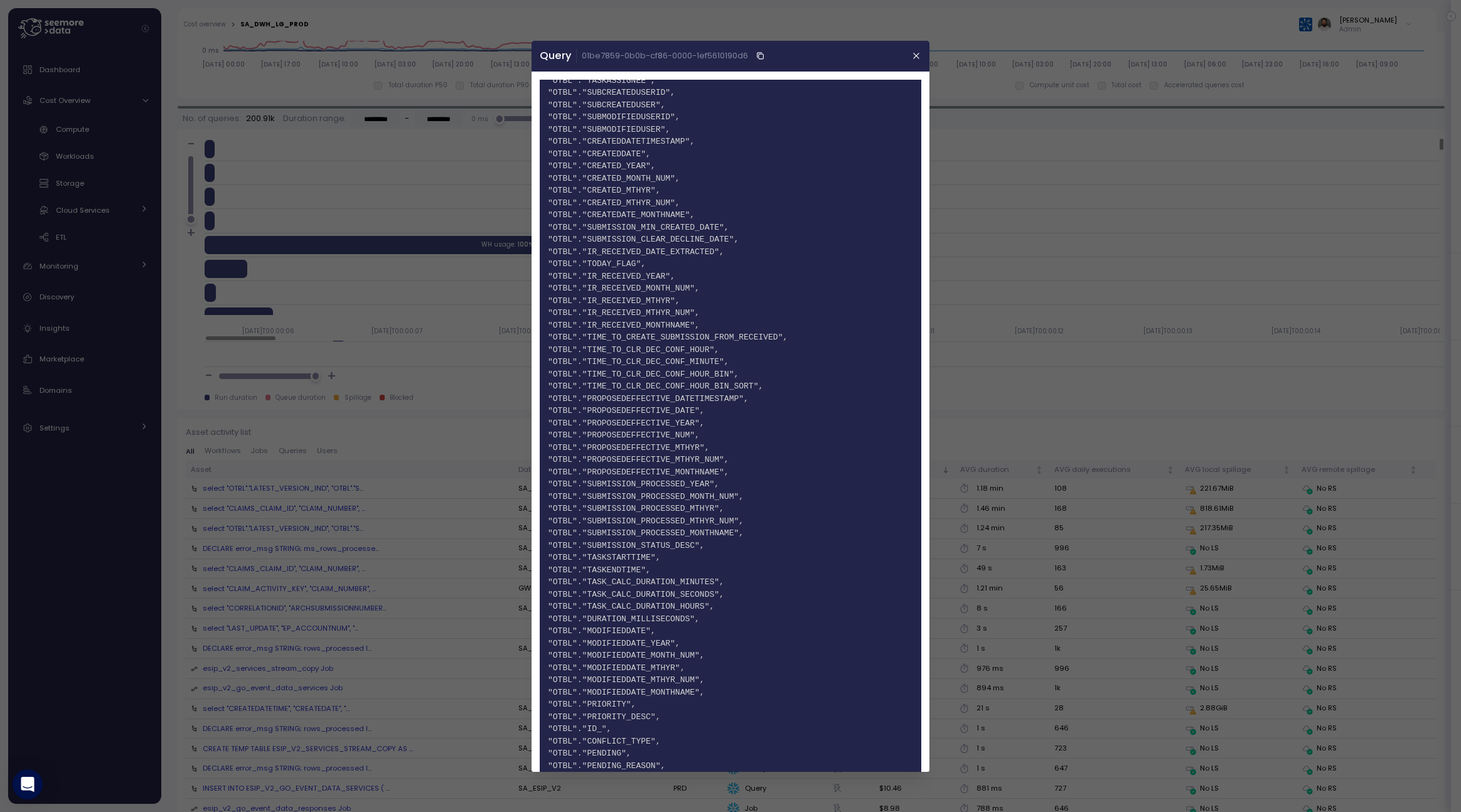
scroll to position [1911, 0]
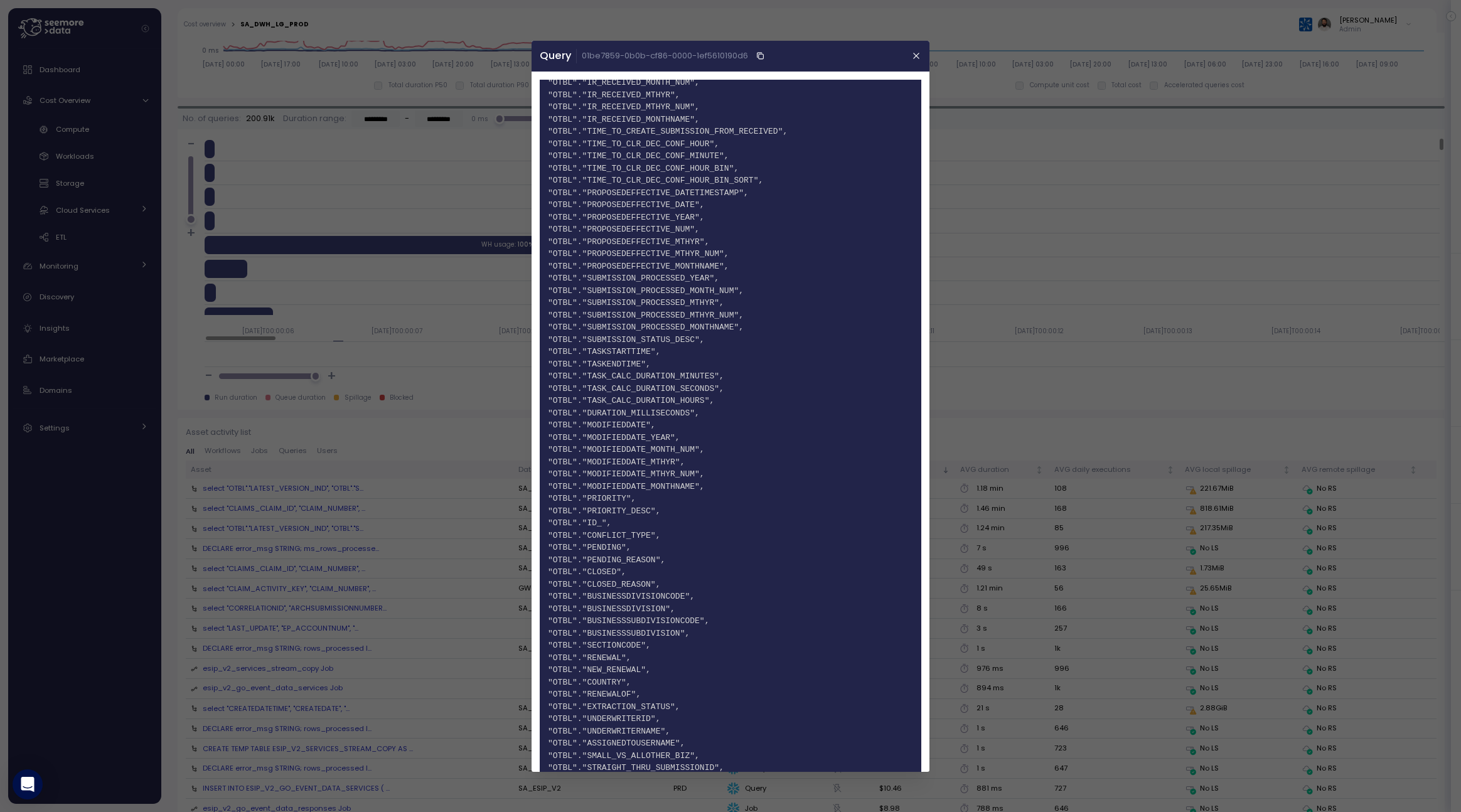
click at [960, 249] on div at bounding box center [730, 406] width 1461 height 812
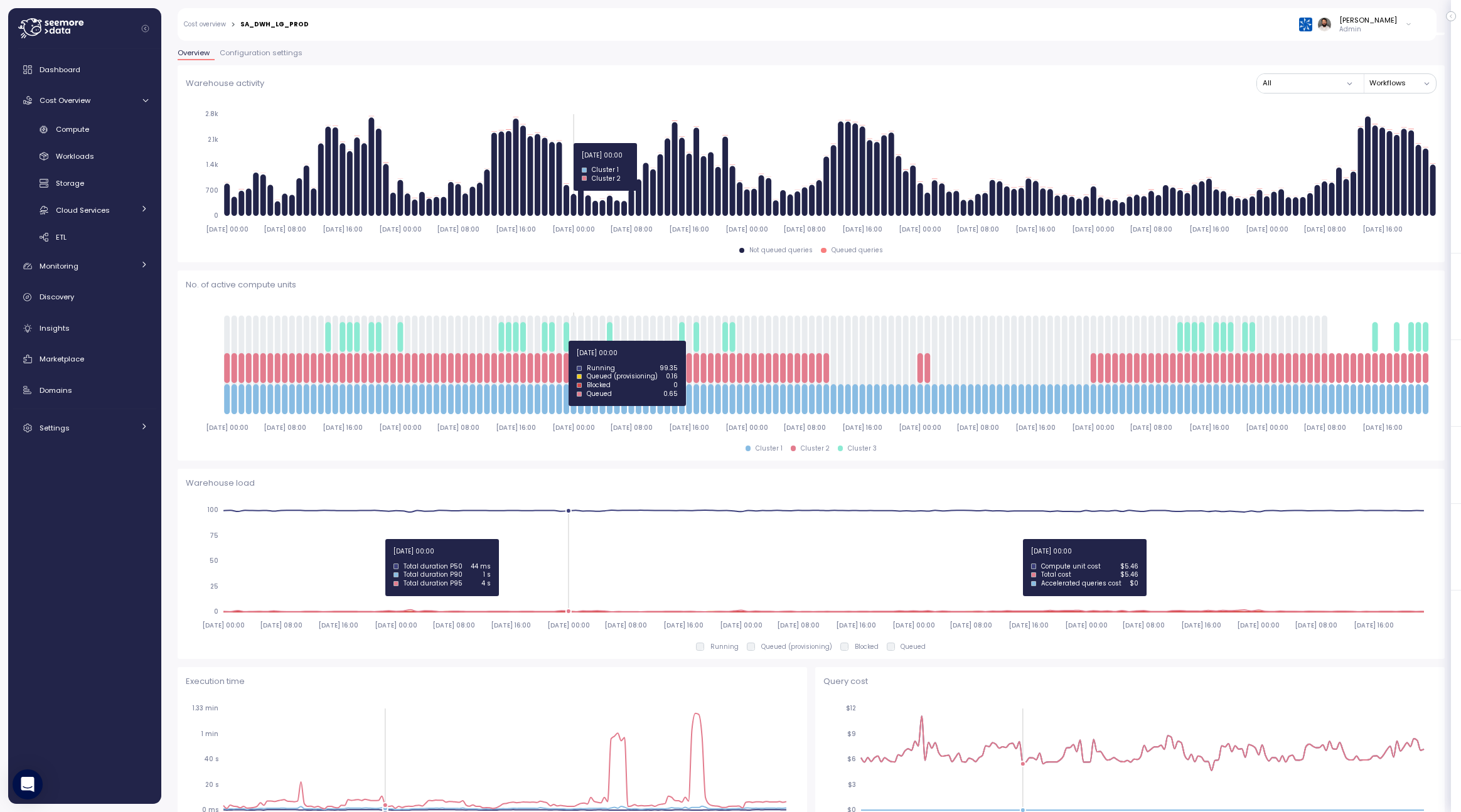
scroll to position [0, 0]
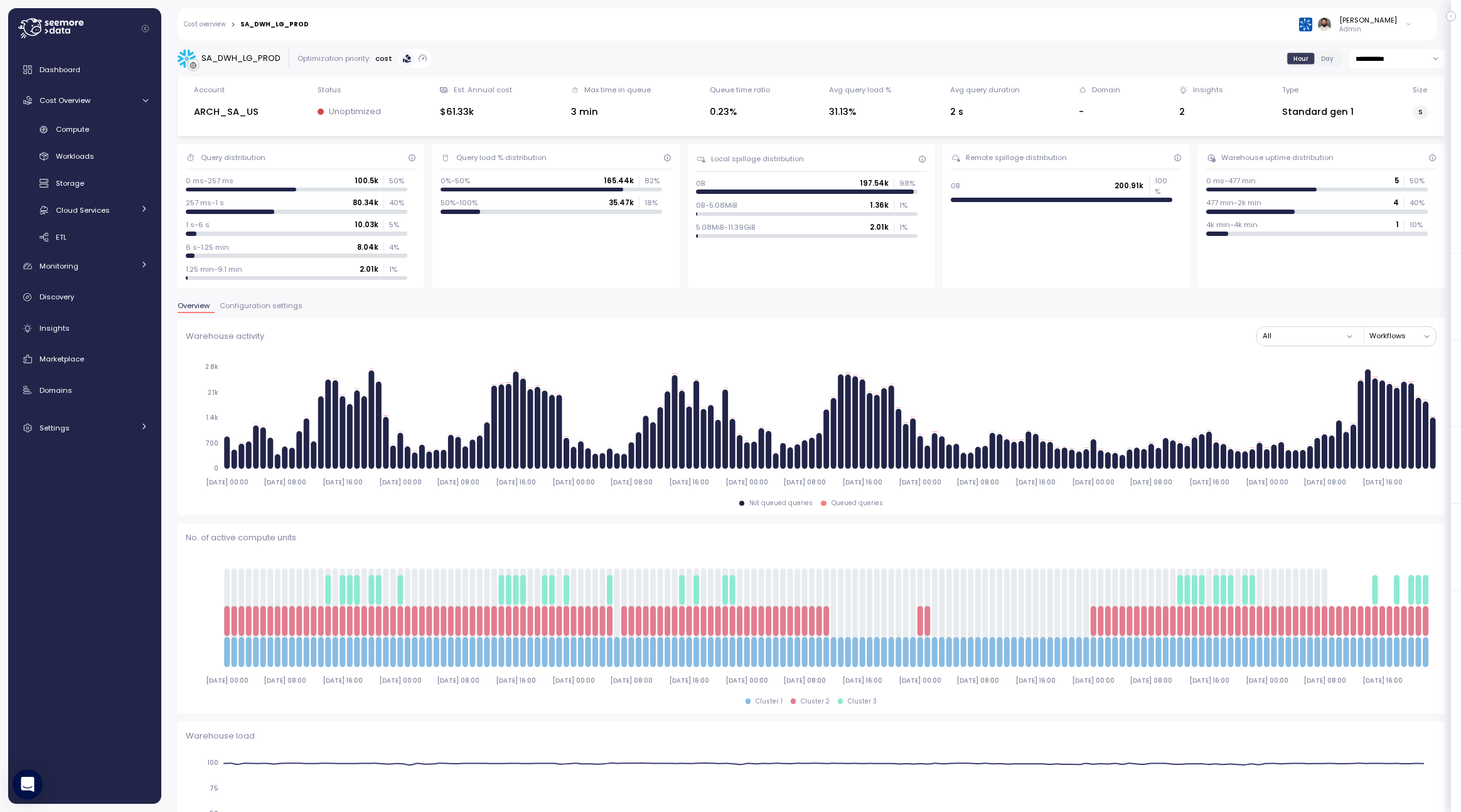
click at [281, 311] on button "Configuration settings" at bounding box center [261, 308] width 93 height 10
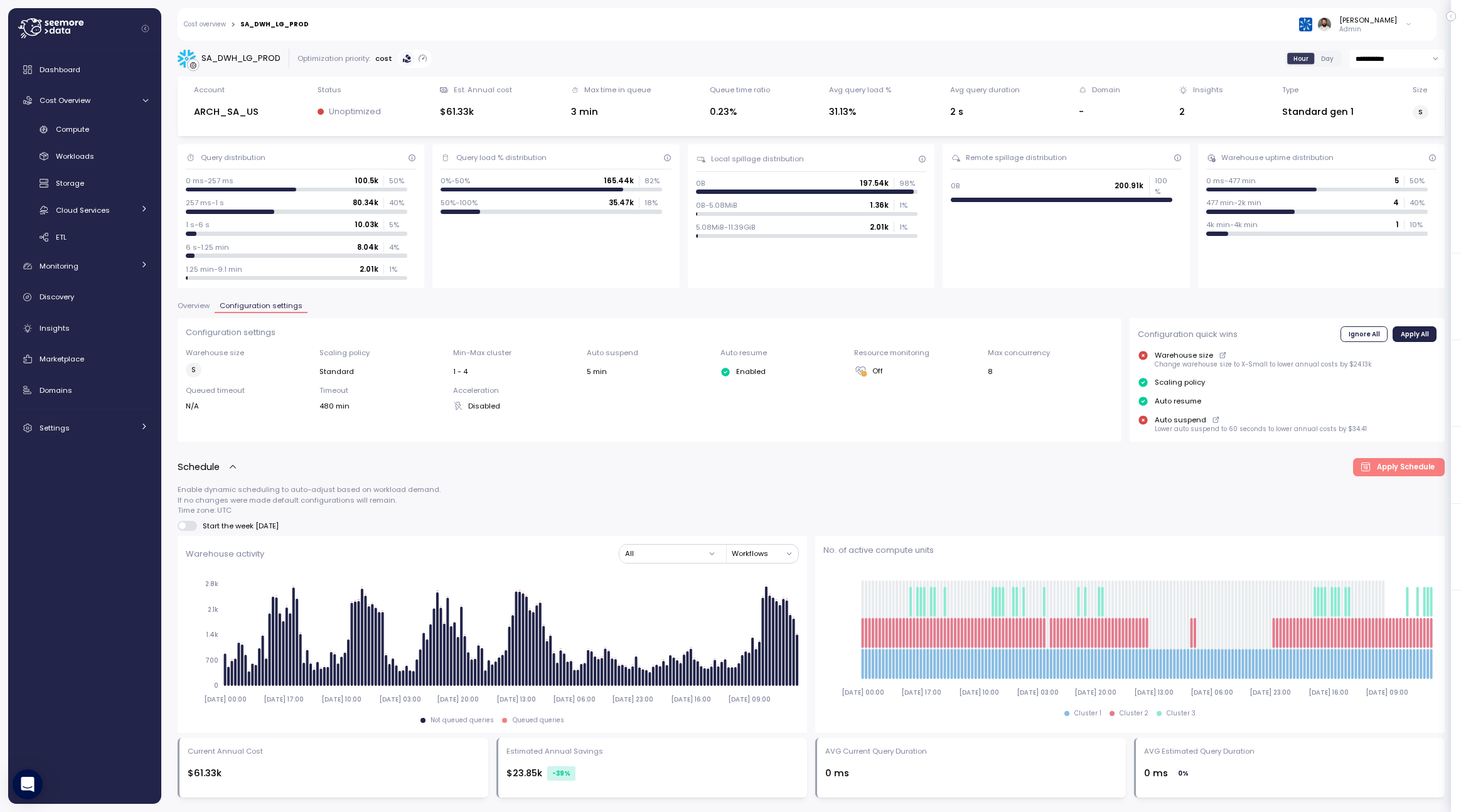
click at [207, 309] on span "Overview" at bounding box center [193, 305] width 32 height 7
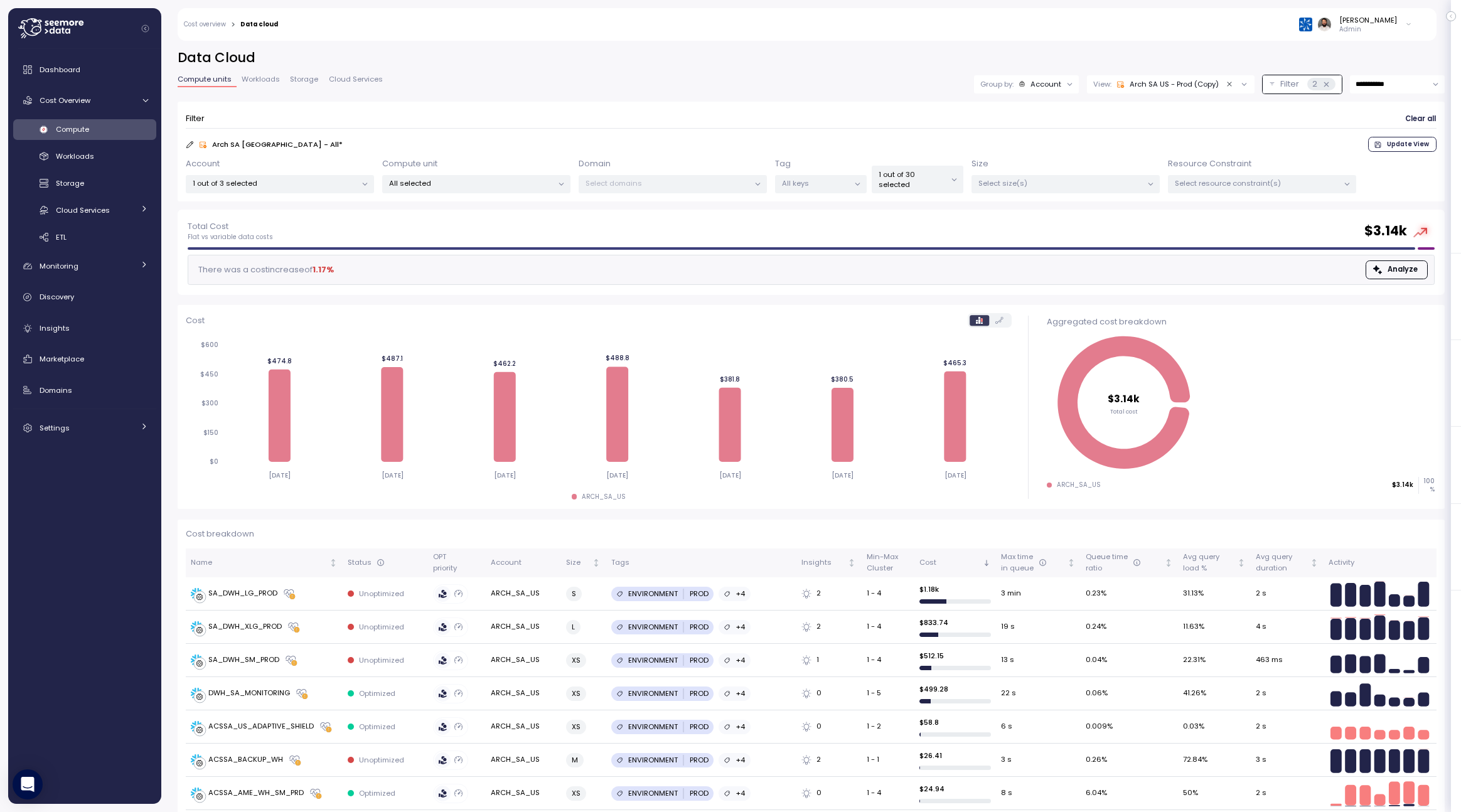
click at [945, 177] on div at bounding box center [954, 179] width 18 height 26
click at [934, 186] on p "1 out of 30 selected" at bounding box center [912, 180] width 67 height 21
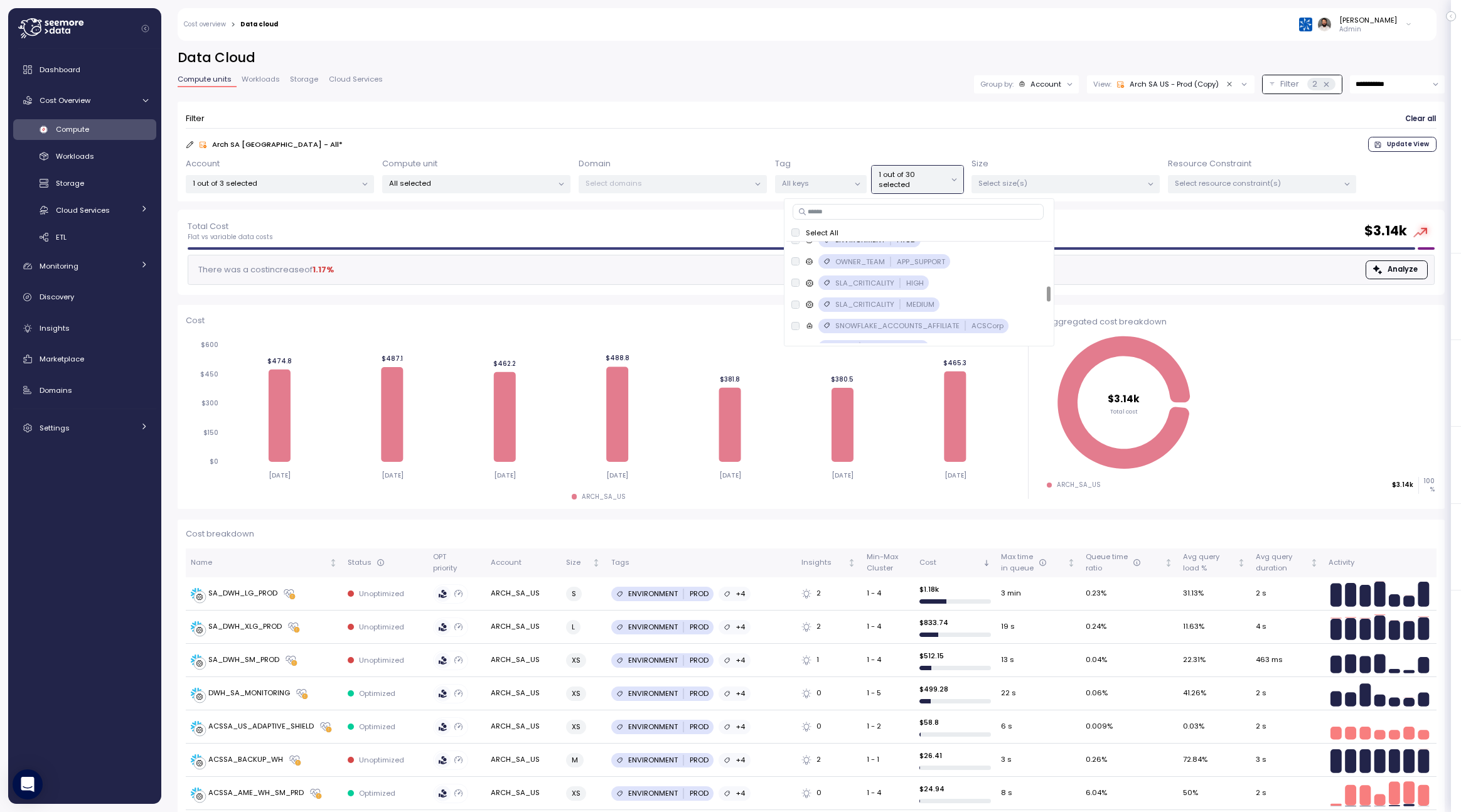
scroll to position [278, 0]
click at [925, 279] on div "ENVIRONMENT PROD only" at bounding box center [919, 274] width 255 height 15
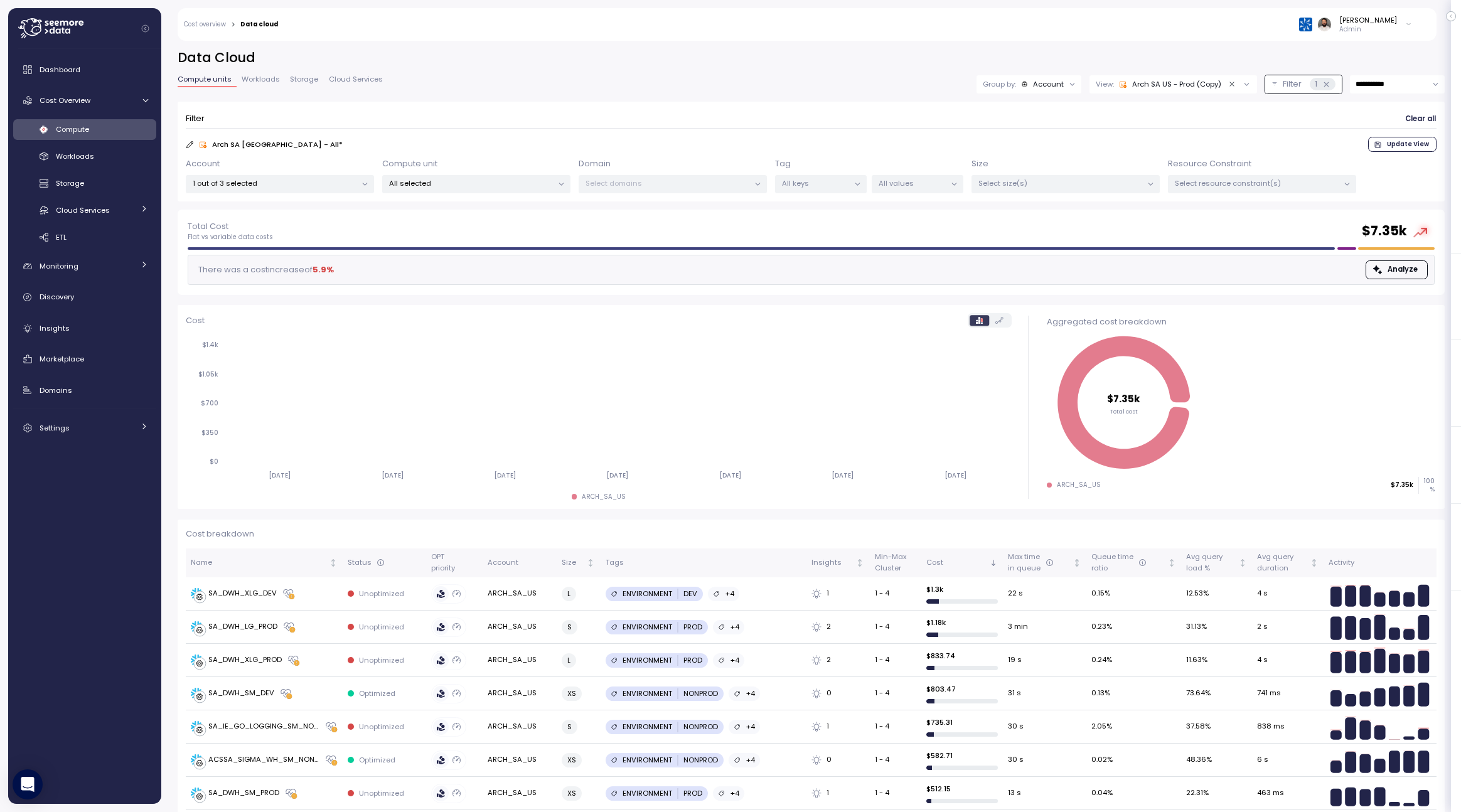
click at [1004, 152] on form "Filter Clear all Arch SA [GEOGRAPHIC_DATA] - All * Update View Account 1 out of…" at bounding box center [811, 151] width 1251 height 83
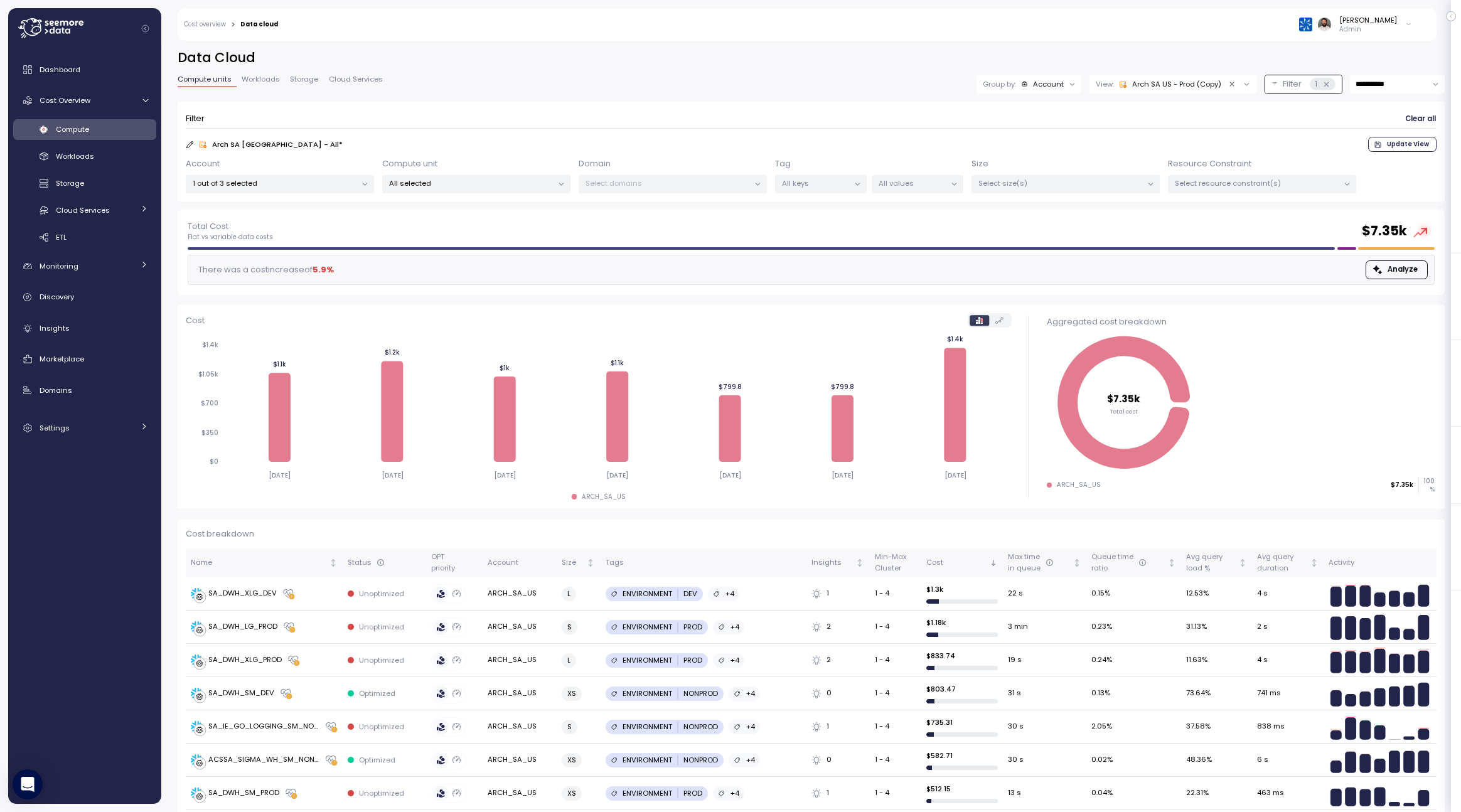
click at [1022, 79] on div "Account" at bounding box center [1042, 83] width 43 height 10
click at [1036, 156] on p "Compute unit" at bounding box center [1039, 153] width 50 height 10
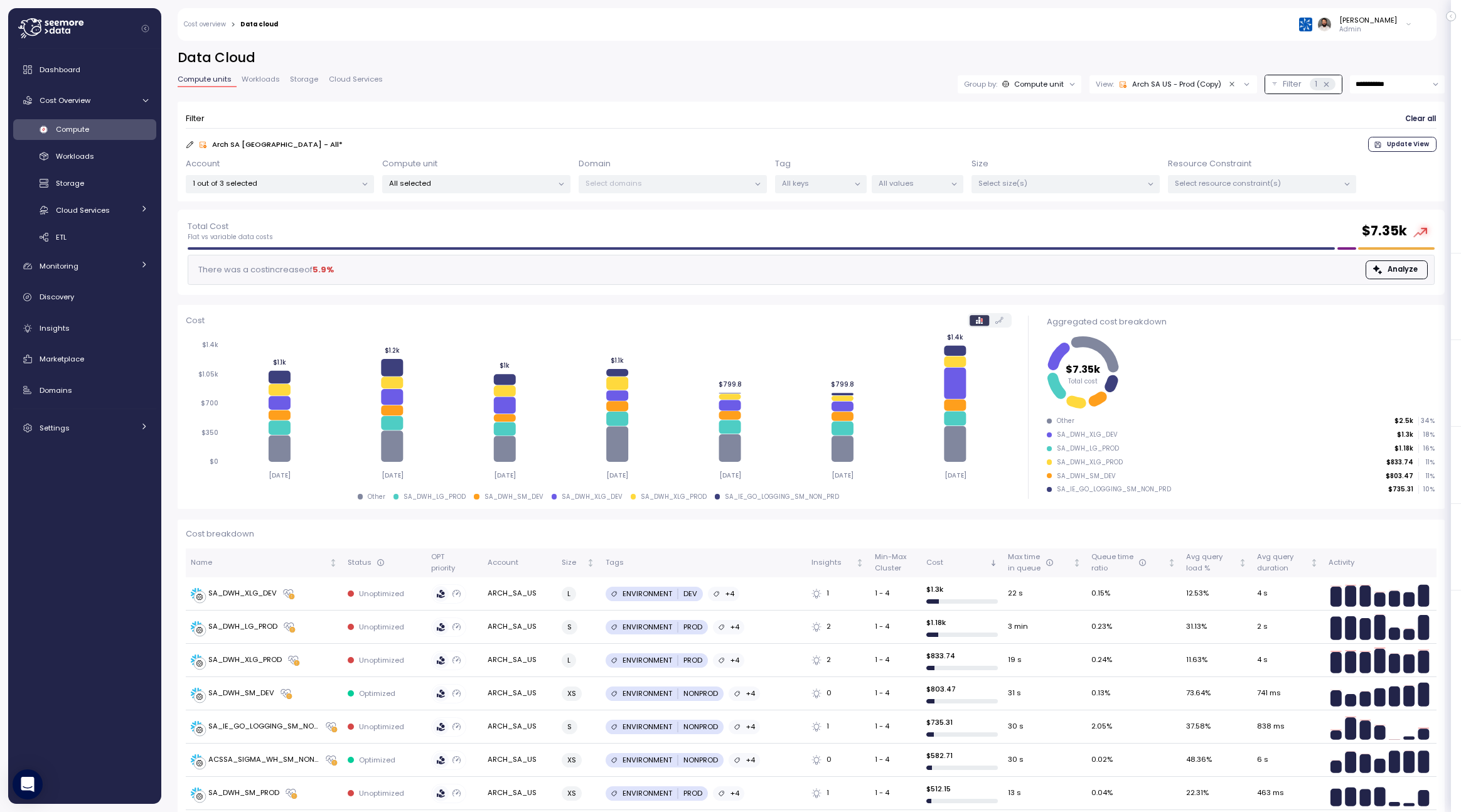
click at [1404, 143] on span "Update View" at bounding box center [1407, 144] width 42 height 14
click at [1179, 82] on div "Arch SA [GEOGRAPHIC_DATA] - All" at bounding box center [1153, 83] width 136 height 10
click at [1189, 229] on div "Arch SA [GEOGRAPHIC_DATA] - Dev" at bounding box center [1188, 232] width 140 height 11
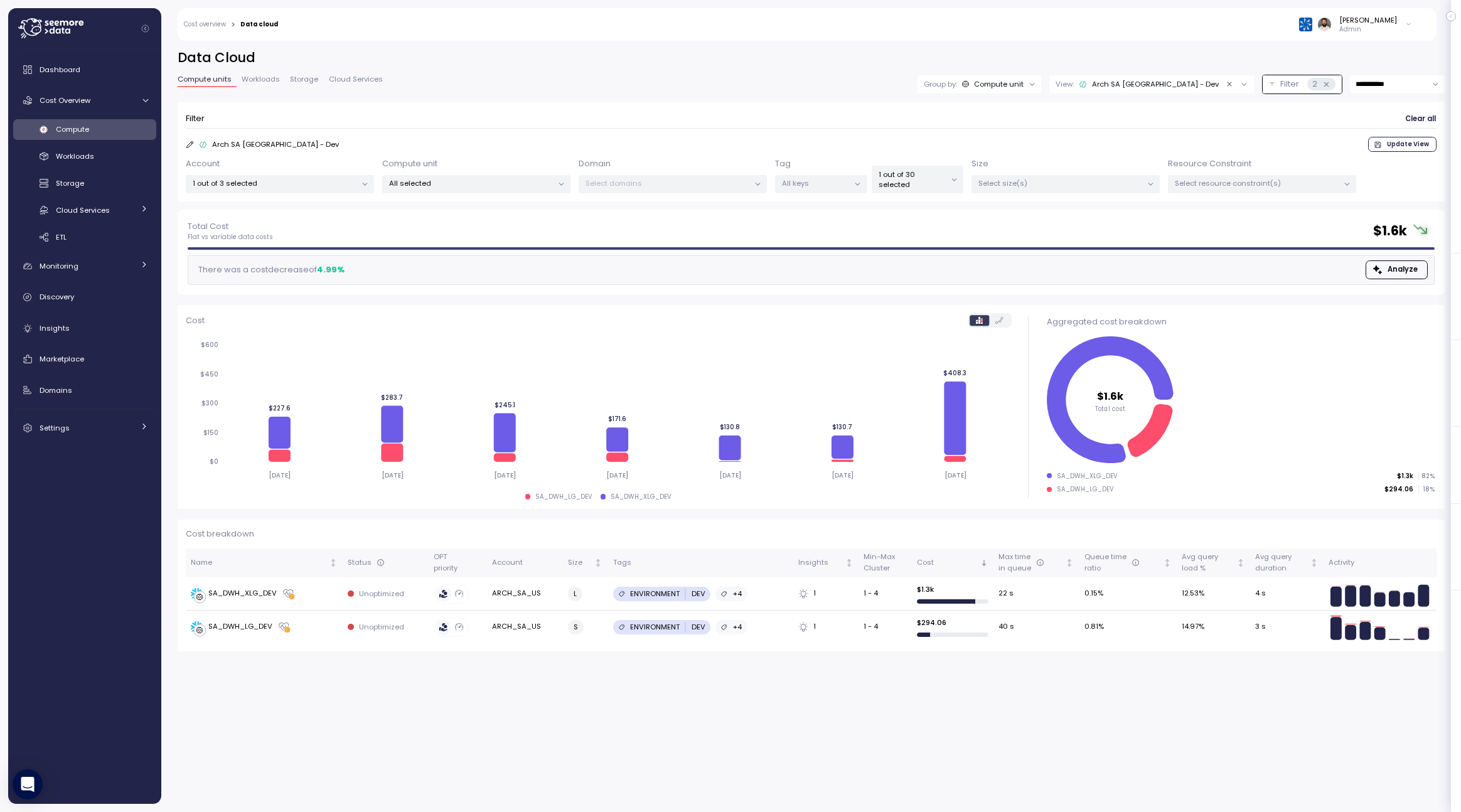
click at [1378, 133] on form "Filter Clear all Arch SA [GEOGRAPHIC_DATA] - Dev Update View Account 1 out of 3…" at bounding box center [811, 151] width 1251 height 83
click at [1378, 144] on icon "button" at bounding box center [1377, 144] width 6 height 6
click at [1153, 77] on div "View: Arch SA [GEOGRAPHIC_DATA] - Dev" at bounding box center [1151, 84] width 205 height 18
click at [1195, 254] on div "Arch SA [GEOGRAPHIC_DATA] - All" at bounding box center [1199, 253] width 173 height 15
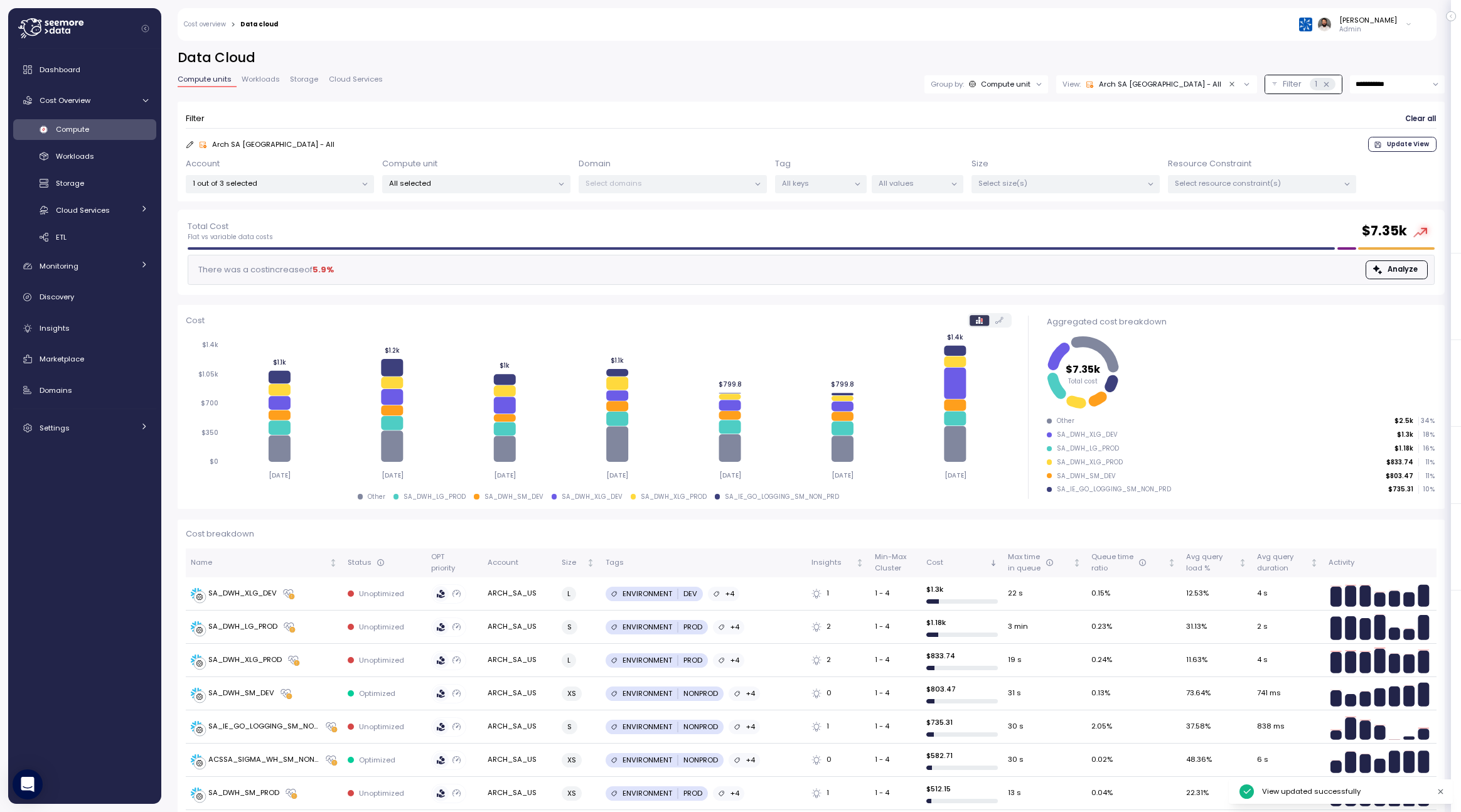
click at [1173, 86] on div "Arch SA [GEOGRAPHIC_DATA] - All" at bounding box center [1153, 83] width 136 height 10
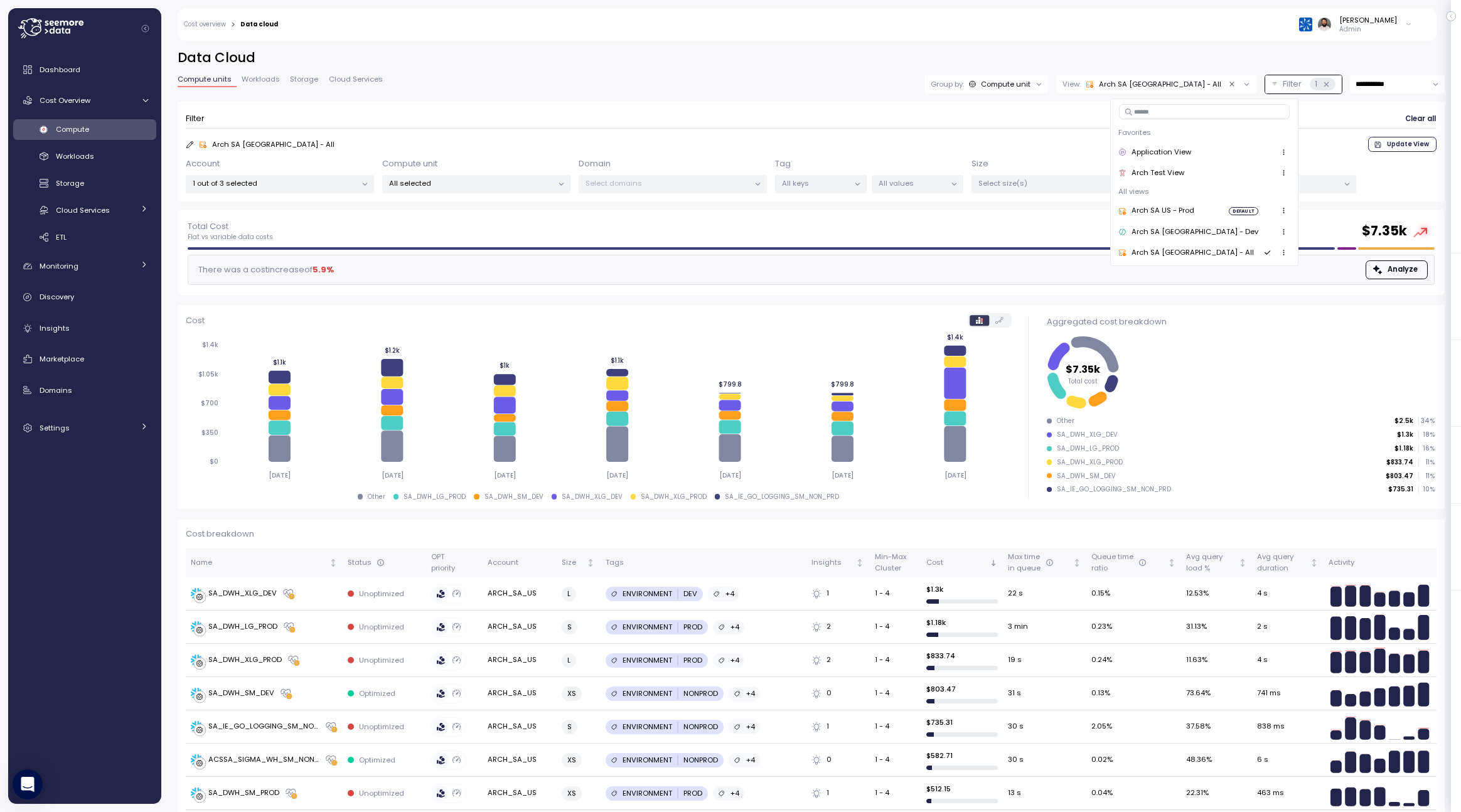
click at [1175, 209] on div "Arch SA US - Prod" at bounding box center [1156, 210] width 76 height 11
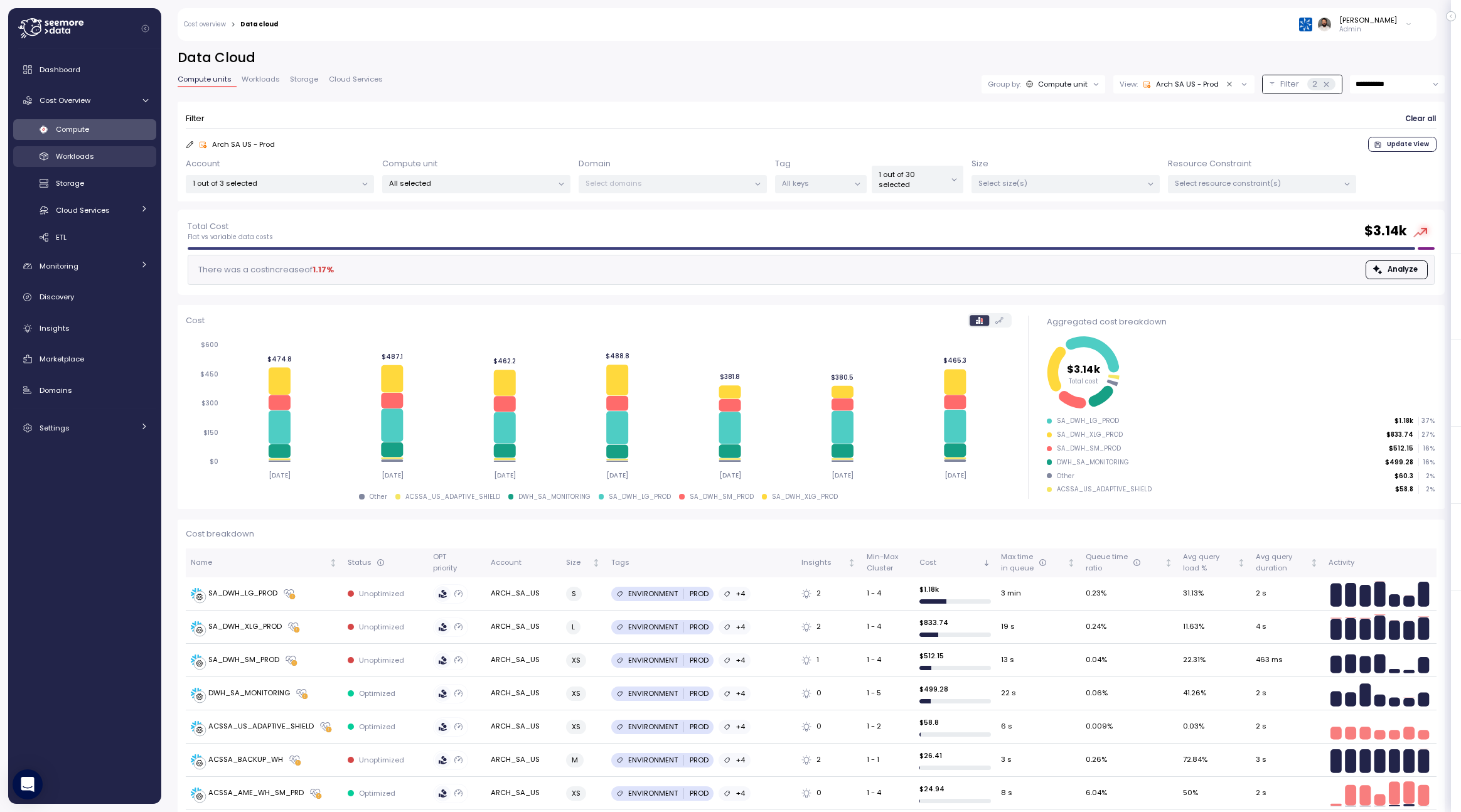
click at [128, 160] on div "Workloads" at bounding box center [102, 156] width 92 height 13
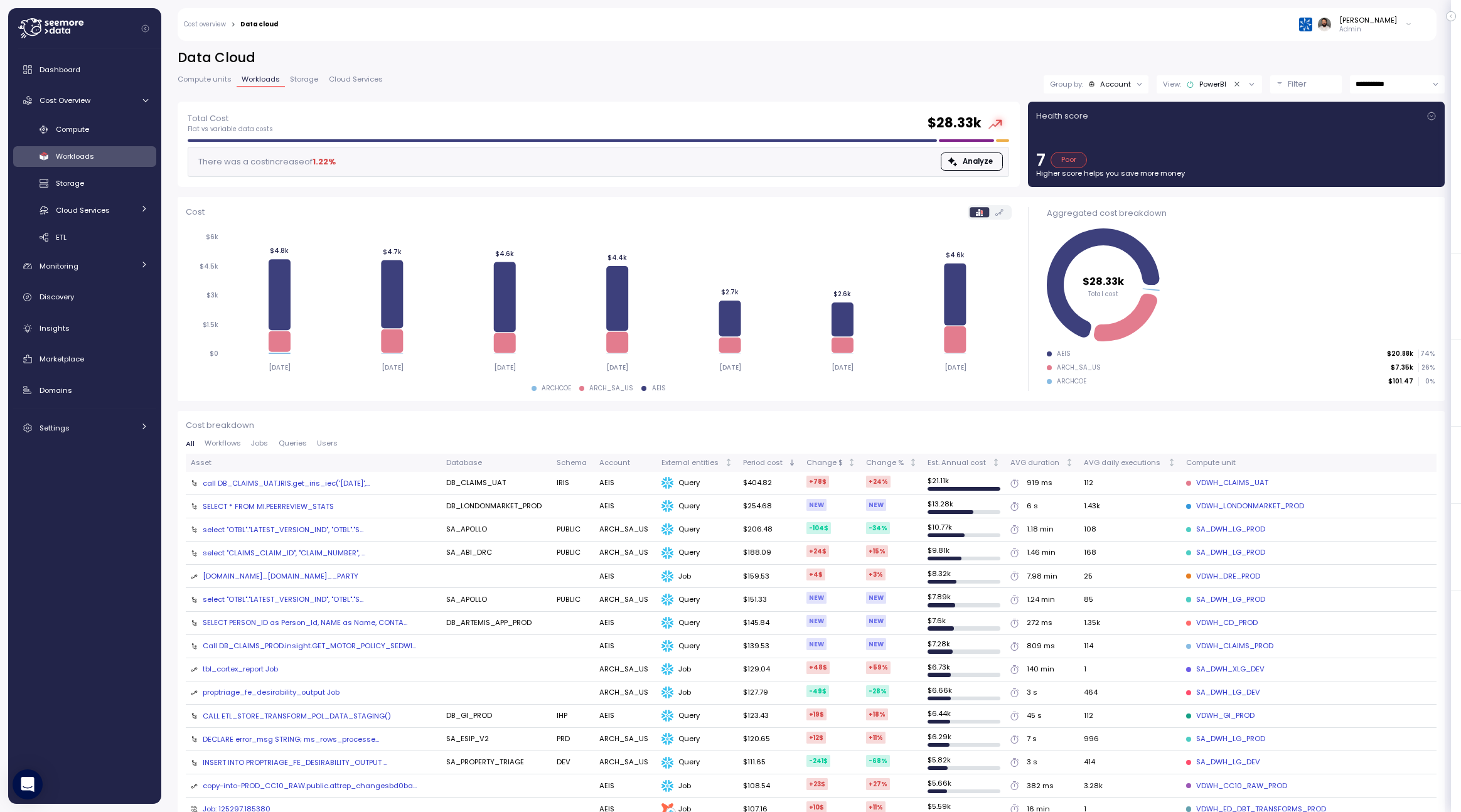
click at [1115, 85] on div "Account" at bounding box center [1115, 83] width 31 height 10
click at [1296, 81] on p "Filter" at bounding box center [1296, 83] width 19 height 13
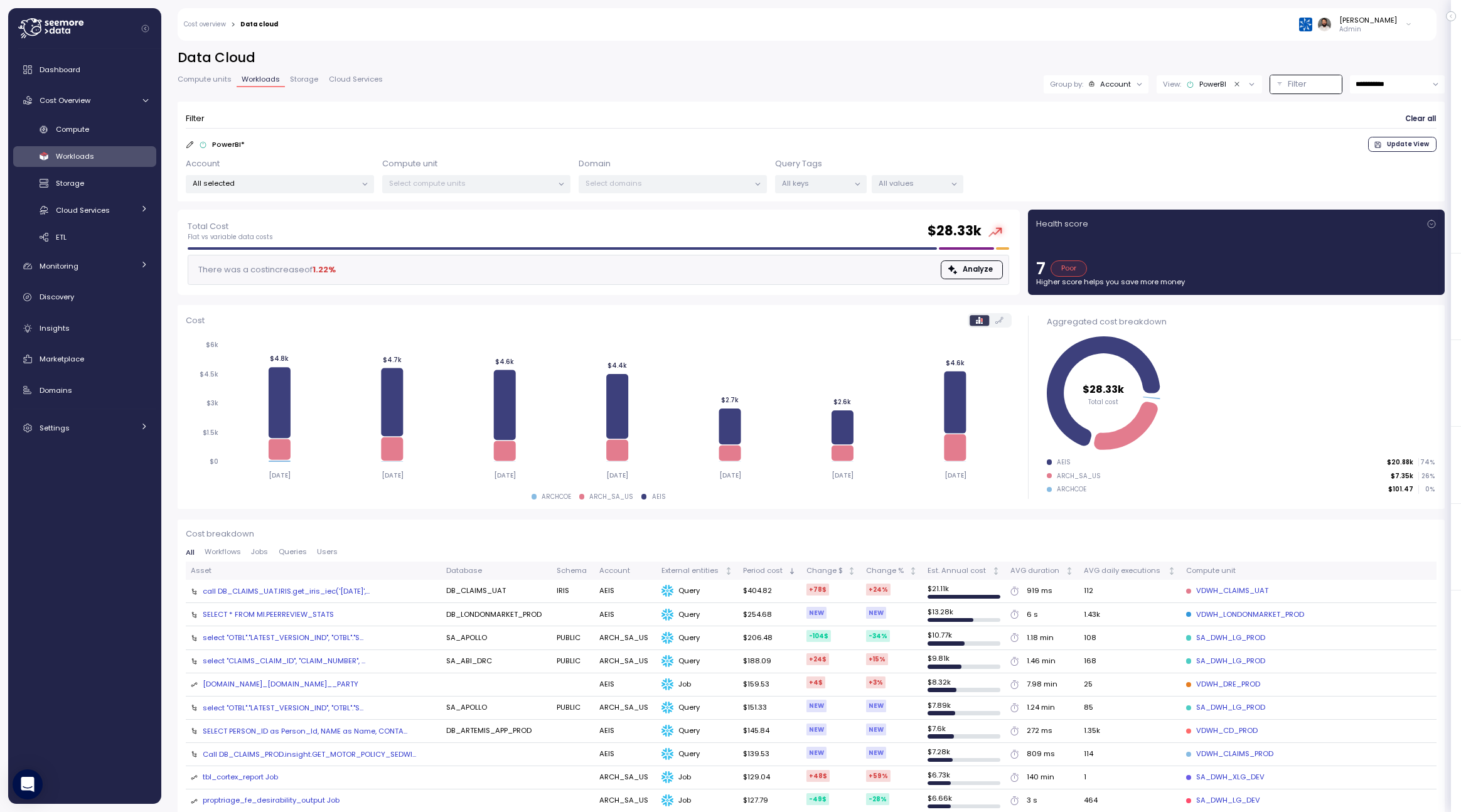
click at [819, 182] on p "All keys" at bounding box center [815, 183] width 67 height 10
click at [1104, 132] on form "Filter Clear all PowerBI * Update View Account All selected Compute unit Select…" at bounding box center [811, 151] width 1251 height 83
click at [852, 182] on div at bounding box center [858, 185] width 18 height 18
click at [840, 193] on div "All keys" at bounding box center [820, 184] width 92 height 18
click at [906, 191] on div "All values" at bounding box center [917, 184] width 92 height 18
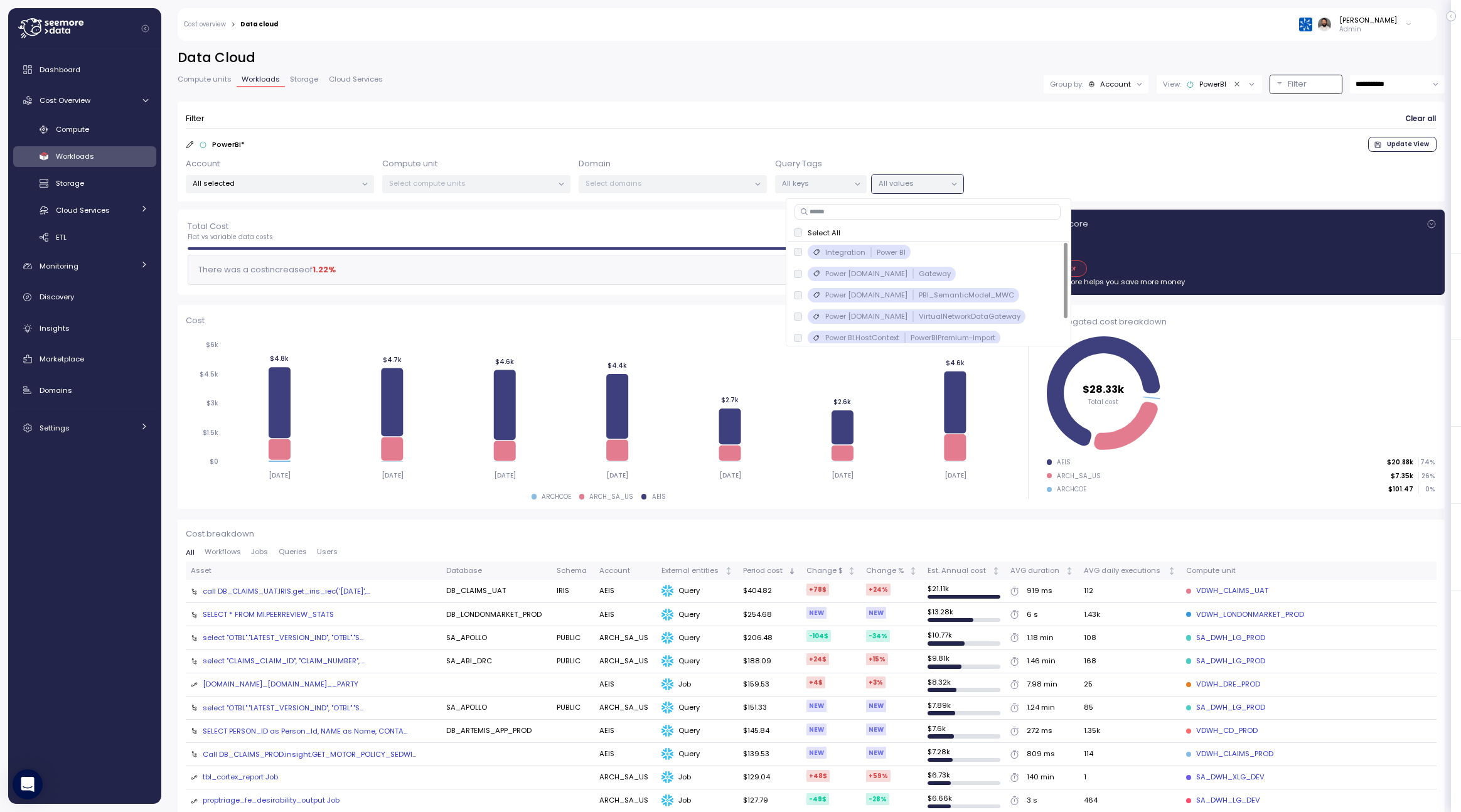
click at [921, 137] on div "PowerBI * Update View" at bounding box center [811, 145] width 1251 height 15
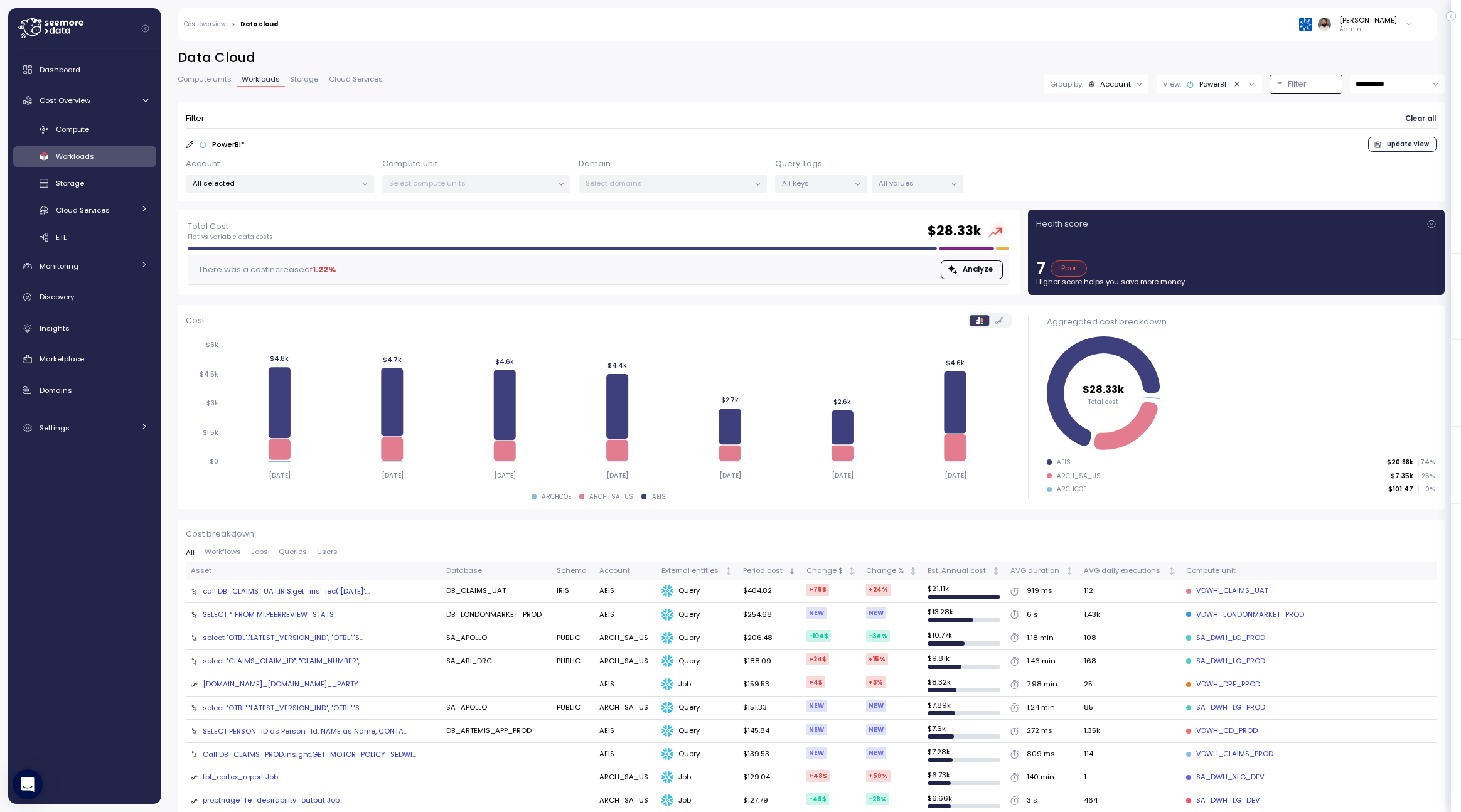
click at [470, 188] on p "Select compute units" at bounding box center [471, 183] width 164 height 10
click at [311, 188] on div "All selected" at bounding box center [279, 184] width 188 height 18
click at [492, 175] on div "Select compute units" at bounding box center [476, 184] width 188 height 18
click at [630, 170] on div "Domain Select domains" at bounding box center [673, 175] width 188 height 37
click at [630, 183] on p "Select domains" at bounding box center [668, 183] width 164 height 10
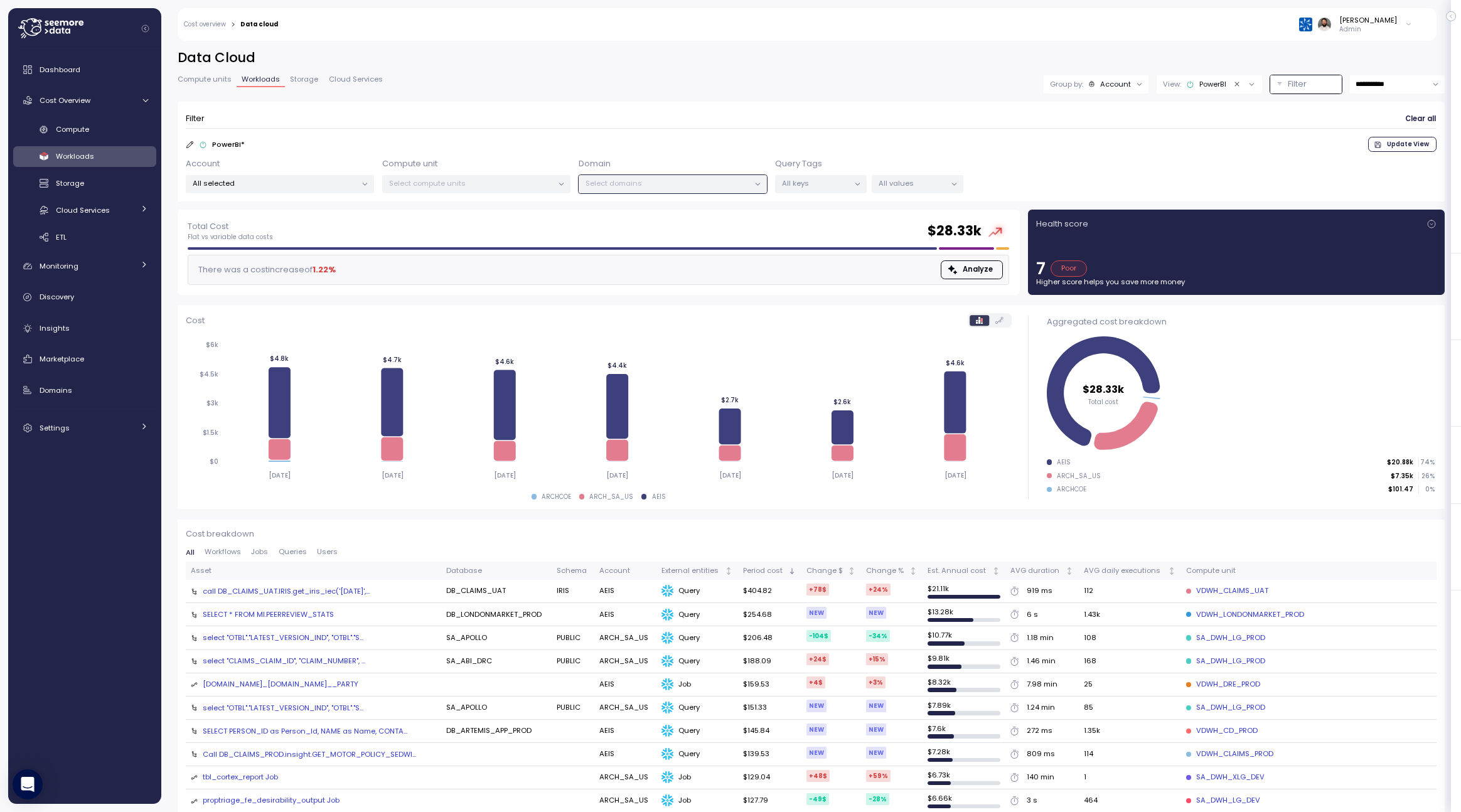
click at [302, 189] on div "All selected" at bounding box center [279, 184] width 188 height 18
click at [310, 293] on span "only" at bounding box center [316, 295] width 14 height 14
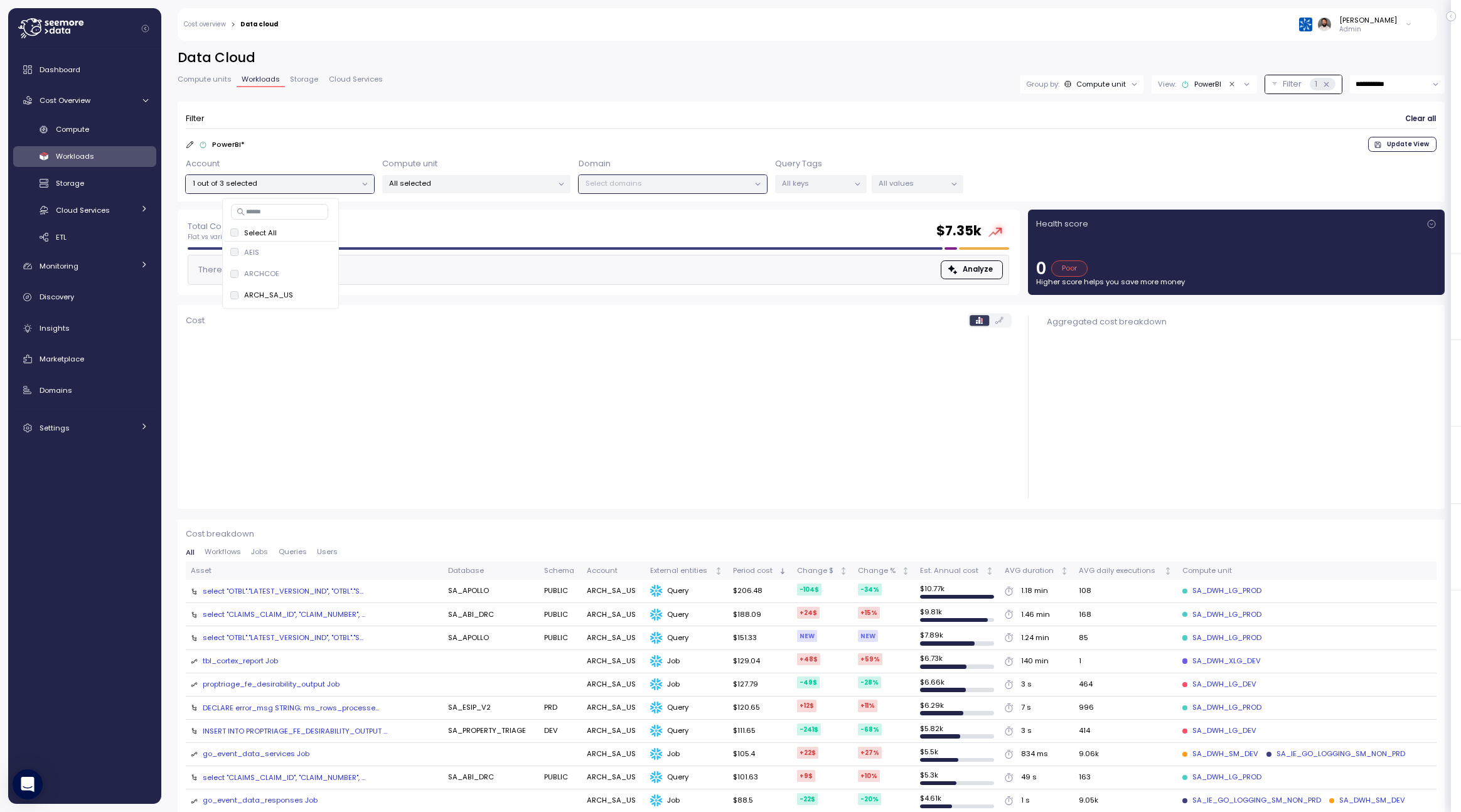
click at [1202, 84] on div "PowerBI" at bounding box center [1201, 83] width 40 height 10
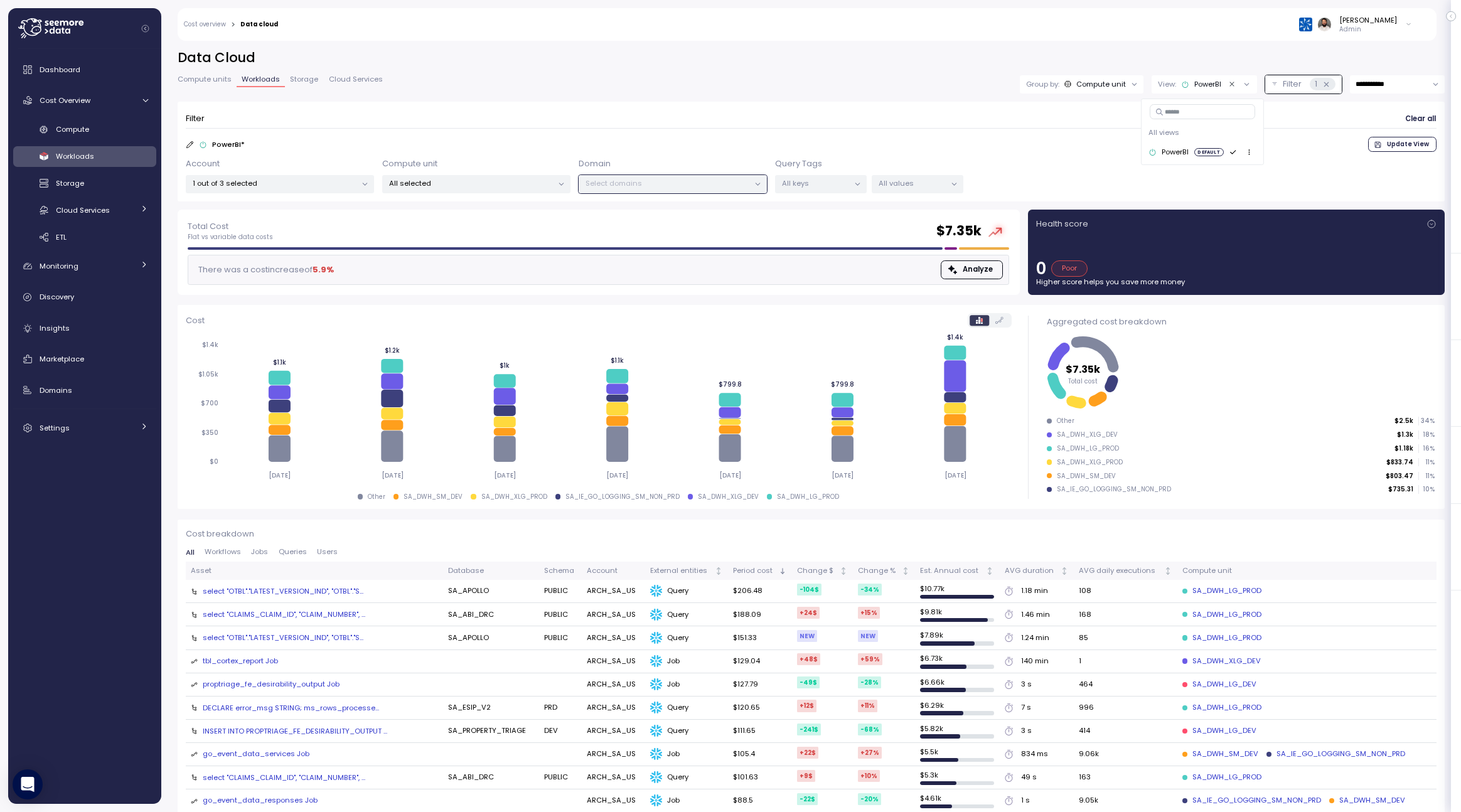
click at [323, 181] on p "1 out of 3 selected" at bounding box center [275, 183] width 164 height 10
click at [907, 181] on p "All values" at bounding box center [912, 183] width 67 height 10
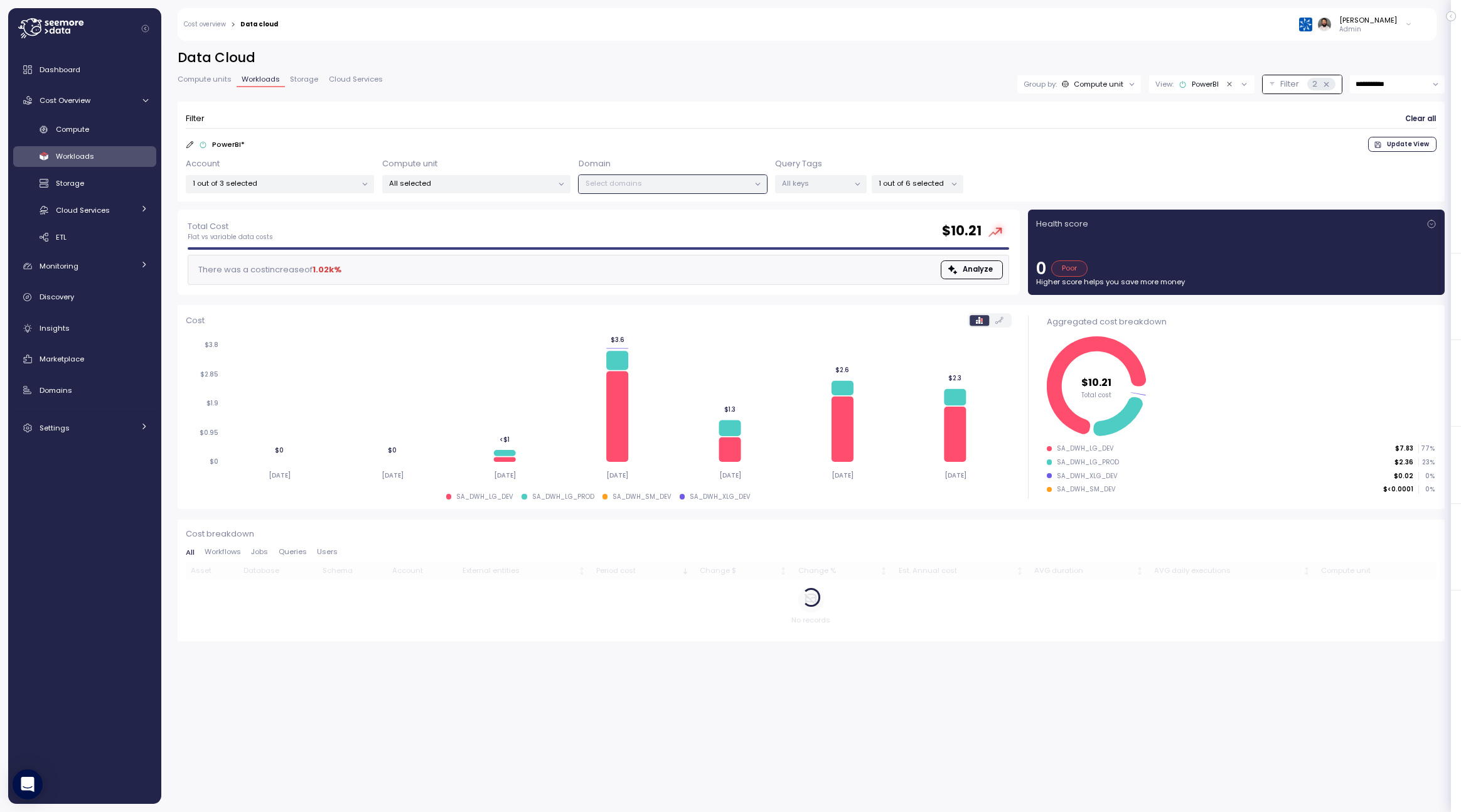
click at [966, 142] on div "PowerBI * Update View" at bounding box center [811, 145] width 1251 height 15
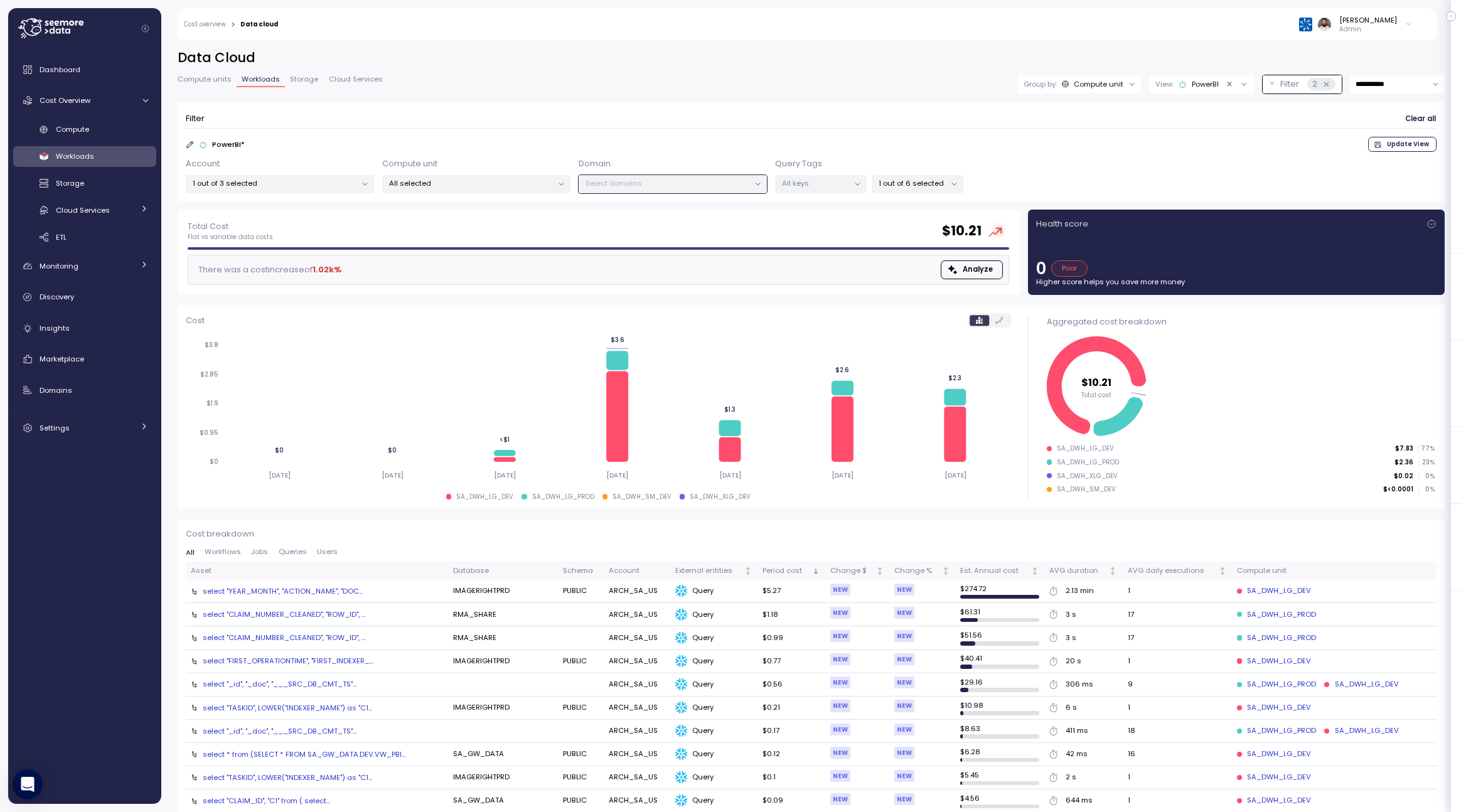
click at [1401, 139] on span "Update View" at bounding box center [1407, 144] width 42 height 14
click at [300, 190] on div "1 out of 3 selected" at bounding box center [279, 184] width 188 height 18
click at [1209, 86] on div "PowerBI" at bounding box center [1199, 83] width 40 height 10
click at [1245, 153] on icon "button" at bounding box center [1246, 152] width 8 height 8
click at [1246, 189] on div "Duplicate" at bounding box center [1252, 193] width 71 height 11
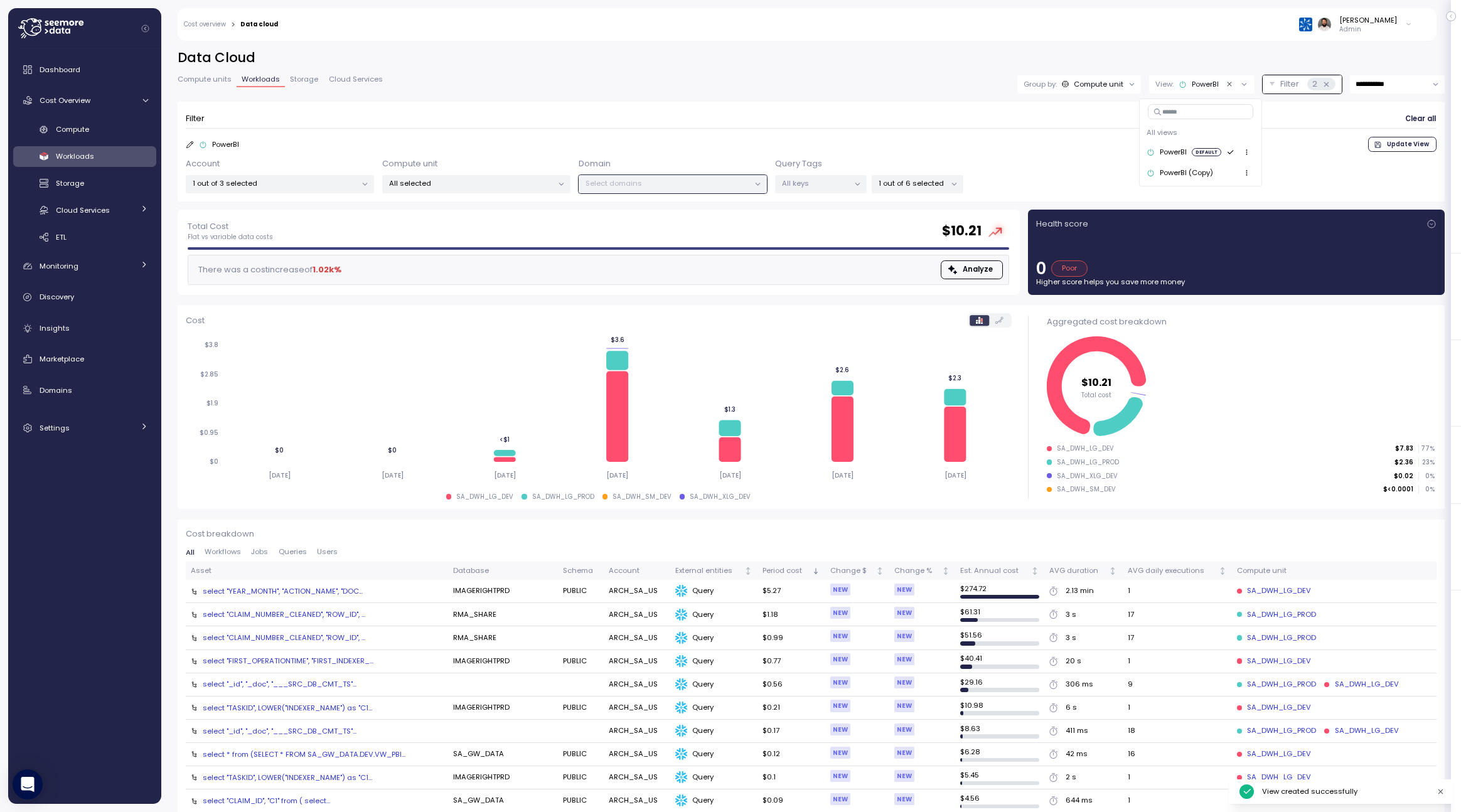
click at [1243, 173] on icon "button" at bounding box center [1246, 173] width 8 height 8
click at [1202, 177] on div "PowerBI (Copy)" at bounding box center [1179, 173] width 66 height 11
click at [340, 178] on p "1 out of 3 selected" at bounding box center [275, 183] width 164 height 10
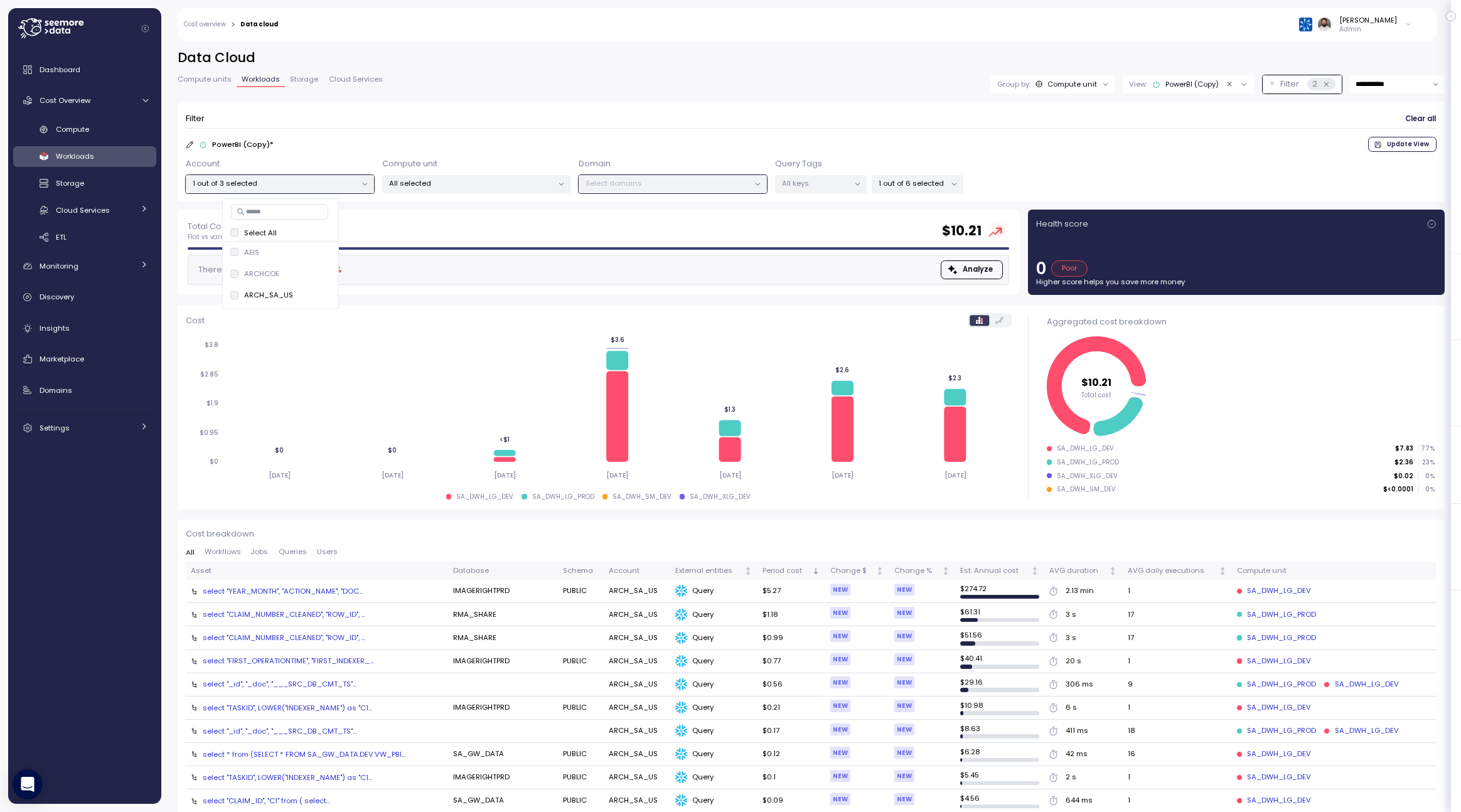
click at [928, 182] on p "1 out of 6 selected" at bounding box center [912, 183] width 67 height 10
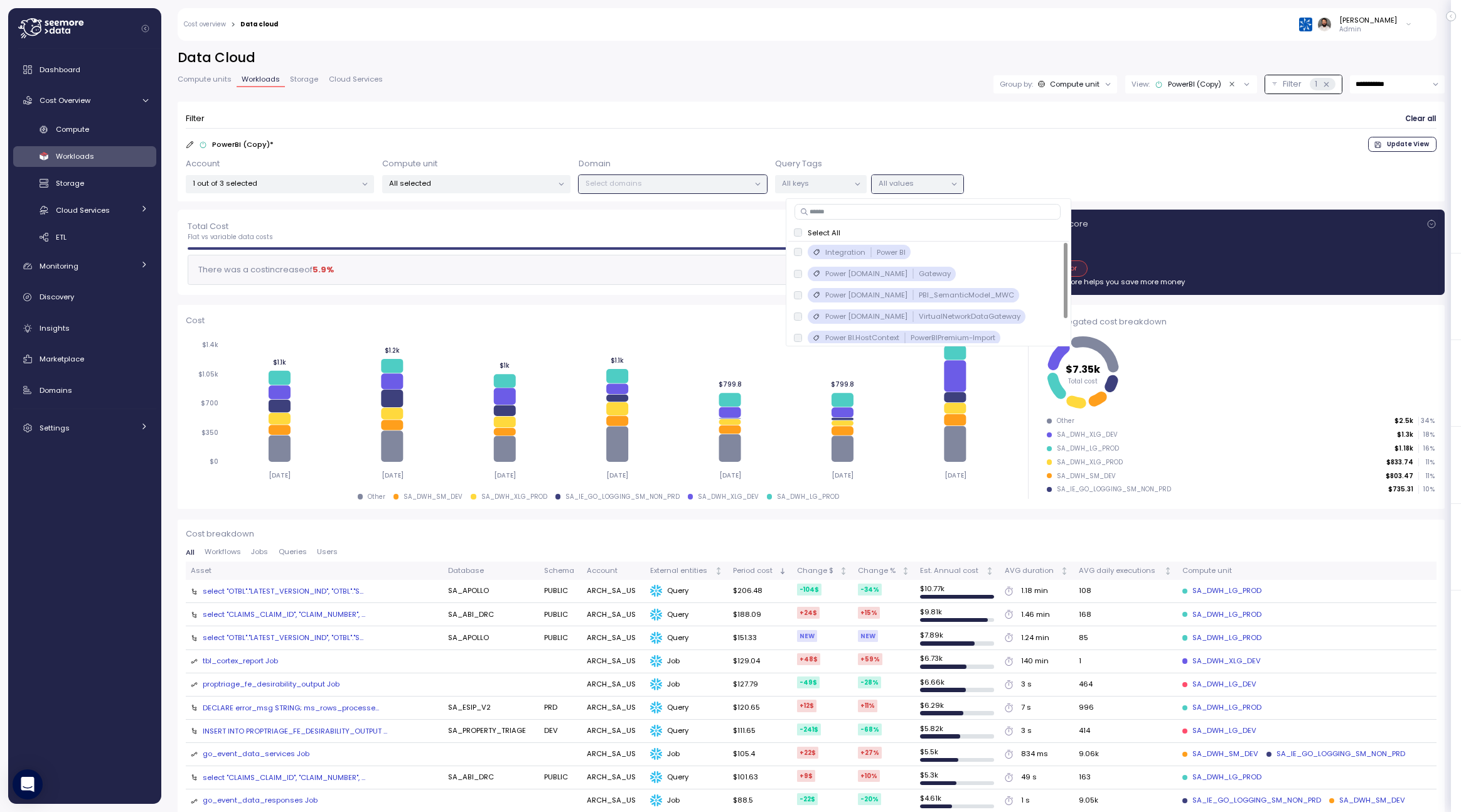
click at [457, 189] on div "All selected" at bounding box center [476, 184] width 188 height 18
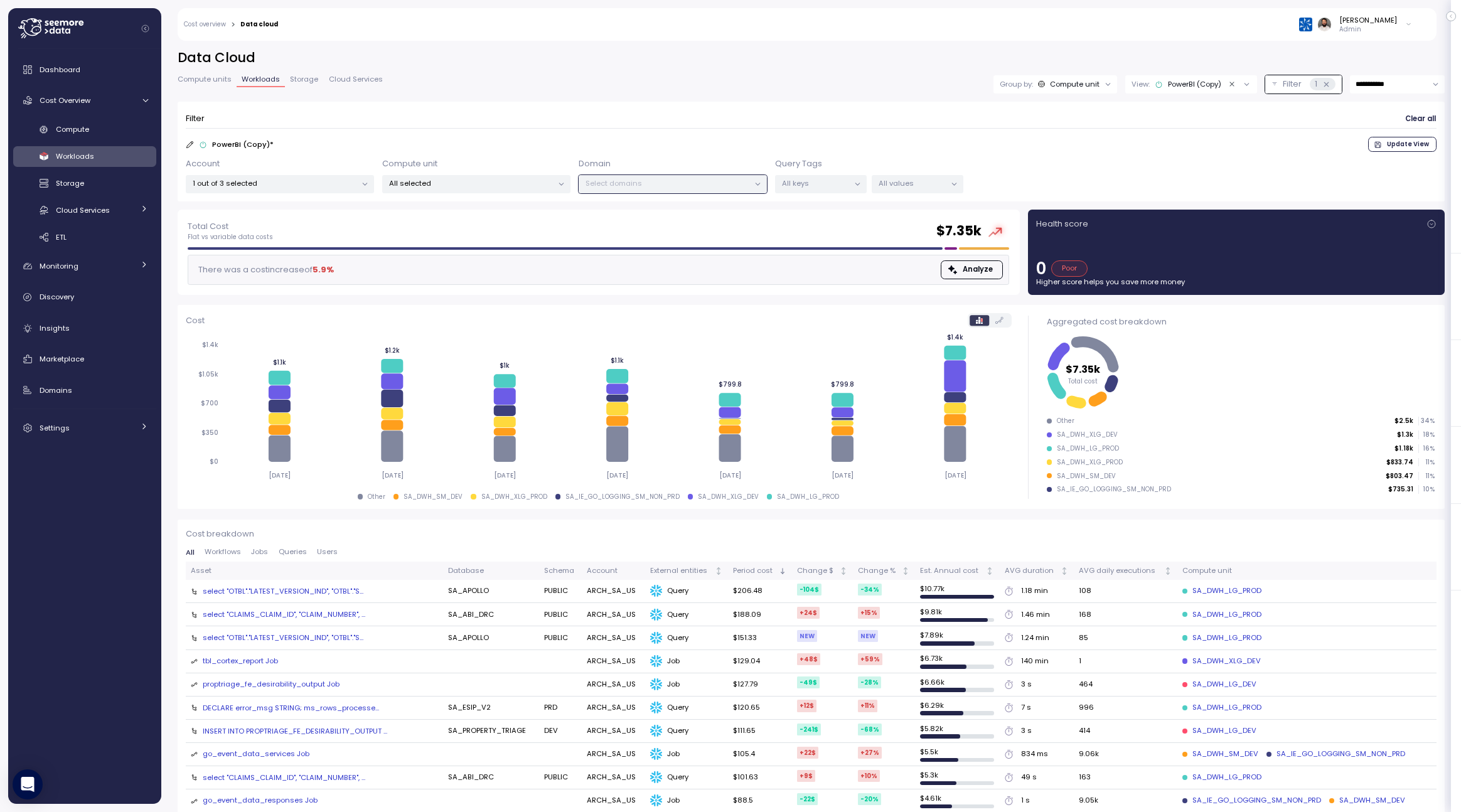
click at [598, 183] on p "Select domains" at bounding box center [668, 183] width 164 height 10
click at [389, 188] on p "All selected" at bounding box center [471, 183] width 164 height 10
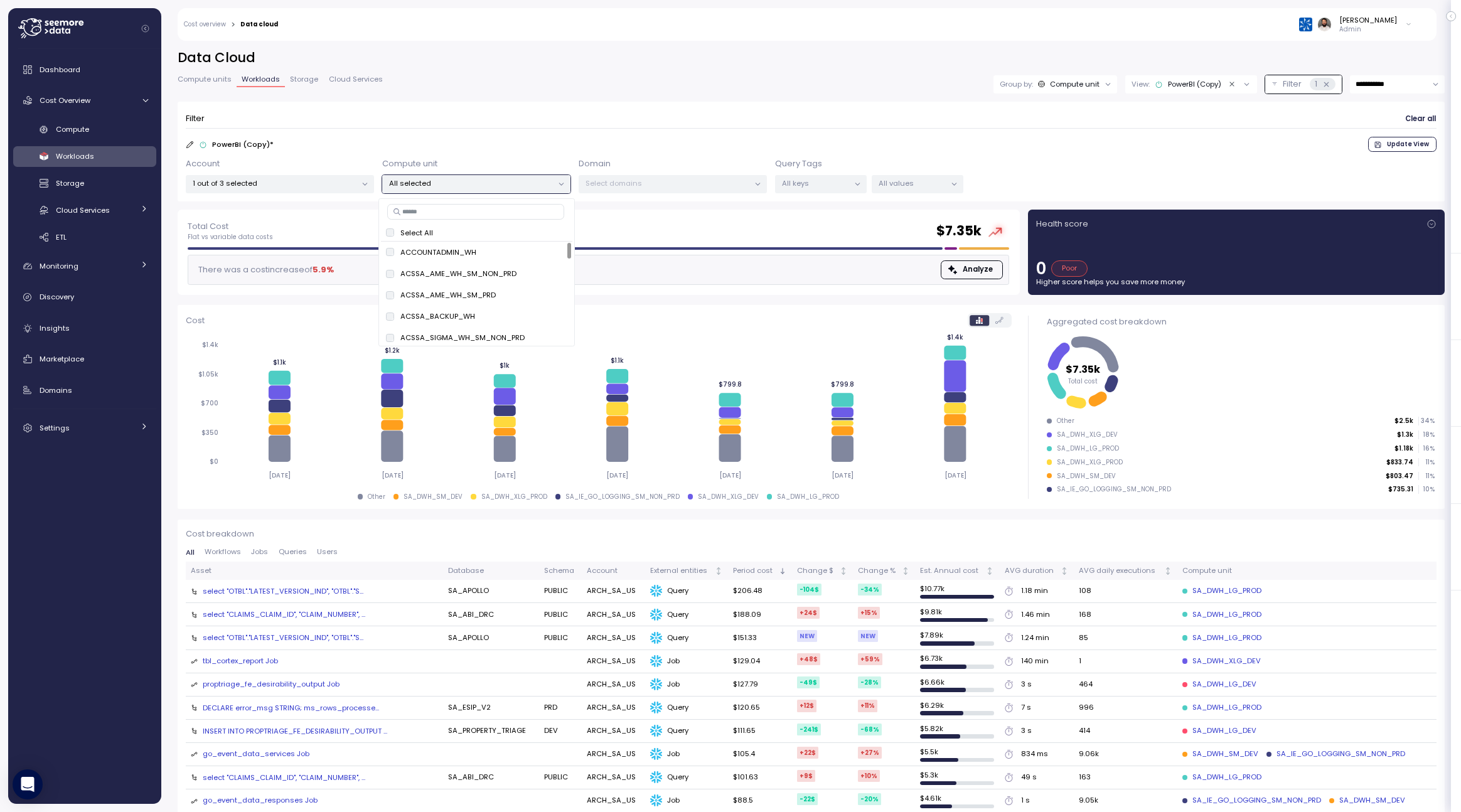
click at [584, 112] on div "Filter Clear all" at bounding box center [811, 118] width 1251 height 18
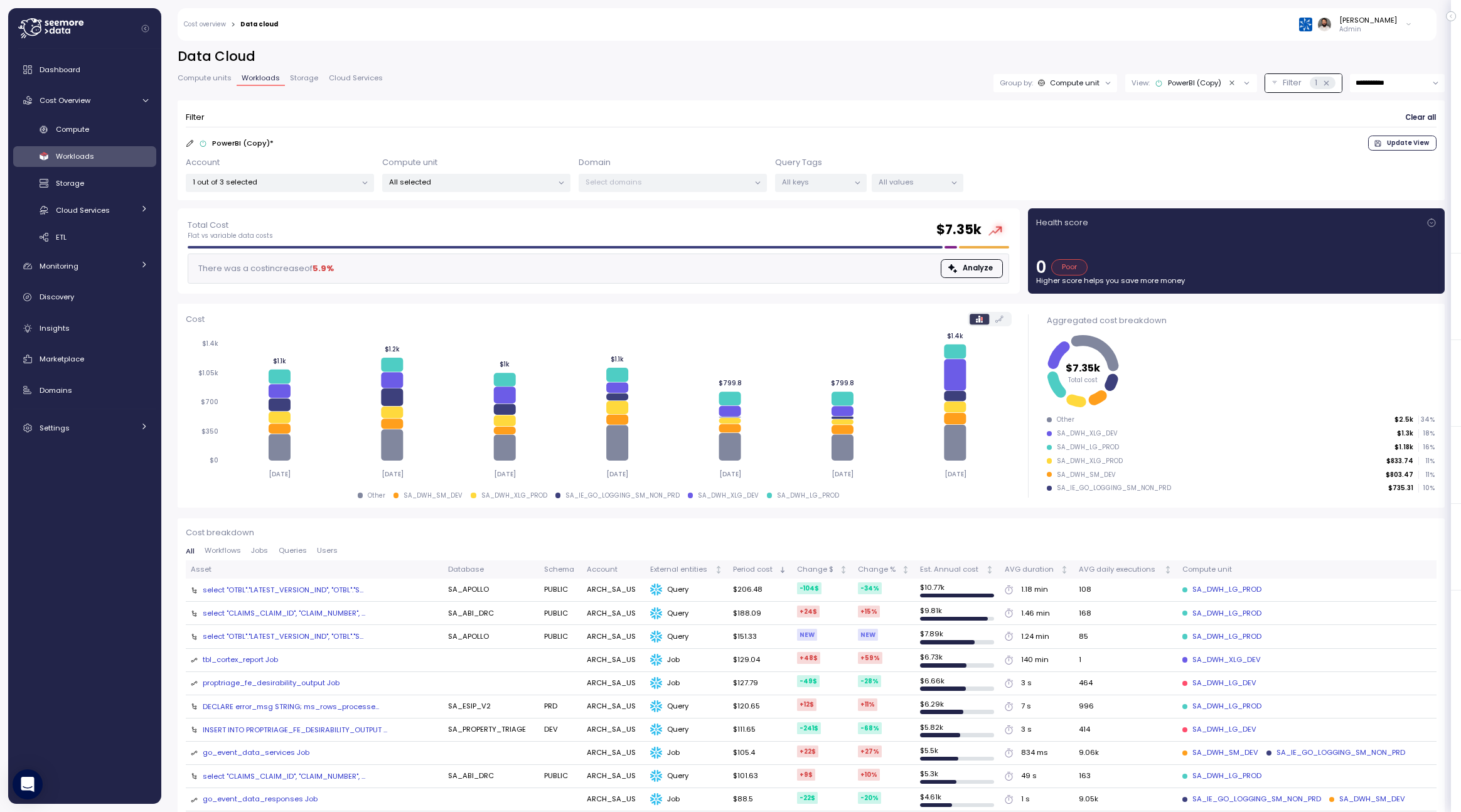
click at [507, 177] on p "All selected" at bounding box center [471, 182] width 164 height 10
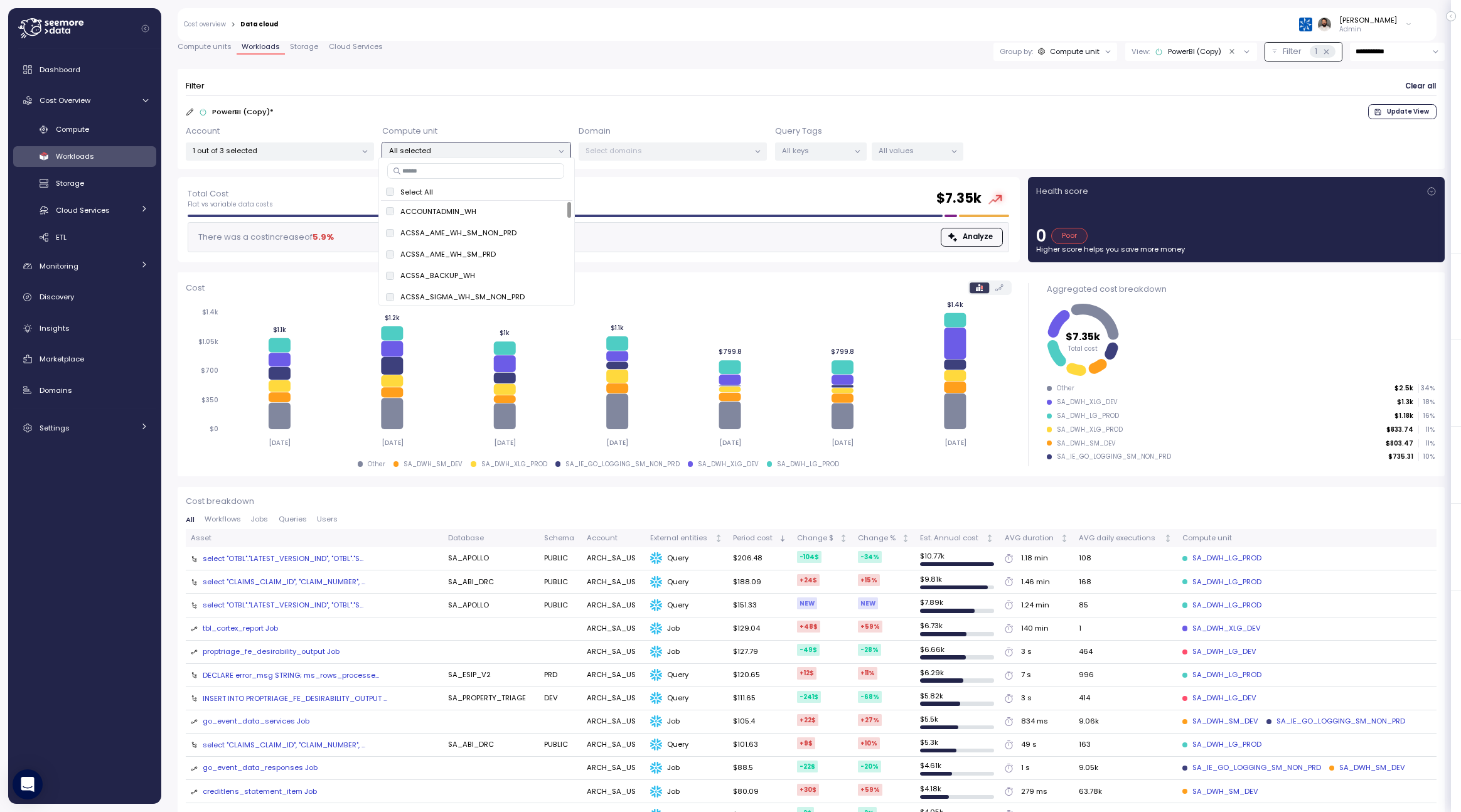
scroll to position [45, 0]
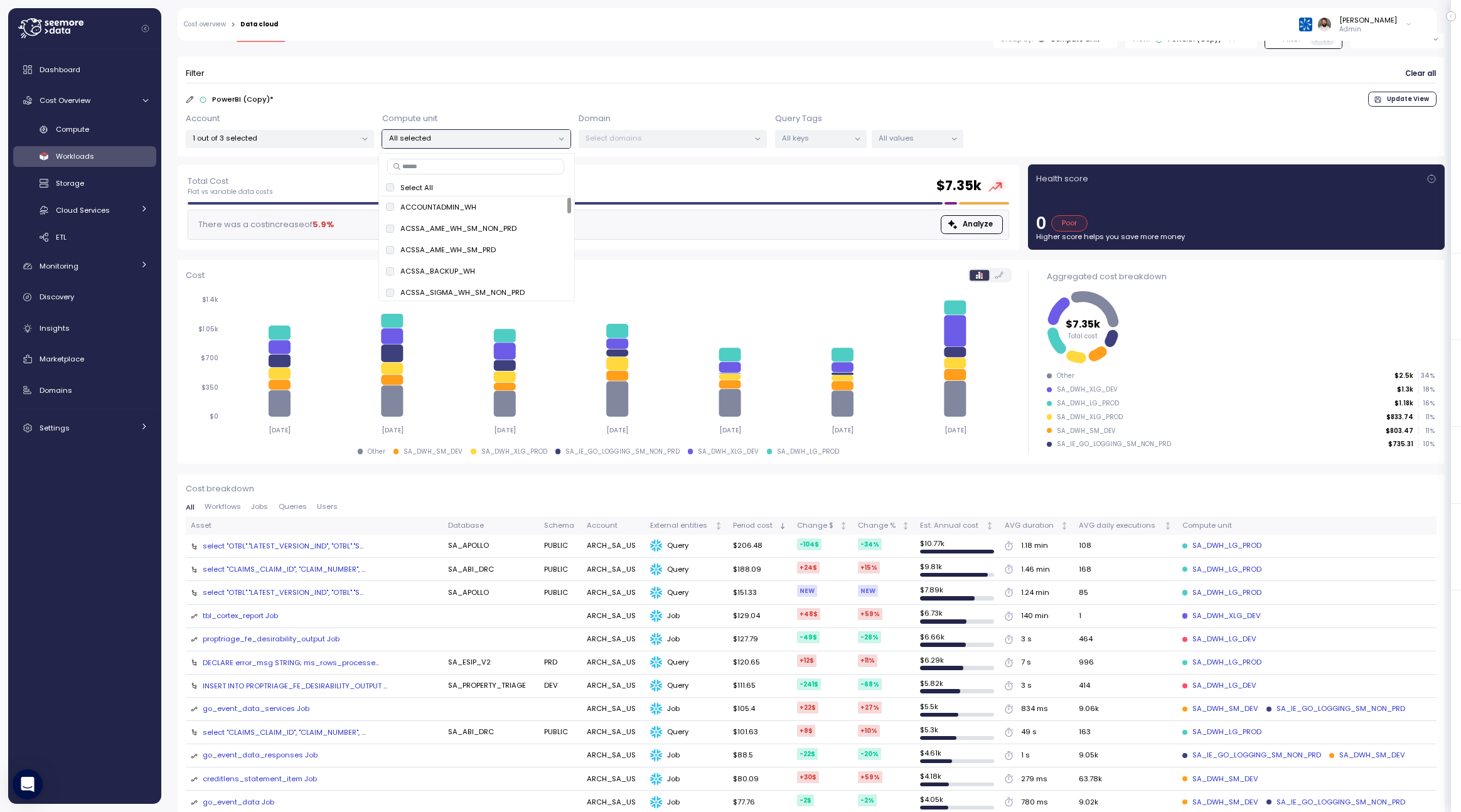
click at [301, 150] on div "Filter Clear all PowerBI (Copy) * Update View Account 1 out of 3 selected Compu…" at bounding box center [811, 107] width 1267 height 100
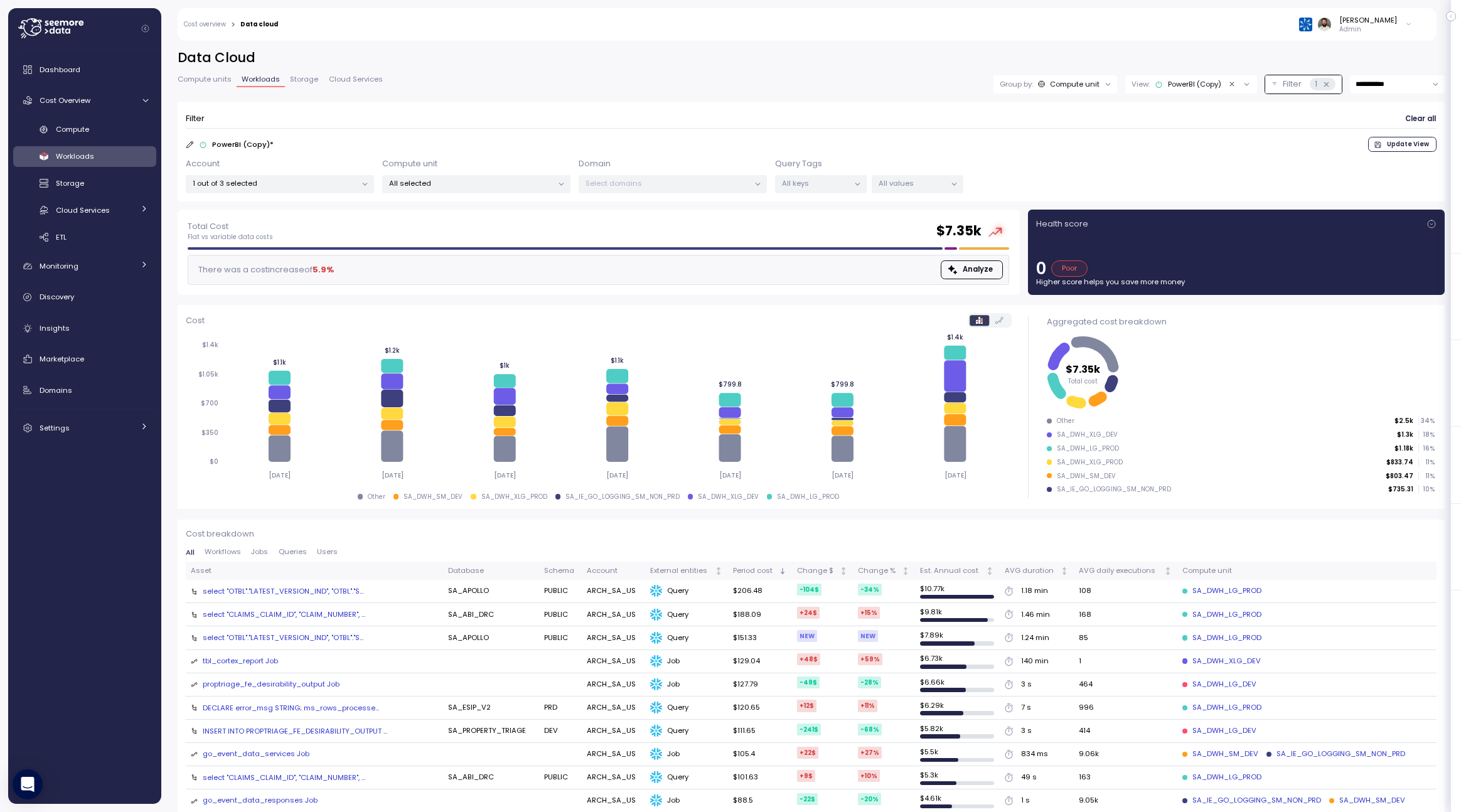
click at [1205, 79] on div "PowerBI (Copy)" at bounding box center [1188, 83] width 66 height 10
click at [1235, 172] on icon "button" at bounding box center [1235, 173] width 8 height 8
click at [268, 141] on p "PowerBI (Copy) *" at bounding box center [243, 144] width 62 height 10
click at [188, 144] on icon at bounding box center [189, 144] width 7 height 7
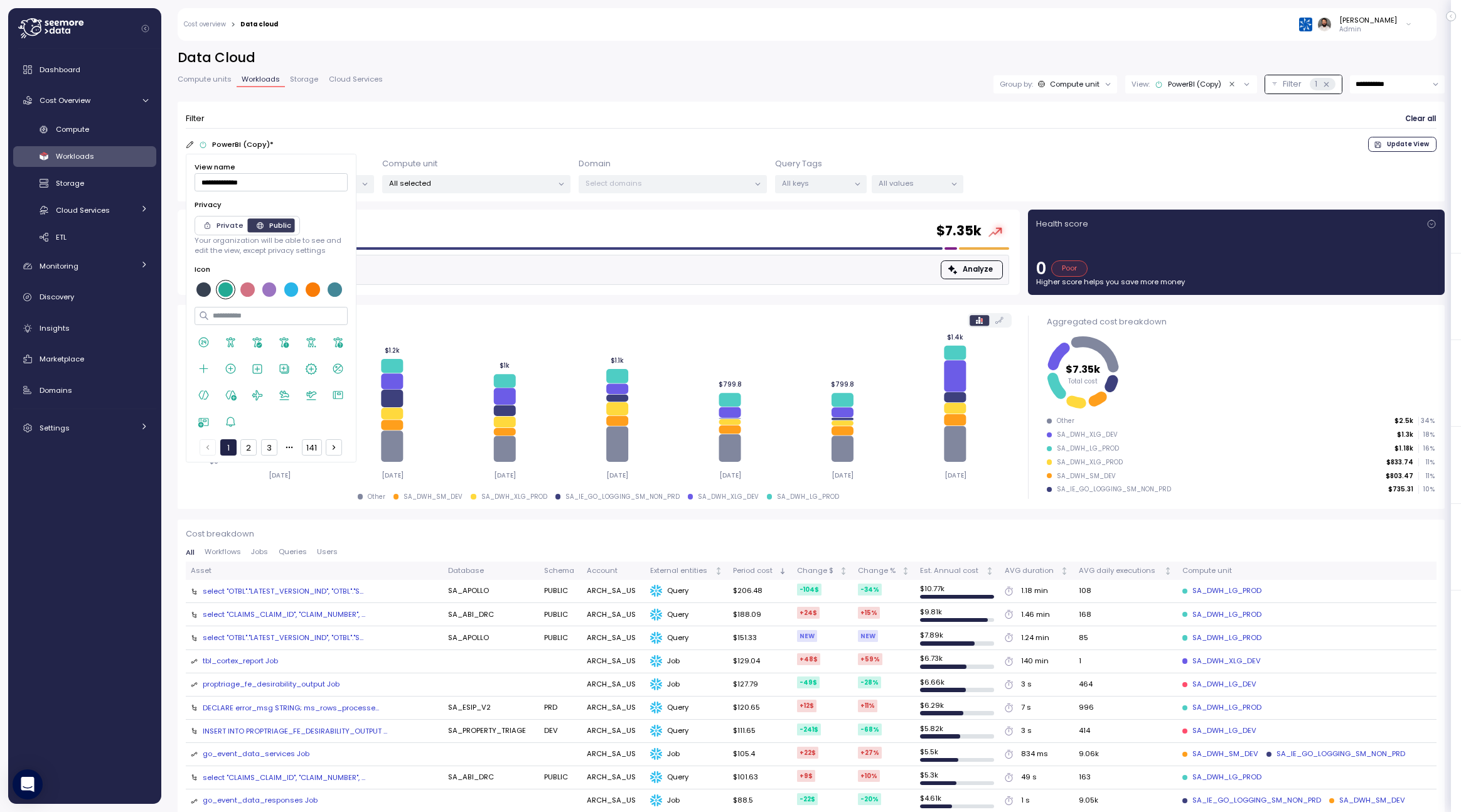
click at [276, 143] on div "PowerBI (Copy) * Update View" at bounding box center [811, 145] width 1251 height 15
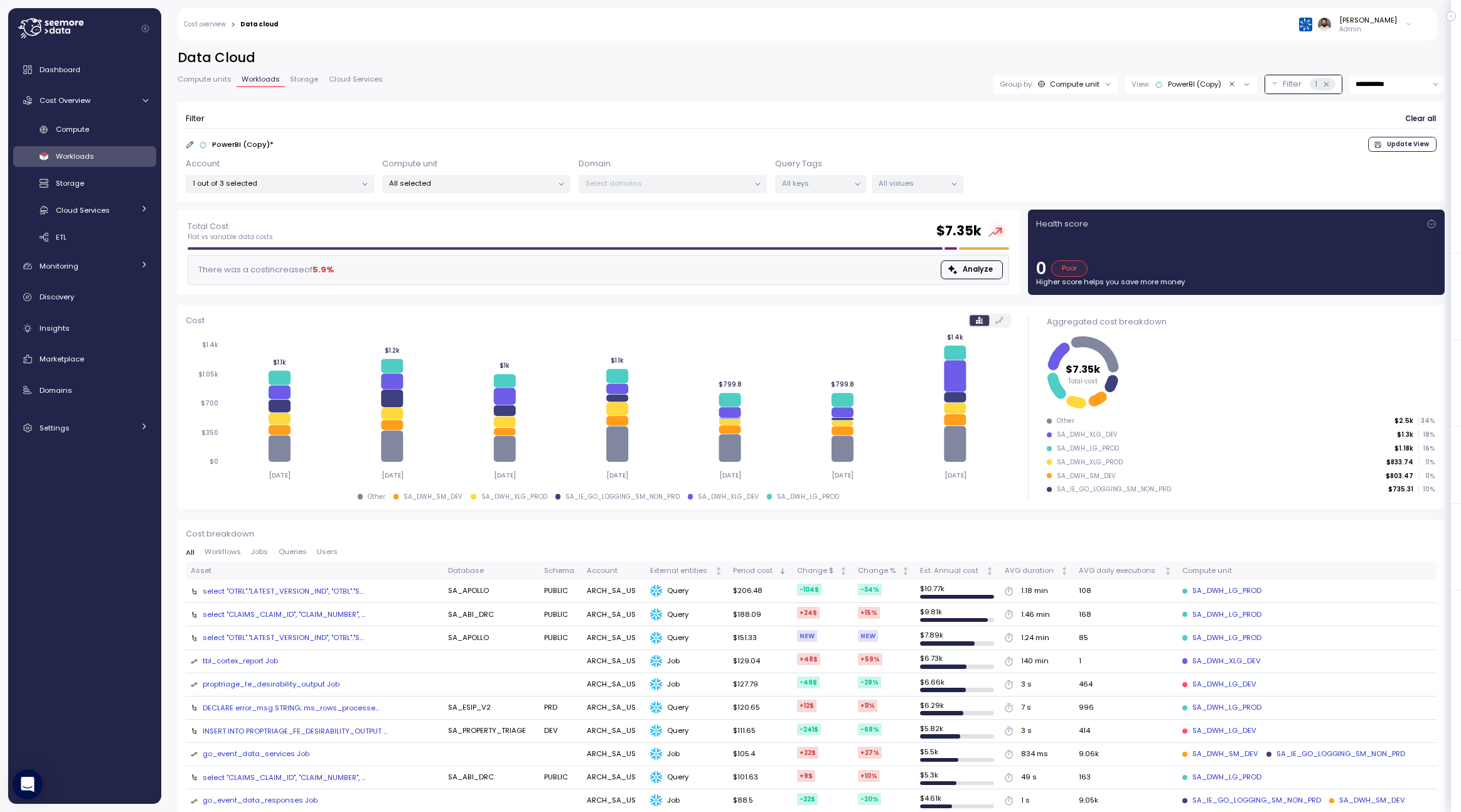
click at [256, 139] on p "PowerBI (Copy) *" at bounding box center [243, 144] width 62 height 10
click at [195, 145] on div "PowerBI (Copy) *" at bounding box center [229, 144] width 88 height 10
click at [189, 143] on icon at bounding box center [189, 145] width 8 height 8
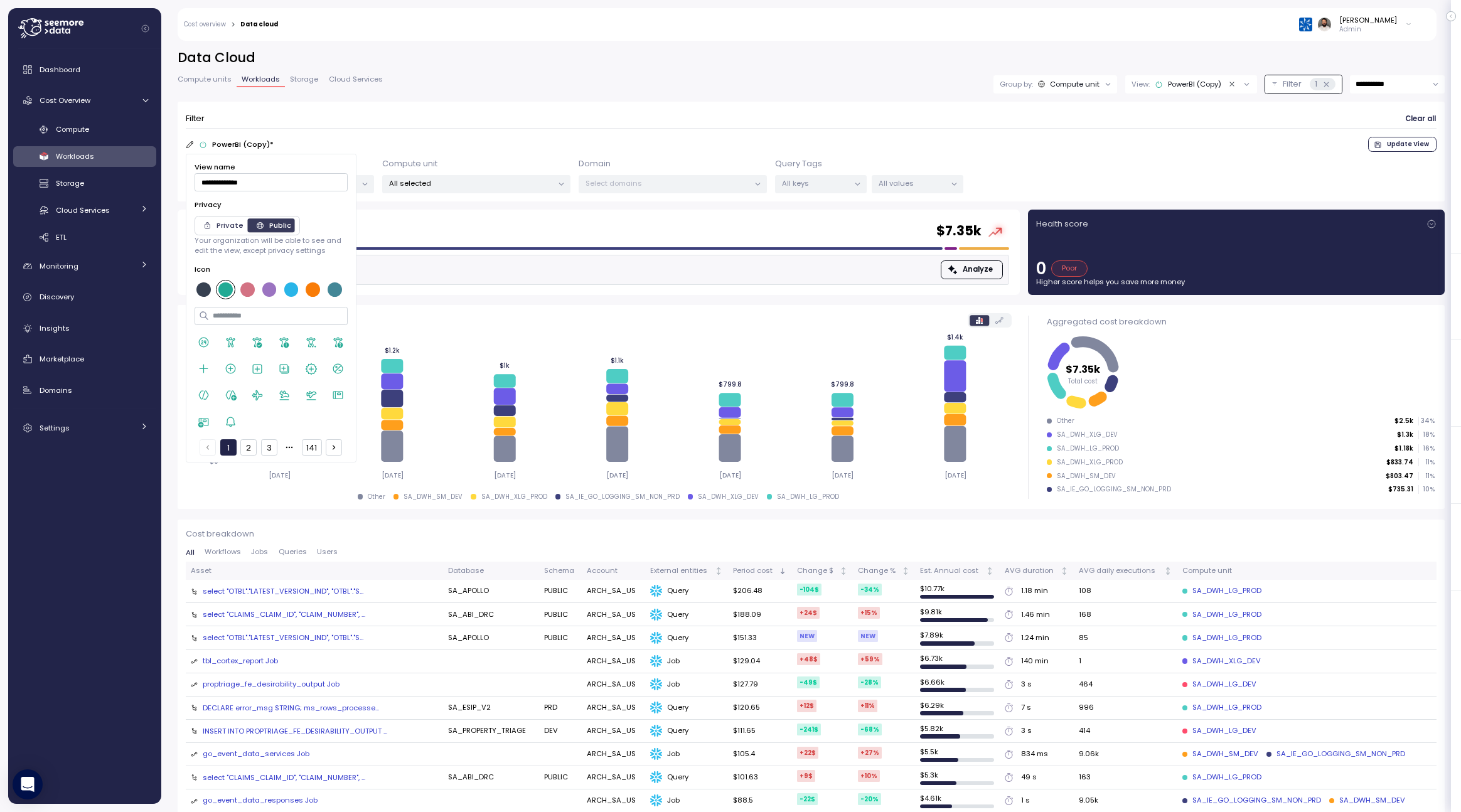
click at [253, 176] on input "**********" at bounding box center [270, 182] width 153 height 18
type input "**********"
click at [291, 288] on div at bounding box center [291, 289] width 14 height 14
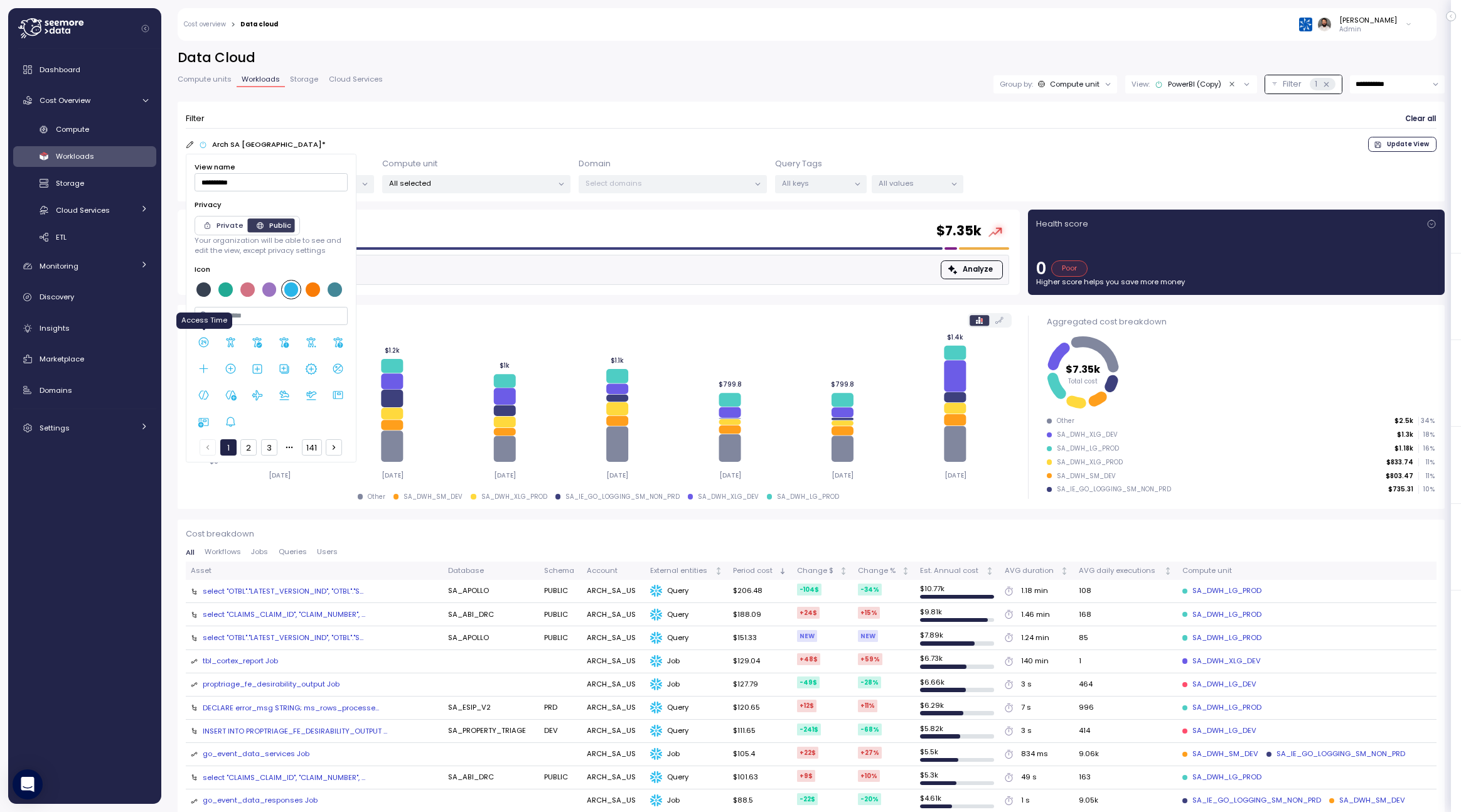
click at [205, 346] on icon at bounding box center [203, 342] width 13 height 13
click at [209, 396] on icon at bounding box center [203, 395] width 13 height 13
click at [229, 294] on div at bounding box center [225, 289] width 14 height 14
click at [358, 131] on form "Filter Clear all Arch SA [GEOGRAPHIC_DATA] * Update View Account 1 out of 3 sel…" at bounding box center [811, 151] width 1251 height 83
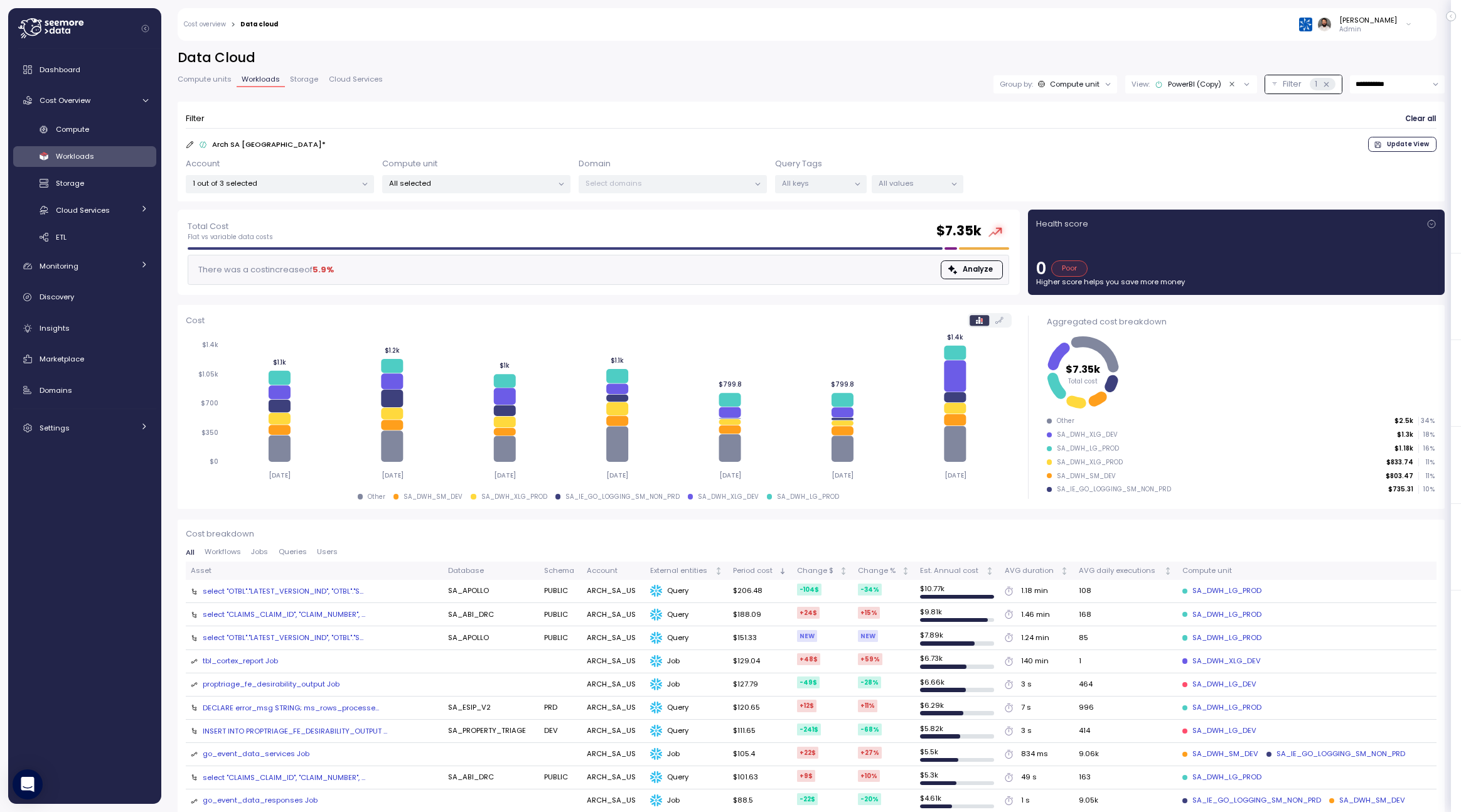
click at [1401, 145] on span "Update View" at bounding box center [1407, 144] width 42 height 14
click at [1081, 83] on div "Compute unit" at bounding box center [1074, 83] width 50 height 10
click at [1062, 39] on div "[PERSON_NAME] Admin" at bounding box center [853, 25] width 1134 height 33
click at [212, 80] on span "Compute units" at bounding box center [204, 79] width 54 height 7
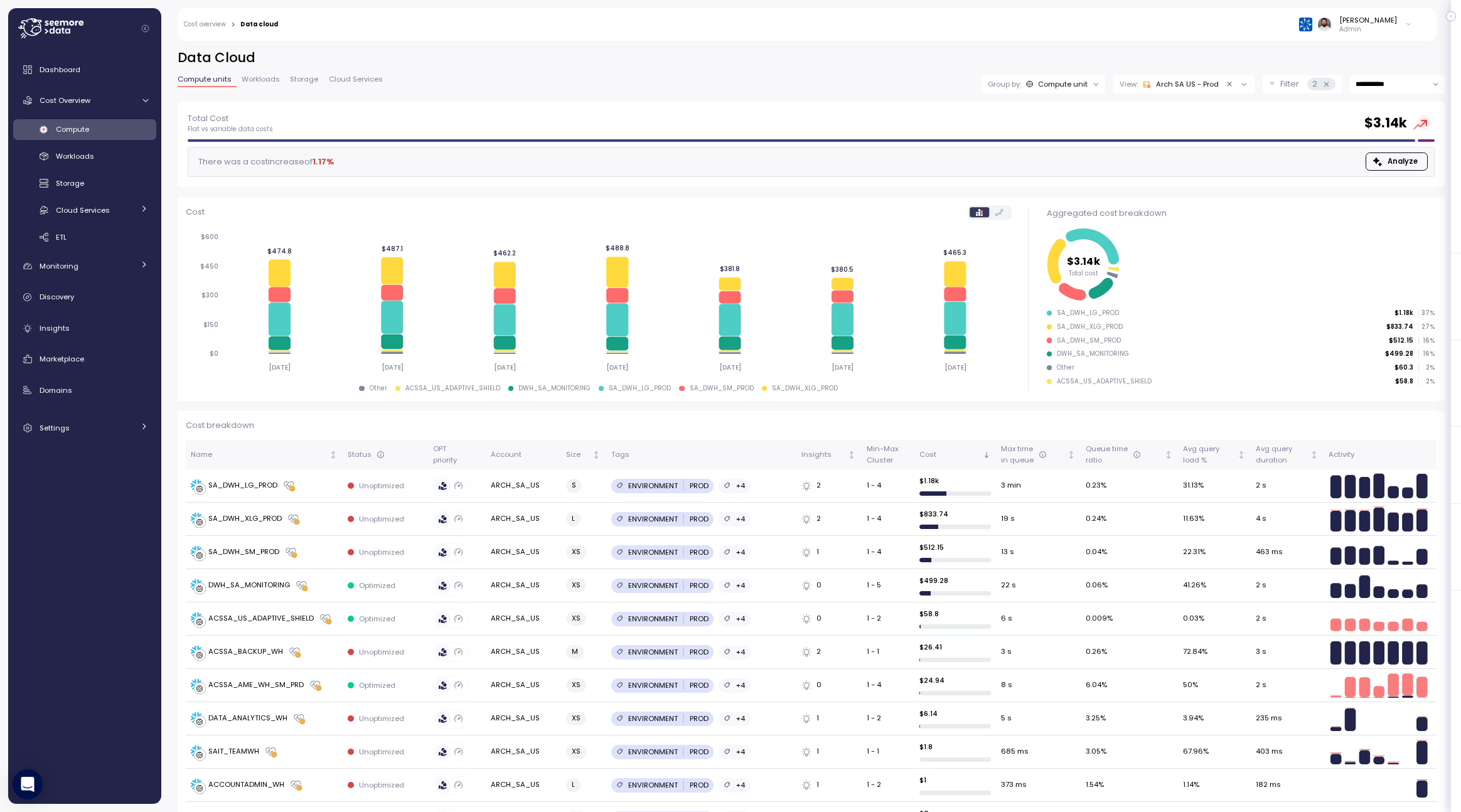
click at [1179, 89] on div "View: Arch SA [GEOGRAPHIC_DATA] - Prod" at bounding box center [1183, 84] width 141 height 18
click at [1186, 251] on div "Arch SA [GEOGRAPHIC_DATA] - All" at bounding box center [1198, 253] width 173 height 15
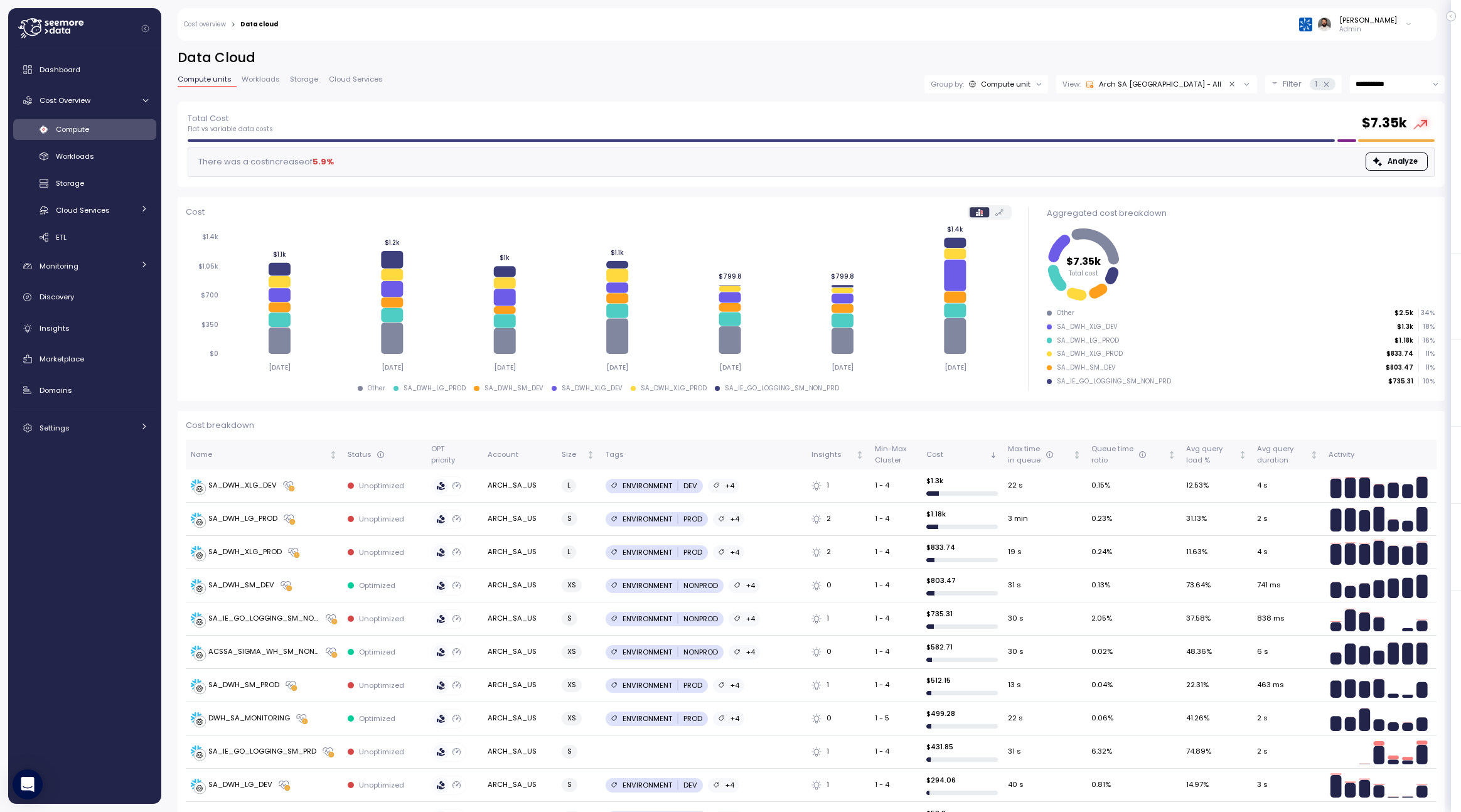
click at [1198, 81] on div "Arch SA [GEOGRAPHIC_DATA] - All" at bounding box center [1153, 83] width 136 height 10
click at [1212, 234] on div "Arch SA [GEOGRAPHIC_DATA] - Dev" at bounding box center [1205, 232] width 173 height 15
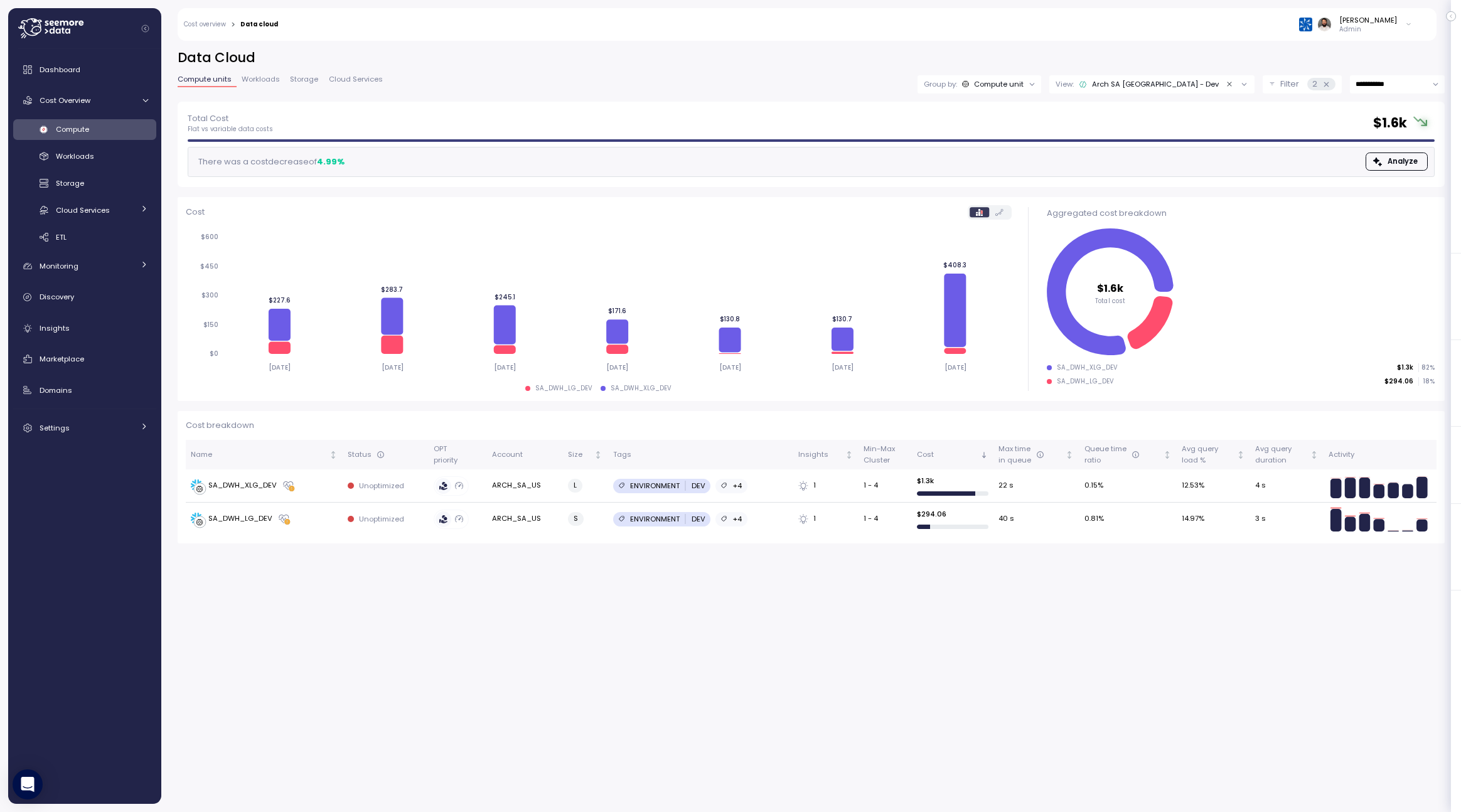
click at [1024, 80] on div "Compute unit" at bounding box center [998, 83] width 50 height 10
click at [1073, 169] on div "Tags" at bounding box center [1045, 175] width 75 height 15
type input "***"
click at [1185, 206] on div "ENVIRONMENT" at bounding box center [1154, 202] width 72 height 14
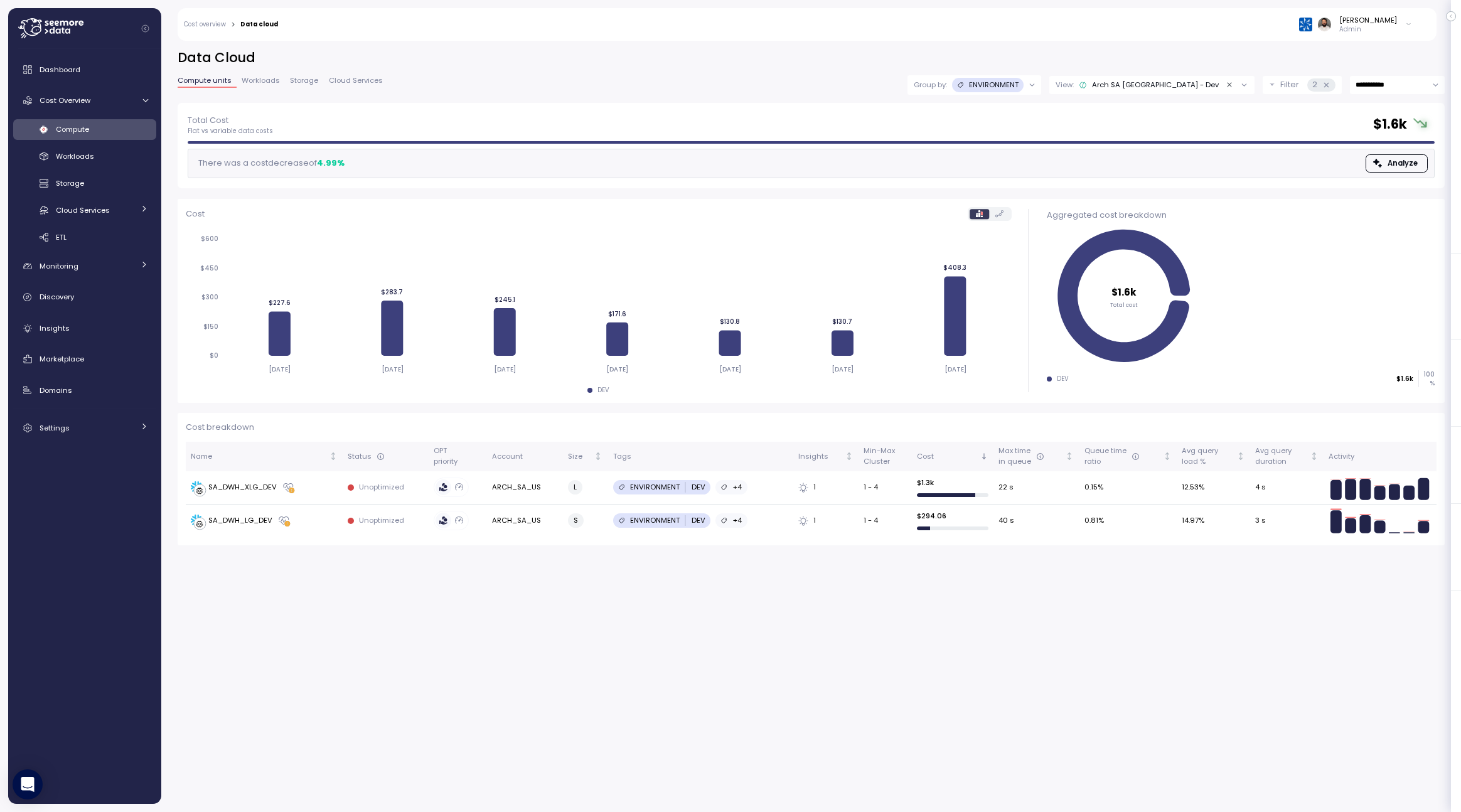
click at [1227, 86] on icon "Clear value" at bounding box center [1229, 85] width 8 height 8
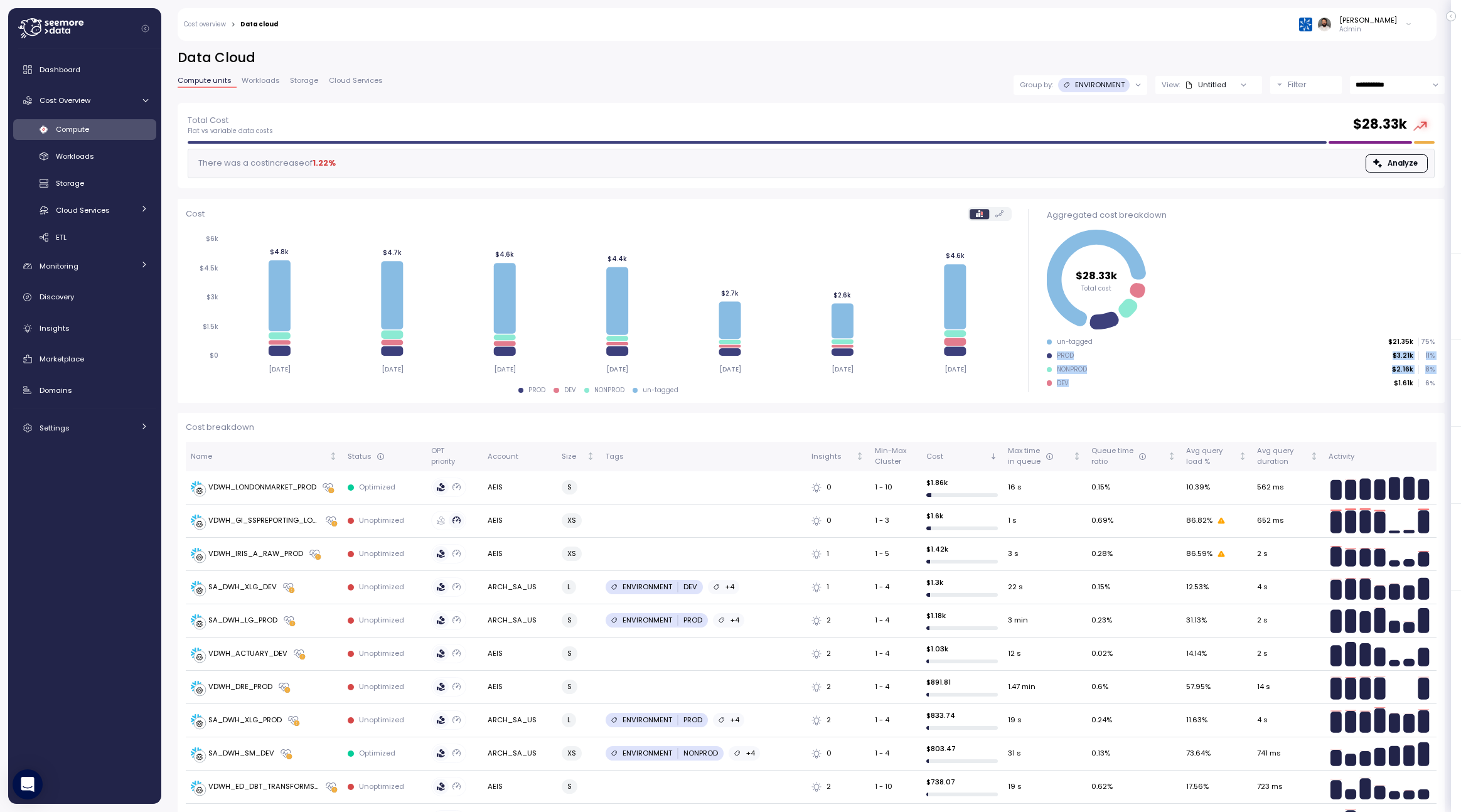
drag, startPoint x: 1056, startPoint y: 356, endPoint x: 1075, endPoint y: 384, distance: 33.8
click at [1075, 384] on ul "un-tagged $21.35k 75 % PROD $3.21k 11 % NONPROD $2.16k 8 % DEV $1.61k 6 %" at bounding box center [1240, 362] width 387 height 50
click at [1075, 384] on div "DEV $1.61k 6 %" at bounding box center [1240, 384] width 387 height 9
click at [1289, 87] on p "Filter" at bounding box center [1296, 84] width 19 height 13
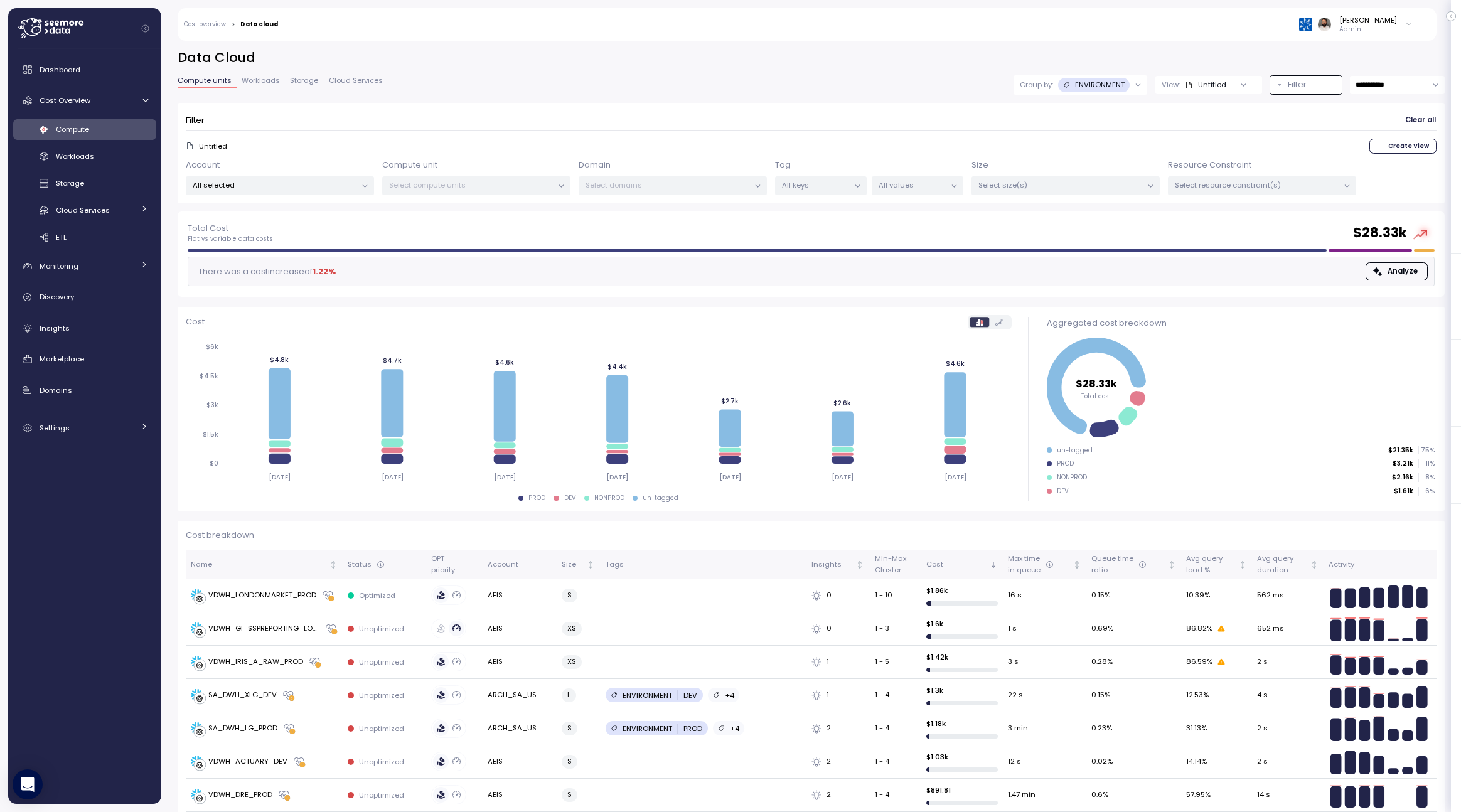
click at [332, 190] on div "All selected" at bounding box center [279, 185] width 188 height 18
click at [312, 297] on span "only" at bounding box center [316, 296] width 14 height 14
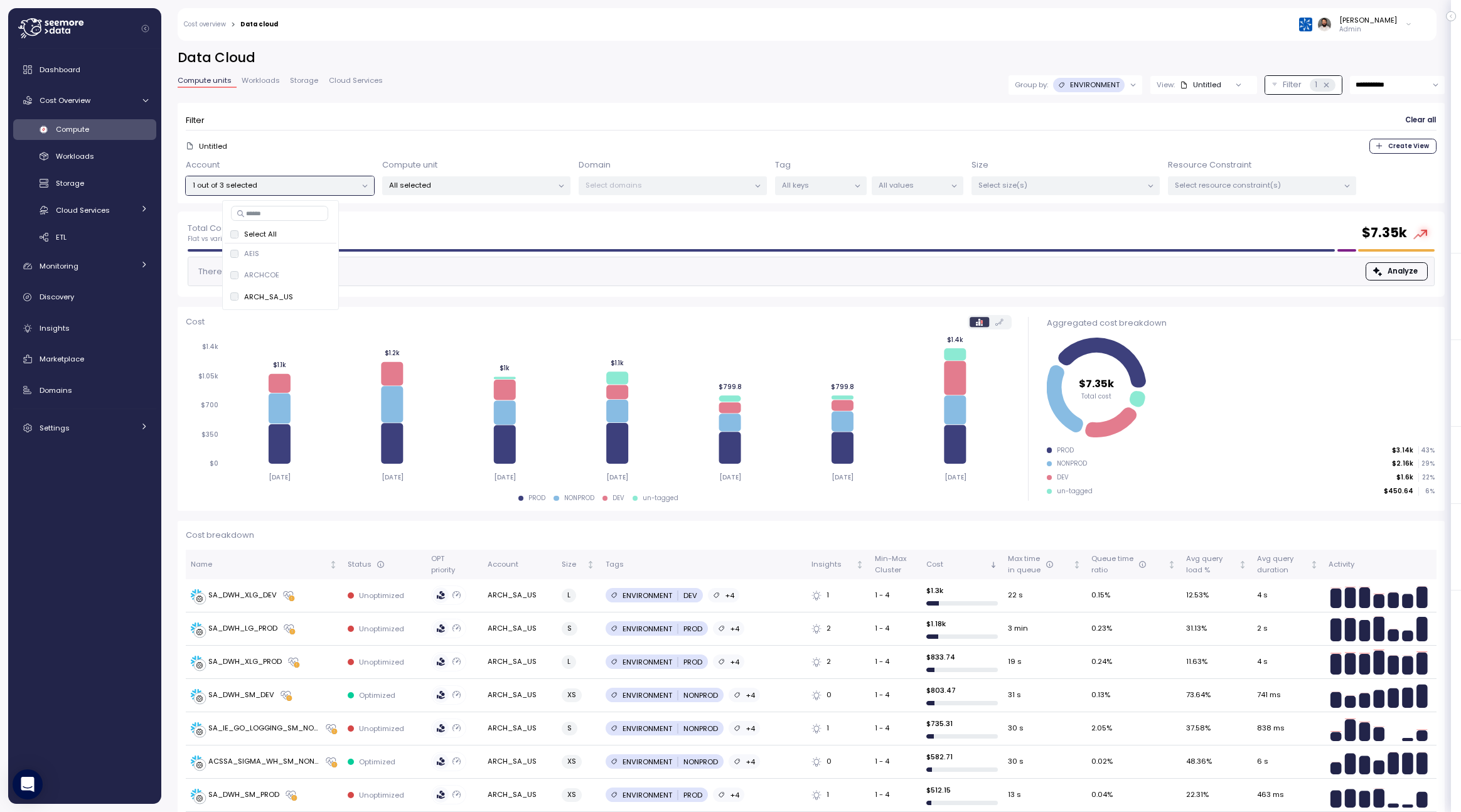
click at [531, 127] on div "Filter Clear all" at bounding box center [811, 120] width 1251 height 18
click at [850, 185] on div at bounding box center [858, 186] width 18 height 18
click at [834, 187] on p "All keys" at bounding box center [815, 185] width 67 height 10
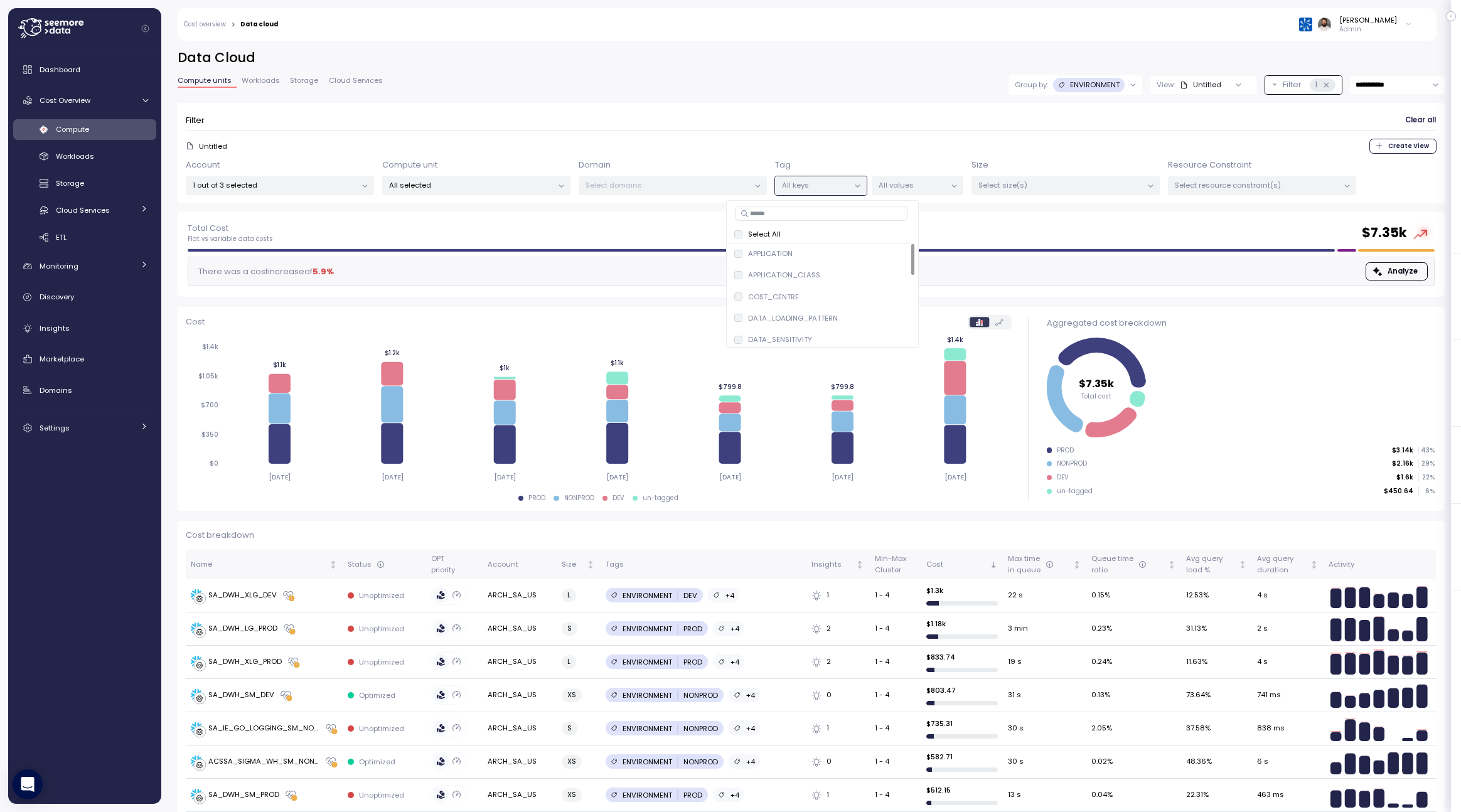
click at [924, 194] on div "All values" at bounding box center [917, 185] width 92 height 18
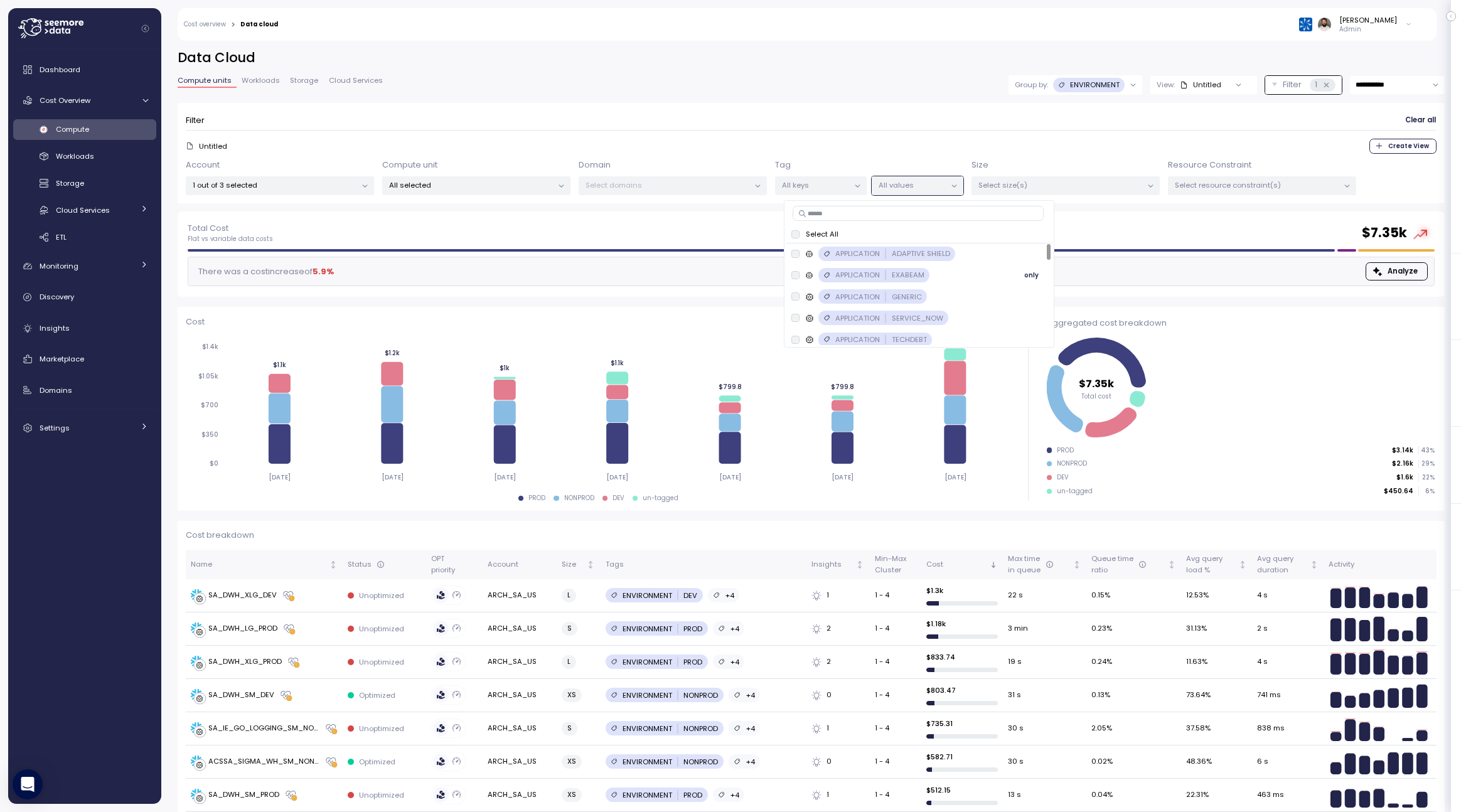
scroll to position [540, 0]
click at [1061, 85] on icon at bounding box center [1061, 84] width 7 height 7
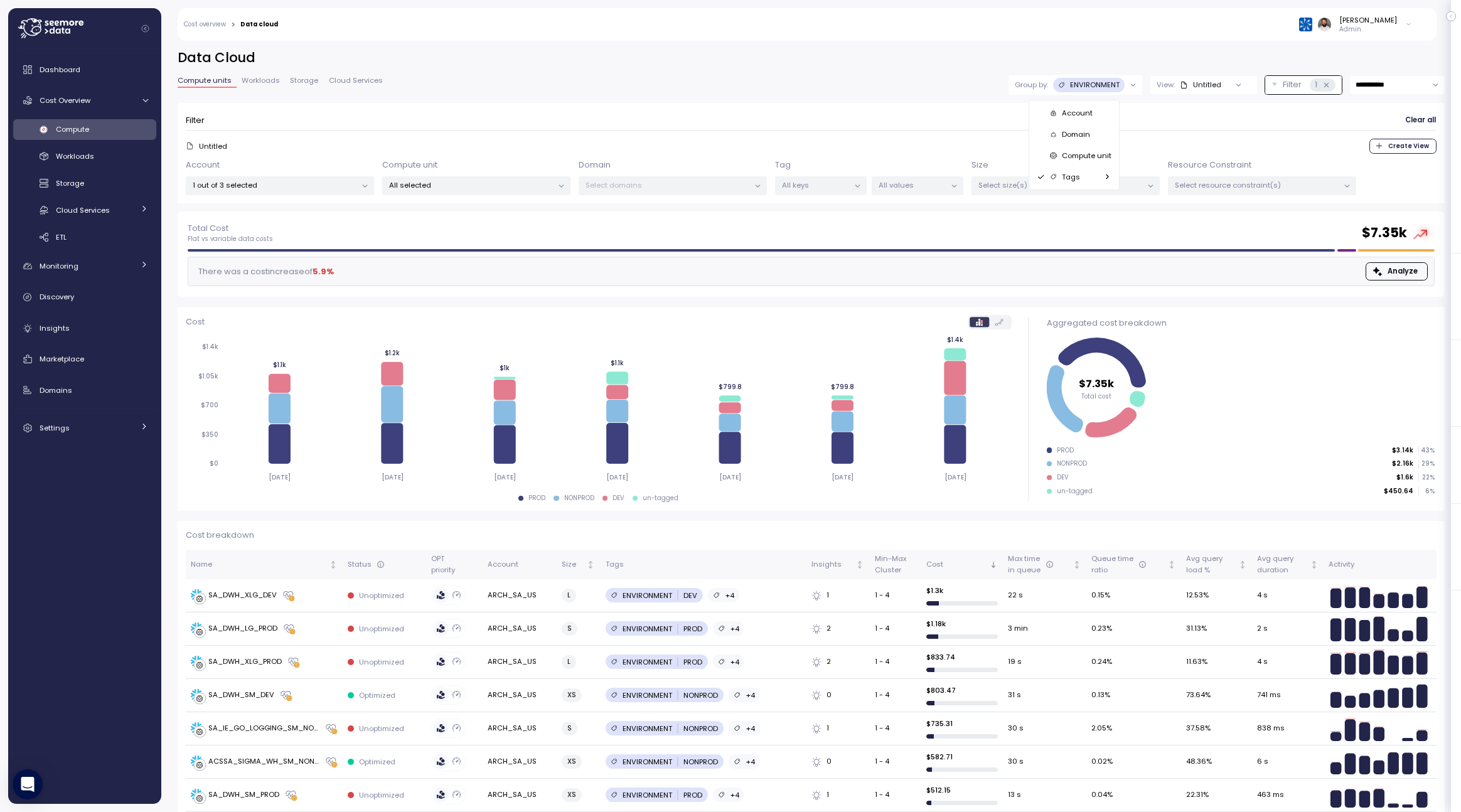
click at [1083, 180] on div "Tags" at bounding box center [1074, 177] width 75 height 15
type input "*"
click at [1207, 212] on div "APPLICATION" at bounding box center [1203, 205] width 149 height 25
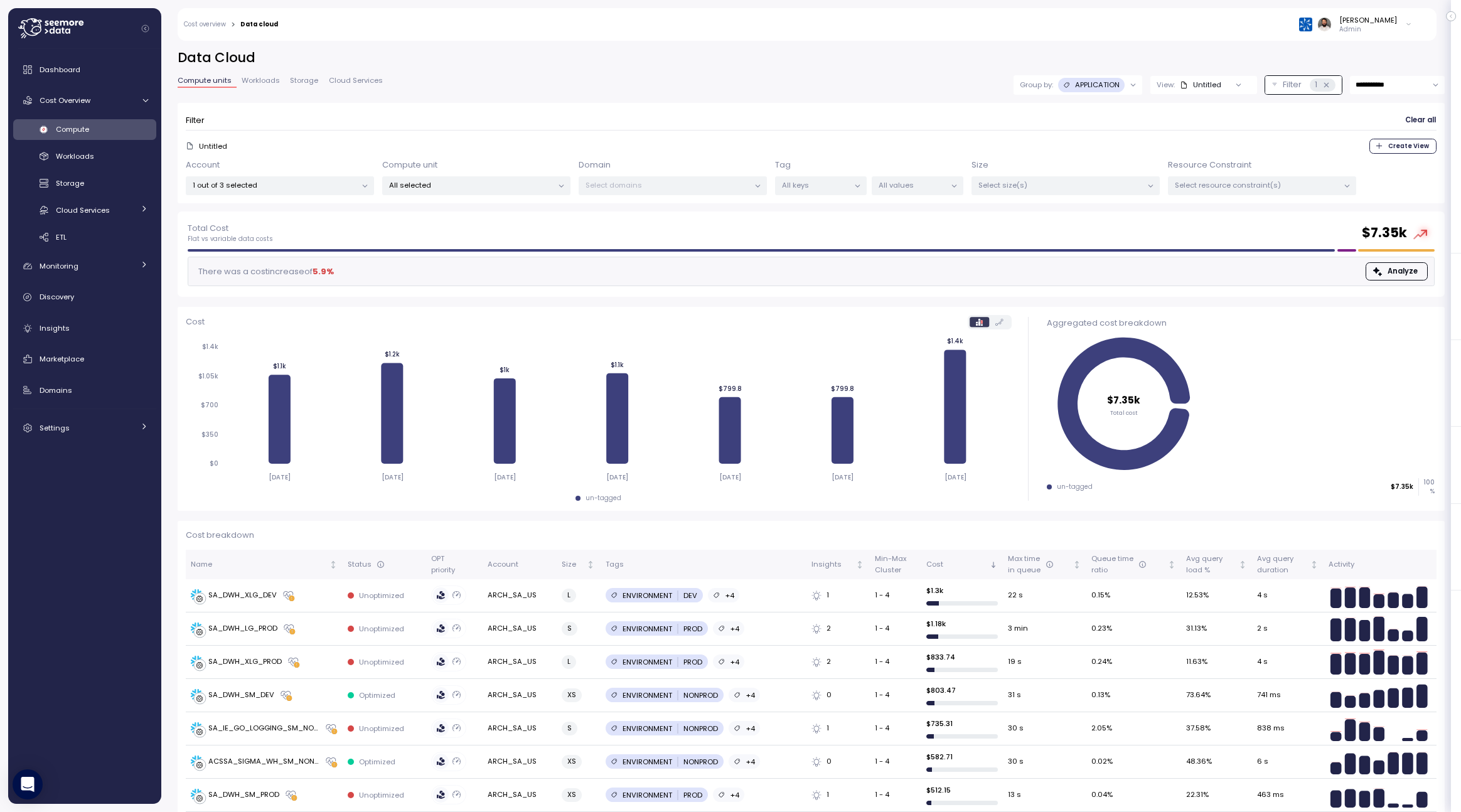
click at [1109, 81] on p "APPLICATION" at bounding box center [1097, 84] width 45 height 10
click at [1103, 176] on div "Tags" at bounding box center [1076, 177] width 75 height 15
click at [1167, 223] on p "COST_CENTRE" at bounding box center [1192, 221] width 51 height 10
click at [1106, 80] on p "COST_CENTRE" at bounding box center [1094, 84] width 51 height 10
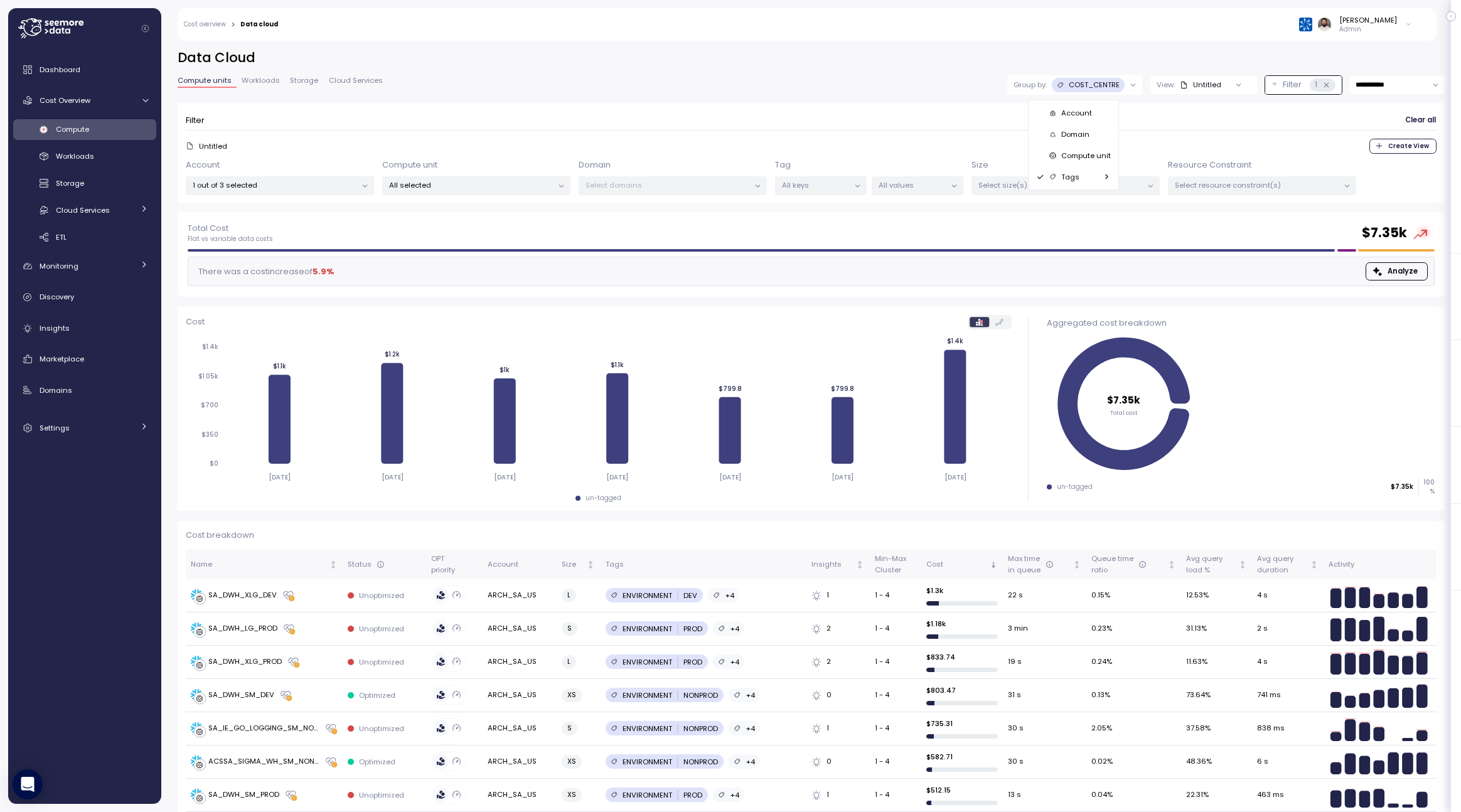
click at [1088, 170] on div "Tags" at bounding box center [1073, 177] width 75 height 15
click at [1209, 220] on div "OWNER_TEAM" at bounding box center [1182, 213] width 72 height 14
click at [298, 196] on div "Filter Clear all Untitled Create View Account 1 out of 3 selected Compute unit …" at bounding box center [811, 153] width 1267 height 100
click at [299, 181] on p "1 out of 3 selected" at bounding box center [275, 185] width 164 height 10
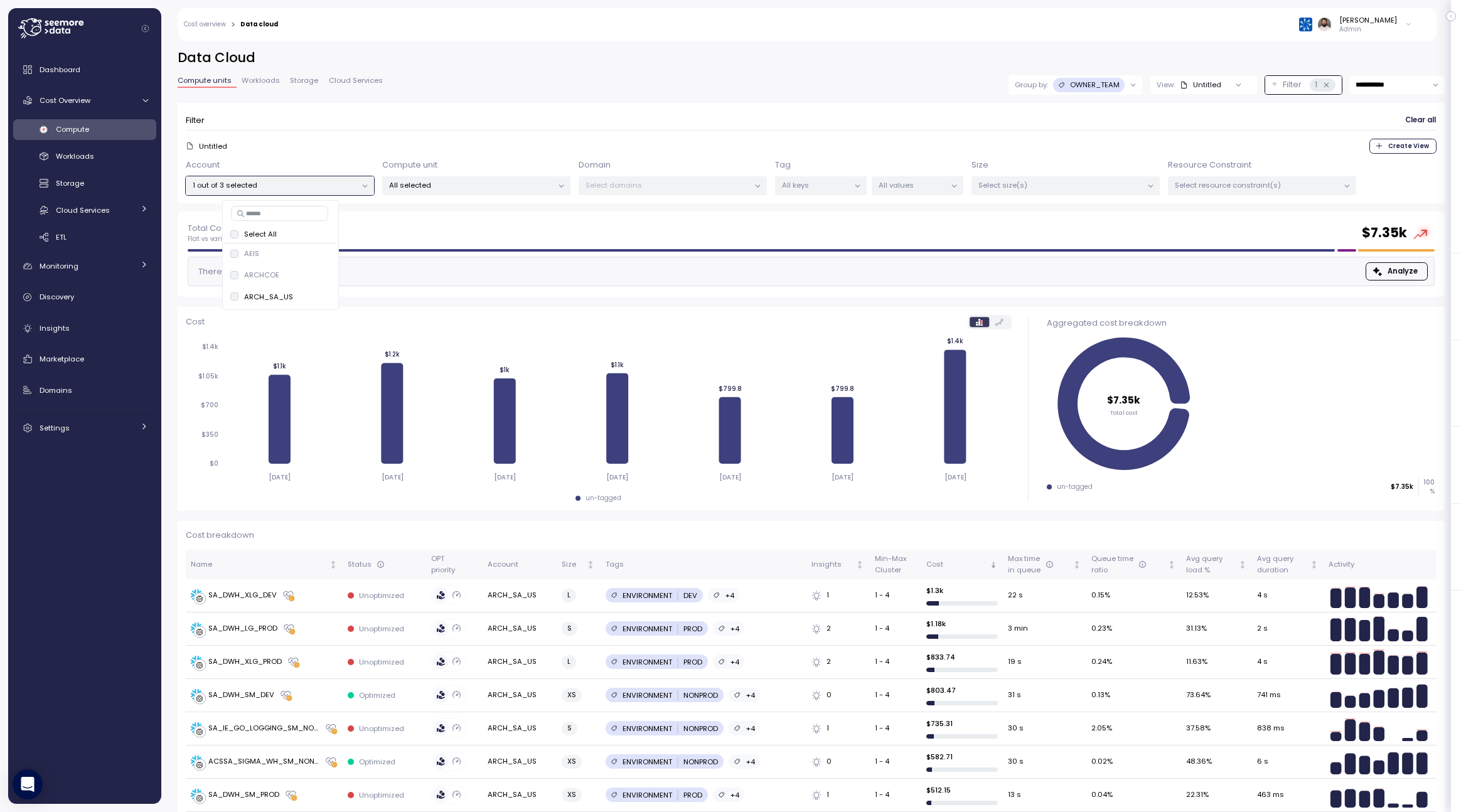
click at [1092, 77] on div "Group by: OWNER_TEAM" at bounding box center [1074, 85] width 133 height 20
click at [1088, 174] on div "Tags" at bounding box center [1074, 177] width 75 height 15
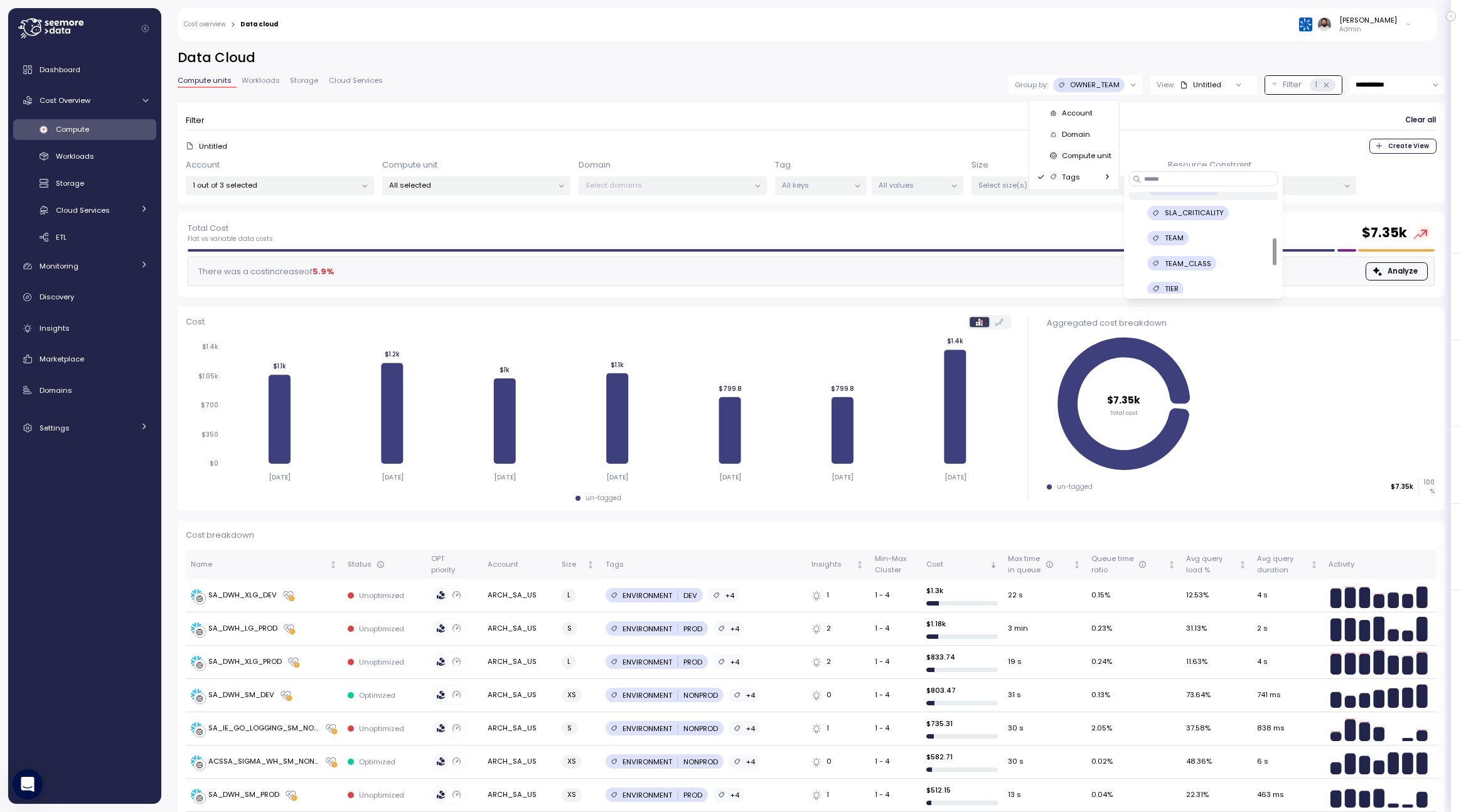
scroll to position [252, 0]
click at [1199, 285] on p "WORKLOAD_TYPE" at bounding box center [1195, 281] width 61 height 10
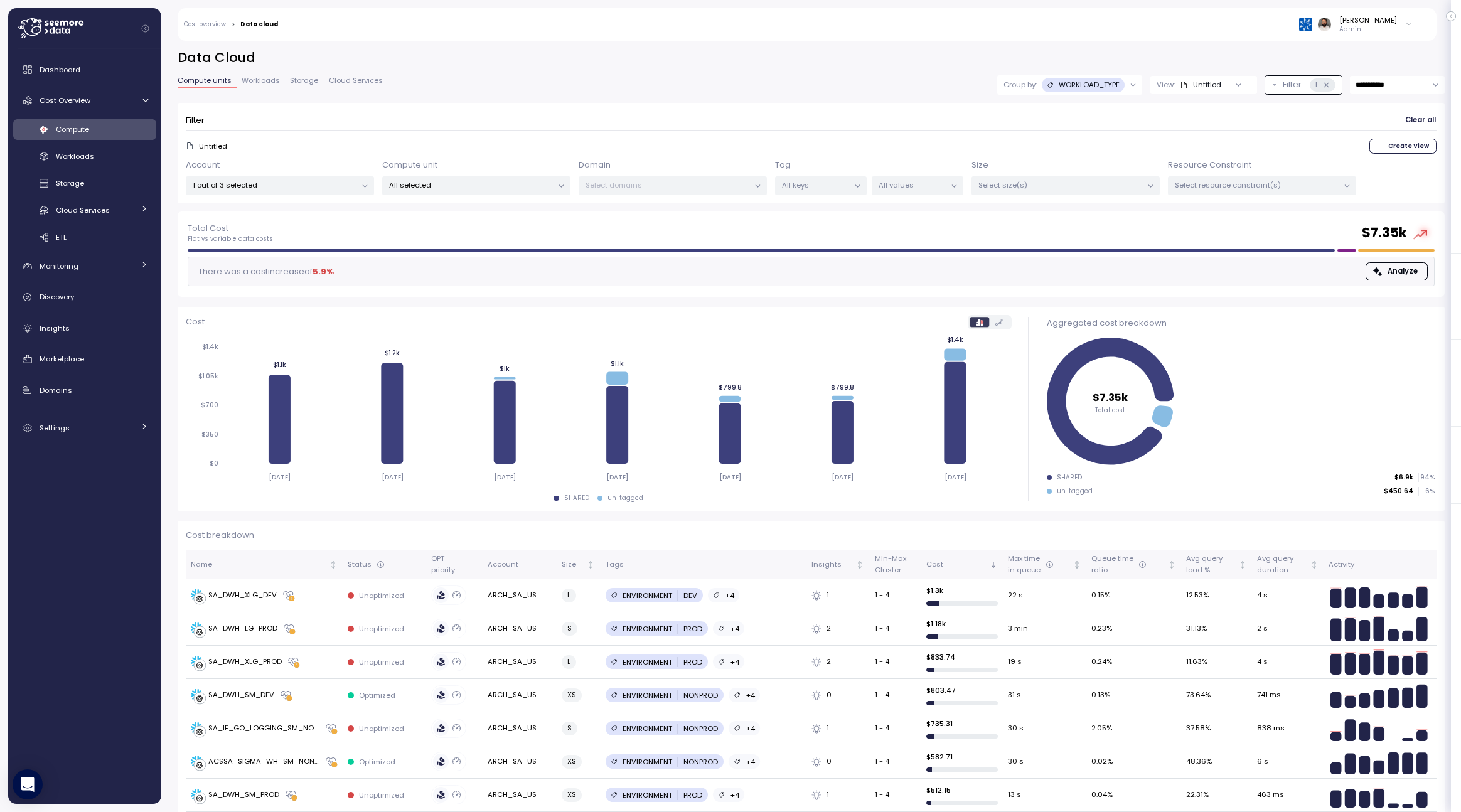
click at [1115, 88] on p "WORKLOAD_TYPE" at bounding box center [1089, 84] width 61 height 10
click at [1083, 185] on div "Tags" at bounding box center [1068, 177] width 86 height 22
click at [914, 111] on div "Filter Clear all" at bounding box center [811, 120] width 1251 height 18
click at [1124, 86] on div at bounding box center [1133, 84] width 18 height 19
click at [1117, 83] on p "WORKLOAD_TYPE" at bounding box center [1089, 84] width 61 height 10
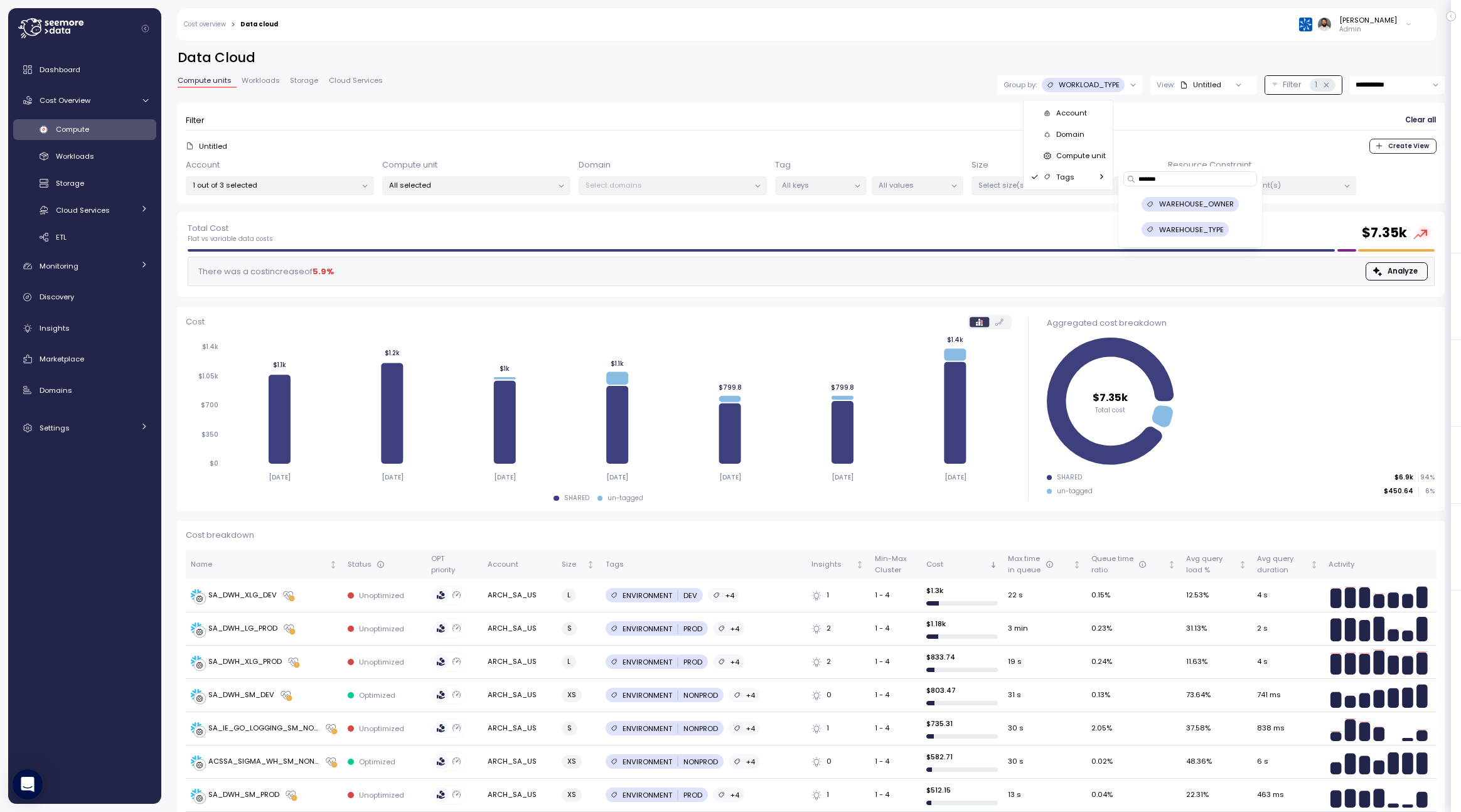
type input "*******"
click at [1235, 203] on div "WAREHOUSE_OWNER" at bounding box center [1190, 203] width 98 height 14
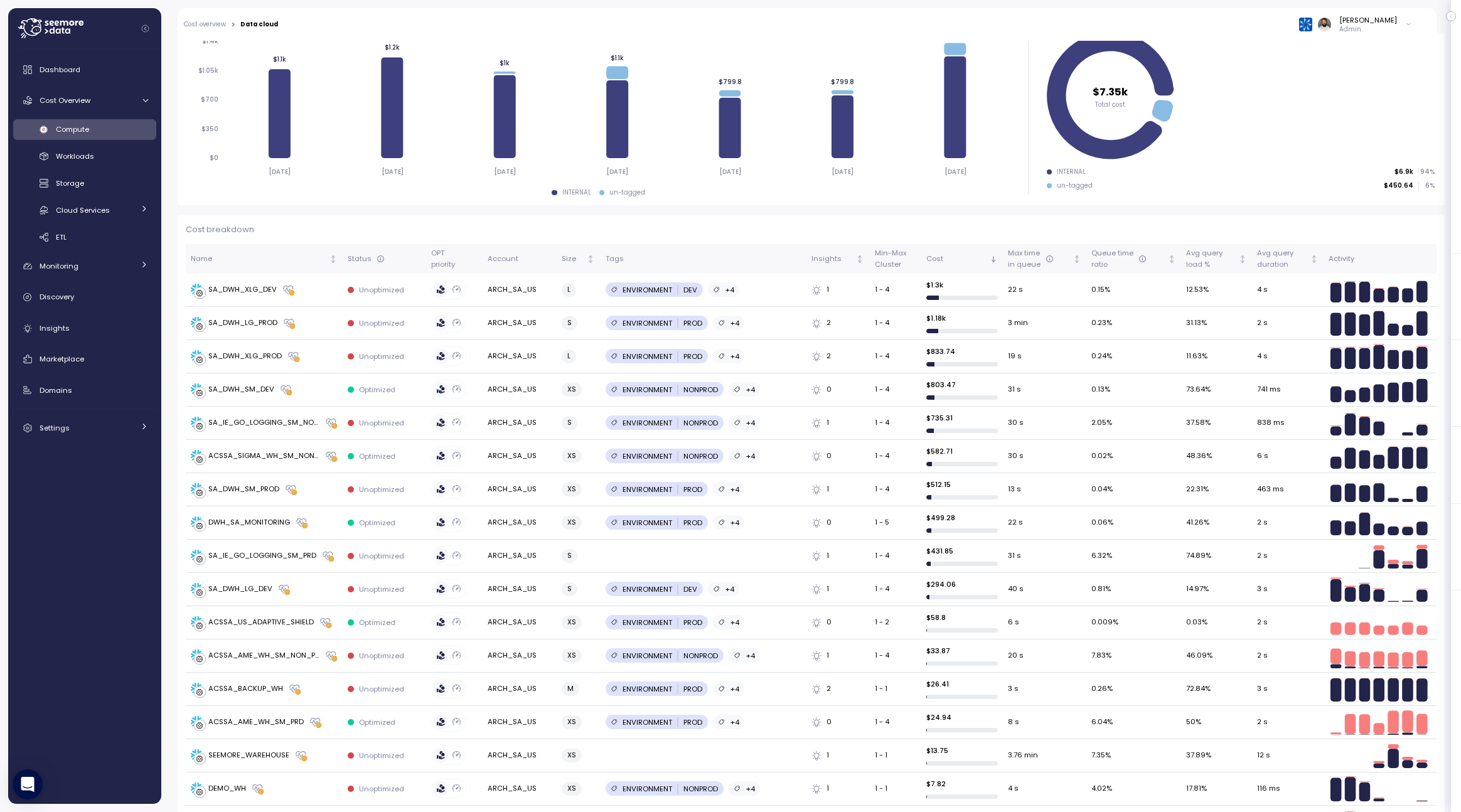
scroll to position [276, 0]
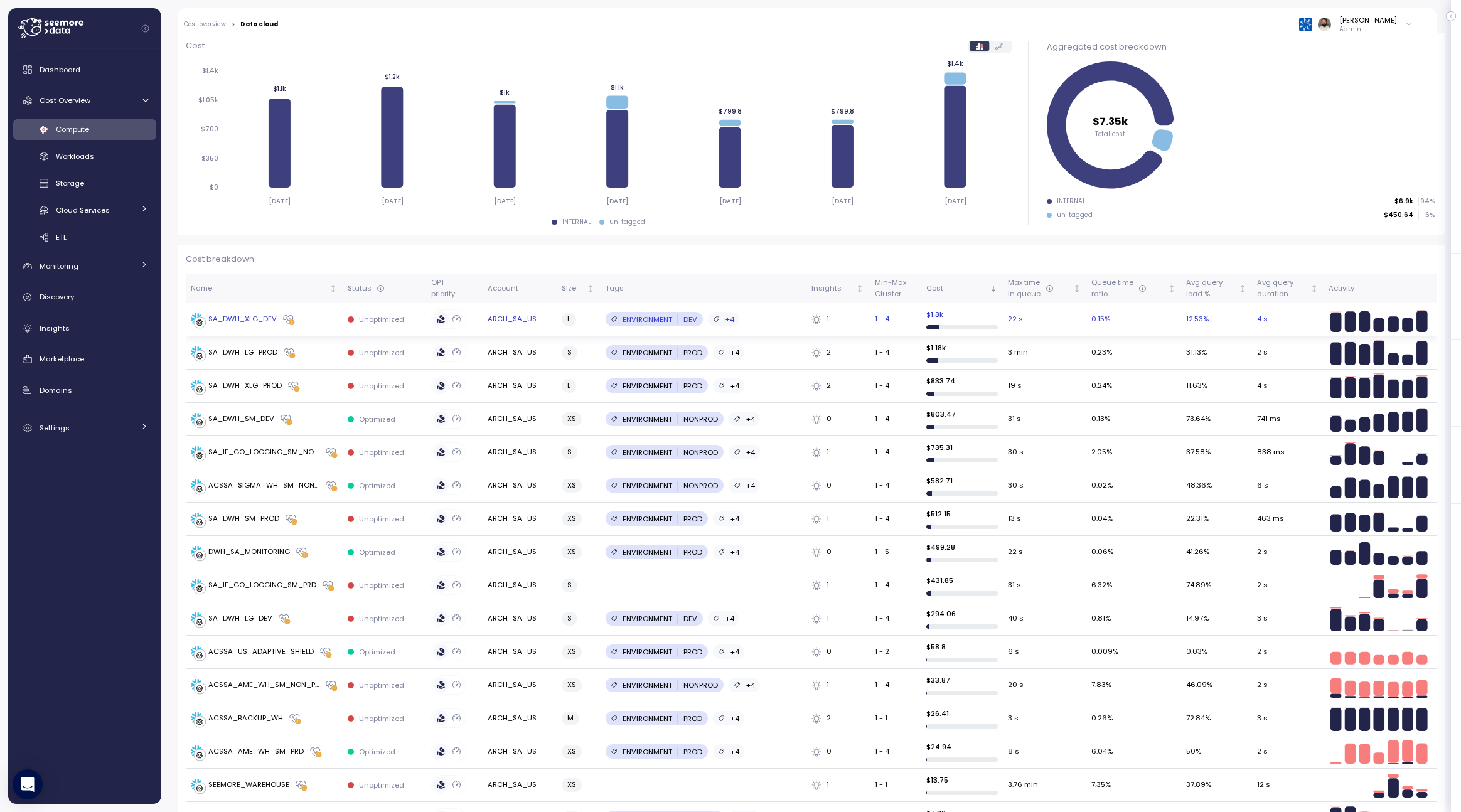
click at [305, 323] on div "SA_DWH_XLG_DEV" at bounding box center [264, 319] width 147 height 13
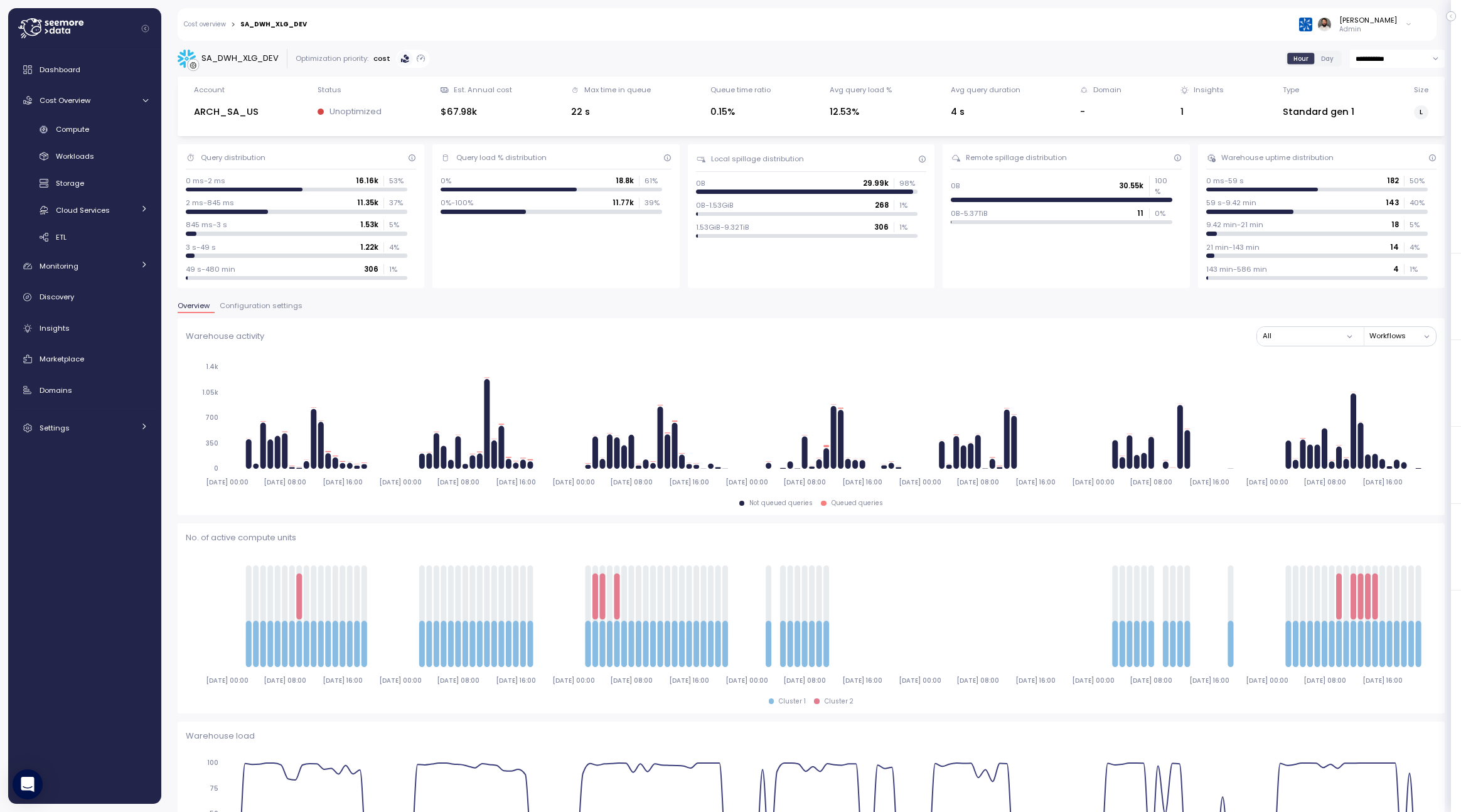
click at [238, 309] on span "Configuration settings" at bounding box center [261, 305] width 83 height 7
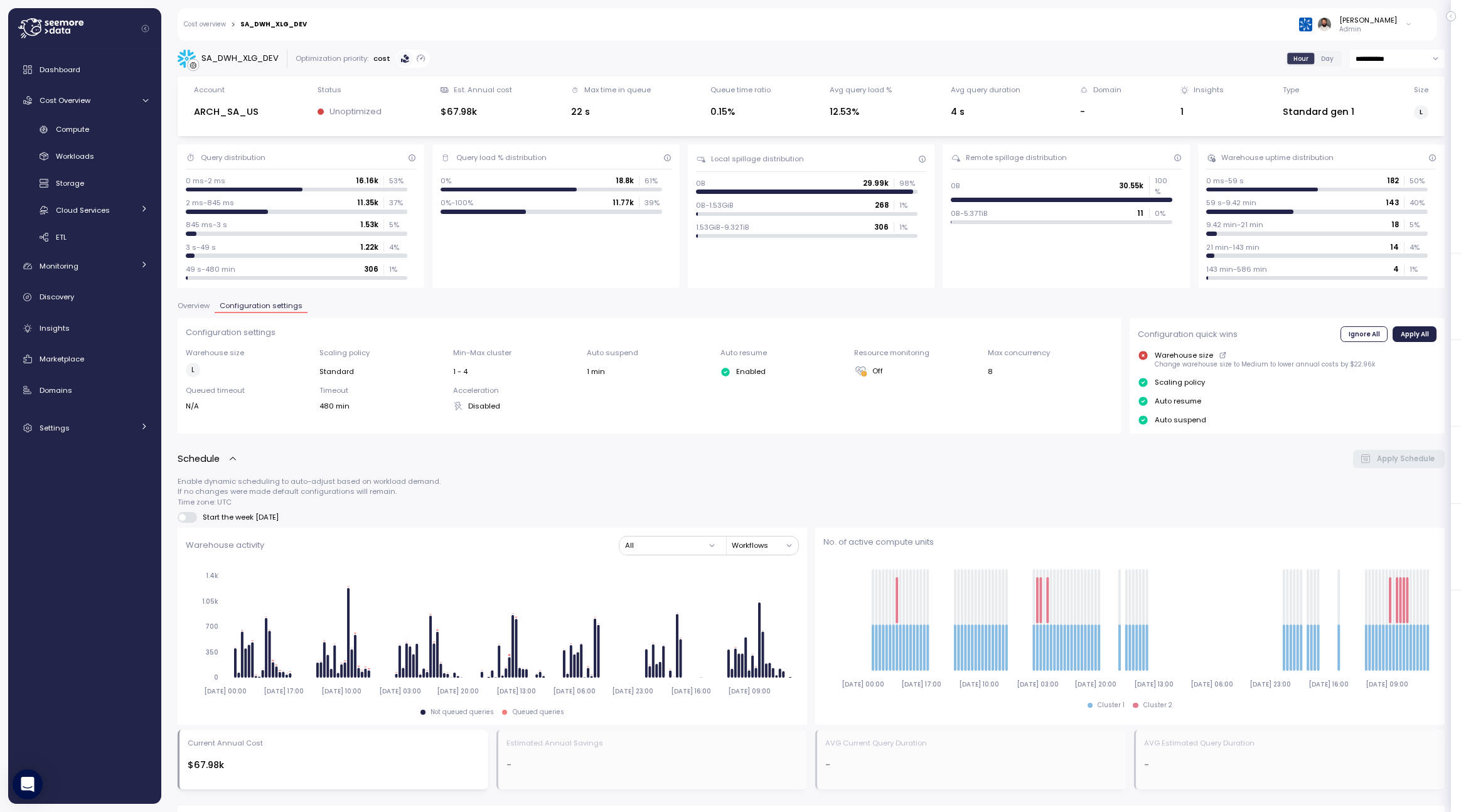
click at [223, 22] on link "Cost overview" at bounding box center [205, 25] width 42 height 6
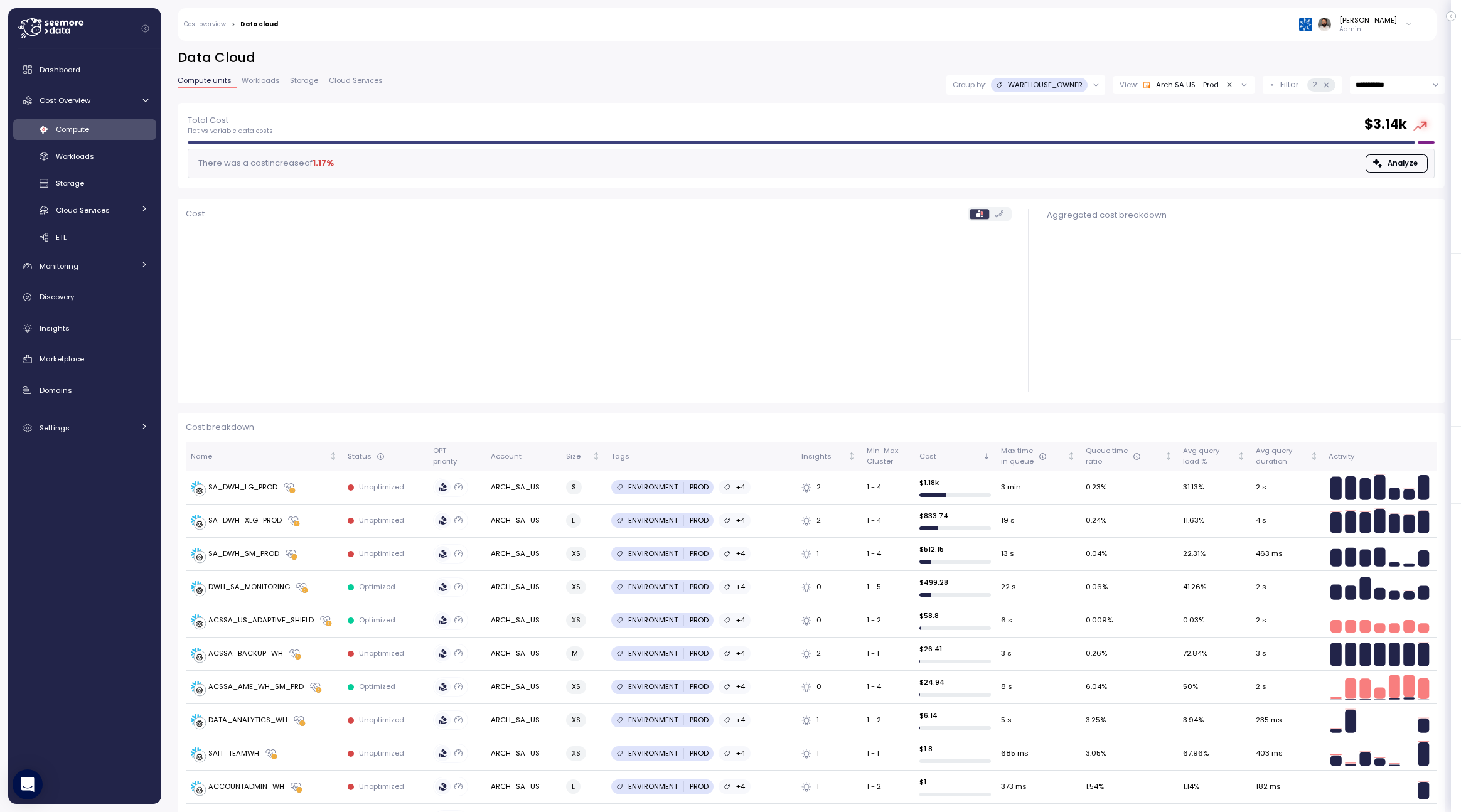
scroll to position [25, 0]
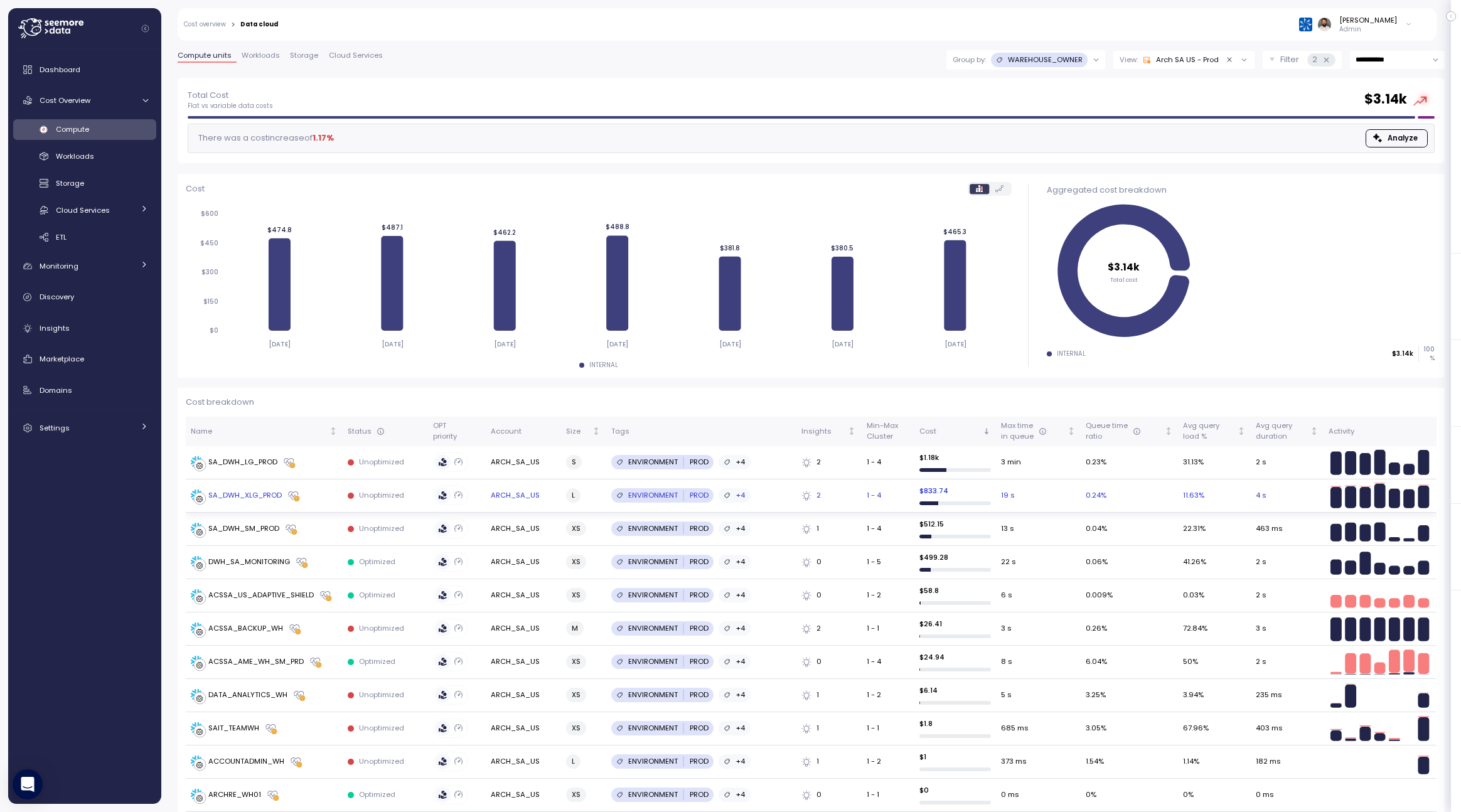
click at [339, 495] on td "SA_DWH_XLG_PROD" at bounding box center [264, 495] width 157 height 34
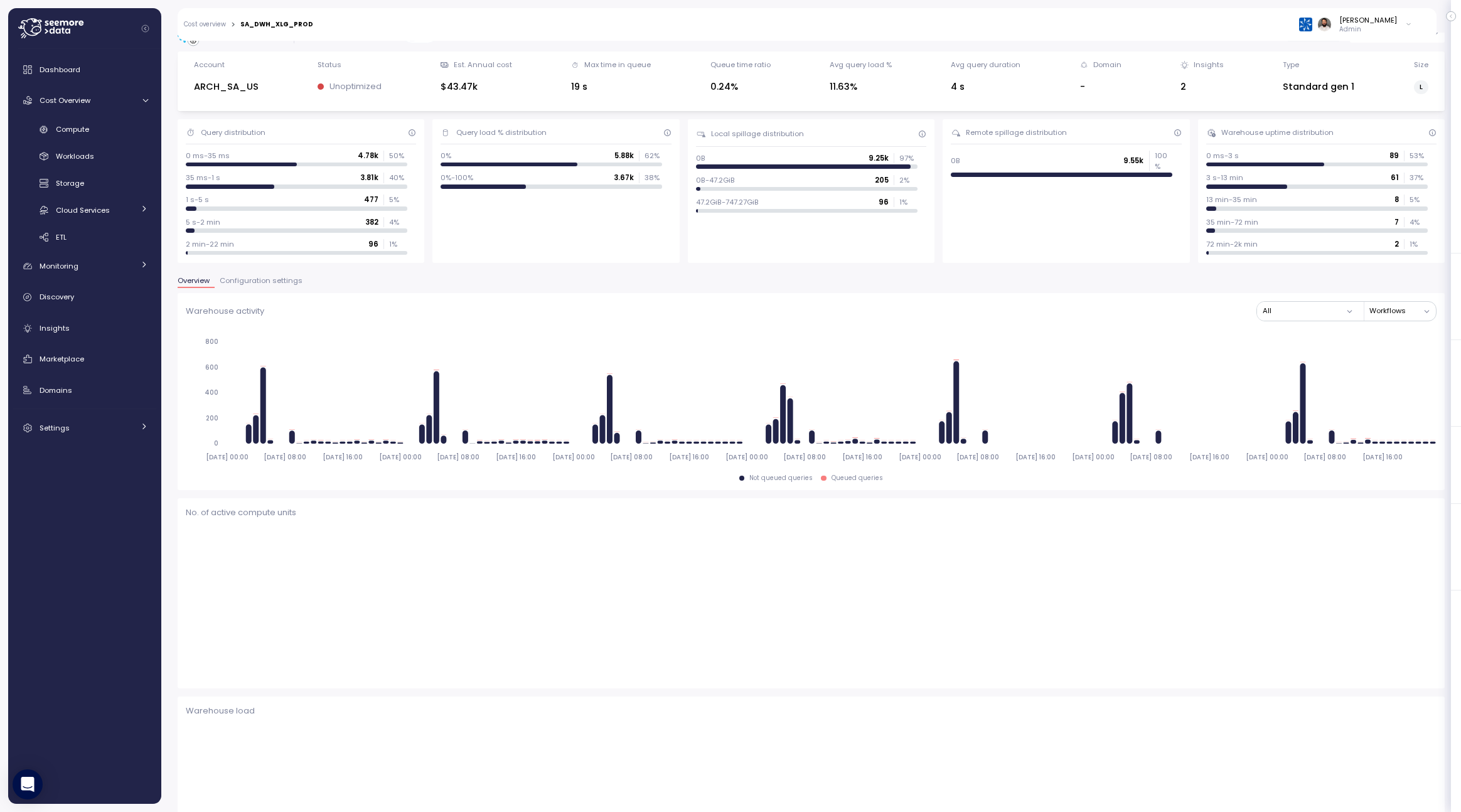
scroll to position [22, 0]
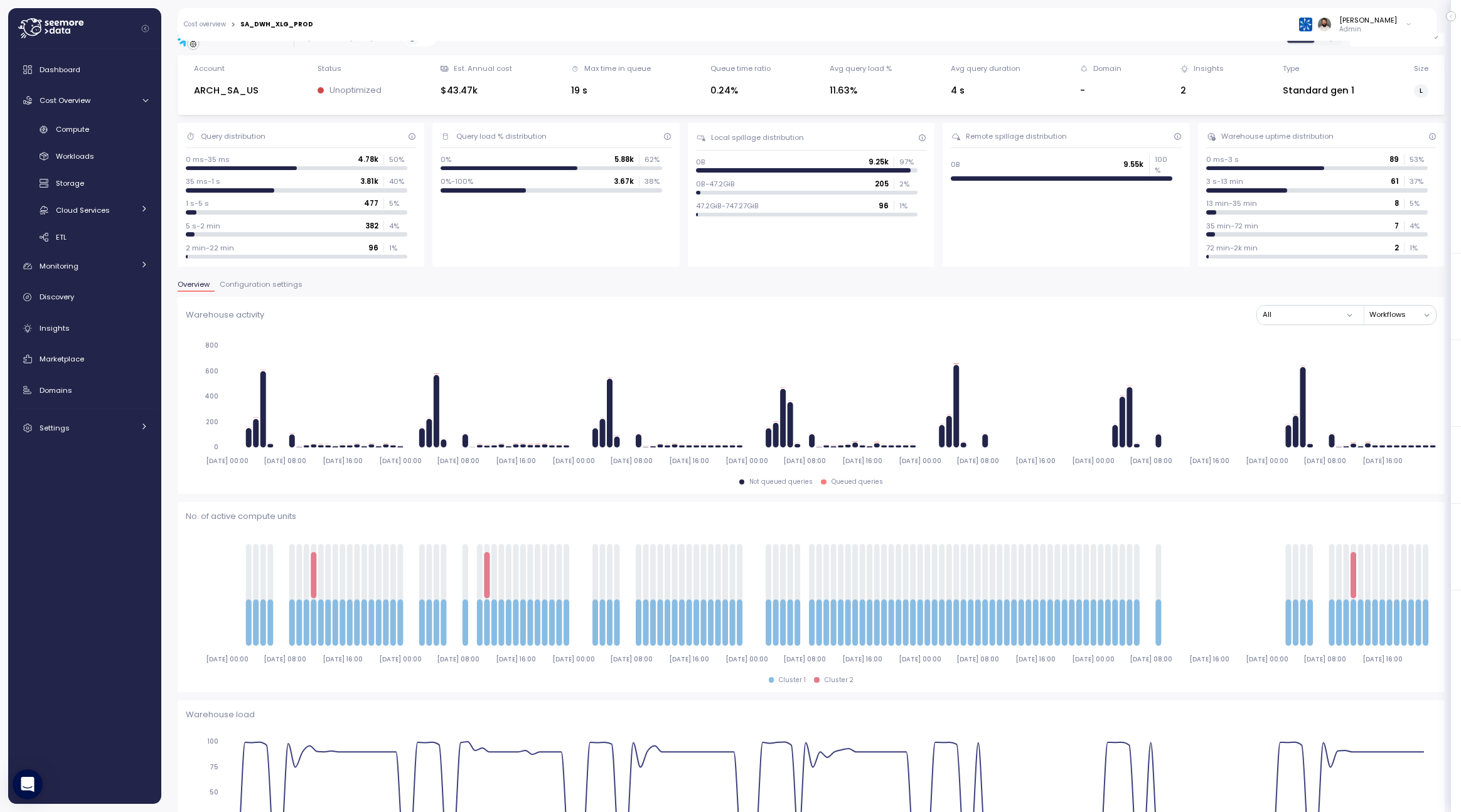
type input "*********"
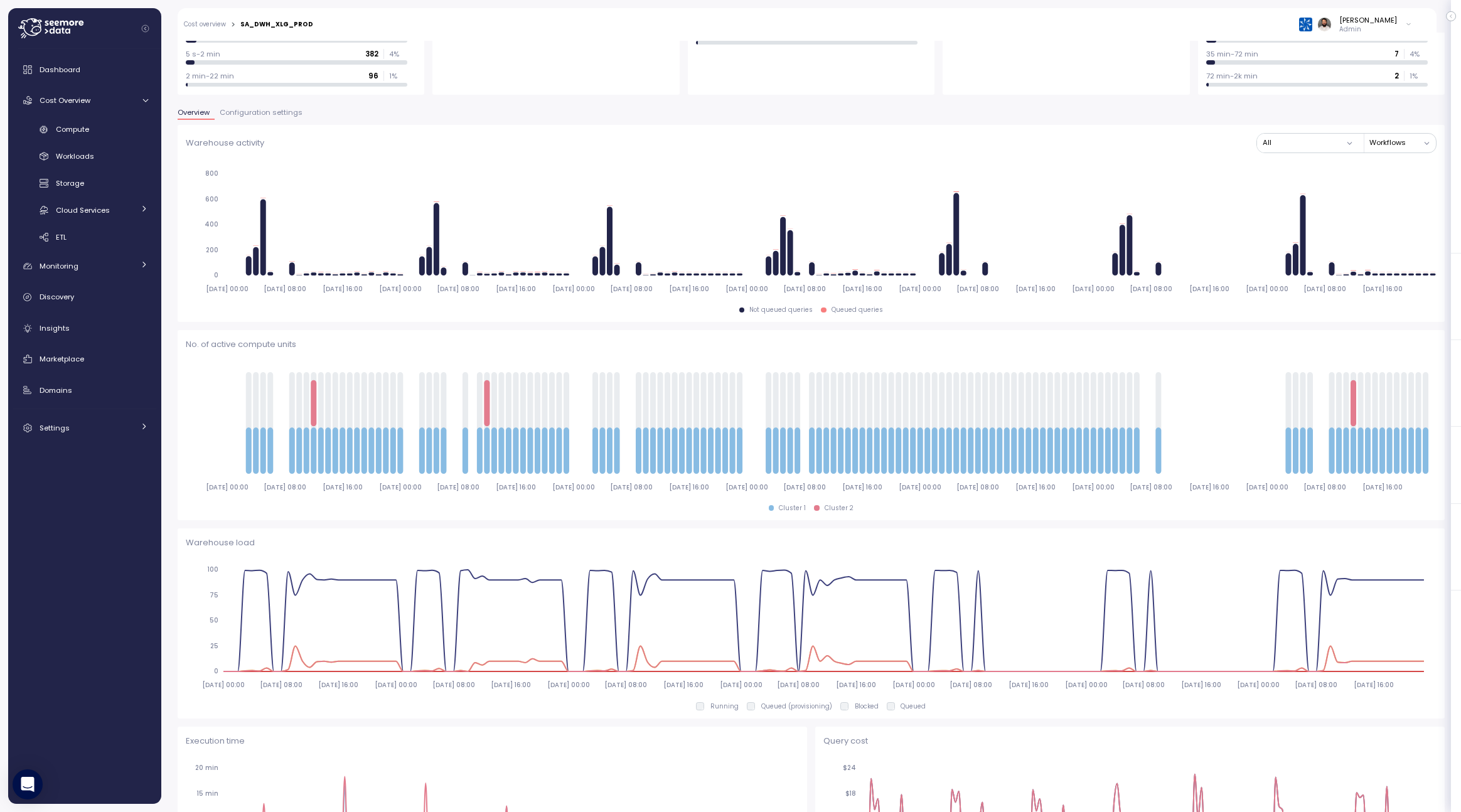
scroll to position [0, 0]
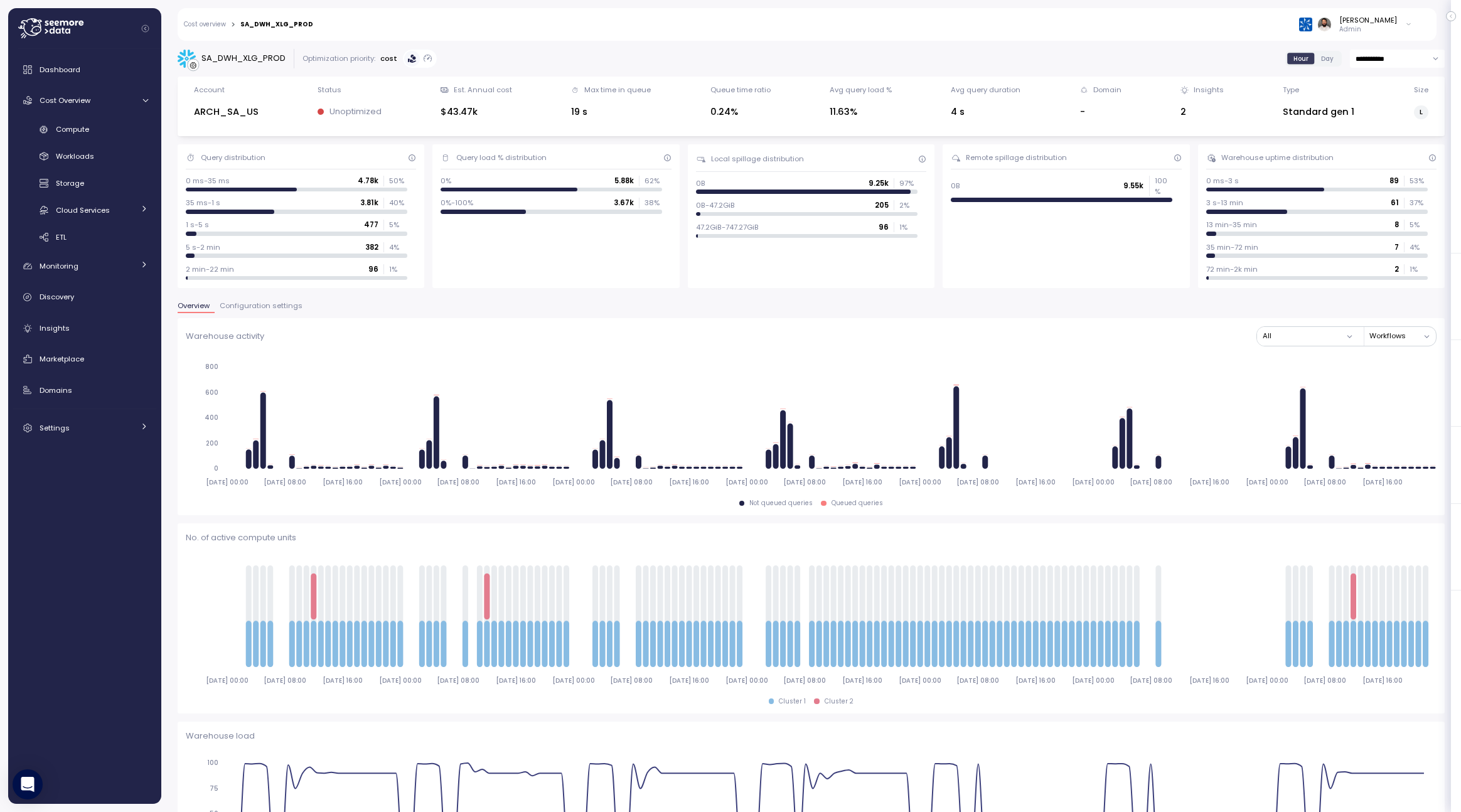
click at [294, 306] on span "Configuration settings" at bounding box center [261, 305] width 83 height 7
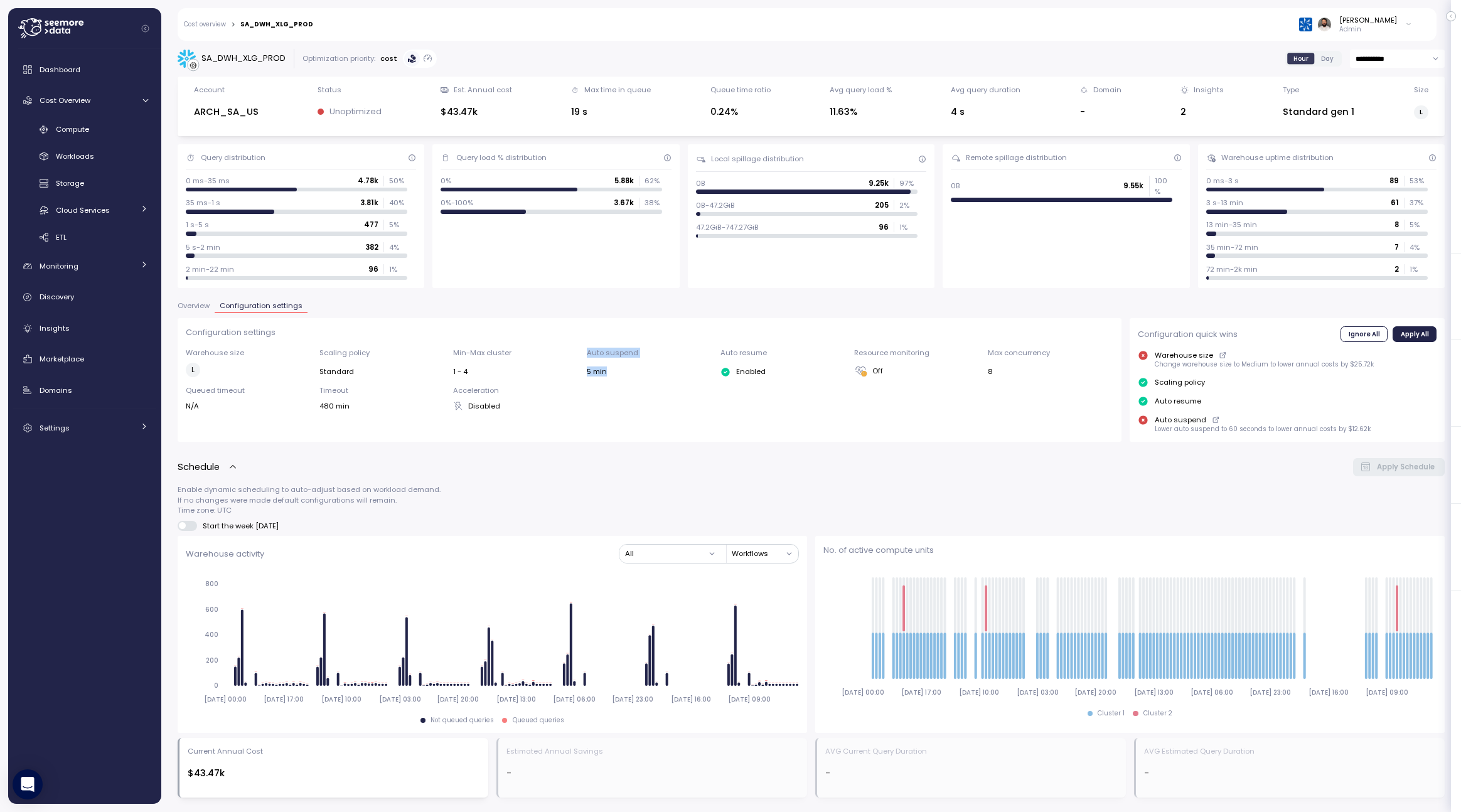
drag, startPoint x: 584, startPoint y: 352, endPoint x: 609, endPoint y: 375, distance: 34.0
click at [609, 375] on div "Warehouse size L Scaling policy Standard Min-Max cluster 1 - 4 Auto suspend 5 m…" at bounding box center [650, 379] width 928 height 63
click at [609, 375] on div "5 min" at bounding box center [649, 371] width 125 height 10
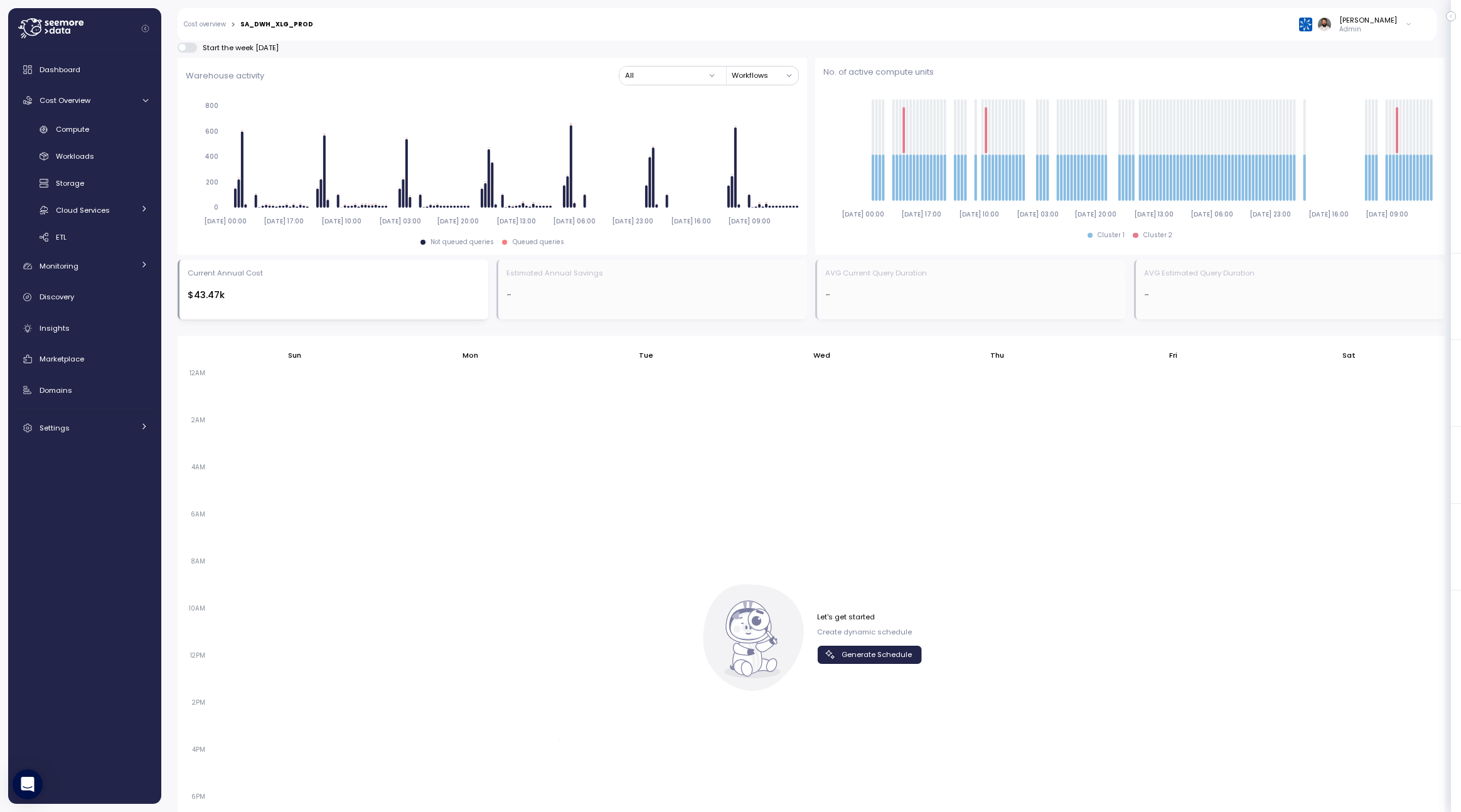
scroll to position [539, 0]
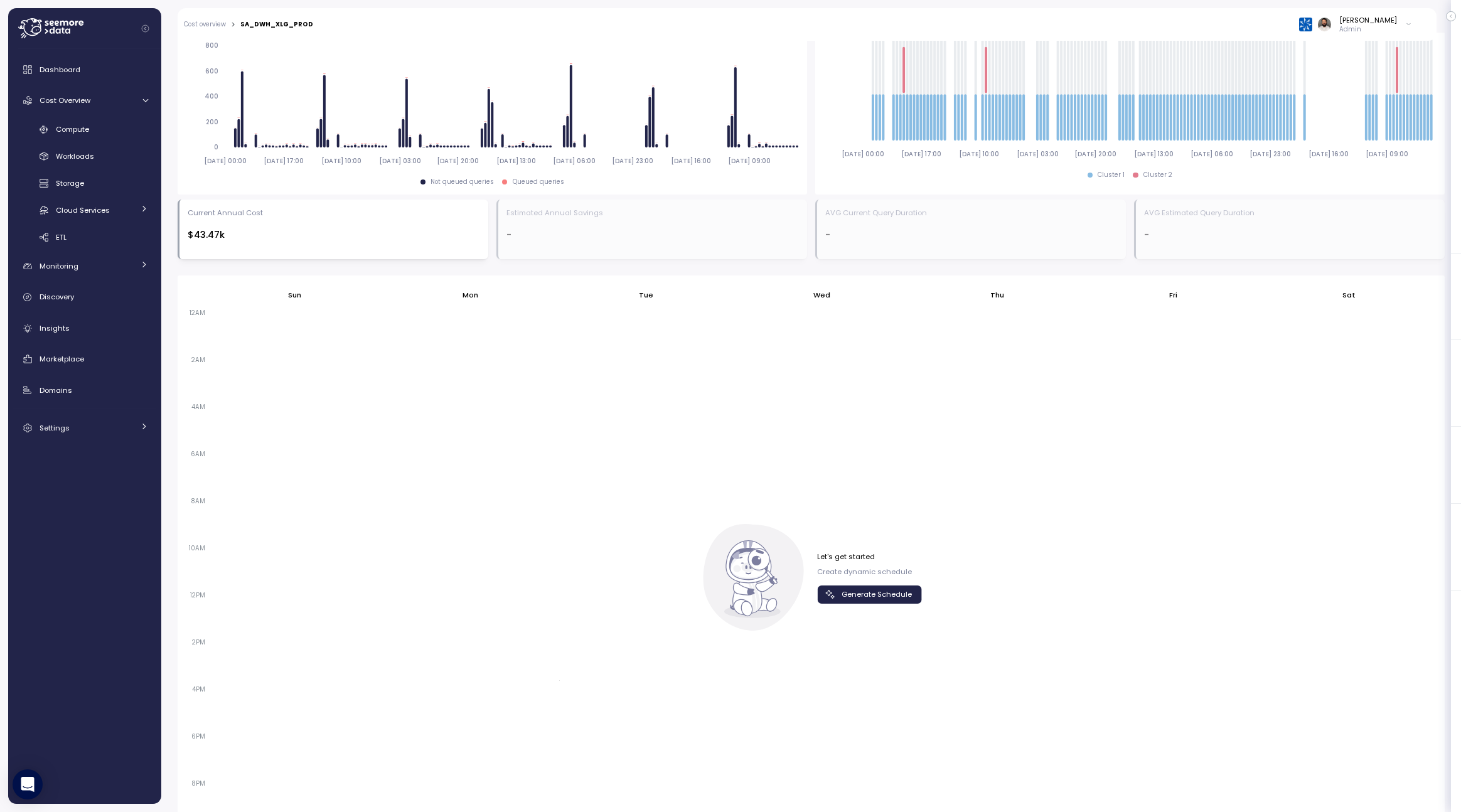
click at [860, 586] on button "Generate Schedule" at bounding box center [869, 594] width 105 height 18
